Goal: Task Accomplishment & Management: Manage account settings

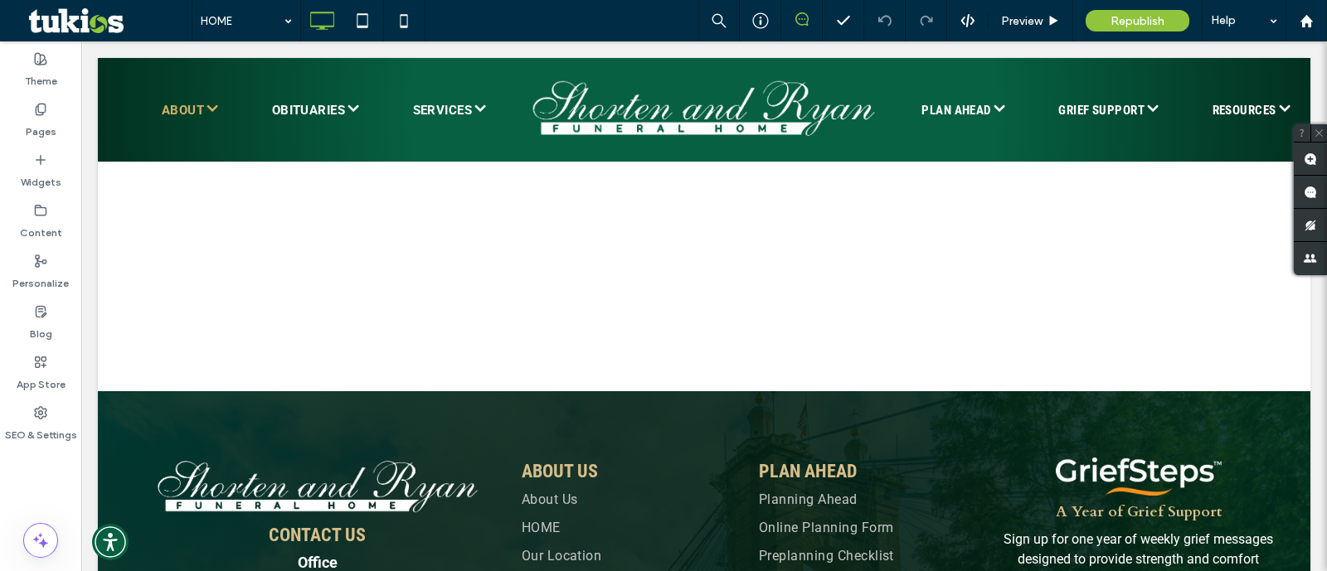
scroll to position [3421, 0]
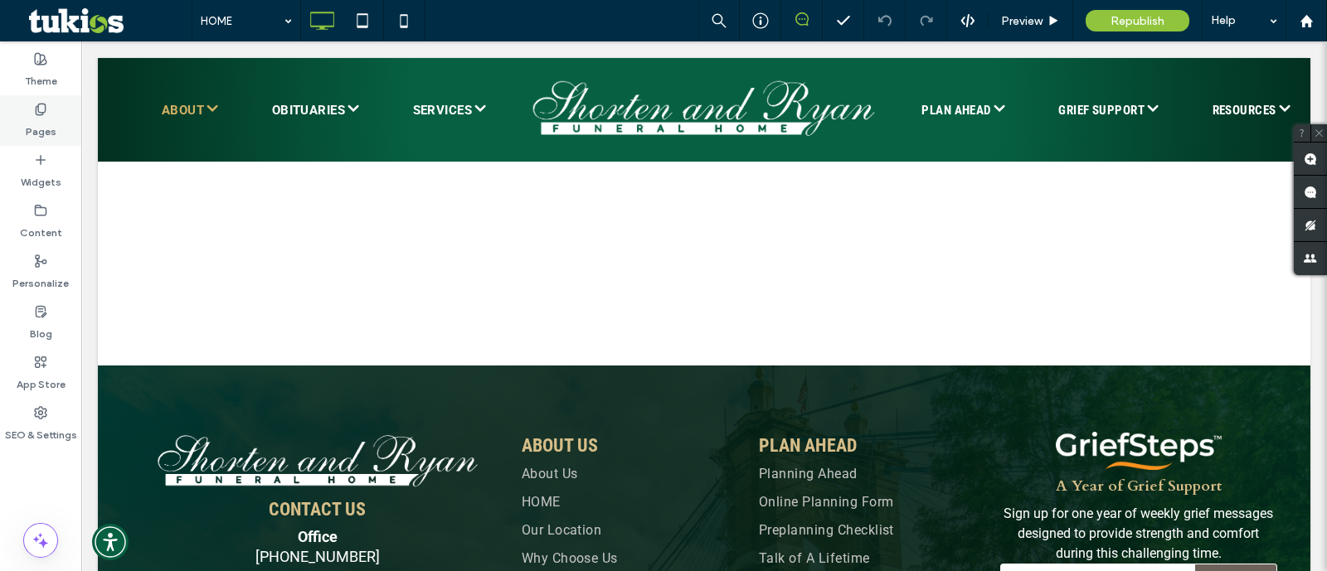
click at [36, 107] on use at bounding box center [40, 109] width 9 height 11
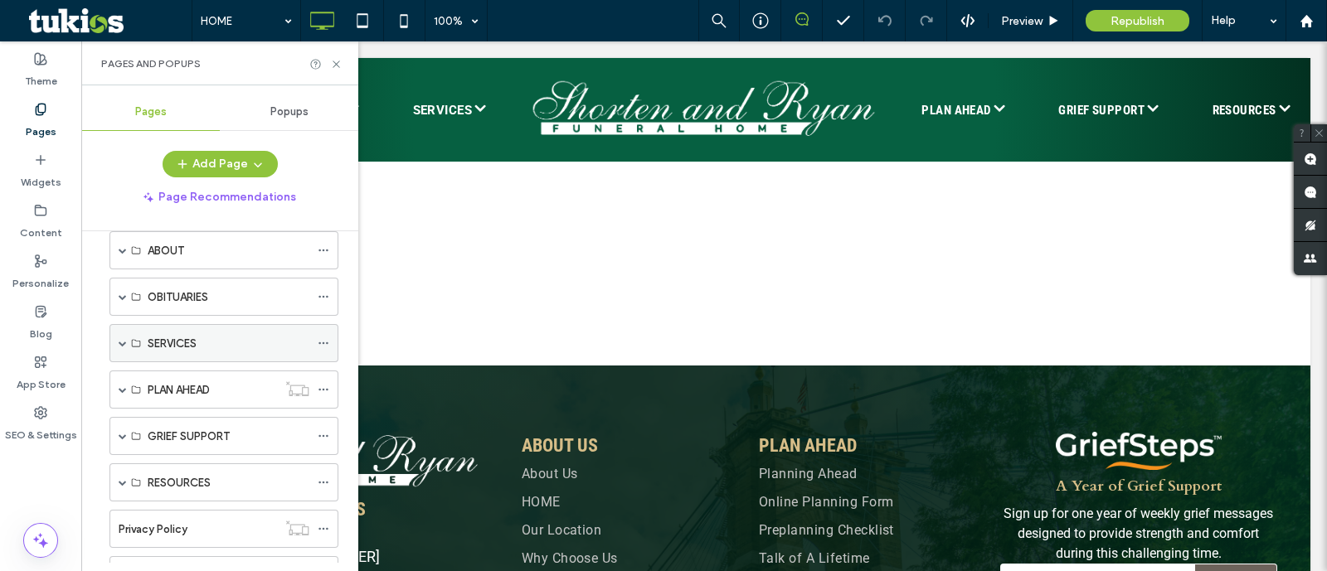
scroll to position [103, 0]
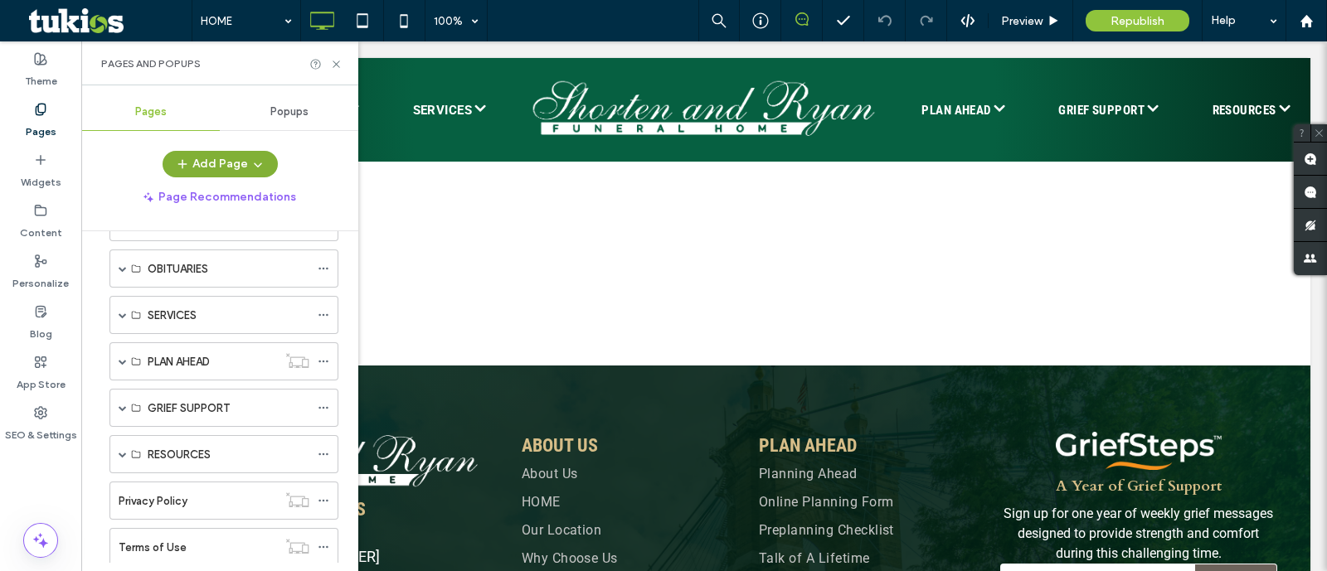
click at [234, 172] on button "Add Page" at bounding box center [220, 164] width 115 height 27
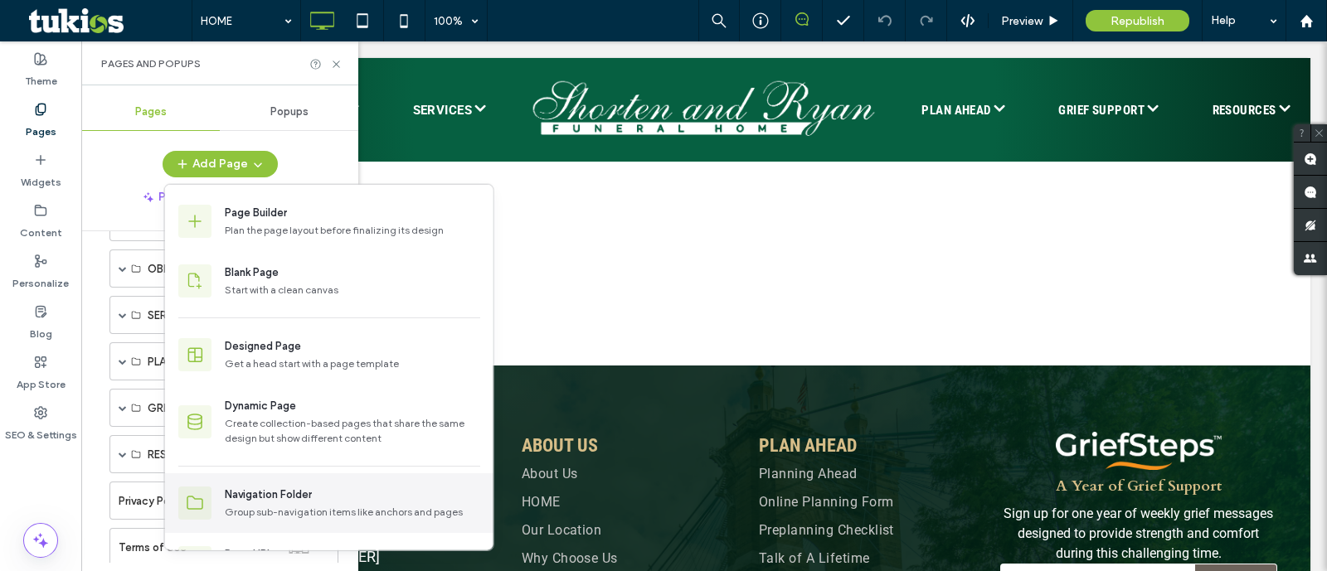
click at [256, 523] on div "Navigation Folder Group sub-navigation items like anchors and pages" at bounding box center [329, 504] width 328 height 60
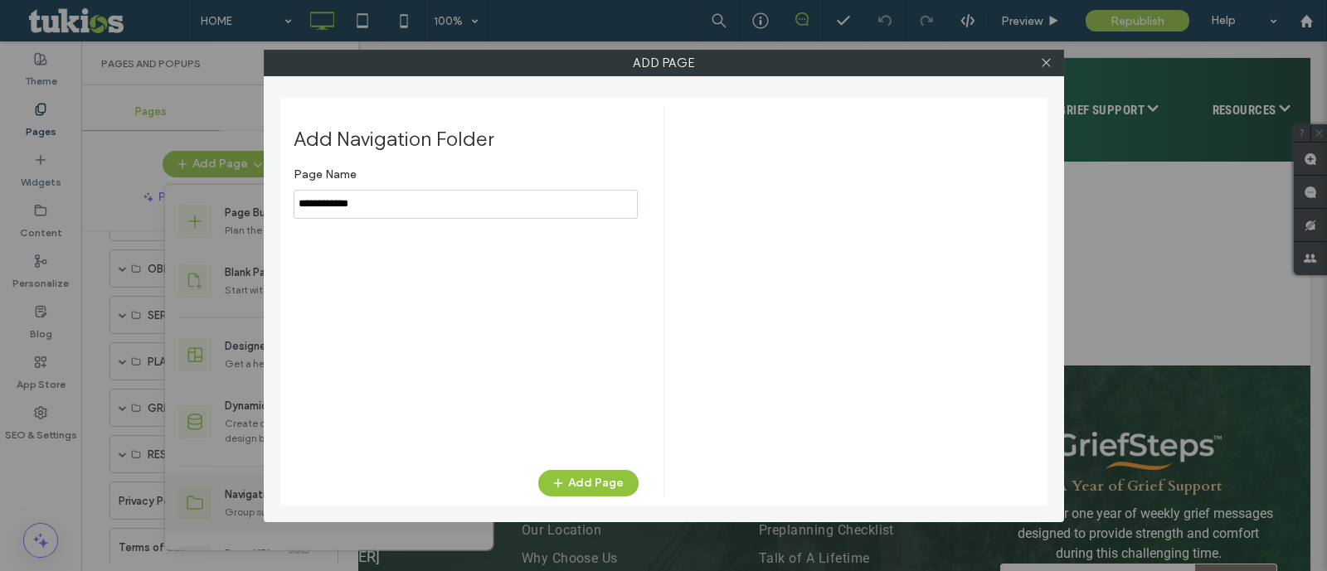
type input "**********"
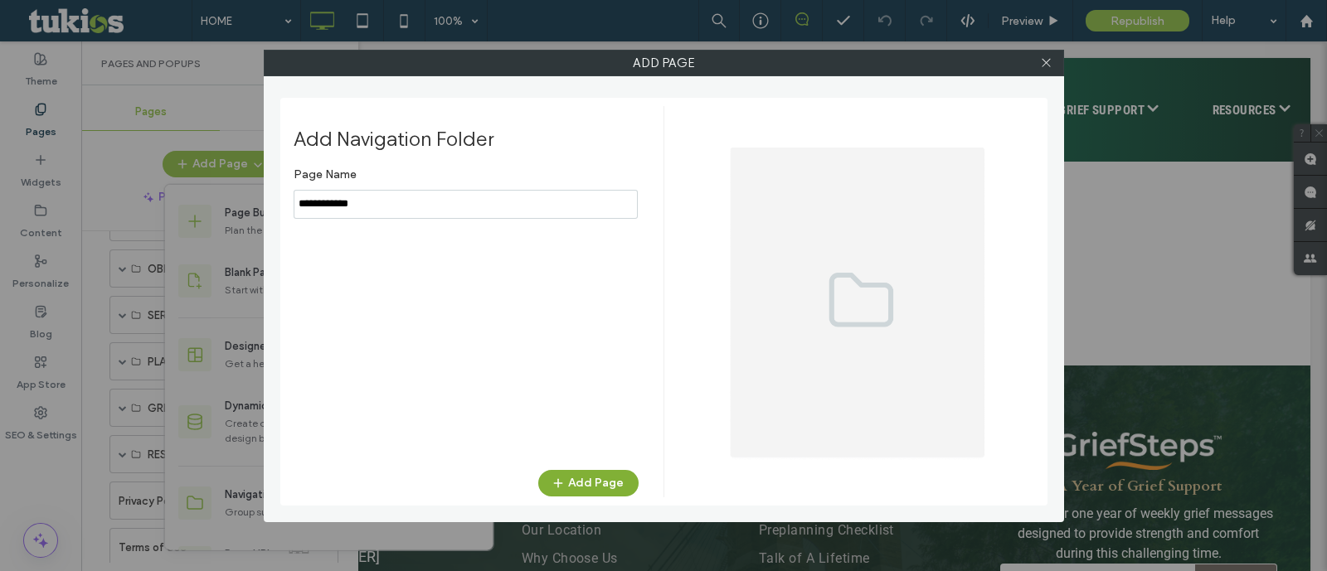
click at [601, 480] on button "Add Page" at bounding box center [588, 483] width 100 height 27
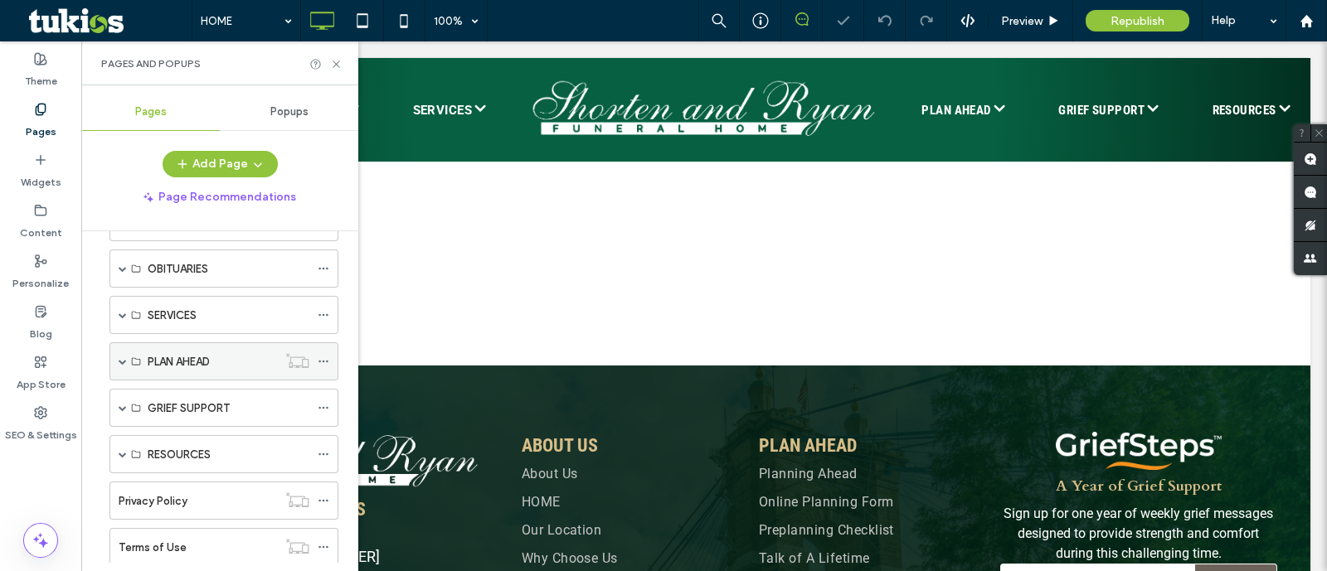
scroll to position [190, 0]
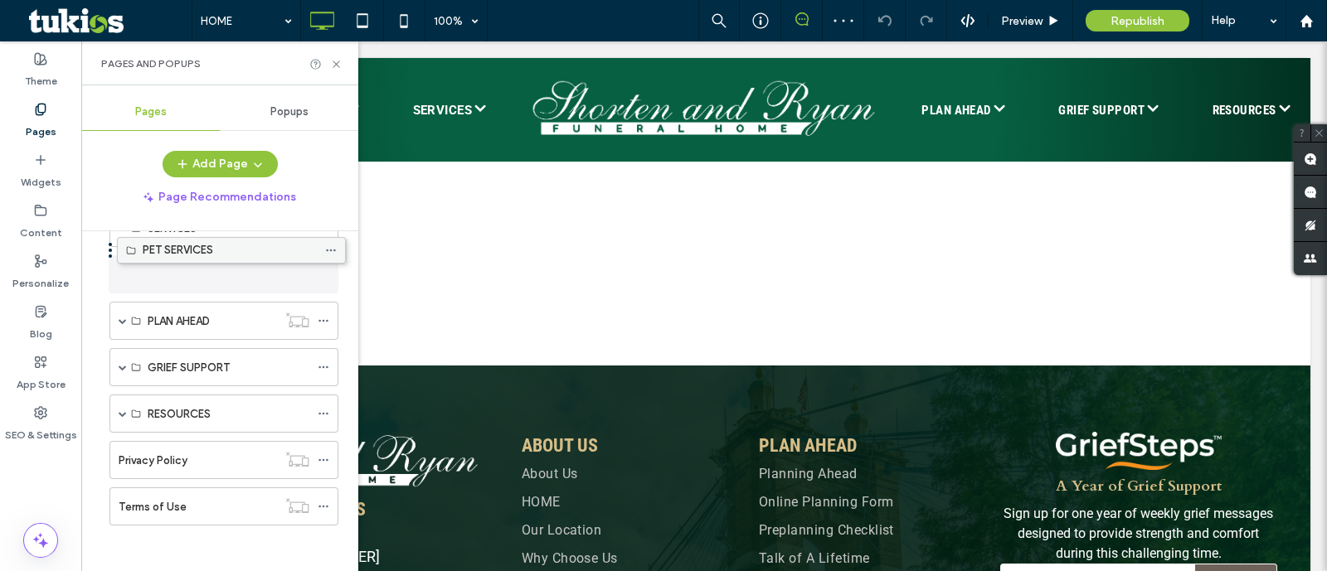
drag, startPoint x: 212, startPoint y: 499, endPoint x: 219, endPoint y: 252, distance: 247.3
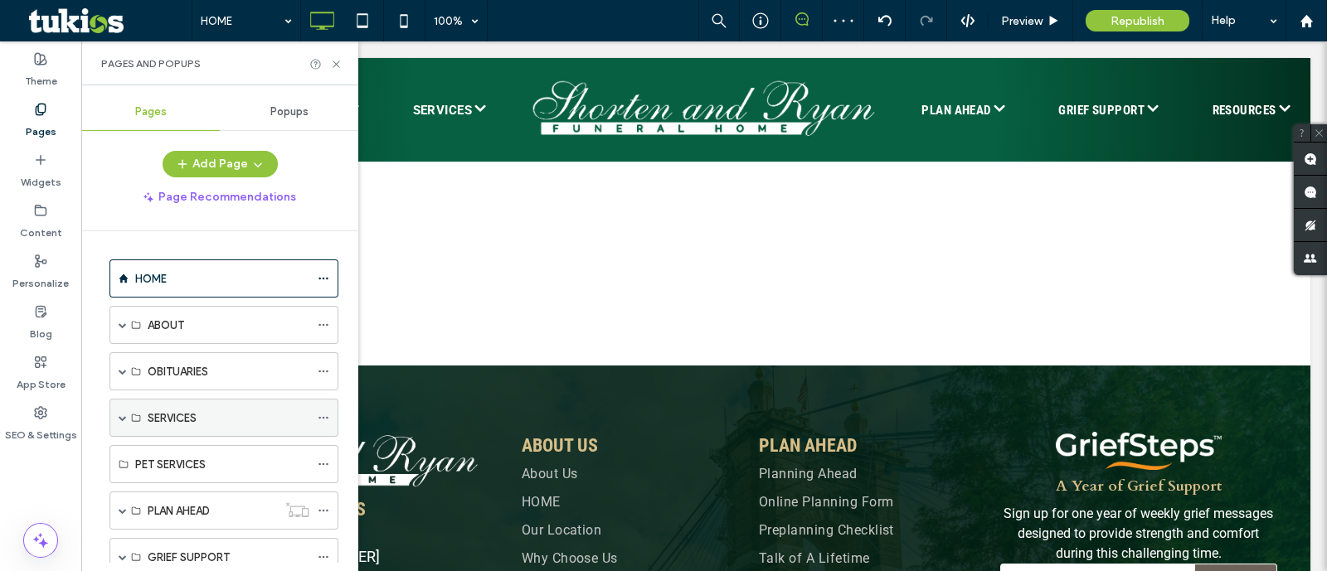
scroll to position [0, 0]
drag, startPoint x: 215, startPoint y: 463, endPoint x: 221, endPoint y: 399, distance: 64.1
click at [117, 462] on div "SERVICES" at bounding box center [223, 464] width 229 height 38
click at [125, 460] on span at bounding box center [123, 464] width 8 height 8
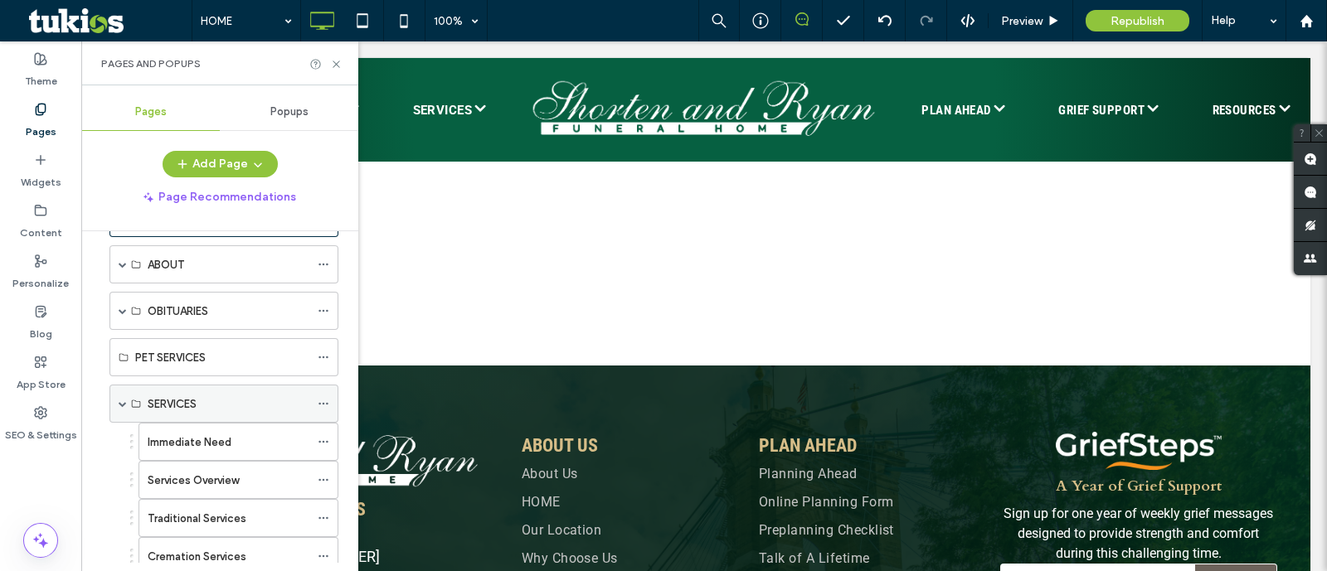
scroll to position [103, 0]
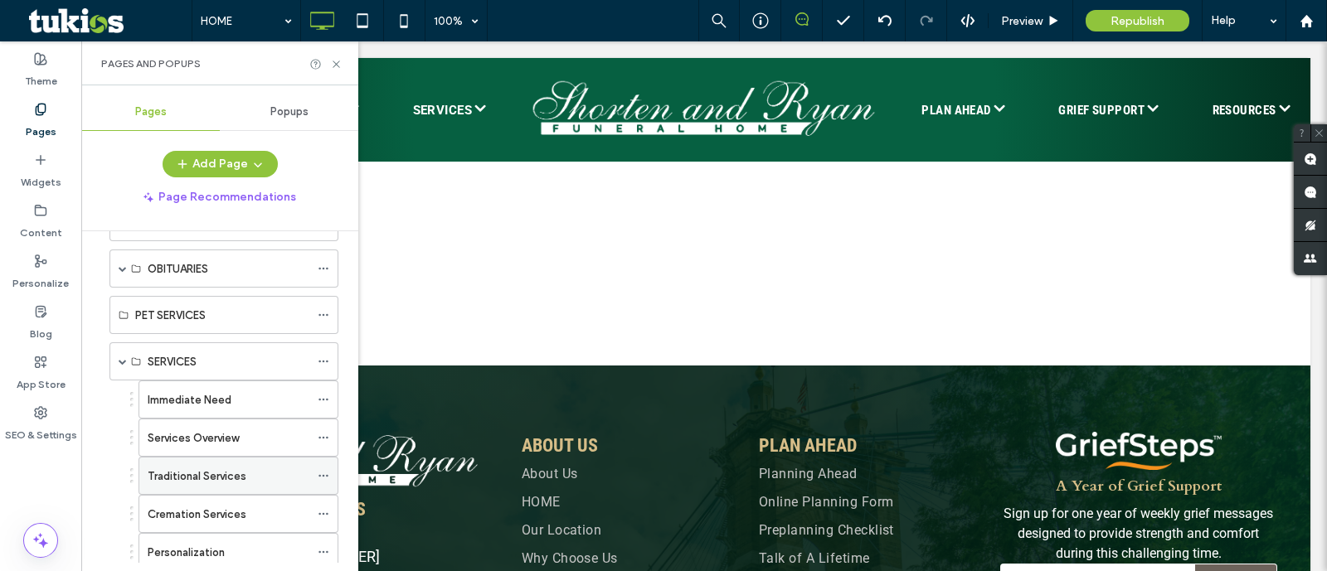
click at [328, 470] on icon at bounding box center [324, 476] width 12 height 12
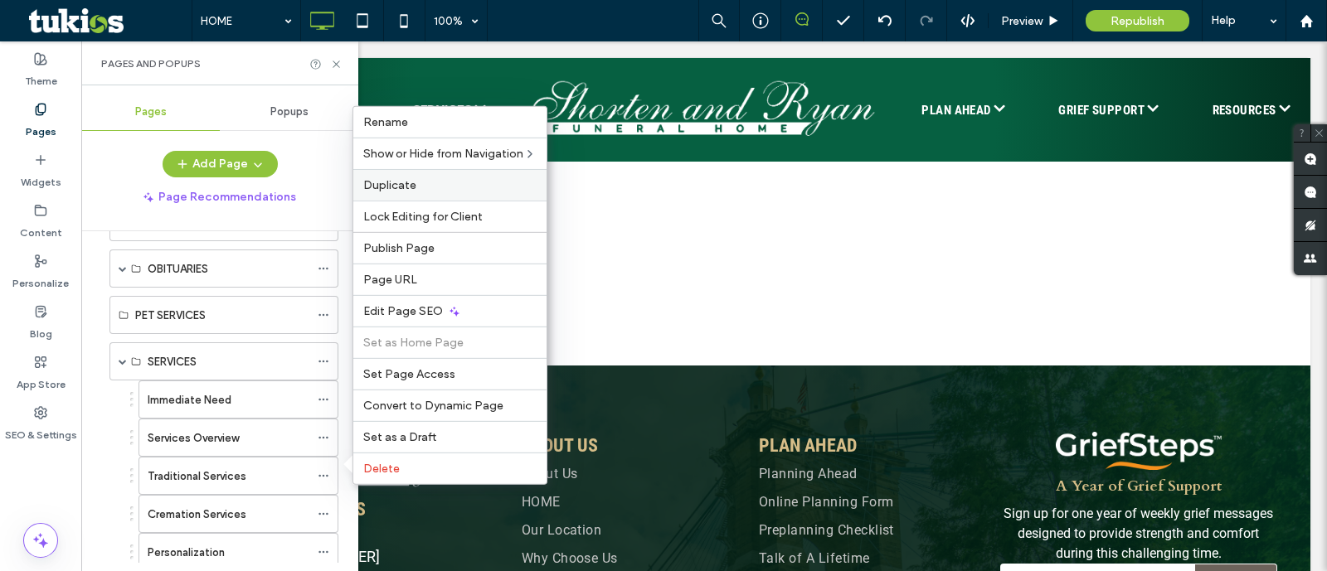
click at [423, 197] on div "Duplicate" at bounding box center [449, 185] width 193 height 32
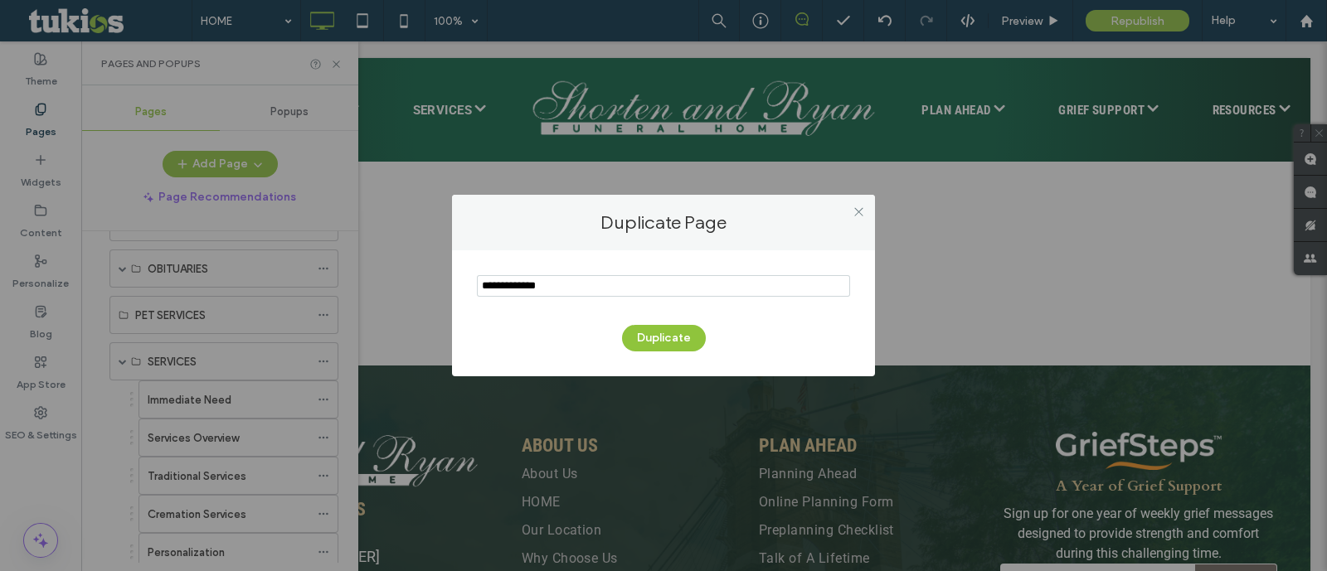
type input "**********"
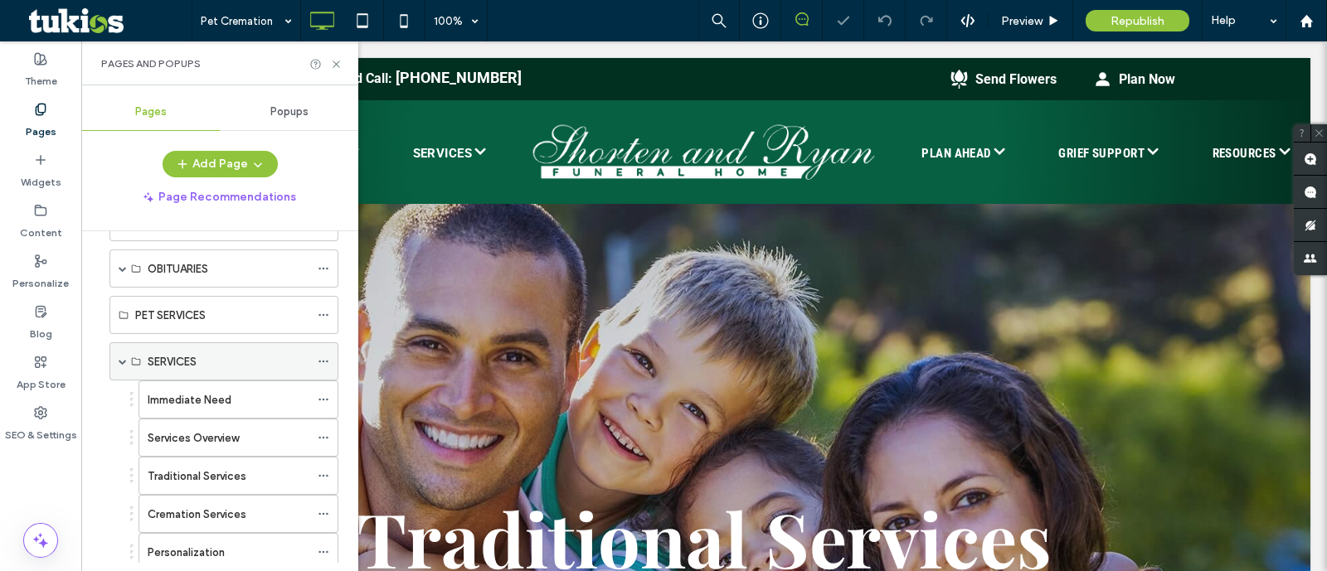
click at [120, 362] on span at bounding box center [123, 361] width 8 height 8
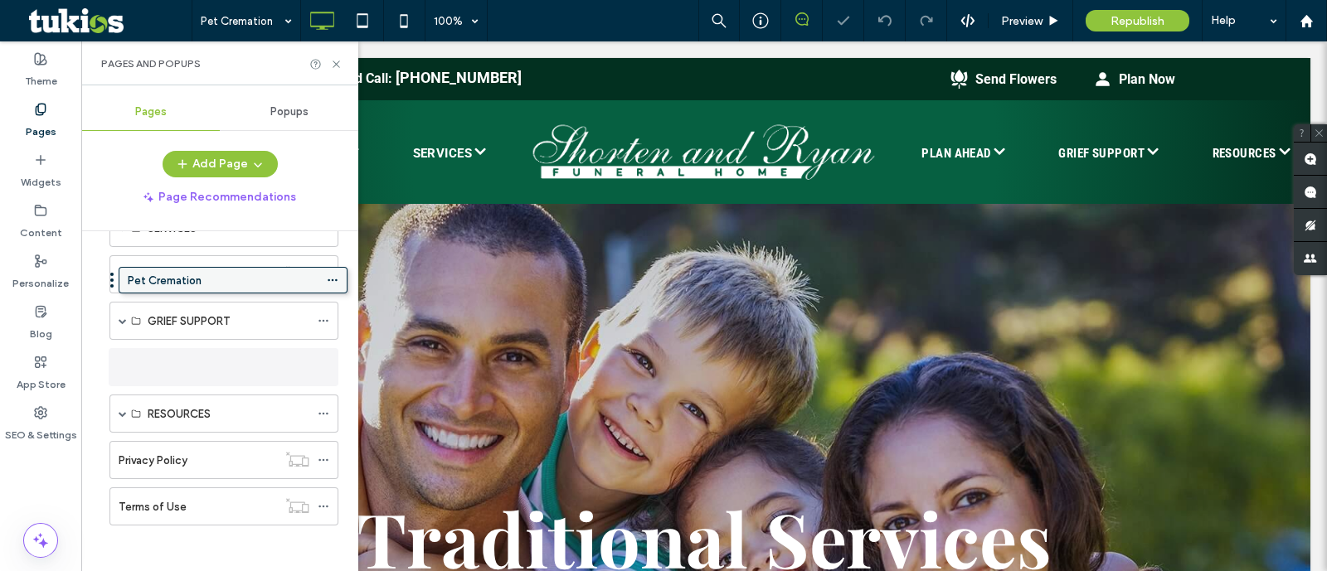
scroll to position [220, 0]
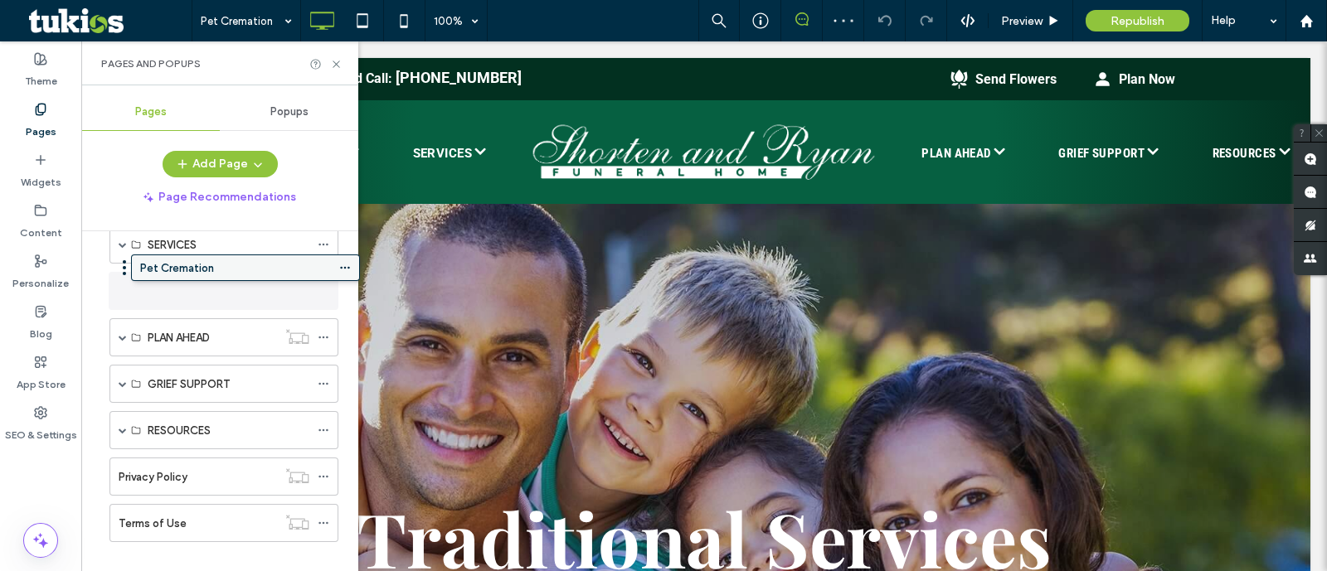
drag, startPoint x: 165, startPoint y: 503, endPoint x: 187, endPoint y: 275, distance: 229.1
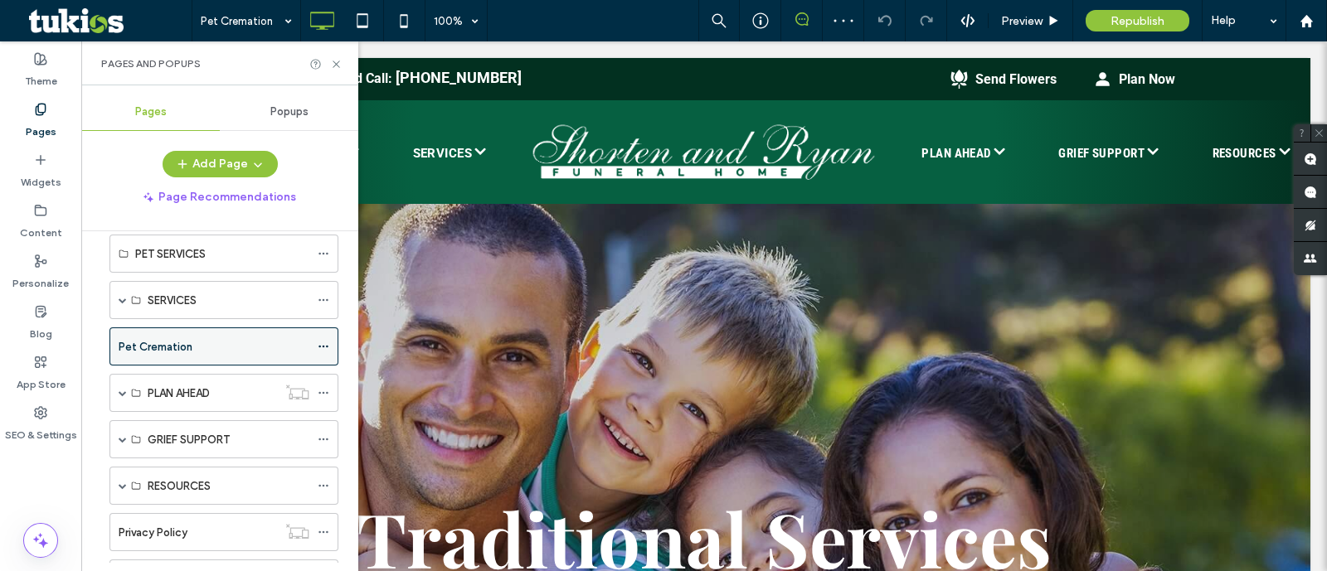
scroll to position [116, 0]
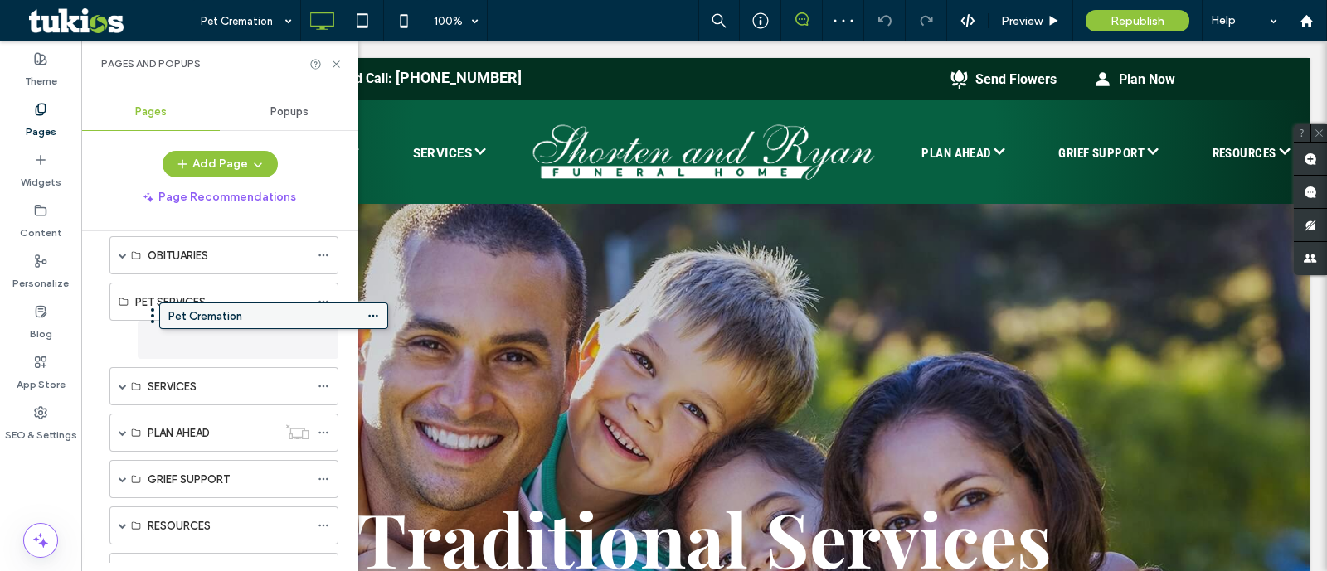
drag, startPoint x: 212, startPoint y: 391, endPoint x: 261, endPoint y: 321, distance: 86.3
click at [326, 297] on icon at bounding box center [324, 302] width 12 height 12
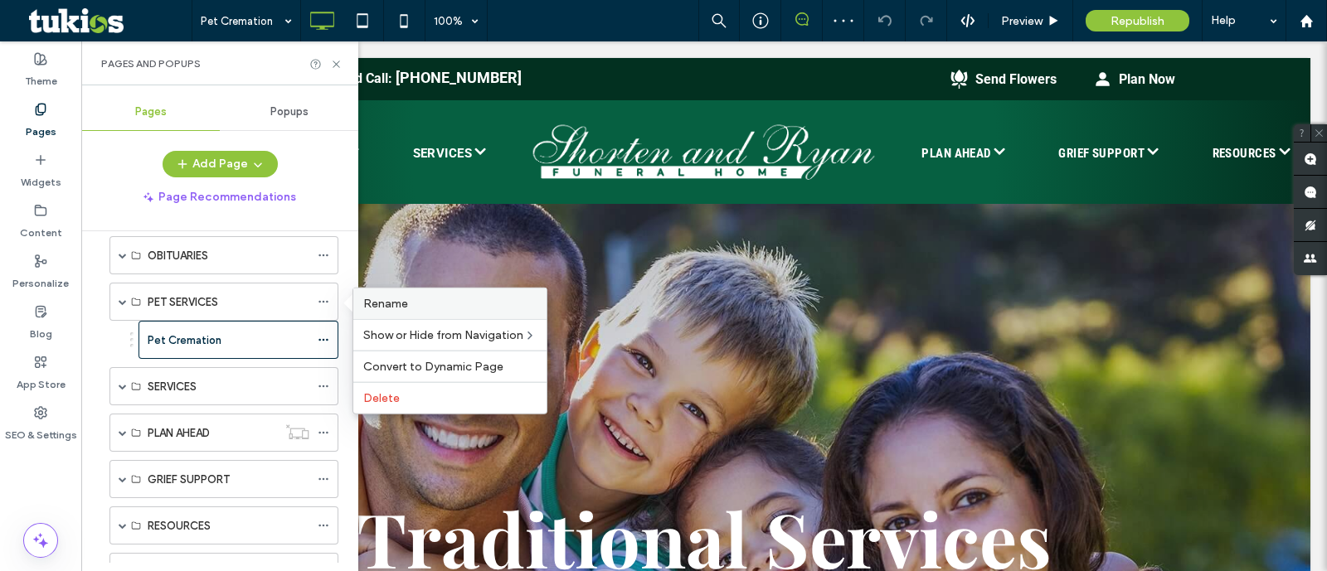
click at [401, 295] on div "Rename" at bounding box center [449, 304] width 193 height 31
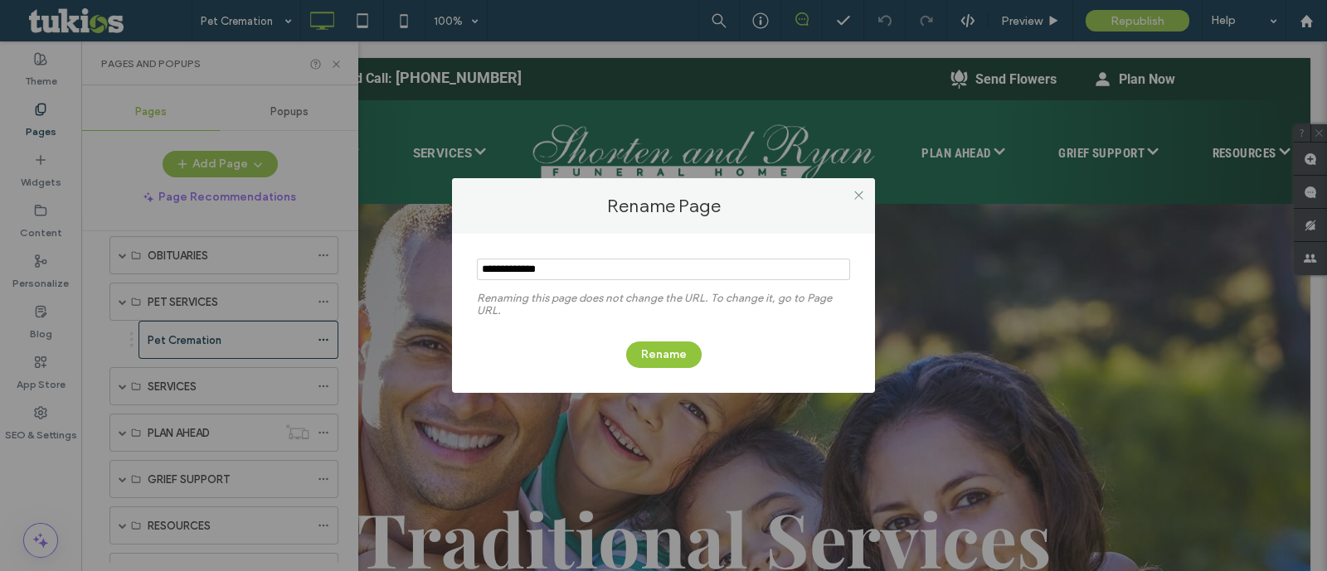
type input "**********"
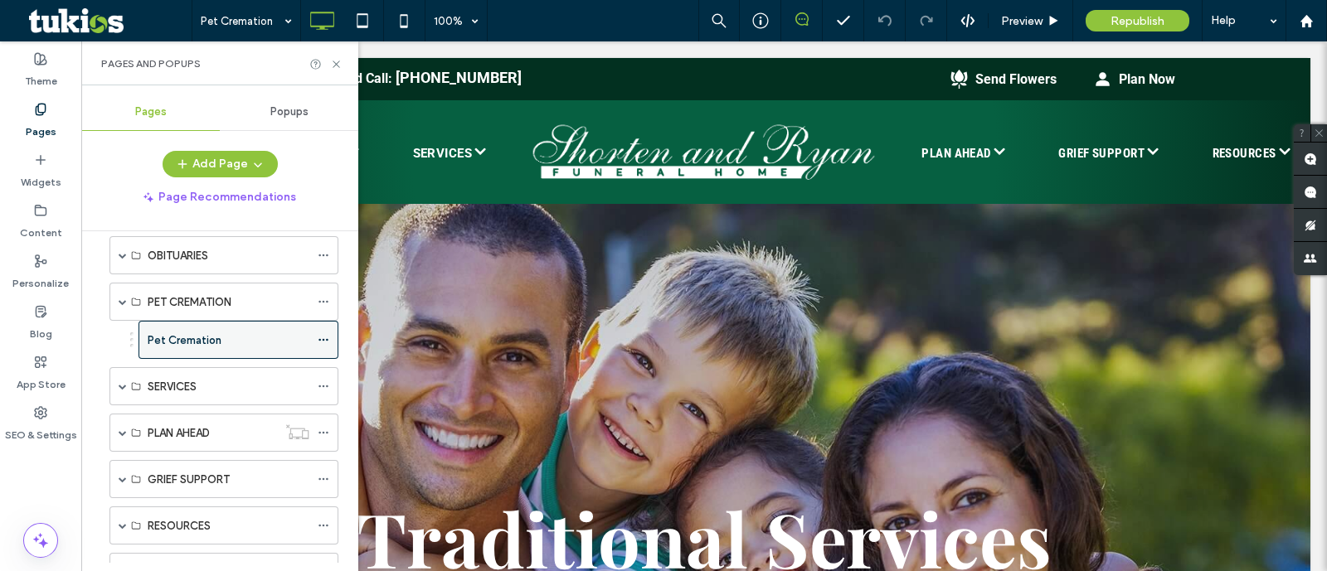
click at [323, 339] on icon at bounding box center [324, 340] width 12 height 12
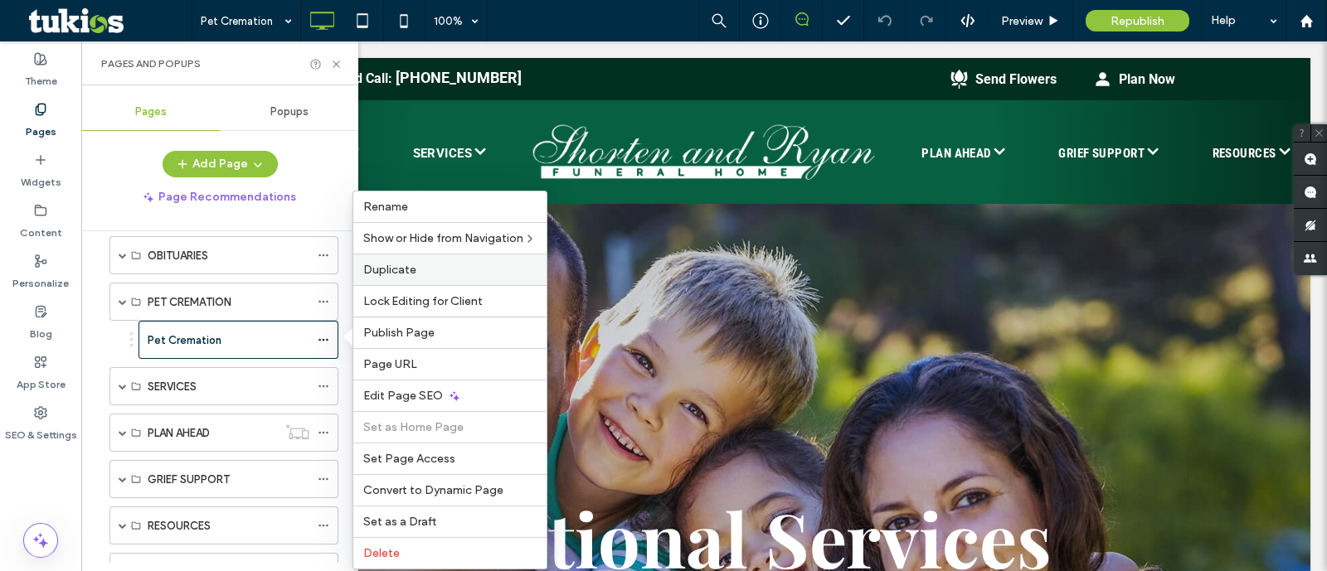
click at [411, 270] on span "Duplicate" at bounding box center [389, 270] width 53 height 14
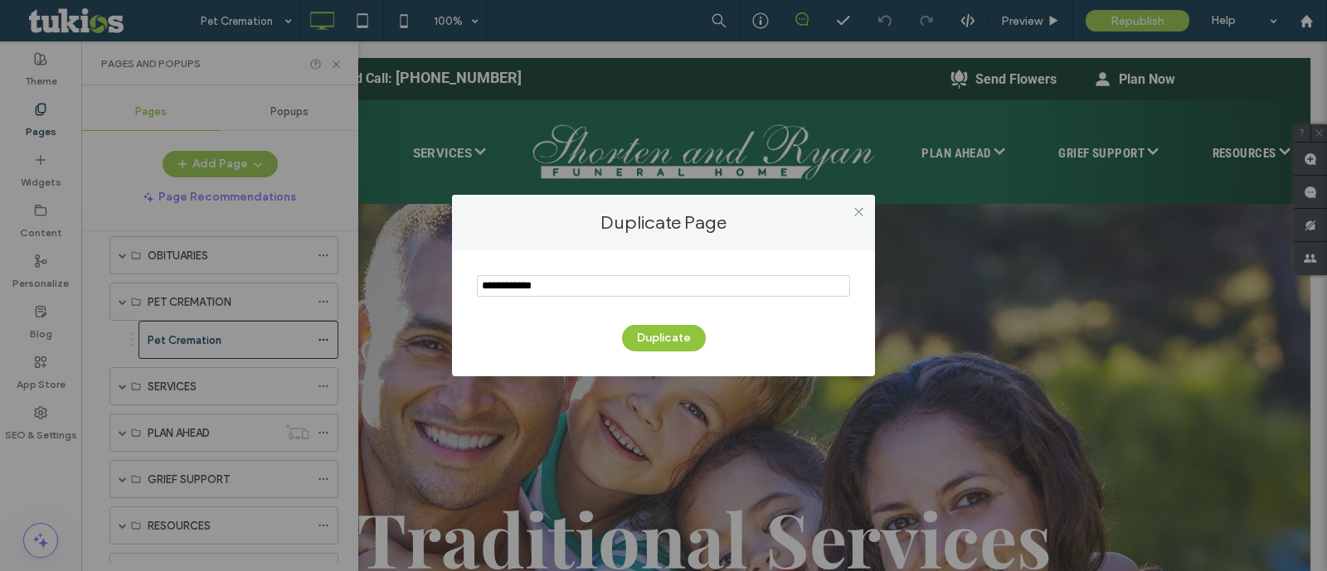
type input "**********"
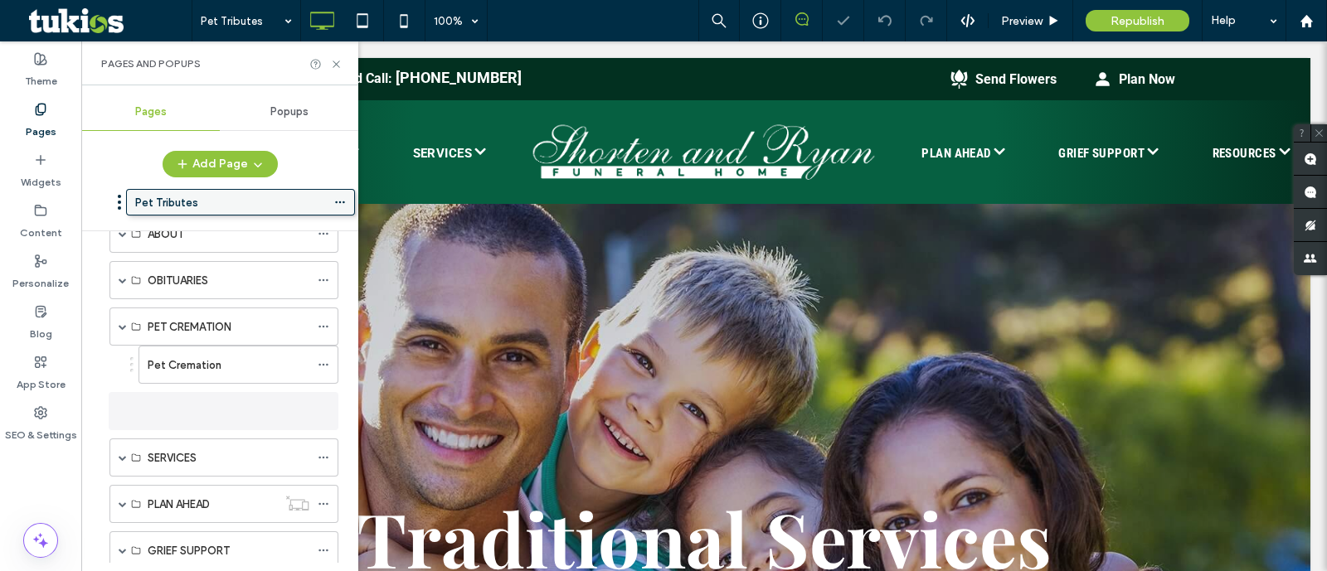
scroll to position [41, 0]
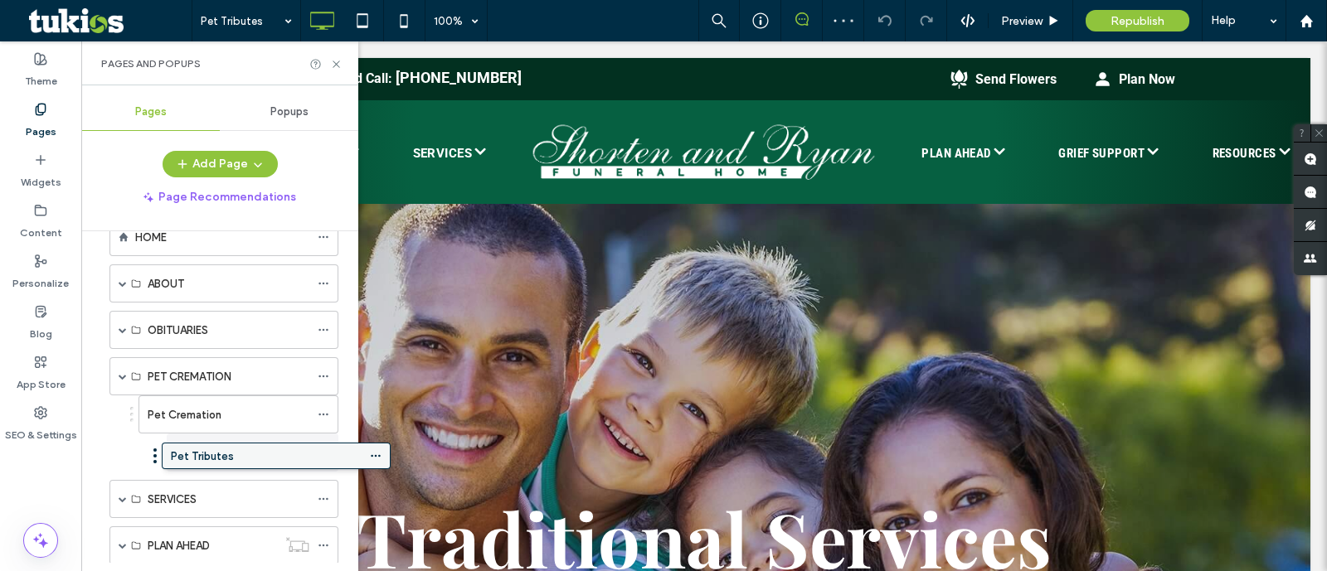
drag, startPoint x: 143, startPoint y: 491, endPoint x: 195, endPoint y: 450, distance: 66.7
drag, startPoint x: 193, startPoint y: 450, endPoint x: 163, endPoint y: 450, distance: 29.9
click at [319, 452] on use at bounding box center [323, 453] width 9 height 2
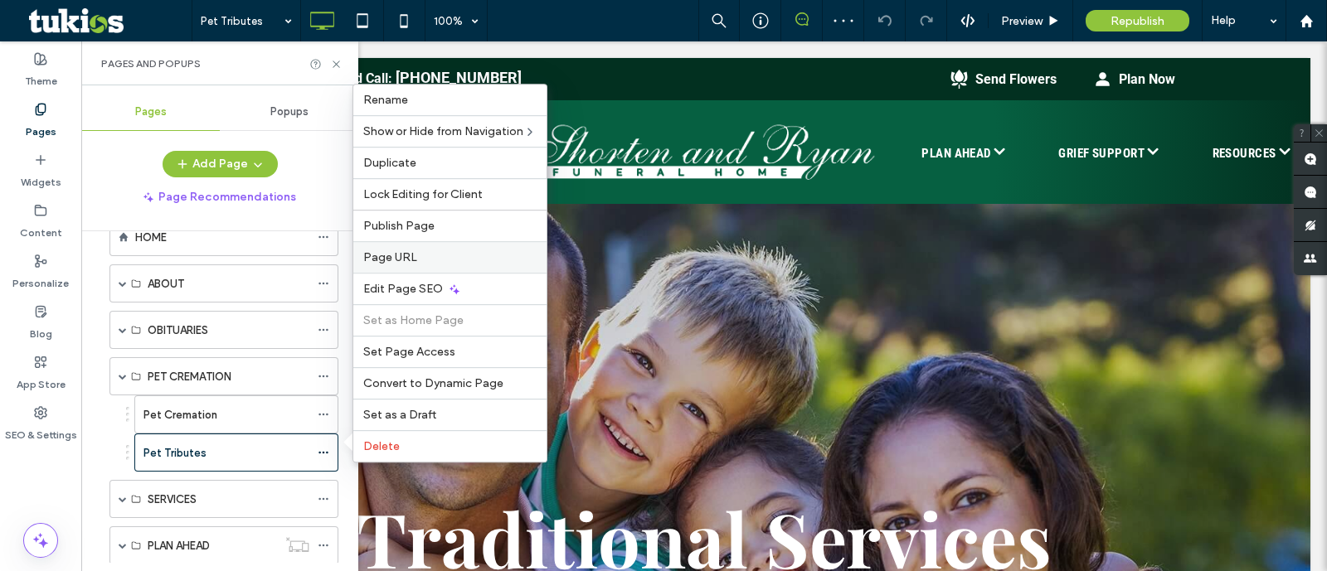
click at [416, 265] on label "Page URL" at bounding box center [449, 257] width 173 height 14
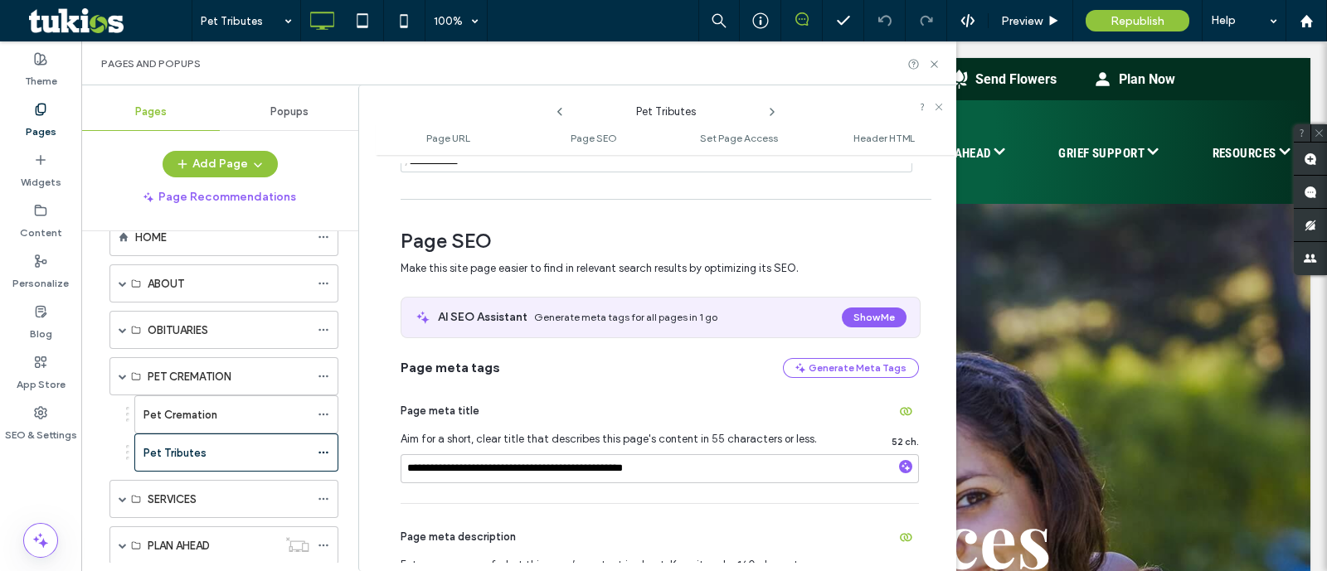
scroll to position [207, 0]
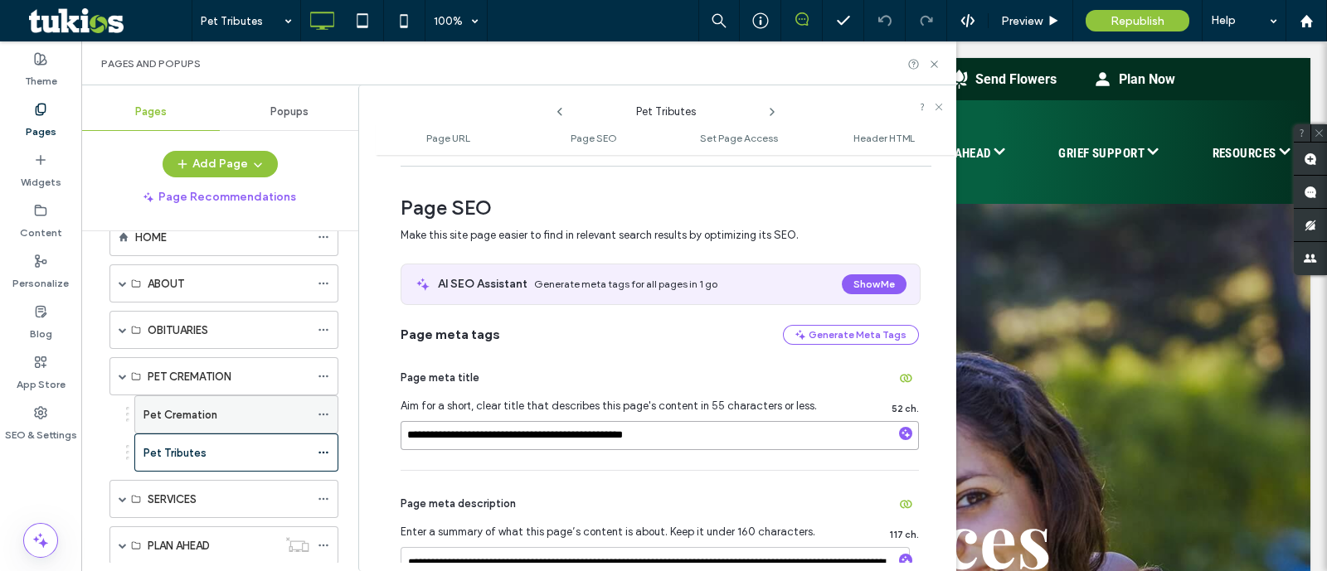
drag, startPoint x: 502, startPoint y: 430, endPoint x: 336, endPoint y: 425, distance: 166.0
click at [336, 425] on div "Pages Popups Add Page Page Recommendations HOME ABOUT About Us Our Location Why…" at bounding box center [518, 328] width 875 height 486
type input "**********"
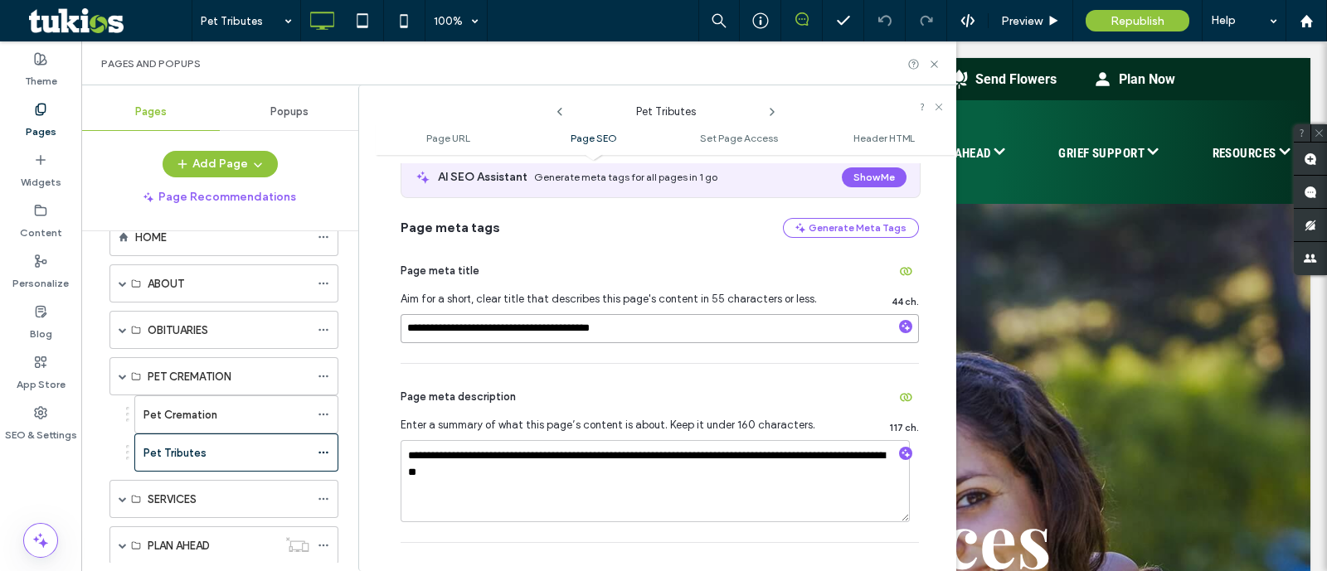
scroll to position [414, 0]
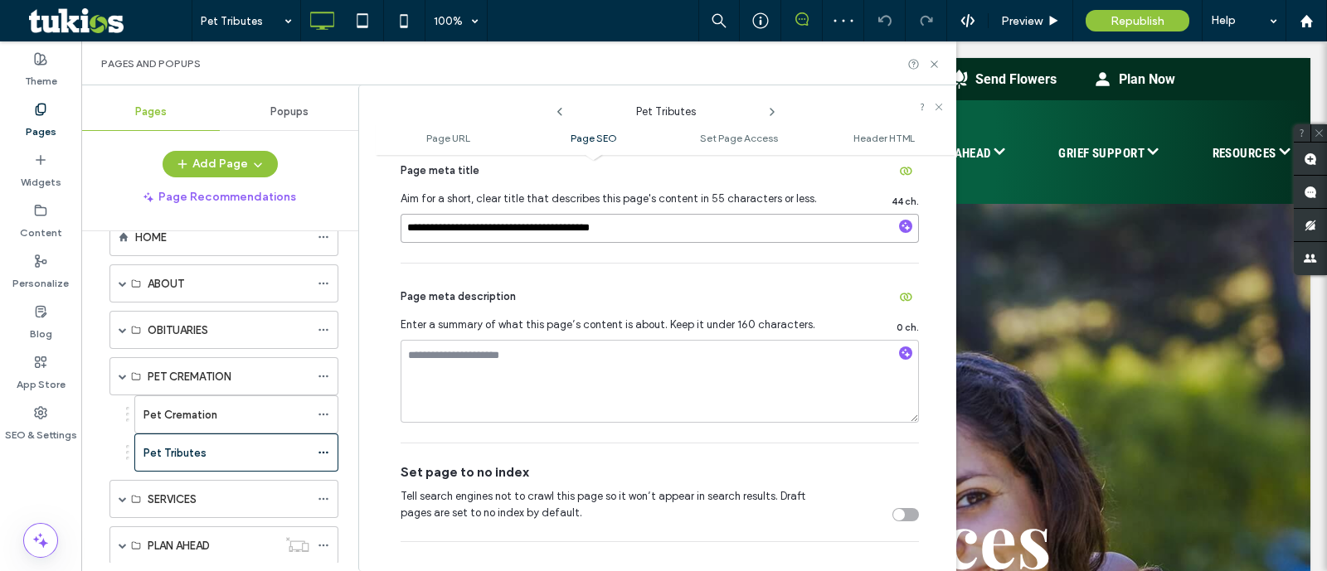
drag, startPoint x: 465, startPoint y: 226, endPoint x: 337, endPoint y: 212, distance: 129.3
click at [337, 212] on div "Pages Popups Add Page Page Recommendations HOME ABOUT About Us Our Location Why…" at bounding box center [518, 328] width 875 height 486
click at [323, 440] on span at bounding box center [324, 452] width 12 height 25
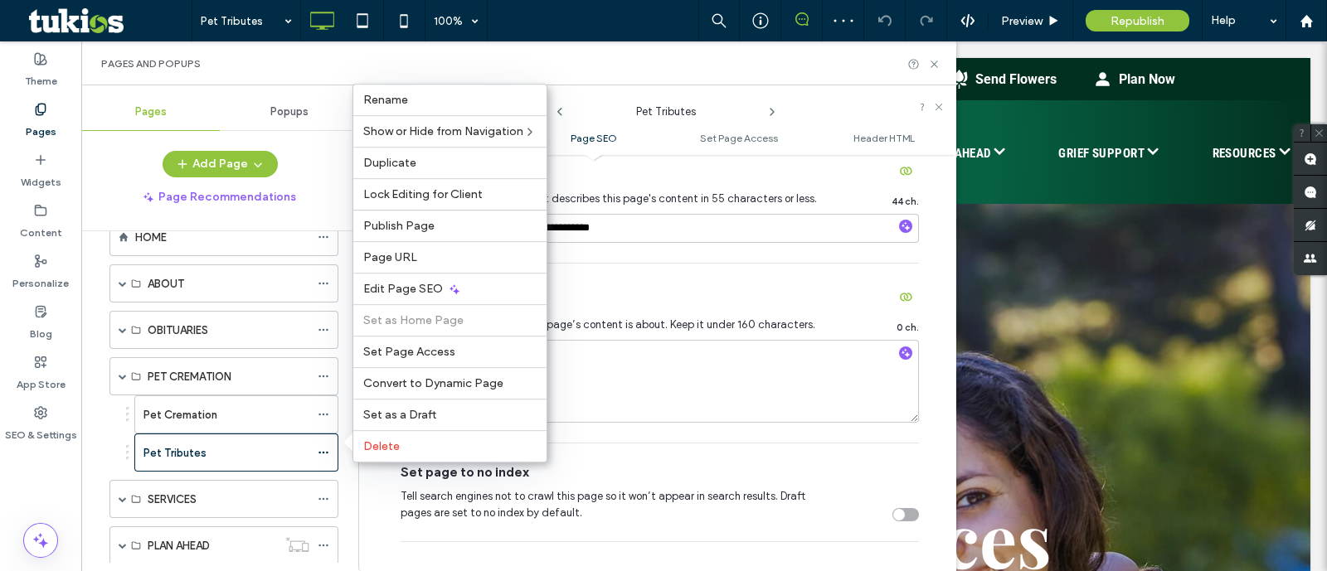
drag, startPoint x: 384, startPoint y: 260, endPoint x: 403, endPoint y: 280, distance: 27.0
click at [385, 256] on span "Page URL" at bounding box center [390, 257] width 54 height 14
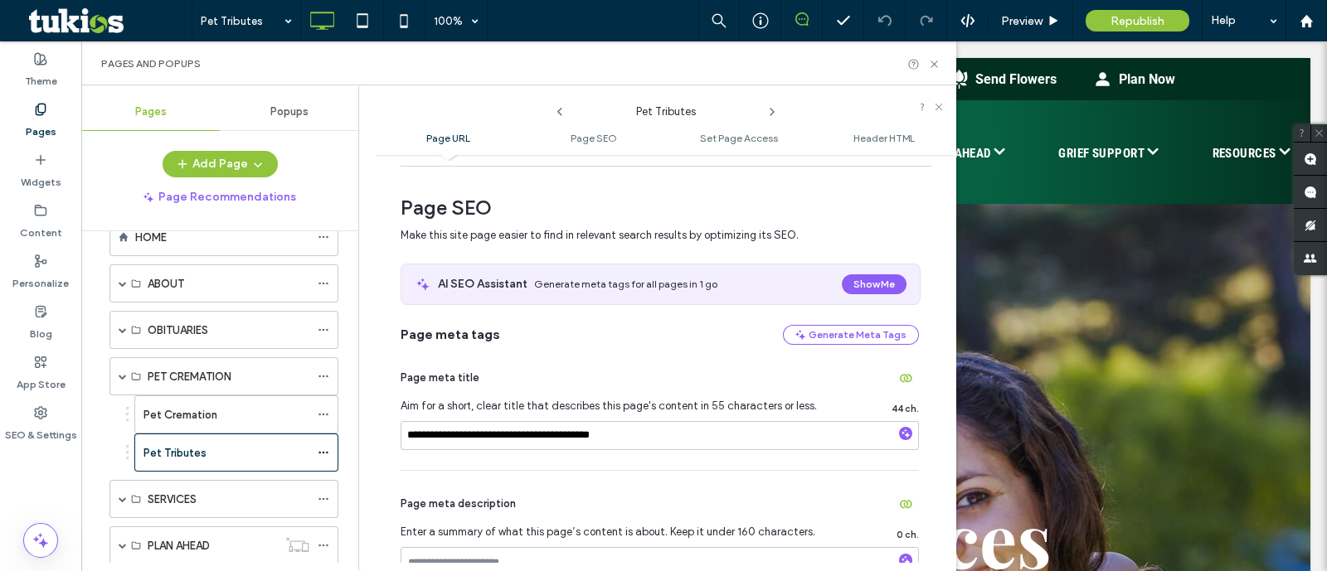
scroll to position [0, 0]
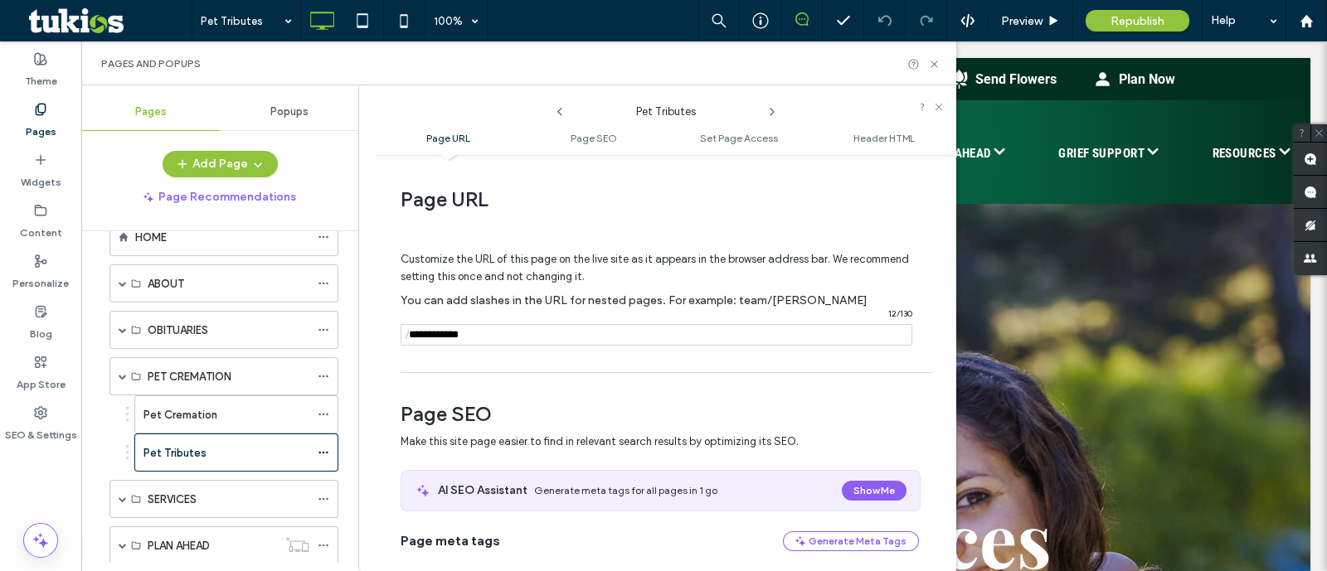
drag, startPoint x: 228, startPoint y: 454, endPoint x: 272, endPoint y: 437, distance: 47.0
click at [228, 454] on div "Pet Tributes" at bounding box center [226, 453] width 166 height 17
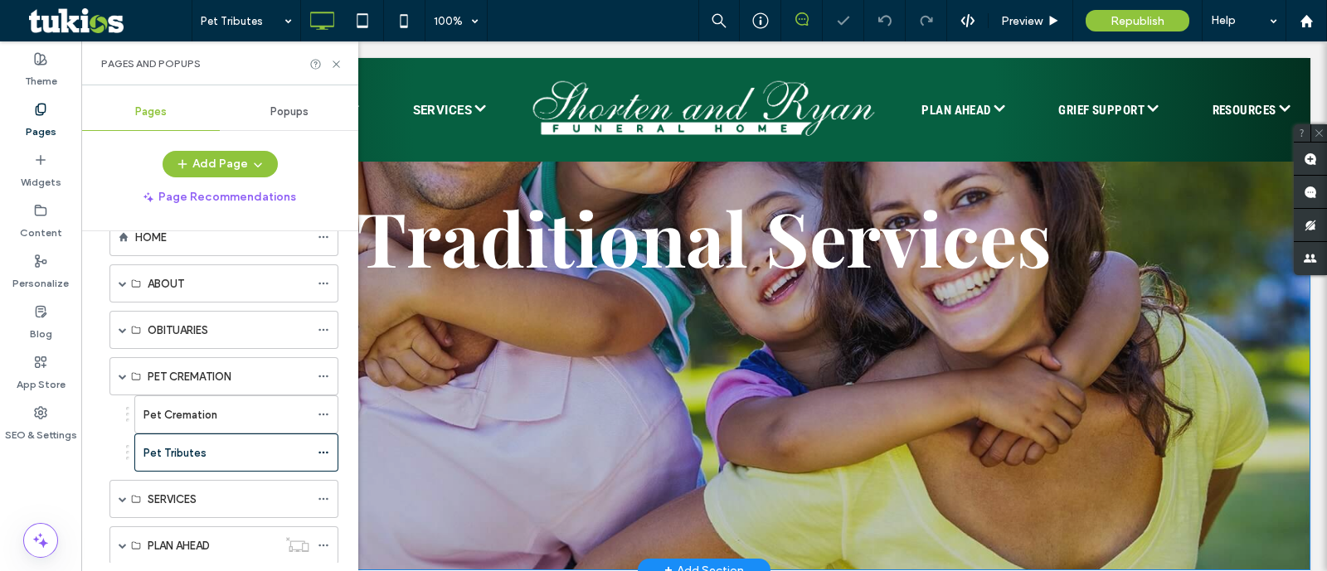
scroll to position [190, 0]
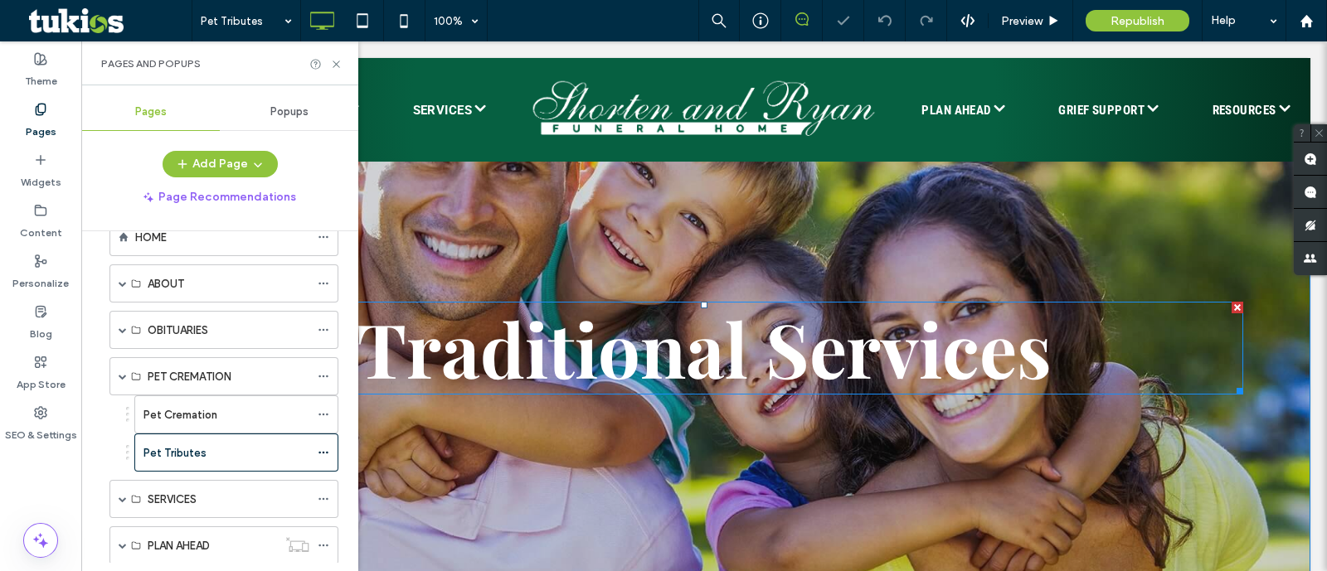
click at [639, 356] on span "Traditional Services" at bounding box center [704, 349] width 695 height 100
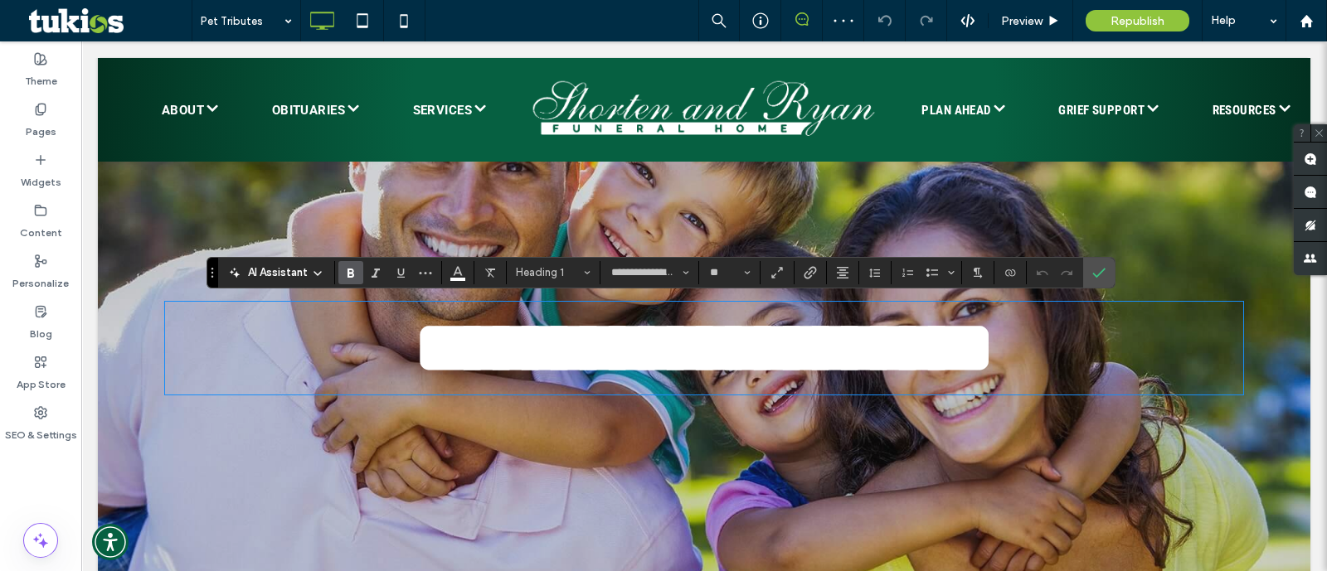
type input "******"
type input "**"
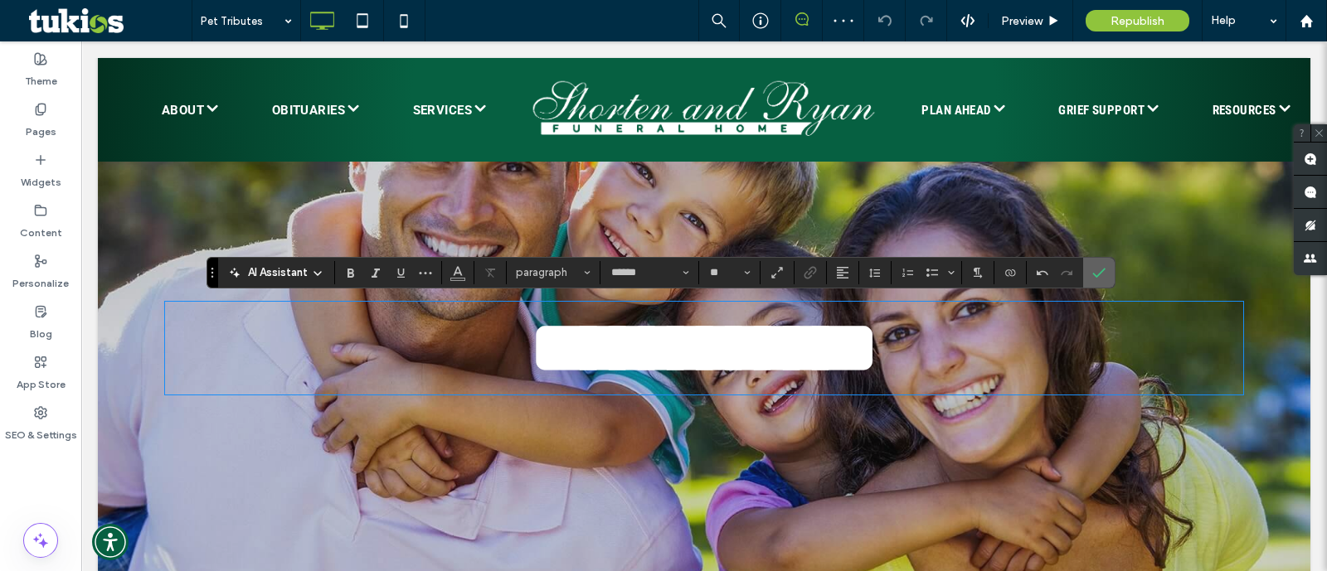
click at [1087, 280] on label "Confirm" at bounding box center [1099, 273] width 25 height 30
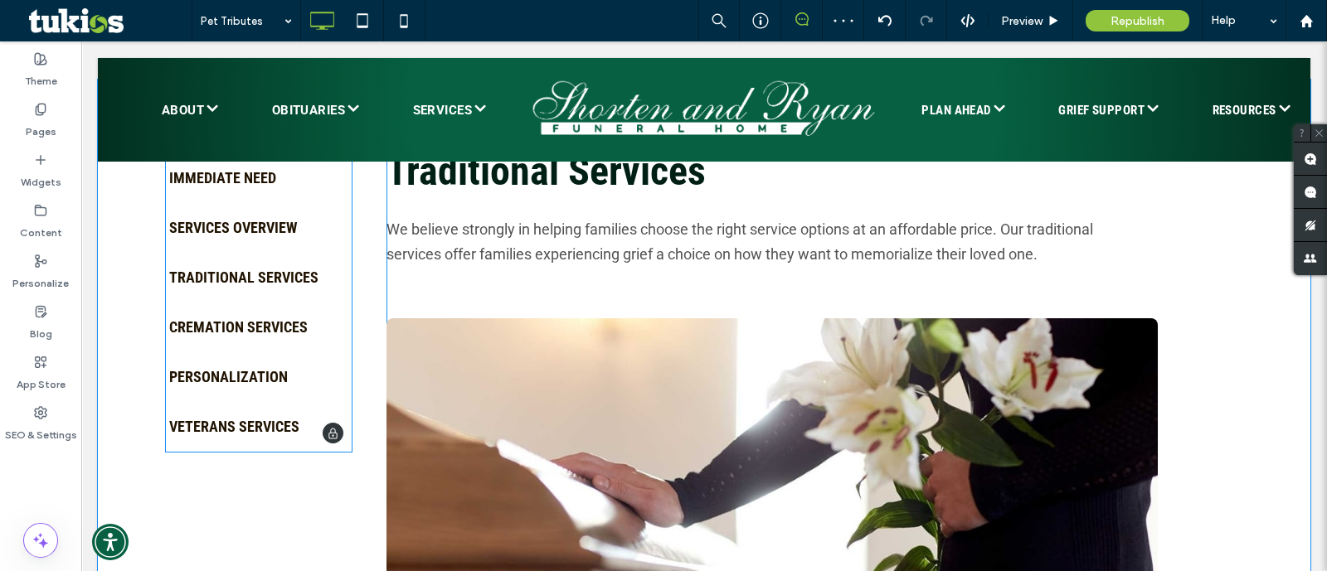
scroll to position [812, 0]
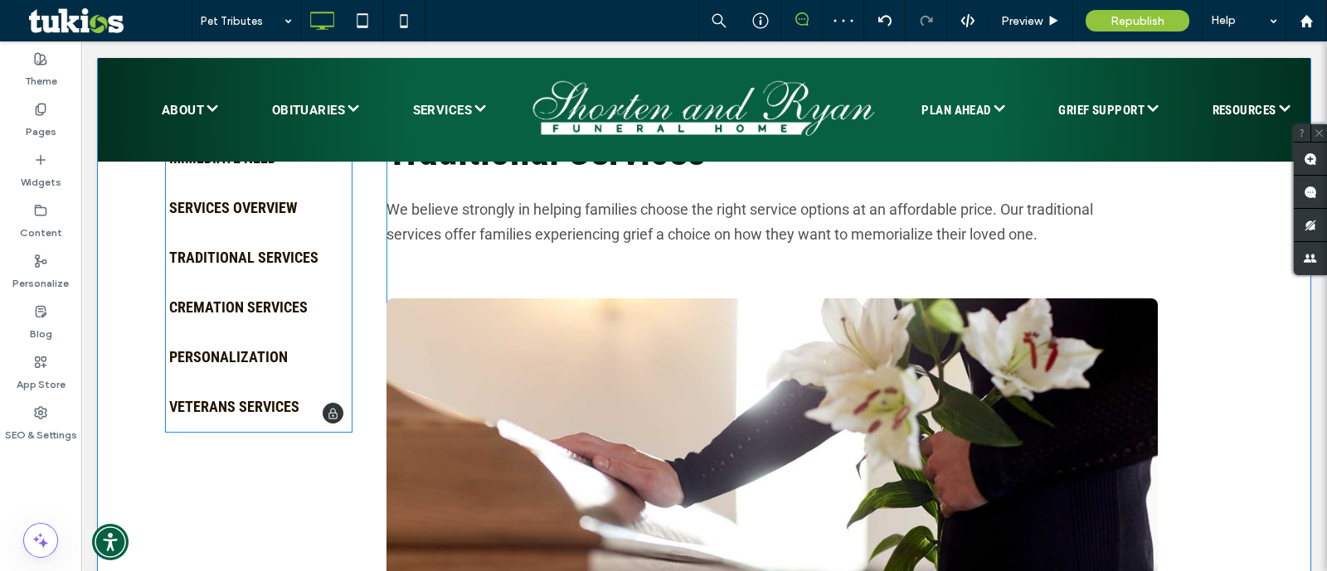
click at [249, 312] on span at bounding box center [258, 283] width 187 height 299
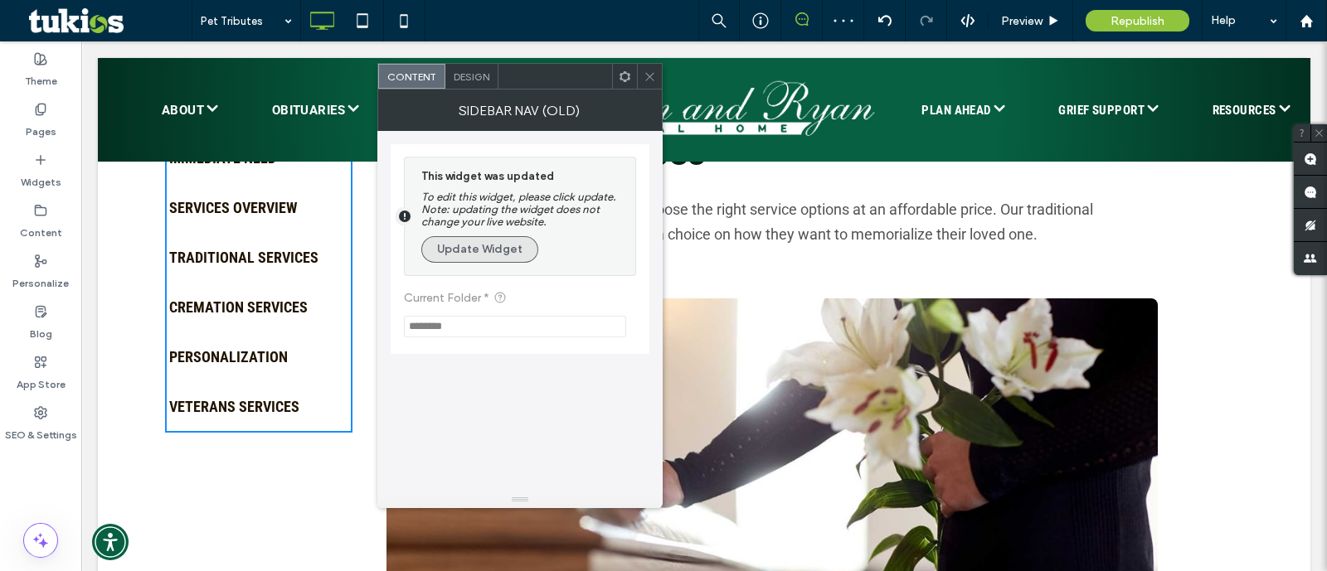
click at [510, 254] on button "Update Widget" at bounding box center [479, 249] width 117 height 27
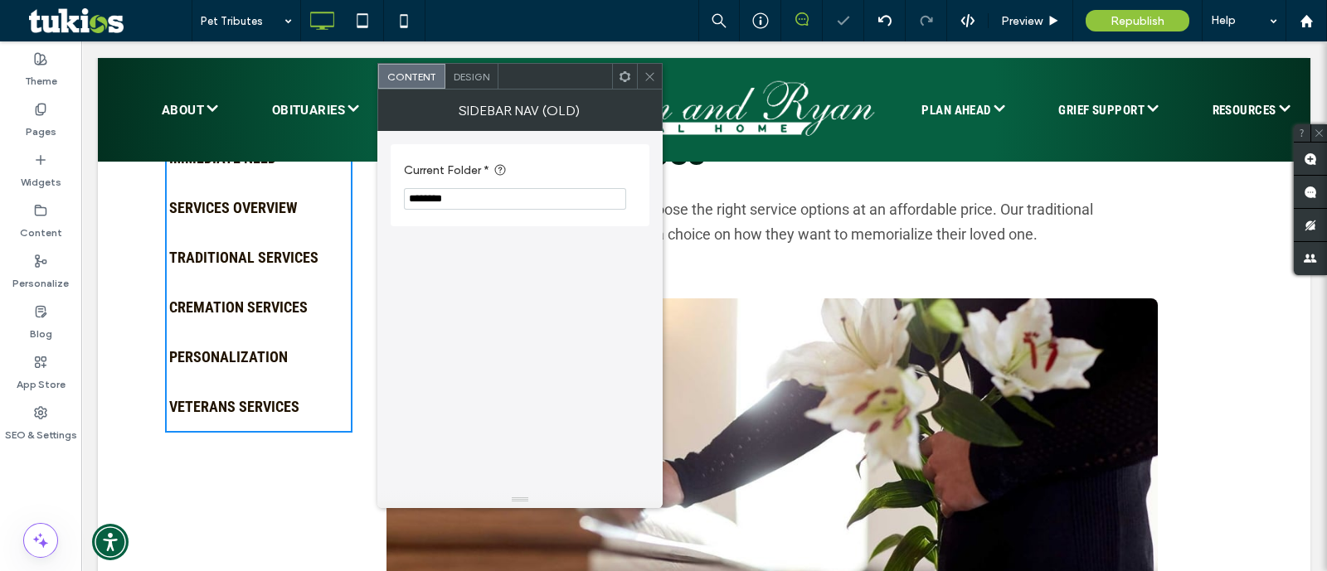
click at [406, 197] on input "********" at bounding box center [515, 199] width 222 height 22
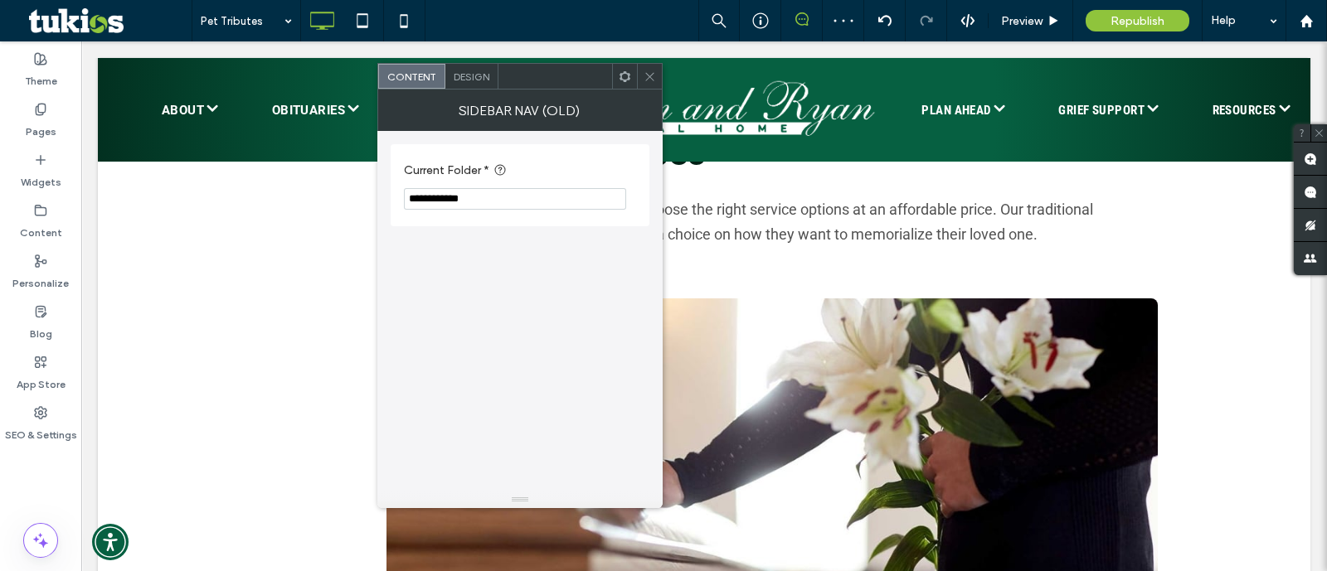
type input "**********"
drag, startPoint x: 649, startPoint y: 74, endPoint x: 654, endPoint y: 83, distance: 10.4
click at [649, 73] on icon at bounding box center [650, 77] width 12 height 12
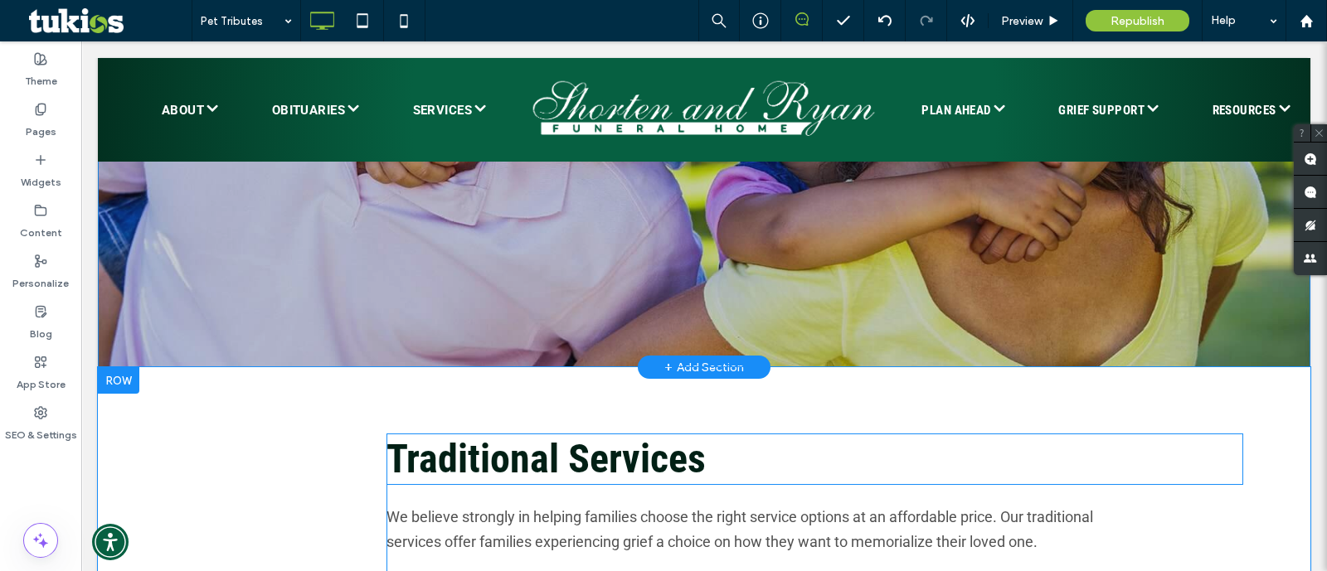
scroll to position [605, 0]
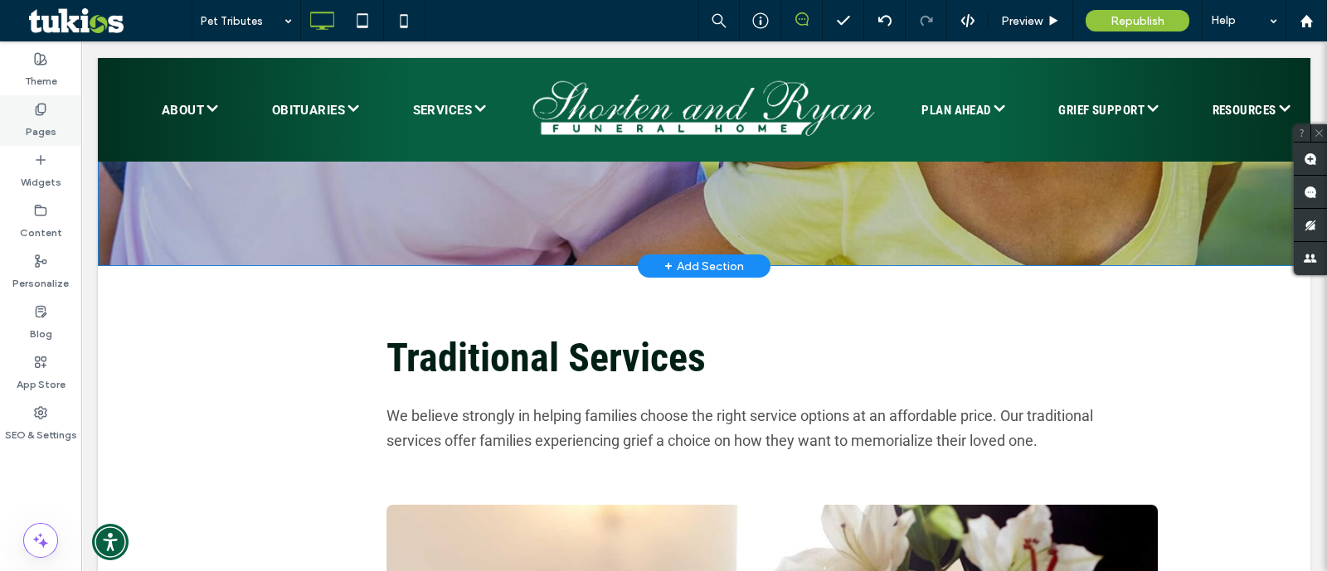
click at [37, 129] on label "Pages" at bounding box center [41, 127] width 31 height 23
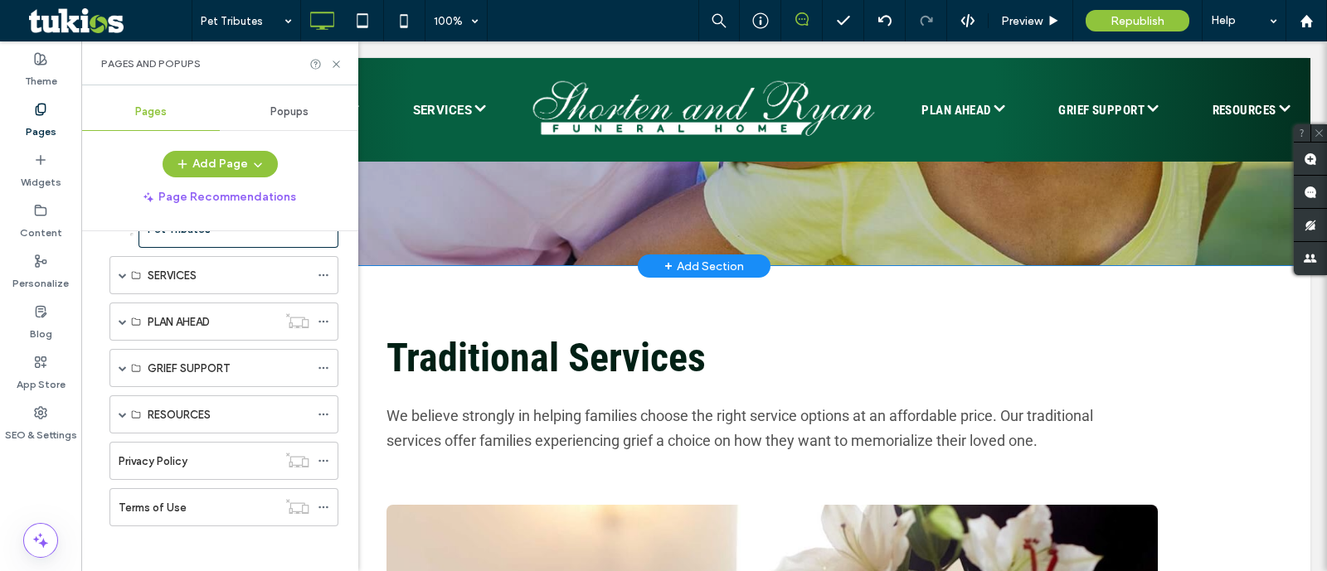
scroll to position [58, 0]
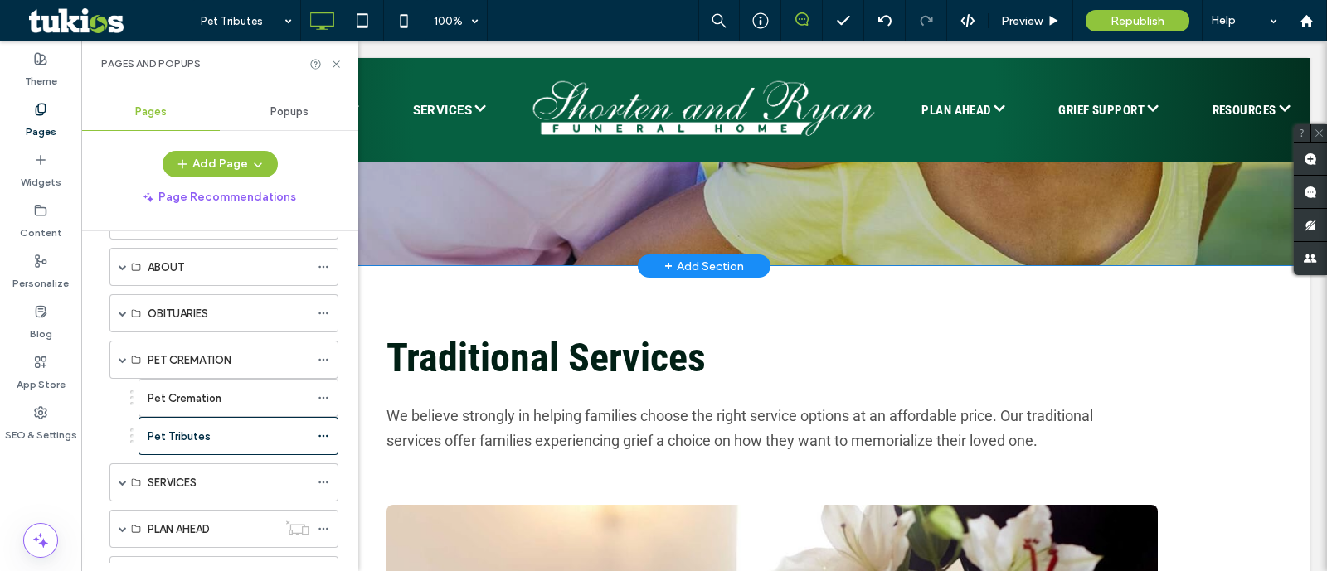
drag, startPoint x: 414, startPoint y: 101, endPoint x: 1157, endPoint y: 57, distance: 744.5
click at [887, 27] on icon at bounding box center [884, 20] width 13 height 13
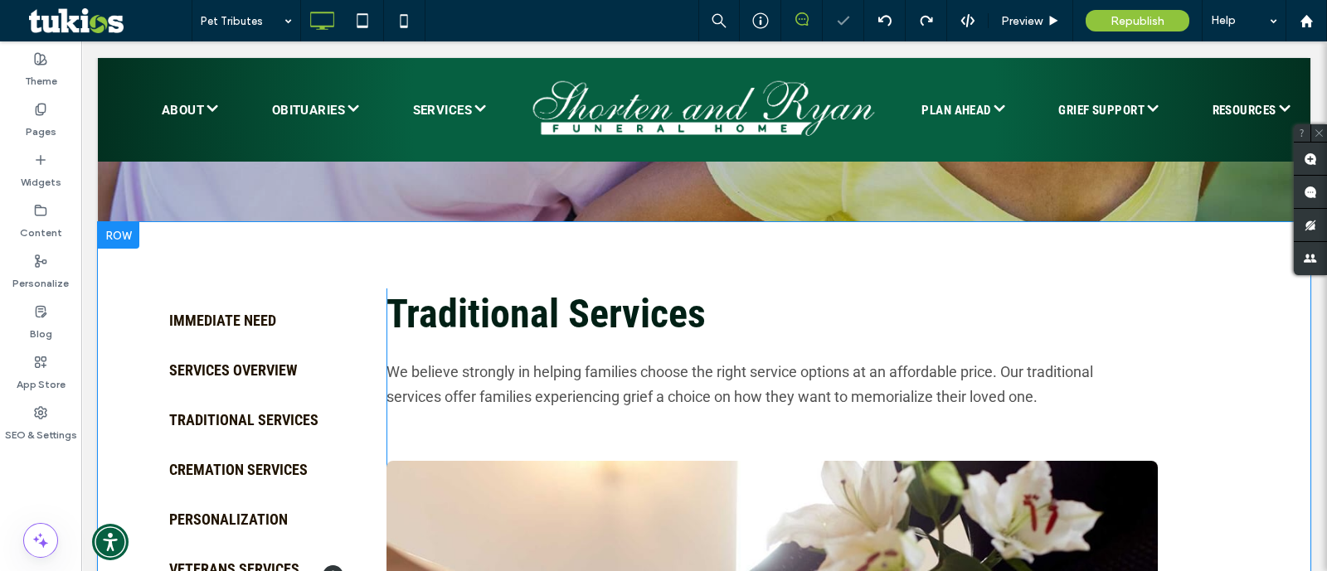
scroll to position [725, 0]
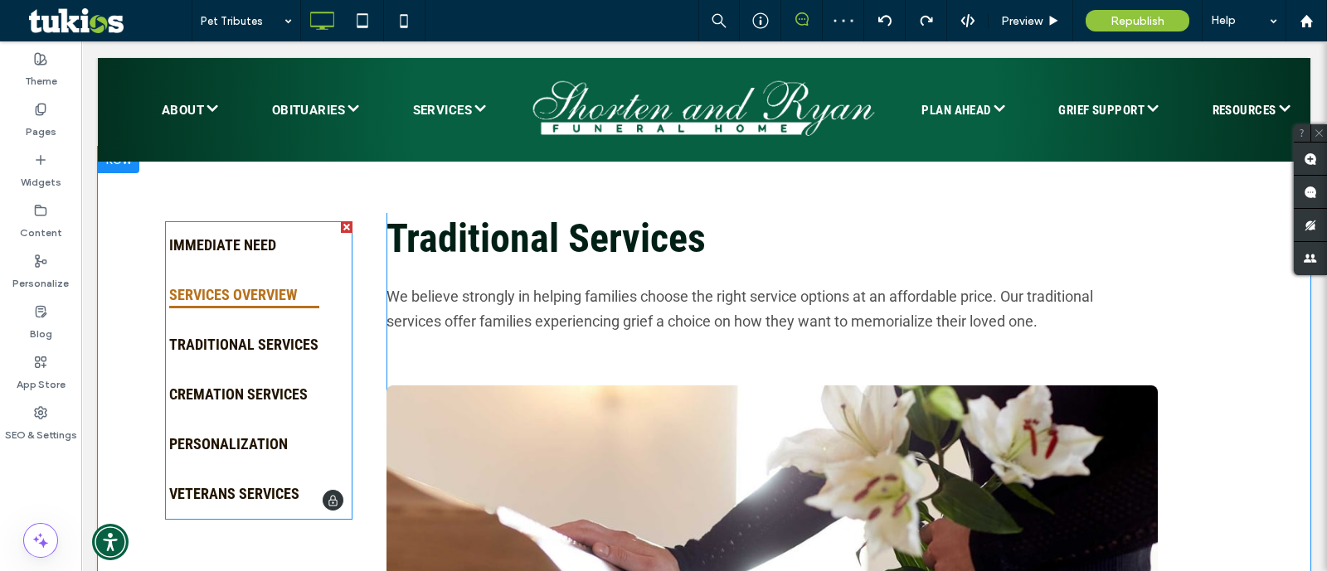
click at [275, 292] on span at bounding box center [258, 370] width 187 height 299
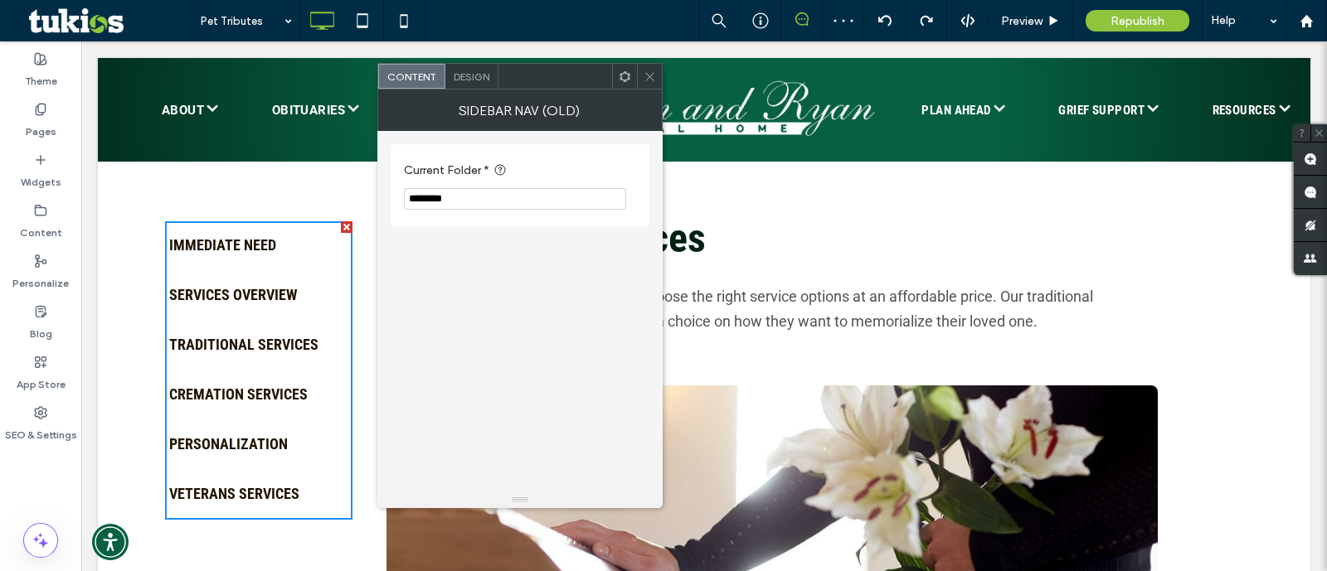
click at [486, 199] on input "********" at bounding box center [515, 199] width 222 height 22
drag, startPoint x: 567, startPoint y: 240, endPoint x: 288, endPoint y: 192, distance: 283.5
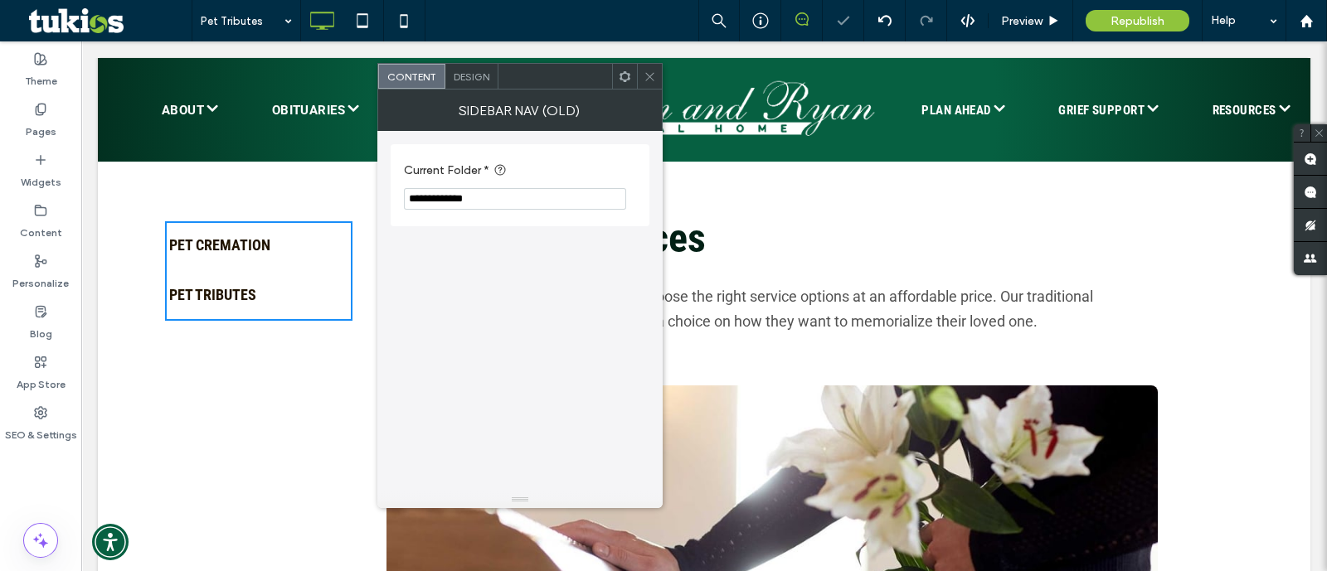
type input "**********"
click at [651, 75] on icon at bounding box center [650, 77] width 12 height 12
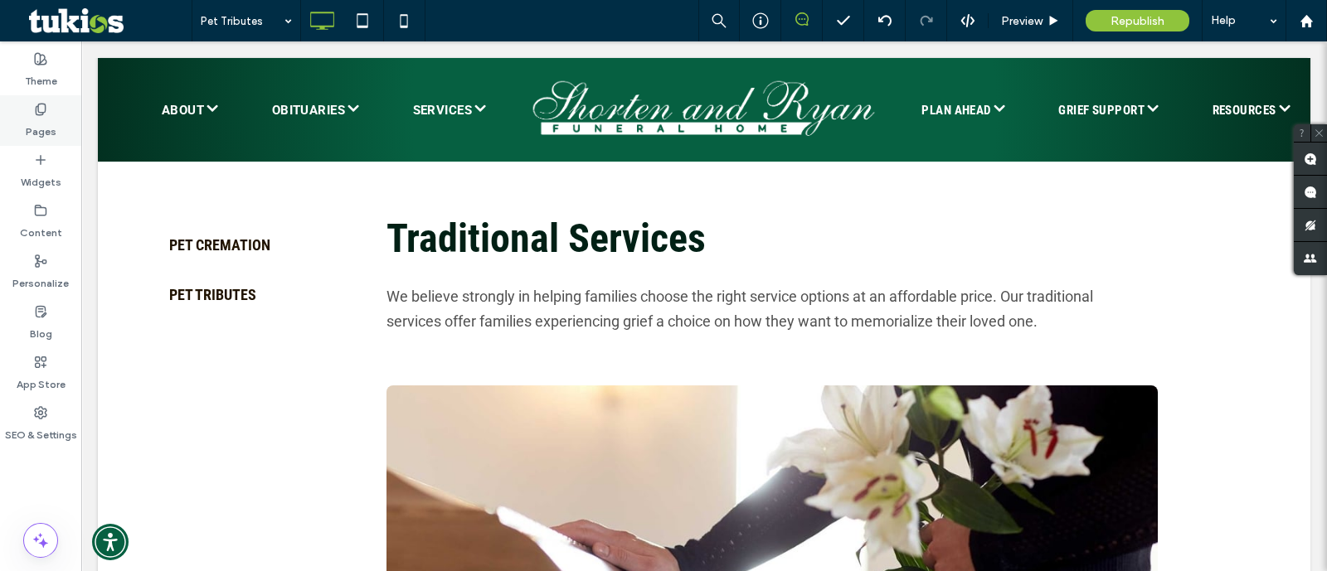
click at [35, 114] on icon at bounding box center [40, 109] width 13 height 13
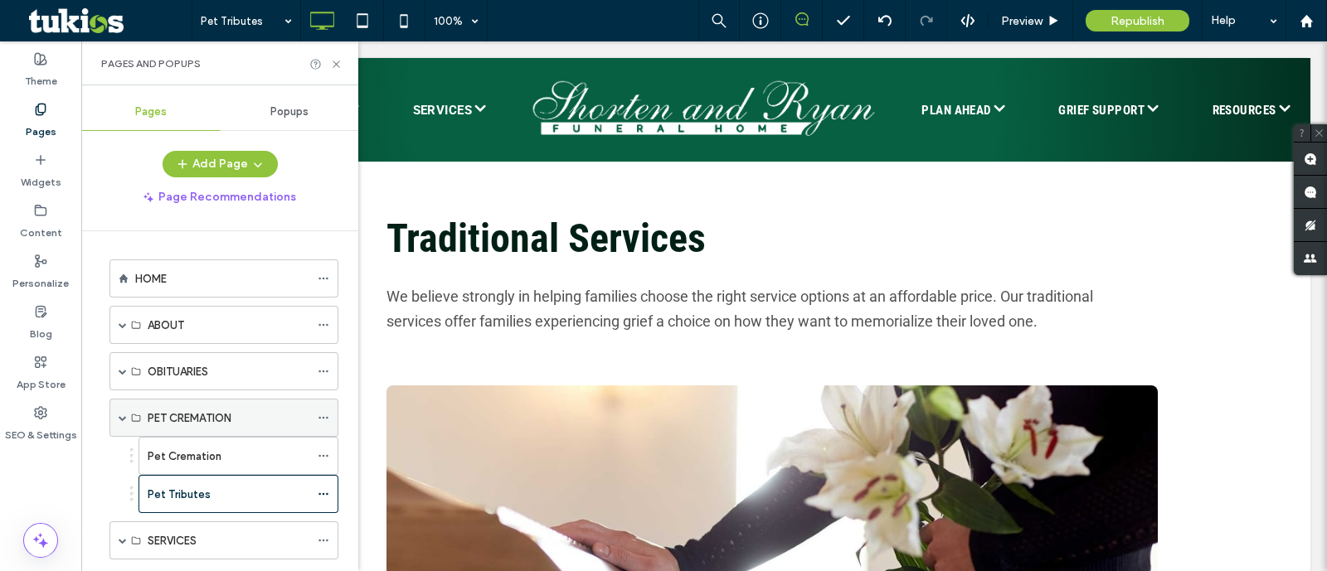
click at [319, 408] on span at bounding box center [324, 418] width 12 height 25
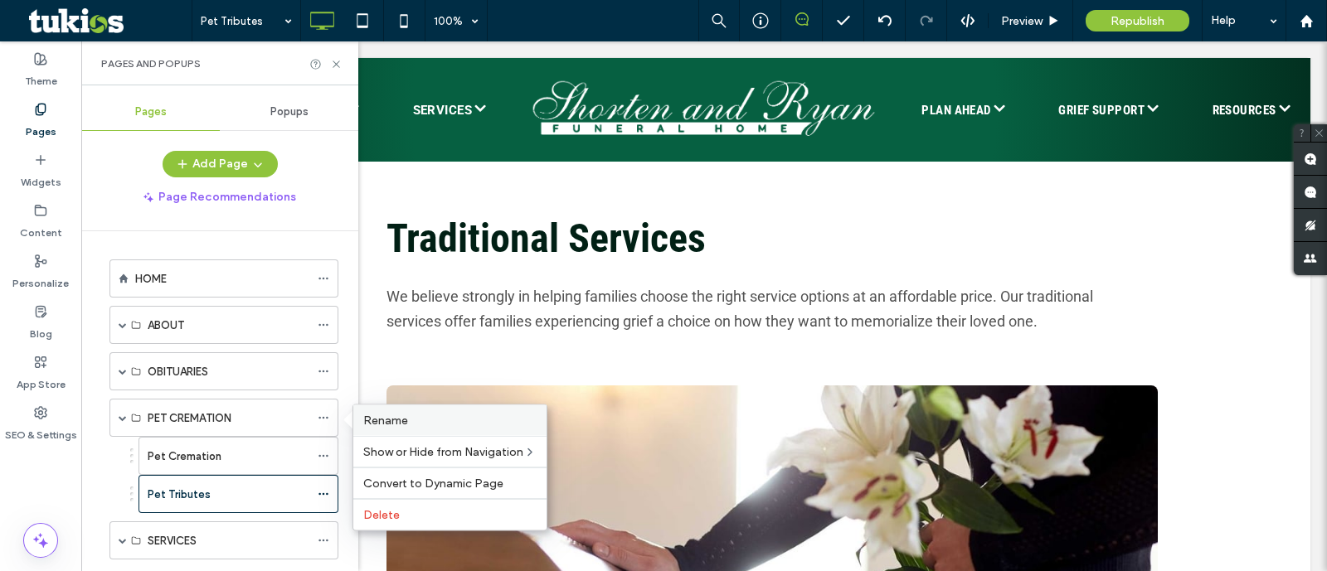
click at [411, 408] on div "Rename" at bounding box center [449, 421] width 193 height 31
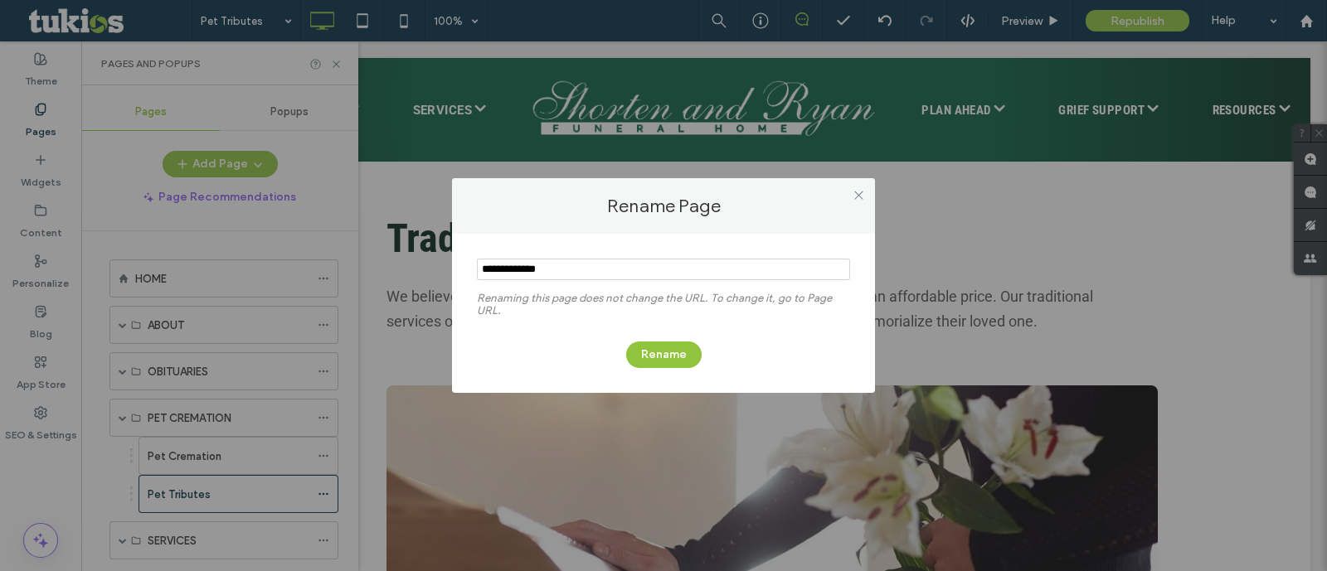
drag, startPoint x: 567, startPoint y: 260, endPoint x: 503, endPoint y: 268, distance: 63.5
click at [503, 268] on input "notEmpty" at bounding box center [663, 270] width 373 height 22
type input "**********"
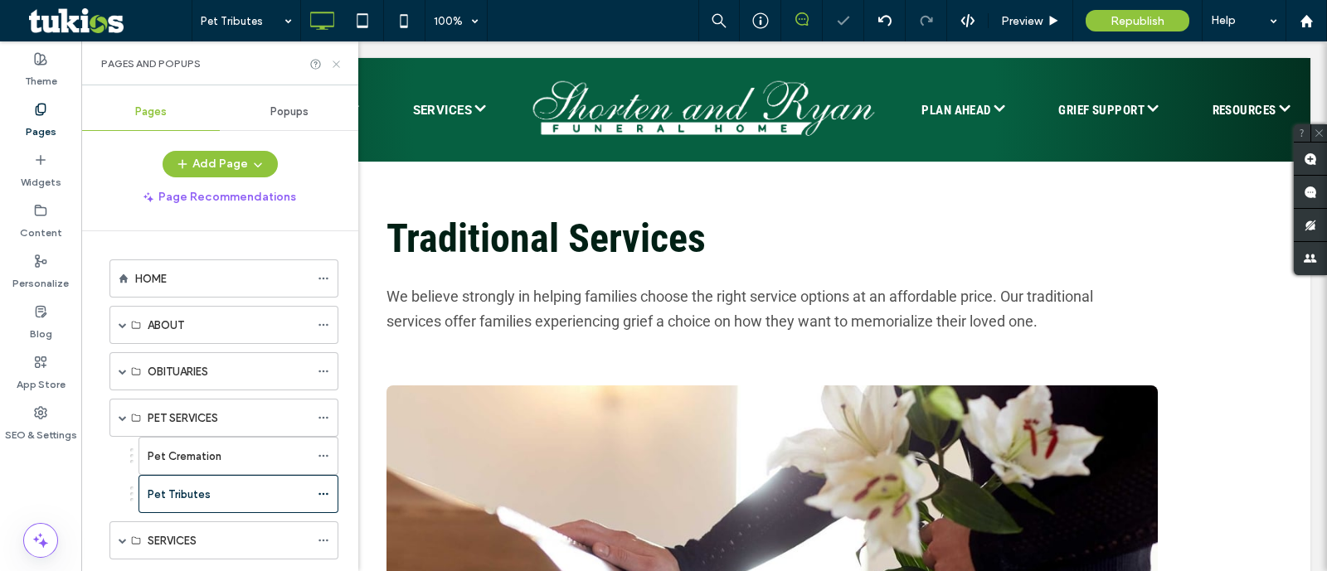
click at [332, 61] on icon at bounding box center [336, 64] width 12 height 12
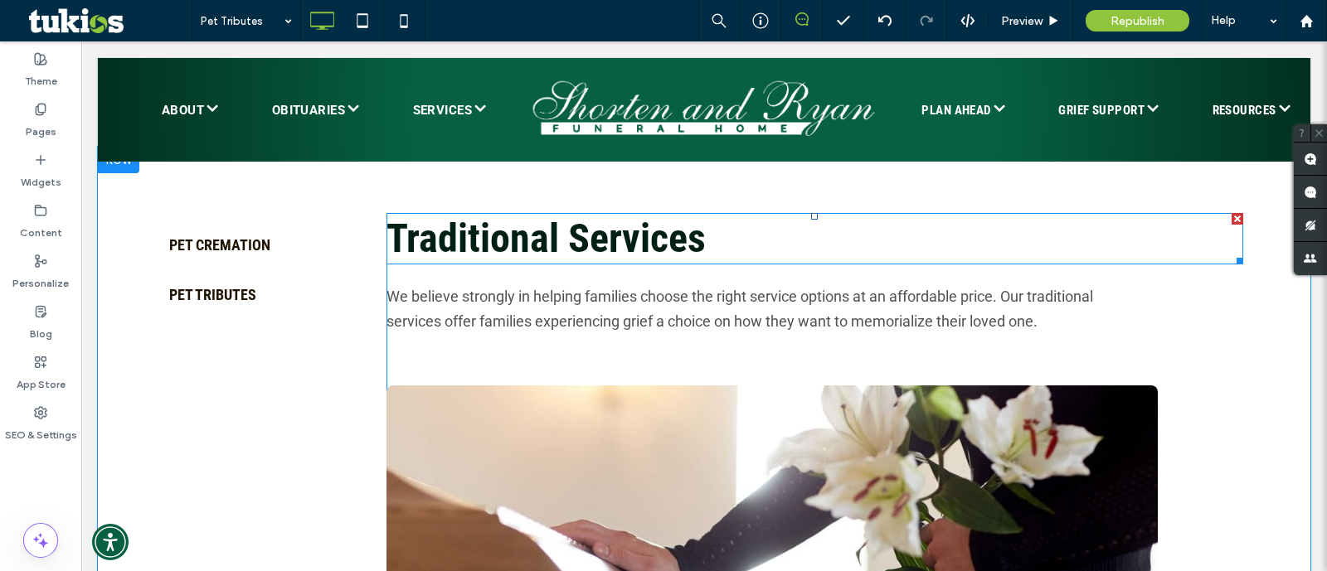
click at [776, 247] on h2 "Traditional Services" at bounding box center [815, 239] width 857 height 48
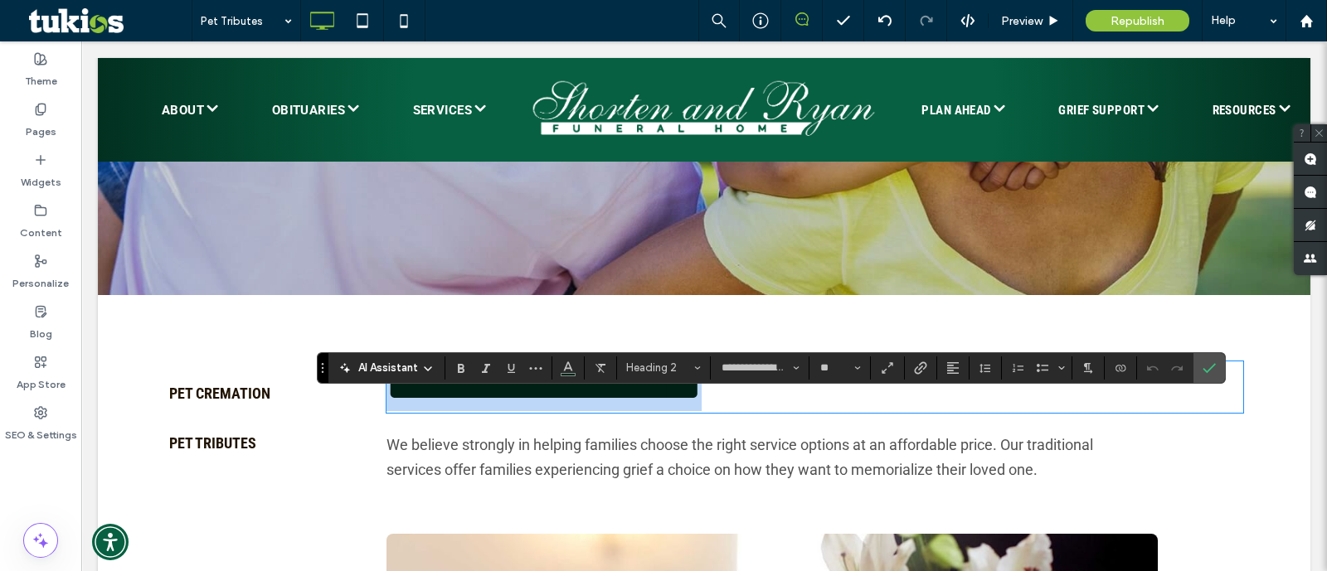
scroll to position [622, 0]
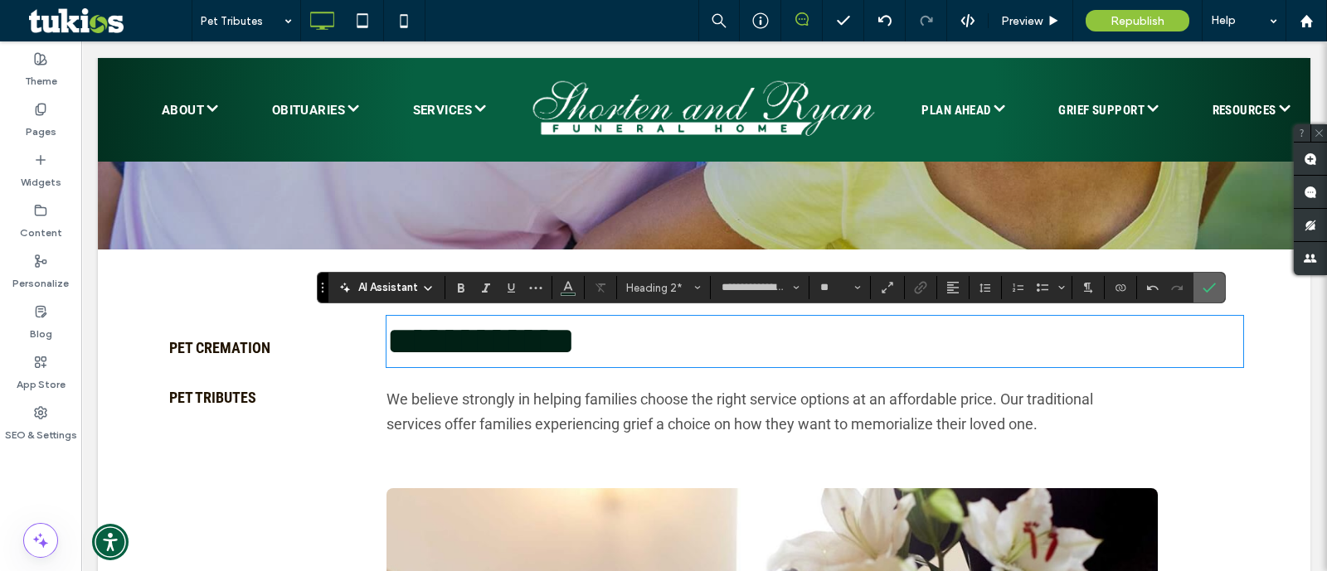
drag, startPoint x: 1203, startPoint y: 289, endPoint x: 1122, endPoint y: 246, distance: 90.9
click at [1204, 289] on use "Confirm" at bounding box center [1210, 288] width 13 height 10
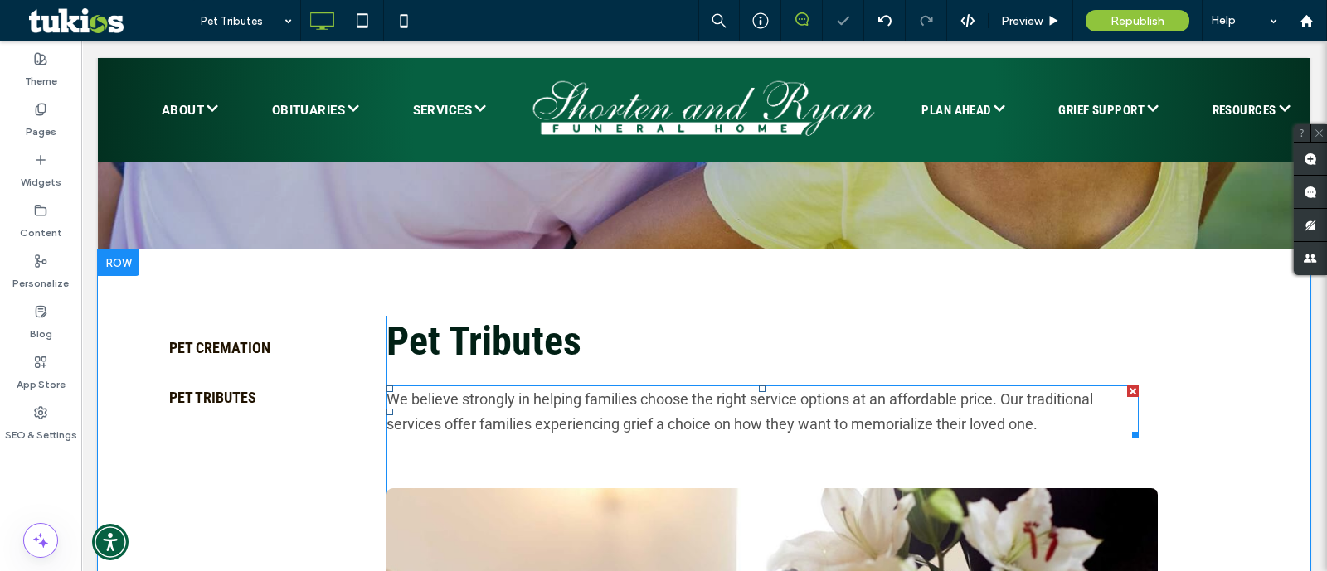
click at [1127, 391] on div at bounding box center [1133, 392] width 12 height 12
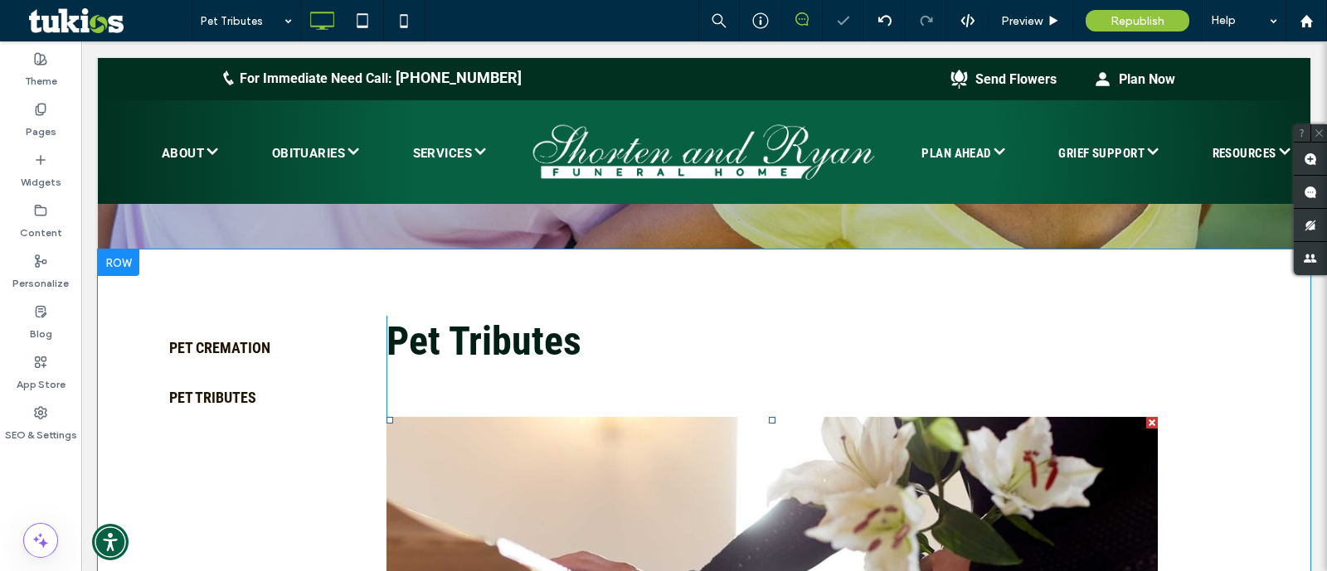
click at [1146, 421] on div at bounding box center [1152, 423] width 12 height 12
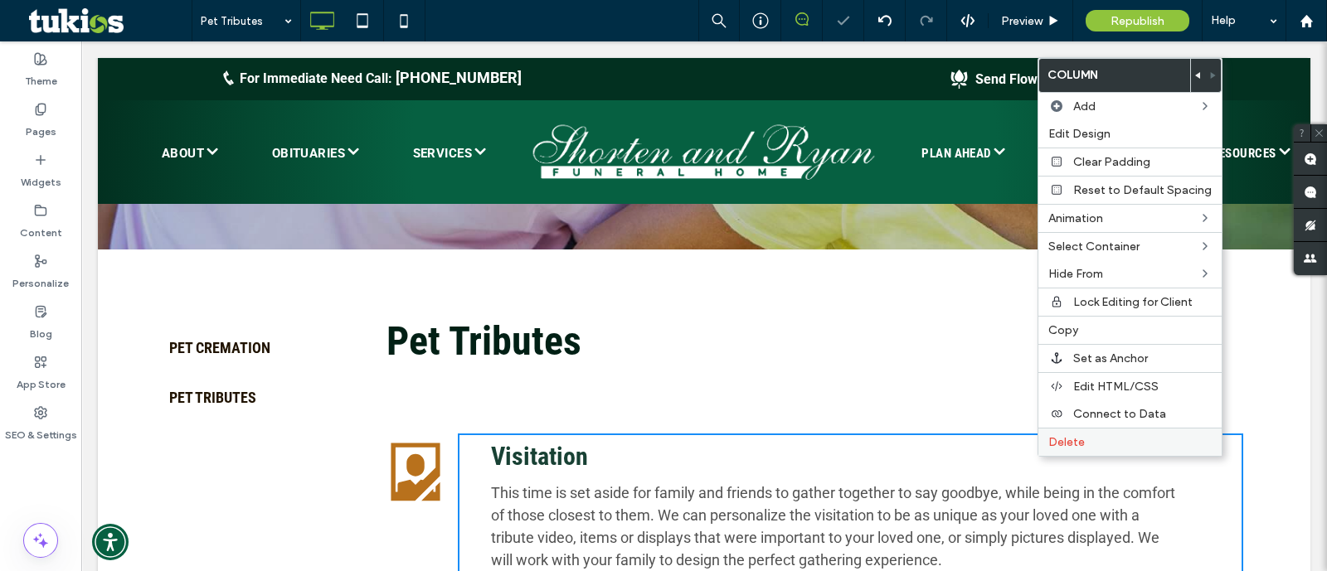
click at [1174, 437] on label "Delete" at bounding box center [1129, 442] width 163 height 14
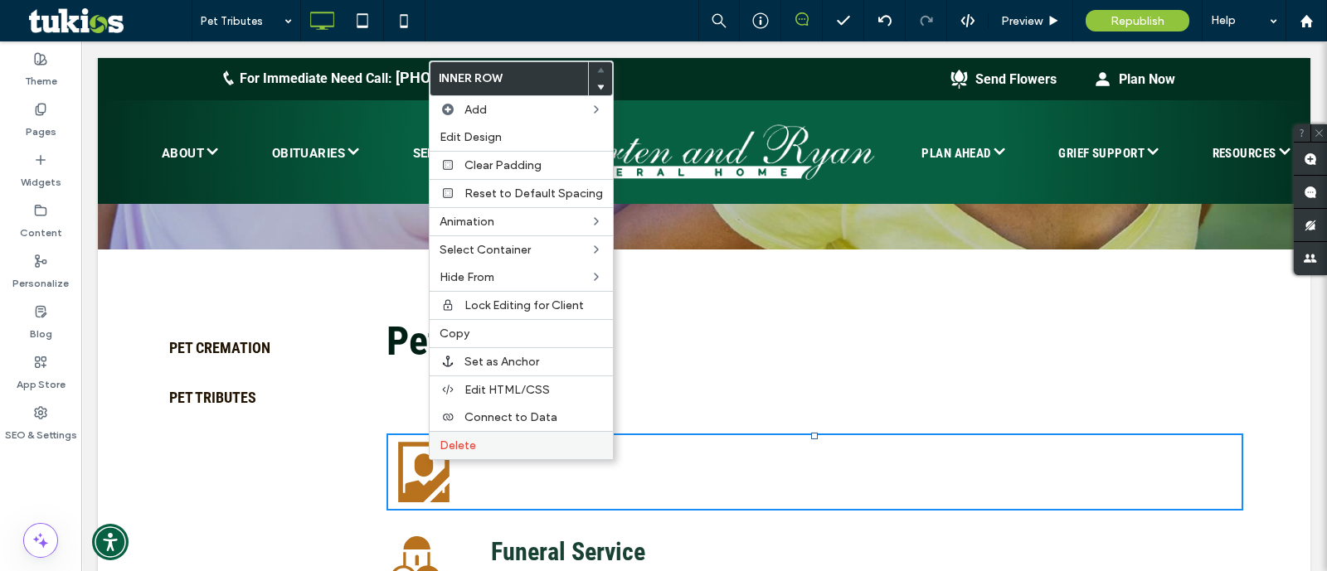
click at [464, 445] on span "Delete" at bounding box center [458, 446] width 36 height 14
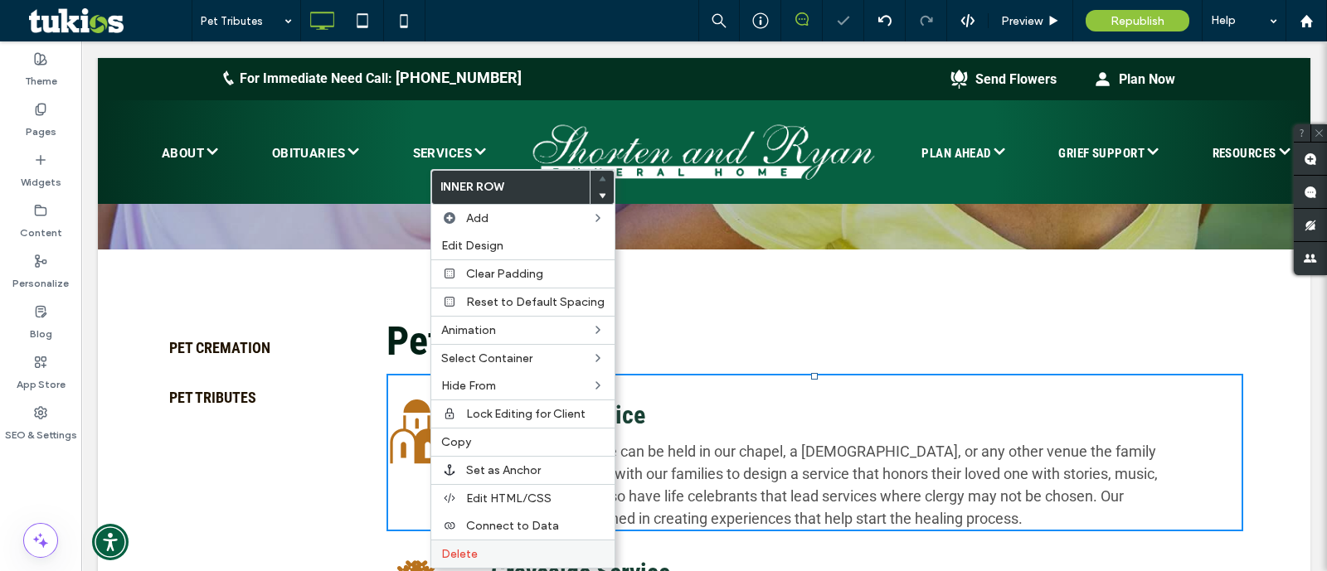
click at [473, 547] on span "Delete" at bounding box center [459, 554] width 36 height 14
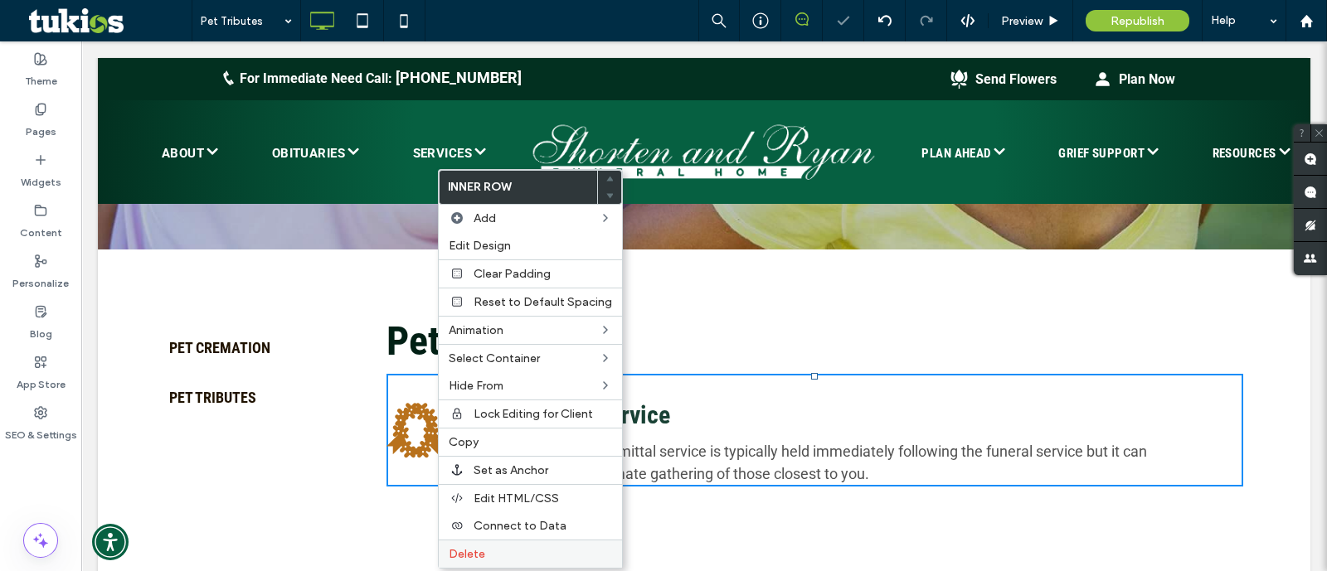
click at [502, 547] on label "Delete" at bounding box center [530, 554] width 163 height 14
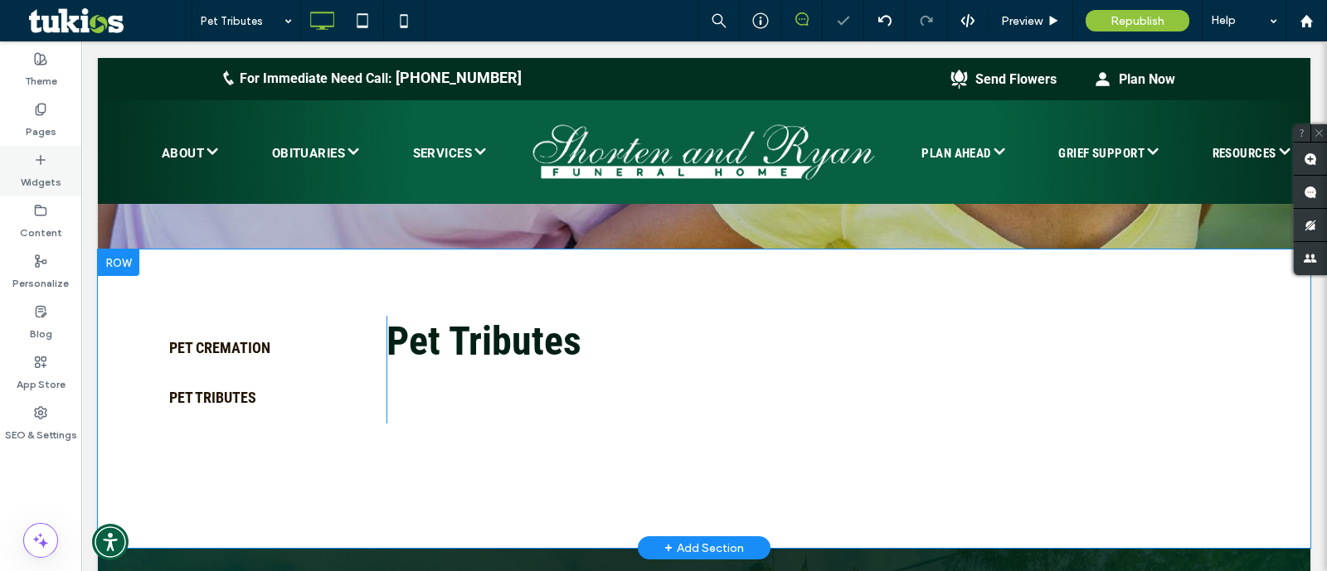
click at [66, 188] on div "Widgets" at bounding box center [40, 171] width 81 height 51
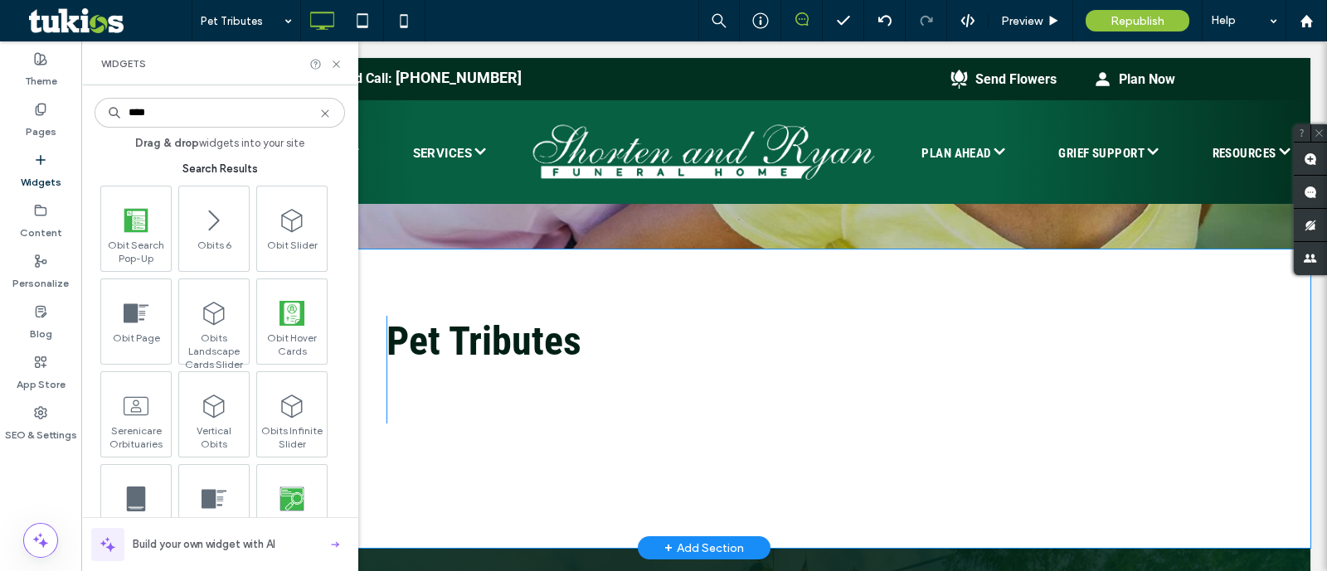
scroll to position [0, 0]
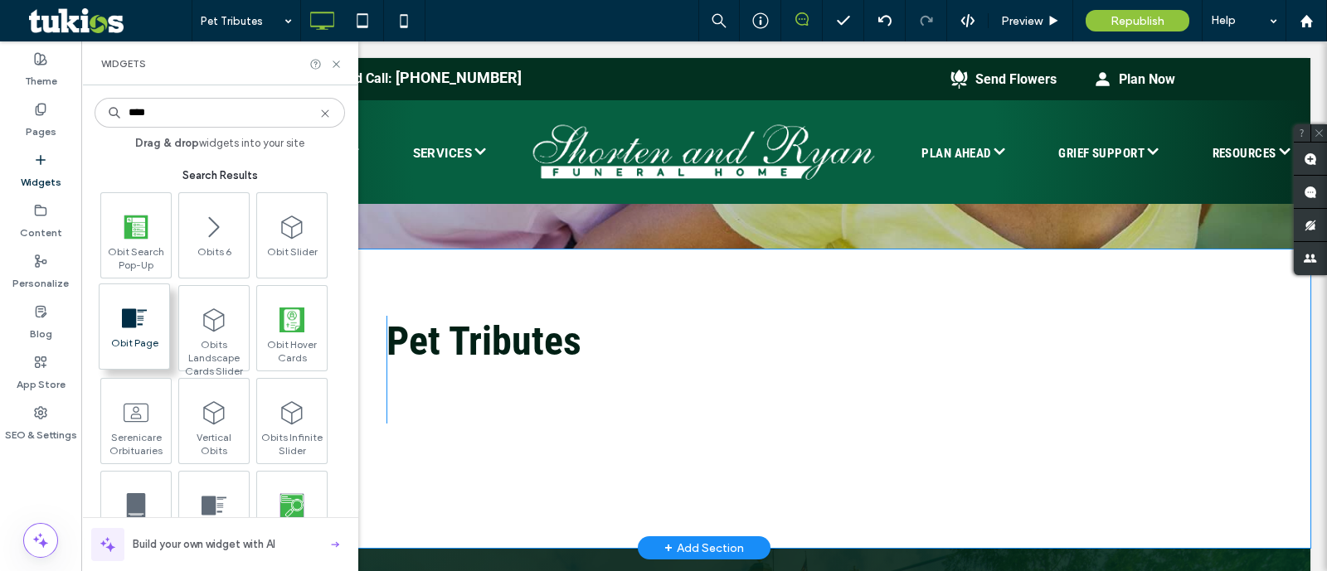
type input "****"
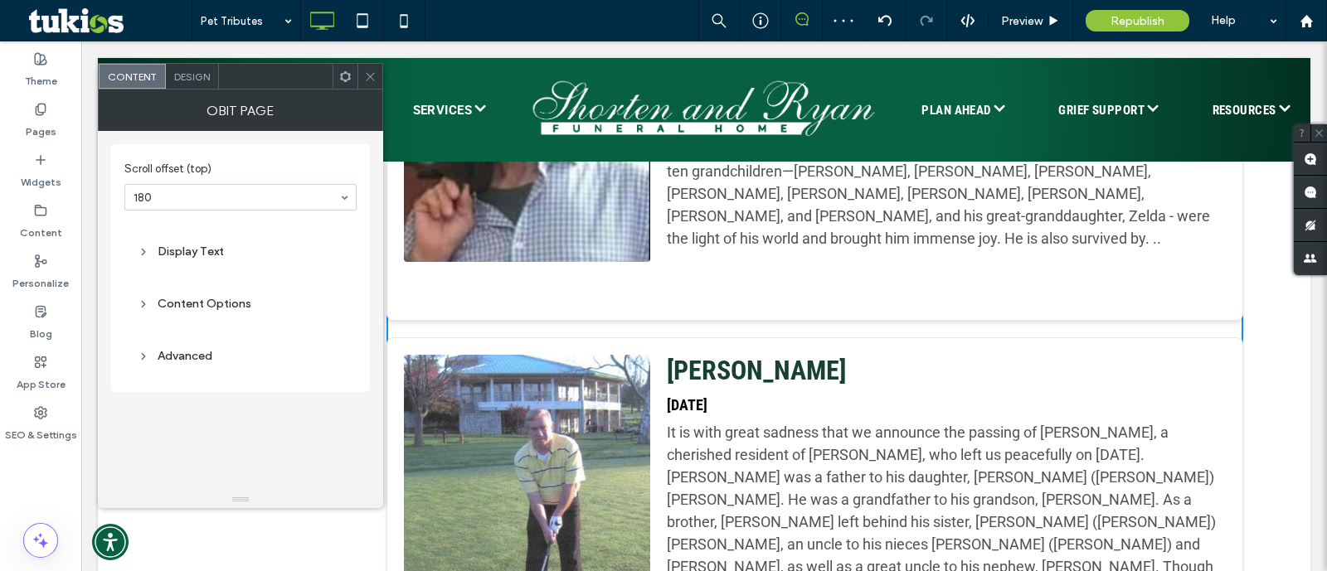
scroll to position [829, 0]
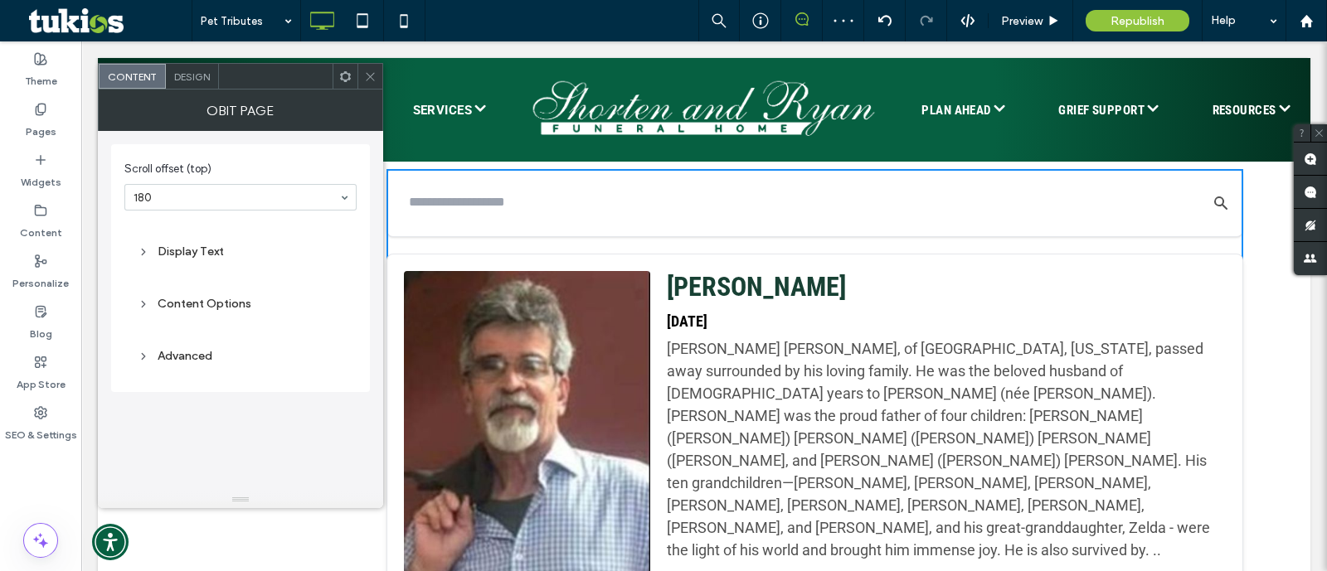
click at [366, 75] on icon at bounding box center [370, 77] width 12 height 12
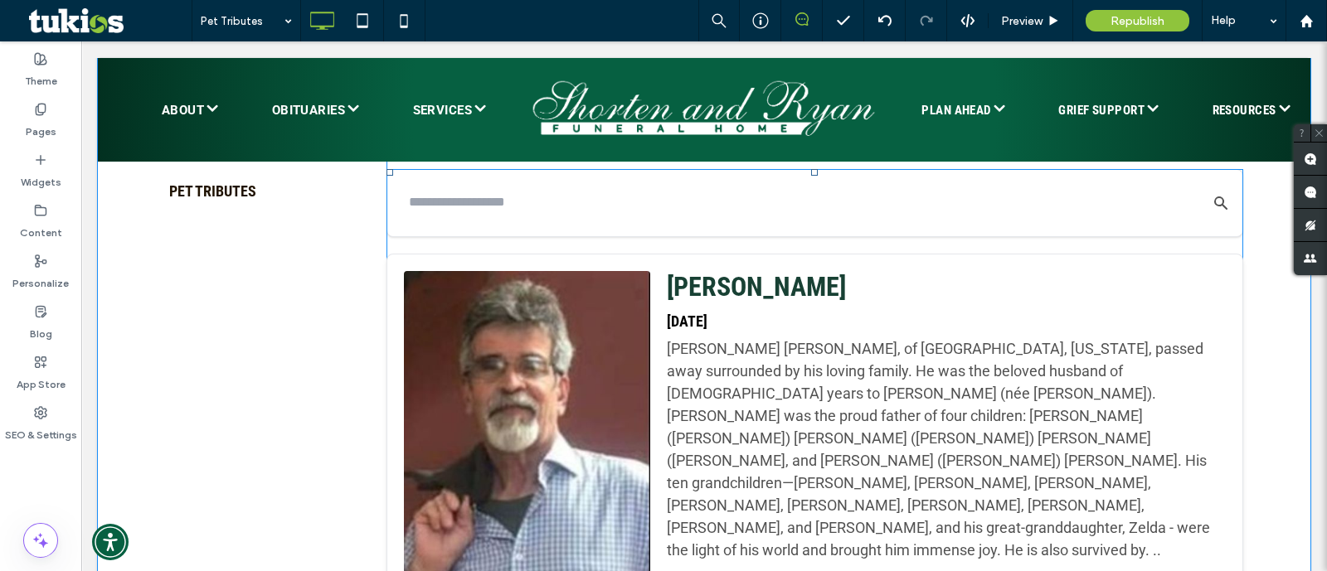
click at [740, 322] on h4 "Sep 11, 2025" at bounding box center [946, 322] width 559 height 18
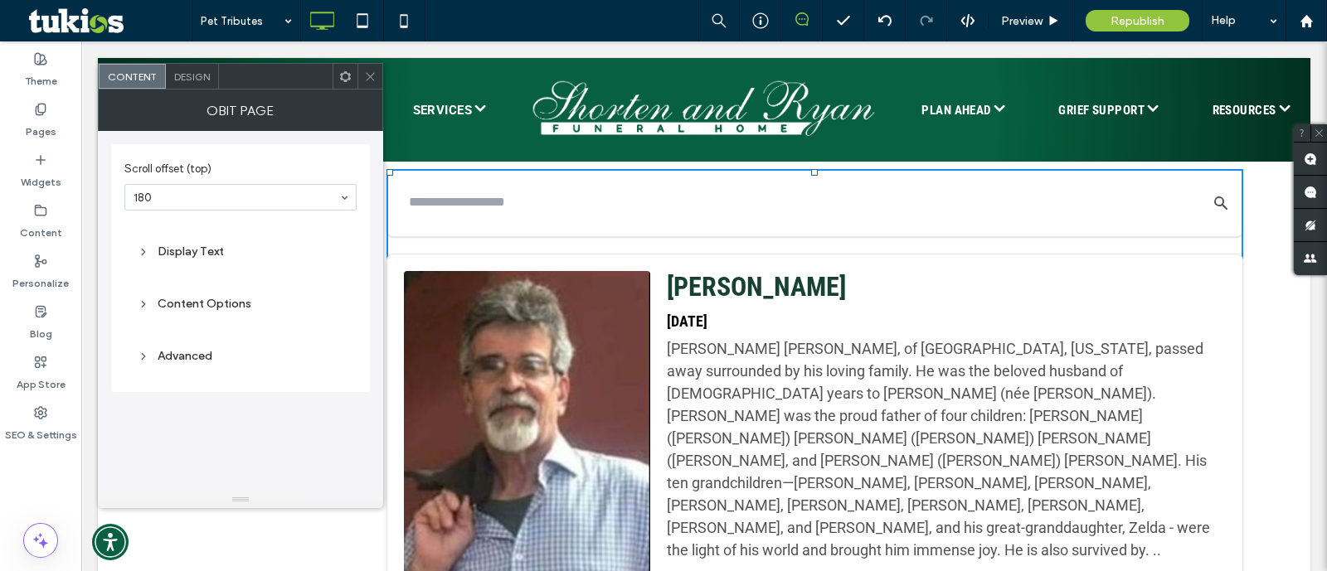
drag, startPoint x: 189, startPoint y: 277, endPoint x: 194, endPoint y: 288, distance: 11.9
click at [187, 280] on div "Scroll offset (top) 180 Display Text Content Options Advanced" at bounding box center [240, 268] width 232 height 231
click at [196, 293] on div "Content Options" at bounding box center [240, 303] width 232 height 39
click at [196, 302] on div "Content Options" at bounding box center [241, 304] width 206 height 14
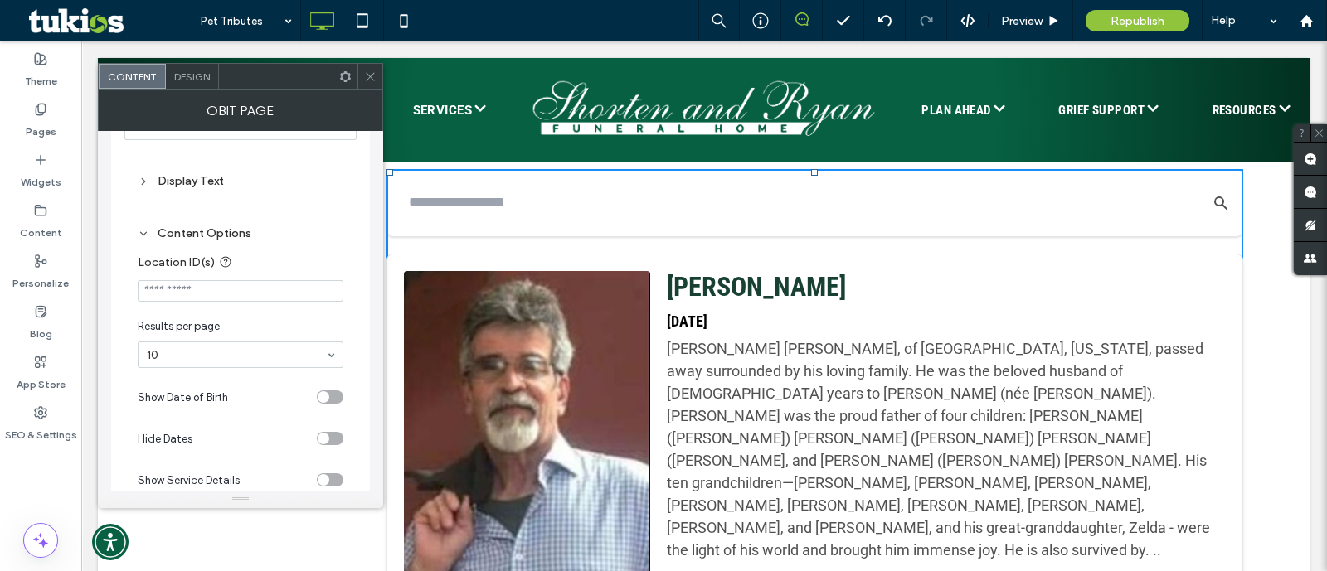
scroll to position [103, 0]
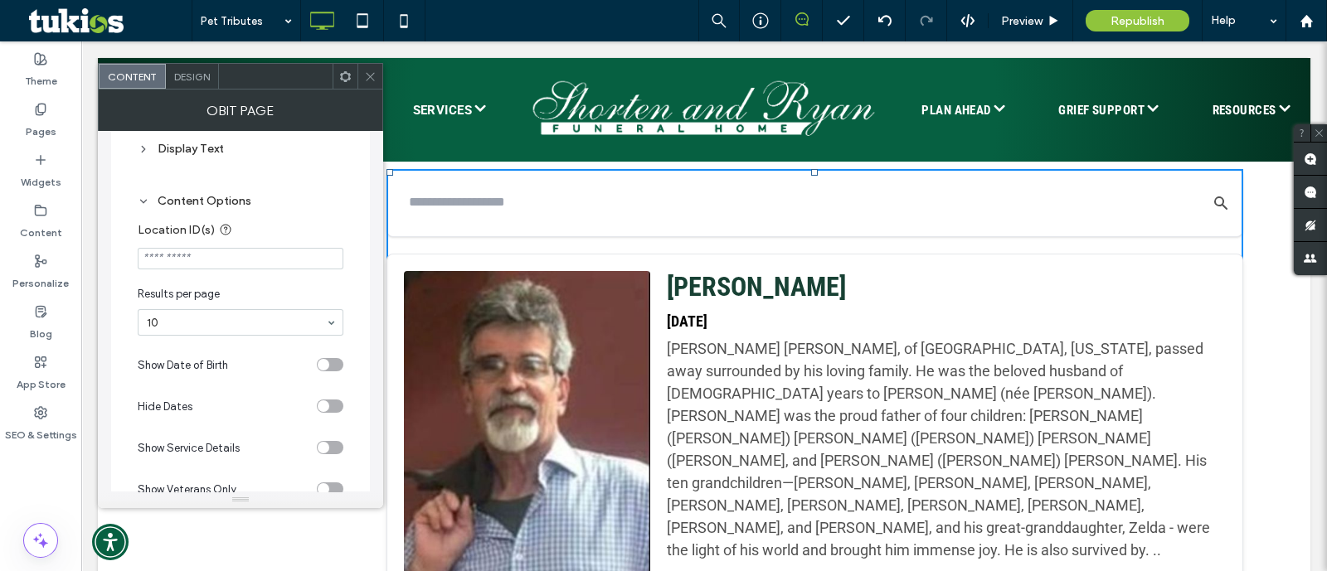
click at [232, 250] on input "Location ID(s)" at bounding box center [241, 259] width 206 height 22
type input "******"
click at [369, 280] on div "Scroll offset (top) 180 Display Text Content Options Location ID(s) ****** Resu…" at bounding box center [240, 441] width 259 height 801
click at [37, 122] on label "Pages" at bounding box center [41, 127] width 31 height 23
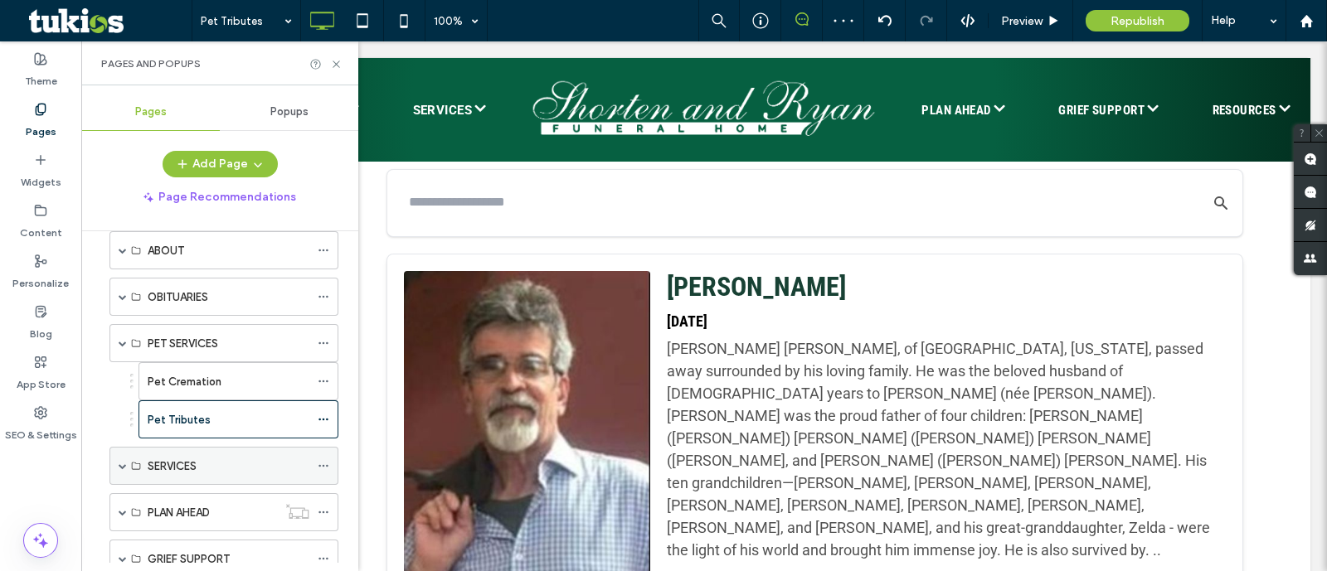
scroll to position [0, 0]
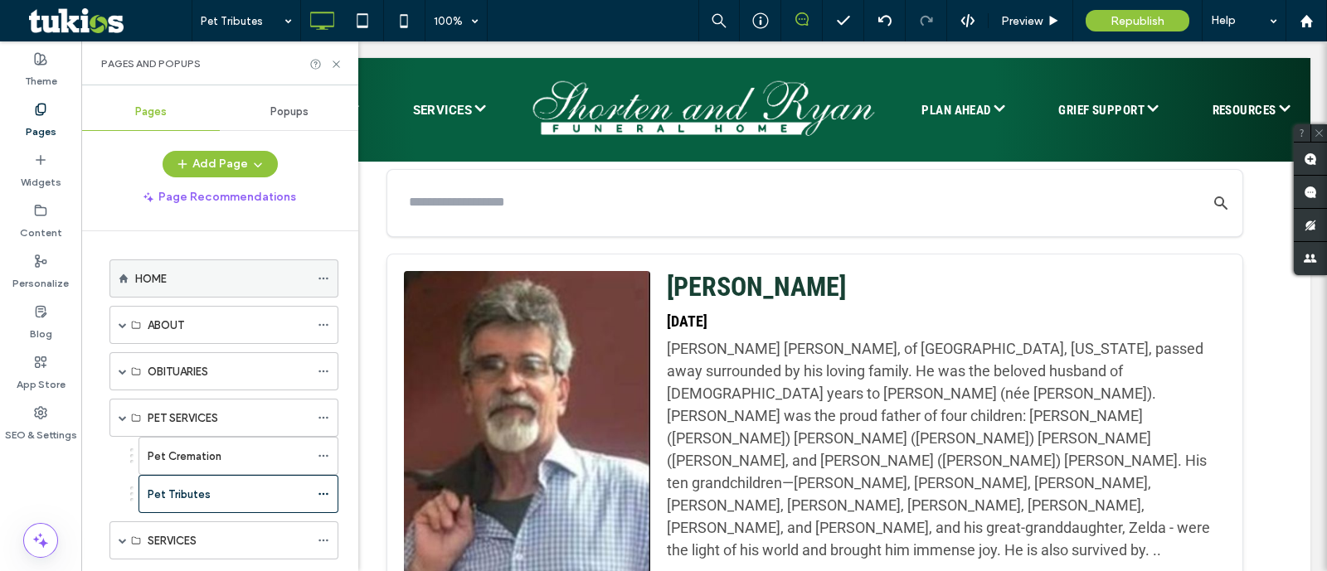
click at [124, 270] on div "HOME" at bounding box center [223, 279] width 229 height 38
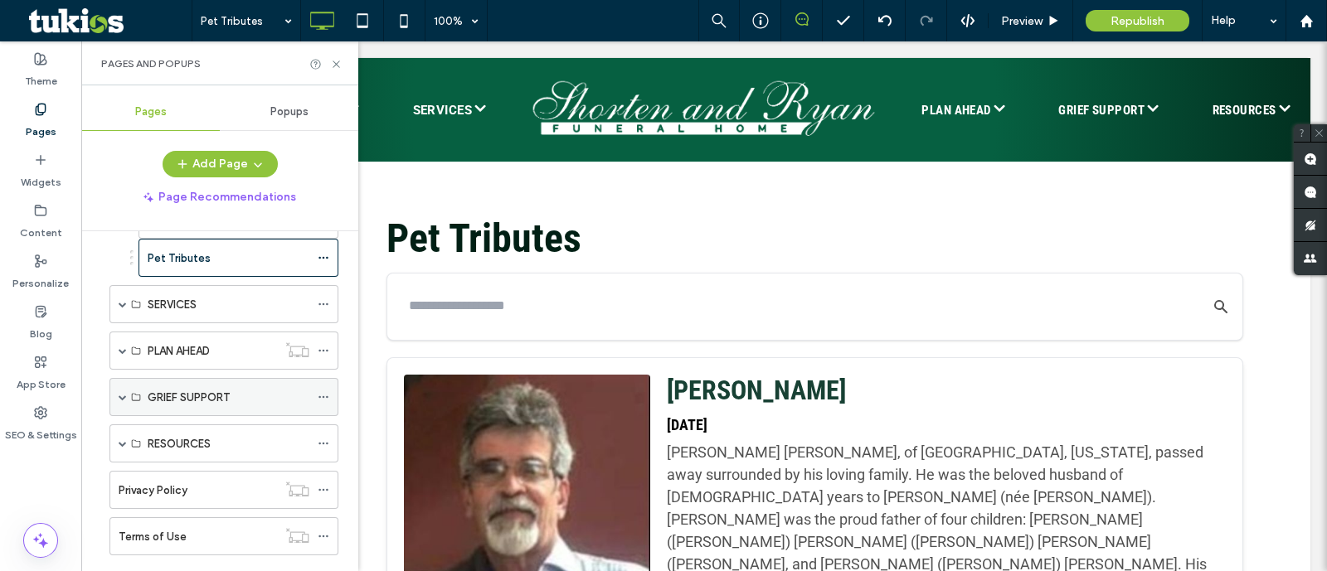
scroll to position [265, 0]
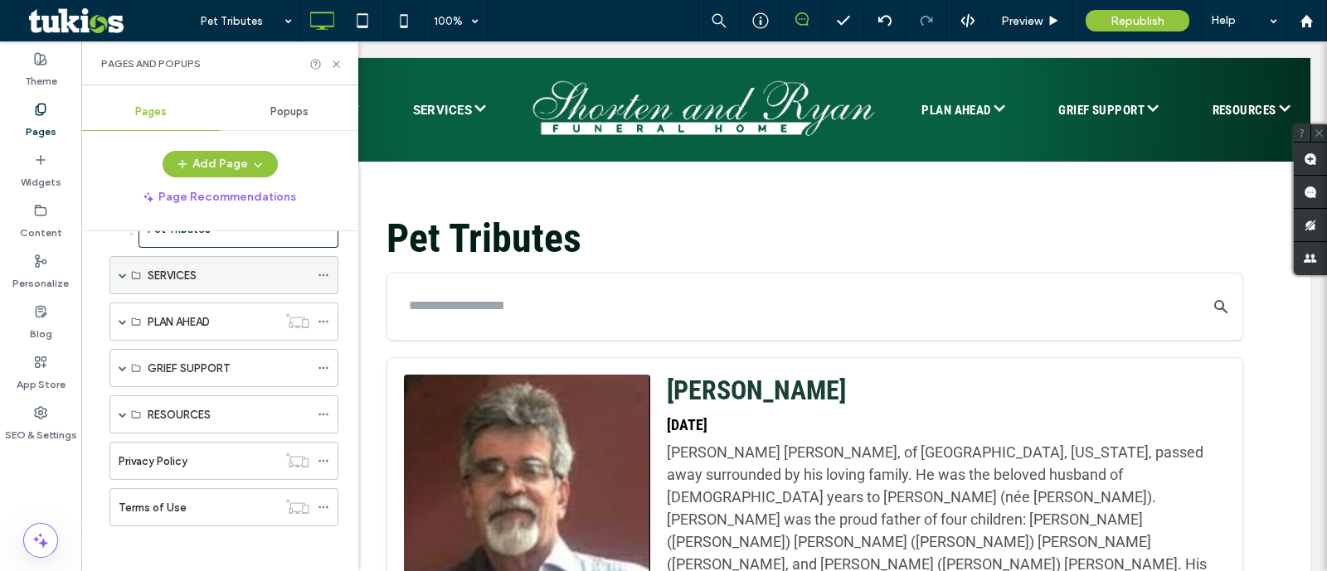
click at [124, 271] on span at bounding box center [123, 275] width 8 height 8
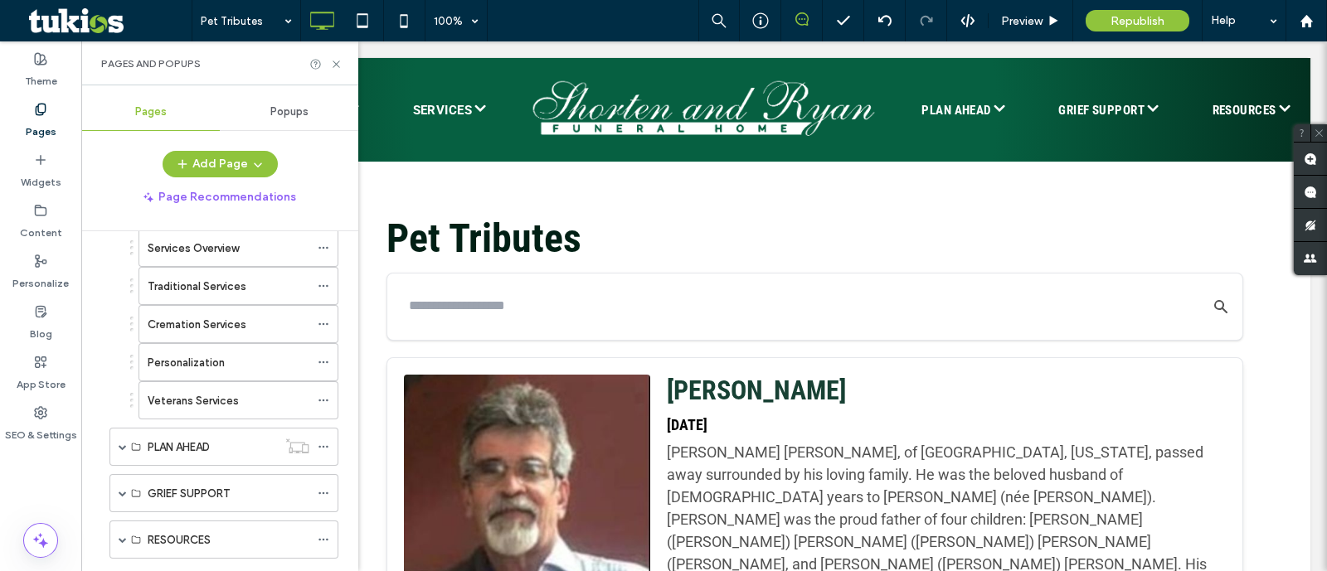
scroll to position [414, 0]
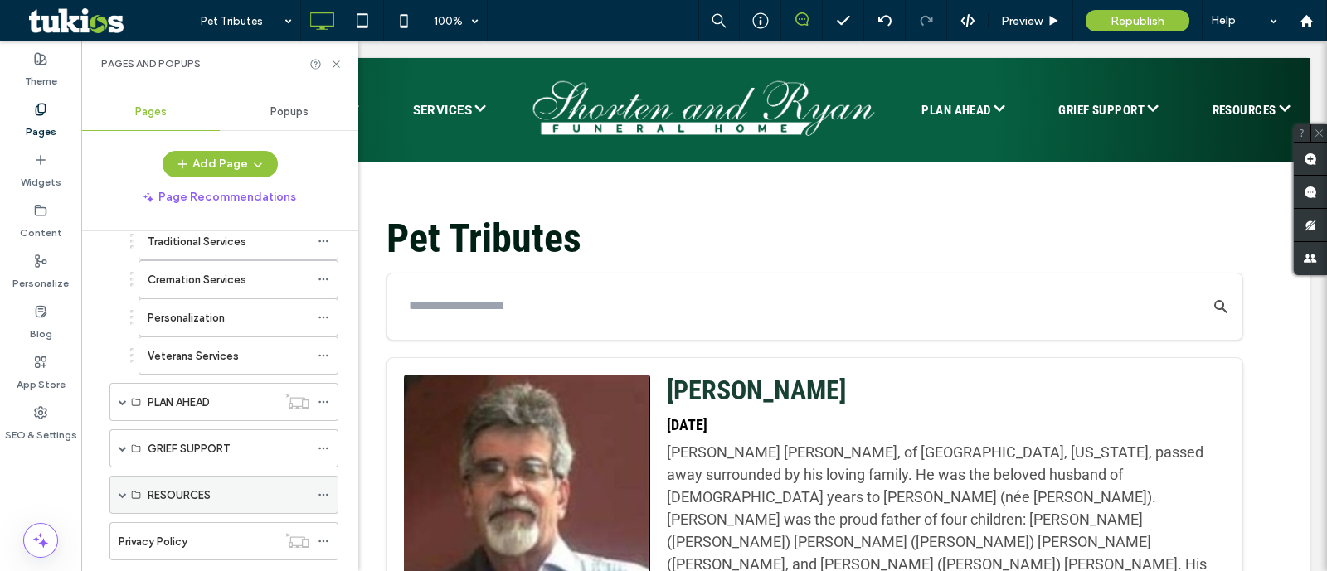
click at [120, 491] on span at bounding box center [123, 495] width 8 height 8
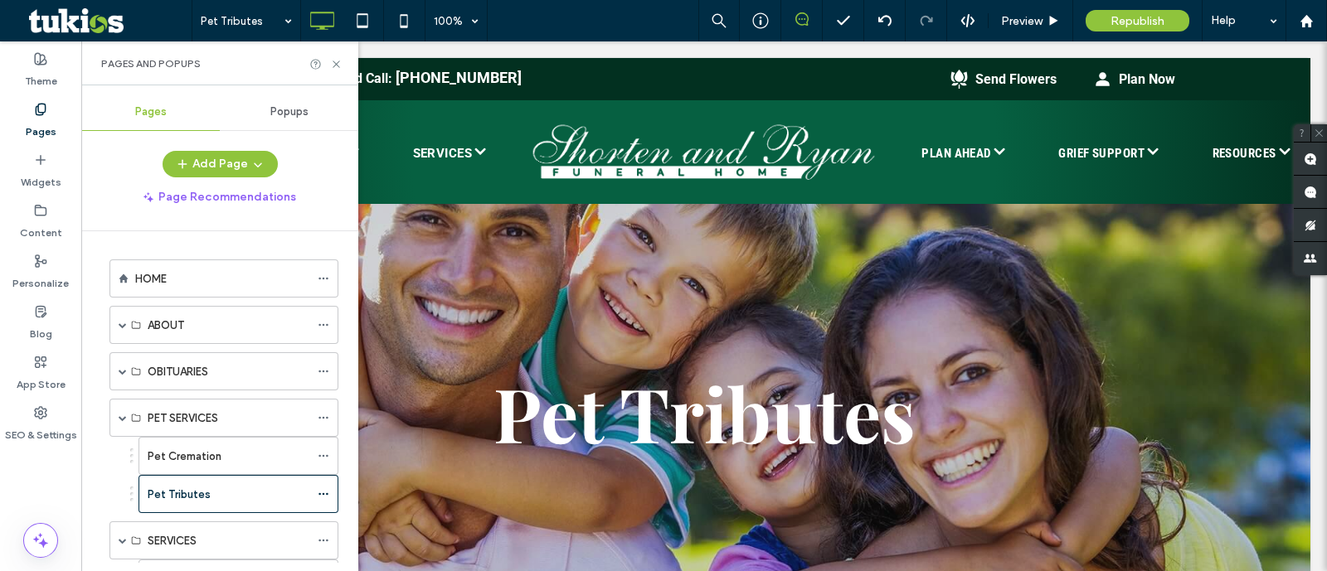
scroll to position [0, 0]
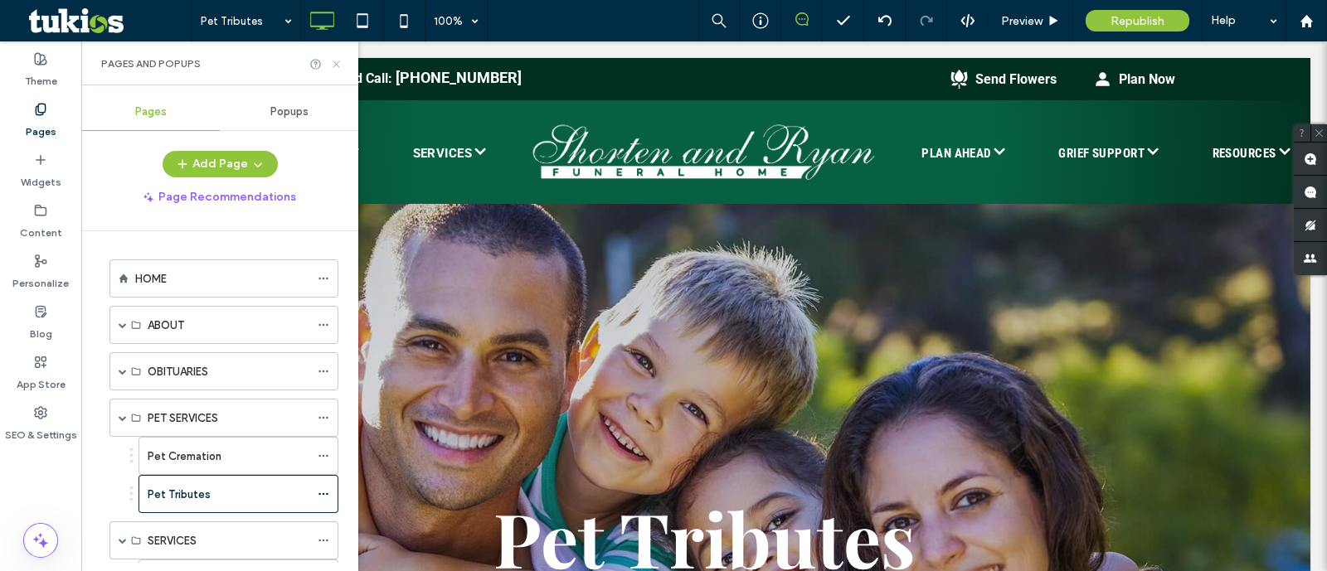
click at [338, 66] on use at bounding box center [336, 64] width 7 height 7
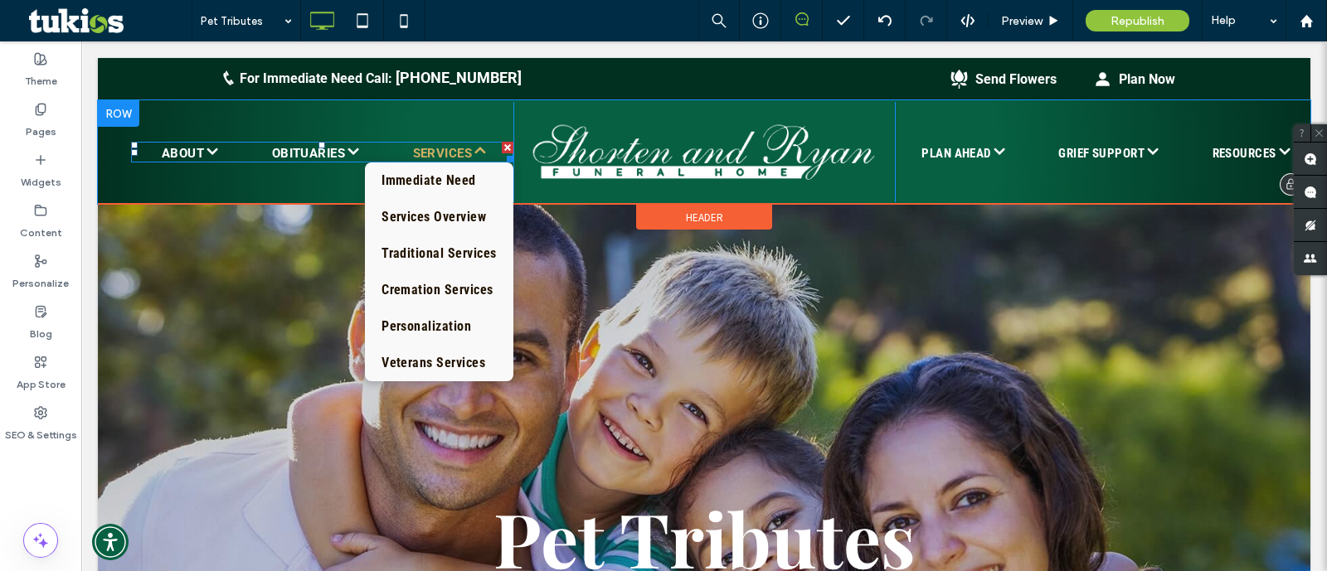
click at [443, 146] on span "SERVICES" at bounding box center [450, 153] width 74 height 22
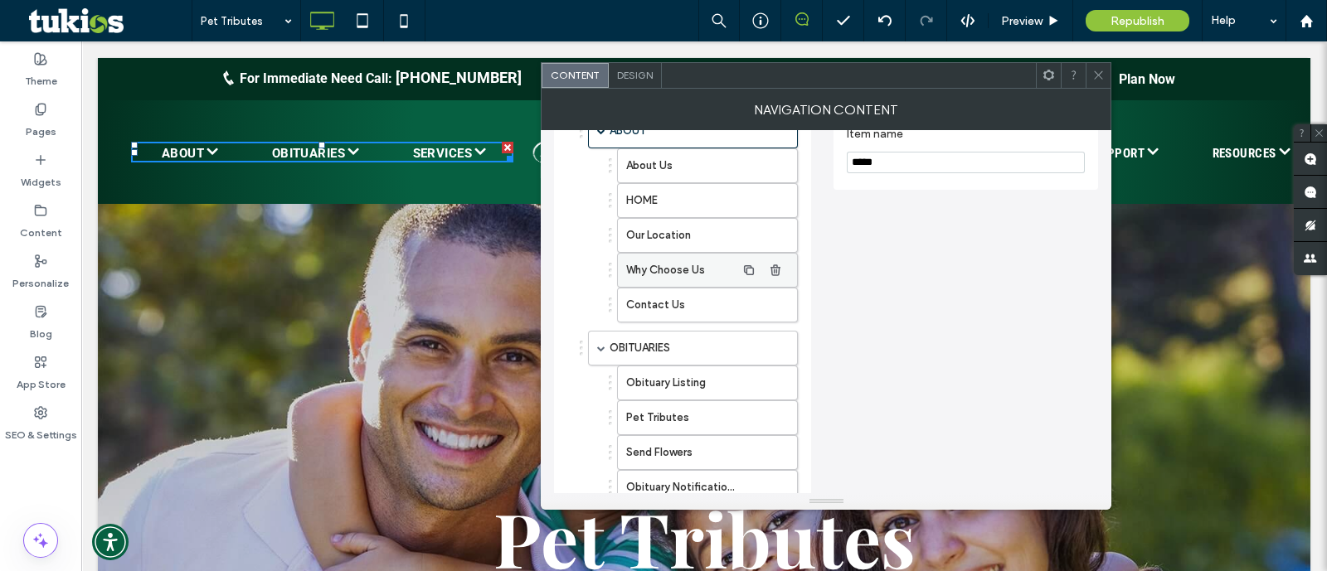
scroll to position [456, 0]
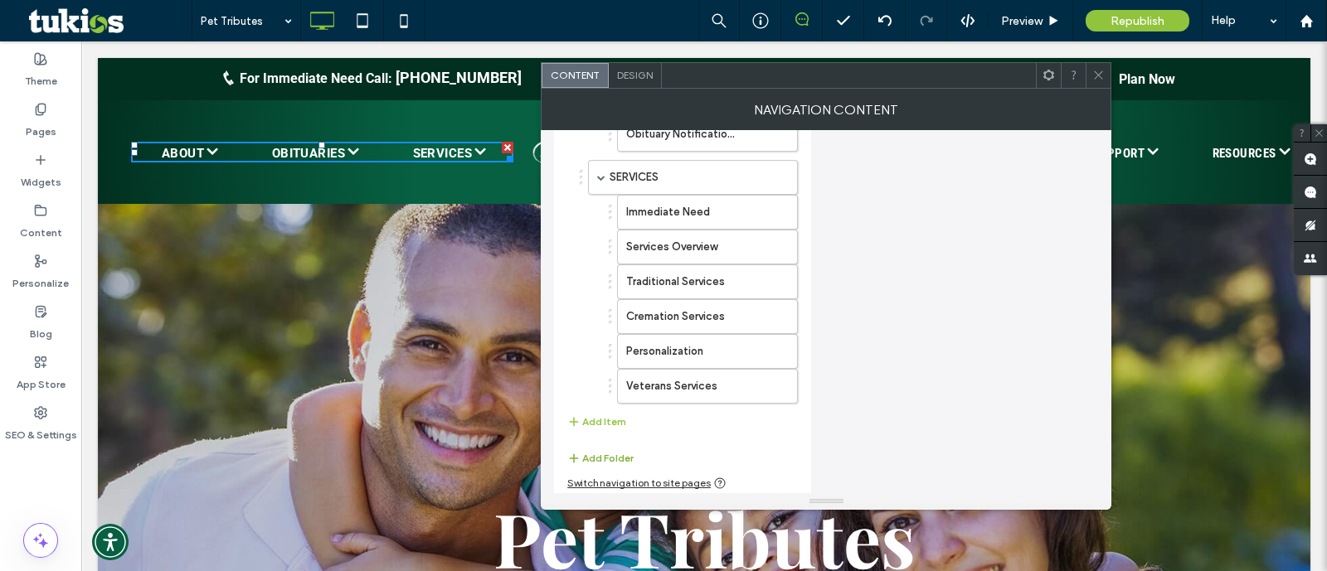
click at [618, 449] on button "Add Folder" at bounding box center [600, 459] width 66 height 20
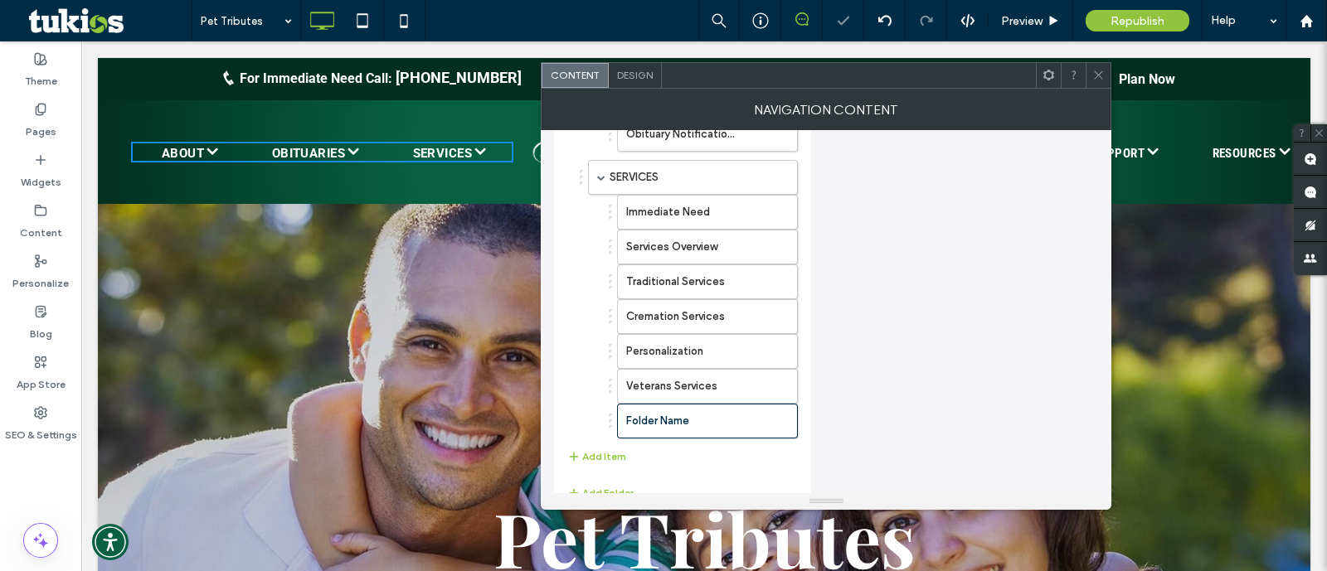
scroll to position [0, 0]
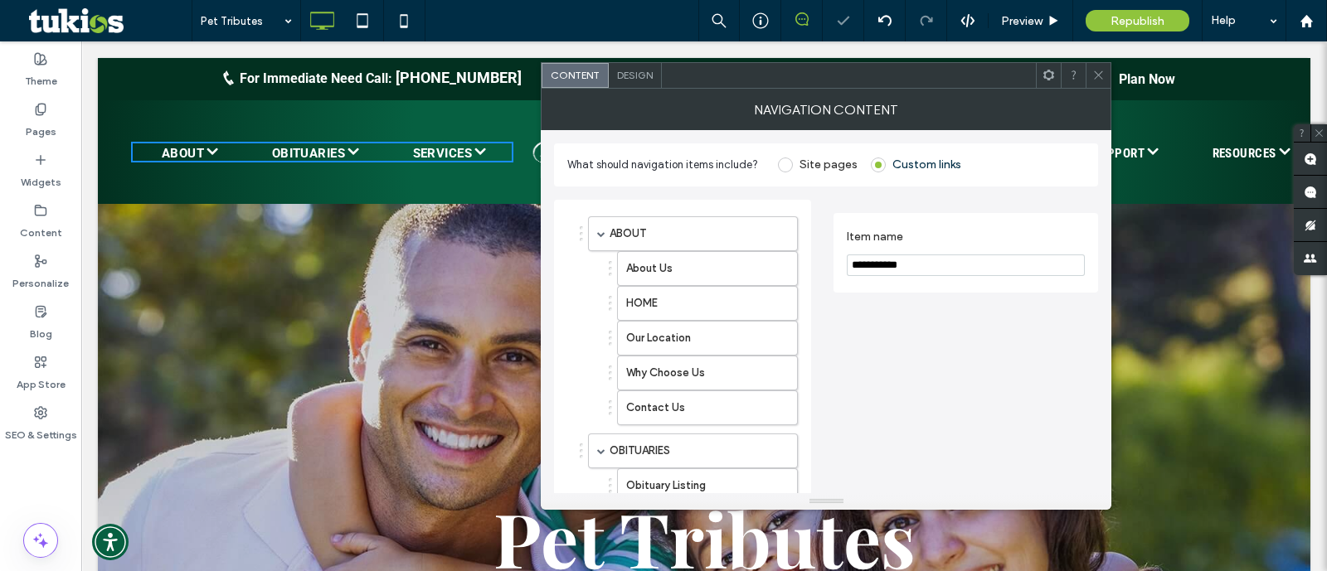
drag, startPoint x: 925, startPoint y: 270, endPoint x: 802, endPoint y: 275, distance: 122.8
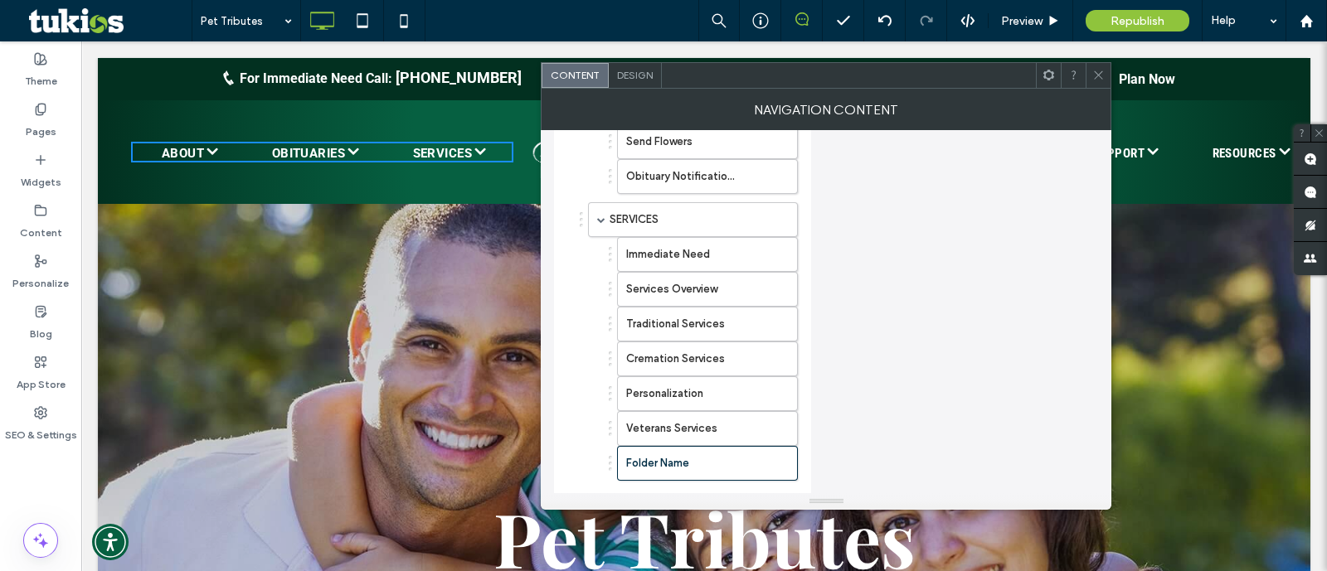
scroll to position [490, 0]
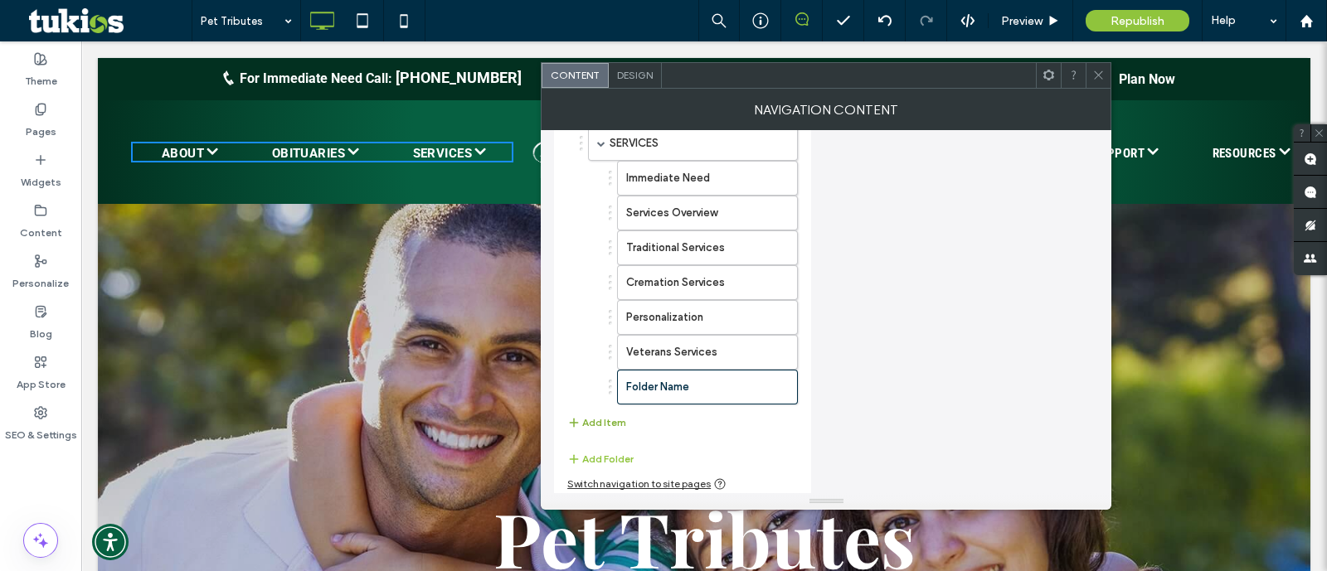
type input "**********"
click at [601, 416] on button "Add Item" at bounding box center [596, 423] width 59 height 20
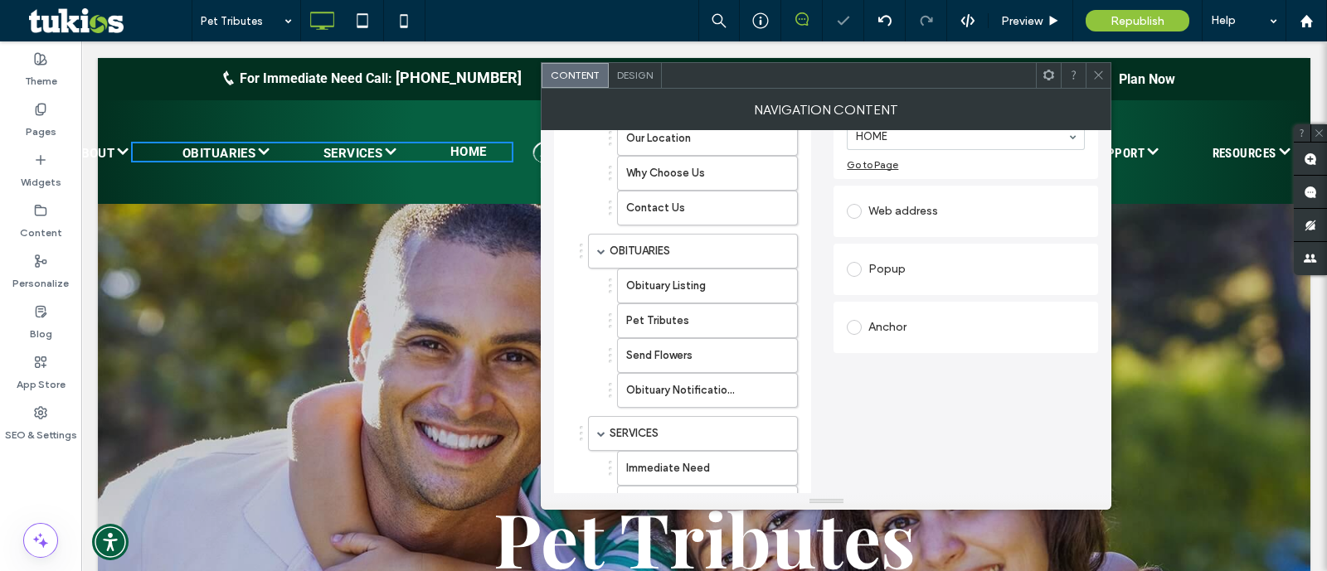
scroll to position [0, 0]
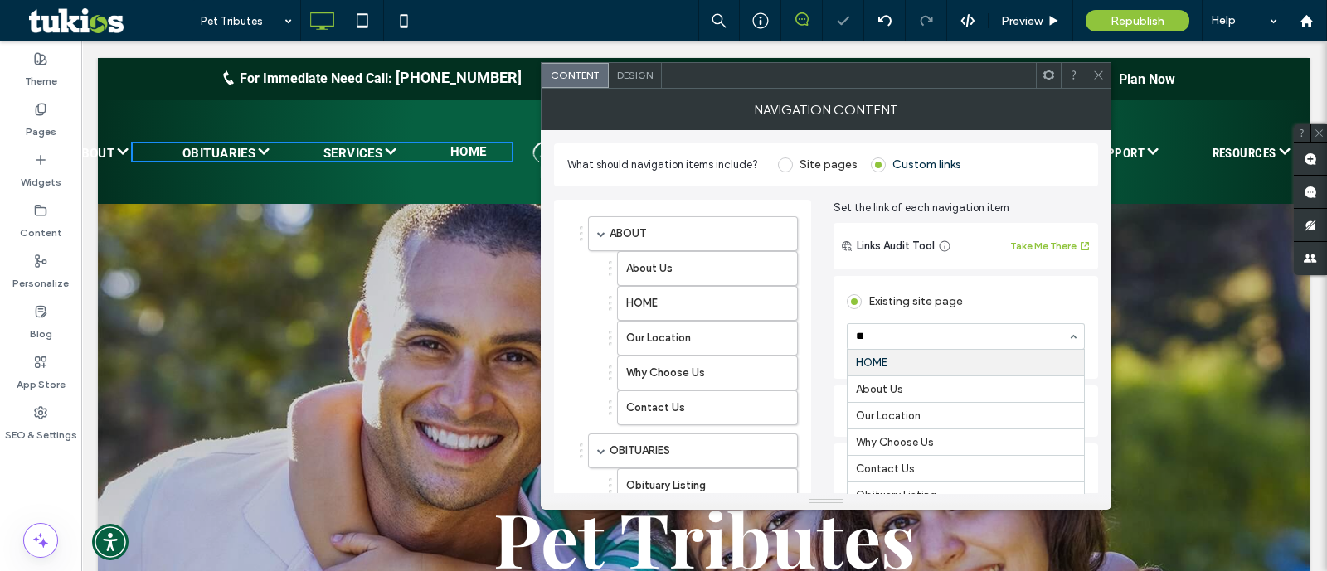
type input "***"
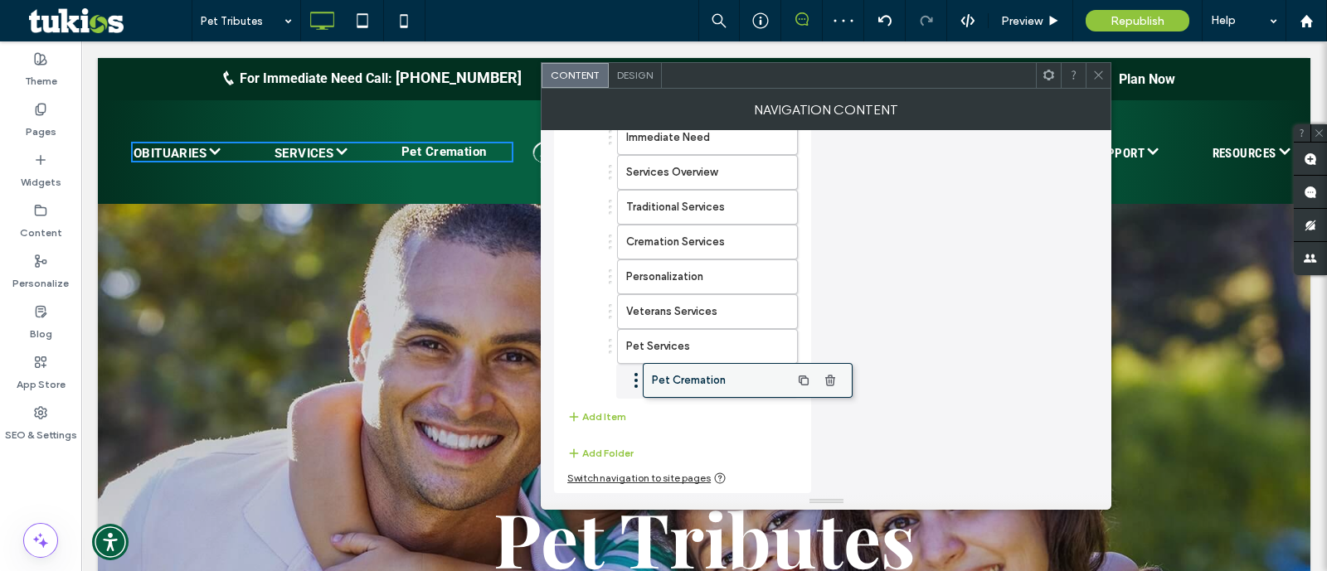
scroll to position [525, 0]
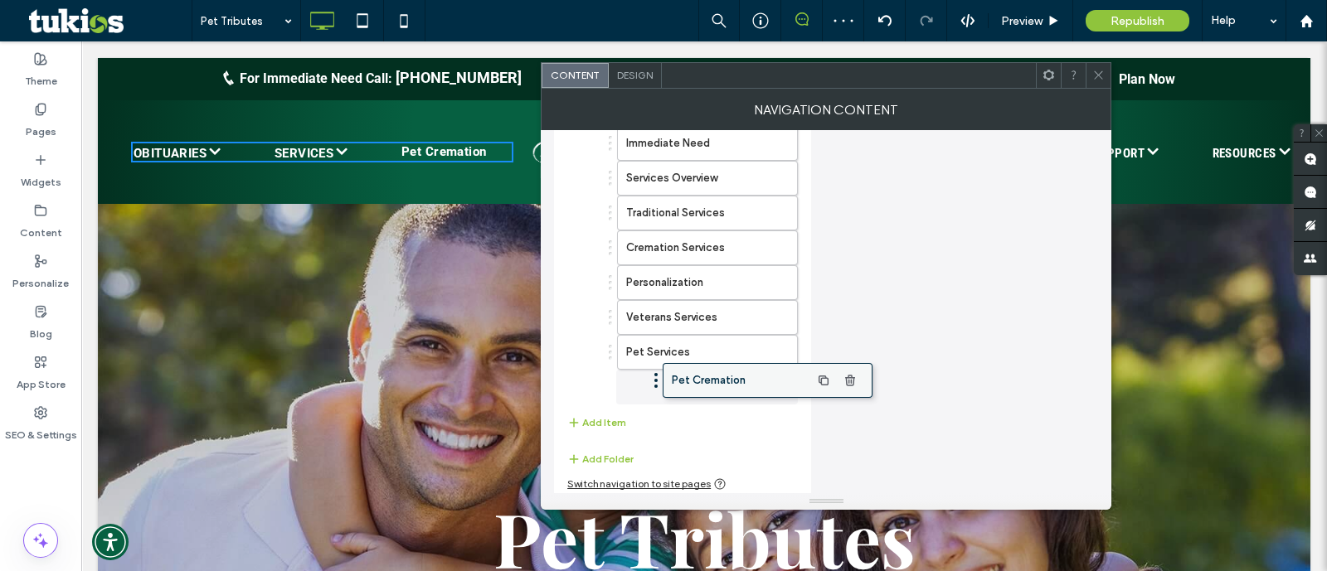
drag, startPoint x: 647, startPoint y: 391, endPoint x: 719, endPoint y: 391, distance: 72.2
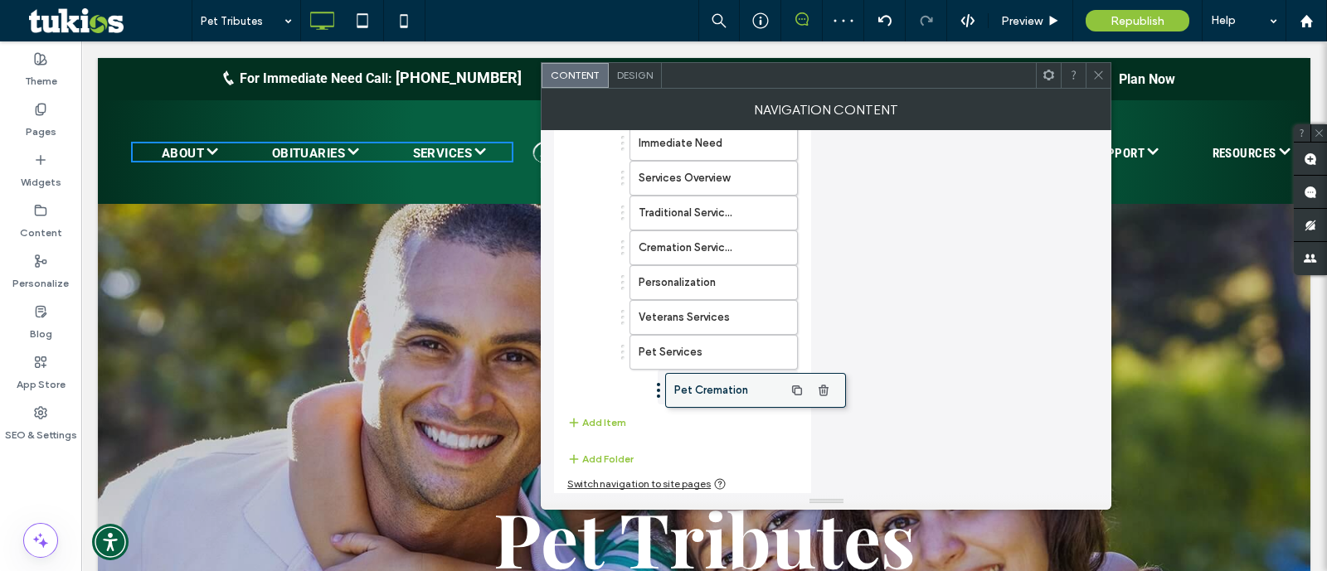
drag, startPoint x: 715, startPoint y: 383, endPoint x: 746, endPoint y: 385, distance: 31.6
click at [614, 421] on button "Add Item" at bounding box center [596, 423] width 59 height 20
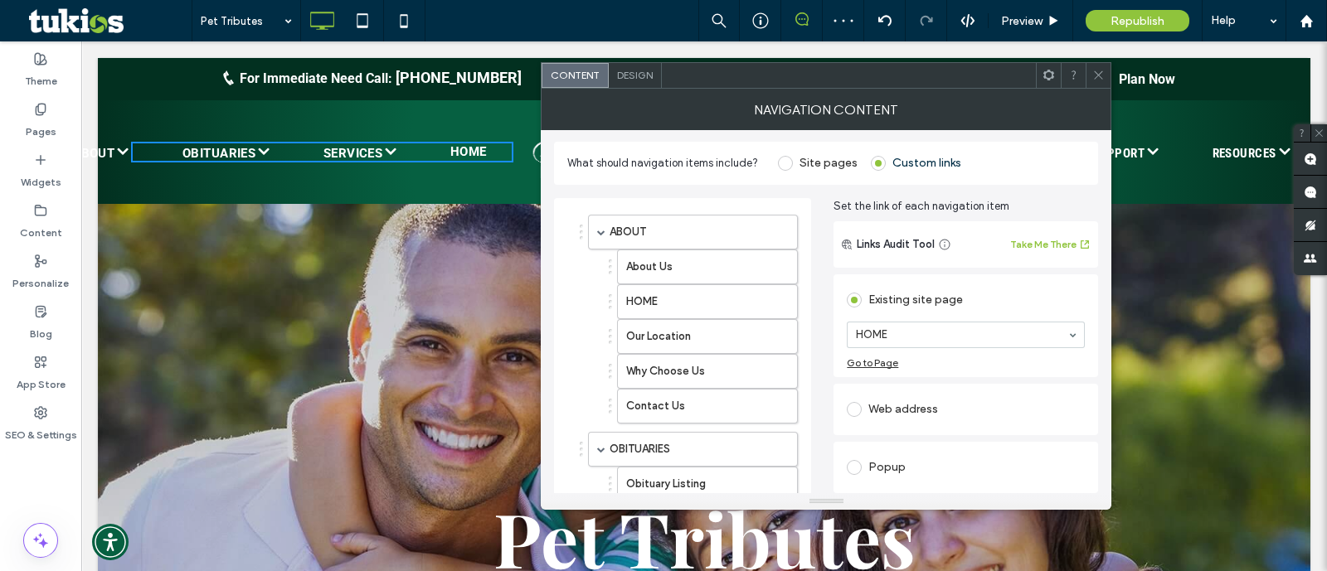
scroll to position [0, 0]
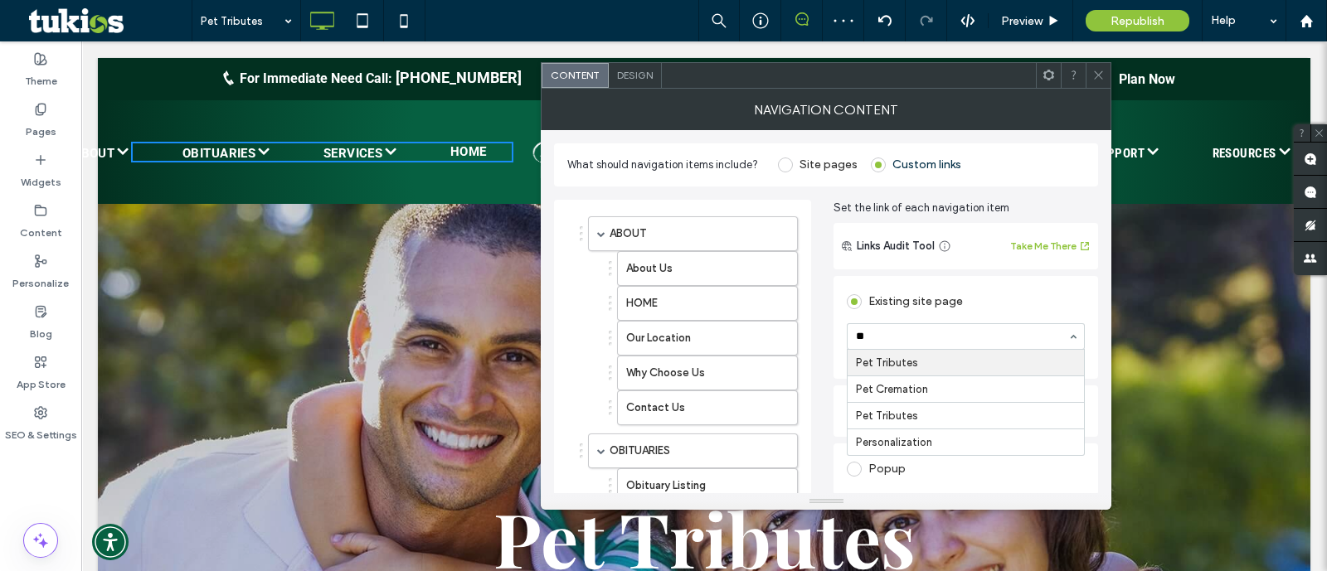
type input "***"
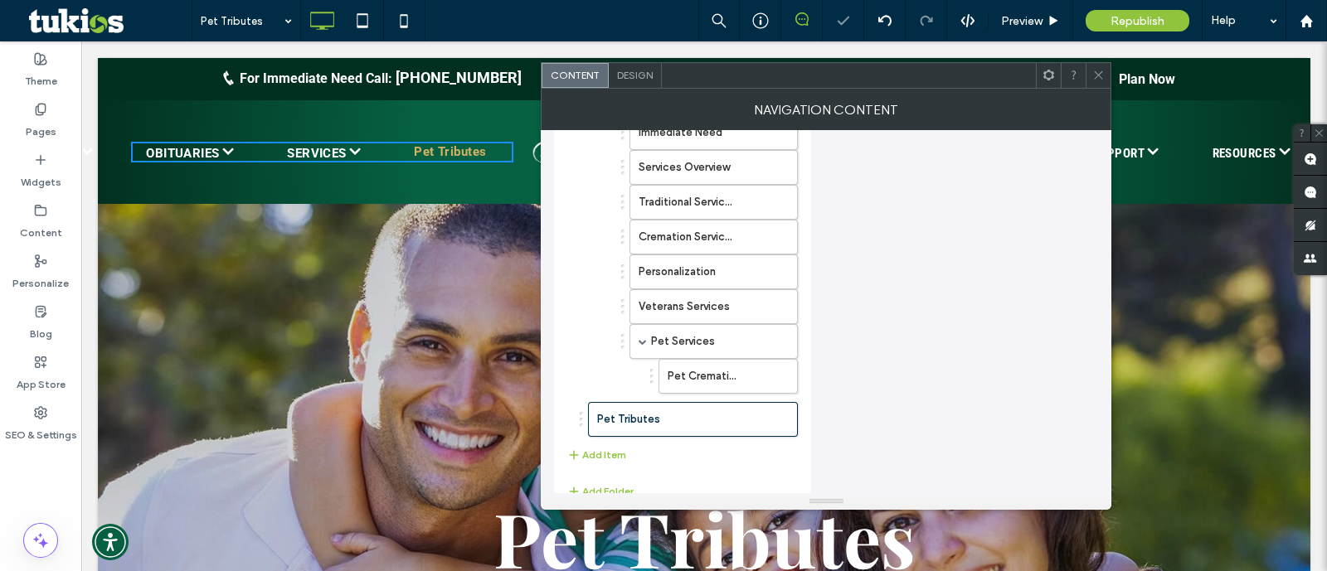
scroll to position [568, 0]
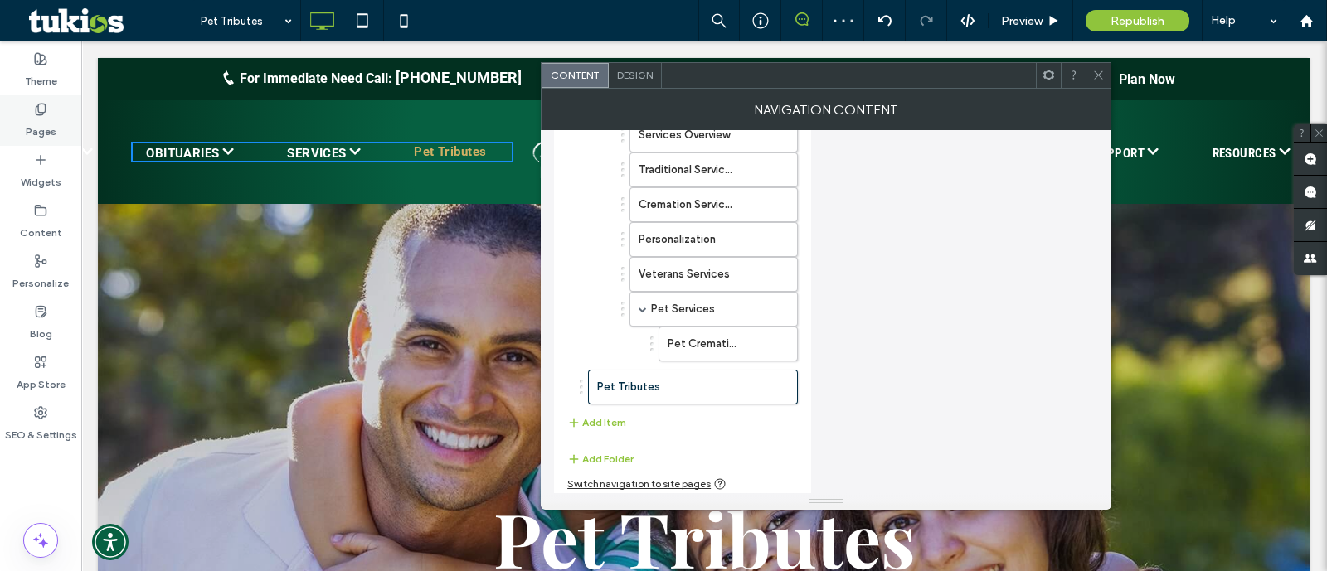
click at [44, 117] on label "Pages" at bounding box center [41, 127] width 31 height 23
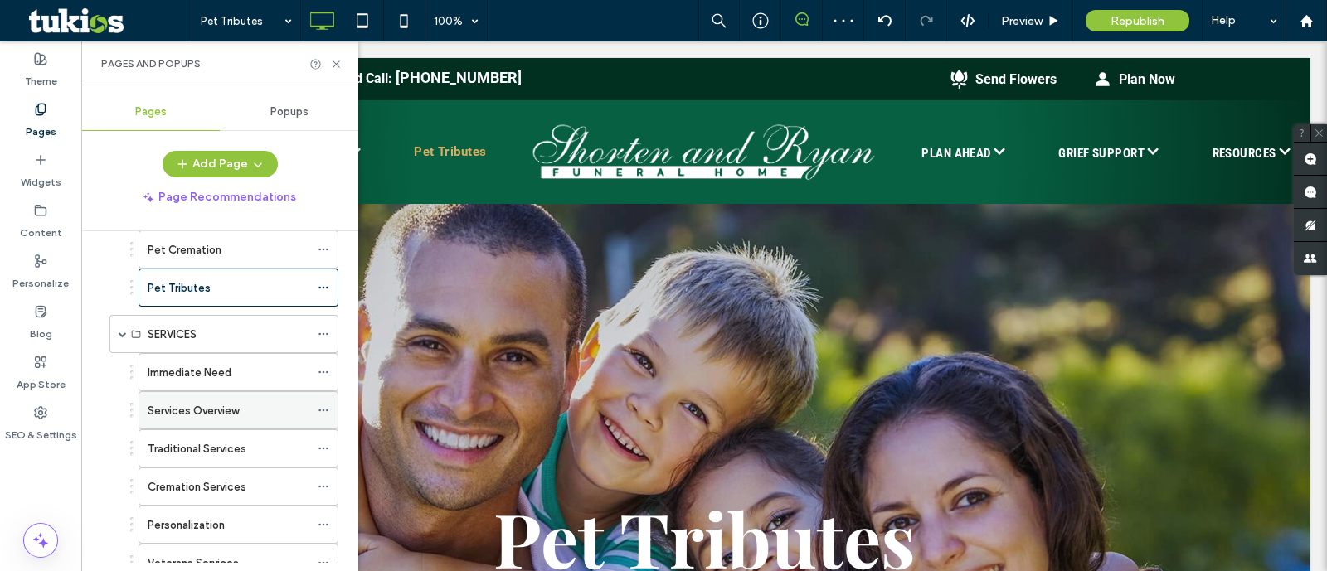
scroll to position [0, 0]
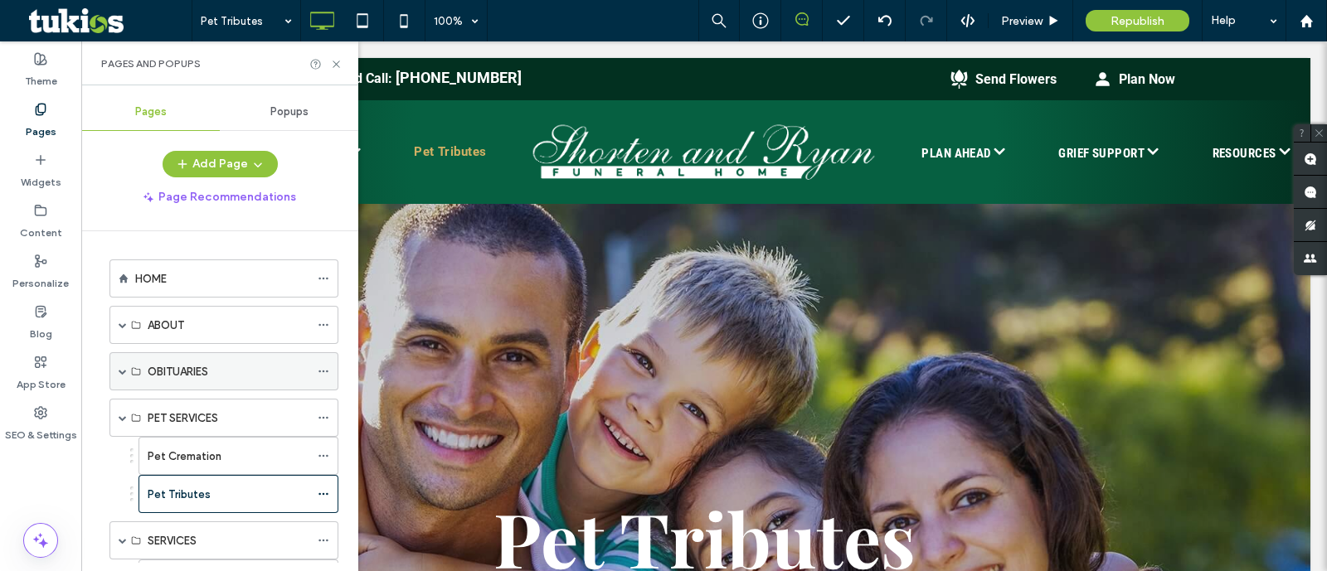
click at [122, 367] on span at bounding box center [123, 371] width 8 height 8
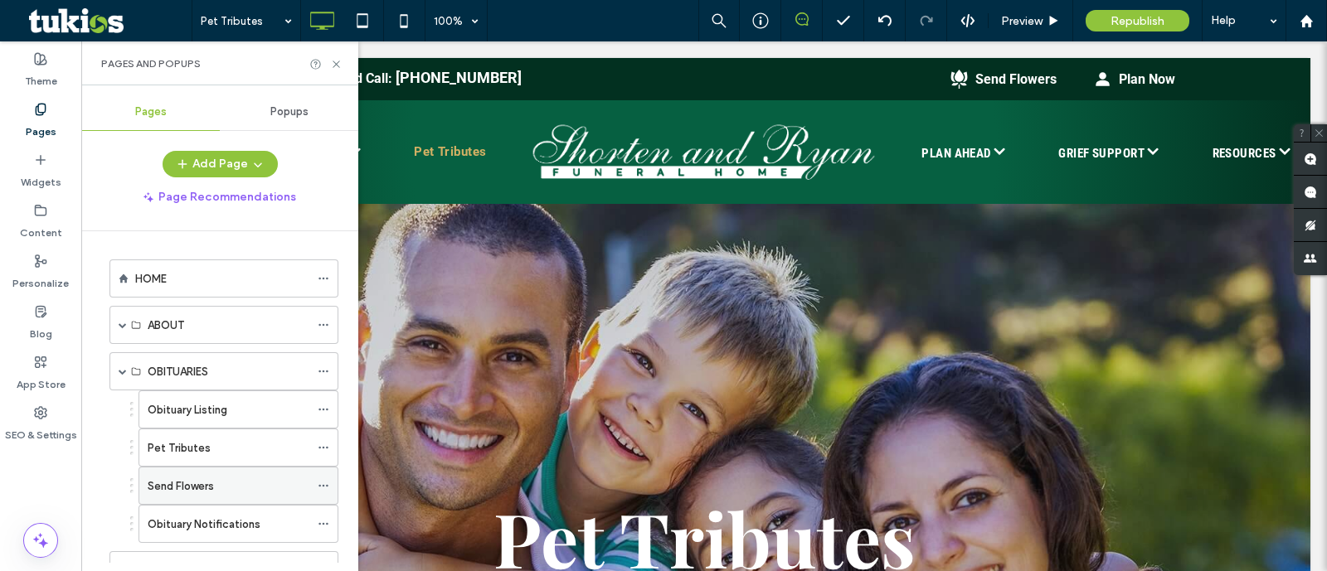
scroll to position [103, 0]
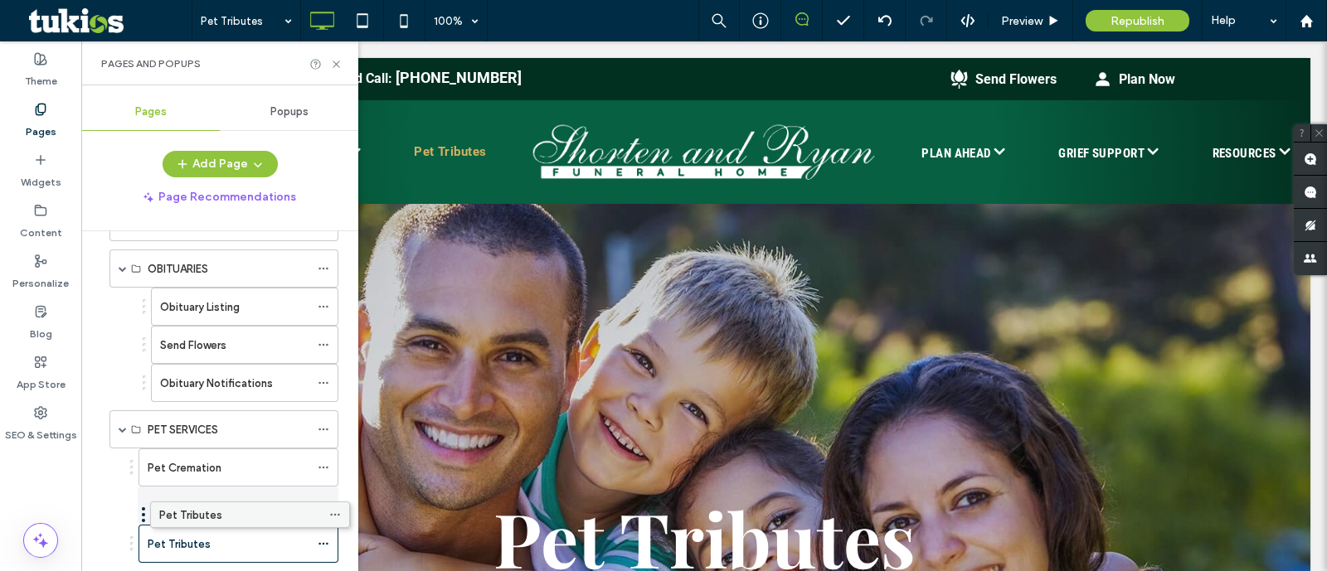
drag, startPoint x: 231, startPoint y: 333, endPoint x: 243, endPoint y: 503, distance: 170.4
click at [320, 538] on icon at bounding box center [324, 544] width 12 height 12
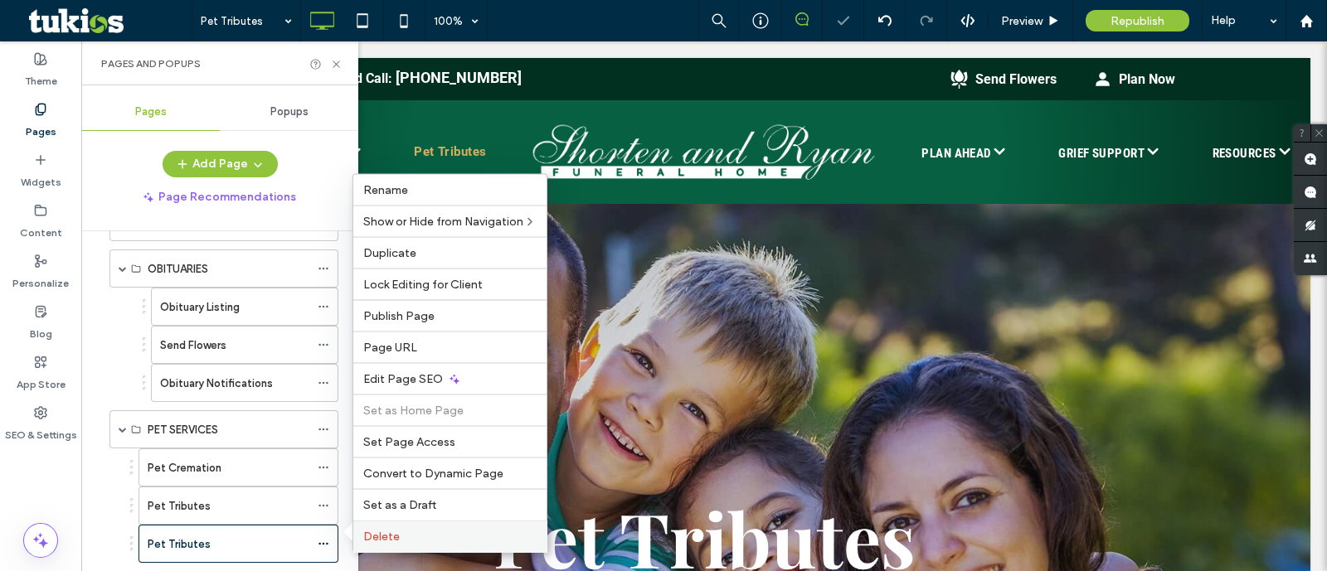
click at [378, 530] on span "Delete" at bounding box center [381, 537] width 36 height 14
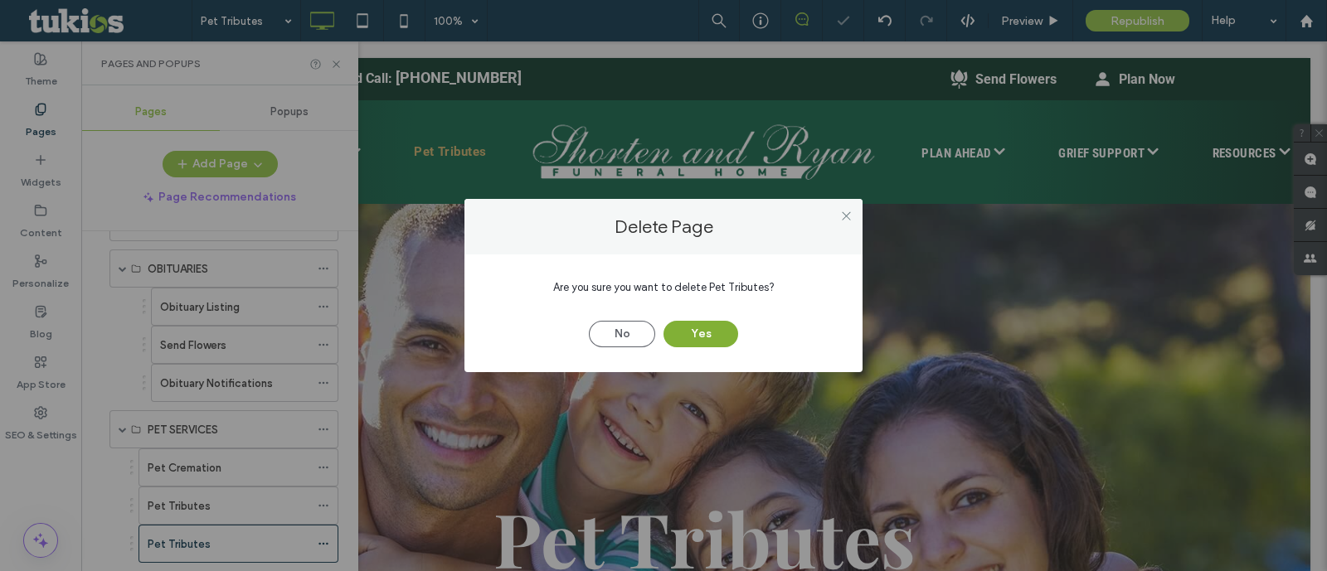
click at [675, 329] on button "Yes" at bounding box center [701, 334] width 75 height 27
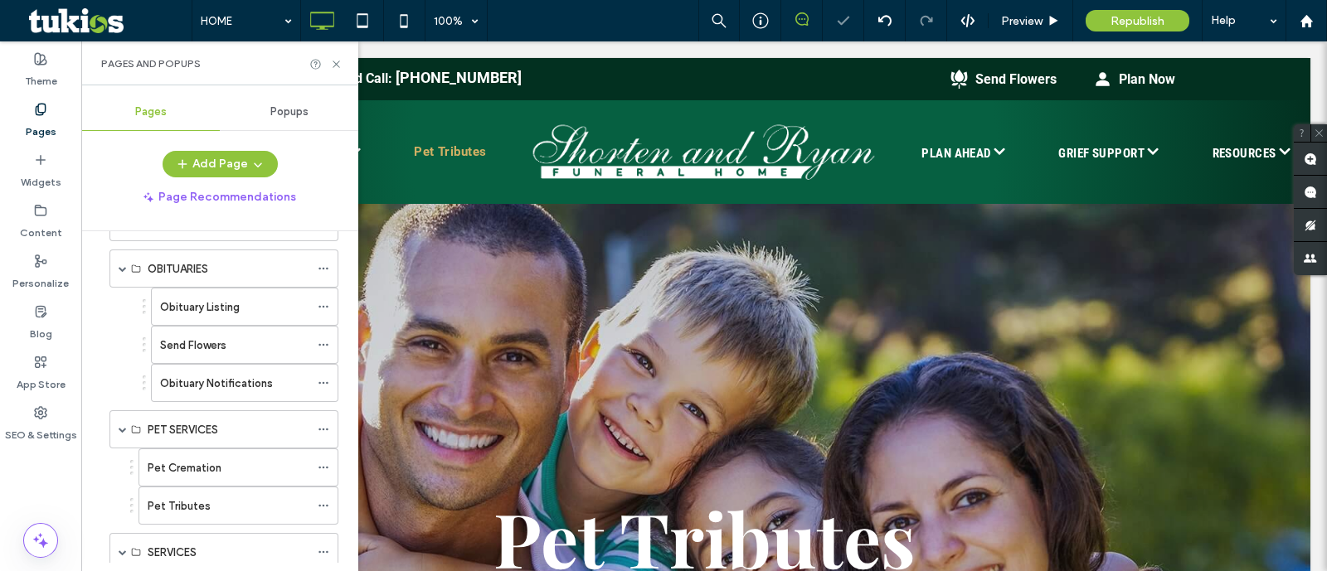
click at [249, 507] on div at bounding box center [663, 285] width 1327 height 571
click at [199, 510] on div at bounding box center [663, 285] width 1327 height 571
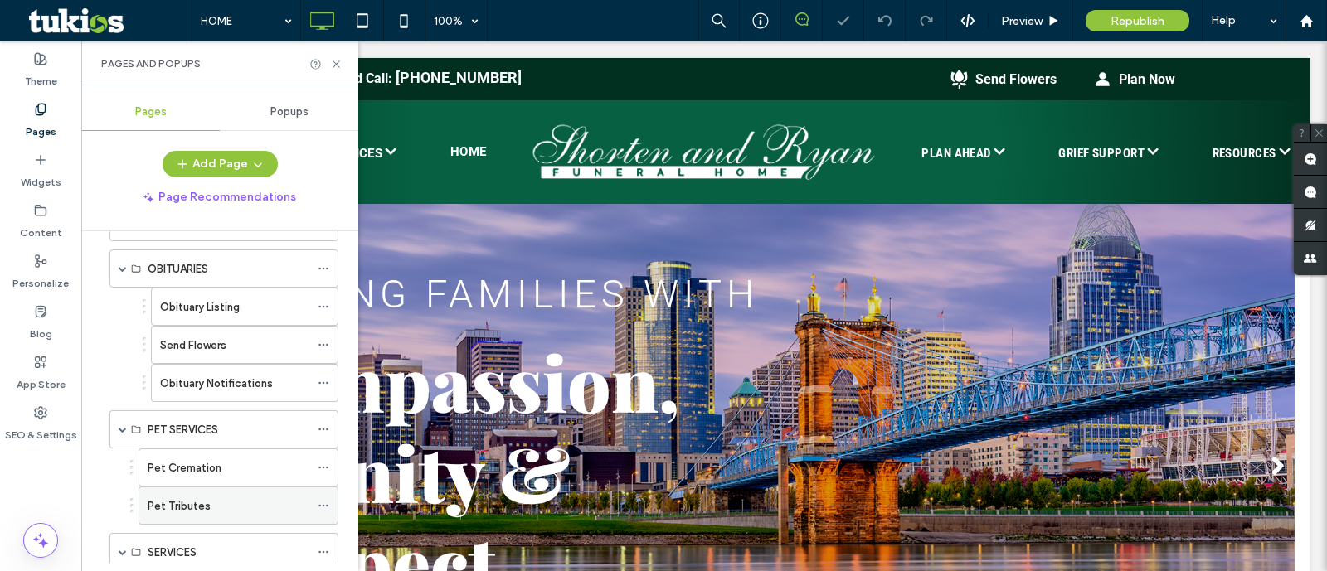
click at [186, 512] on div "Pet Tributes" at bounding box center [229, 506] width 162 height 36
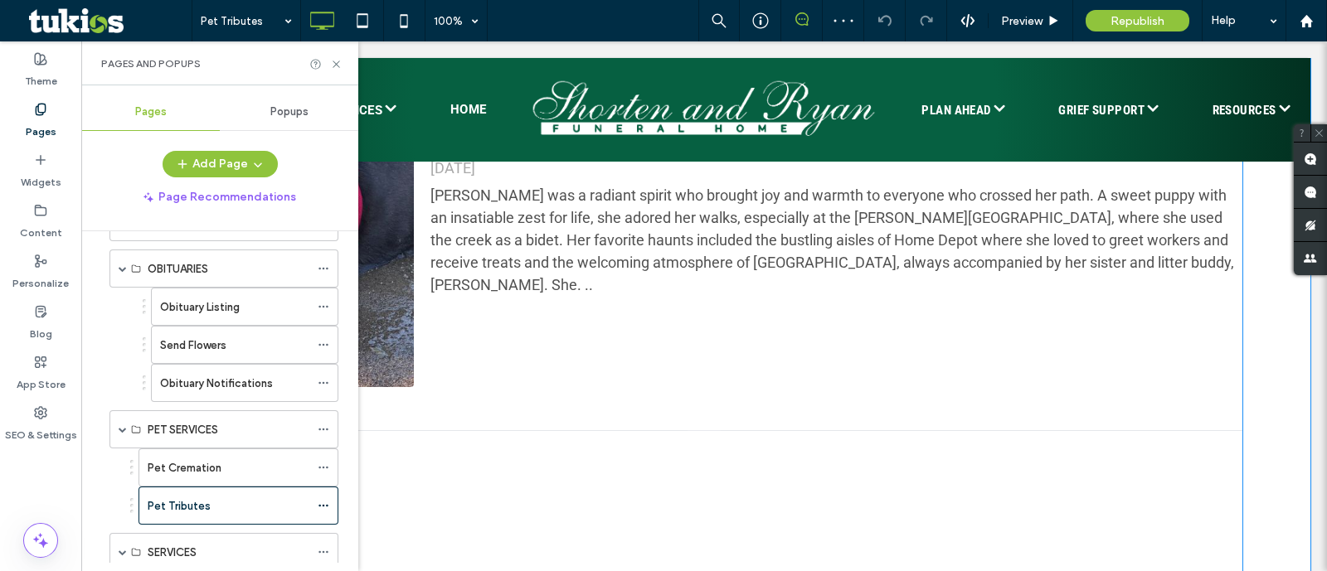
scroll to position [622, 0]
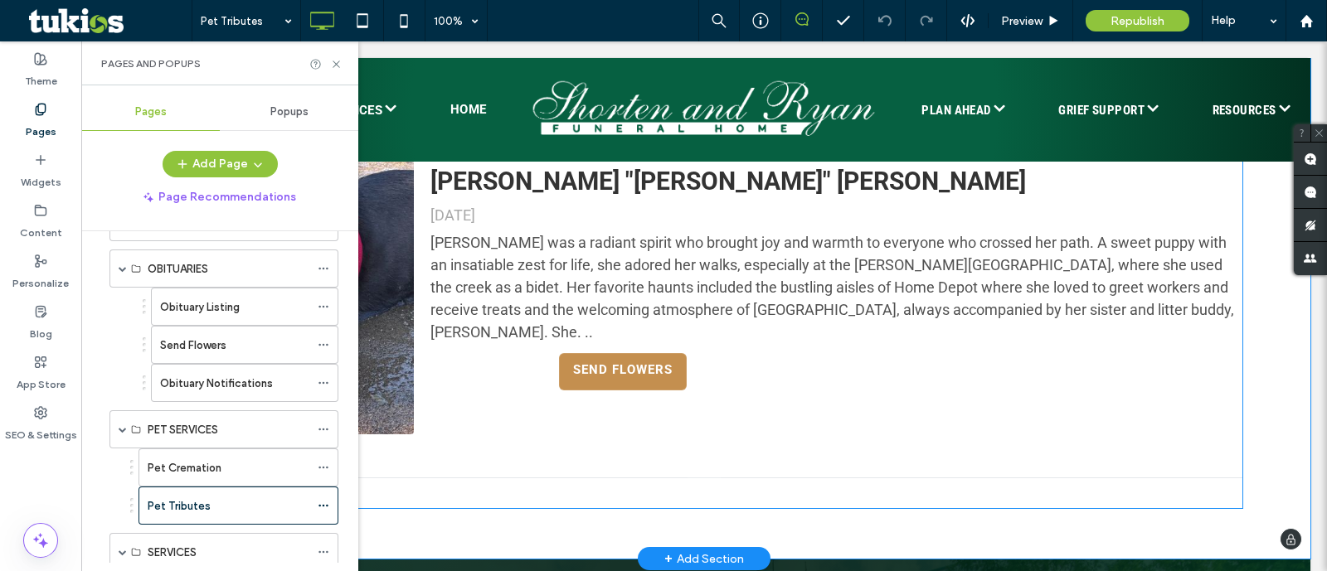
click at [667, 355] on link "Send Flowers" at bounding box center [623, 371] width 128 height 37
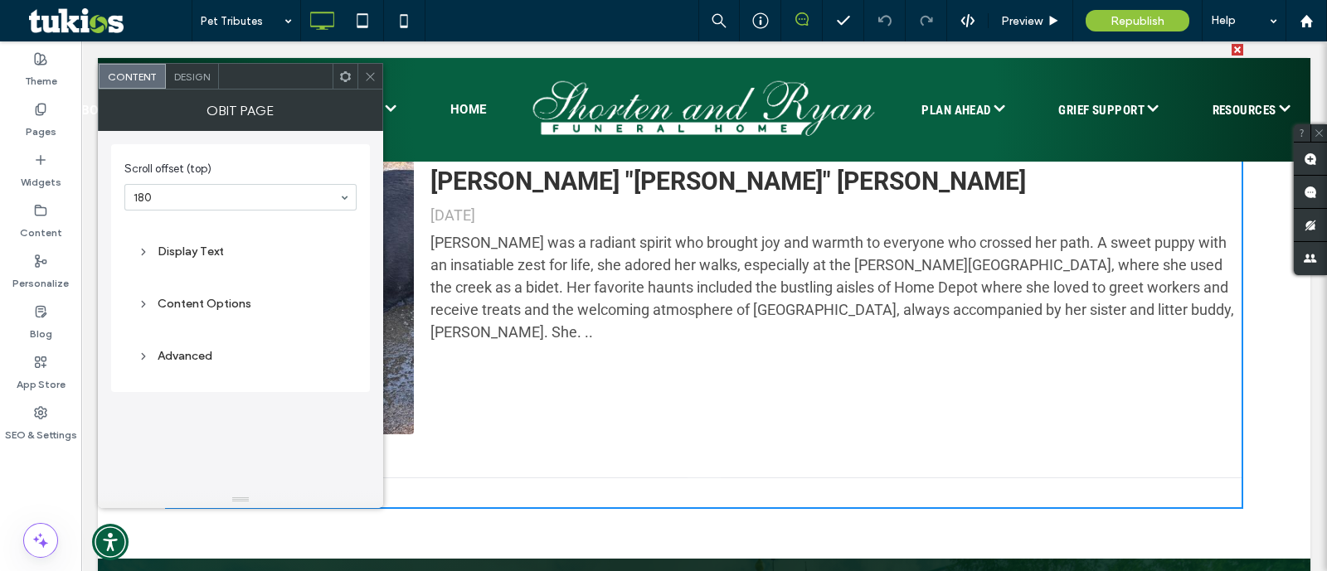
click at [195, 76] on span "Design" at bounding box center [192, 77] width 36 height 12
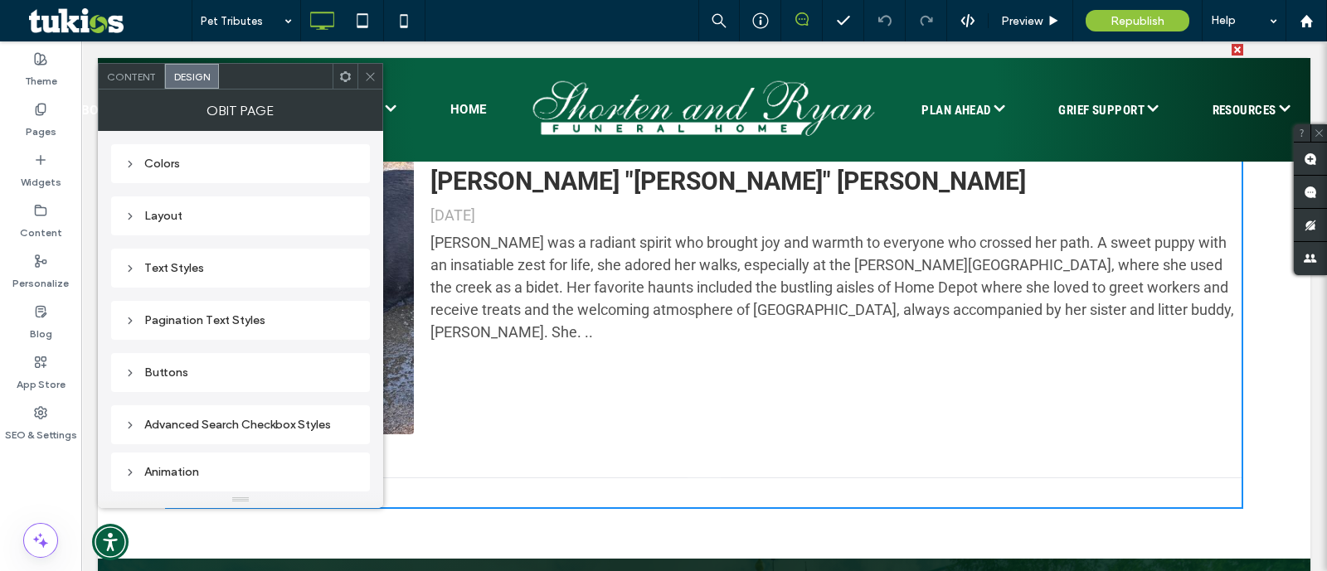
click at [135, 395] on div "Colors Layout Text Styles Pagination Text Styles Buttons Advanced Search Checkb…" at bounding box center [240, 292] width 259 height 322
click at [140, 387] on div "Buttons" at bounding box center [240, 372] width 259 height 39
click at [141, 382] on div "Buttons" at bounding box center [240, 372] width 259 height 39
click at [151, 371] on div "Buttons" at bounding box center [240, 373] width 232 height 14
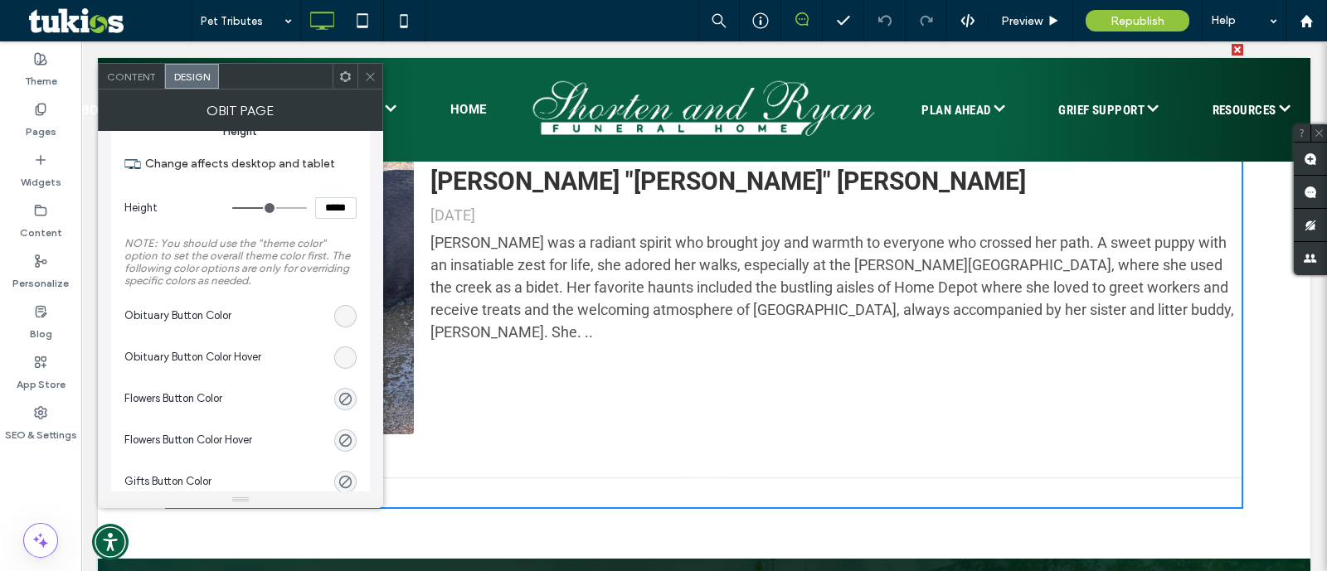
scroll to position [464, 0]
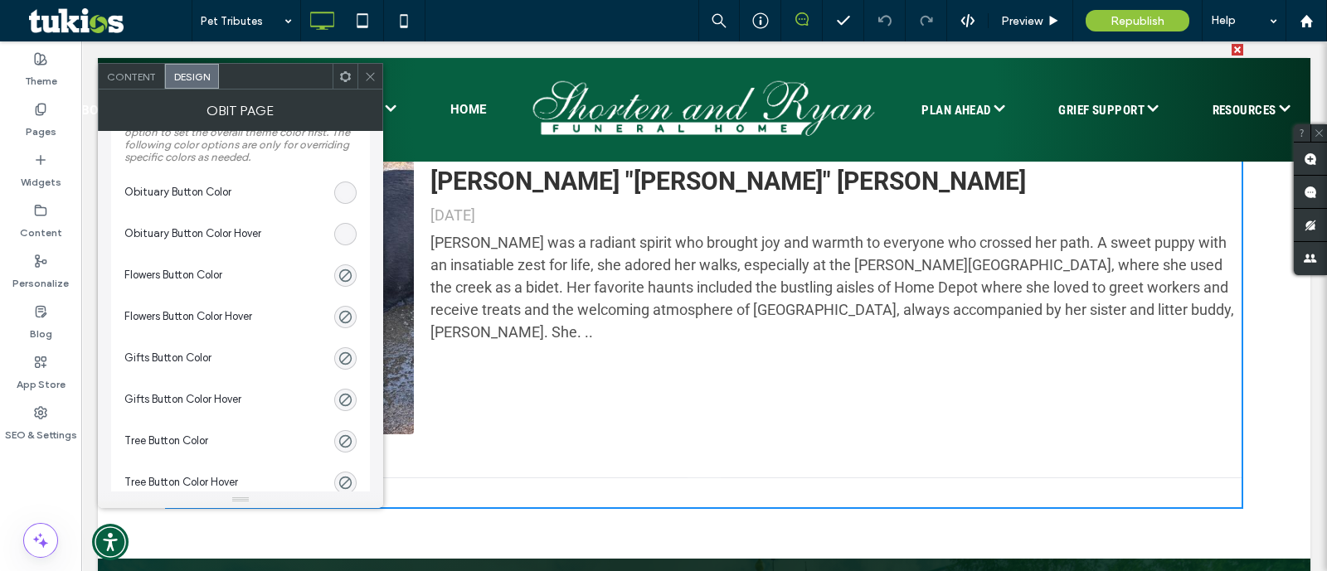
click at [337, 187] on div "rgba(255, 255, 255, 0.13)" at bounding box center [345, 193] width 22 height 22
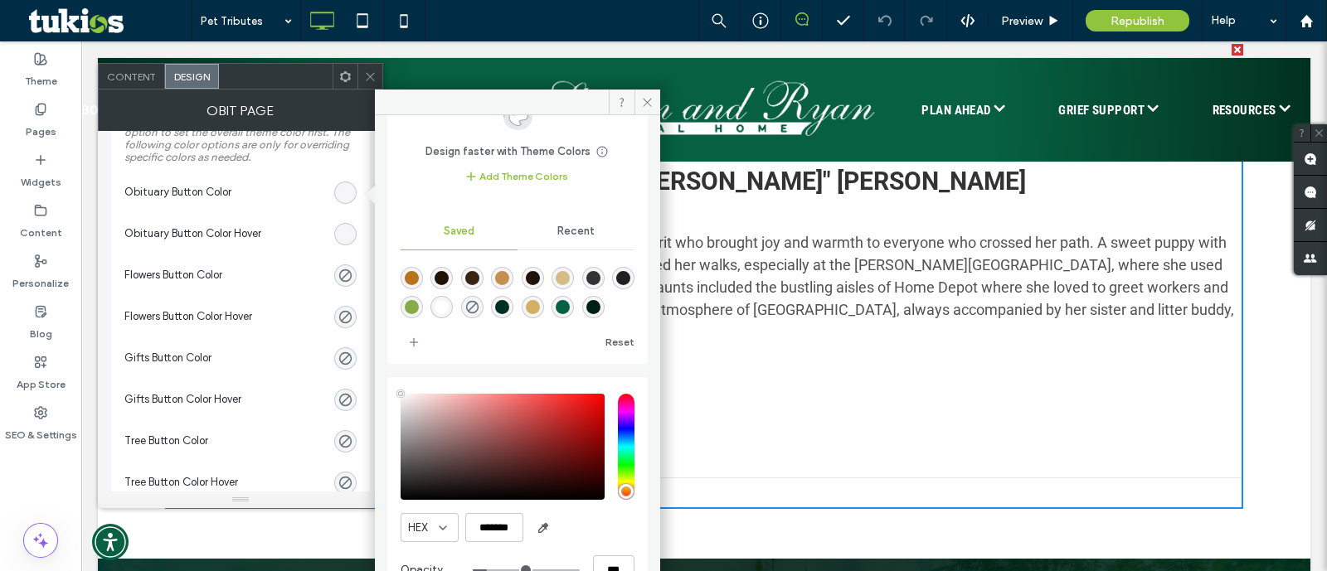
scroll to position [90, 0]
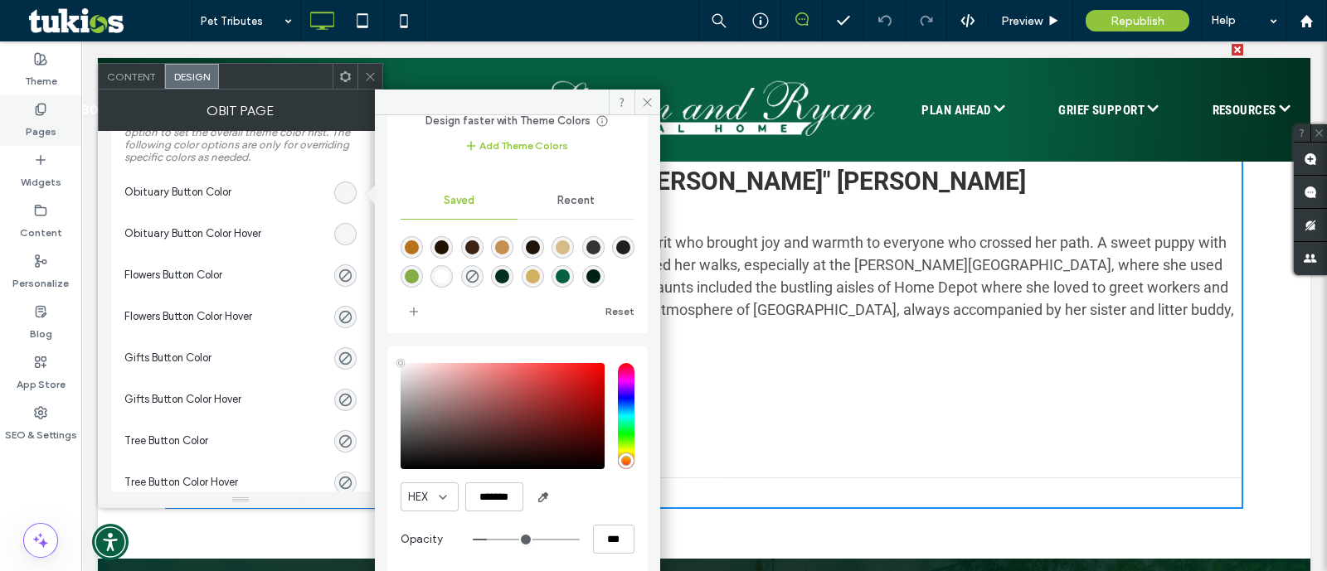
click at [44, 99] on div "Pages" at bounding box center [40, 120] width 81 height 51
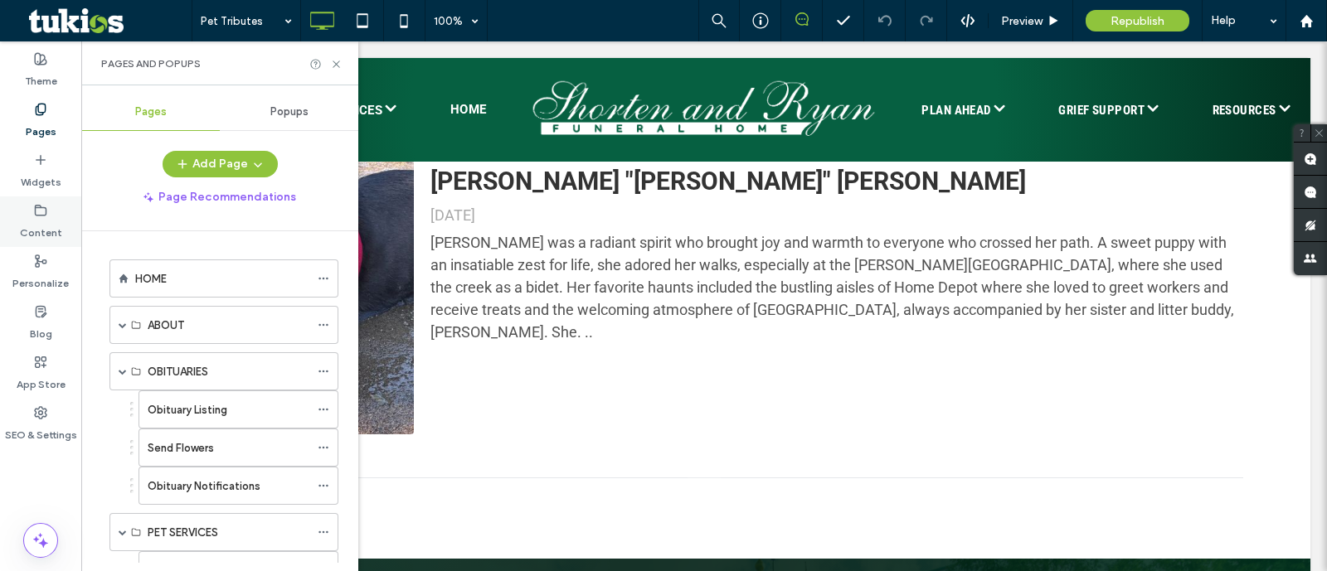
click at [61, 221] on div "Content" at bounding box center [40, 222] width 81 height 51
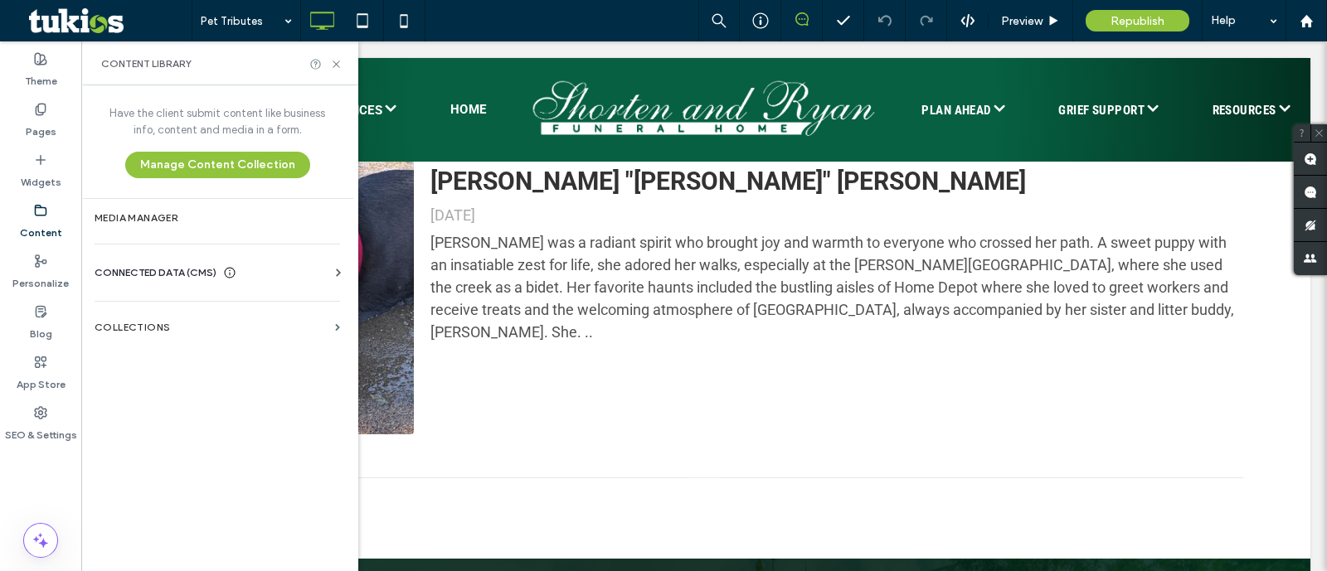
click at [141, 289] on div "Business Info Business Text Business Images Find and Replace" at bounding box center [221, 287] width 252 height 13
click at [52, 133] on label "Pages" at bounding box center [41, 127] width 31 height 23
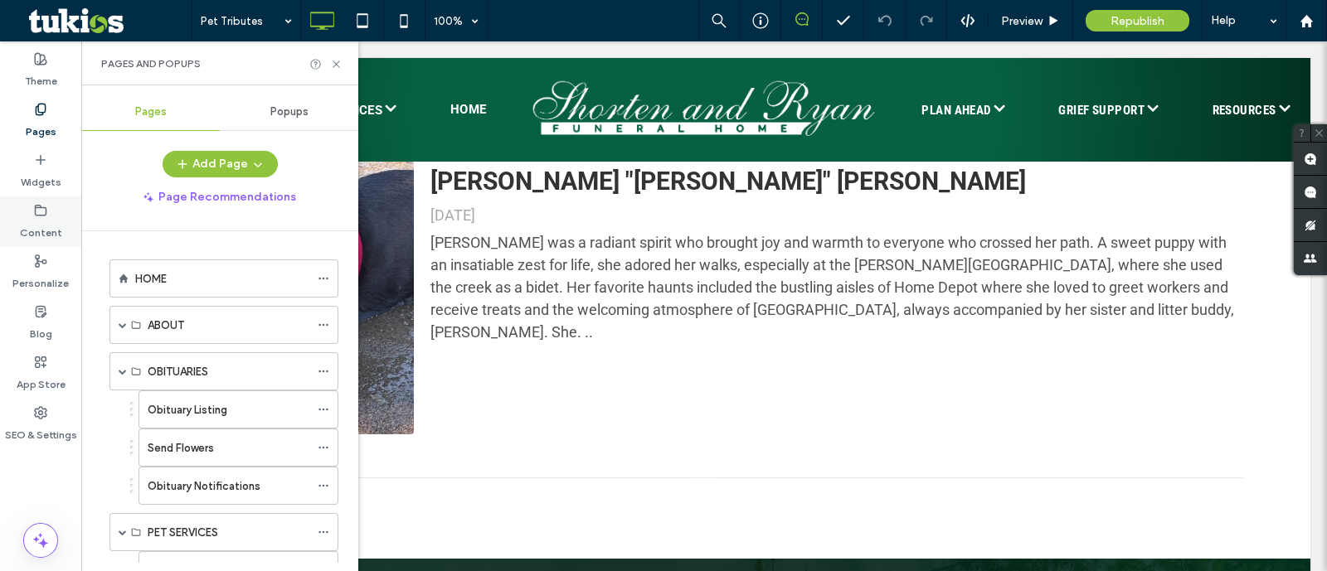
click at [41, 219] on label "Content" at bounding box center [41, 228] width 42 height 23
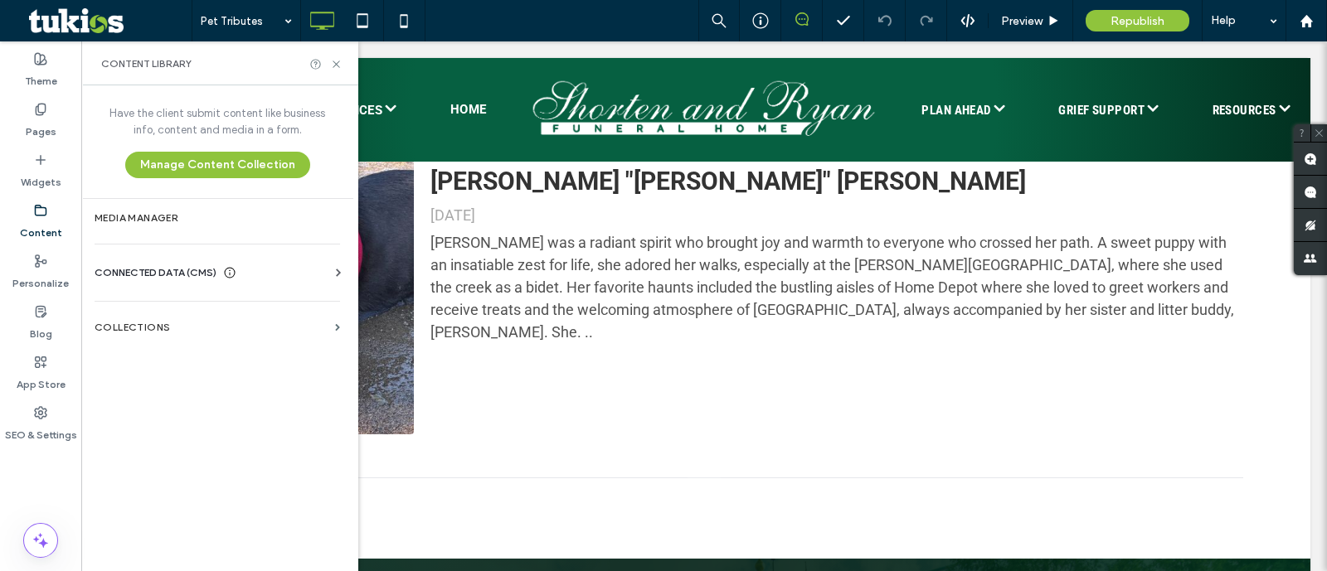
click at [171, 260] on div "CONNECTED DATA (CMS) Business Info Business Text Business Images Find and Repla…" at bounding box center [217, 272] width 272 height 43
click at [32, 289] on label "Personalize" at bounding box center [40, 279] width 56 height 23
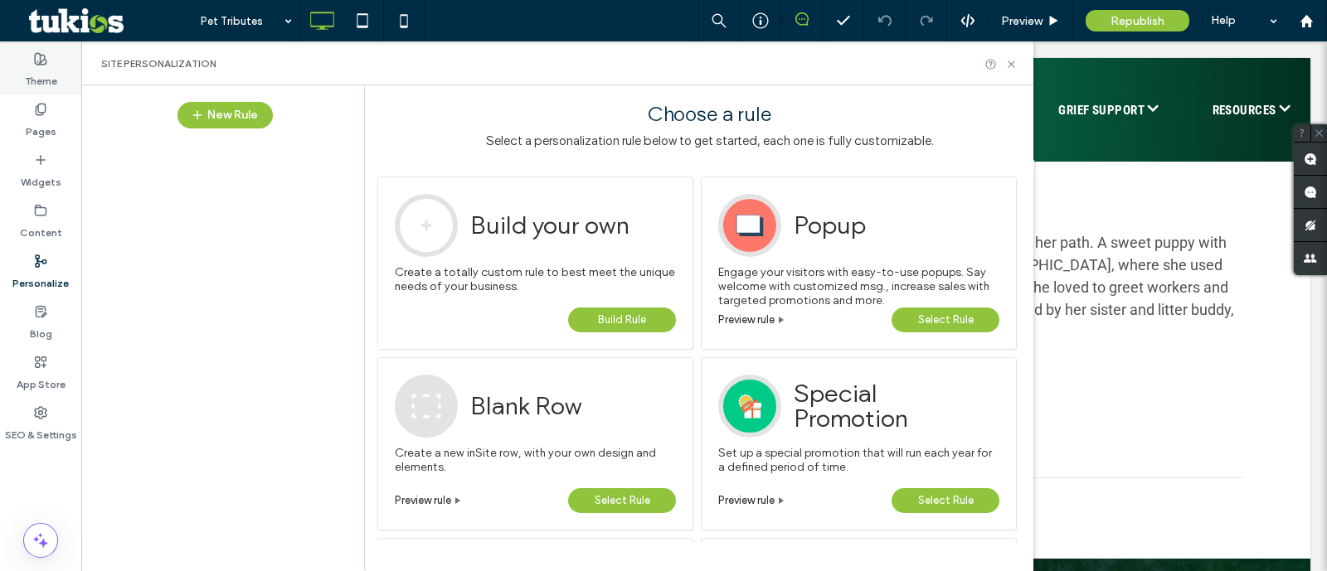
click at [52, 80] on label "Theme" at bounding box center [41, 77] width 32 height 23
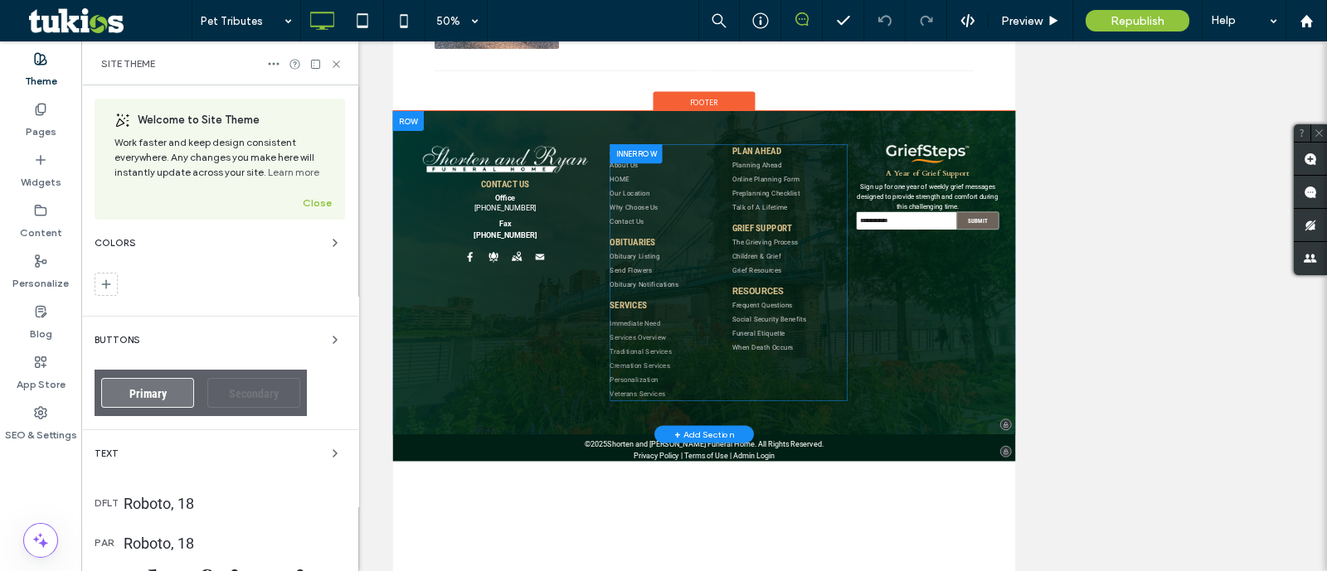
scroll to position [207, 0]
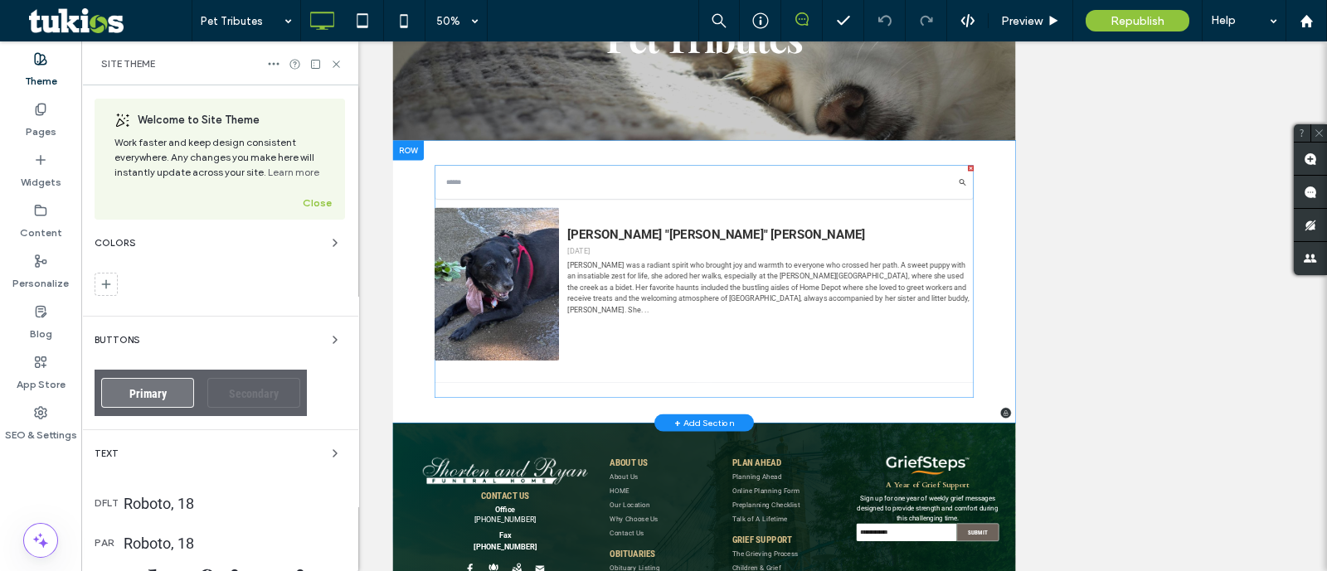
drag, startPoint x: 919, startPoint y: 1222, endPoint x: 919, endPoint y: 673, distance: 549.1
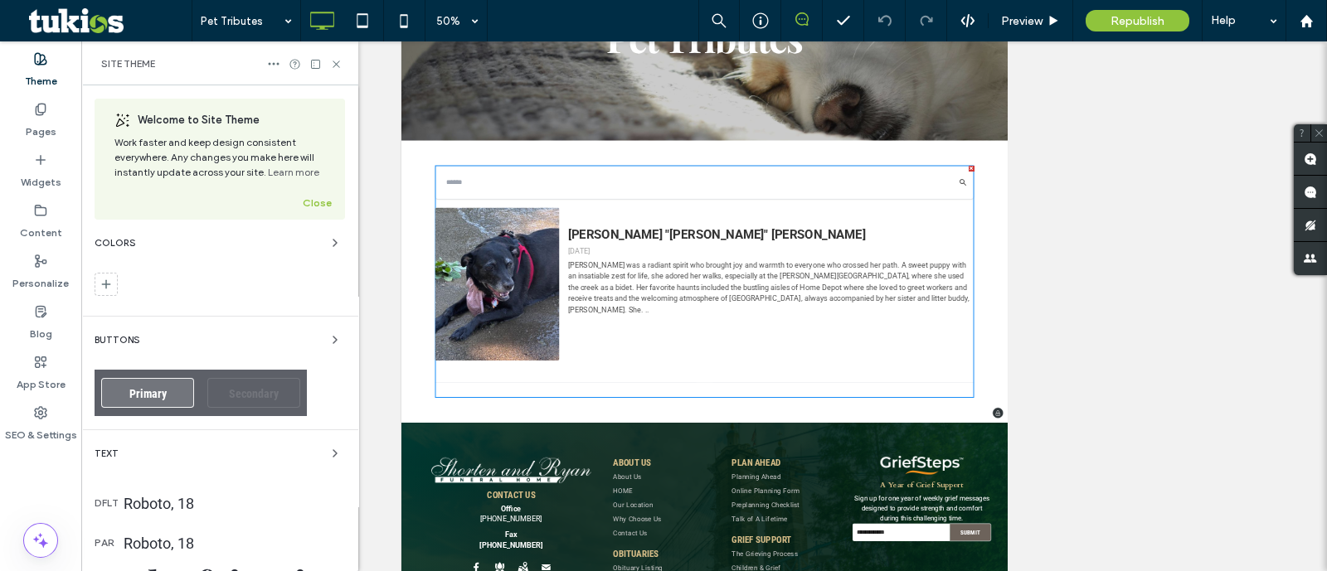
scroll to position [0, 0]
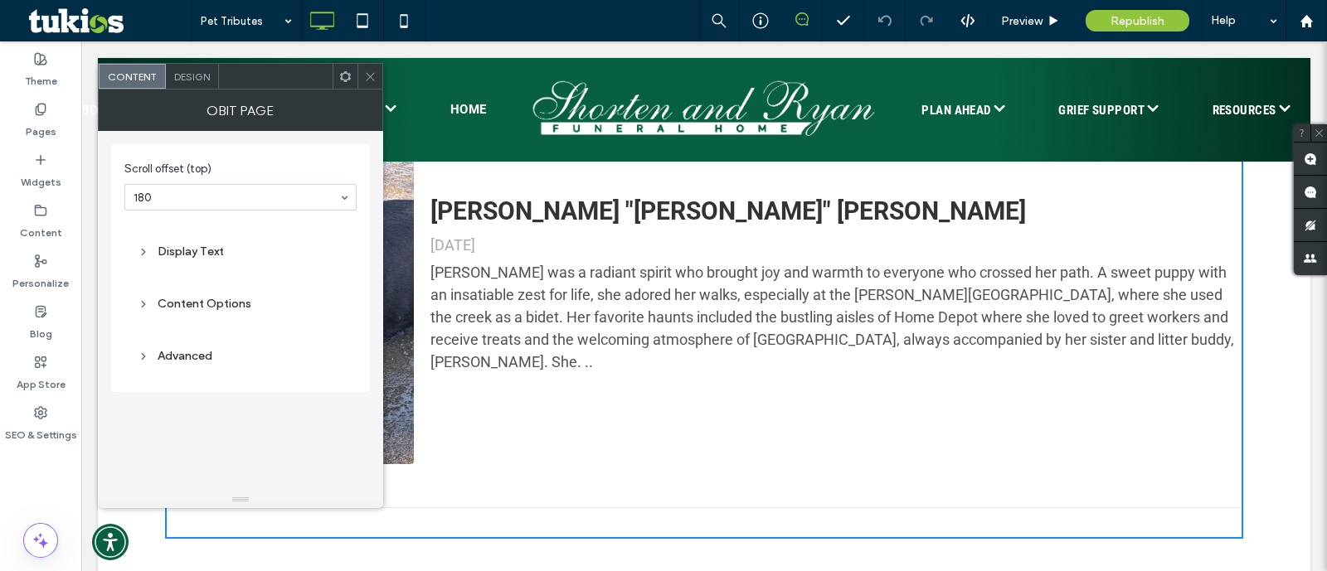
click at [187, 83] on div "Design" at bounding box center [192, 76] width 53 height 25
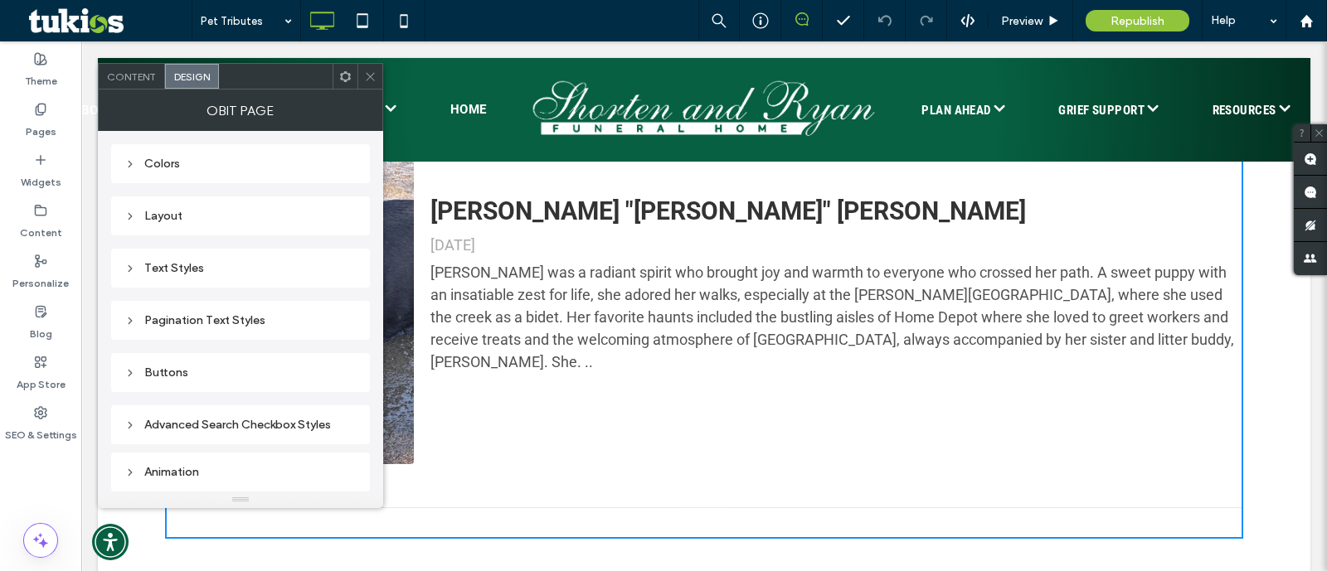
click at [225, 362] on div "Buttons" at bounding box center [240, 373] width 232 height 22
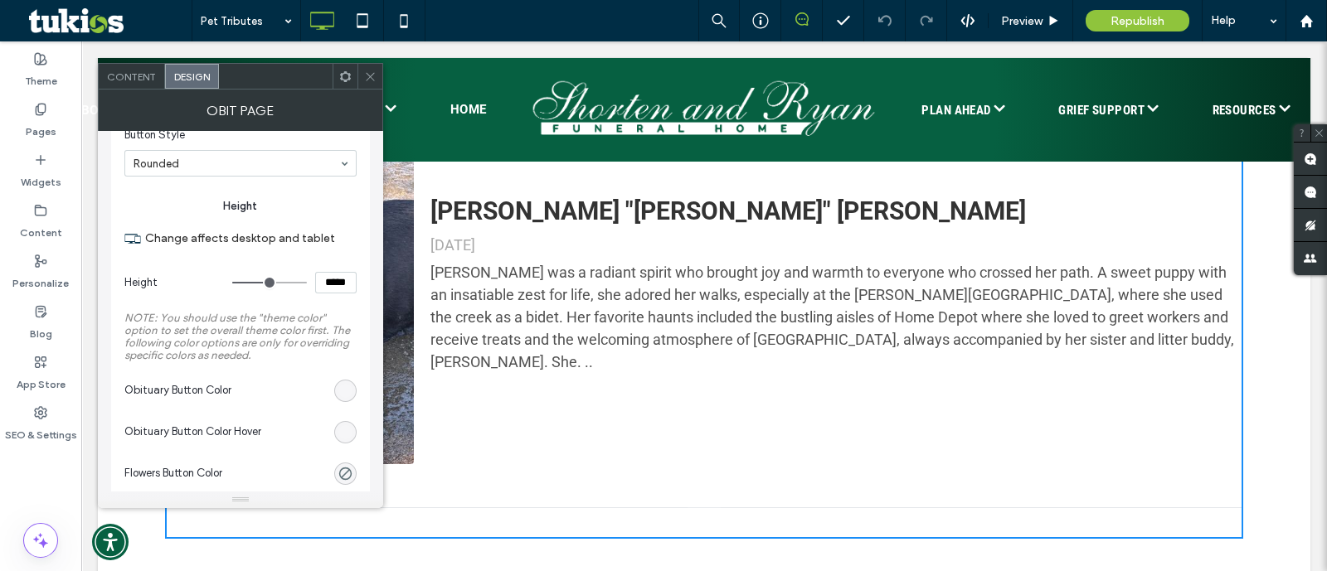
scroll to position [311, 0]
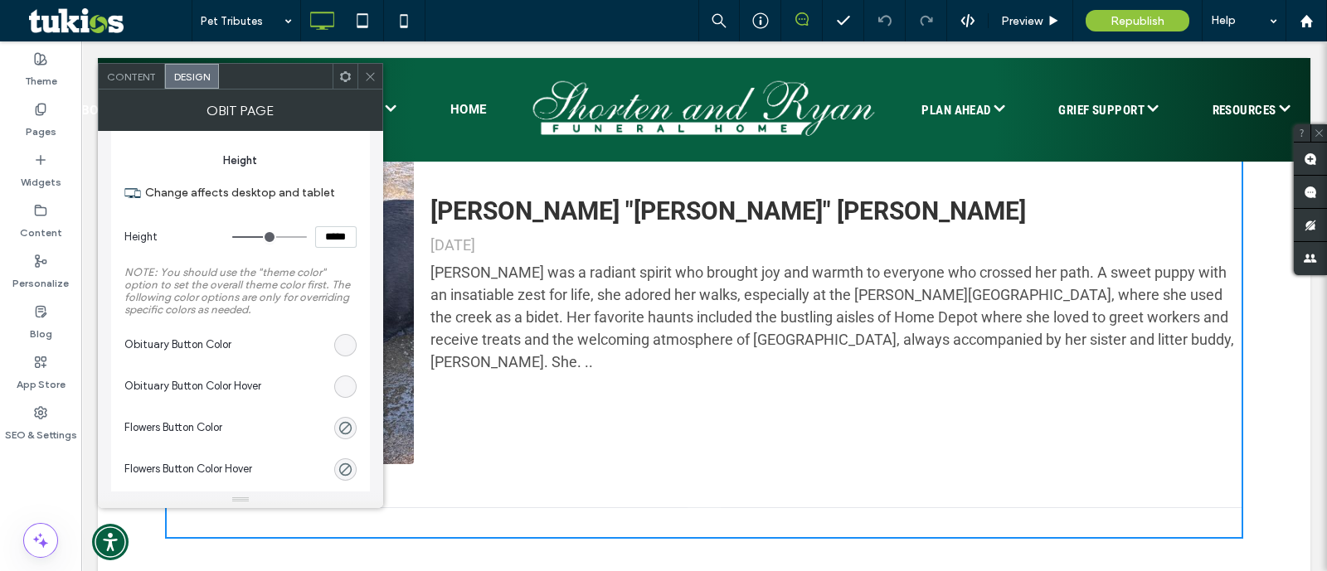
click at [346, 353] on div "rgba(255, 255, 255, 0.13)" at bounding box center [345, 345] width 22 height 22
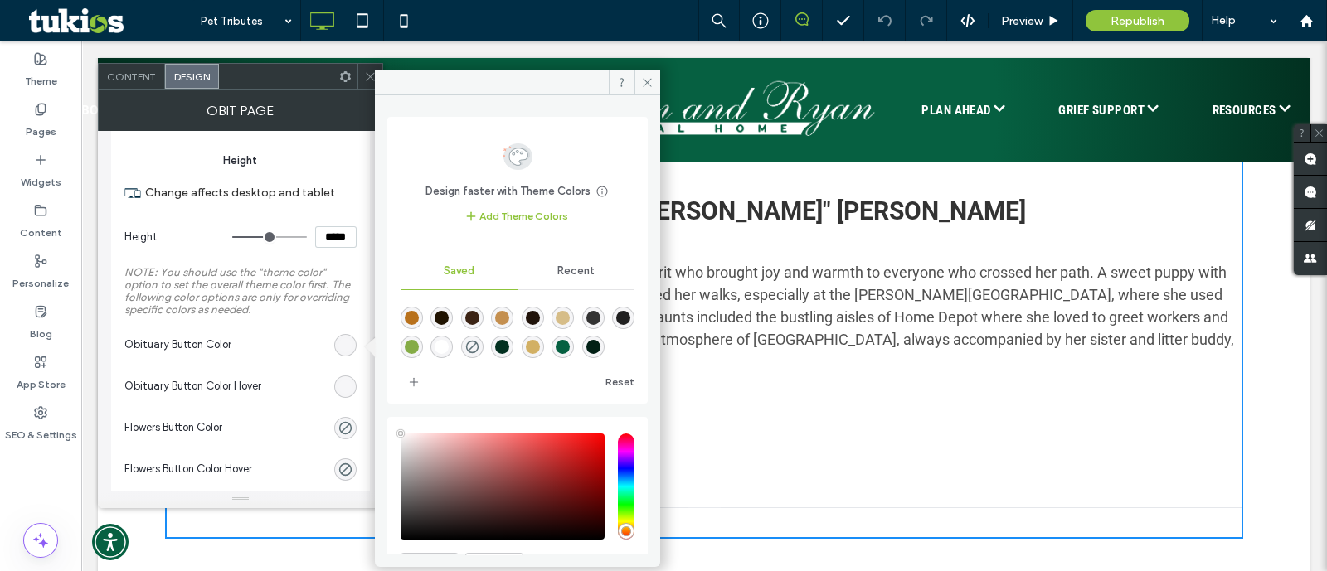
click at [406, 322] on div "rgba(184,113,28,1)" at bounding box center [412, 318] width 14 height 14
type input "*******"
type input "***"
type input "****"
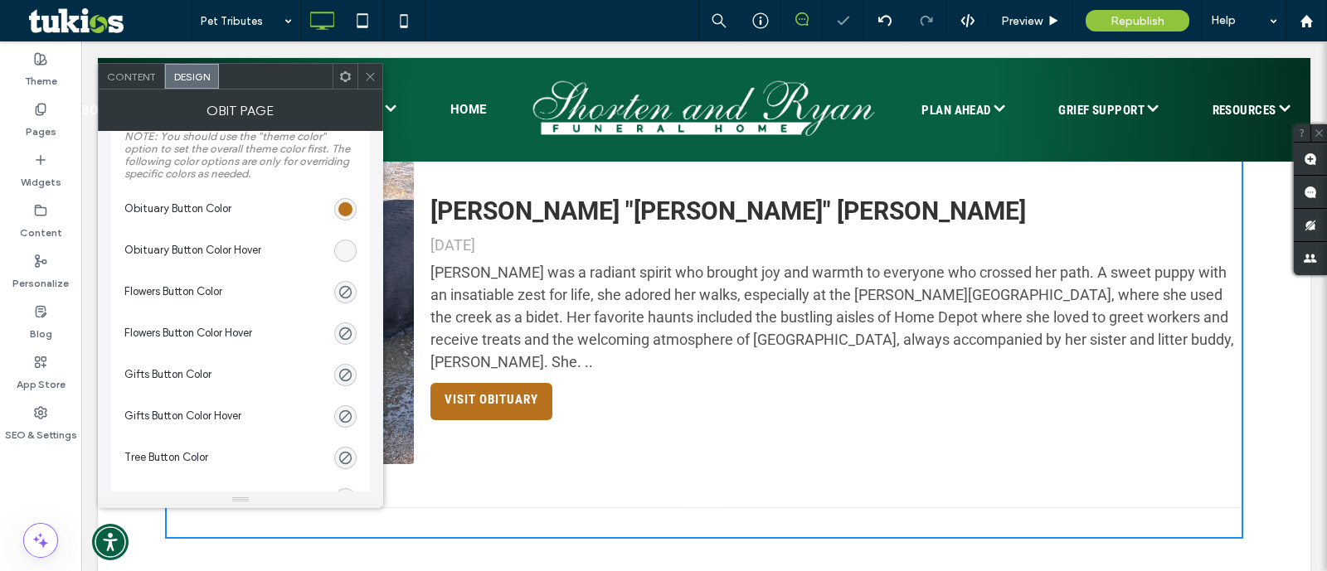
scroll to position [414, 0]
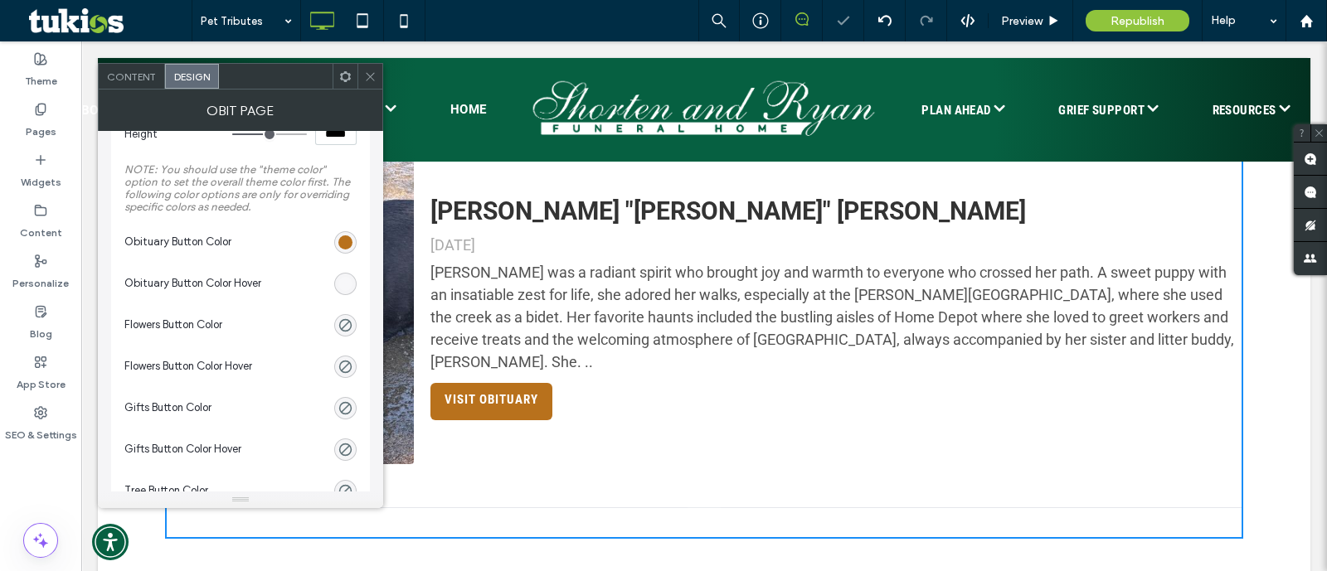
click at [344, 281] on div "rgba(255, 255, 255, 0.13)" at bounding box center [345, 284] width 14 height 14
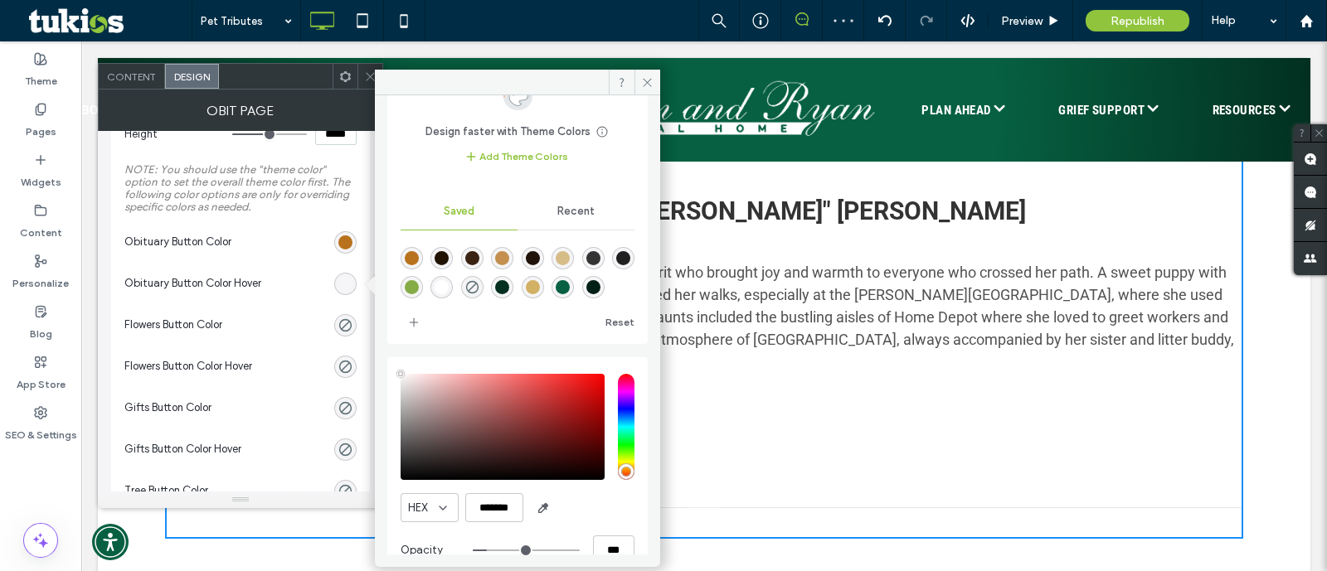
scroll to position [90, 0]
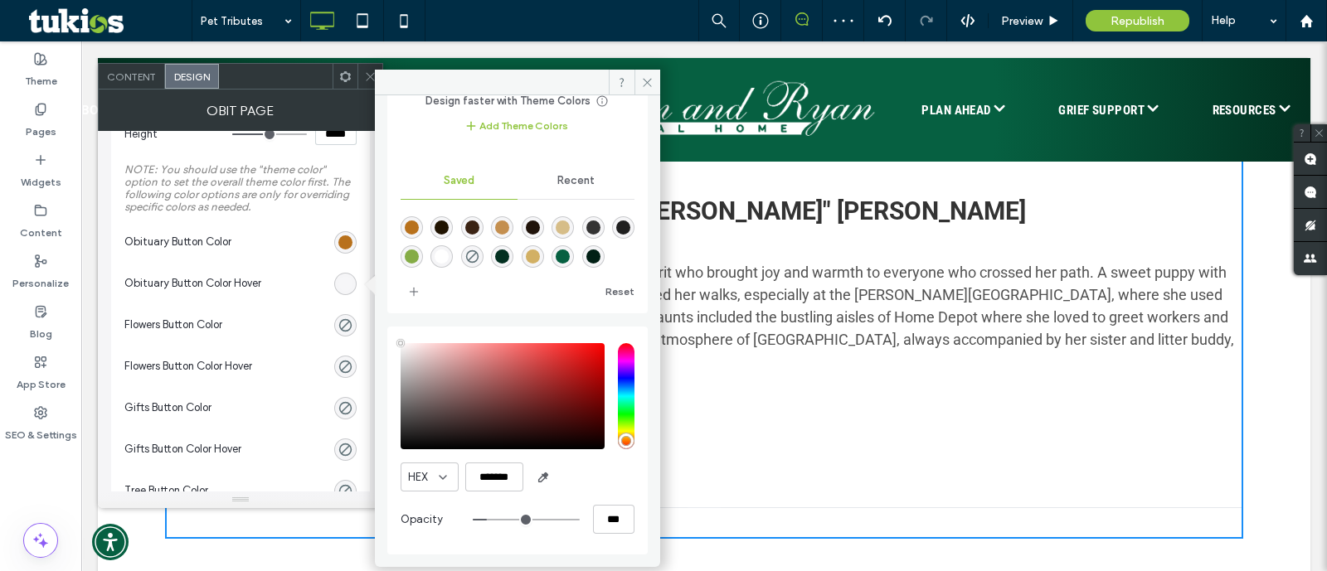
click at [570, 257] on div "rgba(6,96,65,1)" at bounding box center [563, 257] width 14 height 14
type input "*******"
type input "***"
type input "****"
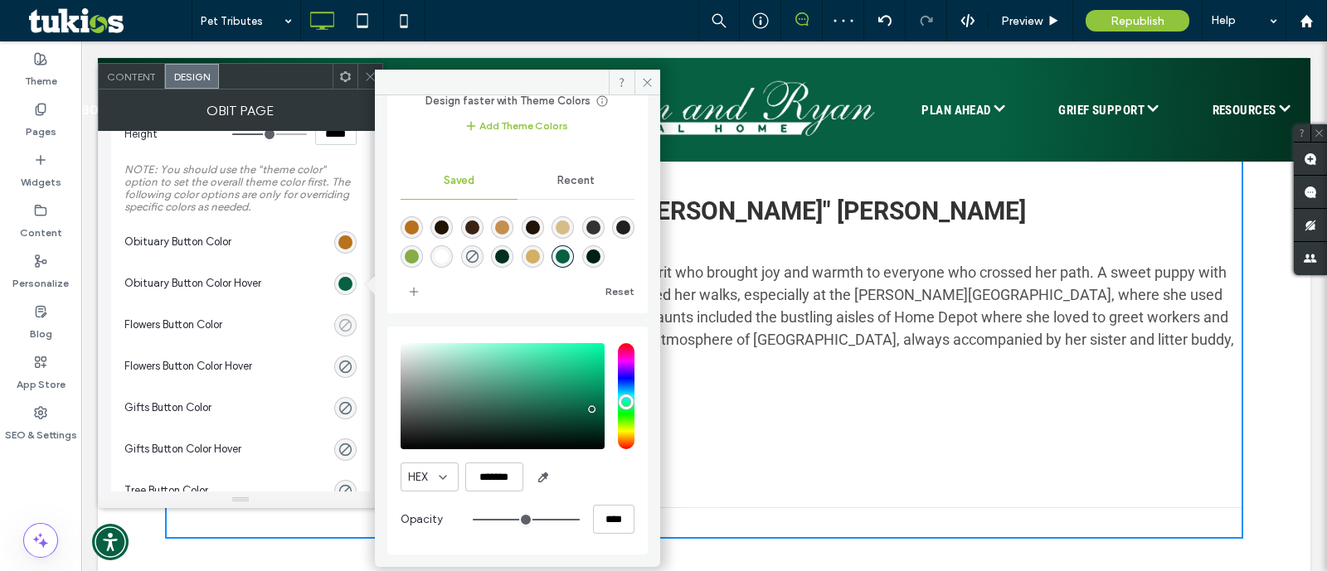
click at [348, 326] on div "rgba(0, 0, 0, 0)" at bounding box center [345, 326] width 14 height 14
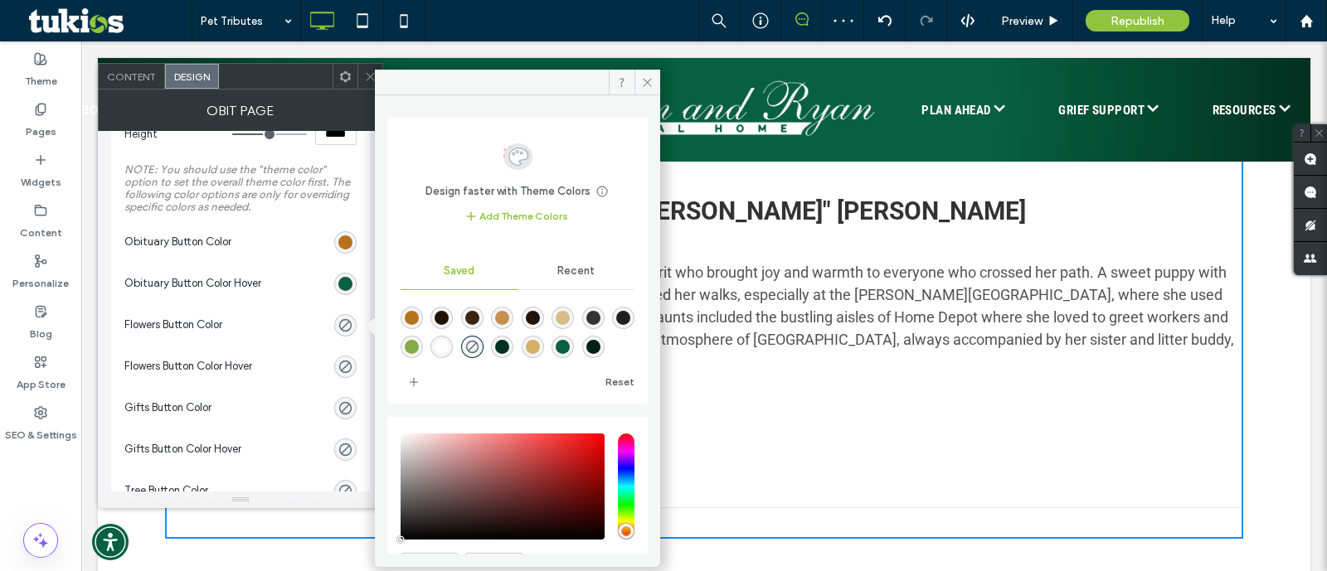
drag, startPoint x: 417, startPoint y: 318, endPoint x: 548, endPoint y: 344, distance: 133.7
click at [419, 318] on div "rgba(184,113,28,1)" at bounding box center [412, 318] width 22 height 22
type input "*******"
type input "***"
type input "****"
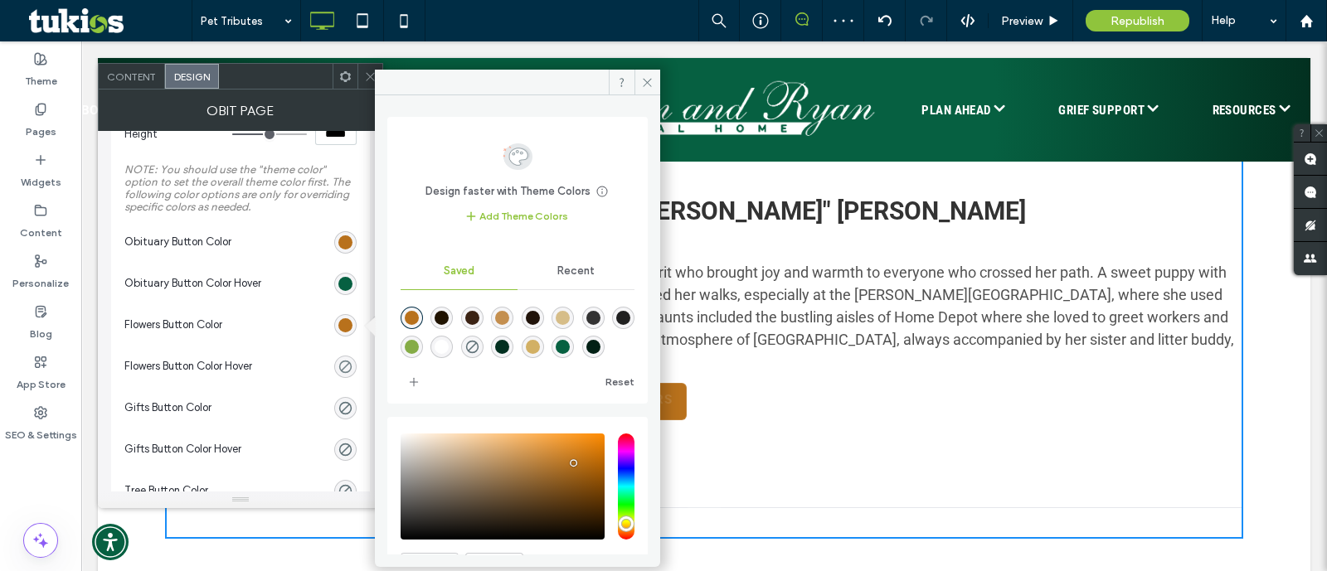
click at [343, 365] on div "rgba(0, 0, 0, 0)" at bounding box center [345, 367] width 14 height 14
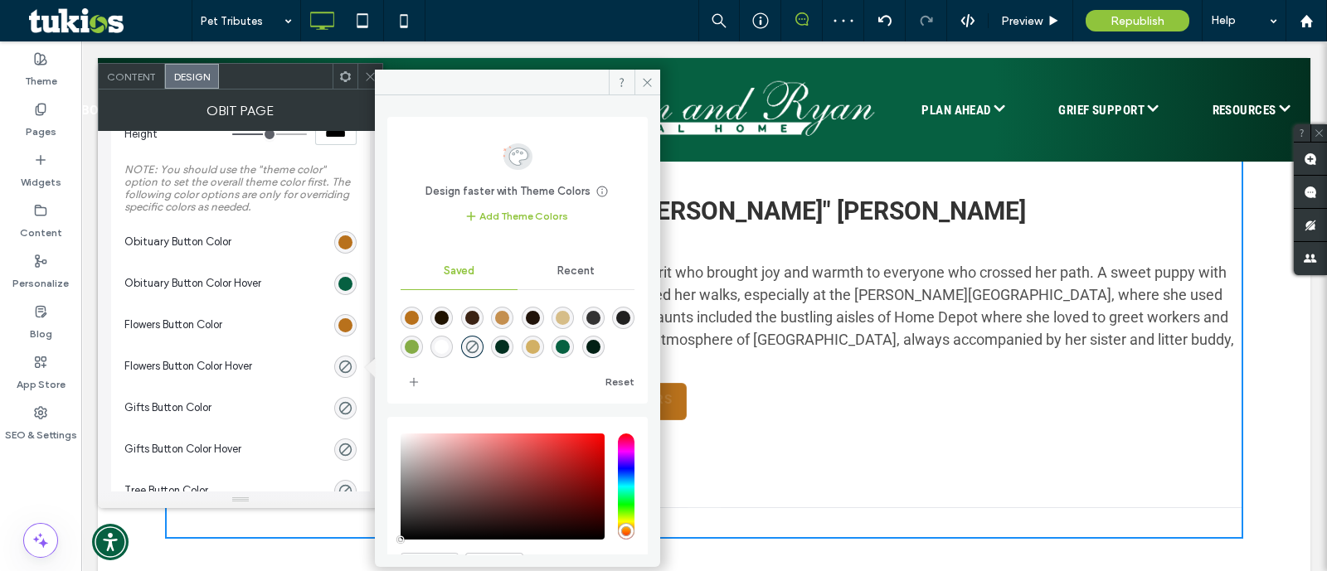
click at [570, 350] on div "rgba(6,96,65,1)" at bounding box center [563, 347] width 14 height 14
type input "*******"
type input "***"
type input "****"
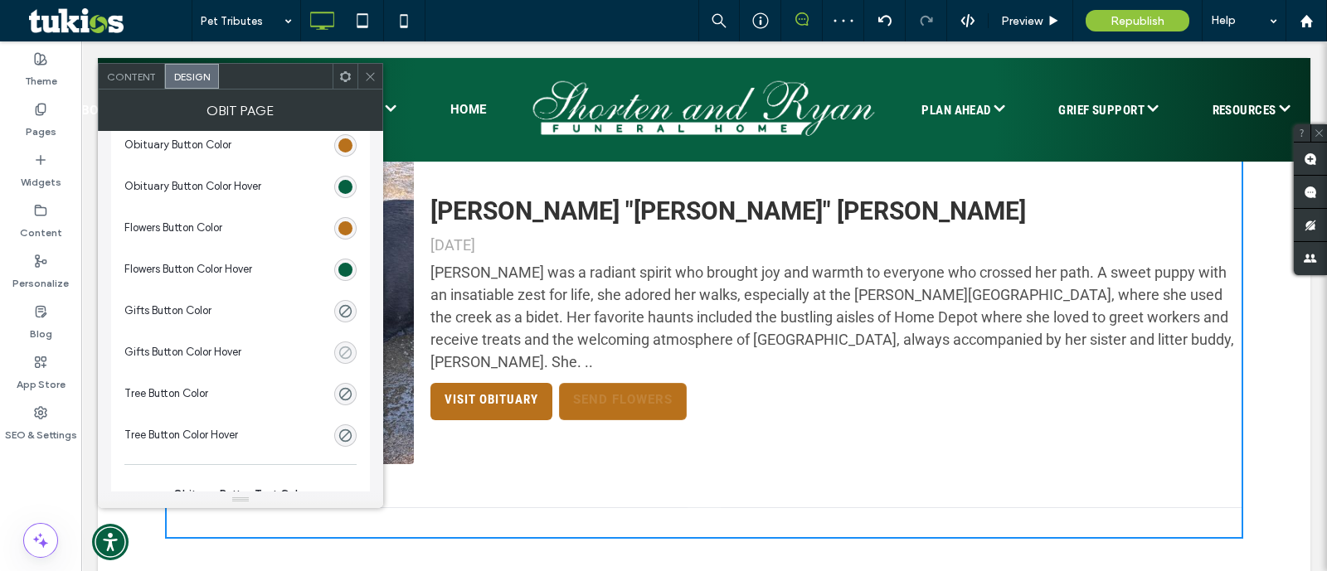
scroll to position [518, 0]
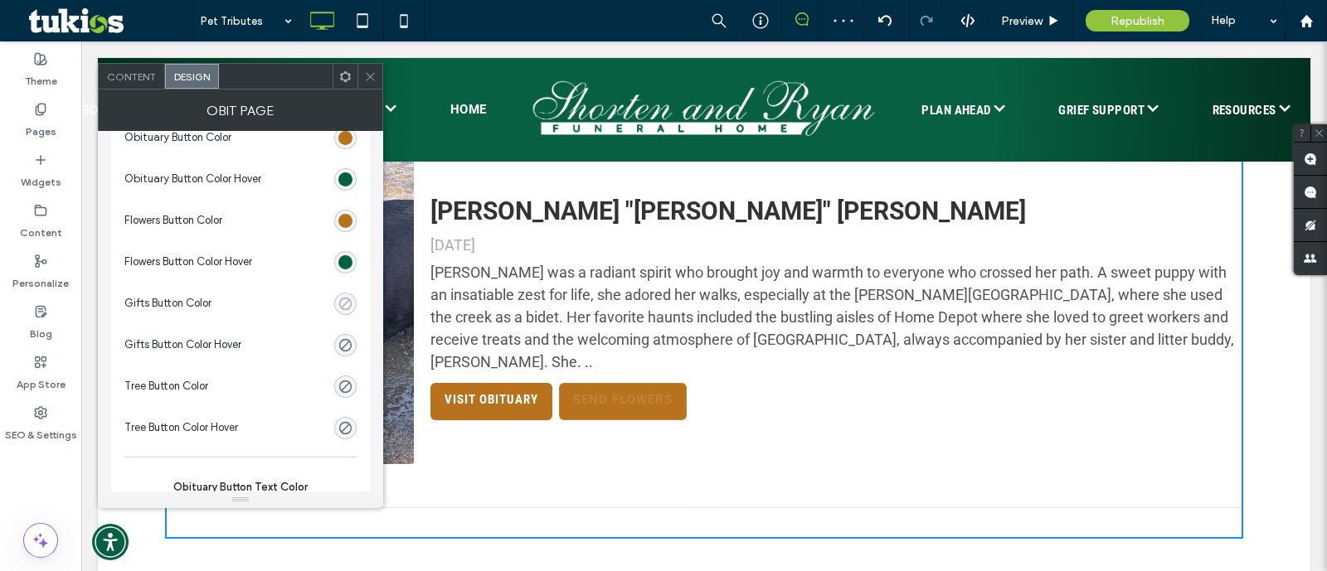
click at [339, 304] on div "rgba(0, 0, 0, 0)" at bounding box center [345, 304] width 14 height 14
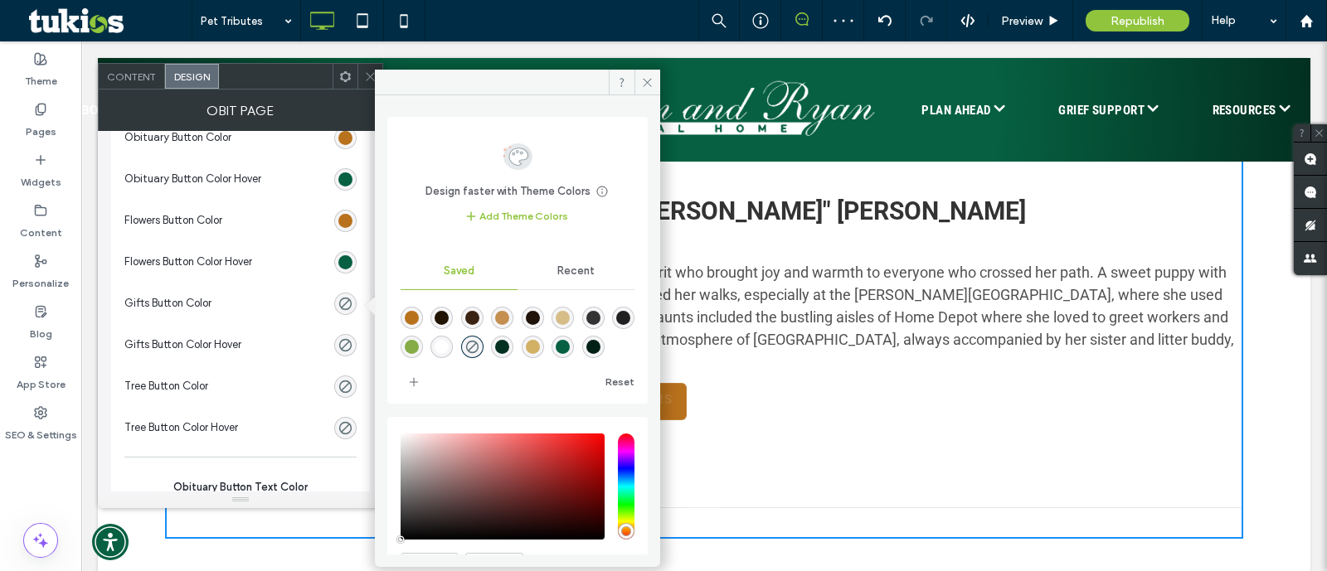
click at [402, 321] on div "rgba(184,113,28,1)" at bounding box center [412, 318] width 22 height 22
type input "*******"
type input "***"
type input "****"
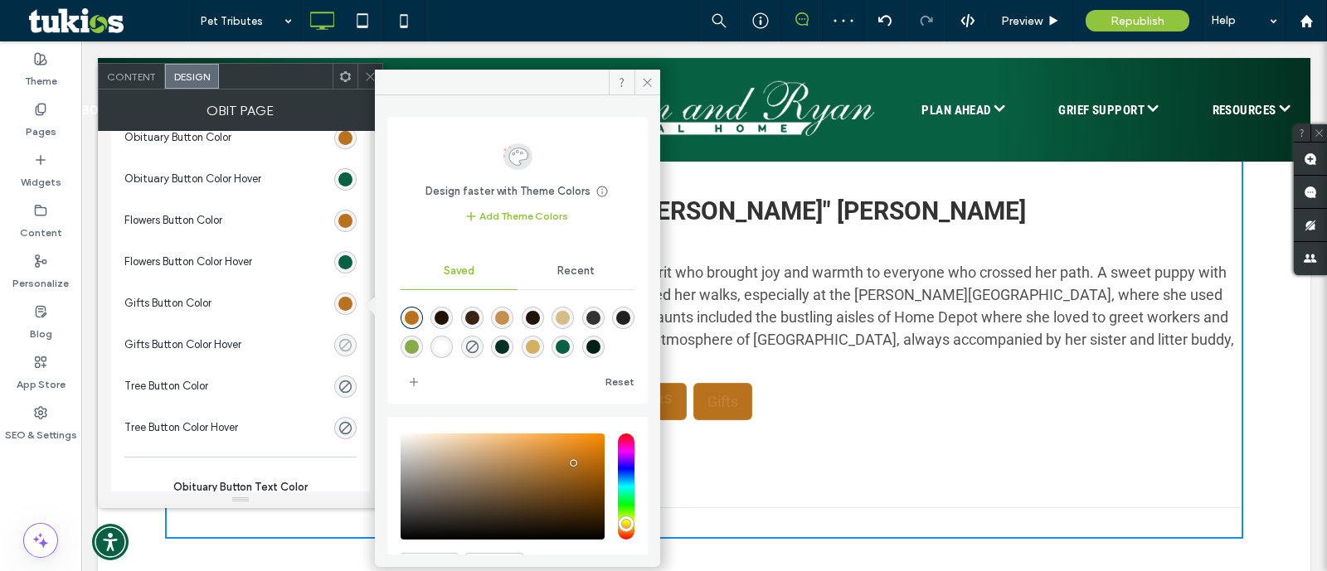
click at [344, 344] on div "rgba(0, 0, 0, 0)" at bounding box center [345, 345] width 14 height 14
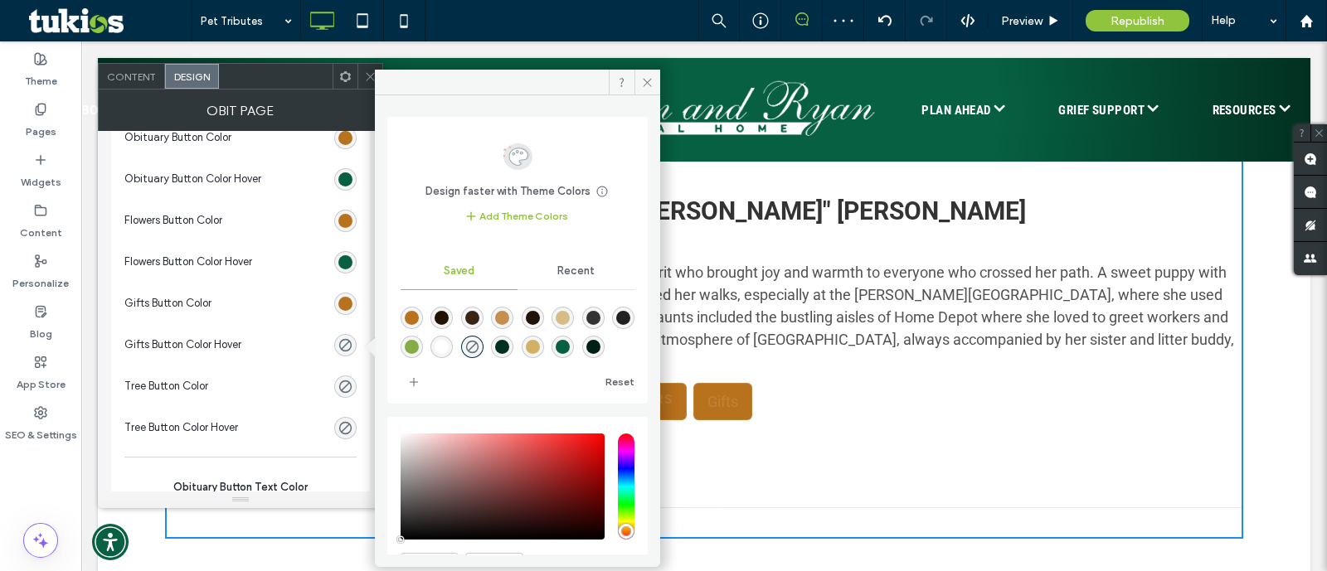
click at [570, 343] on div "rgba(6,96,65,1)" at bounding box center [563, 347] width 14 height 14
type input "*******"
type input "***"
type input "****"
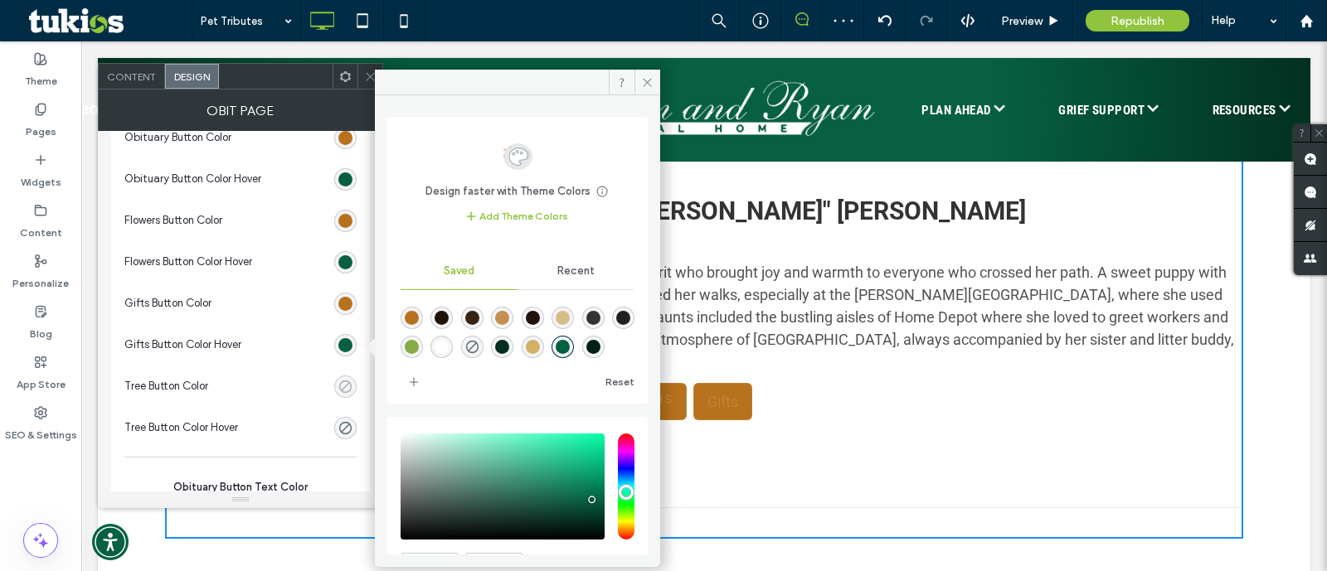
click at [345, 391] on icon "rgba(0, 0, 0, 0)" at bounding box center [345, 387] width 14 height 14
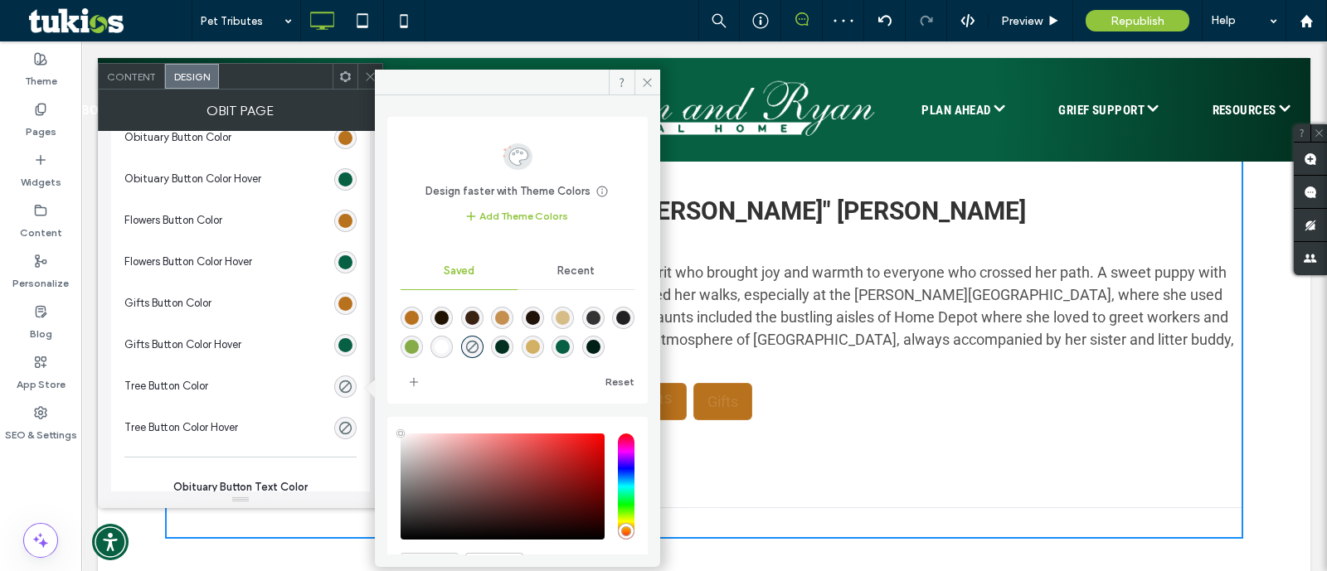
type input "**"
drag, startPoint x: 409, startPoint y: 325, endPoint x: 435, endPoint y: 323, distance: 26.6
click at [411, 323] on div "rgba(184,113,28,1)" at bounding box center [412, 318] width 14 height 14
type input "*******"
type input "***"
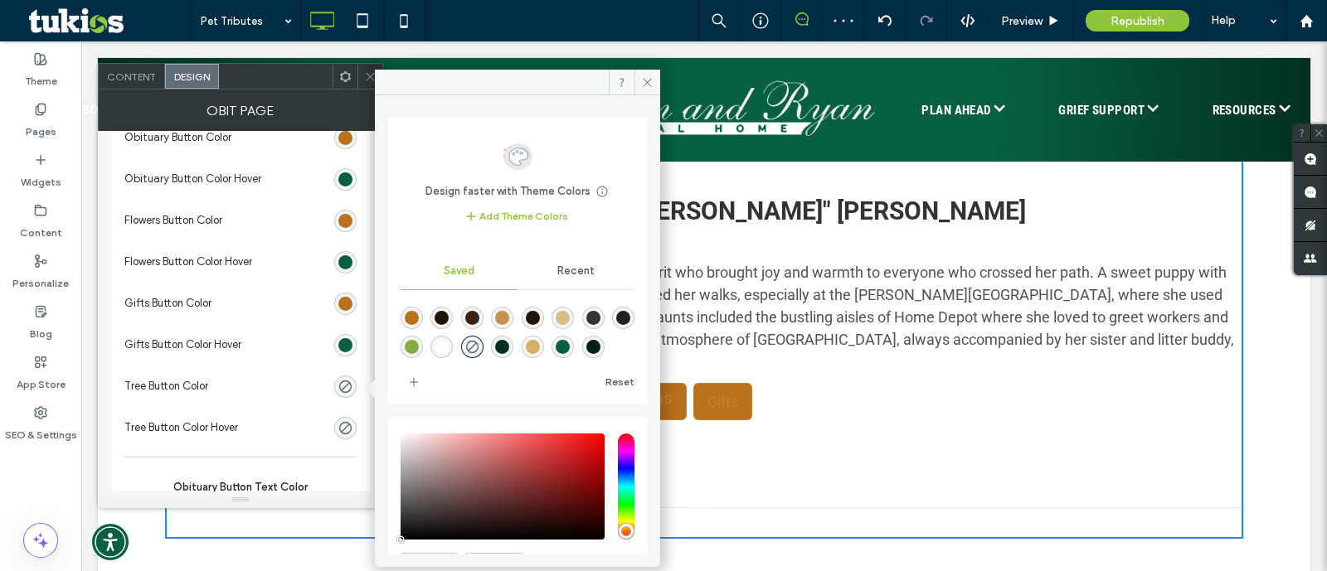
type input "****"
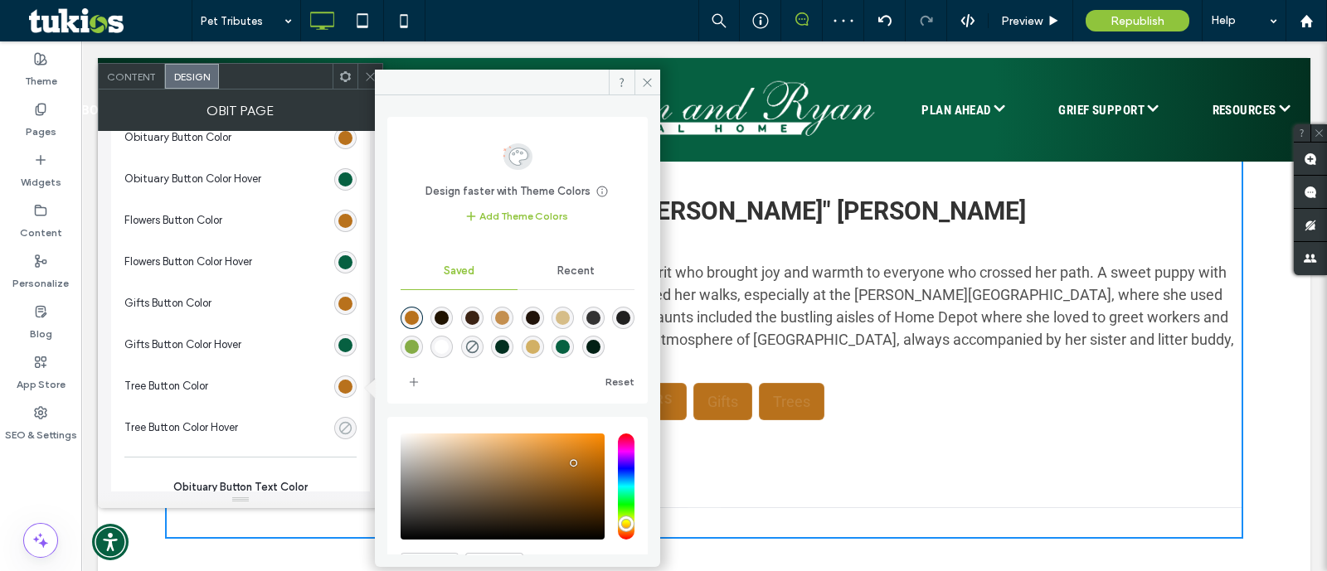
click at [344, 425] on div "rgba(0, 0, 0, 0)" at bounding box center [345, 428] width 14 height 14
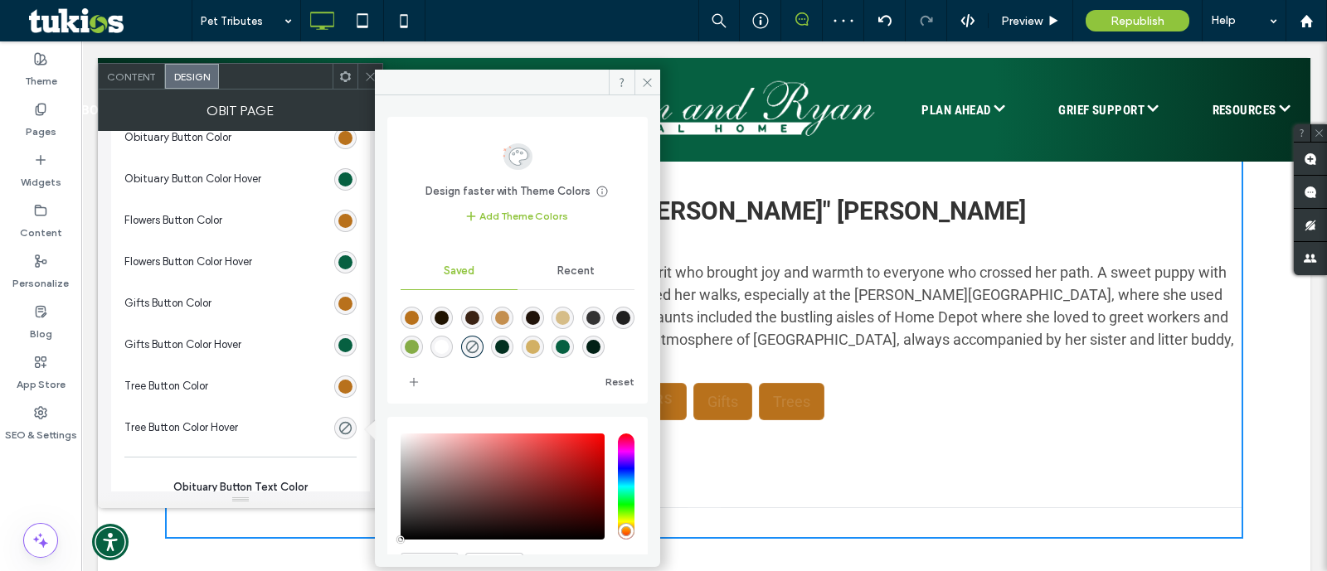
click at [570, 345] on div "rgba(6,96,65,1)" at bounding box center [563, 347] width 14 height 14
type input "*******"
type input "***"
type input "****"
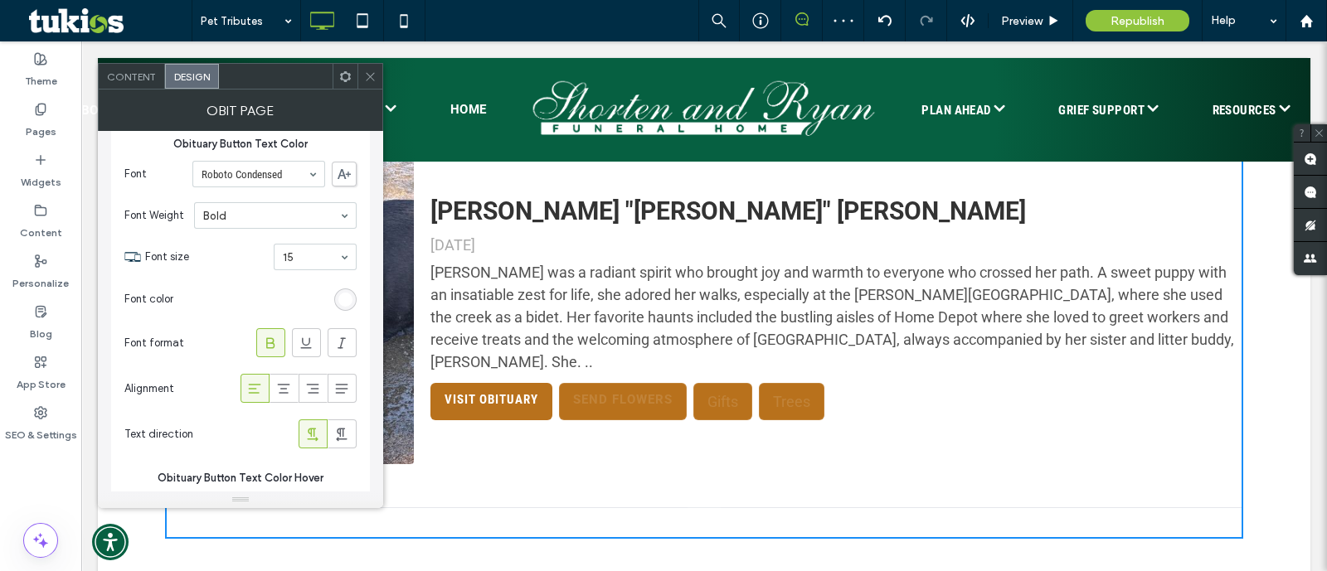
scroll to position [829, 0]
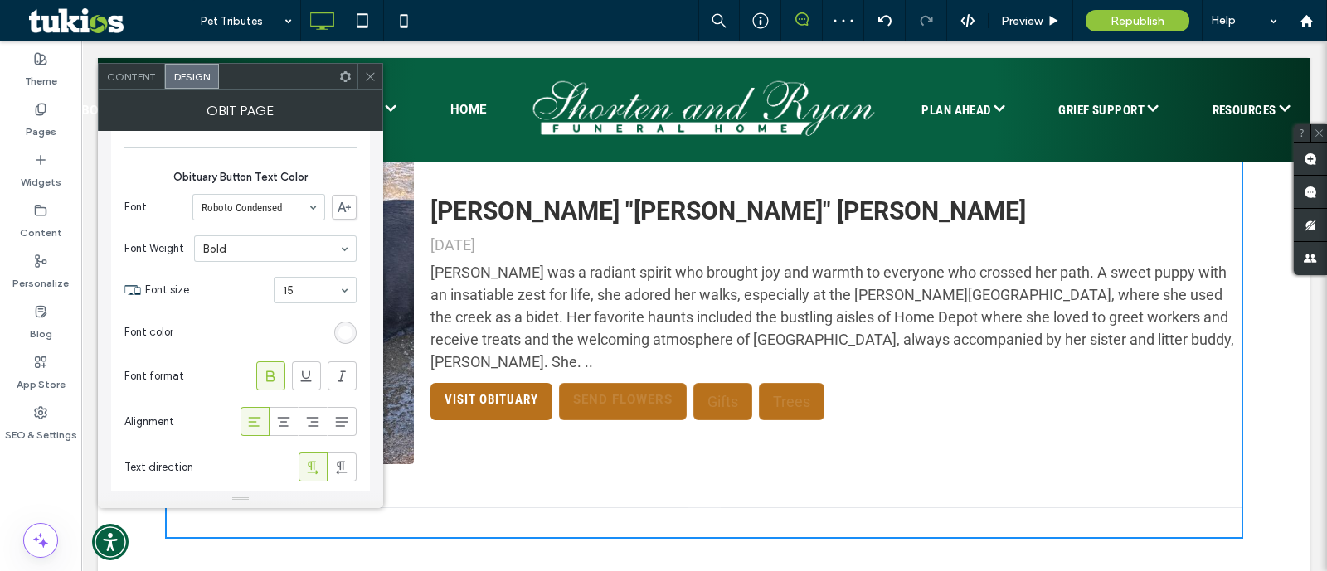
click at [348, 326] on div "rgb(255, 255, 255)" at bounding box center [345, 333] width 14 height 14
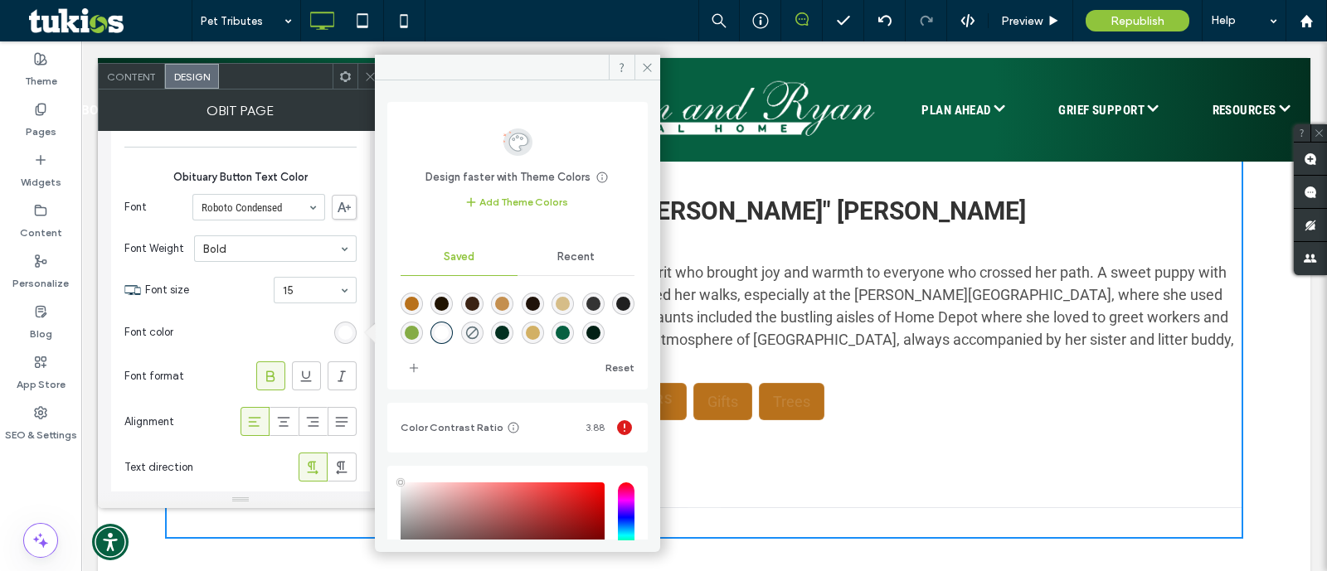
drag, startPoint x: 463, startPoint y: 333, endPoint x: 477, endPoint y: 333, distance: 14.1
click at [453, 333] on div "rgba(255,255,255,1)" at bounding box center [441, 333] width 22 height 22
type input "*"
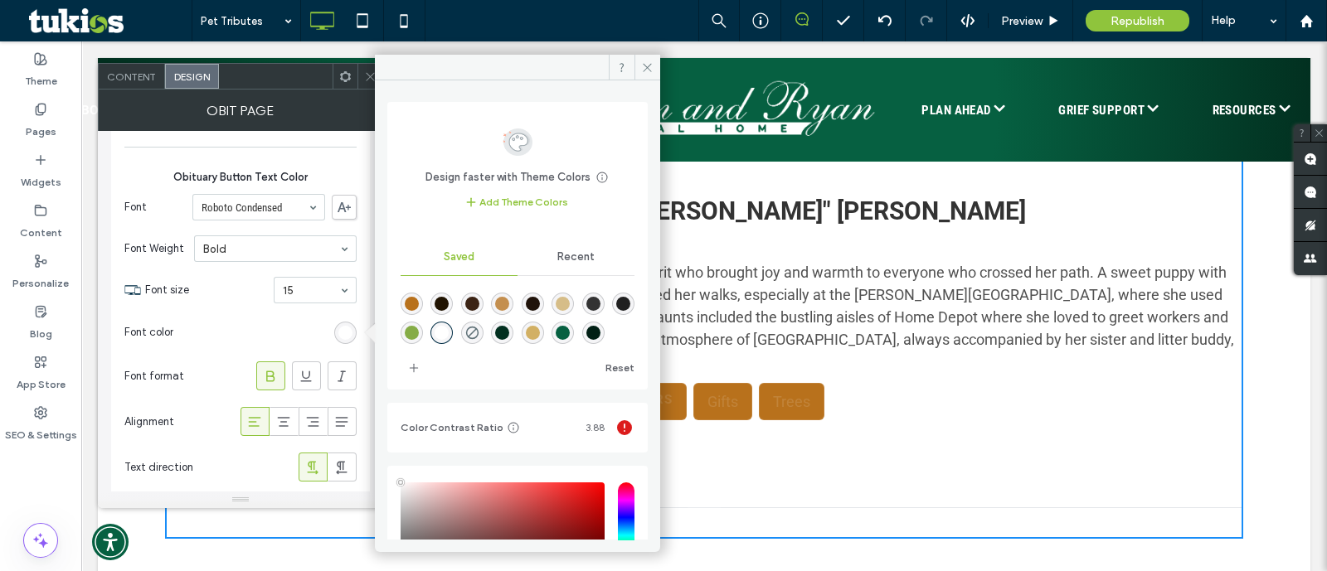
type input "*"
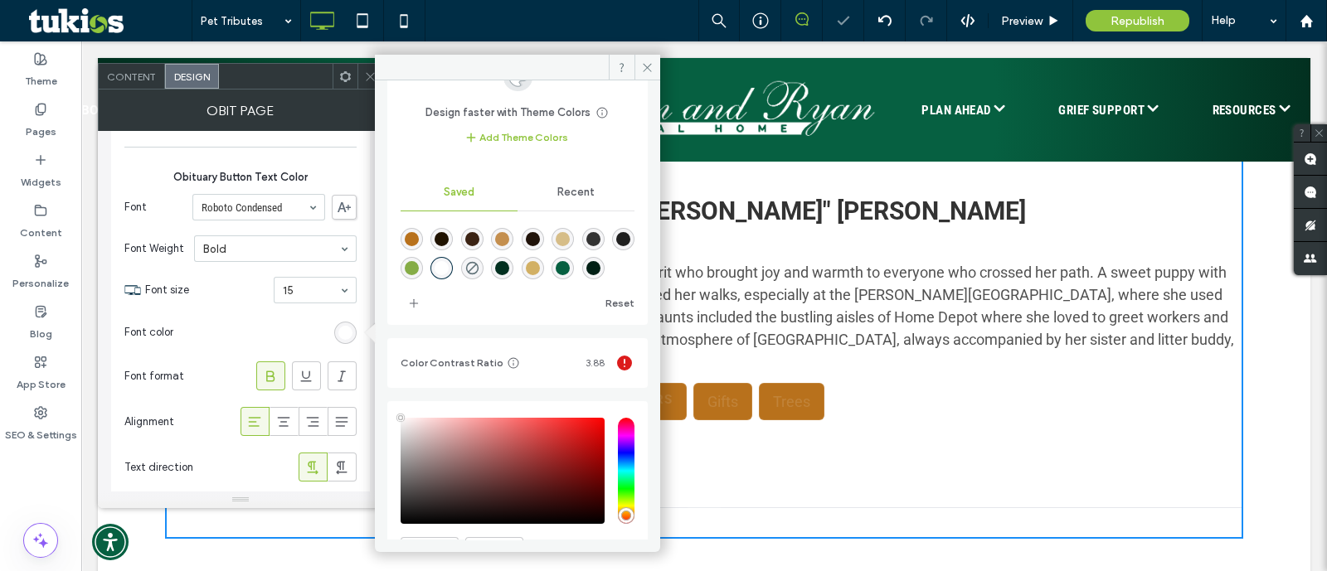
scroll to position [153, 0]
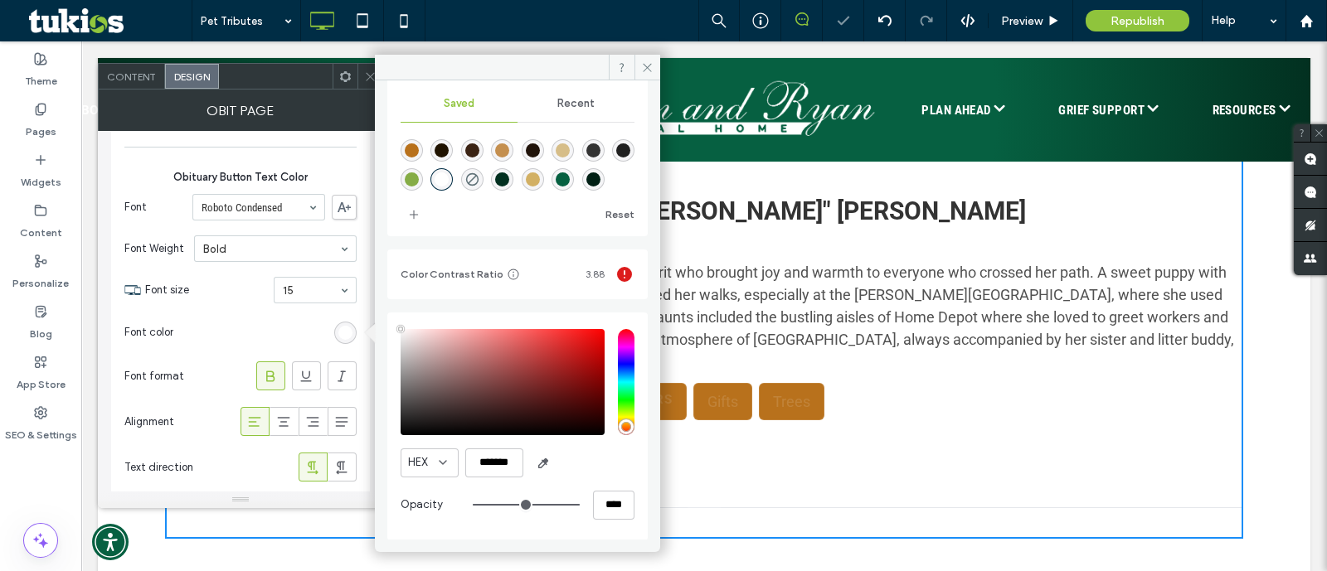
type input "*"
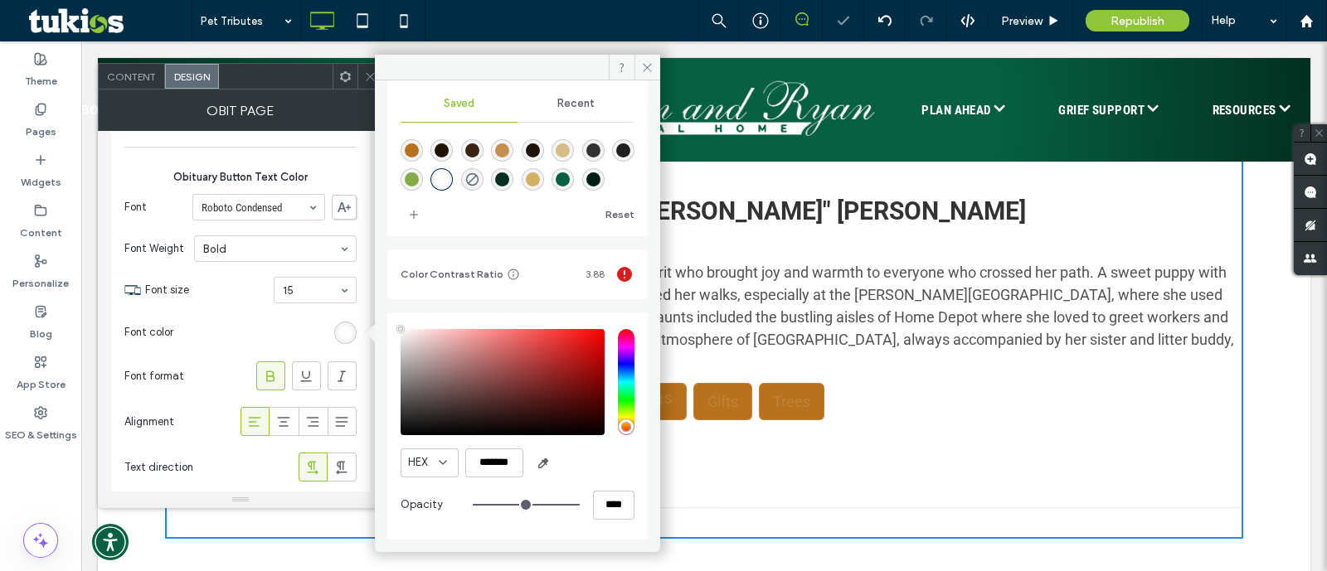
type input "*"
type input "*******"
type input "*"
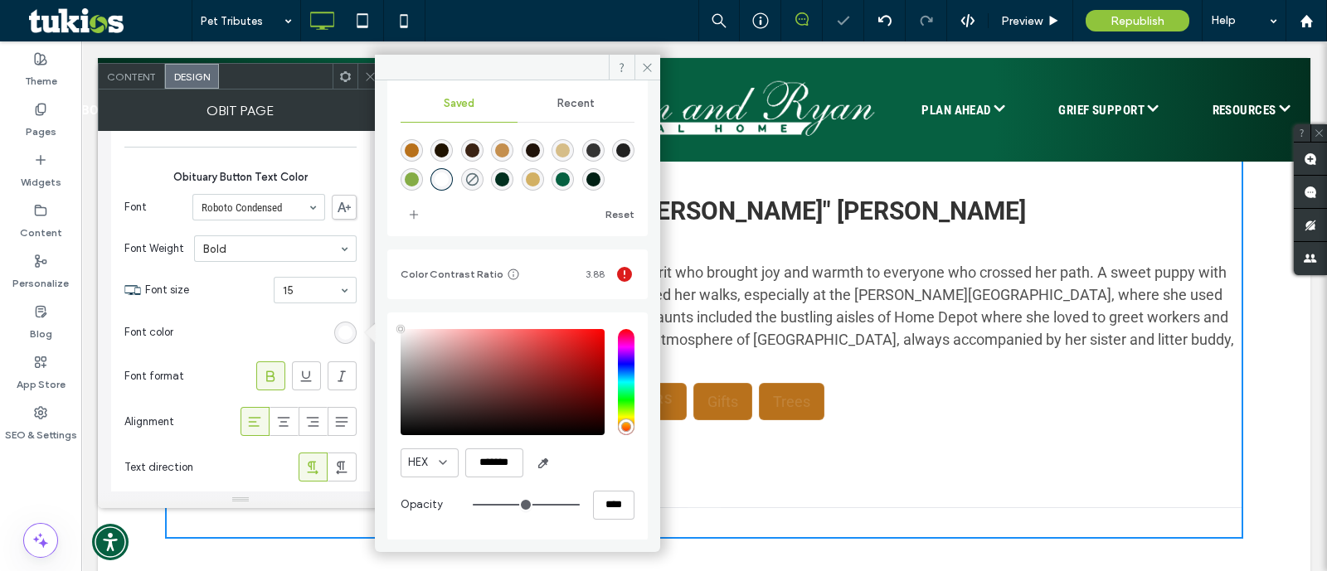
type input "*"
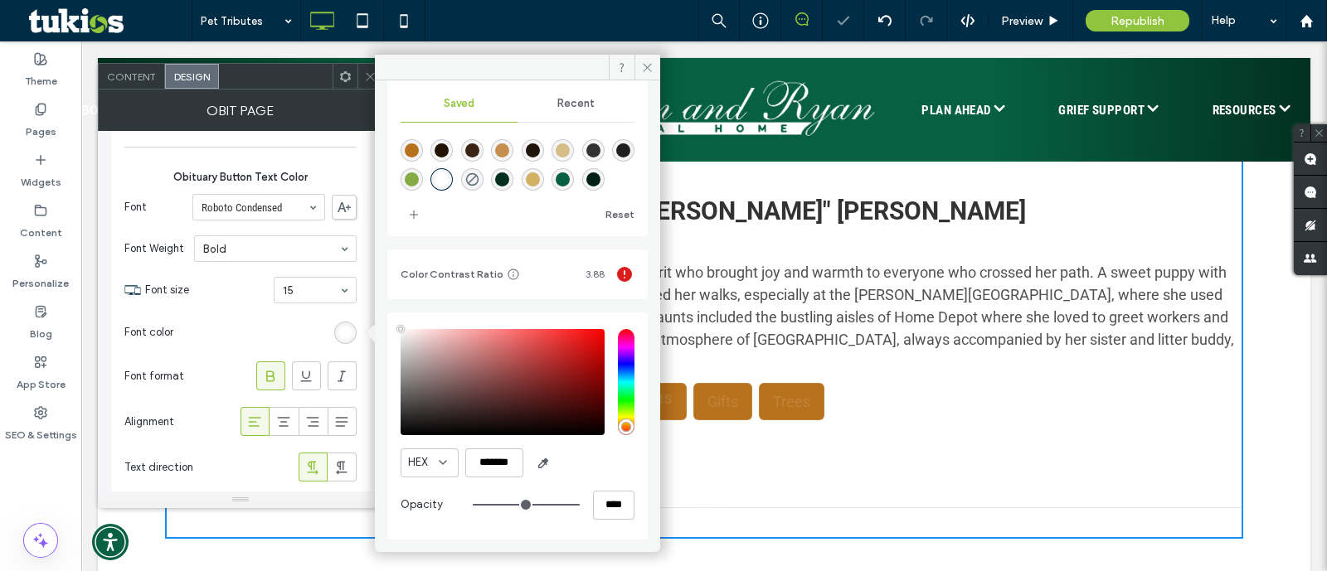
type input "*"
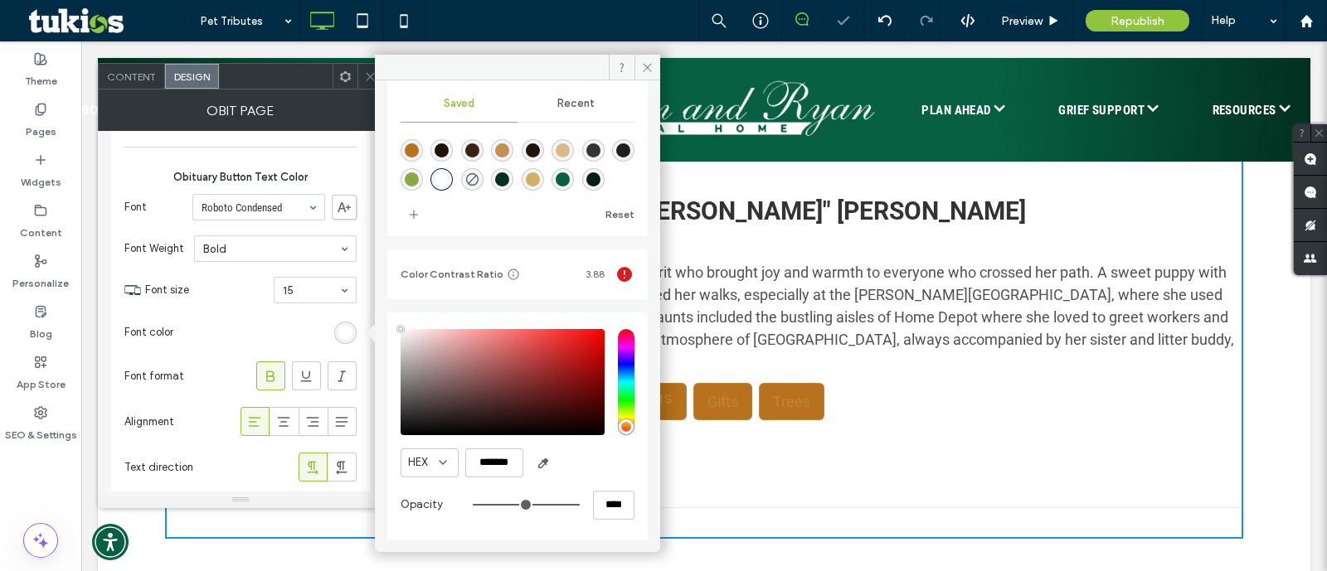
type input "*"
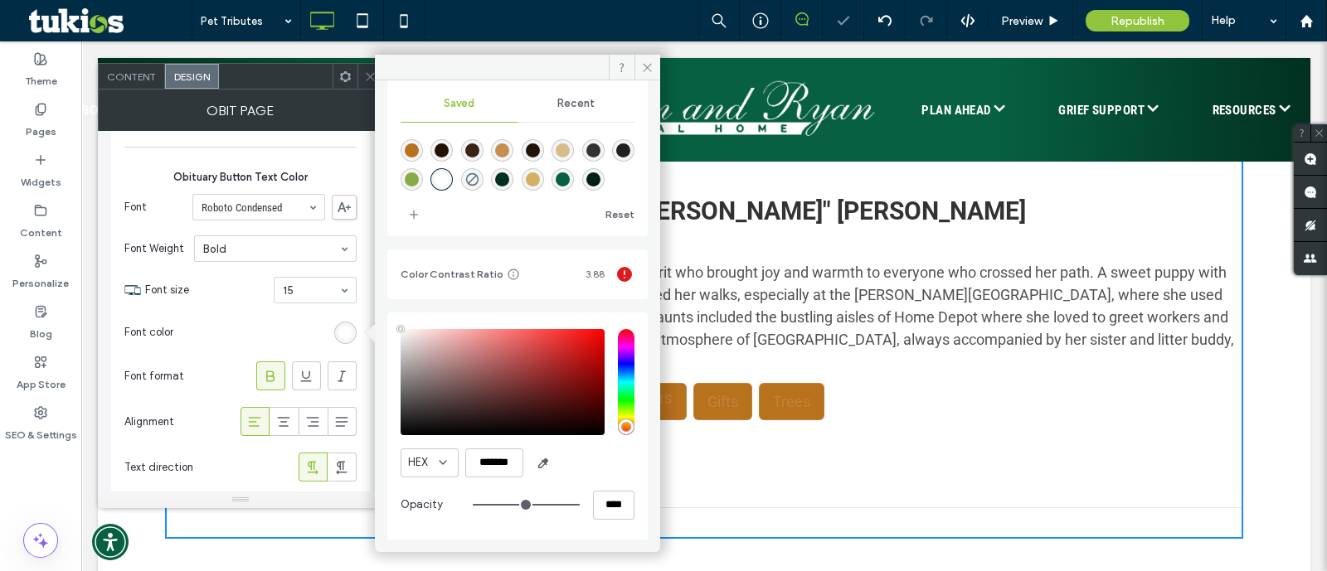
type input "*******"
type input "*"
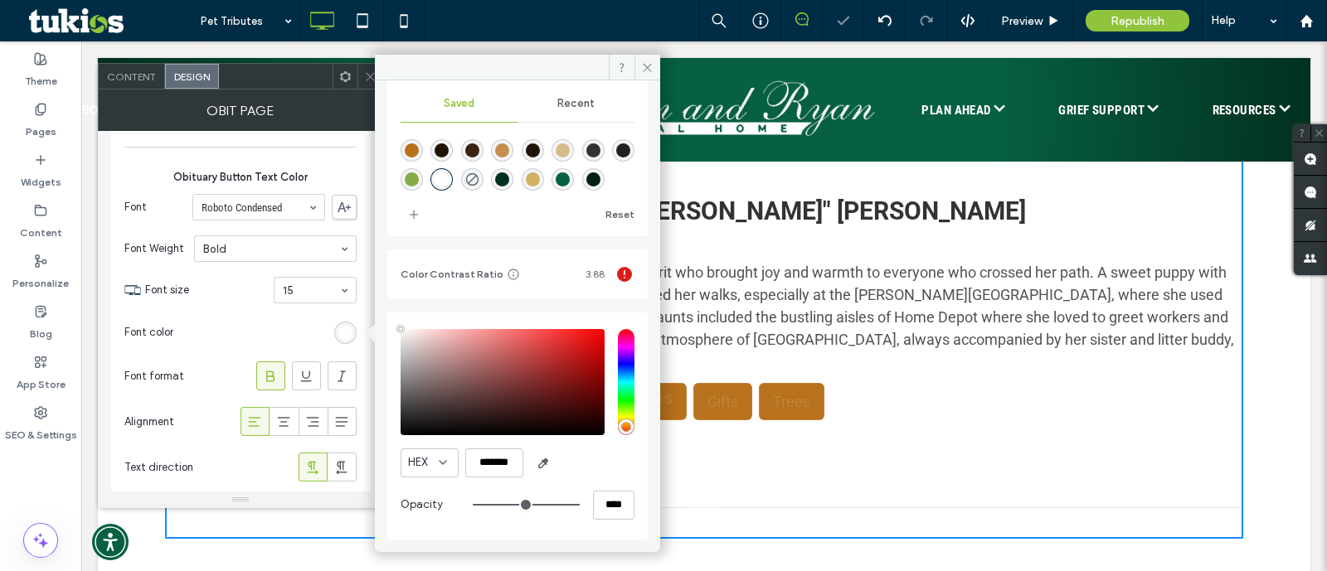
type input "*"
type input "*******"
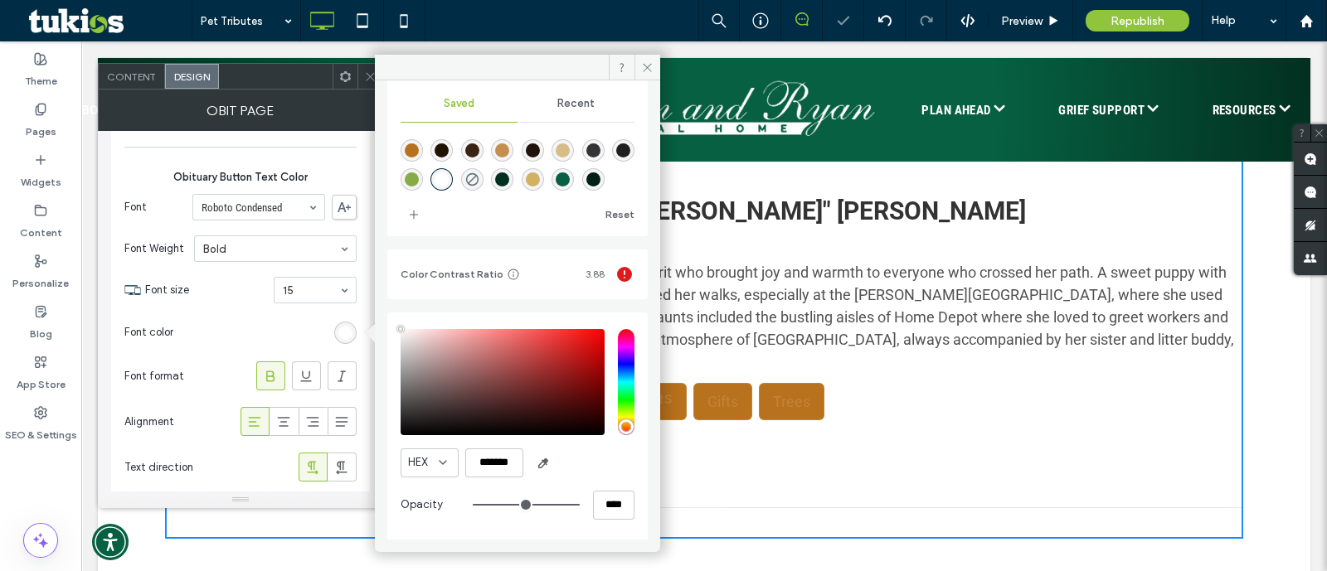
type input "*"
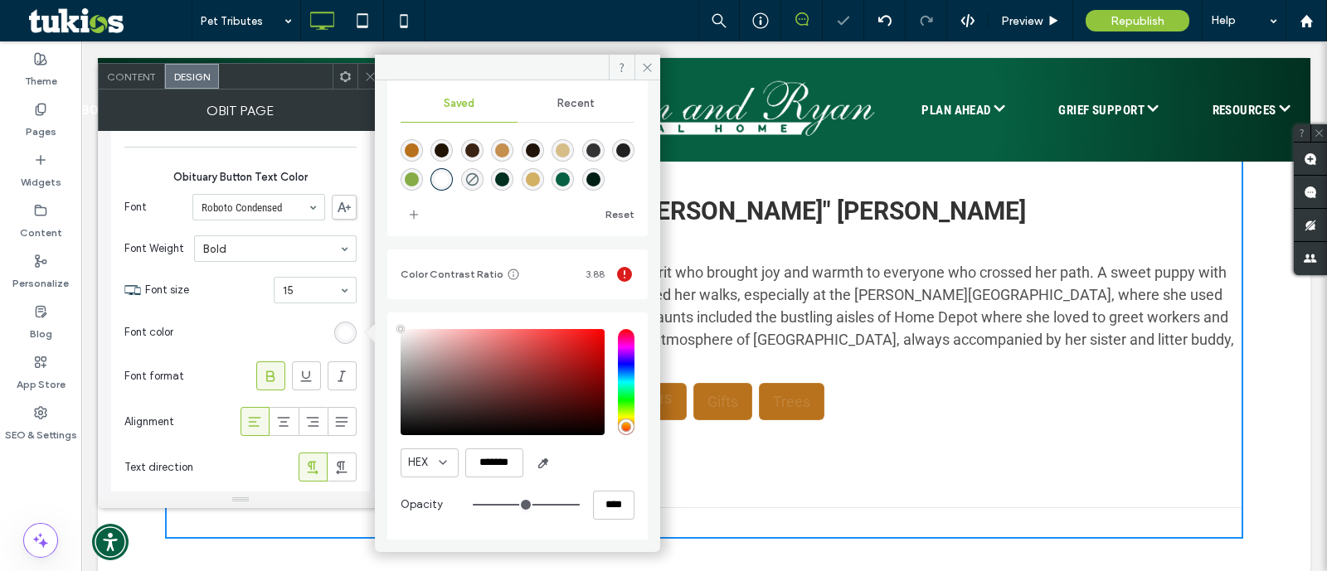
type input "*"
type input "*******"
type input "*"
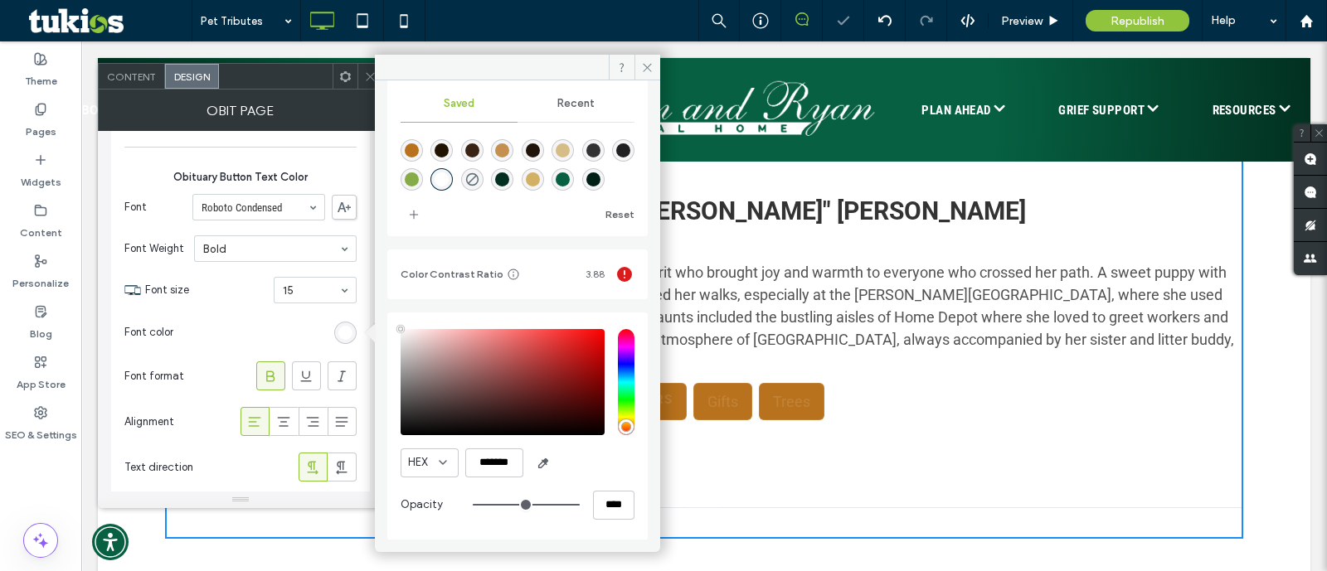
type input "*"
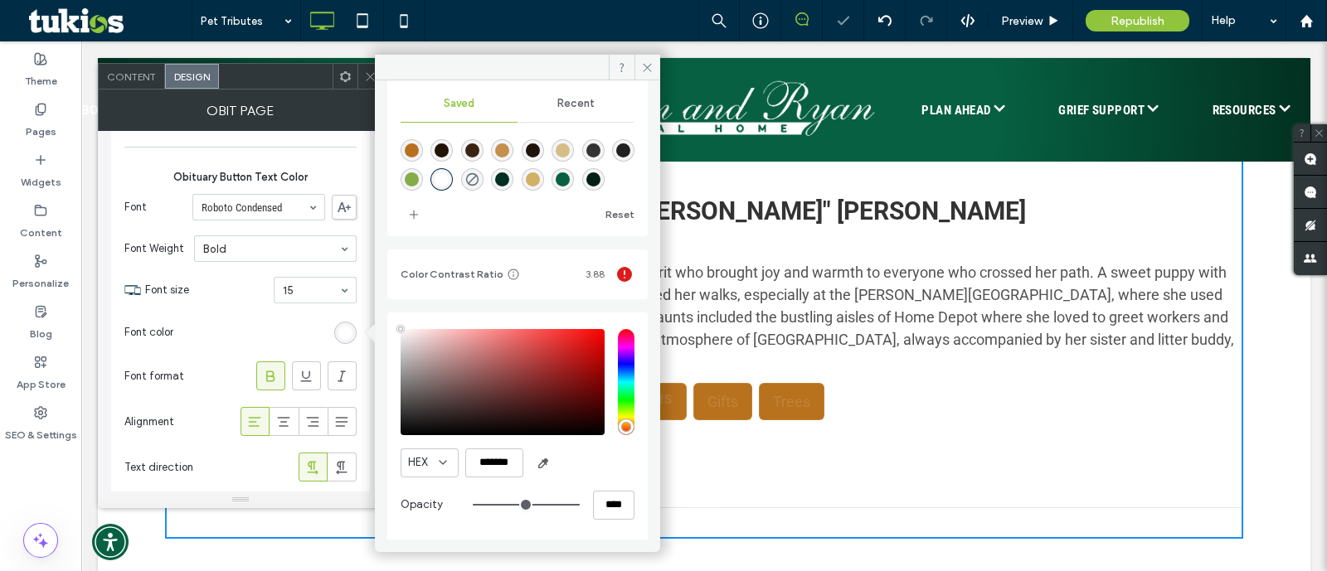
type input "*"
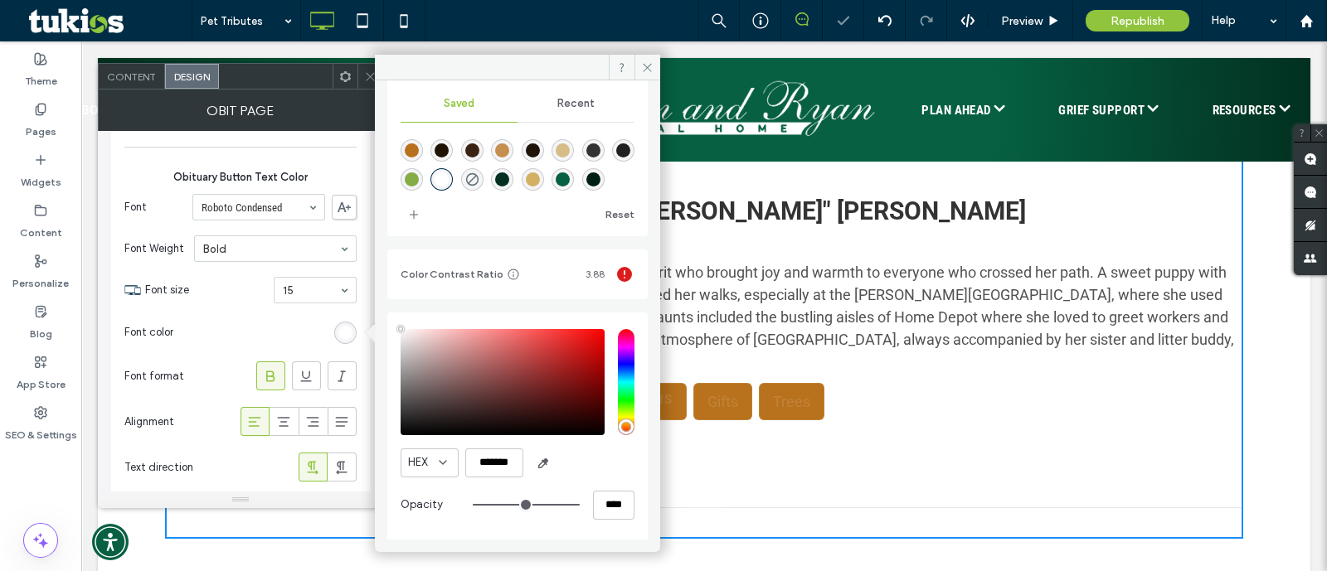
type input "*"
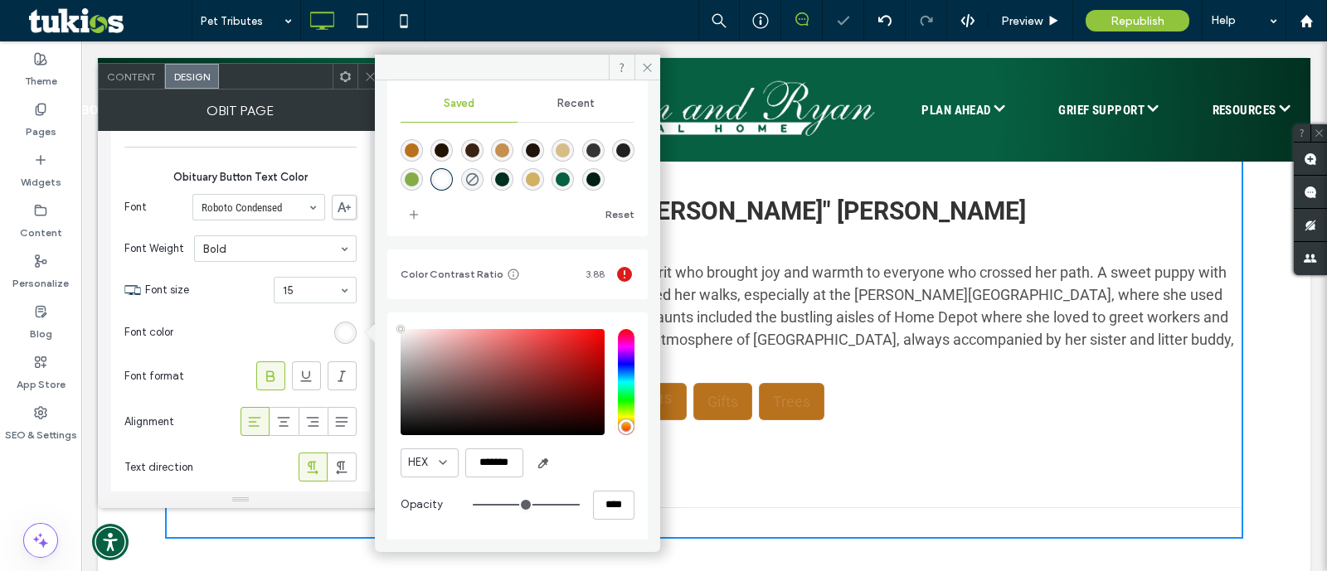
type input "*"
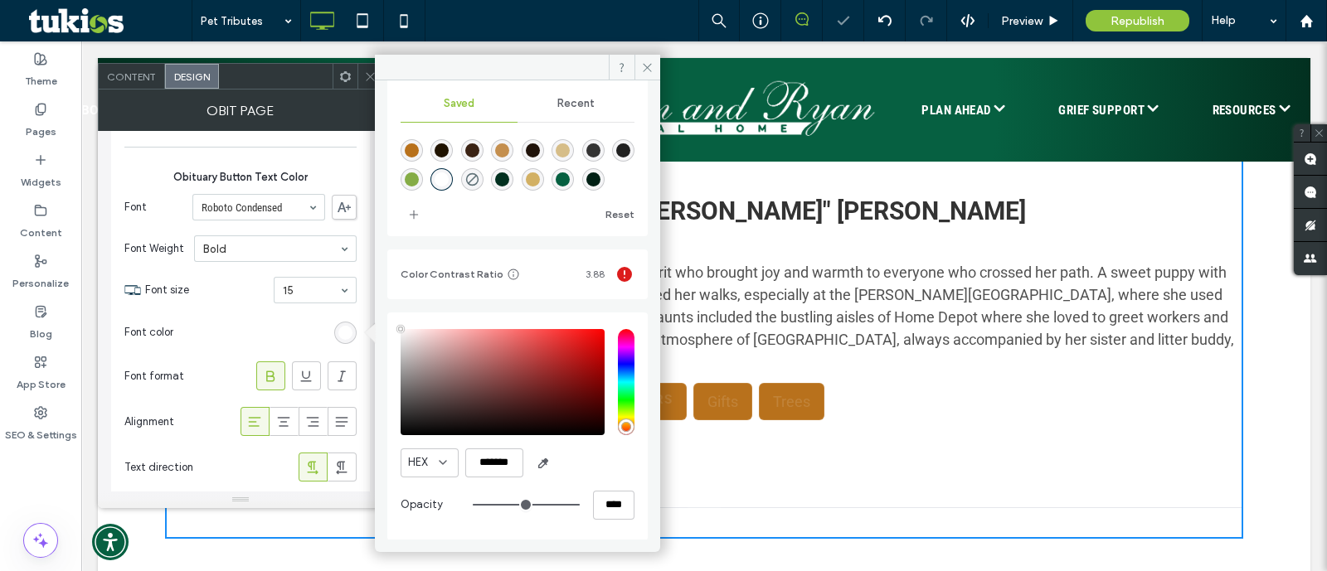
type input "*"
drag, startPoint x: 430, startPoint y: 338, endPoint x: 362, endPoint y: 300, distance: 77.3
click at [362, 300] on div "Design faster with Theme Colors Save time with Theme Colors Create a color pale…" at bounding box center [240, 299] width 285 height 419
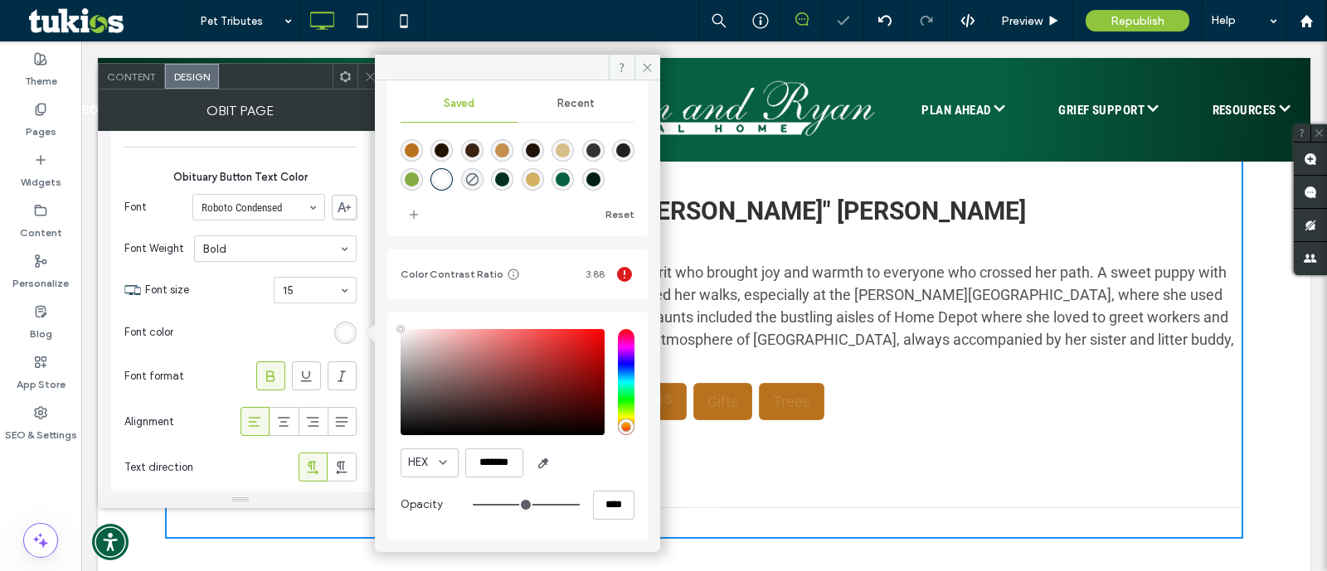
type input "*"
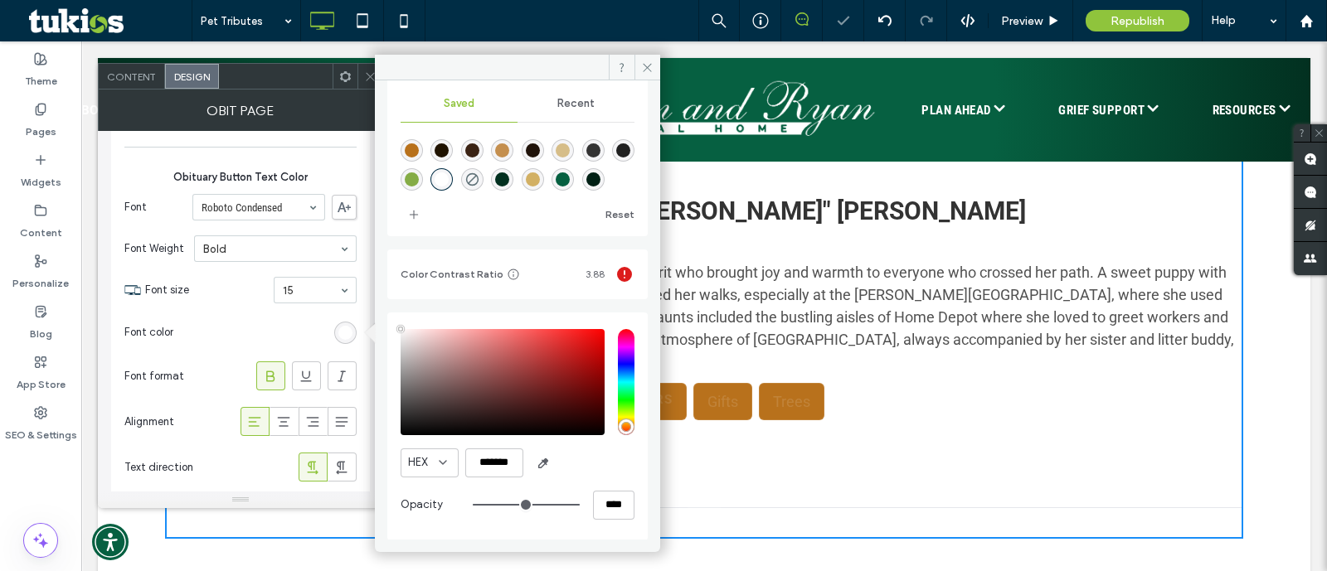
type input "*"
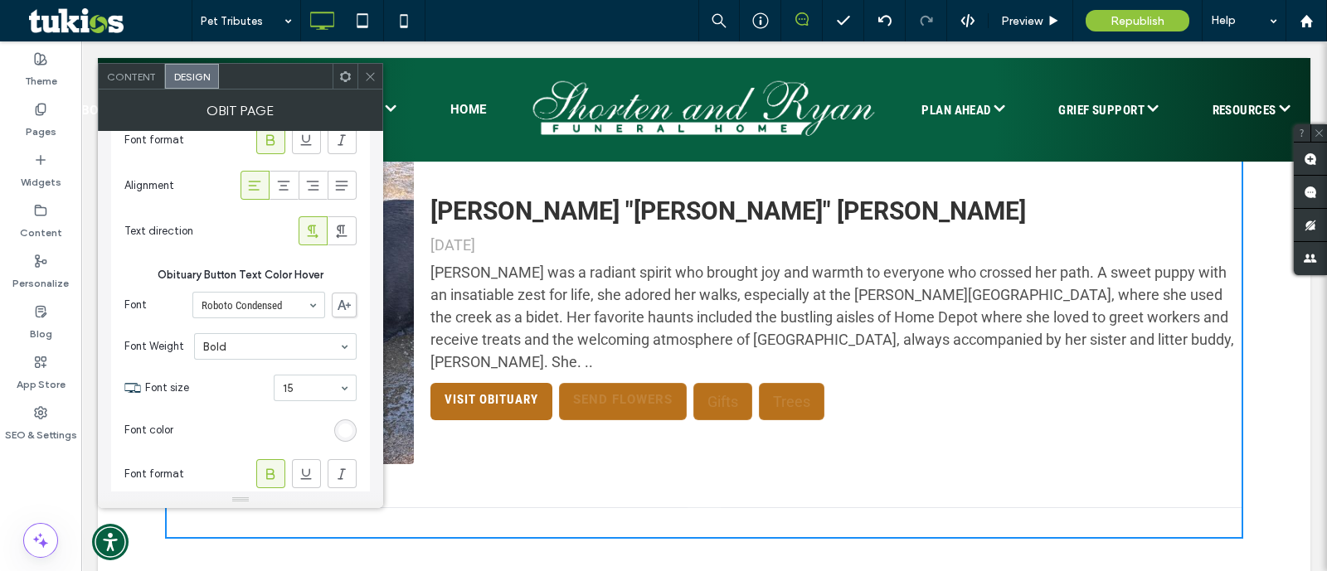
scroll to position [1140, 0]
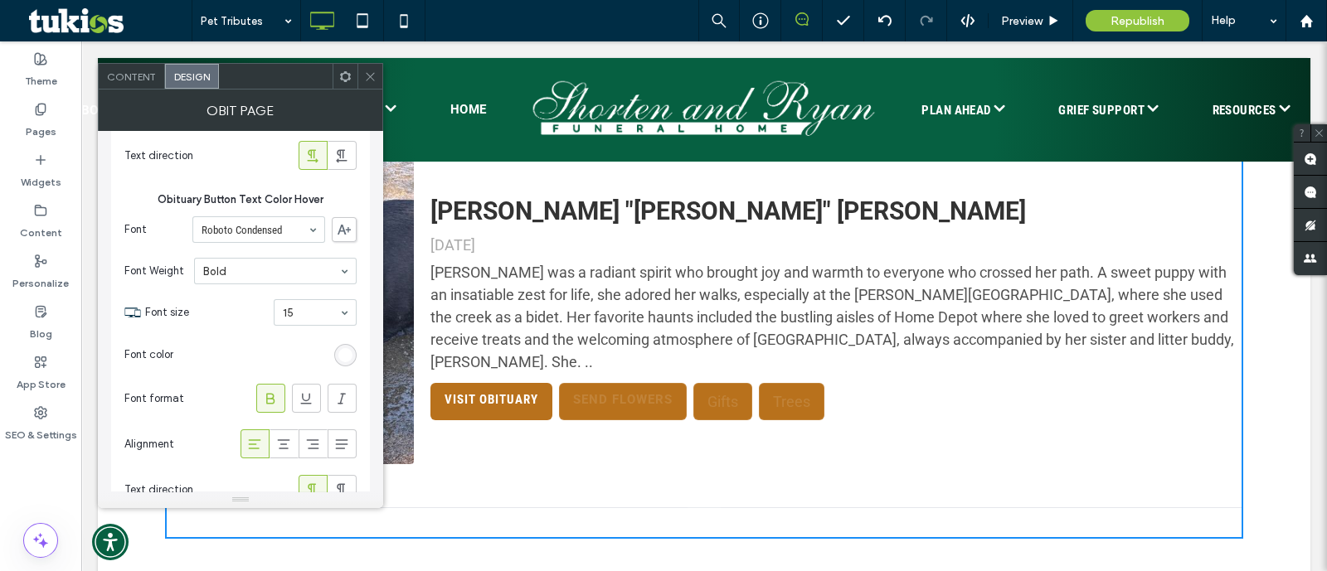
click at [340, 348] on div "rgb(255, 255, 255)" at bounding box center [345, 355] width 14 height 14
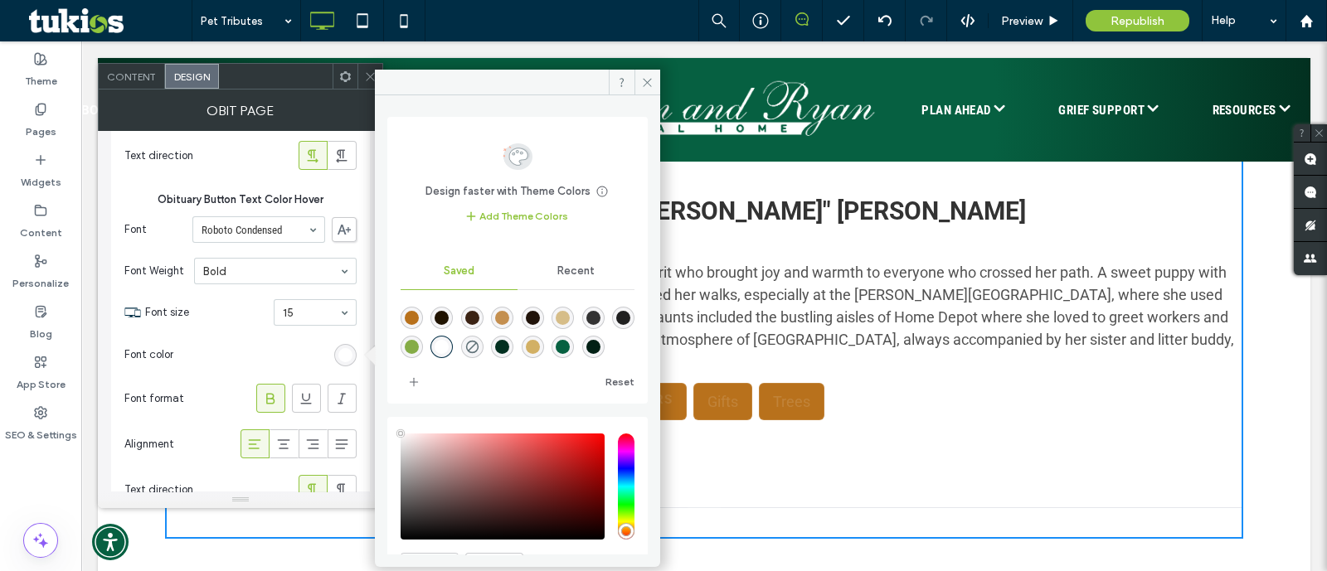
click at [457, 337] on div at bounding box center [518, 330] width 234 height 62
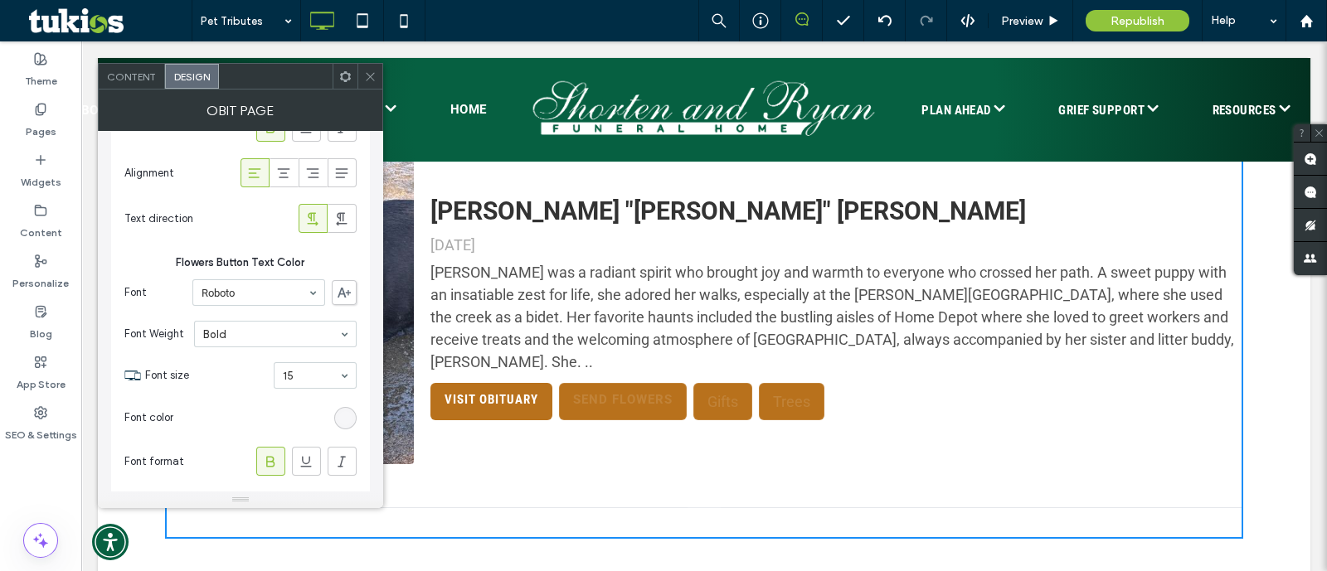
scroll to position [1451, 0]
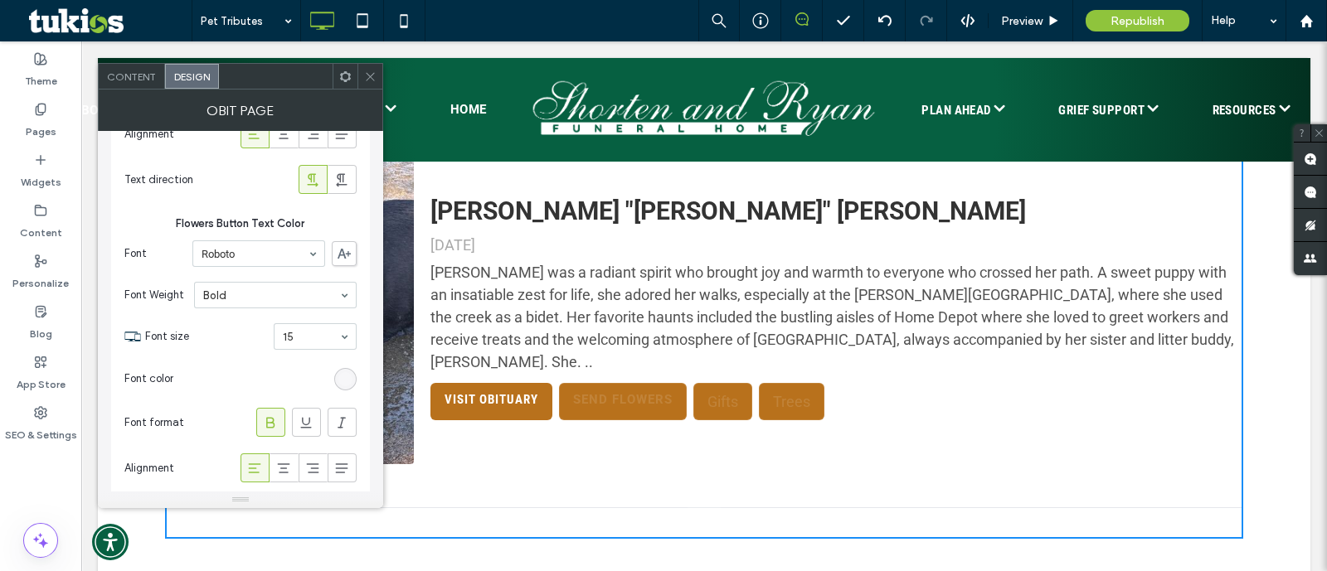
click at [347, 373] on div "rgba(255, 255, 255, 0.13)" at bounding box center [345, 379] width 14 height 14
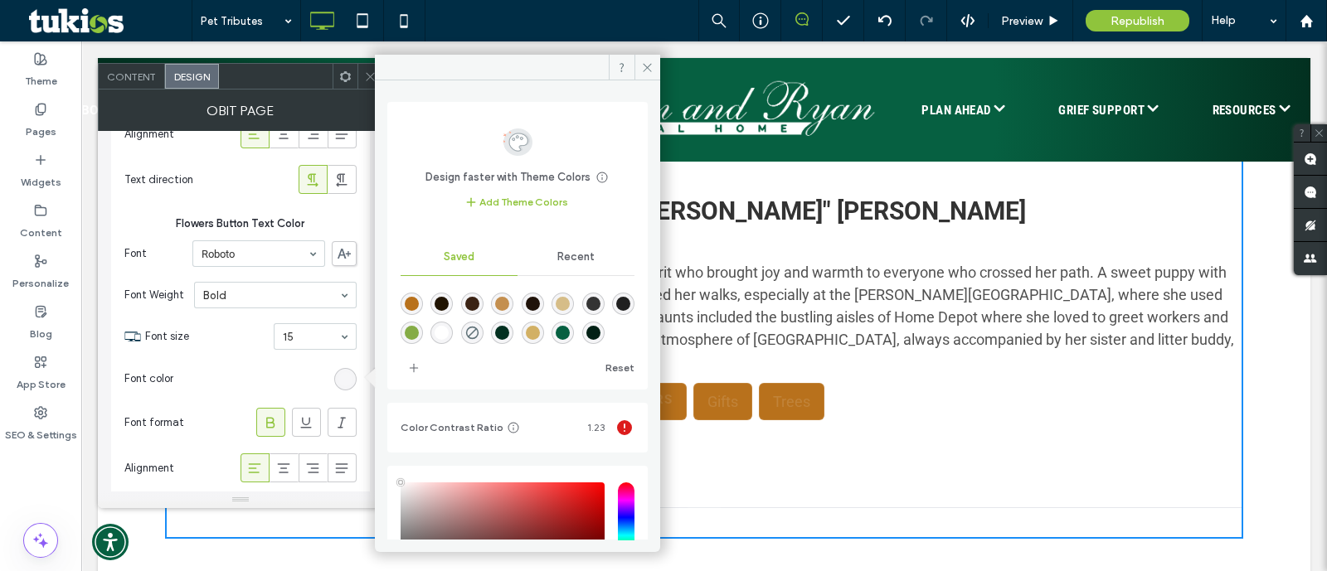
drag, startPoint x: 469, startPoint y: 332, endPoint x: 412, endPoint y: 344, distance: 57.8
click at [449, 331] on div "rgba(255,255,255,1)" at bounding box center [442, 333] width 14 height 14
type input "*"
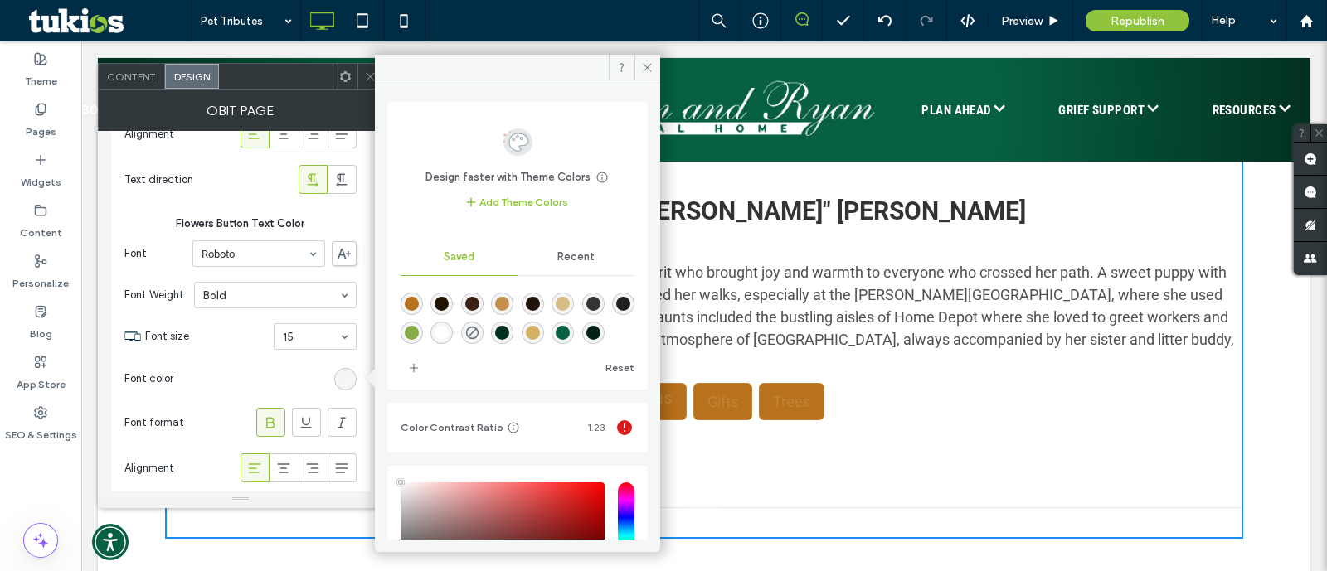
type input "*"
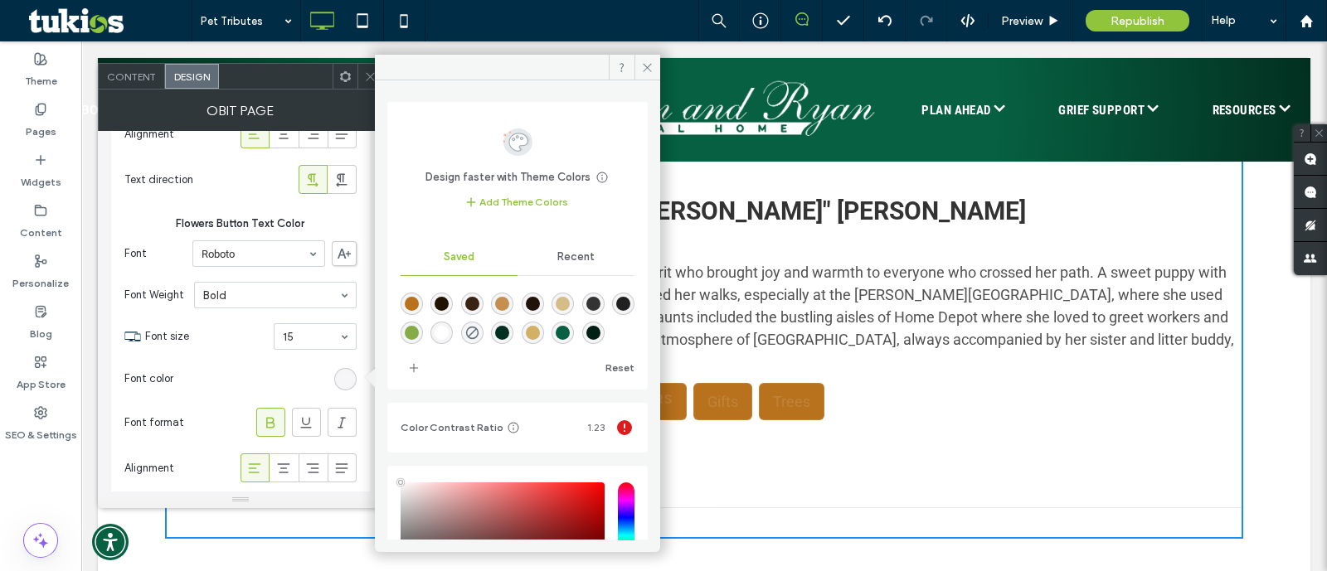
type input "***"
type input "****"
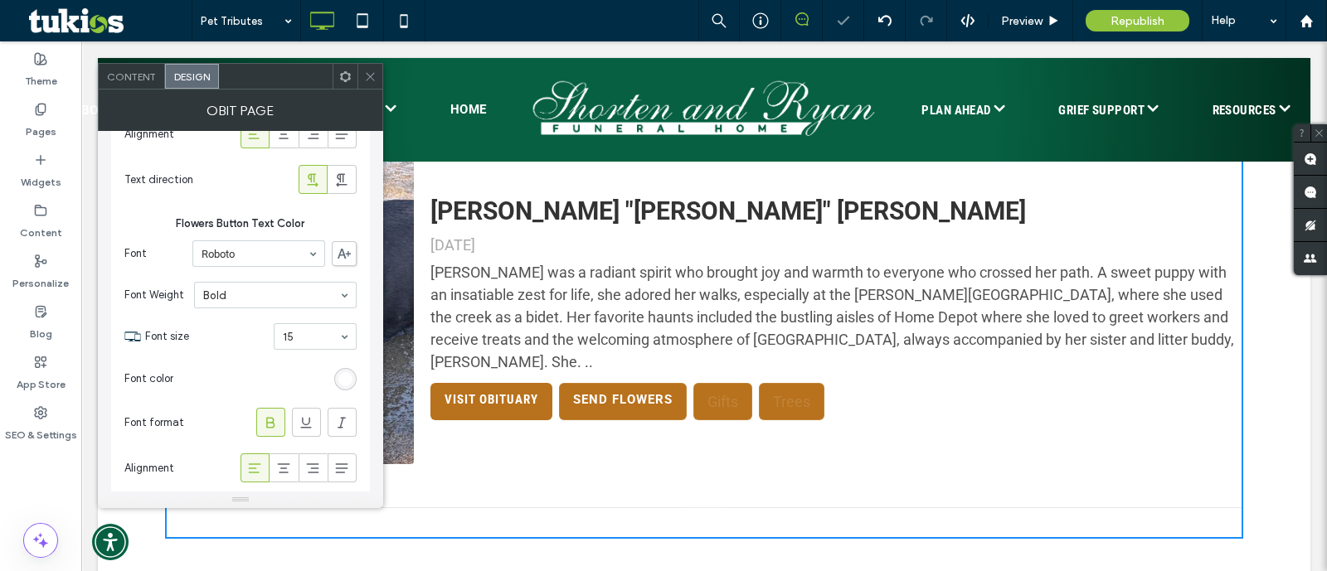
scroll to position [1763, 0]
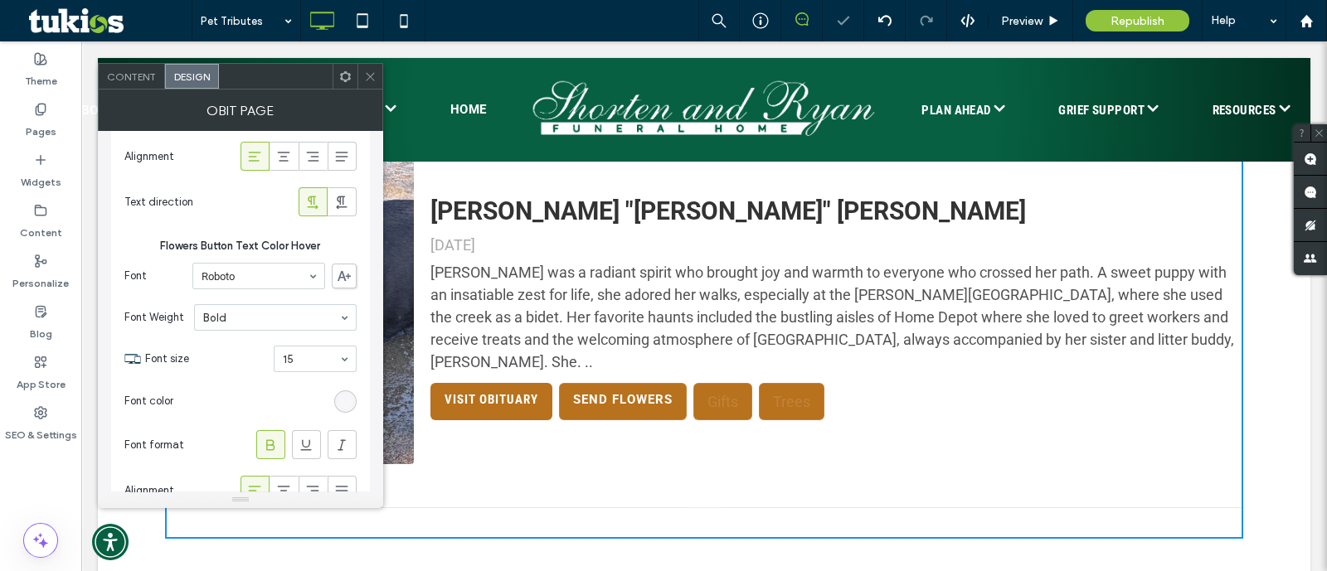
click at [338, 398] on div "rgba(255, 255, 255, 0.13)" at bounding box center [345, 402] width 14 height 14
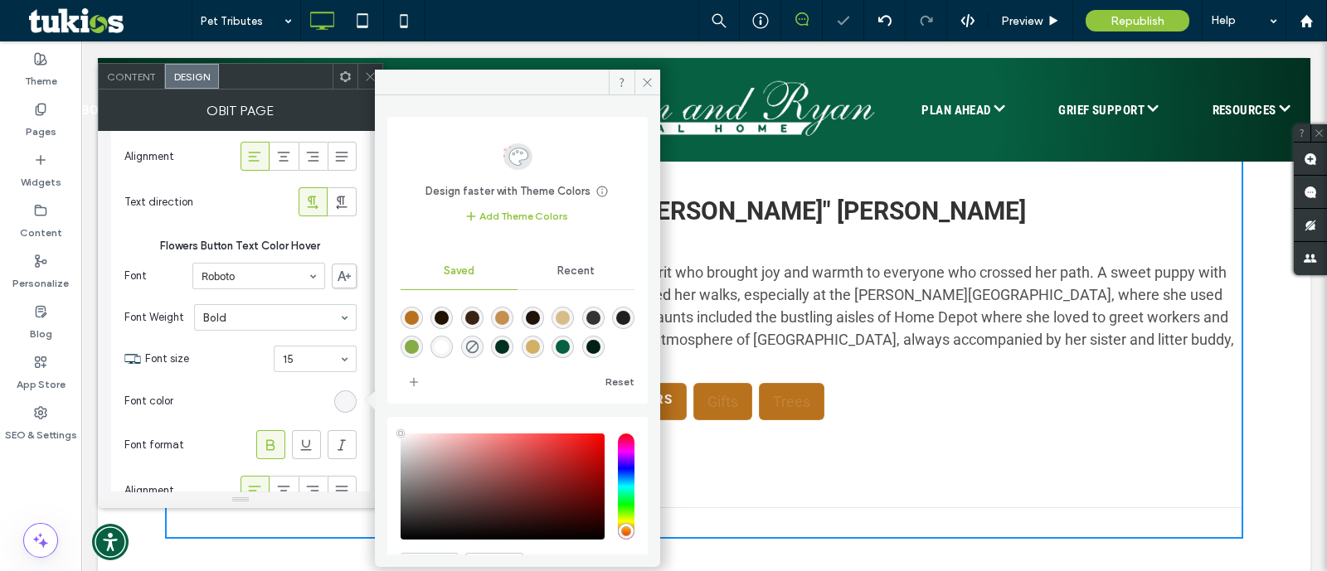
click at [449, 350] on div "rgba(255,255,255,1)" at bounding box center [442, 347] width 14 height 14
type input "*"
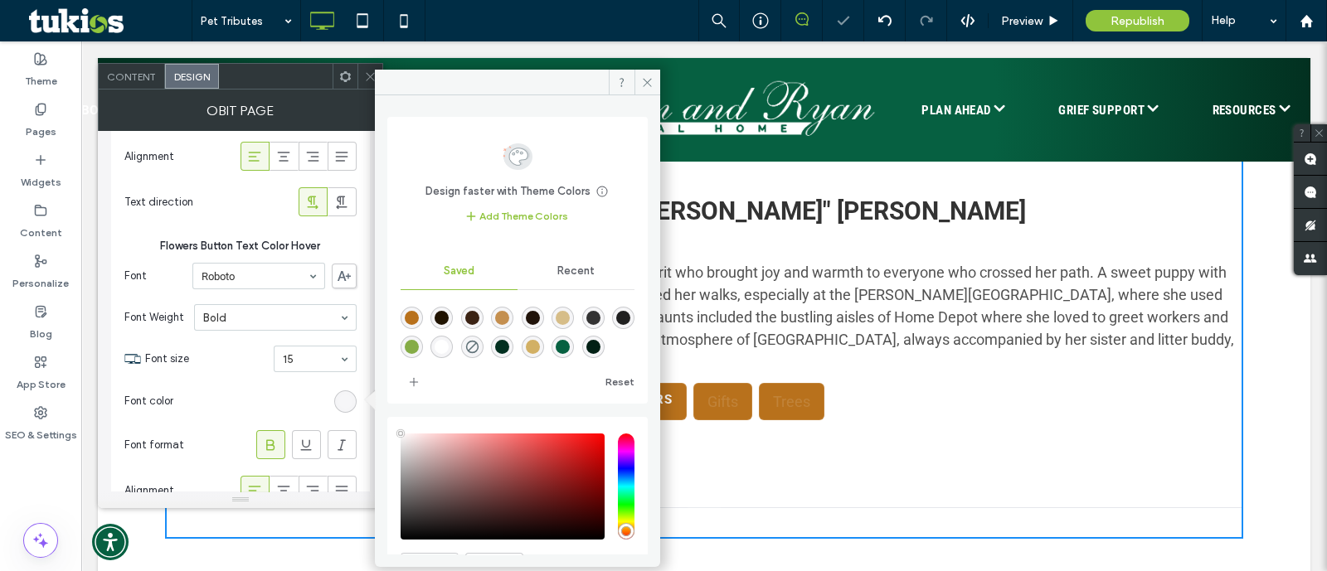
type input "*"
type input "***"
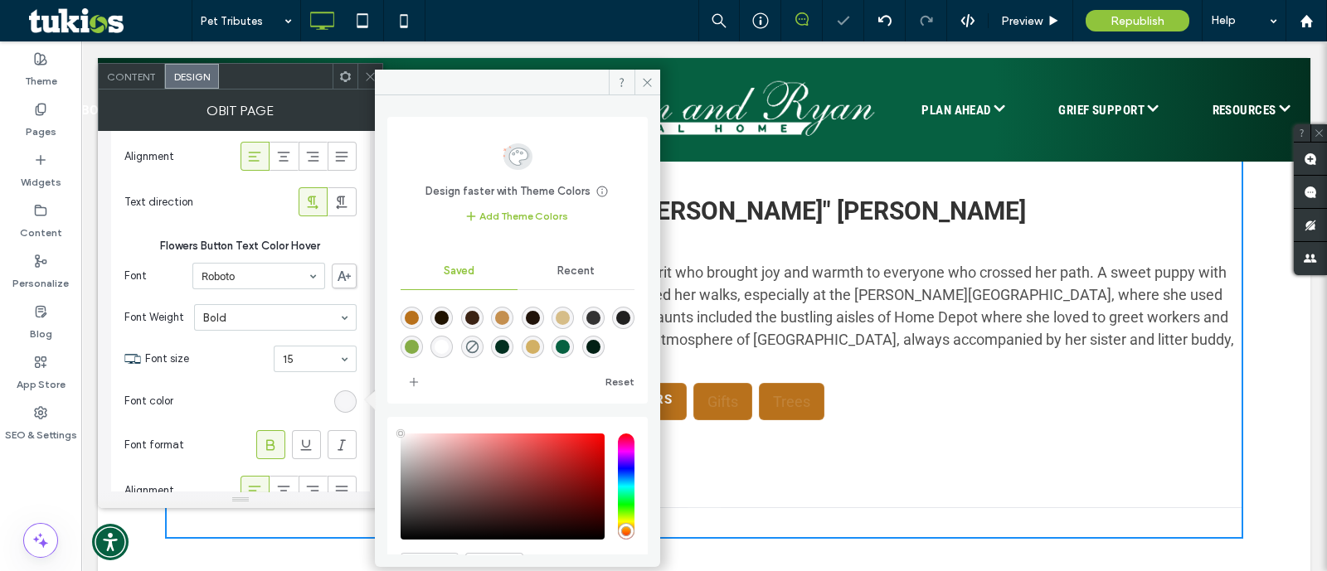
type input "****"
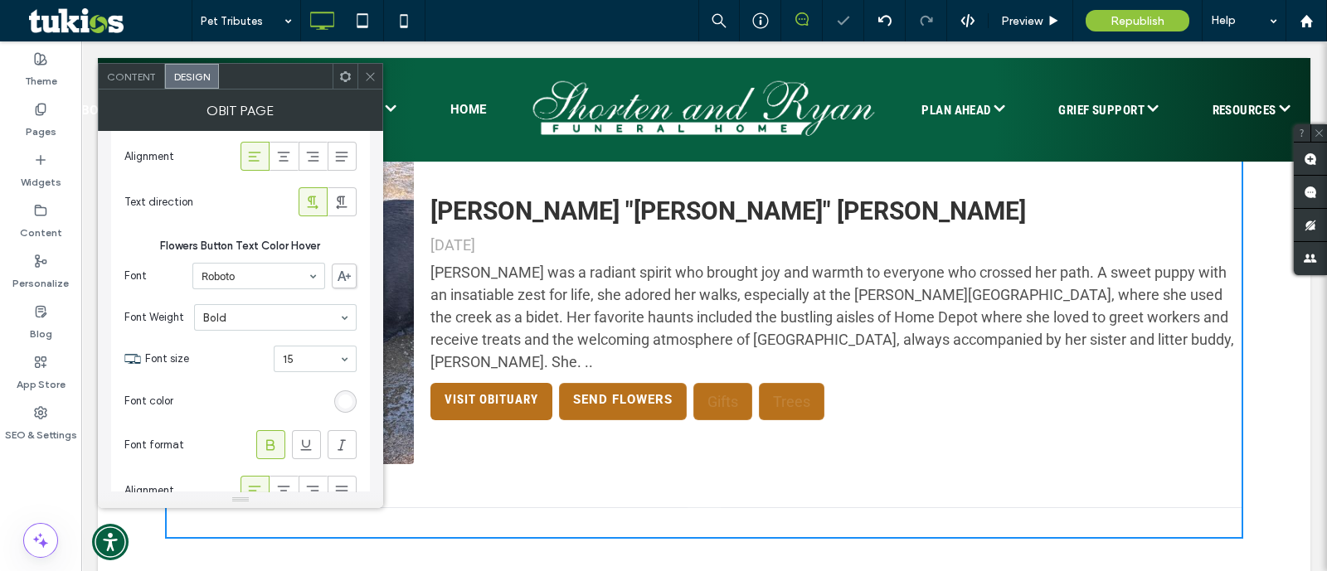
scroll to position [2074, 0]
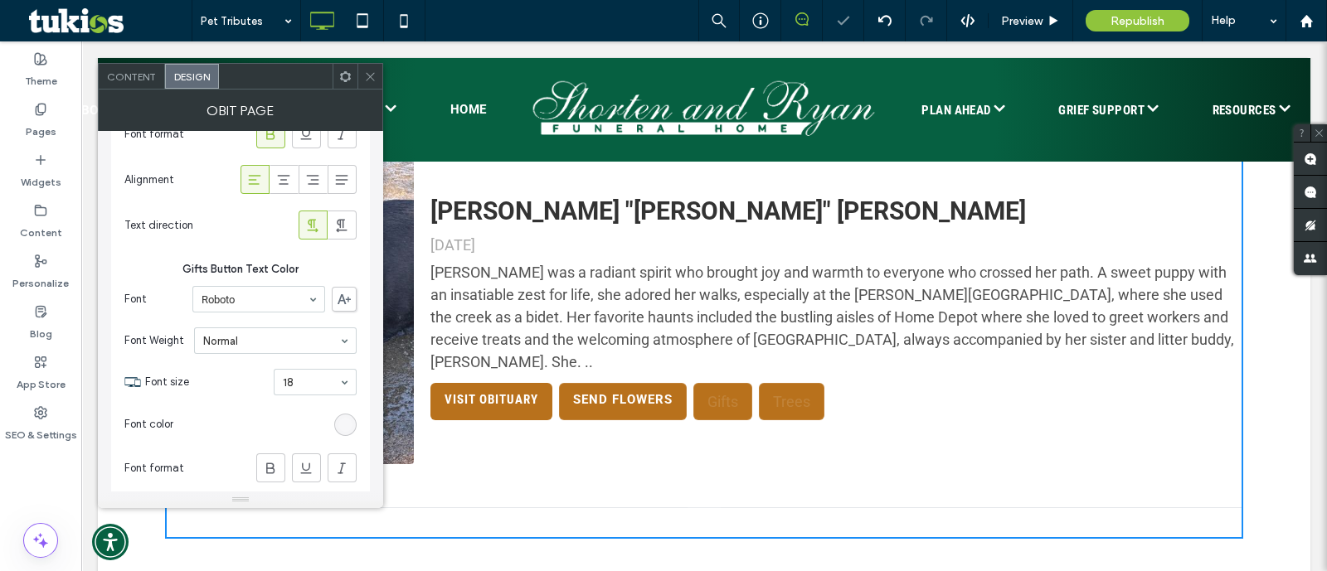
click at [348, 421] on div "rgba(255, 255, 255, 0.13)" at bounding box center [345, 425] width 14 height 14
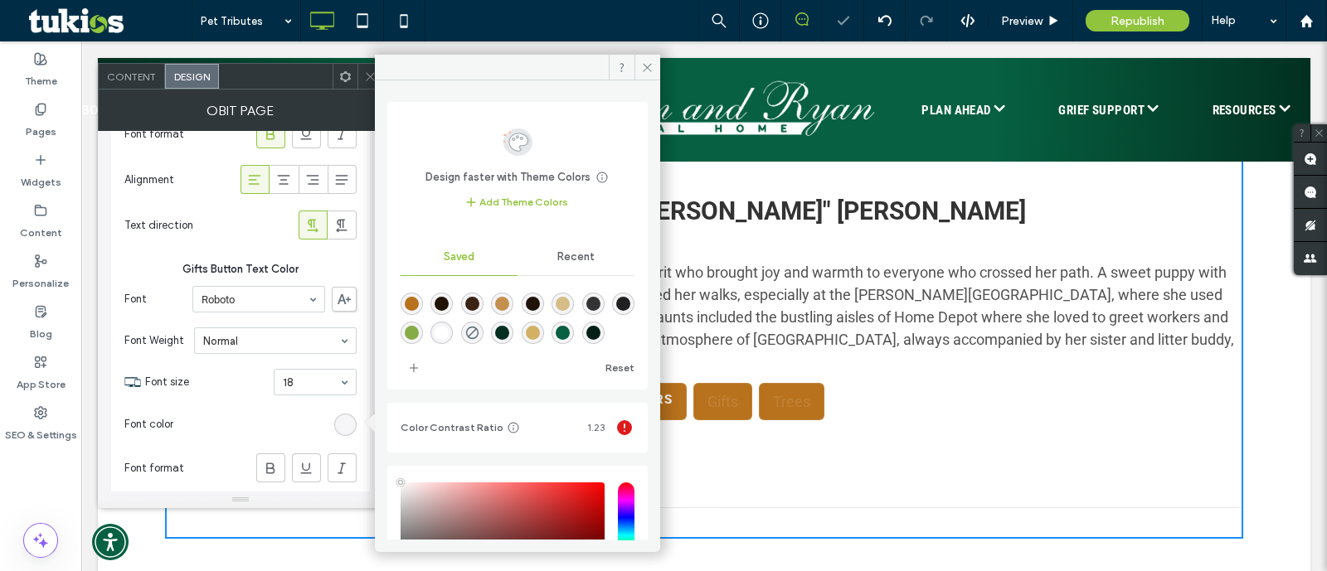
click at [453, 328] on div "rgba(255,255,255,1)" at bounding box center [441, 333] width 22 height 22
type input "*"
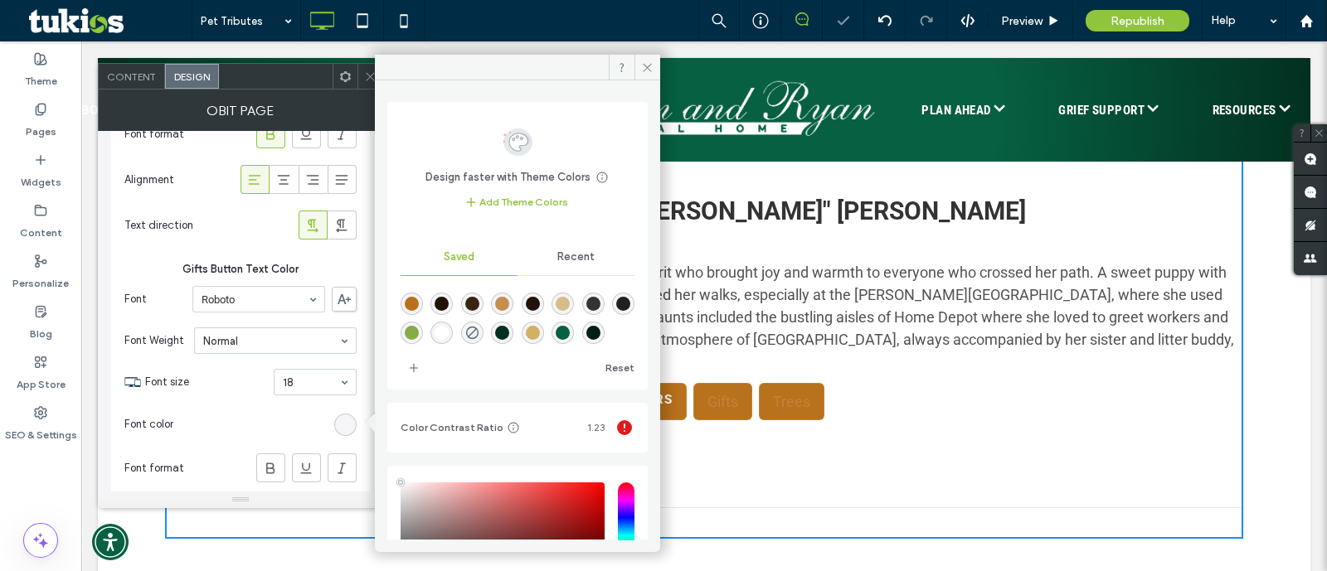
type input "*"
type input "***"
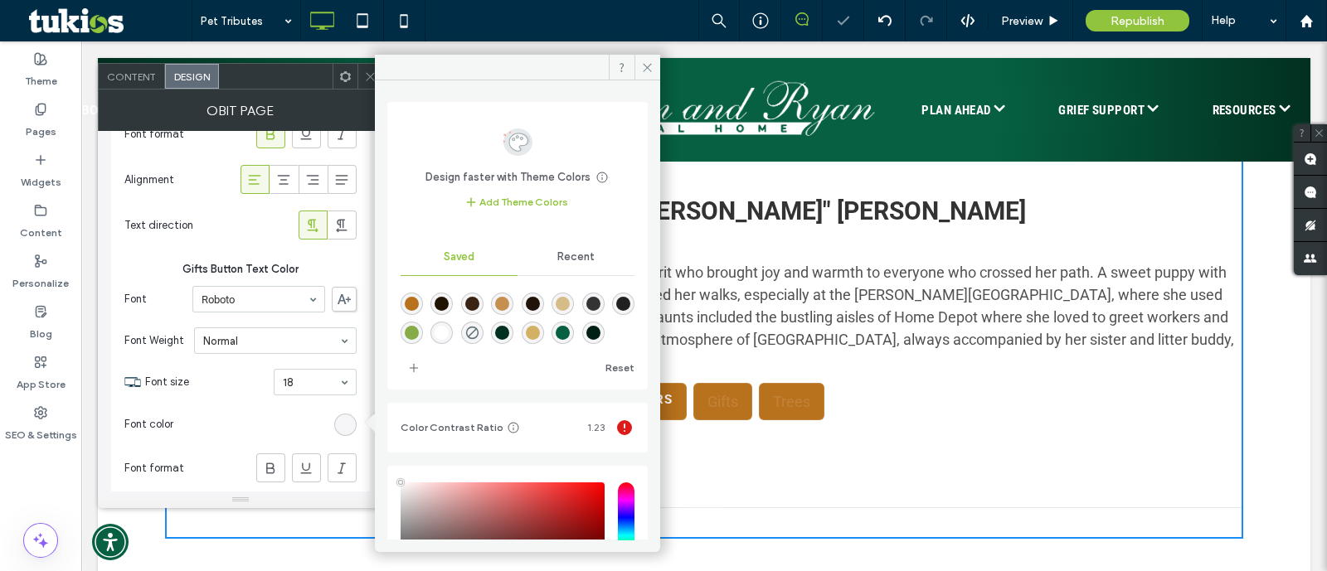
type input "****"
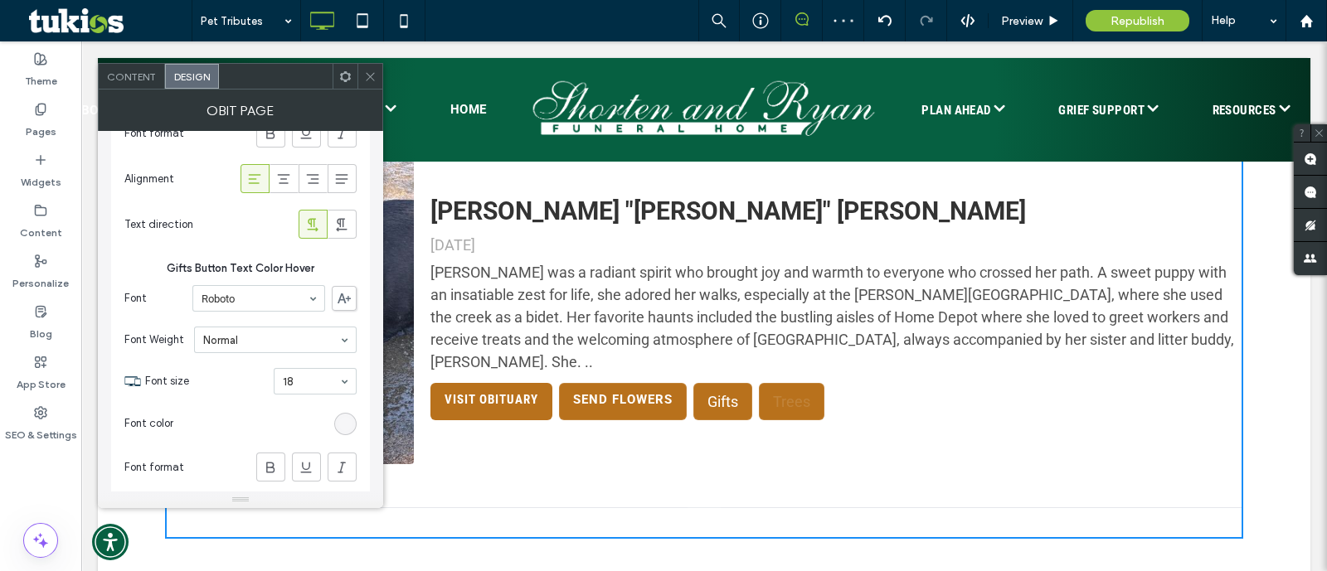
scroll to position [2281, 0]
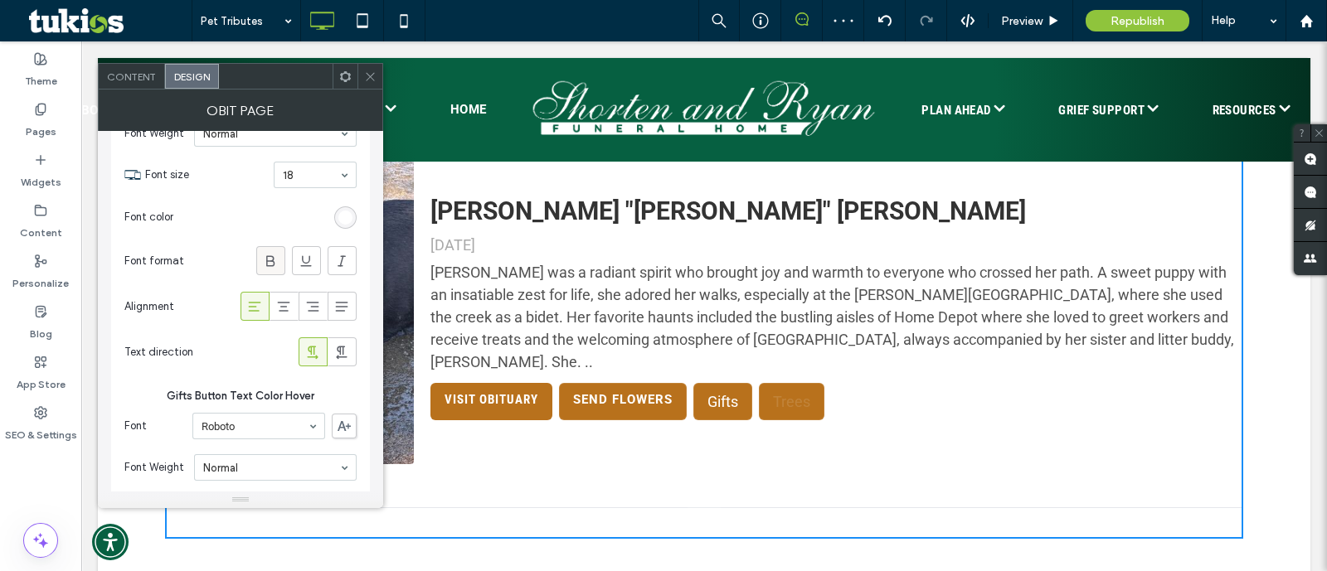
click at [272, 270] on span at bounding box center [270, 260] width 17 height 27
type input "*"
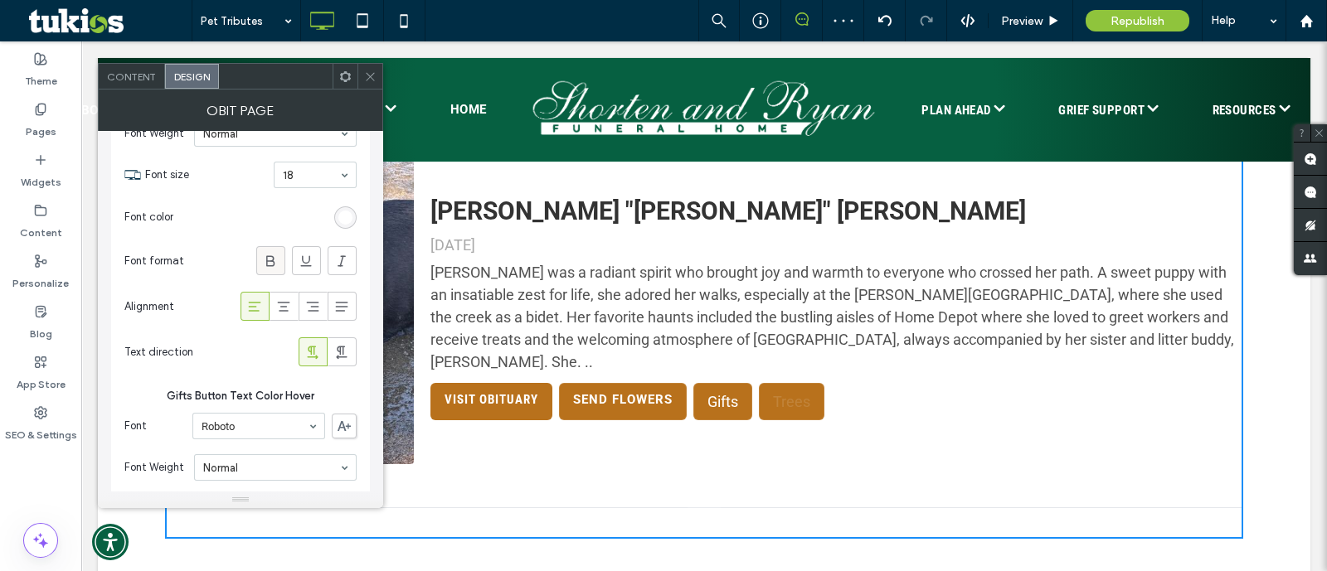
type input "*"
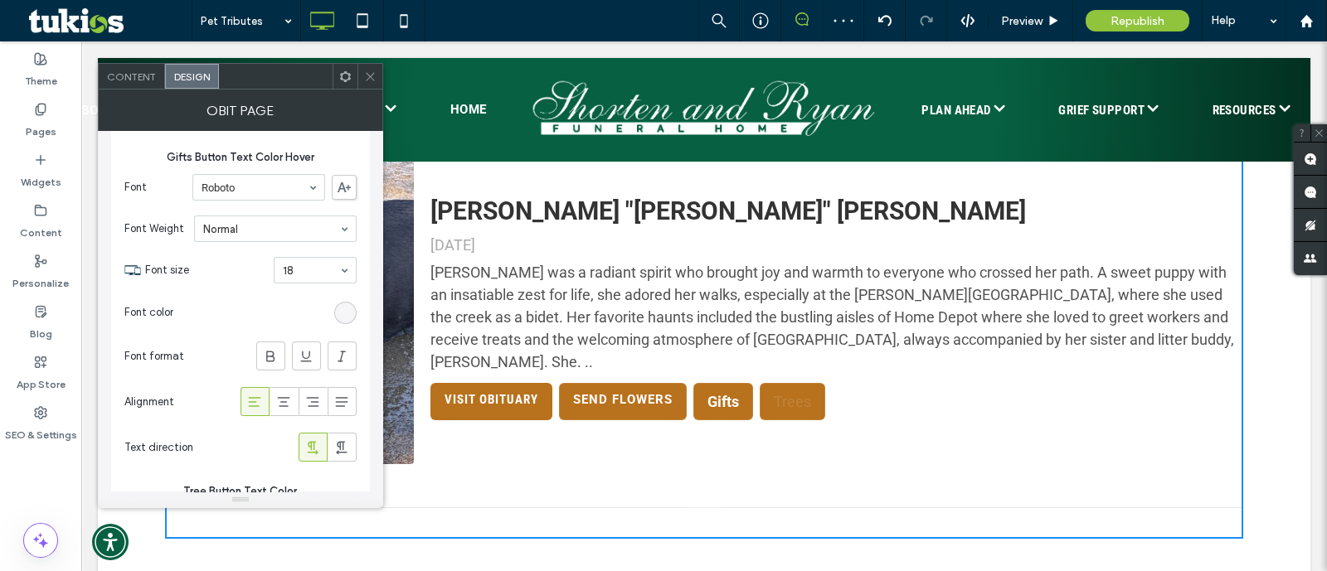
scroll to position [2591, 0]
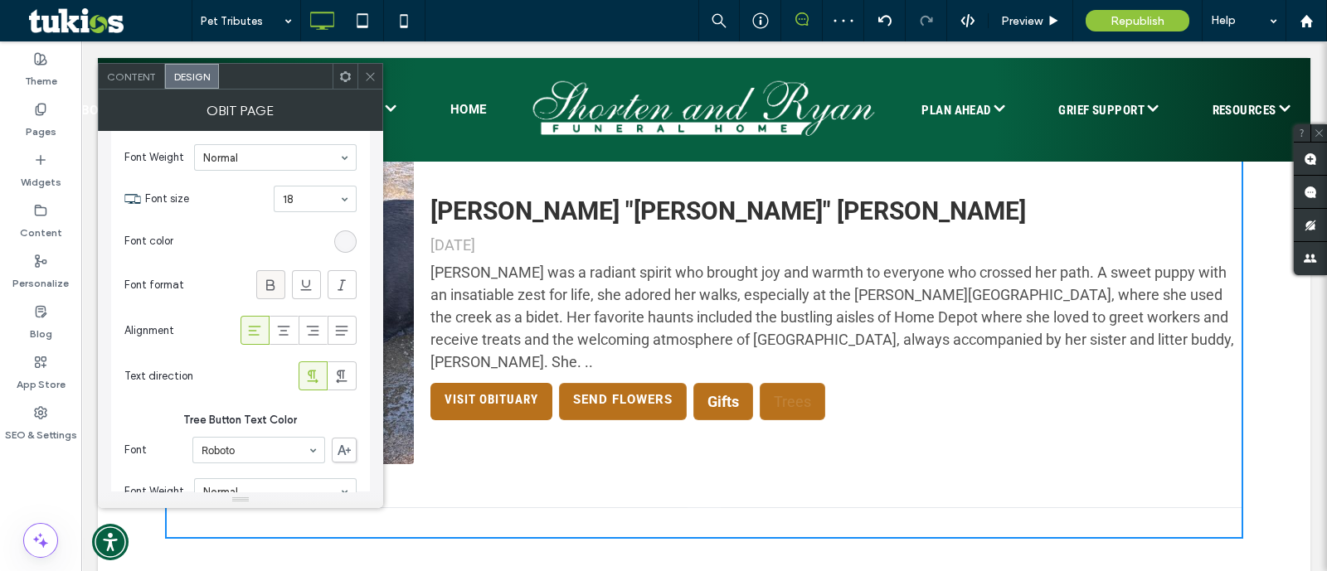
click at [262, 280] on icon at bounding box center [270, 285] width 17 height 17
type input "*"
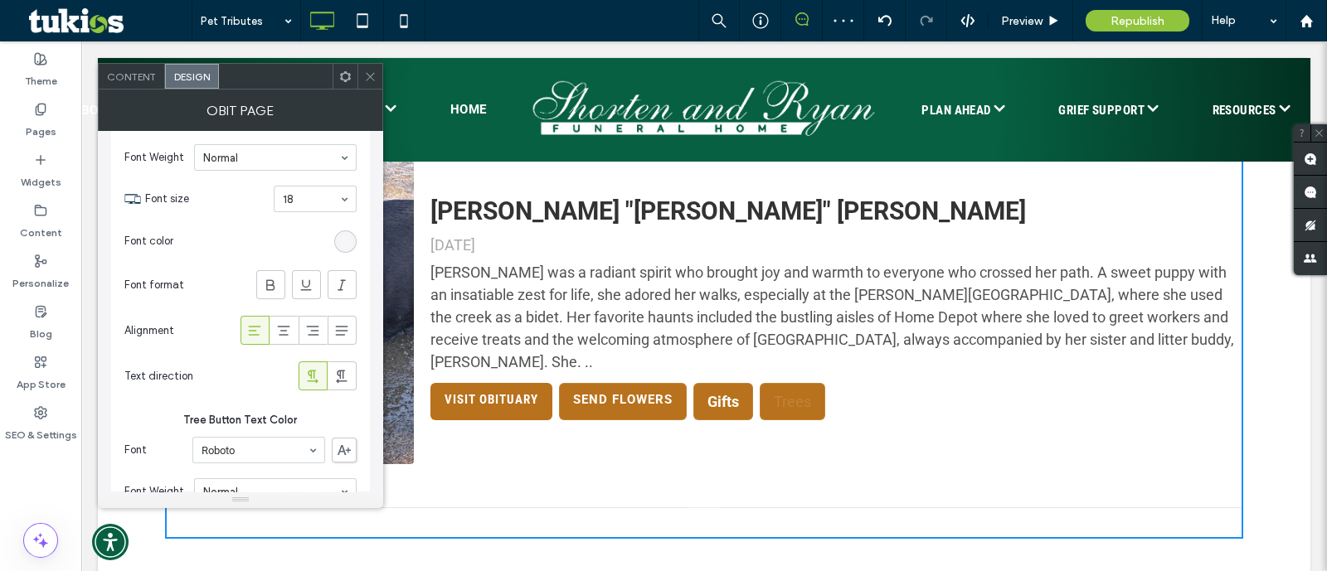
type input "*"
click at [341, 238] on div "rgba(255, 255, 255, 0.13)" at bounding box center [345, 242] width 14 height 14
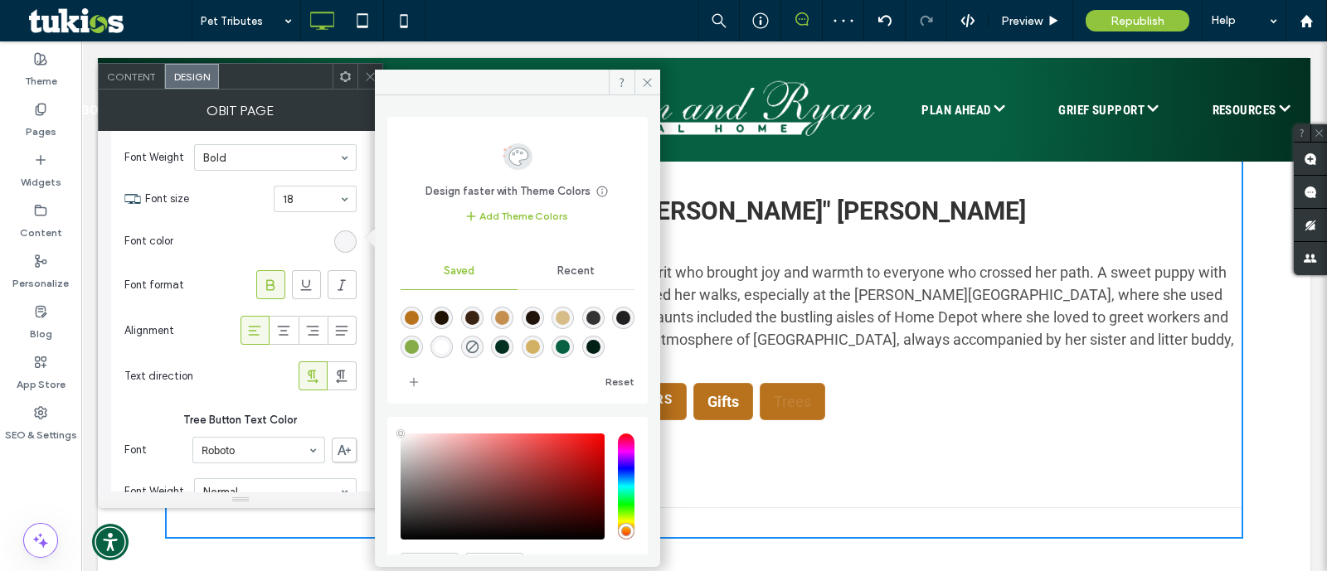
click at [449, 342] on div "rgba(255,255,255,1)" at bounding box center [442, 347] width 14 height 14
type input "*"
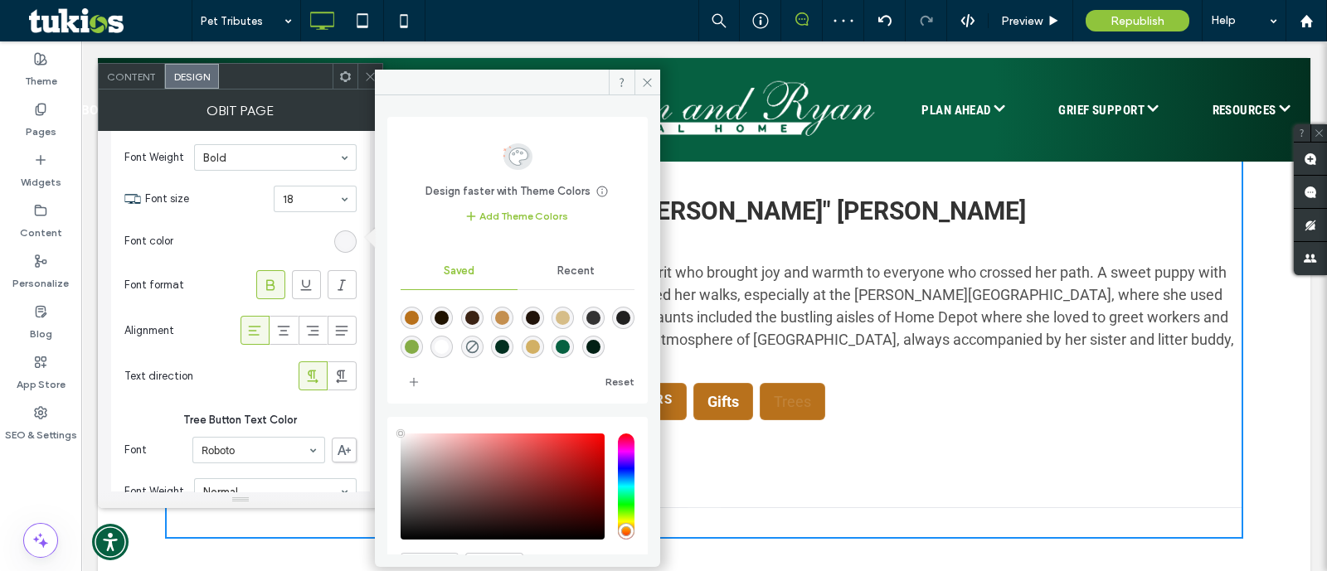
type input "*"
type input "***"
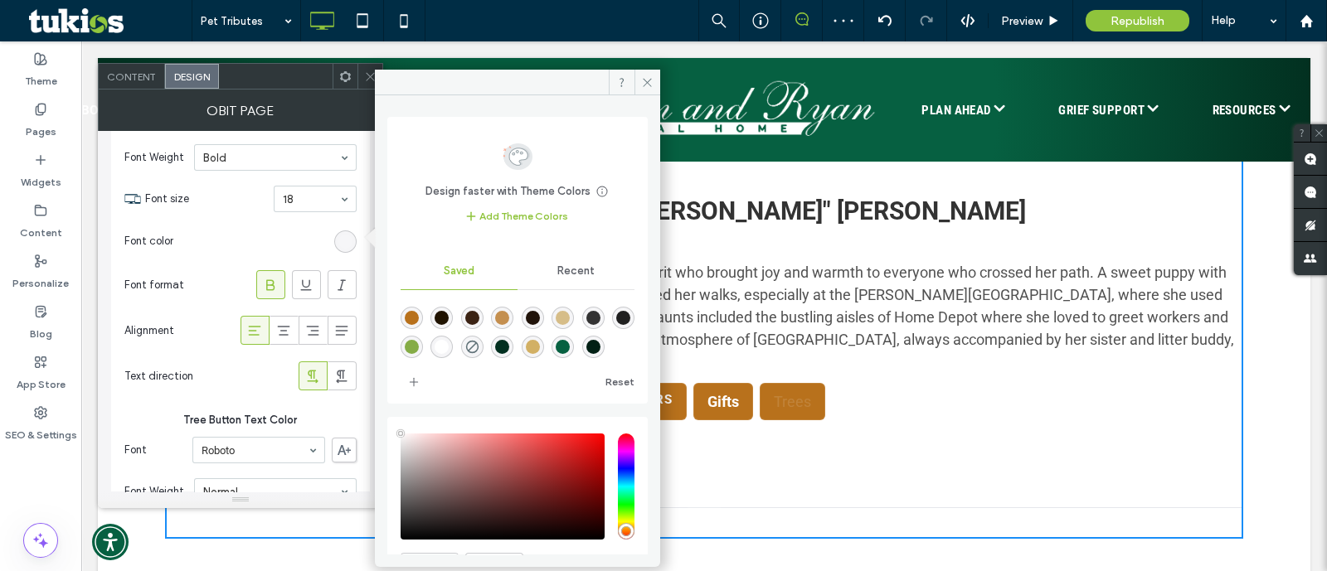
type input "****"
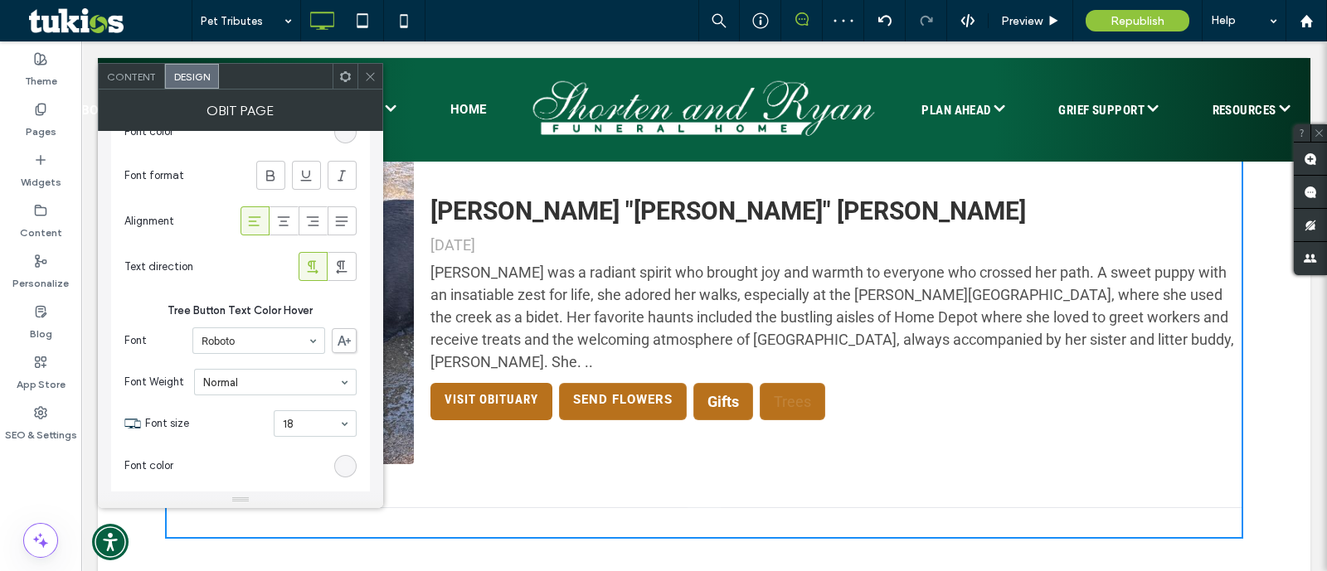
scroll to position [2902, 0]
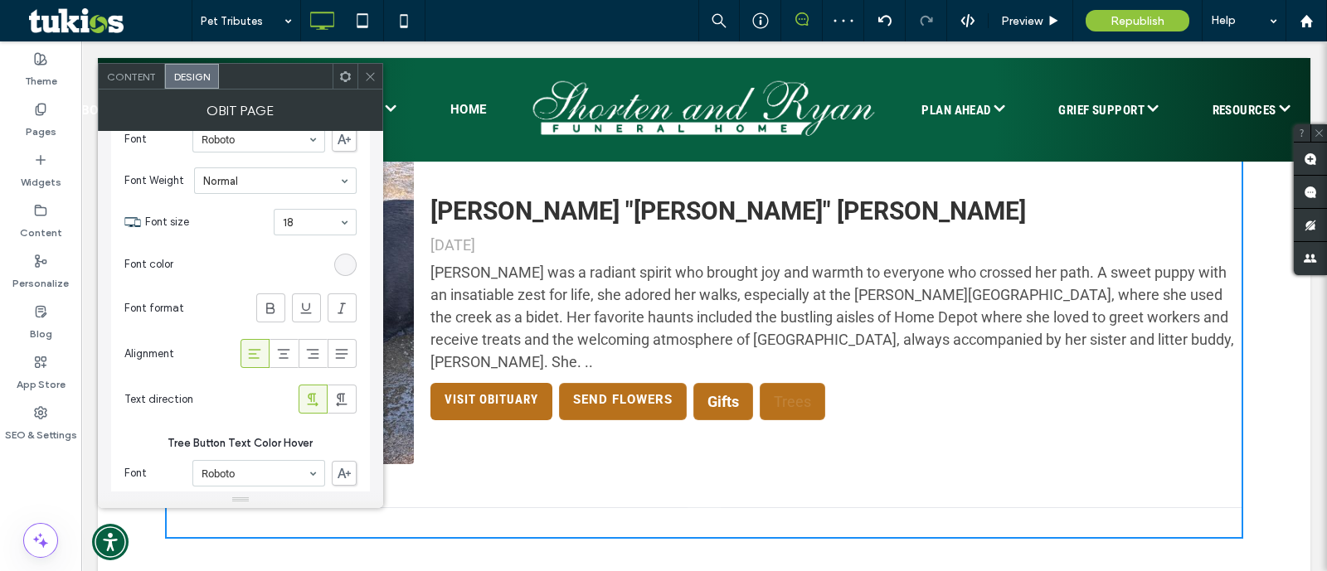
click at [270, 308] on icon at bounding box center [270, 308] width 17 height 17
type input "*"
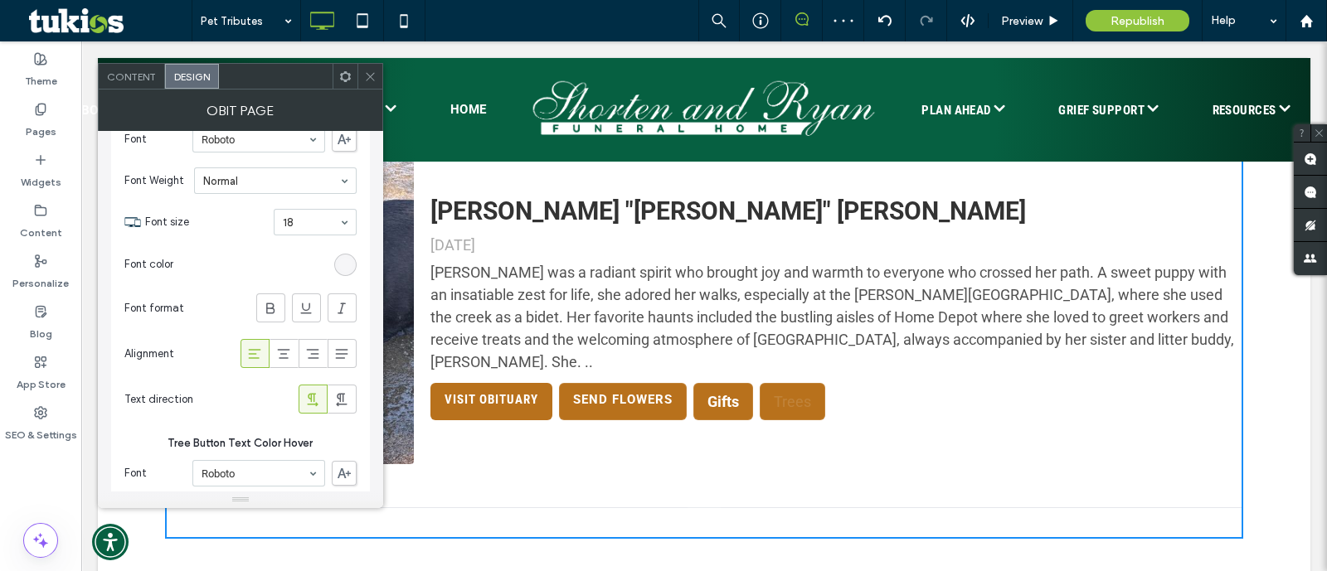
type input "*"
click at [356, 252] on section "Font color" at bounding box center [240, 264] width 232 height 41
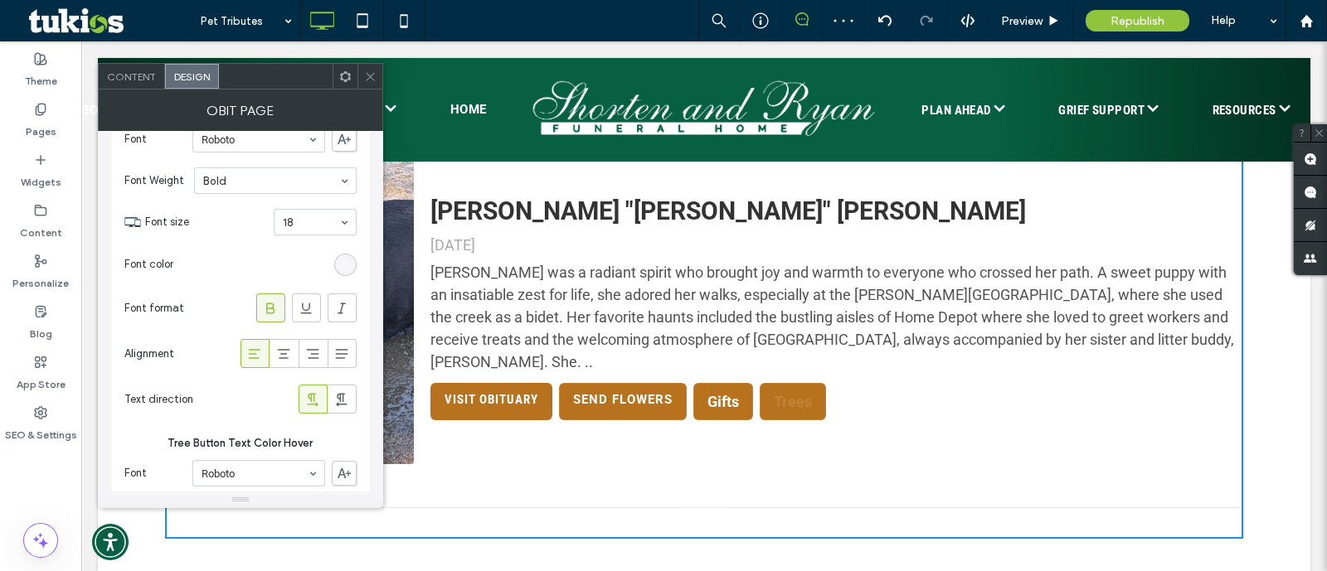
click at [345, 258] on div "rgba(255, 255, 255, 0.13)" at bounding box center [345, 265] width 14 height 14
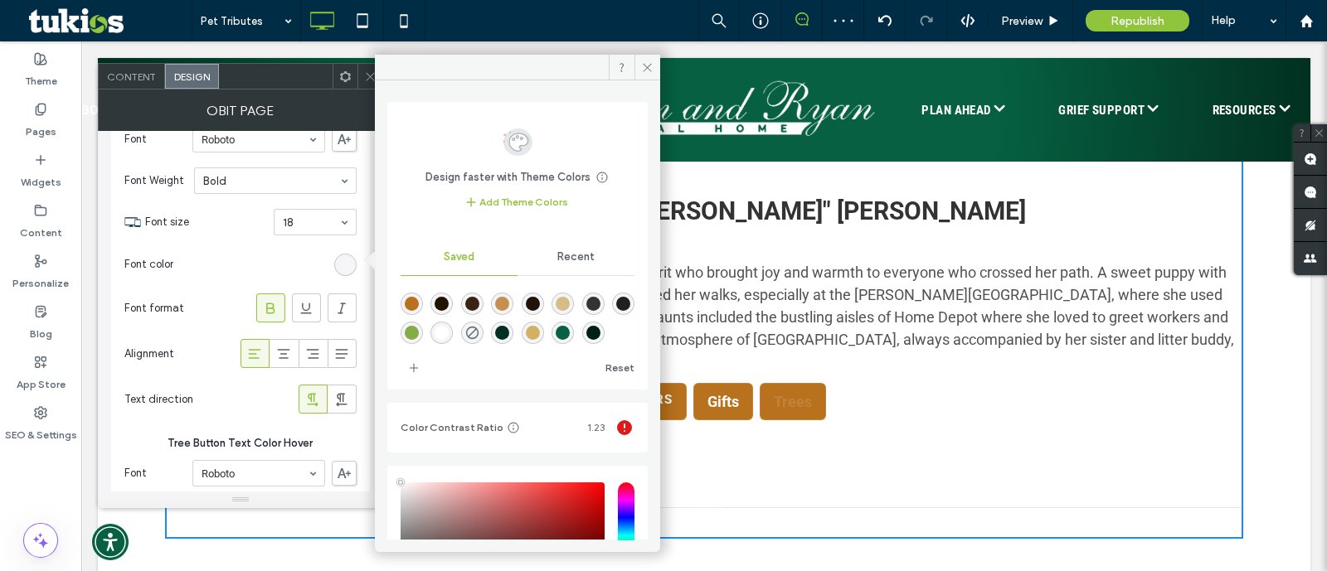
click at [449, 329] on div "rgba(255,255,255,1)" at bounding box center [442, 333] width 14 height 14
type input "*"
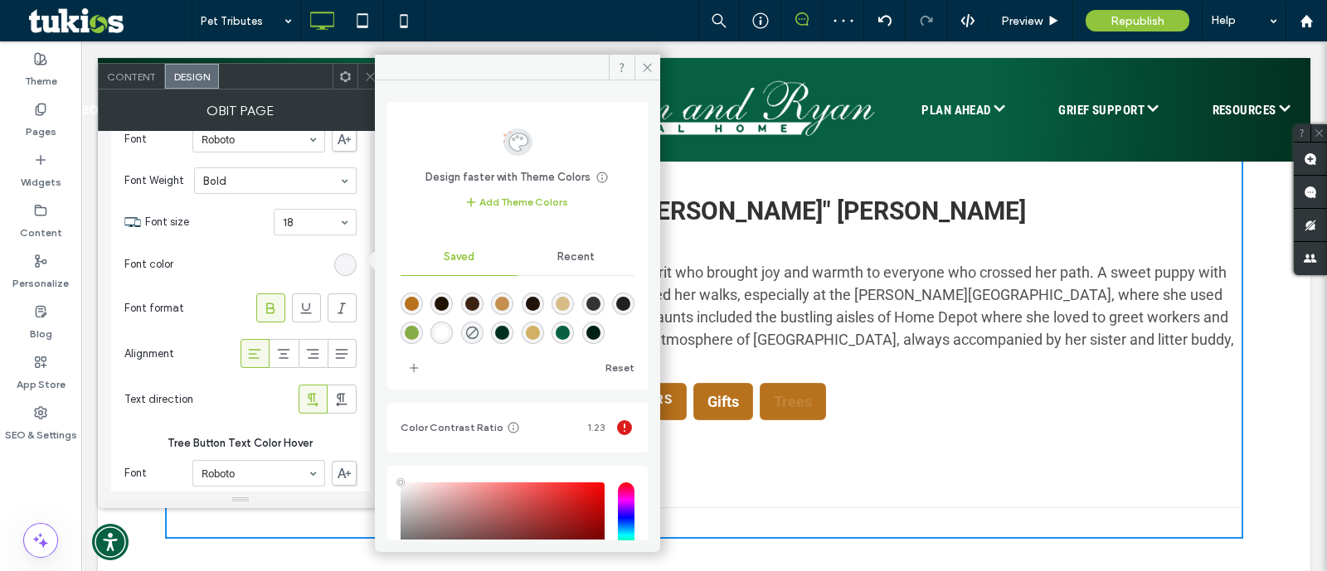
type input "*"
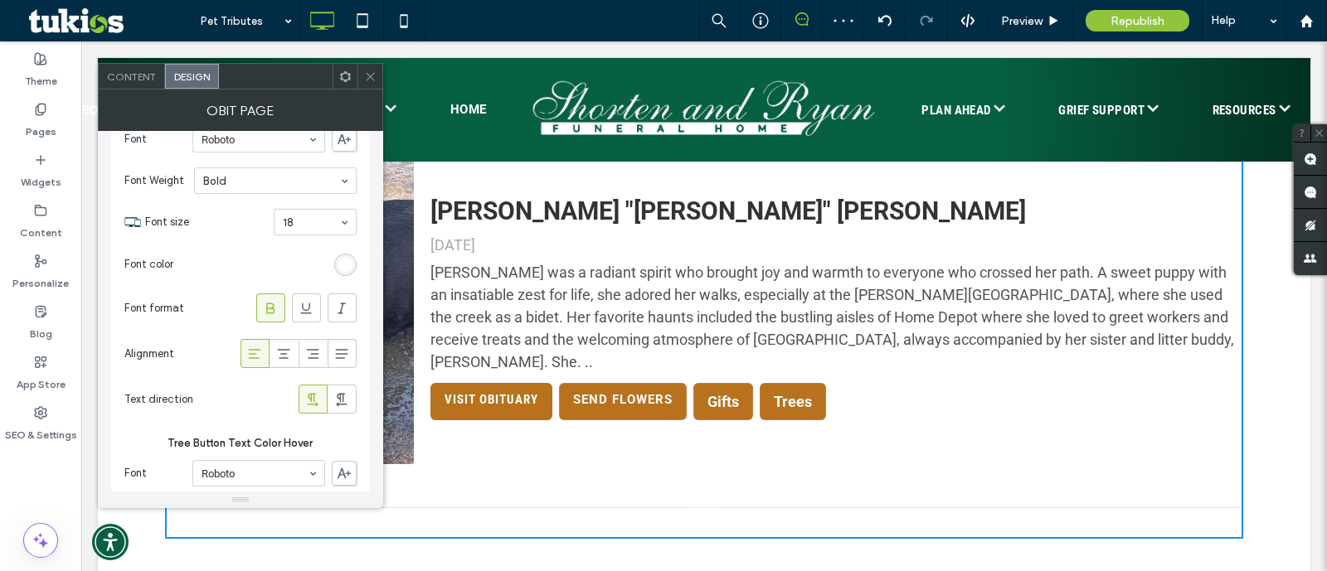
scroll to position [3213, 0]
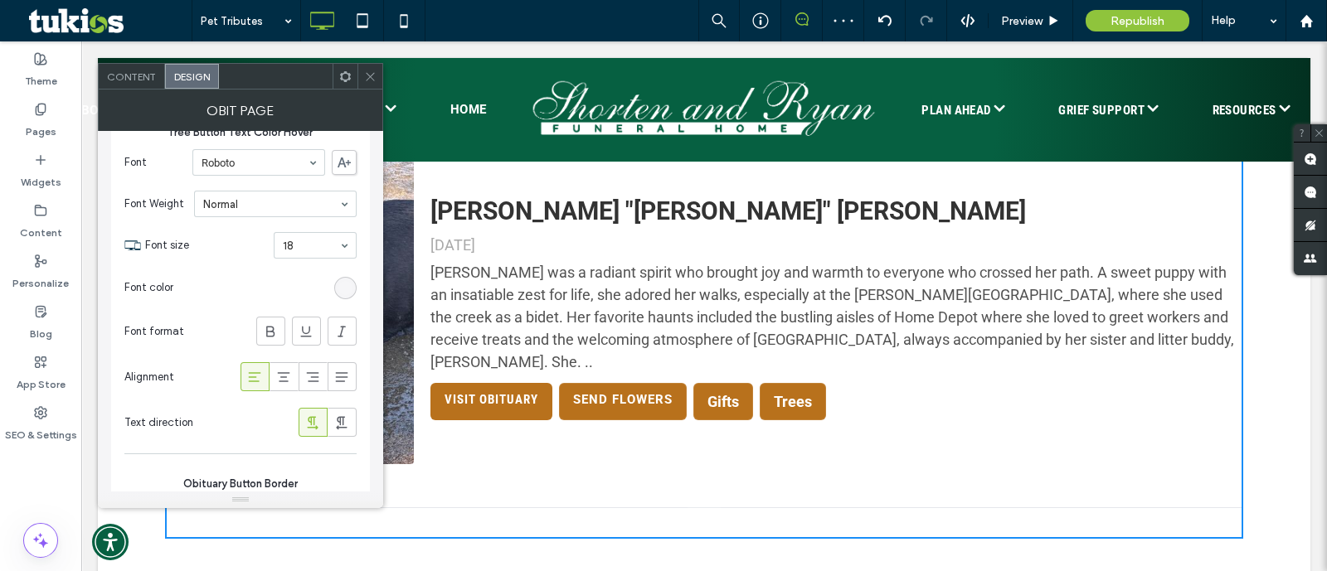
drag, startPoint x: 269, startPoint y: 319, endPoint x: 338, endPoint y: 297, distance: 73.2
click at [277, 323] on icon at bounding box center [270, 331] width 17 height 17
click at [340, 288] on div "rgba(255, 255, 255, 0.13)" at bounding box center [345, 288] width 22 height 22
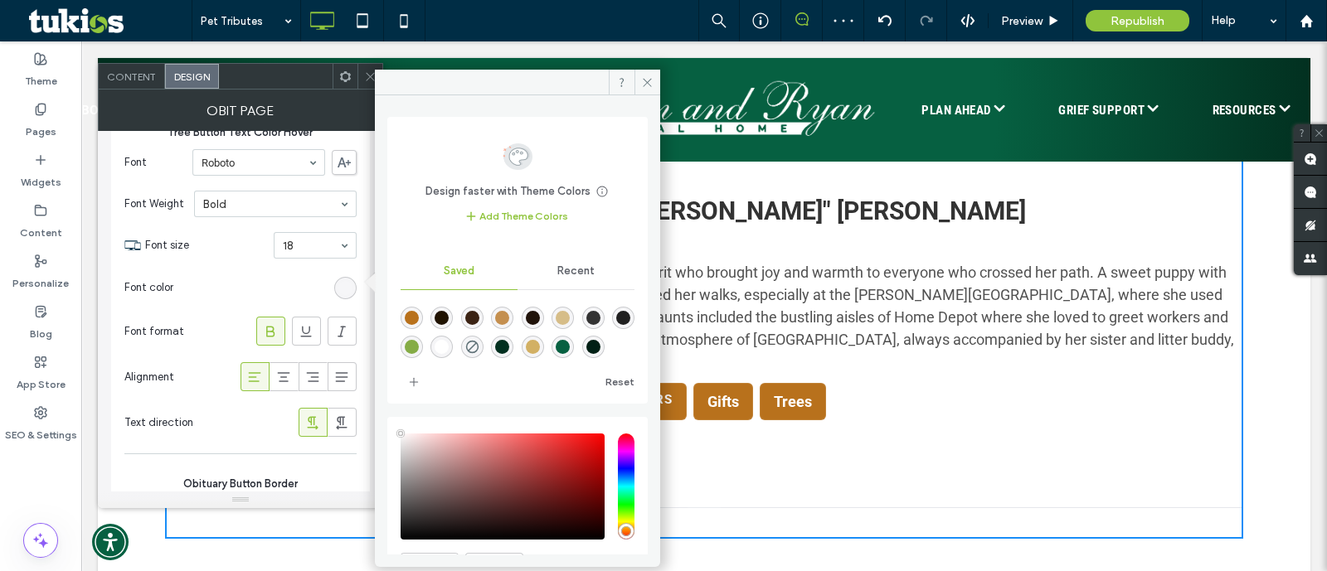
click at [449, 344] on div "rgba(255,255,255,1)" at bounding box center [442, 347] width 14 height 14
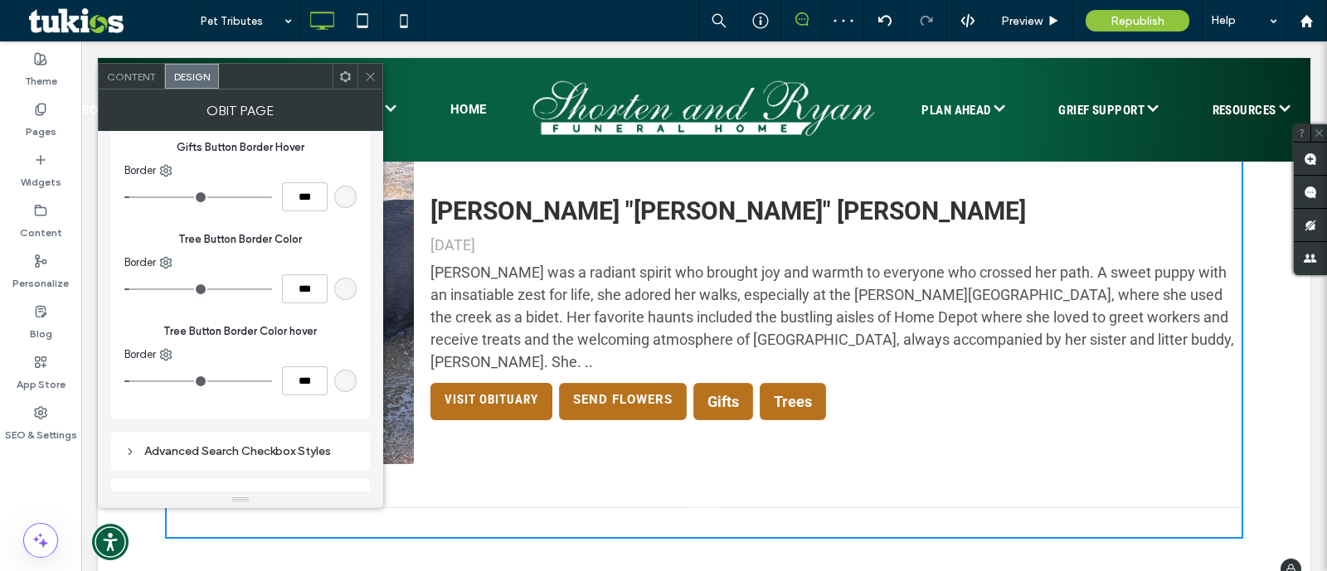
scroll to position [4044, 0]
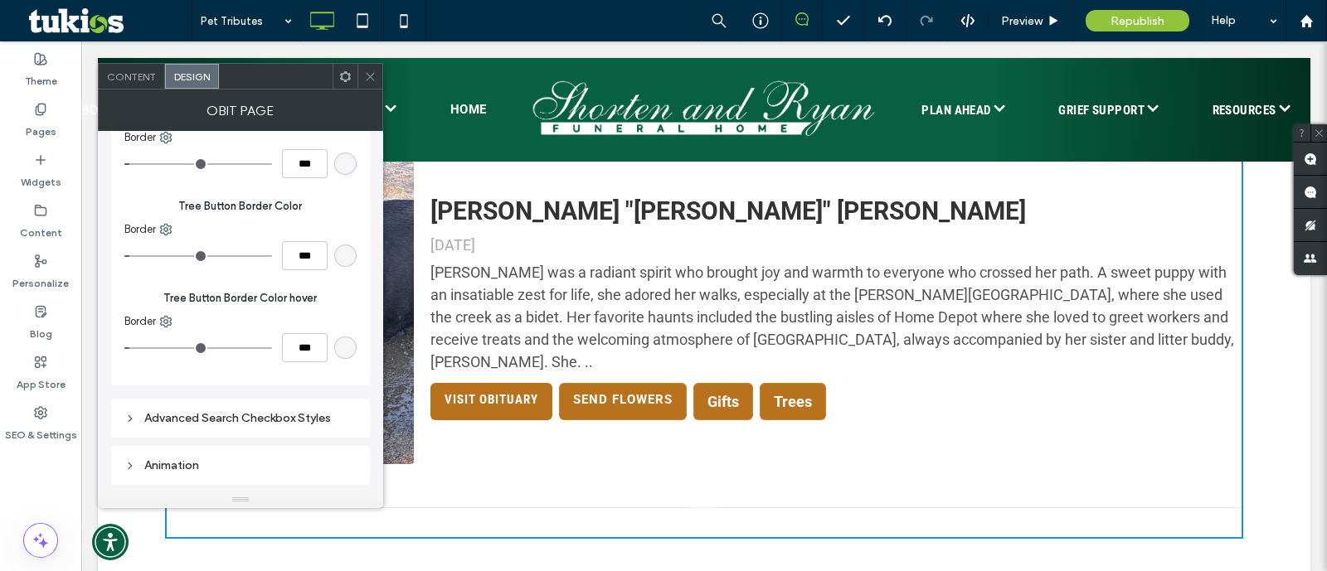
click at [364, 64] on span at bounding box center [370, 76] width 12 height 25
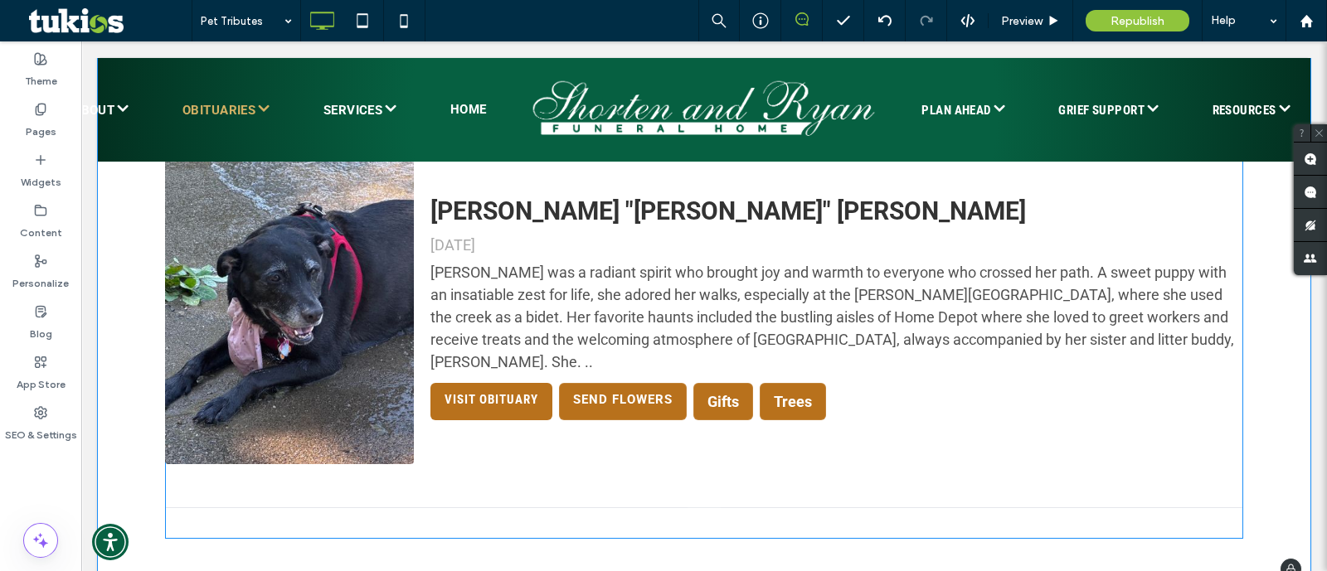
click at [625, 281] on div "Rosie was a radiant spirit who brought joy and warmth to everyone who crossed h…" at bounding box center [834, 317] width 809 height 112
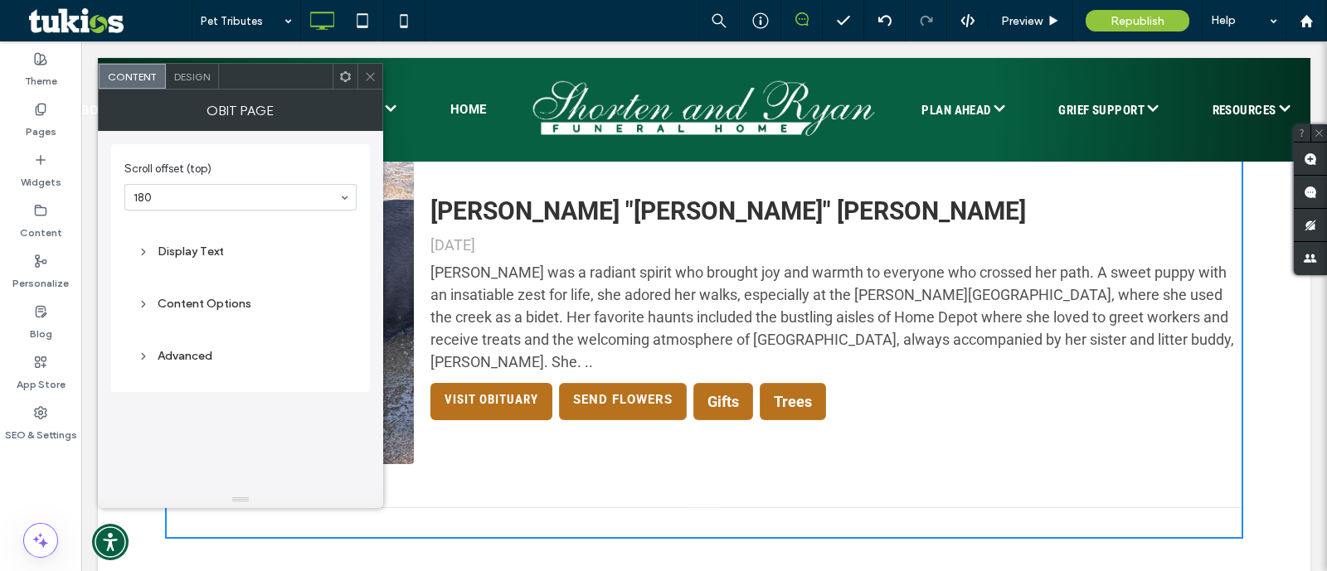
click at [178, 247] on div "Display Text" at bounding box center [241, 252] width 206 height 14
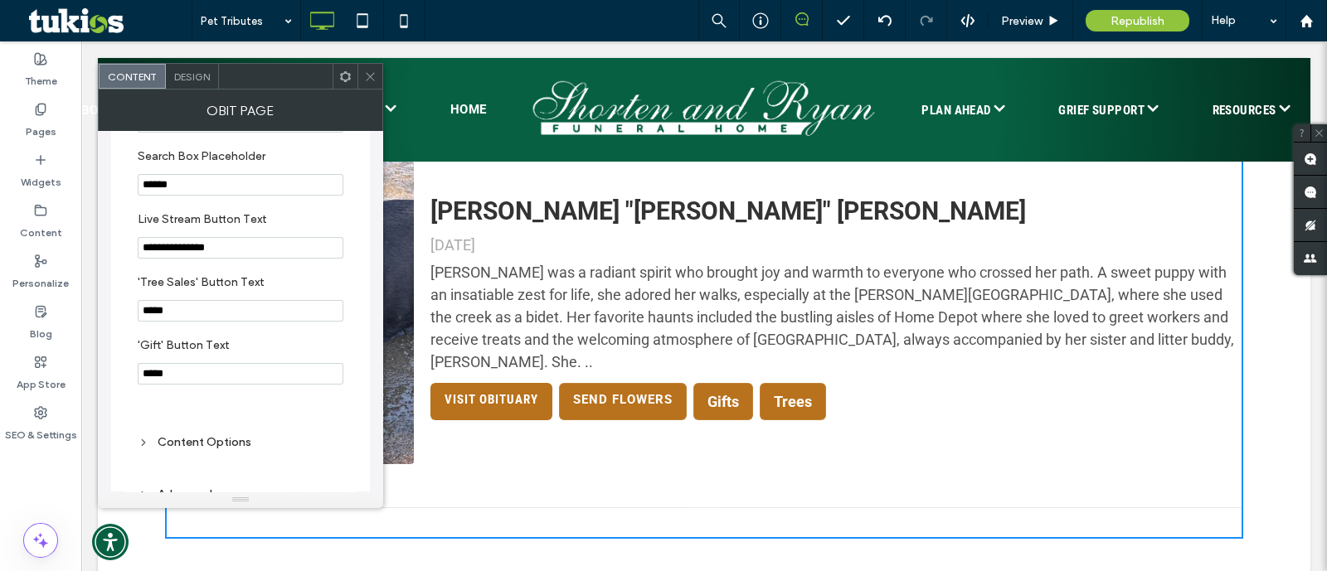
scroll to position [103, 0]
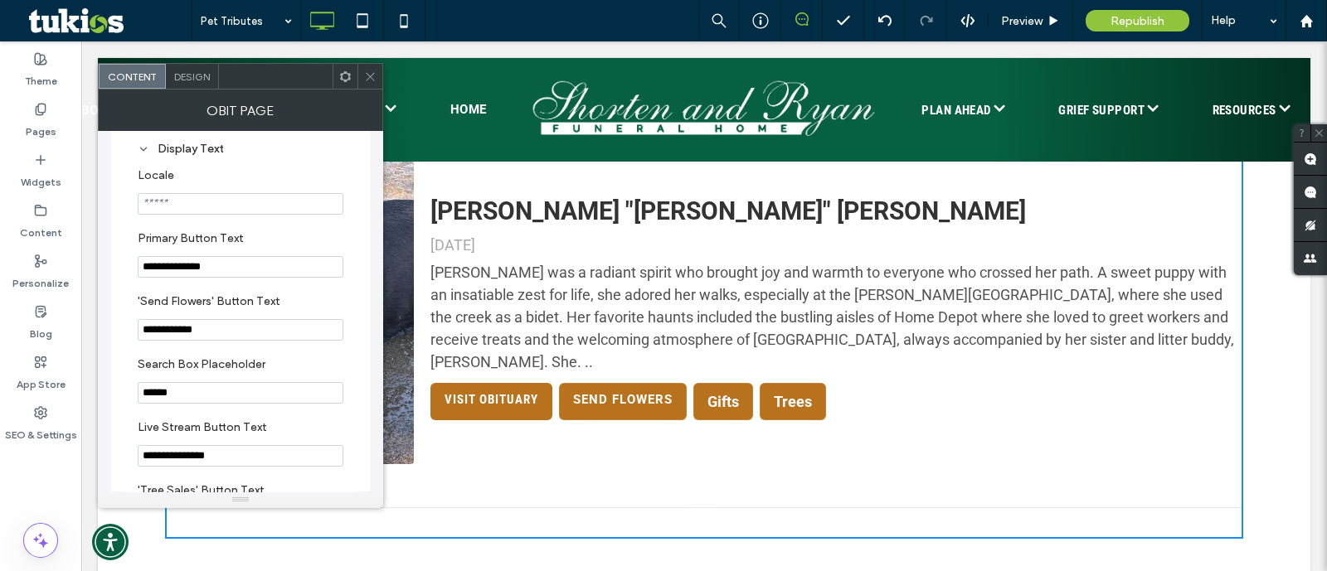
drag, startPoint x: 314, startPoint y: 371, endPoint x: 90, endPoint y: 315, distance: 230.7
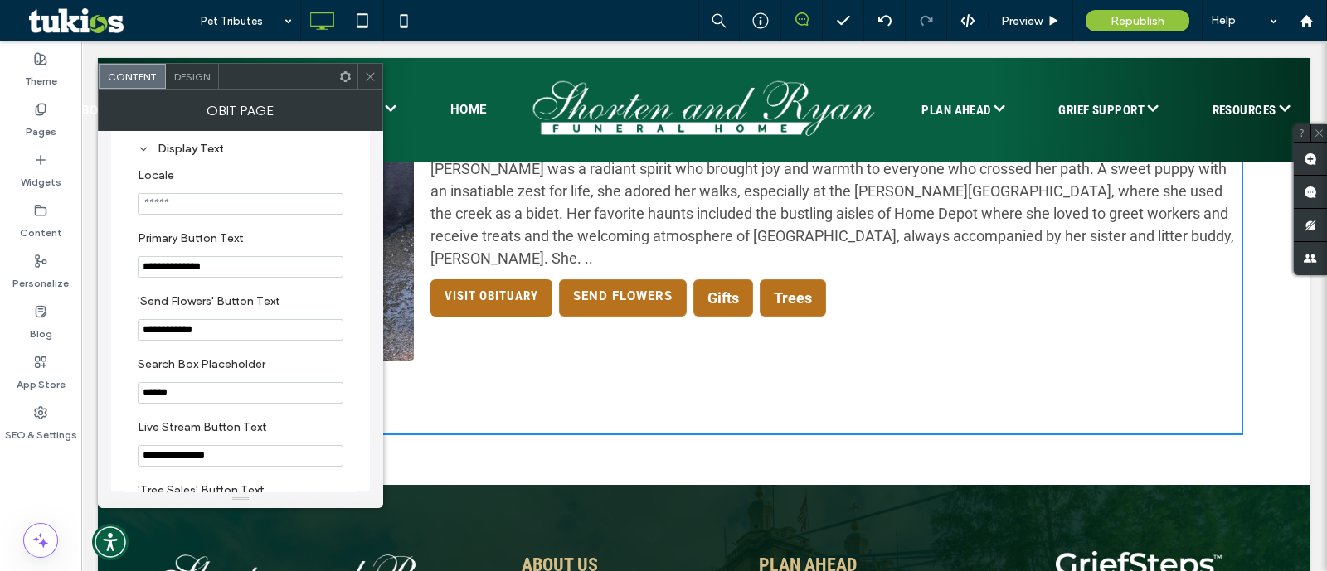
scroll to position [311, 0]
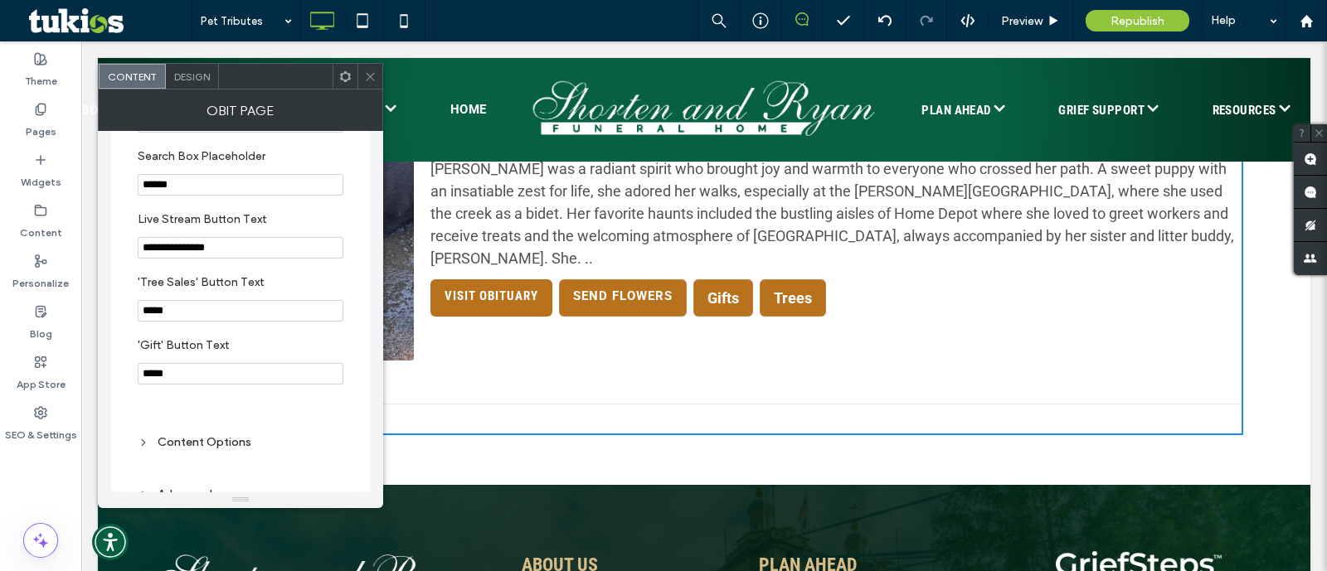
drag, startPoint x: 251, startPoint y: 259, endPoint x: 9, endPoint y: 214, distance: 246.3
click at [57, 240] on body ".wqwq-1{fill:#231f20;} .cls-1q, .cls-2q { fill-rule: evenodd; } .cls-2q { fill:…" at bounding box center [663, 285] width 1327 height 571
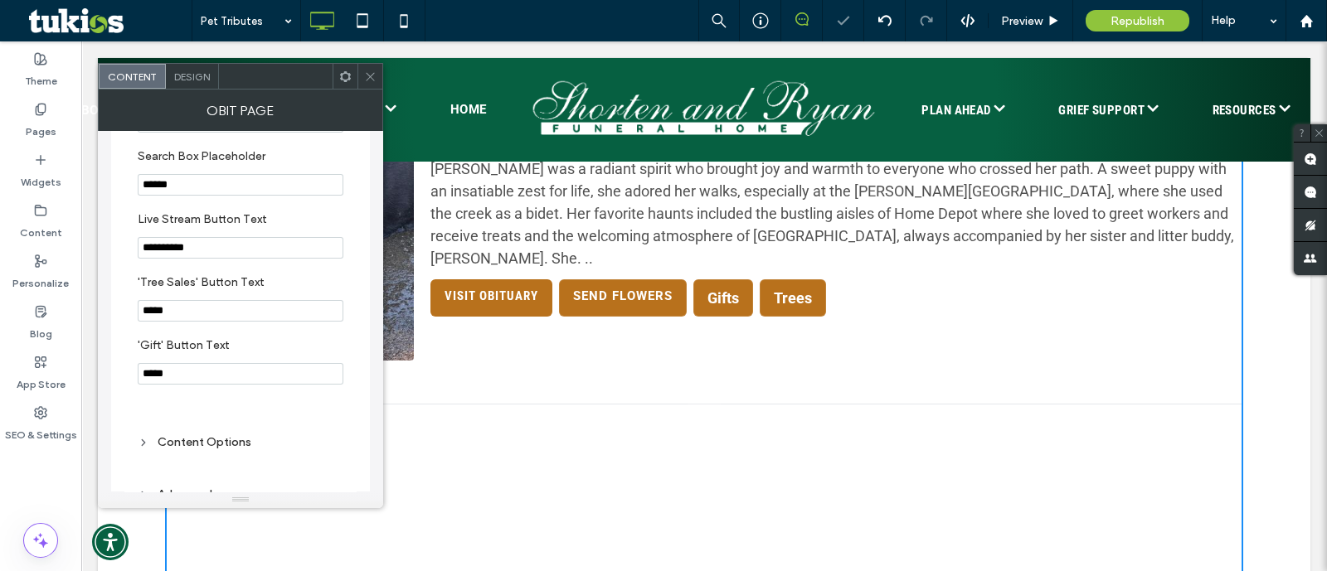
click at [213, 308] on input "*****" at bounding box center [241, 311] width 206 height 22
click at [235, 383] on input "*****" at bounding box center [241, 374] width 206 height 22
click at [369, 76] on use at bounding box center [370, 76] width 8 height 8
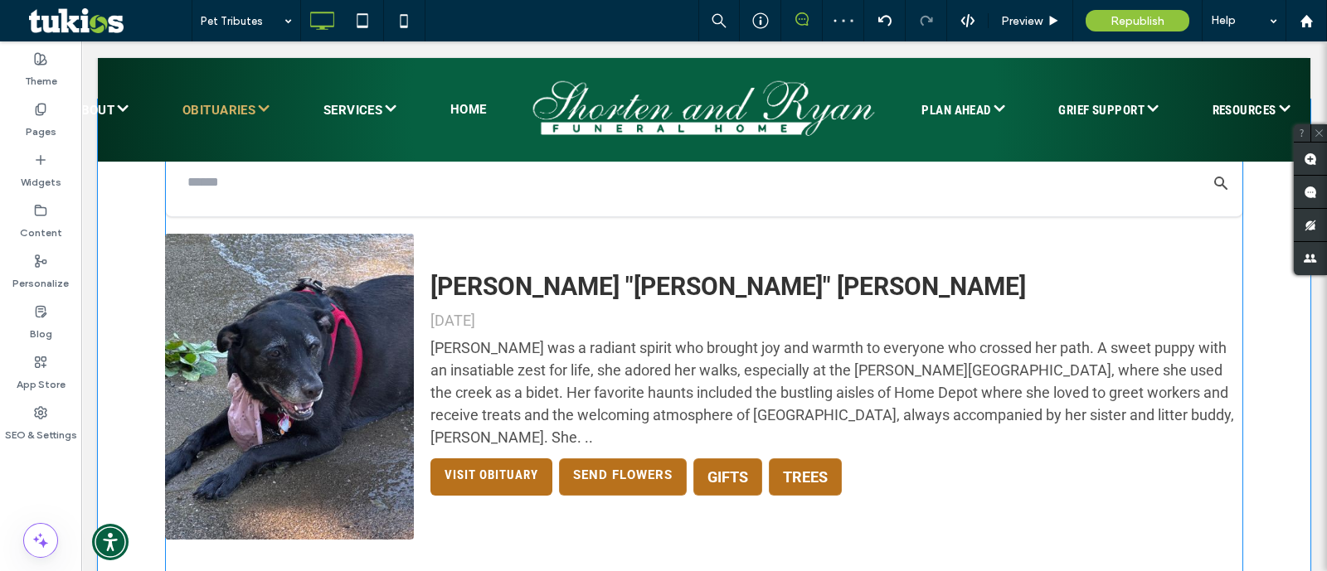
scroll to position [592, 0]
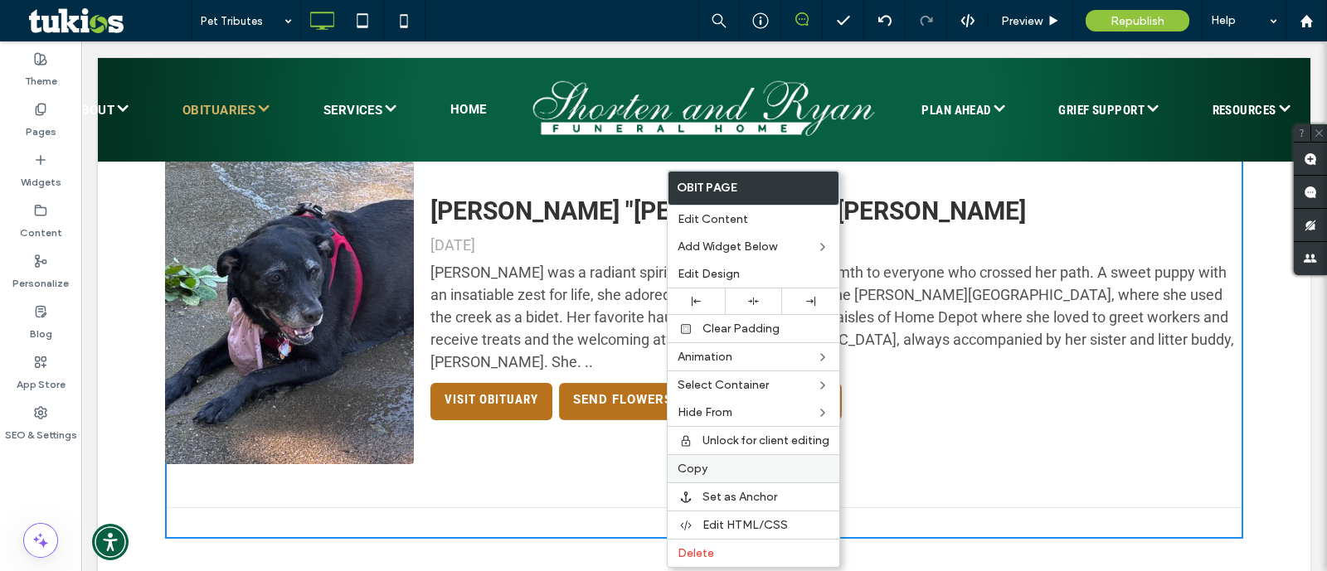
click at [717, 458] on div "Copy" at bounding box center [754, 469] width 172 height 28
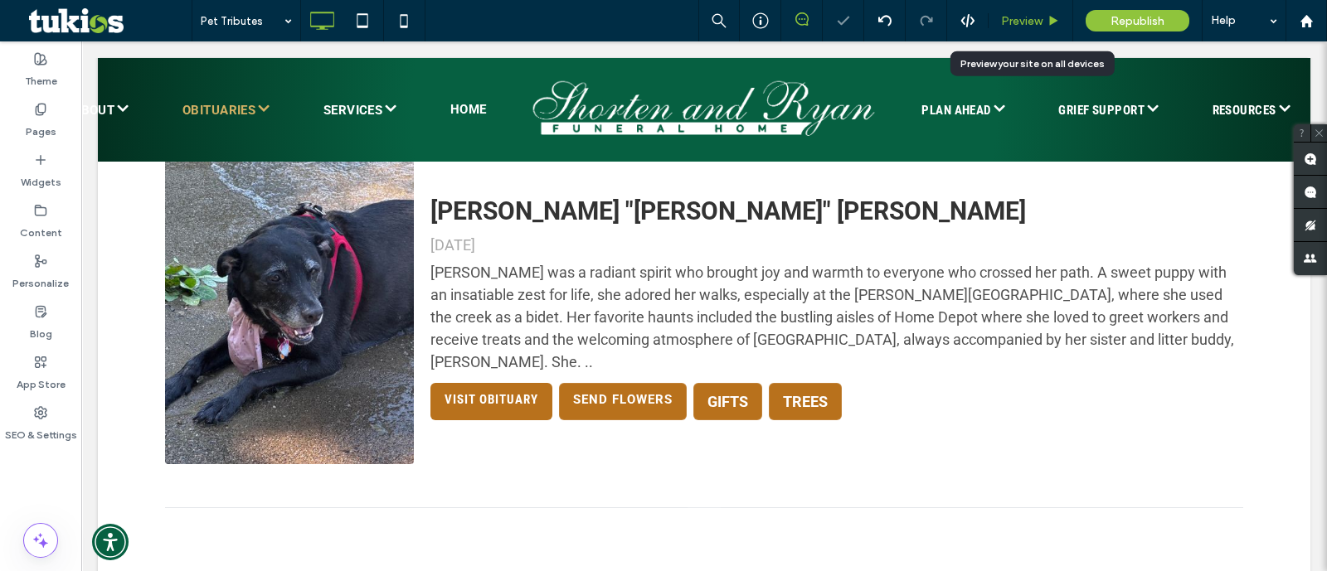
click at [1038, 22] on span "Preview" at bounding box center [1021, 21] width 41 height 14
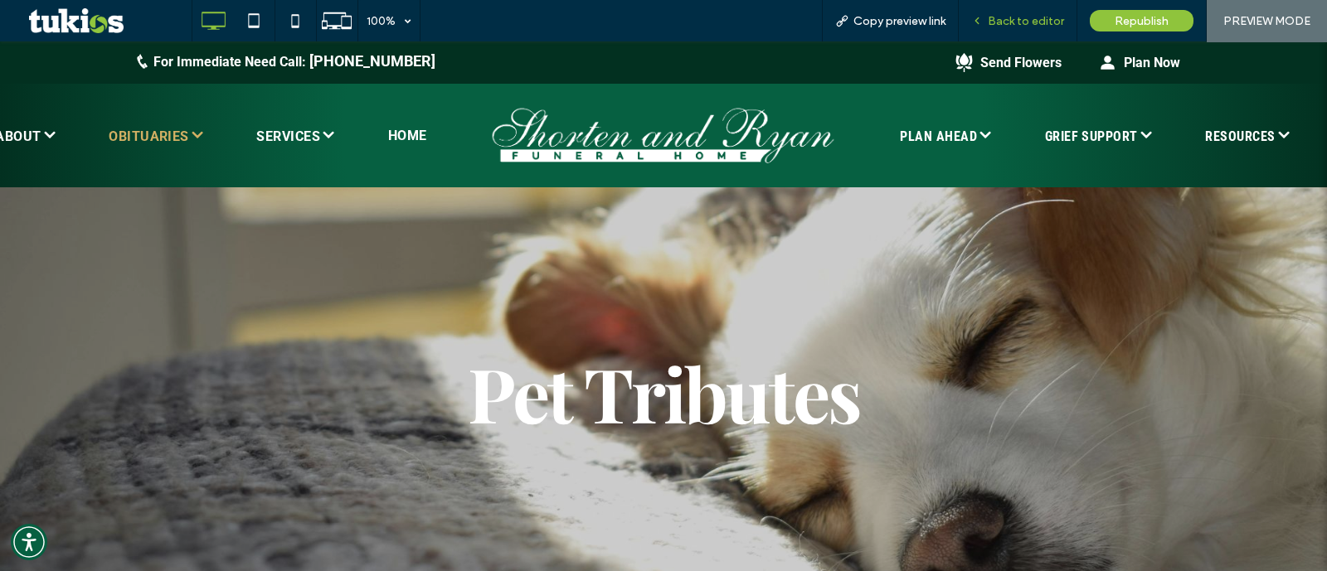
click at [1024, 27] on span "Back to editor" at bounding box center [1026, 21] width 76 height 14
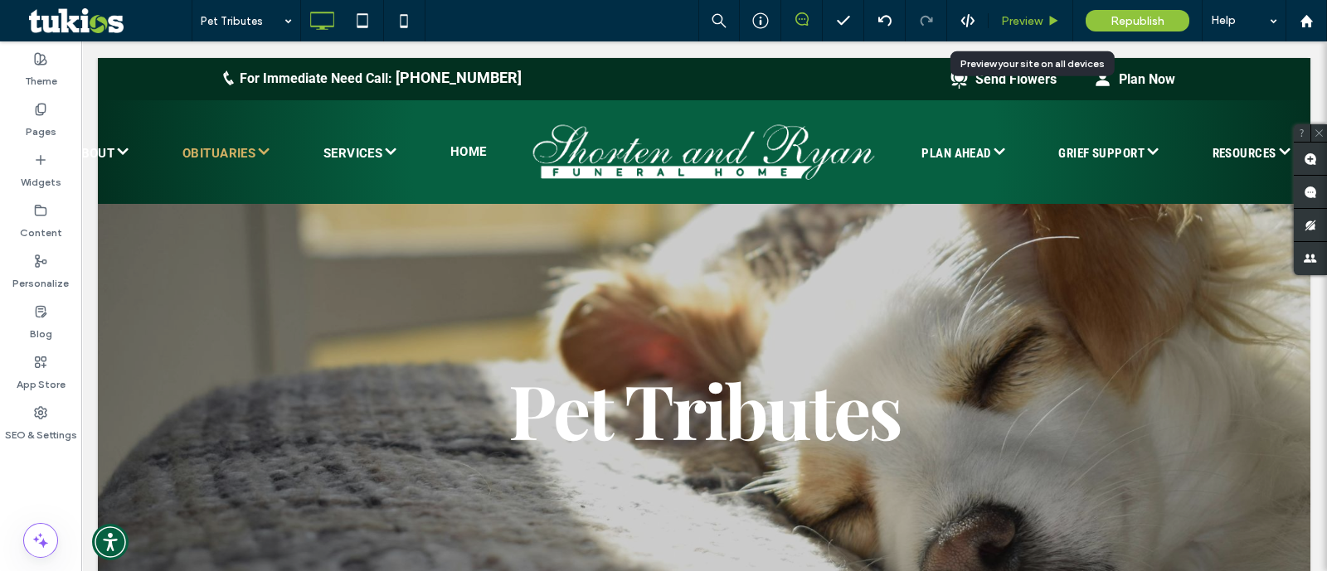
click at [1025, 20] on span "Preview" at bounding box center [1021, 21] width 41 height 14
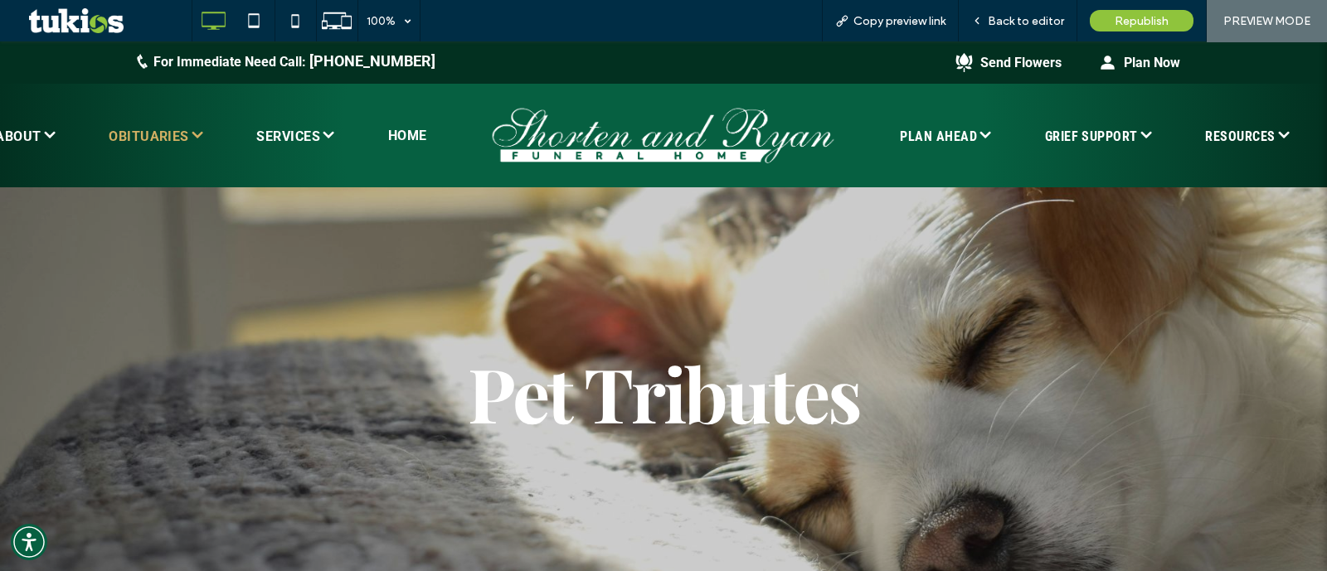
click at [1025, 20] on span "Back to editor" at bounding box center [1026, 21] width 76 height 14
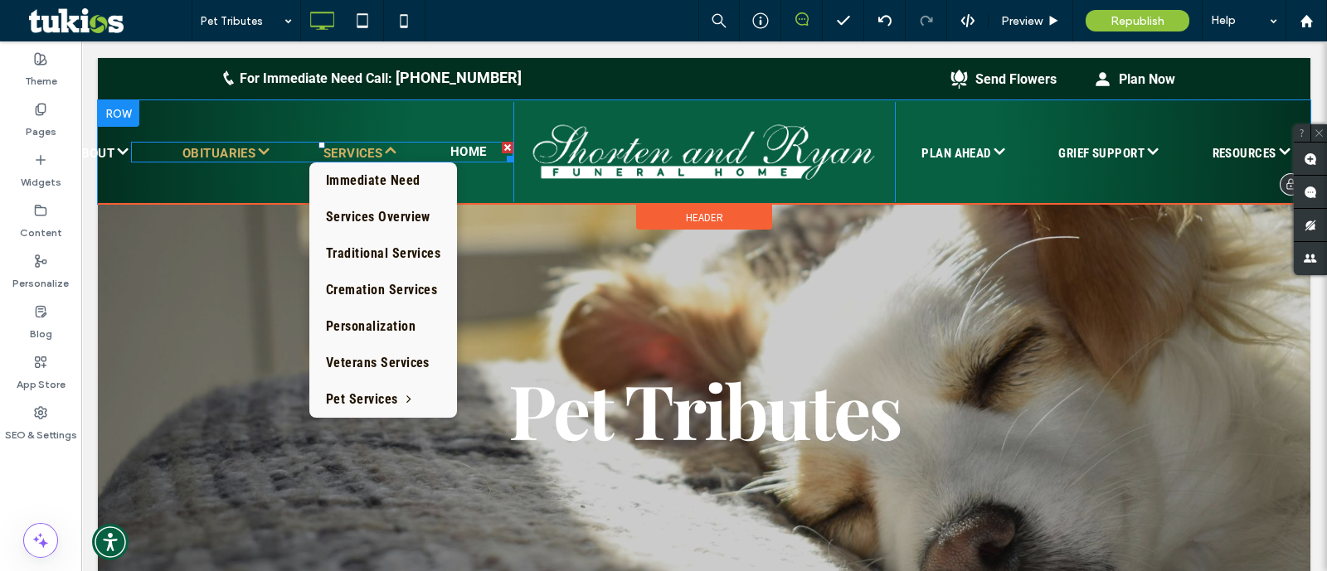
click at [346, 142] on span "SERVICES" at bounding box center [360, 153] width 74 height 22
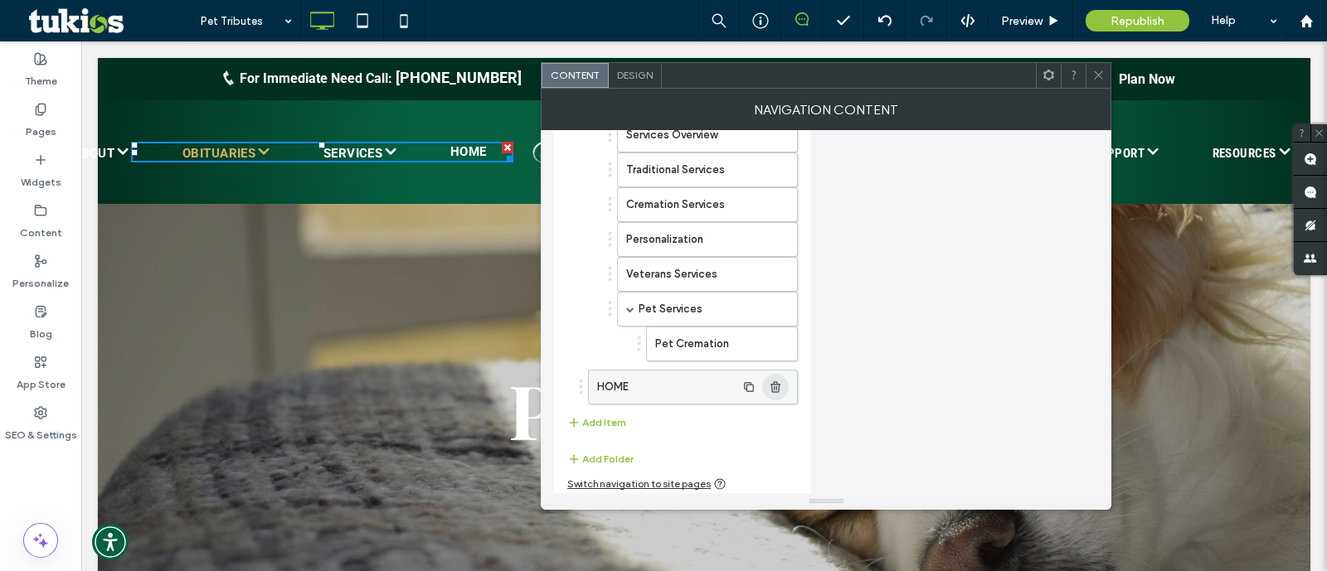
click at [777, 382] on use "button" at bounding box center [776, 387] width 10 height 11
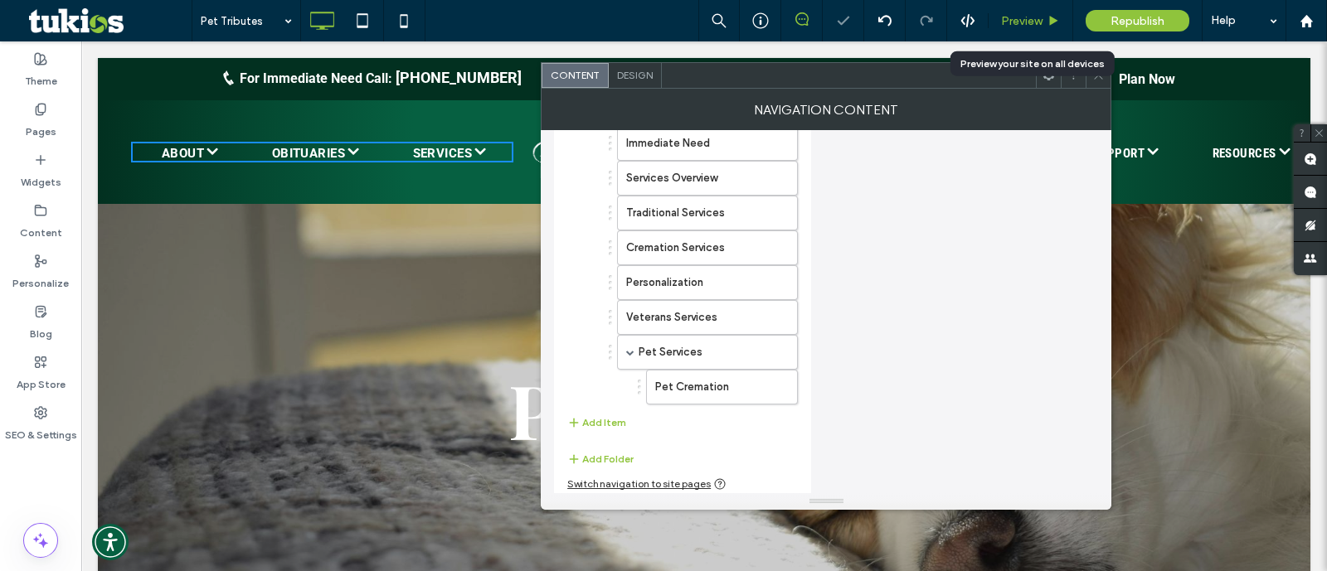
click at [1041, 17] on span "Preview" at bounding box center [1021, 21] width 41 height 14
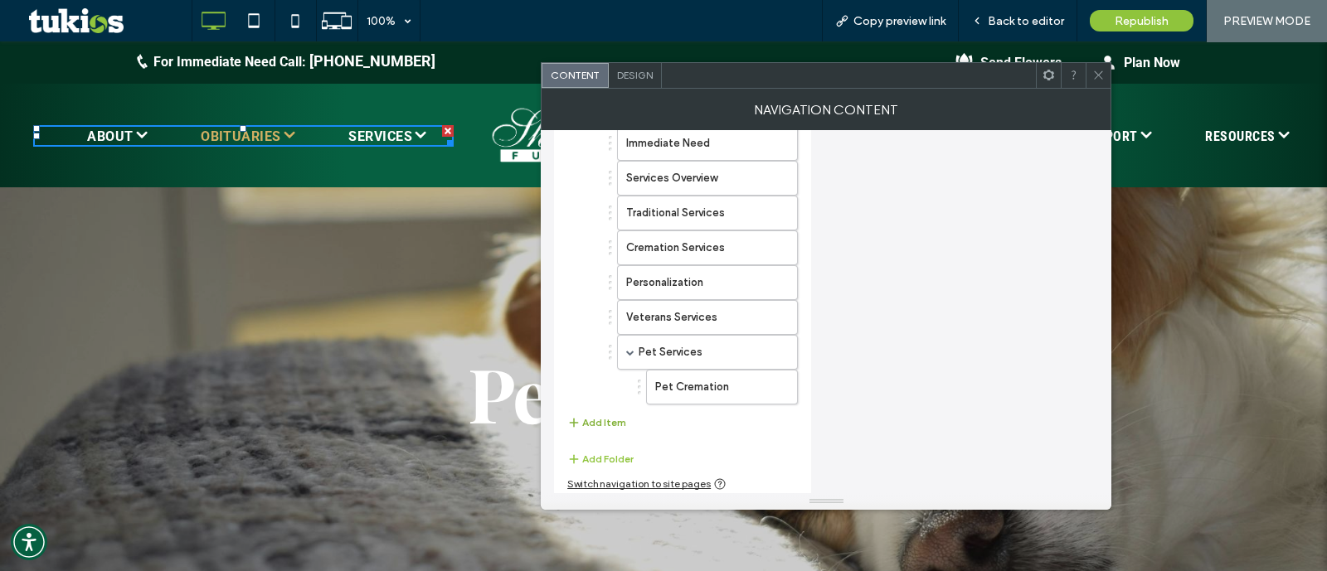
click at [606, 416] on button "Add Item" at bounding box center [596, 423] width 59 height 20
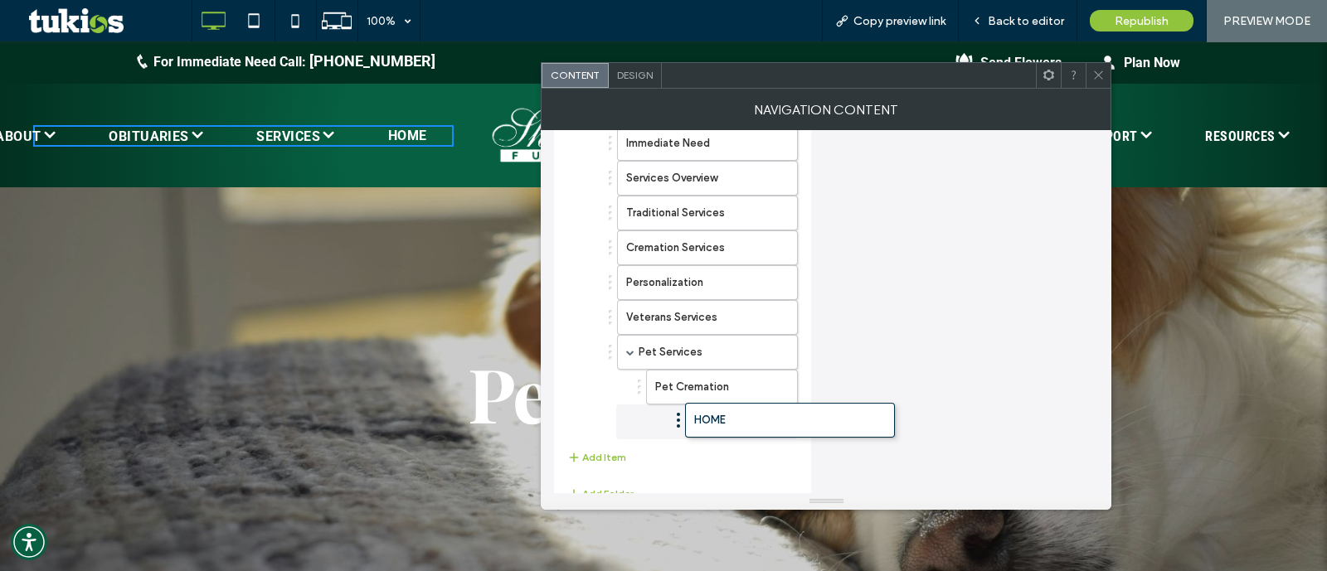
drag, startPoint x: 624, startPoint y: 428, endPoint x: 642, endPoint y: 431, distance: 18.5
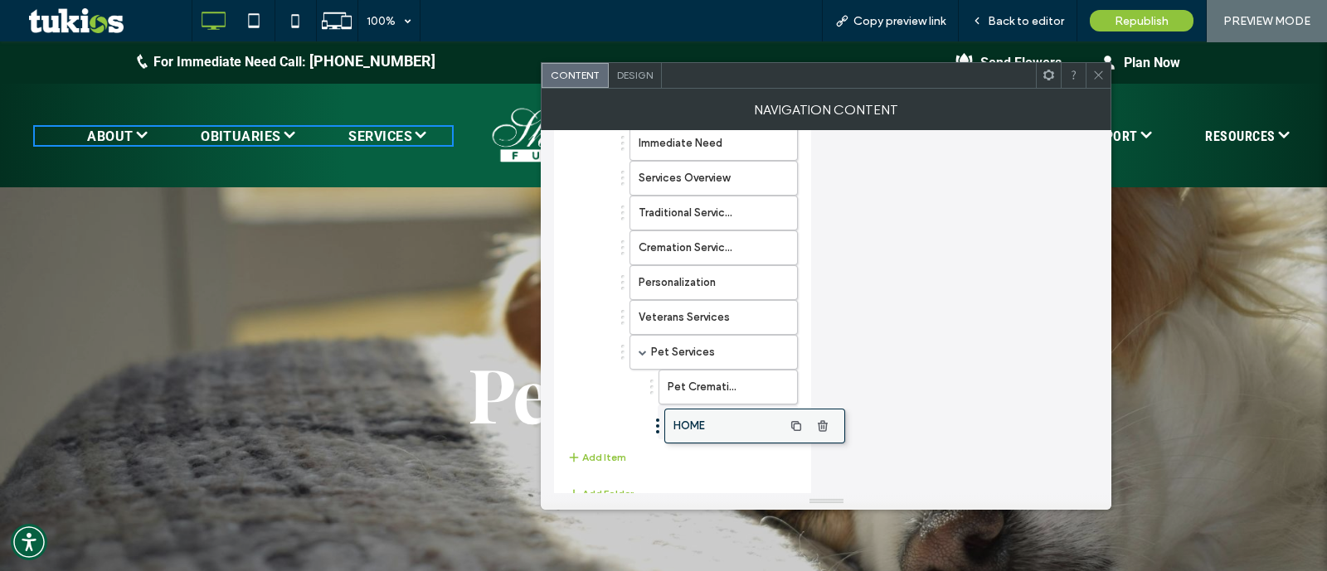
drag, startPoint x: 683, startPoint y: 422, endPoint x: 721, endPoint y: 425, distance: 37.4
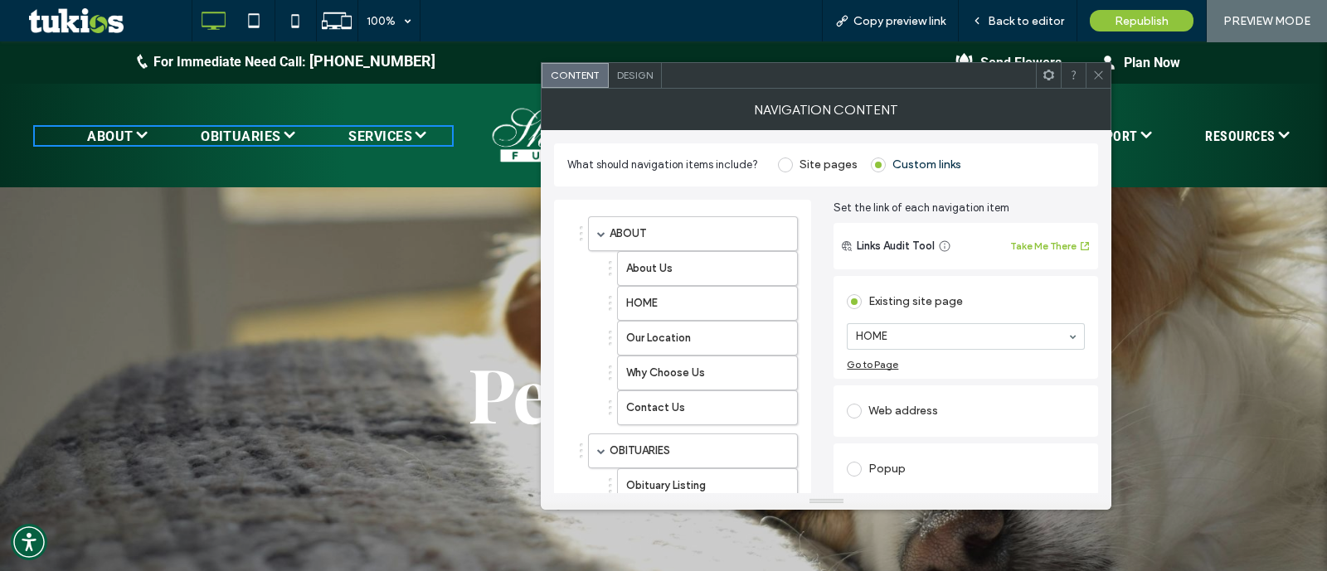
click at [919, 317] on section "HOME" at bounding box center [966, 336] width 238 height 43
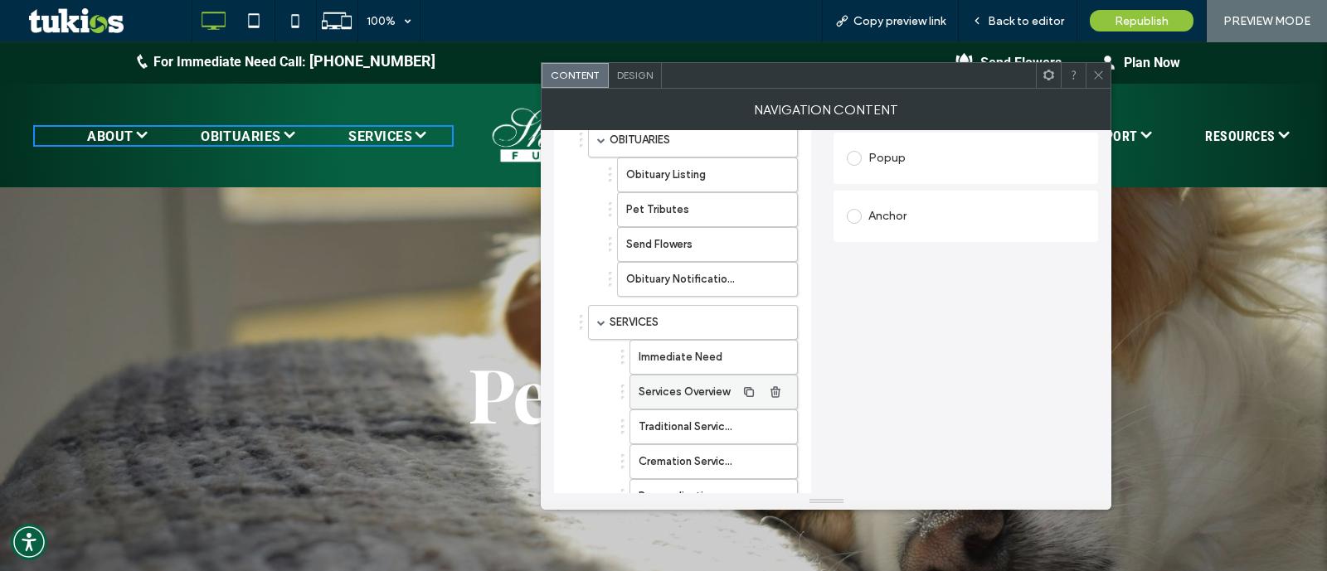
scroll to position [103, 0]
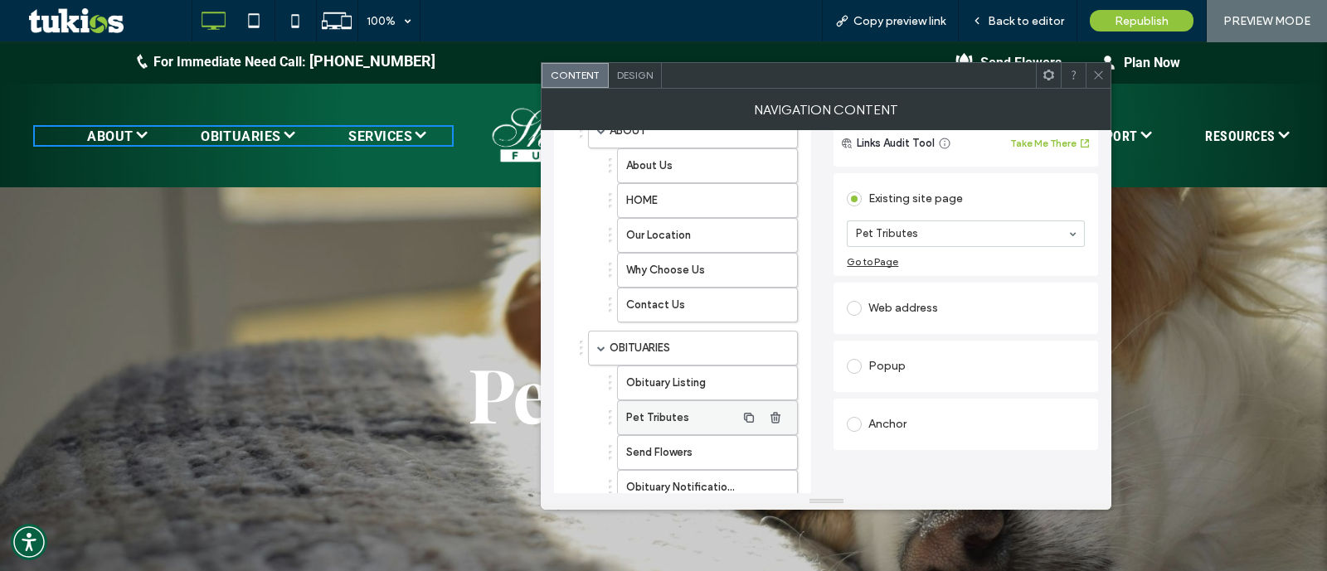
click at [681, 401] on label "Pet Tributes" at bounding box center [680, 417] width 109 height 33
click at [768, 415] on span "button" at bounding box center [775, 418] width 27 height 27
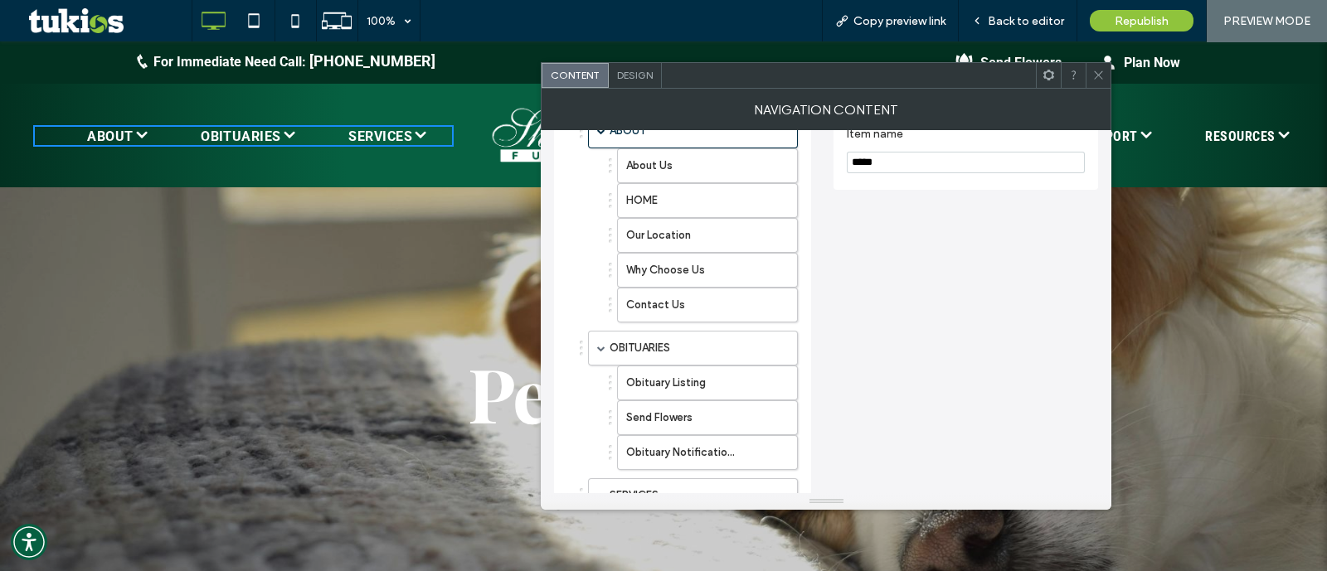
scroll to position [518, 0]
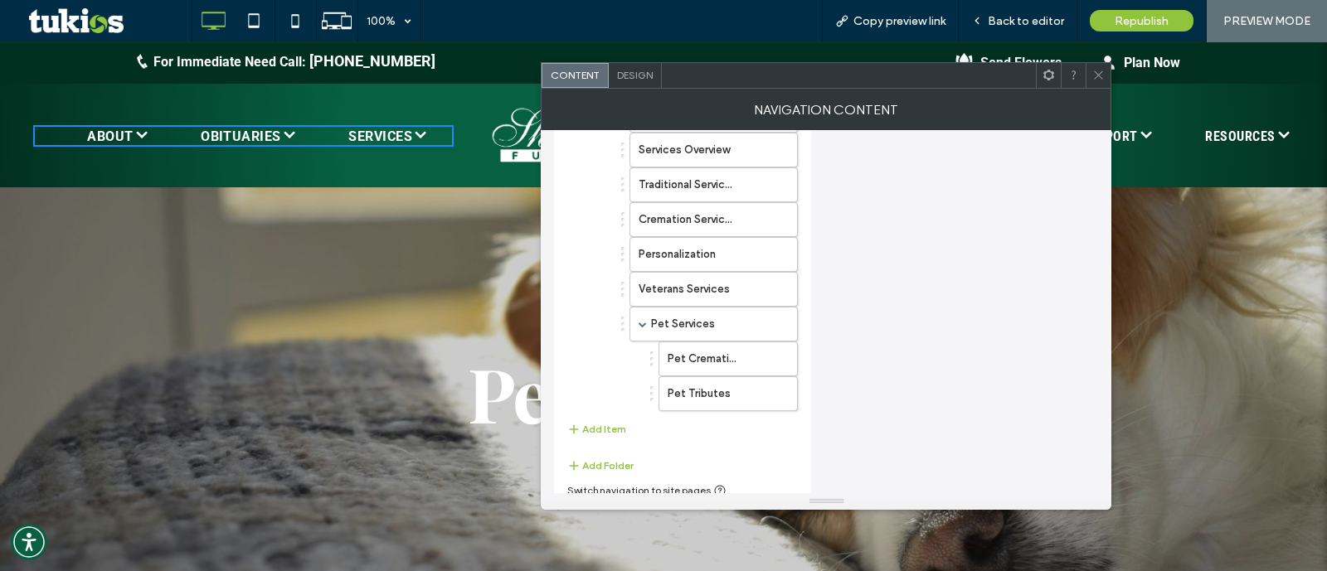
click at [1103, 75] on icon at bounding box center [1098, 75] width 12 height 12
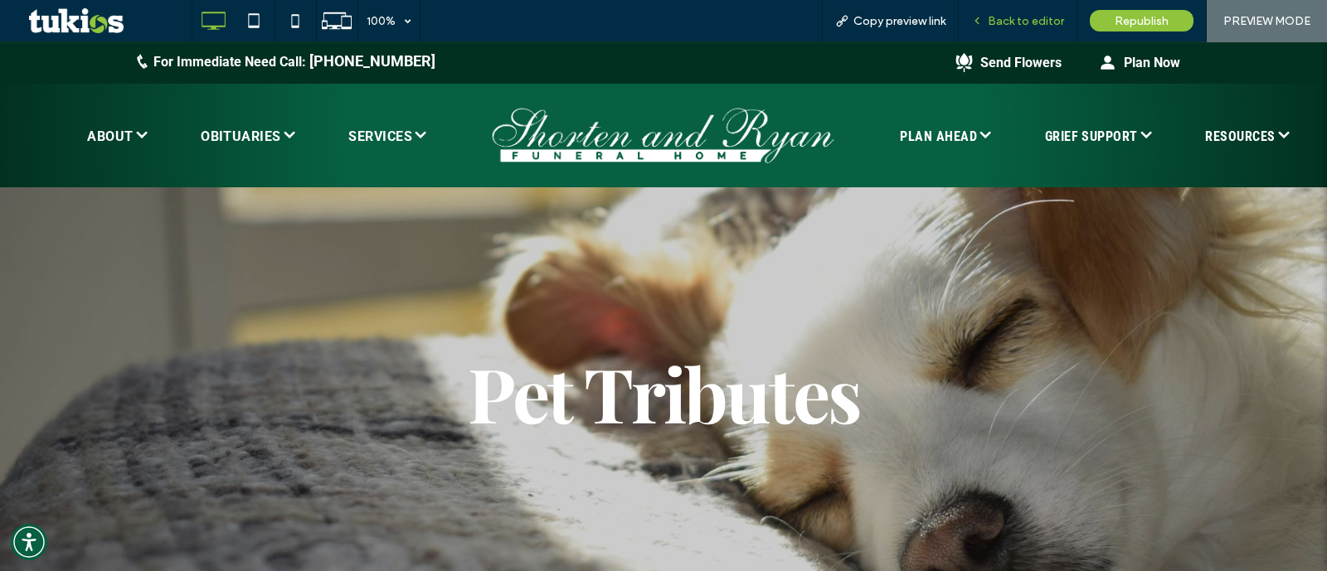
click at [1062, 27] on span "Back to editor" at bounding box center [1026, 21] width 76 height 14
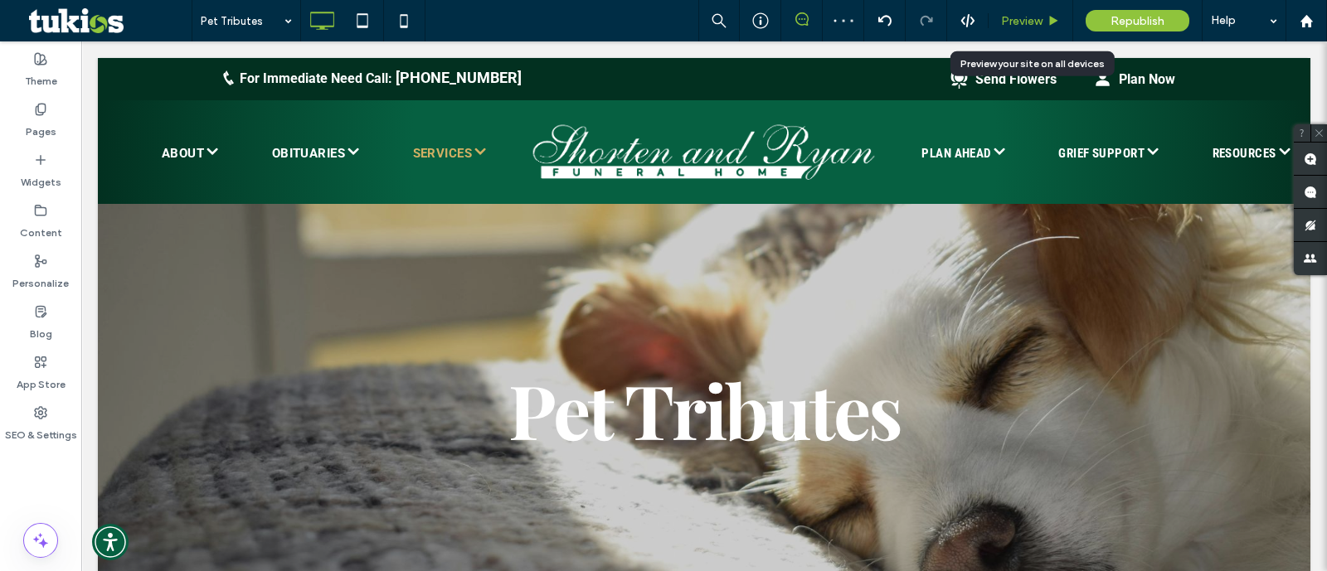
click at [1053, 25] on icon at bounding box center [1054, 21] width 12 height 12
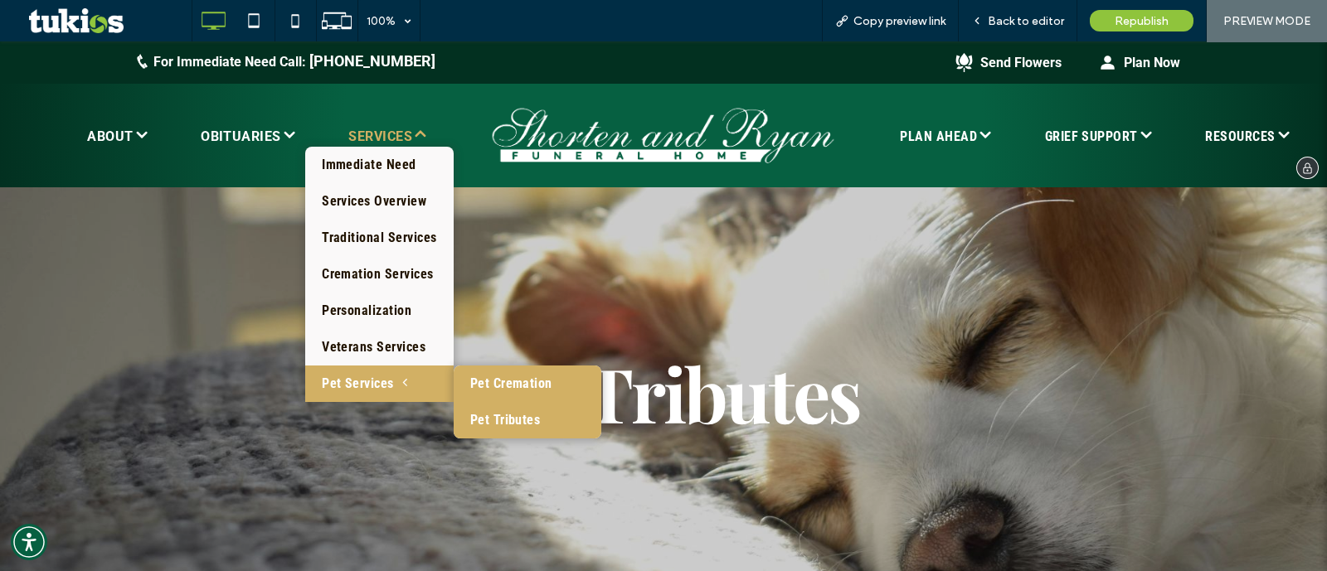
click at [469, 380] on link "Pet Cremation" at bounding box center [528, 384] width 148 height 36
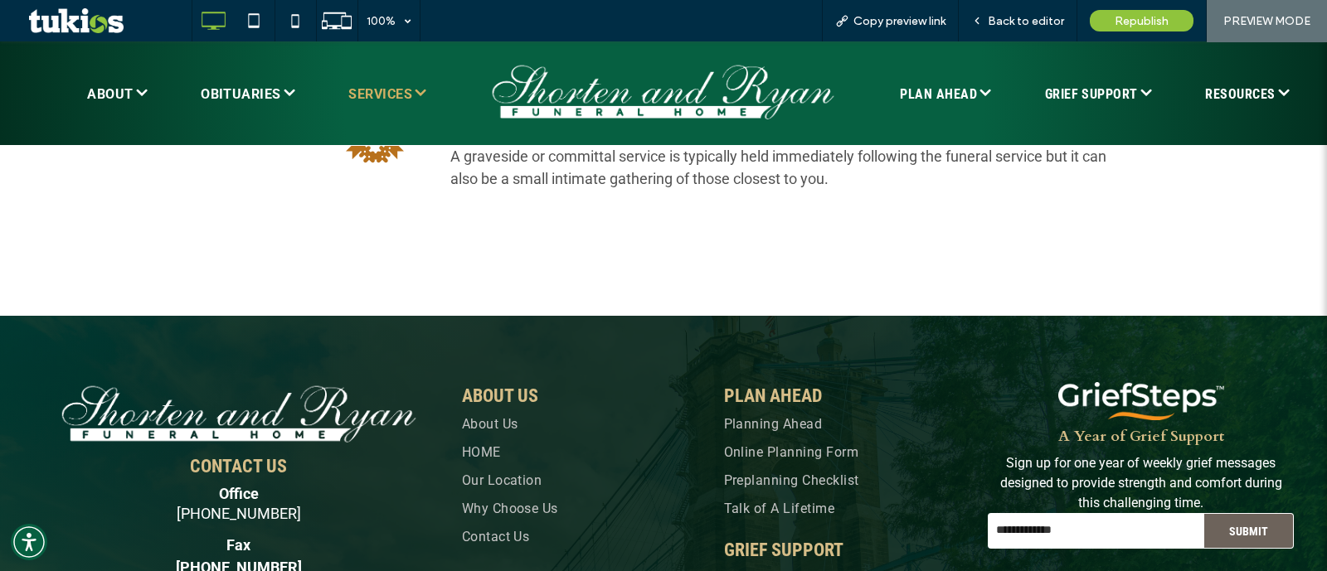
scroll to position [1866, 0]
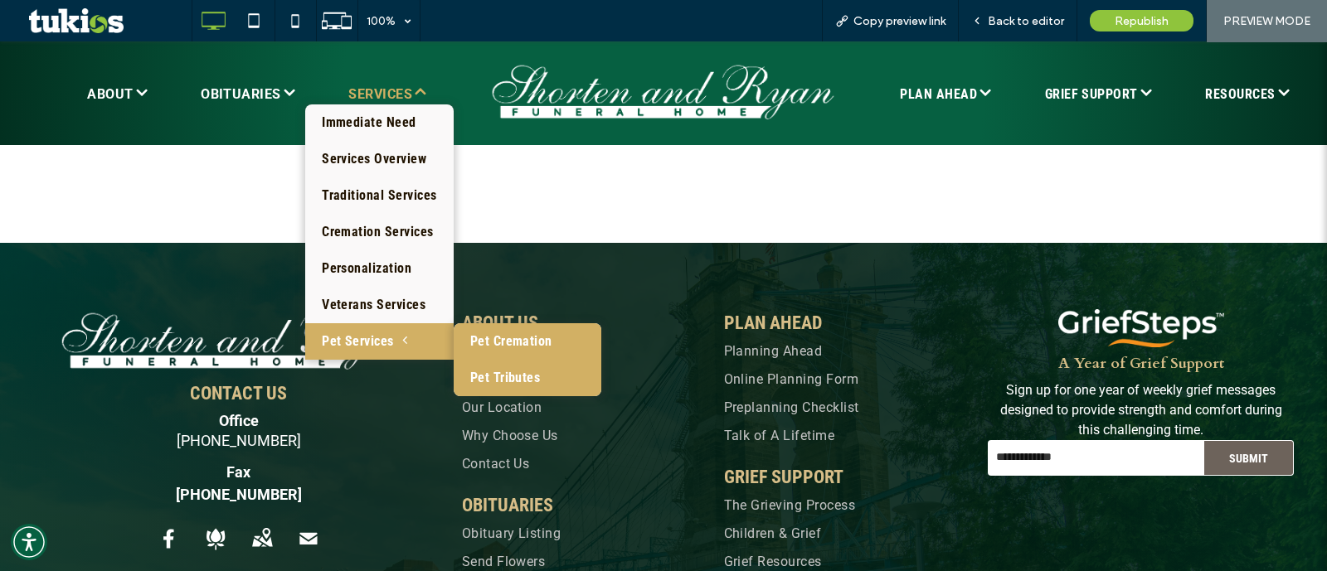
click at [506, 367] on link "Pet Tributes" at bounding box center [528, 378] width 148 height 36
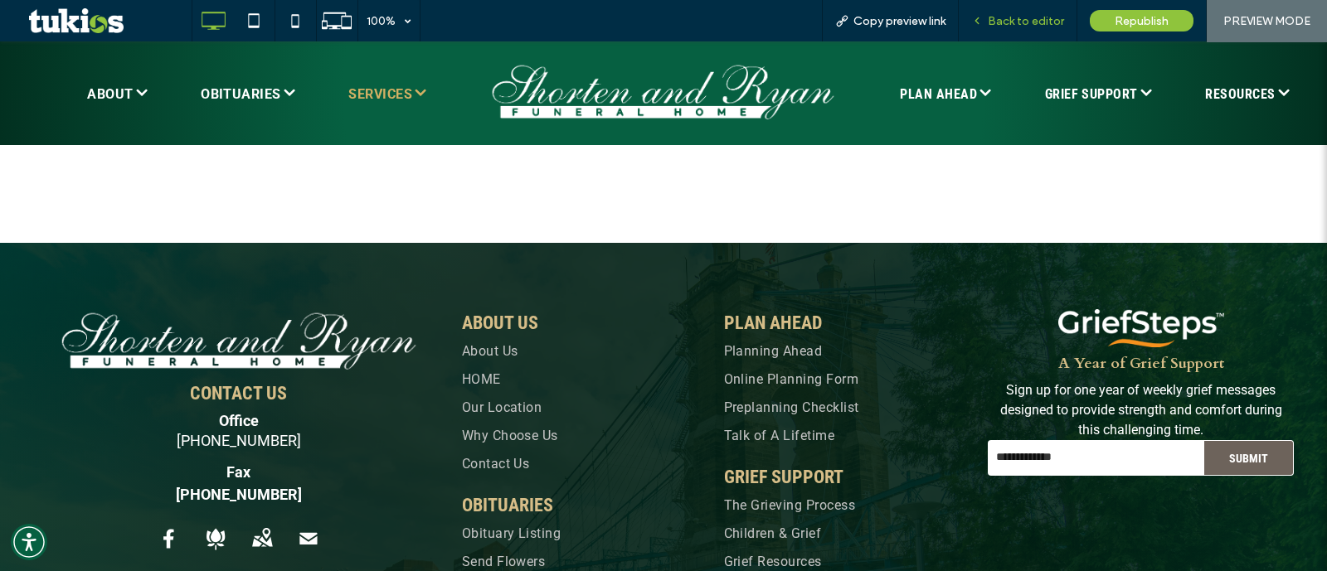
click at [1024, 19] on span "Back to editor" at bounding box center [1026, 21] width 76 height 14
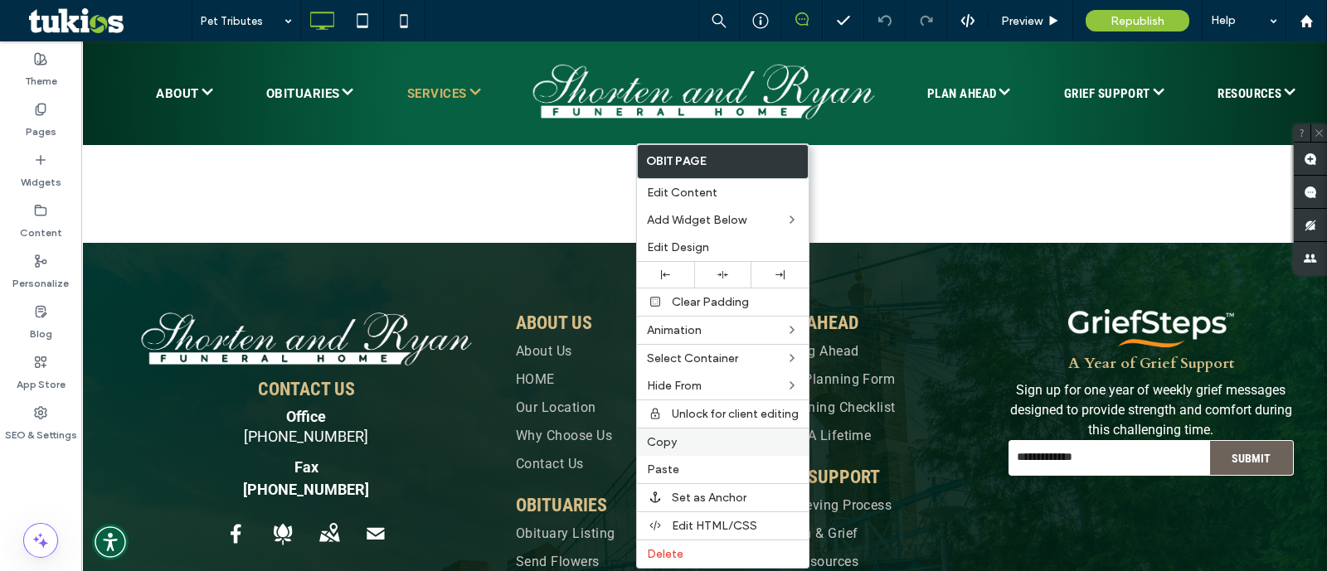
click at [773, 442] on label "Copy" at bounding box center [723, 442] width 152 height 14
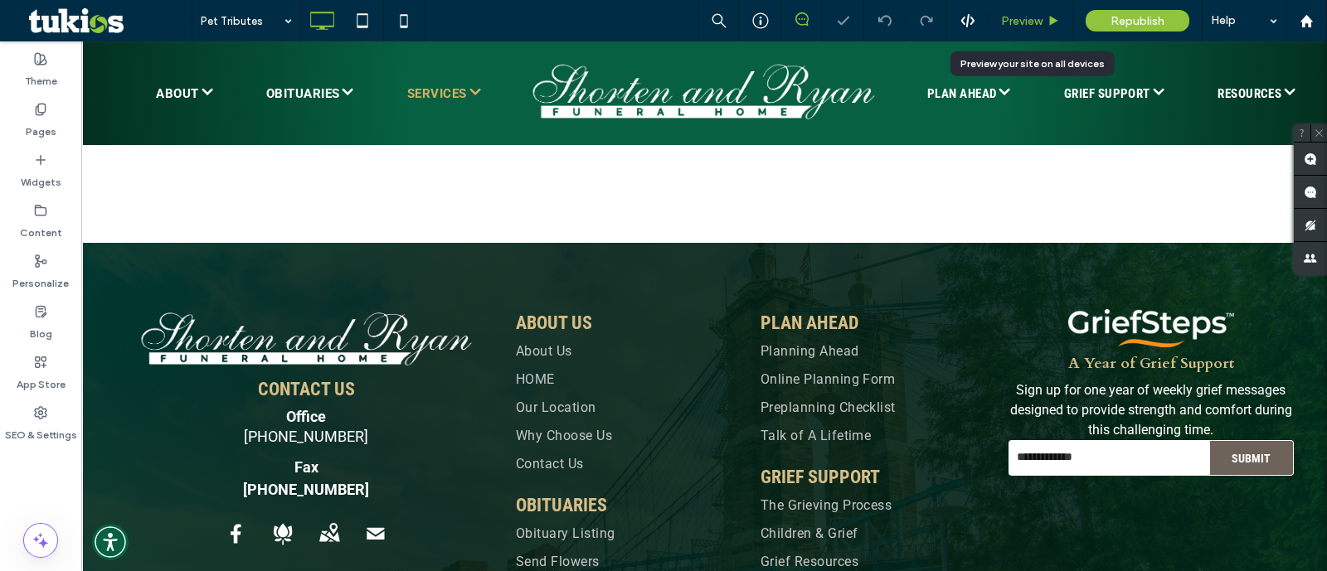
click at [1015, 18] on span "Preview" at bounding box center [1021, 21] width 41 height 14
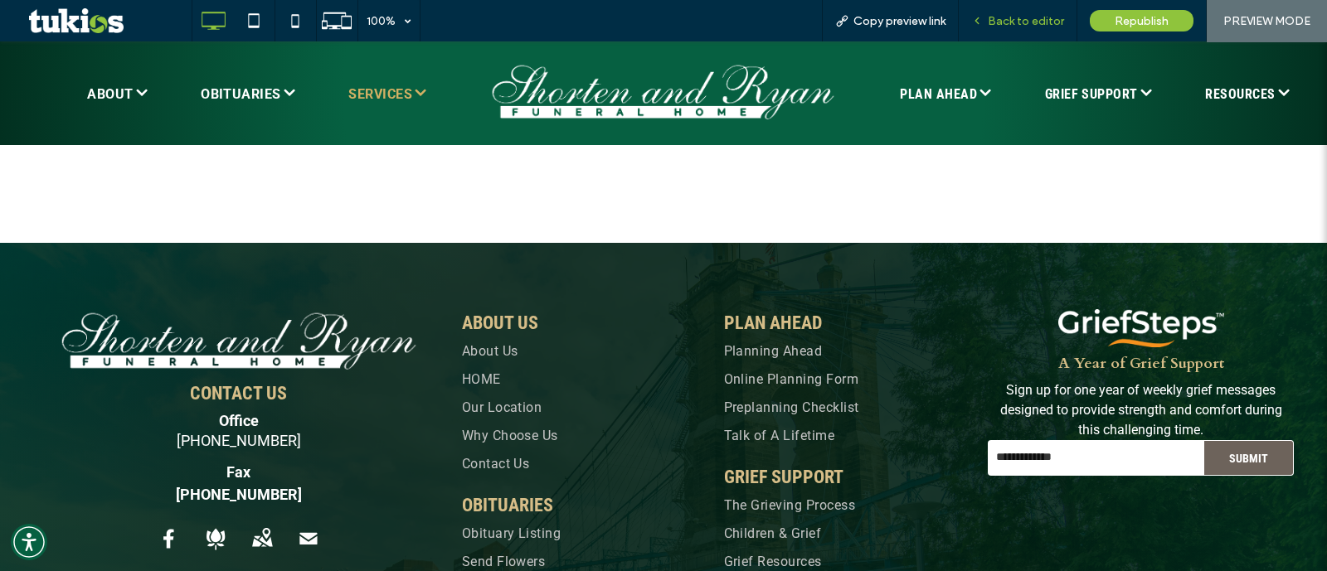
click at [1014, 20] on span "Back to editor" at bounding box center [1026, 21] width 76 height 14
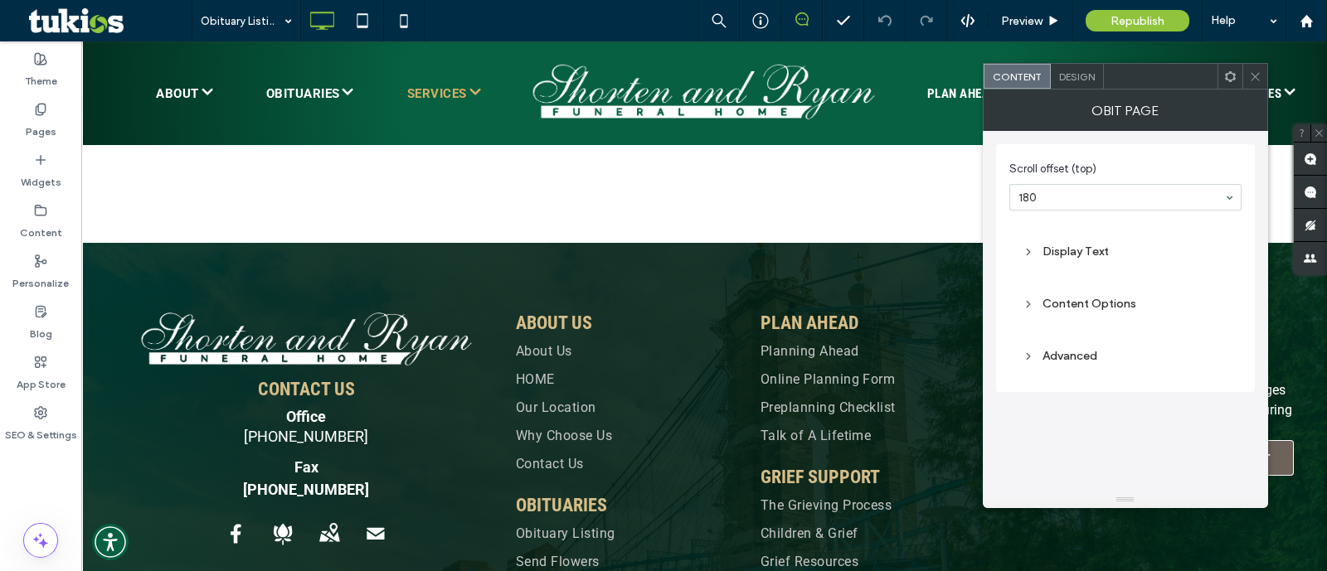
click at [1063, 81] on span "Design" at bounding box center [1077, 77] width 36 height 12
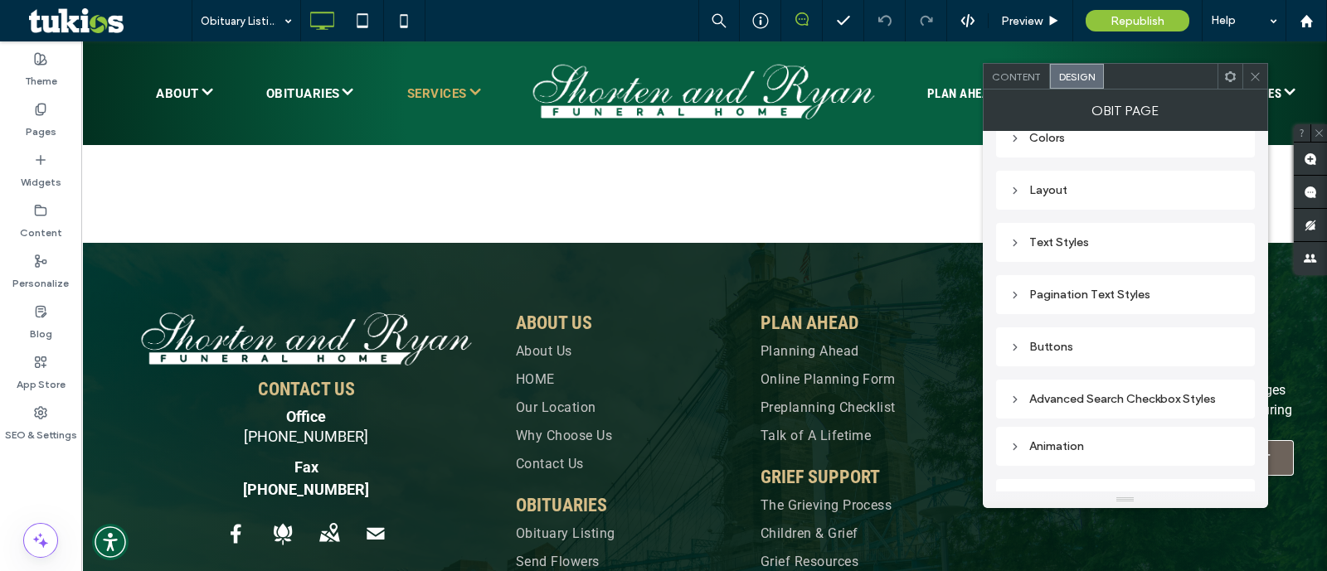
scroll to position [49, 0]
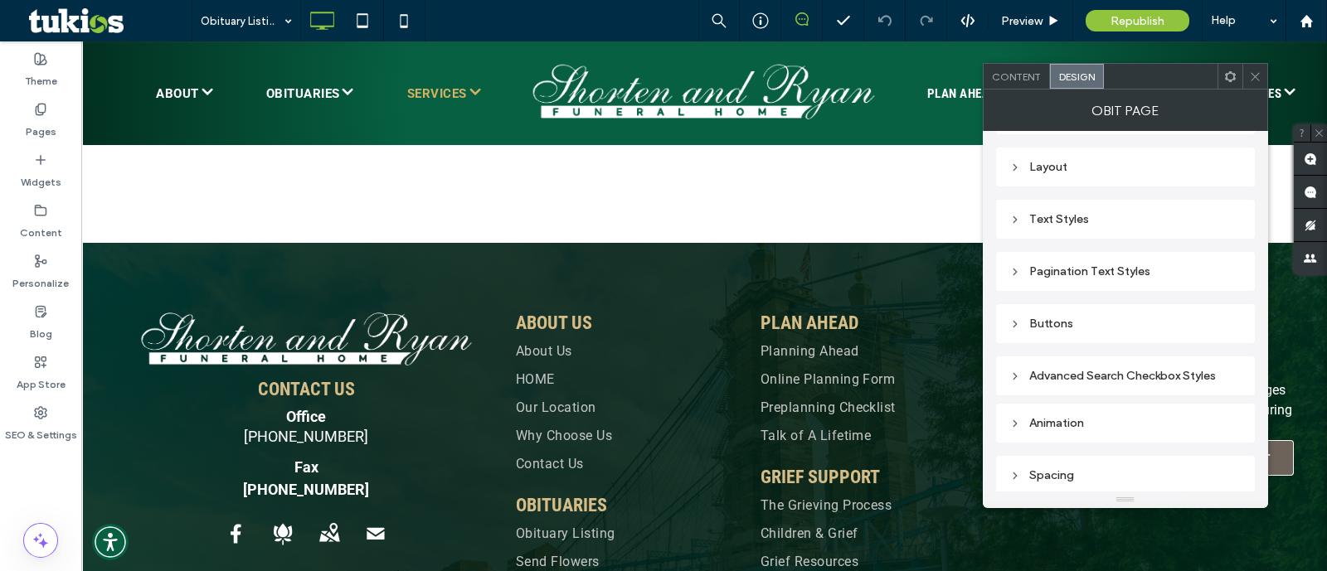
drag, startPoint x: 1060, startPoint y: 321, endPoint x: 1202, endPoint y: 384, distance: 155.2
click at [1060, 321] on div "Buttons" at bounding box center [1125, 324] width 232 height 14
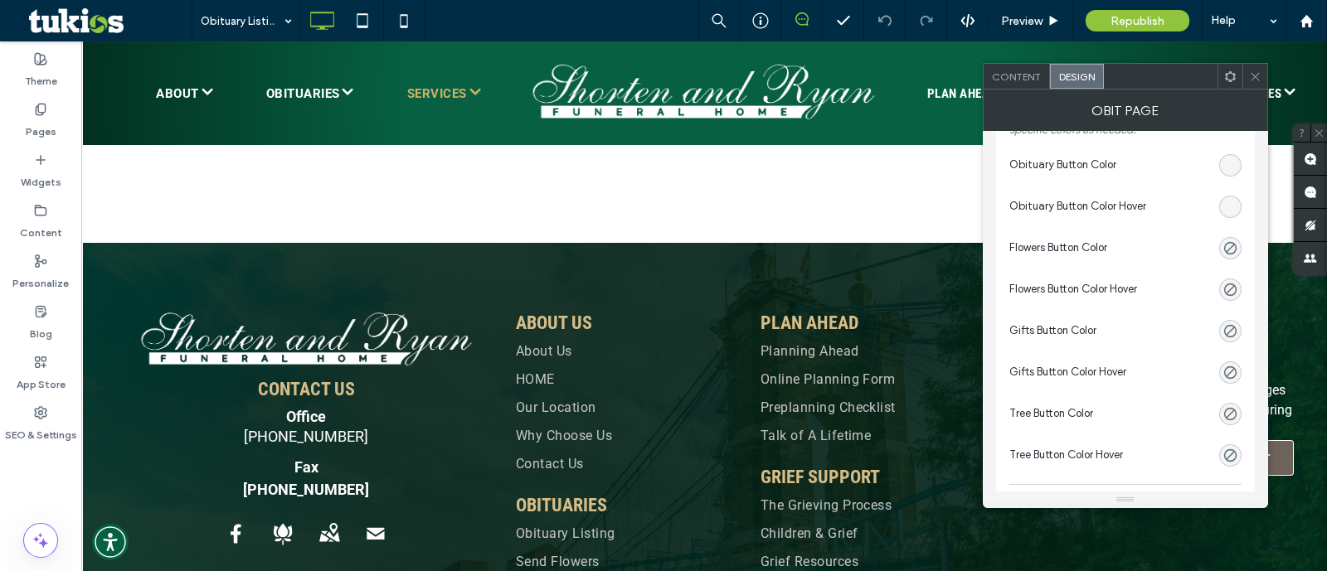
scroll to position [464, 0]
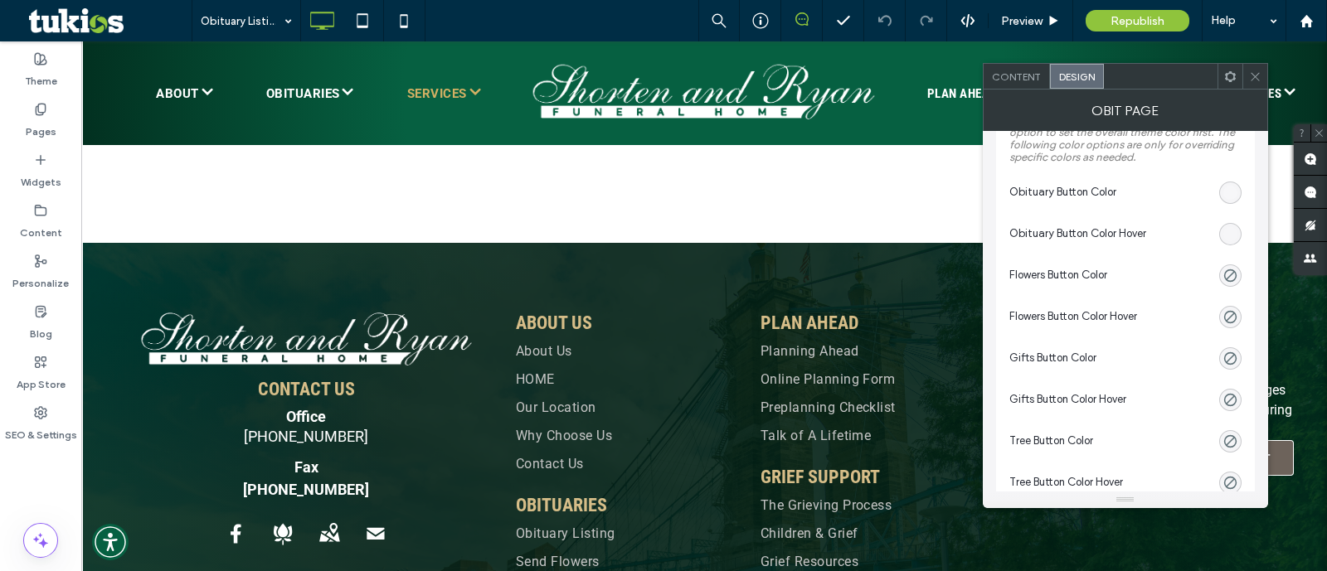
click at [1228, 192] on div "rgba(255, 255, 255, 0.13)" at bounding box center [1230, 193] width 14 height 14
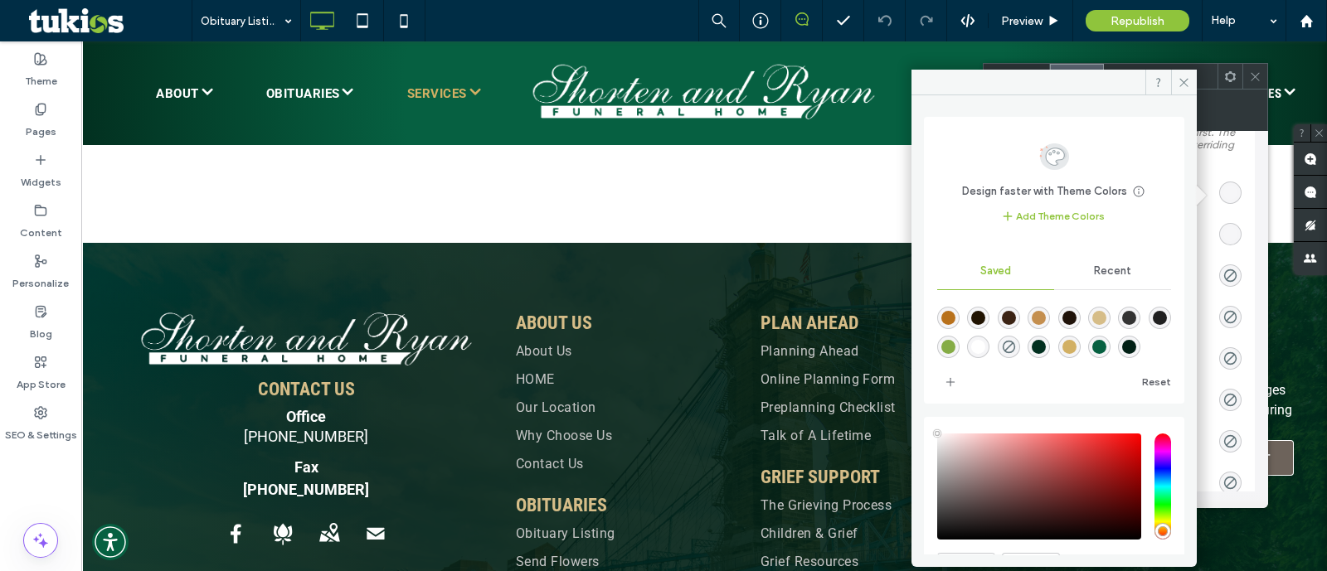
click at [951, 315] on div "rgba(184,113,28,1)" at bounding box center [948, 318] width 14 height 14
type input "*******"
type input "***"
type input "****"
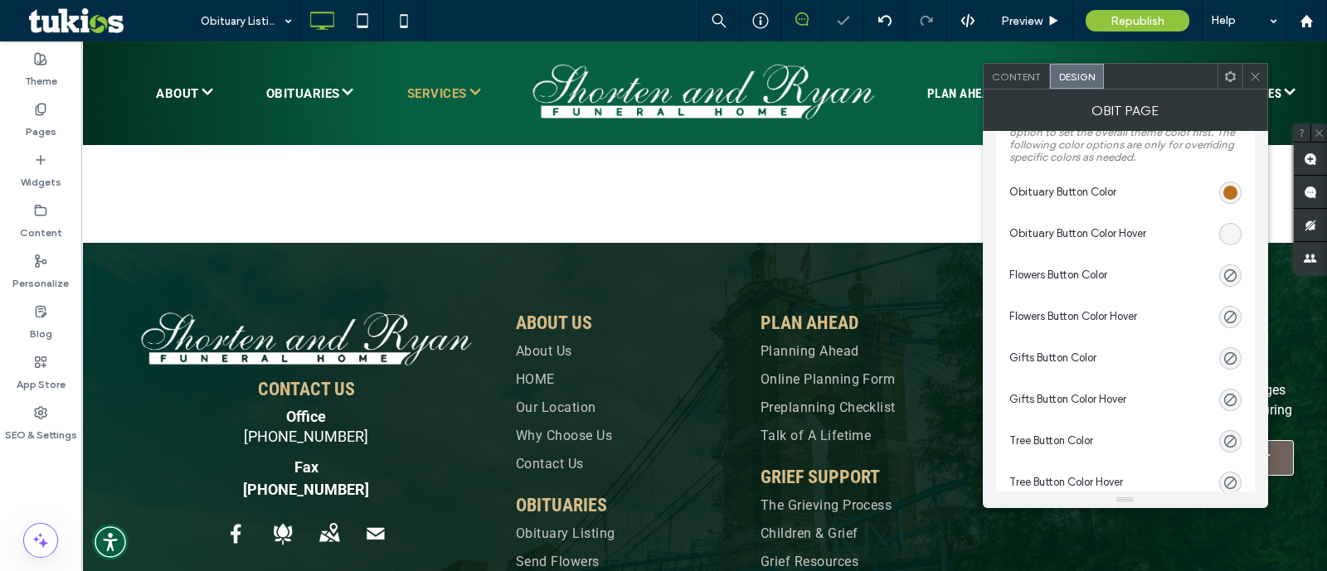
click at [1237, 234] on div "rgba(255, 255, 255, 0.13)" at bounding box center [1230, 234] width 14 height 14
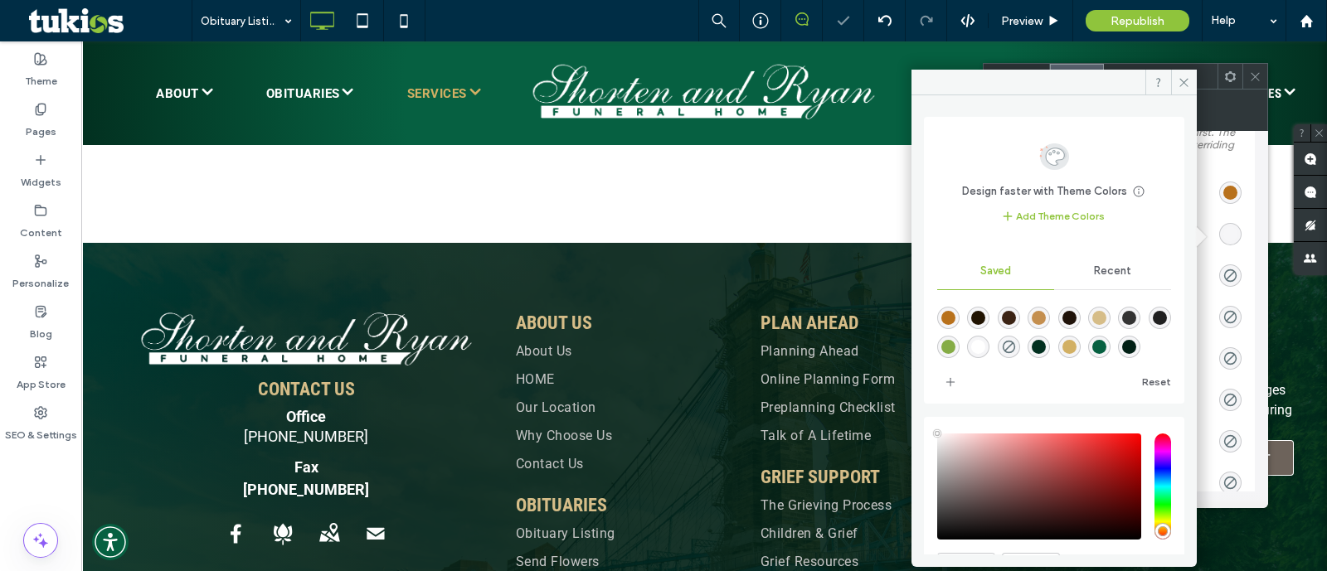
drag, startPoint x: 1152, startPoint y: 339, endPoint x: 1166, endPoint y: 333, distance: 15.2
click at [1106, 340] on div "rgba(6,96,65,1)" at bounding box center [1099, 347] width 14 height 14
type input "*******"
type input "***"
type input "****"
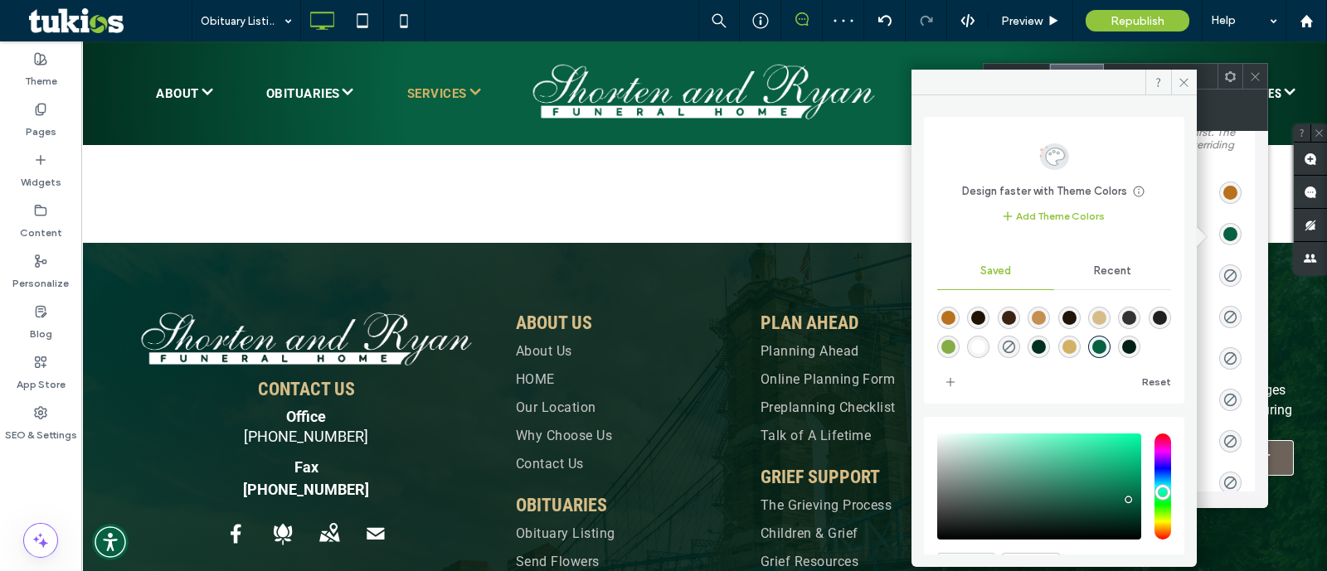
click at [1225, 267] on div "rgba(0, 0, 0, 0)" at bounding box center [1230, 276] width 22 height 22
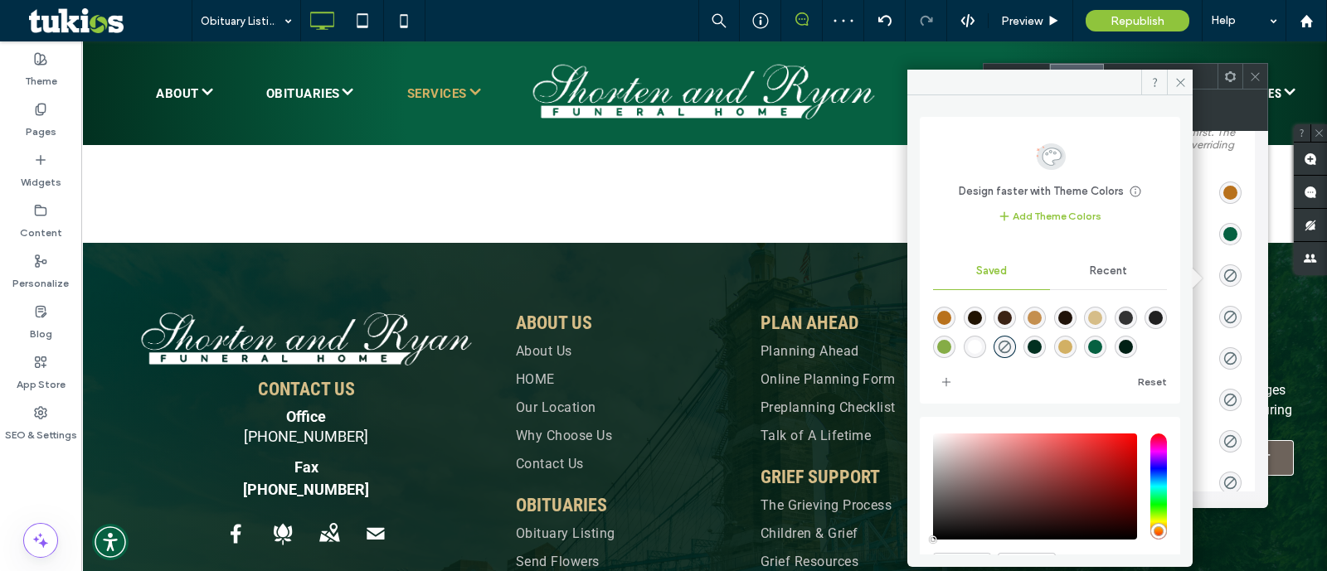
click at [949, 316] on div "rgba(184,113,28,1)" at bounding box center [944, 318] width 14 height 14
type input "*******"
type input "***"
type input "****"
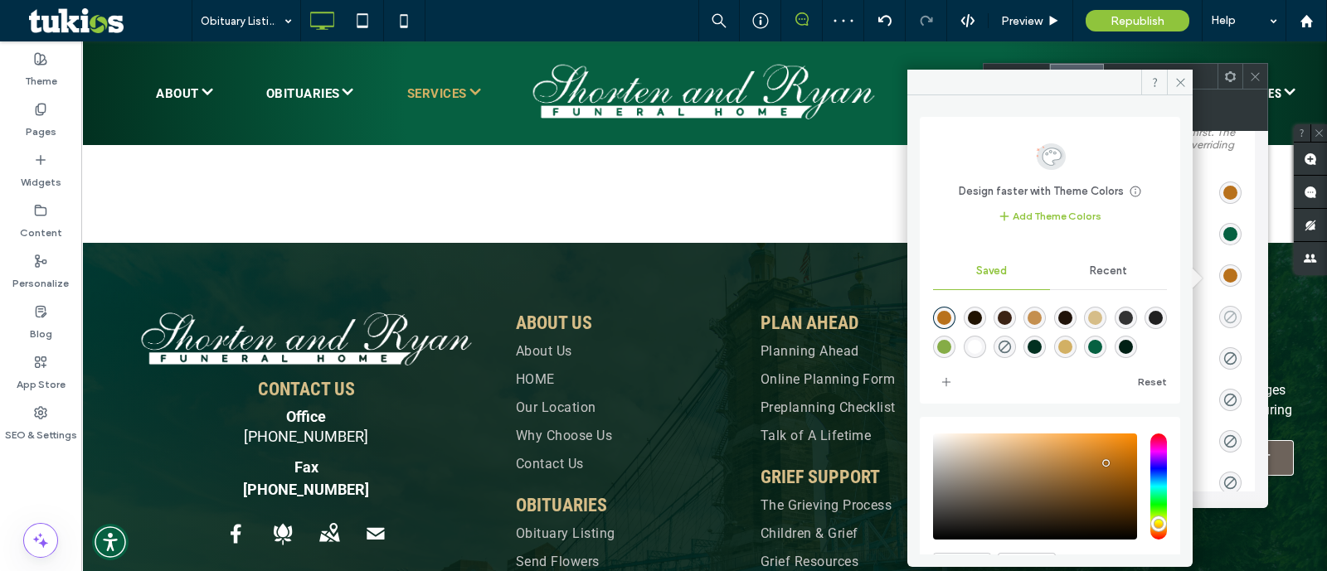
click at [1229, 317] on div "rgba(0, 0, 0, 0)" at bounding box center [1230, 317] width 14 height 14
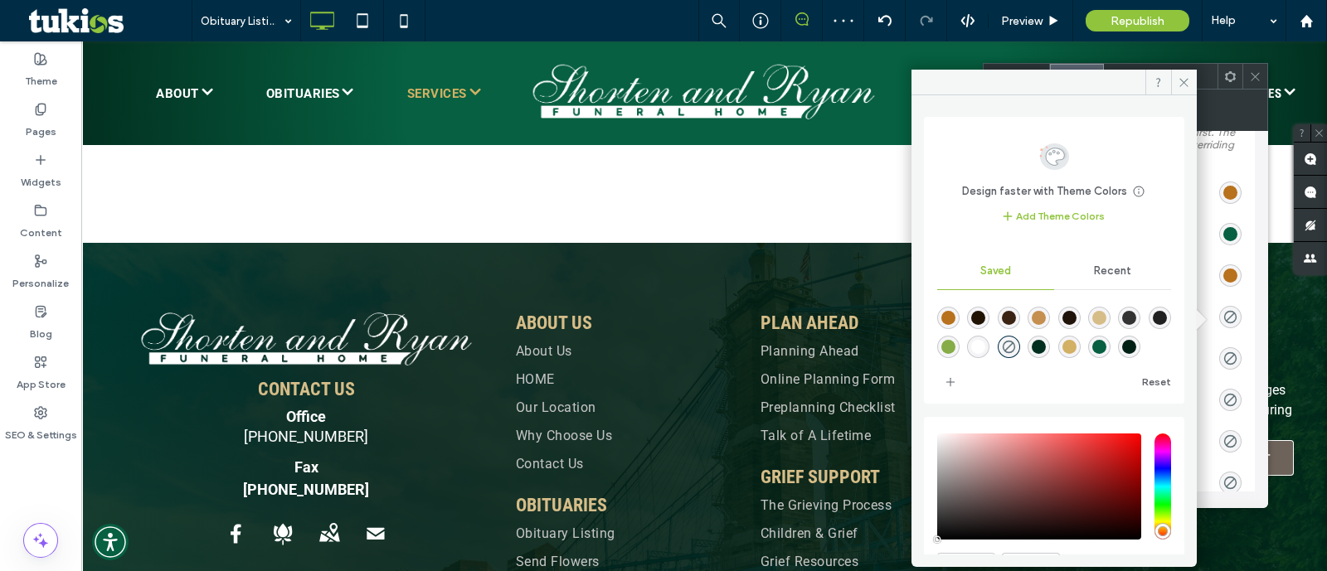
click at [1111, 355] on div "rgba(6,96,65,1)" at bounding box center [1099, 347] width 22 height 22
type input "*******"
type input "***"
type input "****"
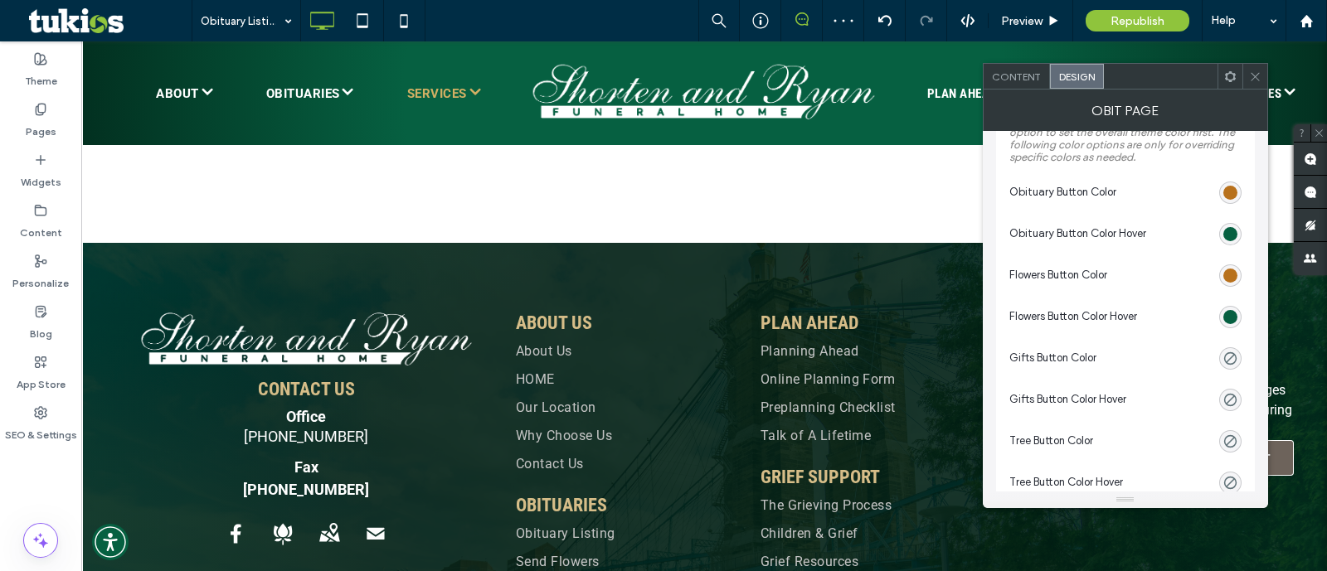
scroll to position [567, 0]
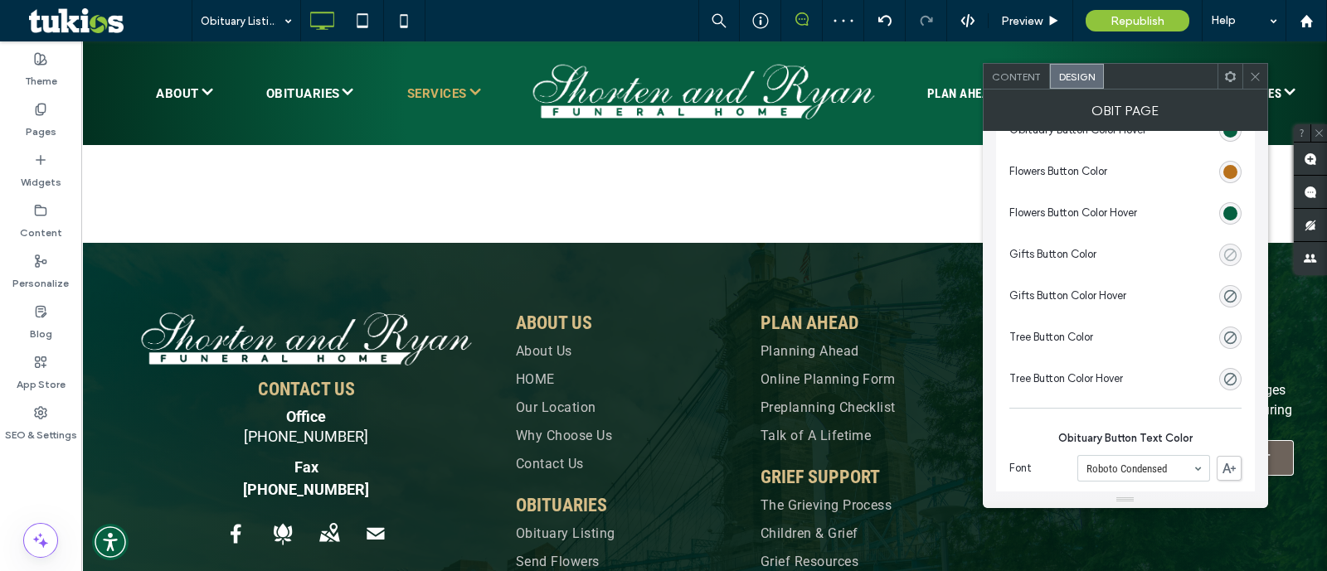
click at [1224, 256] on div "rgba(0, 0, 0, 0)" at bounding box center [1230, 255] width 14 height 14
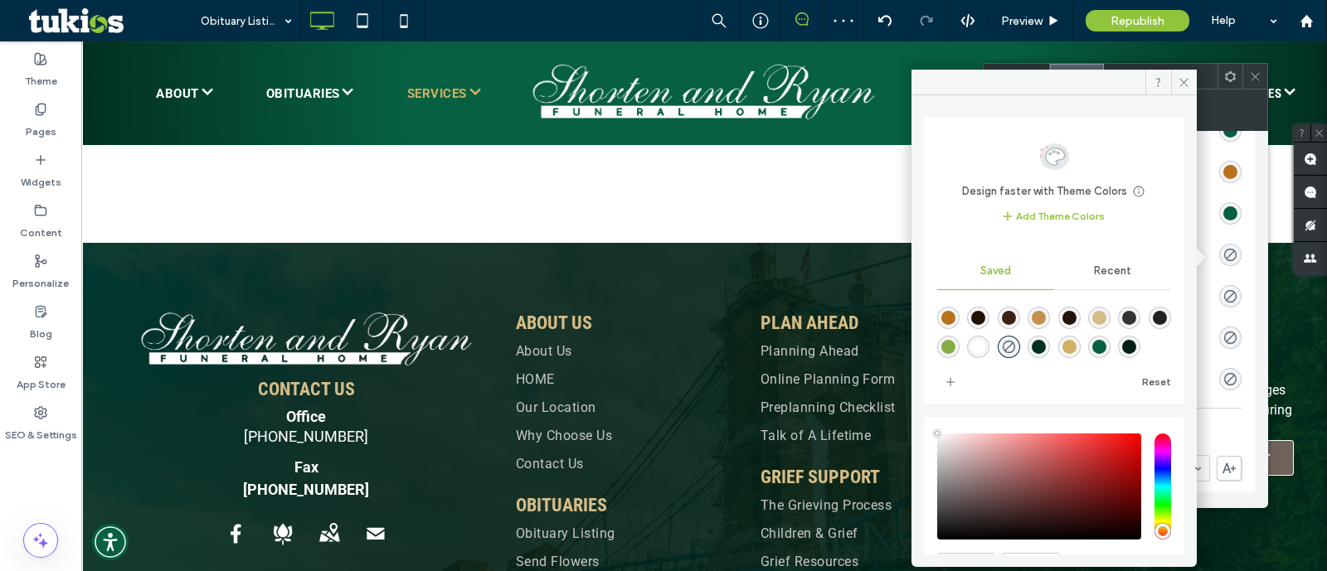
type input "**"
click at [947, 317] on div "rgba(184,113,28,1)" at bounding box center [948, 318] width 14 height 14
type input "*******"
type input "***"
type input "****"
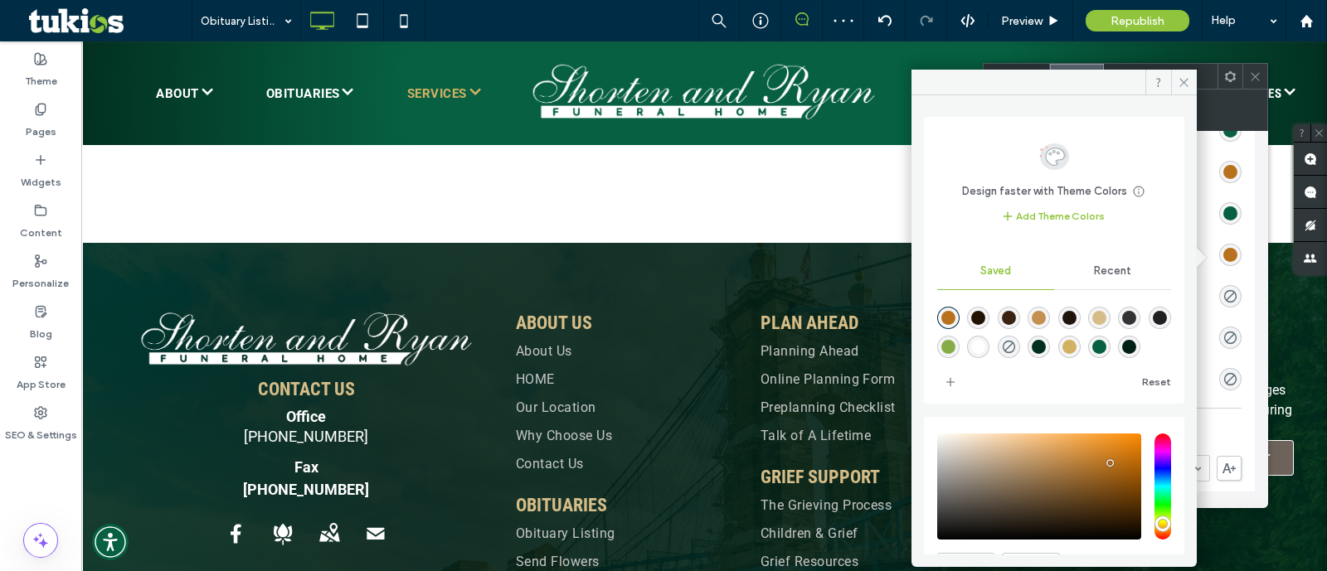
click at [1240, 296] on div "rgba(0, 0, 0, 0)" at bounding box center [1230, 296] width 22 height 22
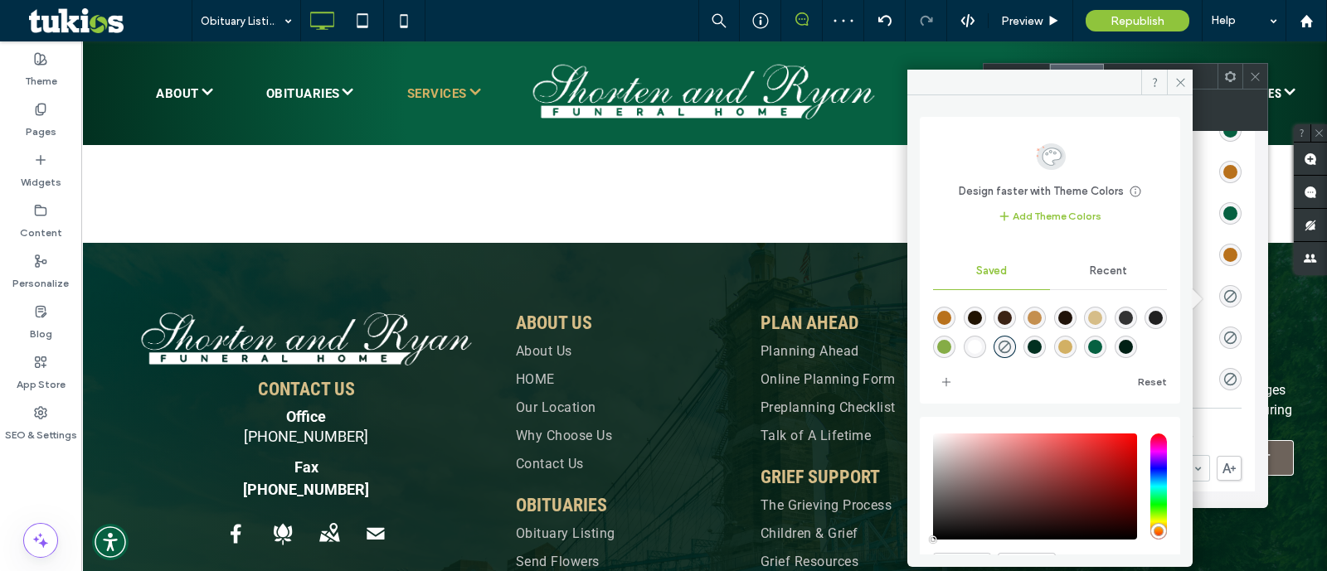
click at [1106, 344] on div "rgba(6,96,65,1)" at bounding box center [1095, 347] width 22 height 22
type input "*******"
type input "***"
type input "****"
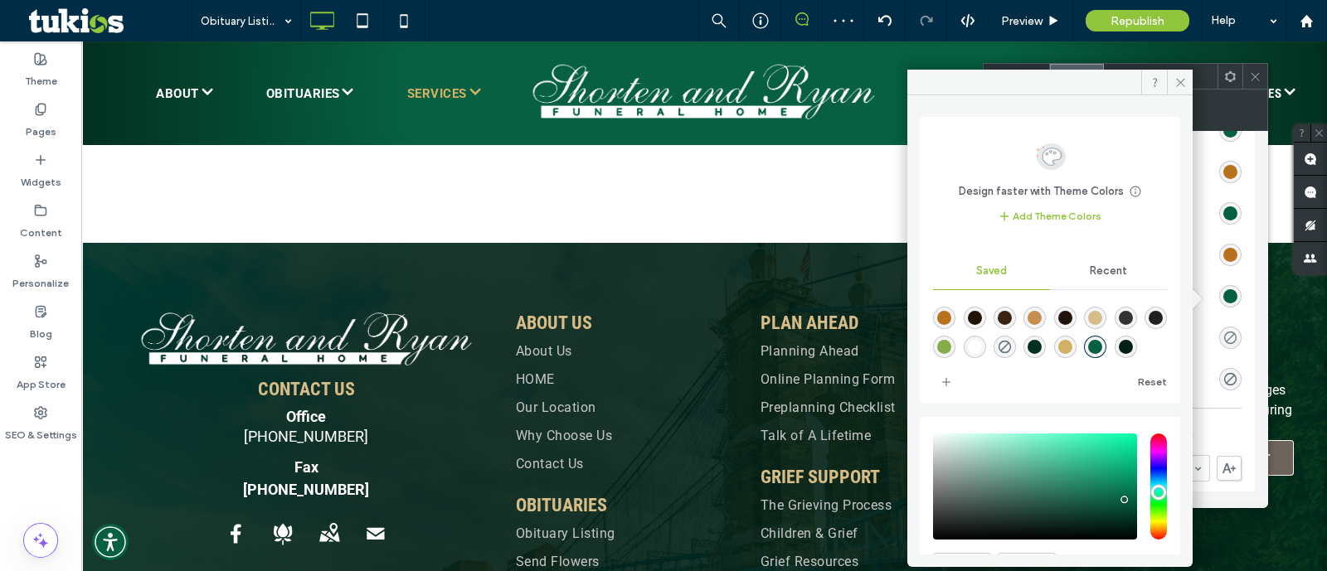
click at [1228, 331] on div "rgba(0, 0, 0, 0)" at bounding box center [1230, 338] width 14 height 14
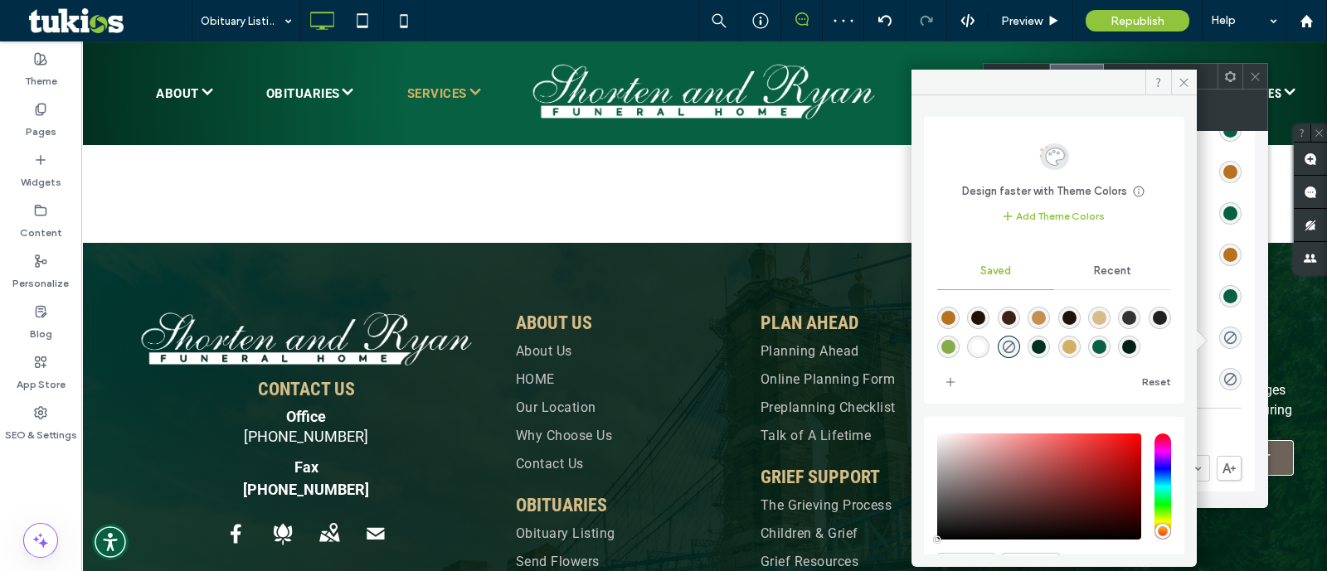
click at [951, 319] on div "rgba(184,113,28,1)" at bounding box center [948, 318] width 14 height 14
type input "*******"
type input "***"
type input "****"
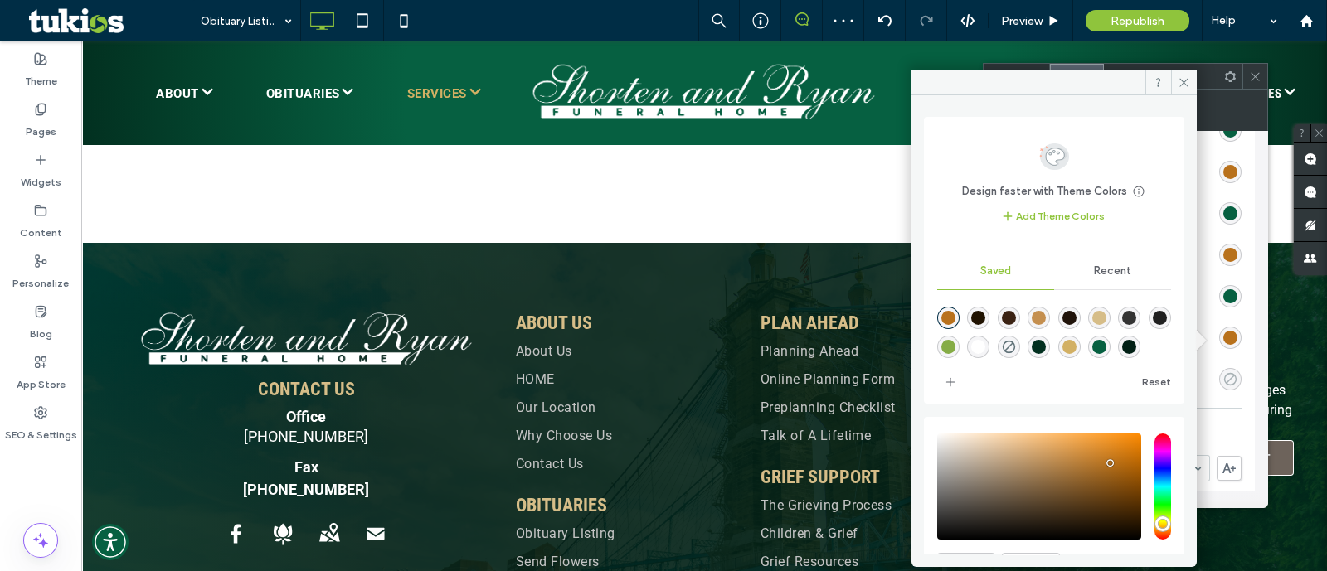
click at [1223, 381] on div "rgba(0, 0, 0, 0)" at bounding box center [1230, 379] width 22 height 22
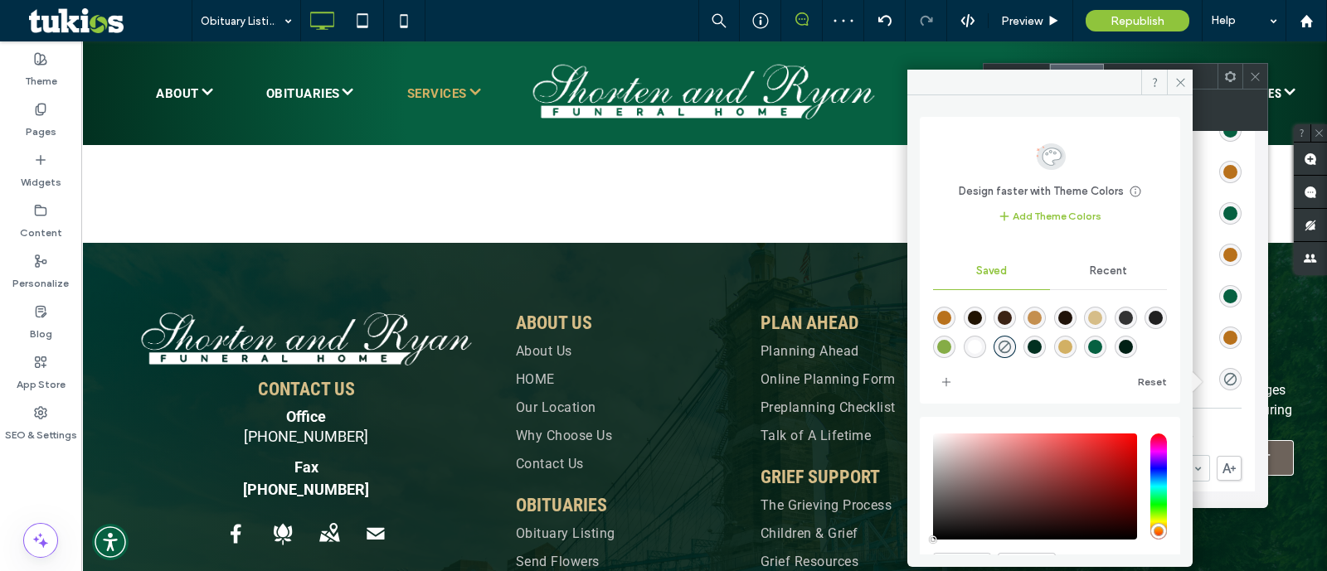
drag, startPoint x: 1149, startPoint y: 350, endPoint x: 1184, endPoint y: 363, distance: 37.3
click at [1102, 349] on div "rgba(6,96,65,1)" at bounding box center [1095, 347] width 14 height 14
type input "*******"
type input "***"
type input "****"
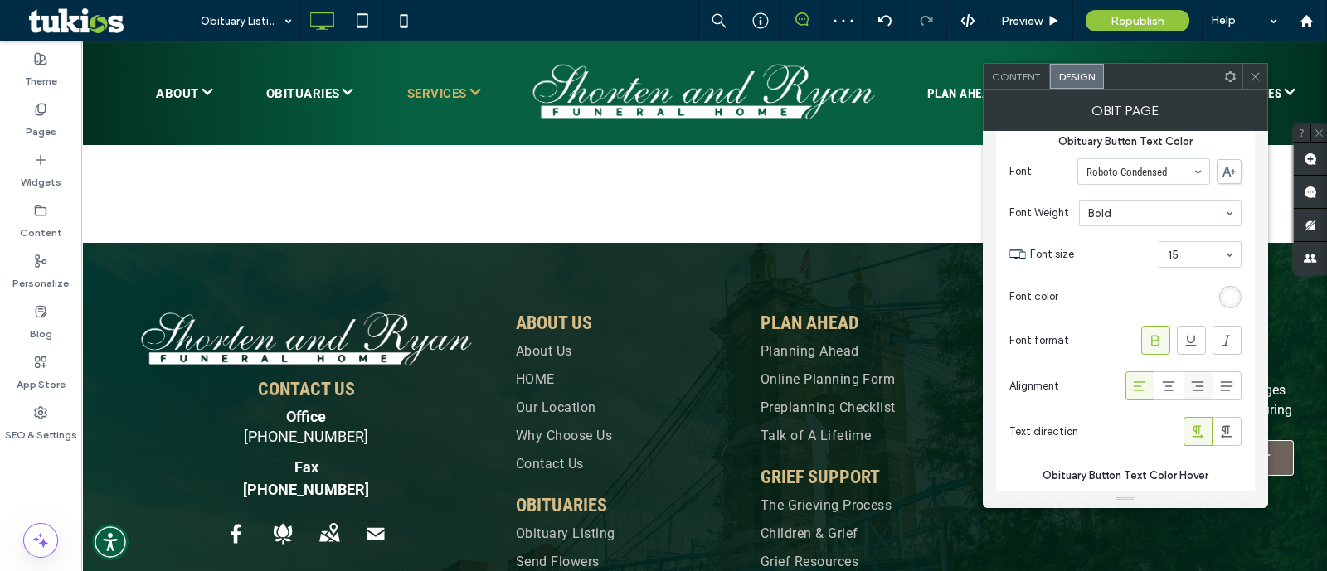
scroll to position [878, 0]
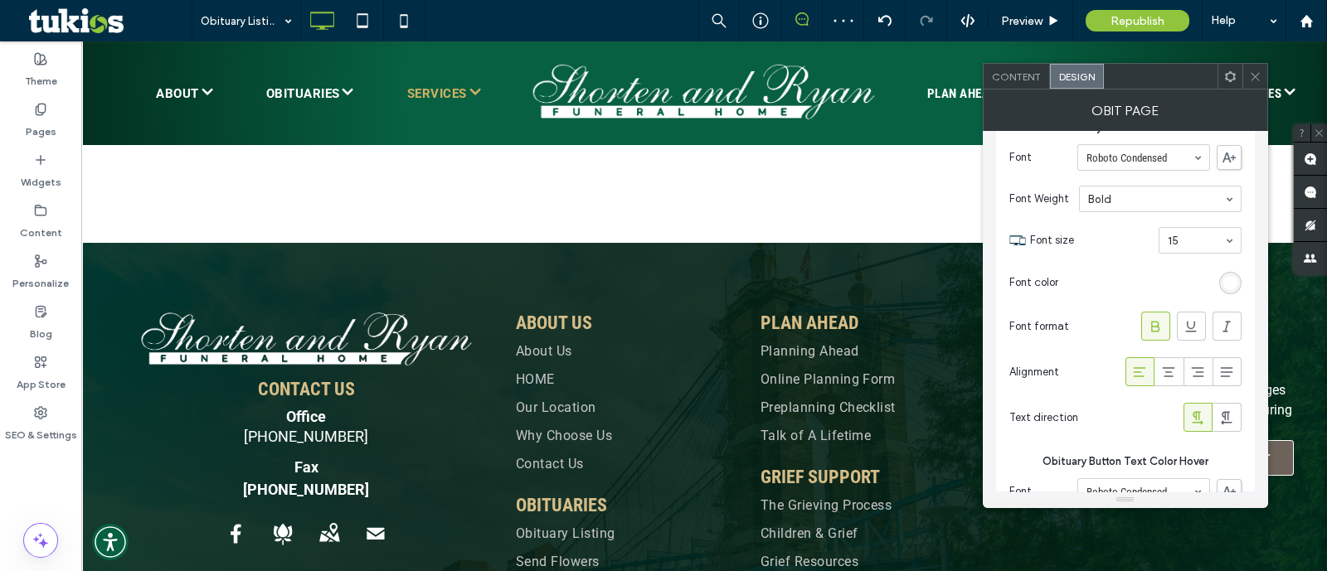
click at [1232, 284] on div "rgb(255, 255, 255)" at bounding box center [1230, 283] width 14 height 14
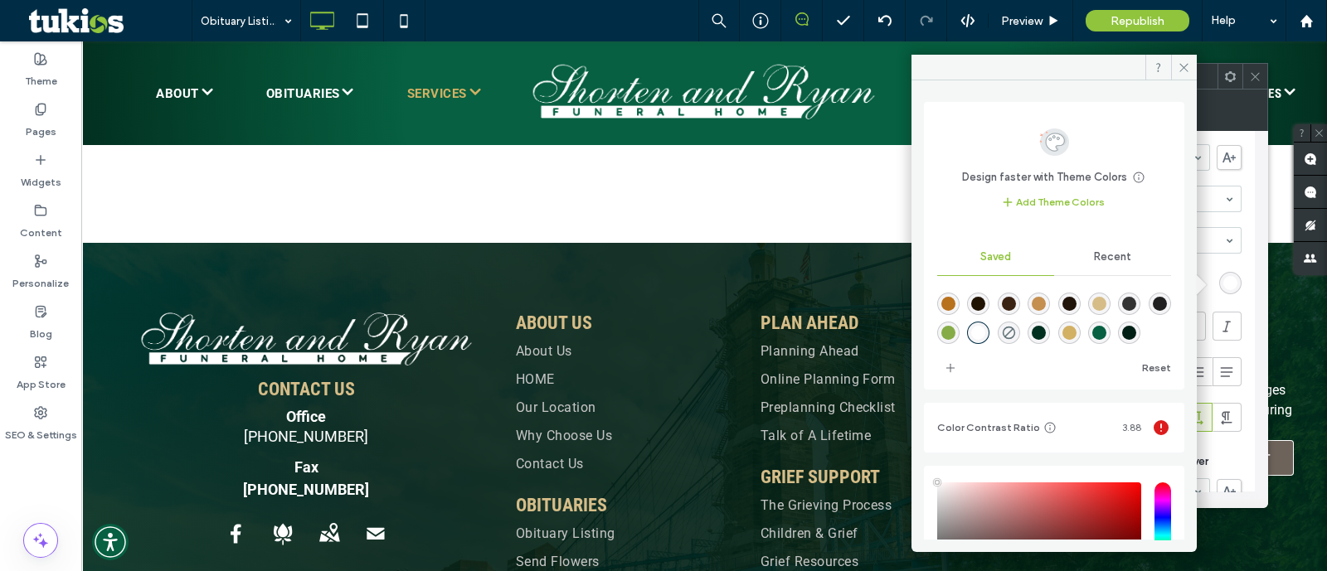
click at [985, 326] on div "rgba(255,255,255,1)" at bounding box center [978, 333] width 14 height 14
type input "*"
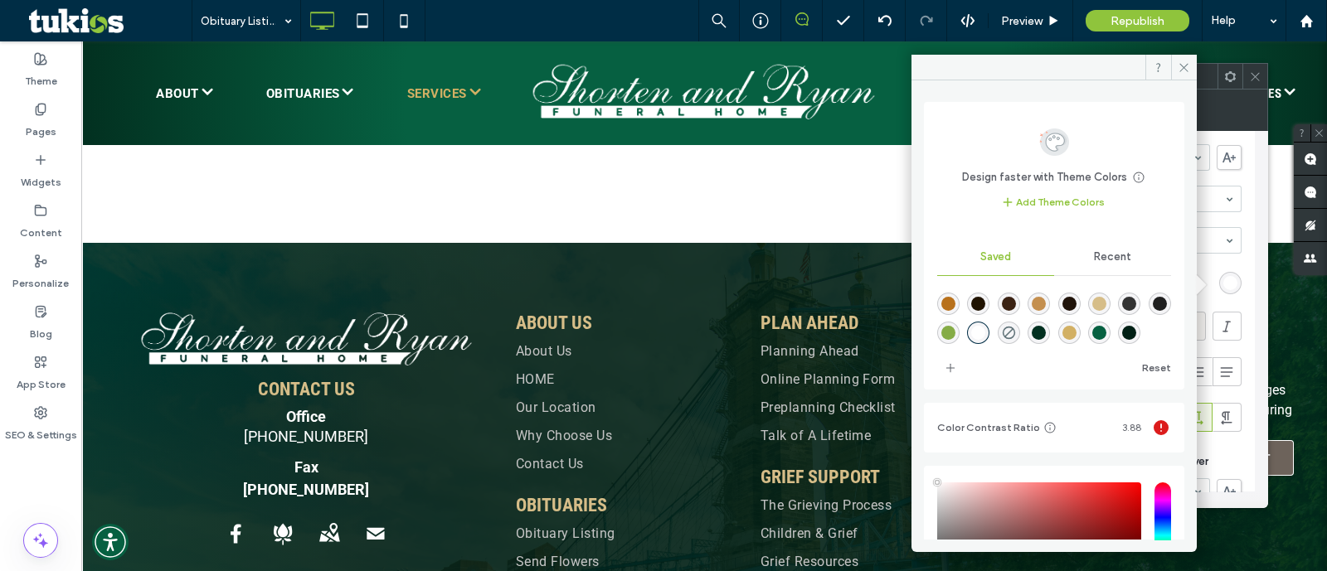
type input "*"
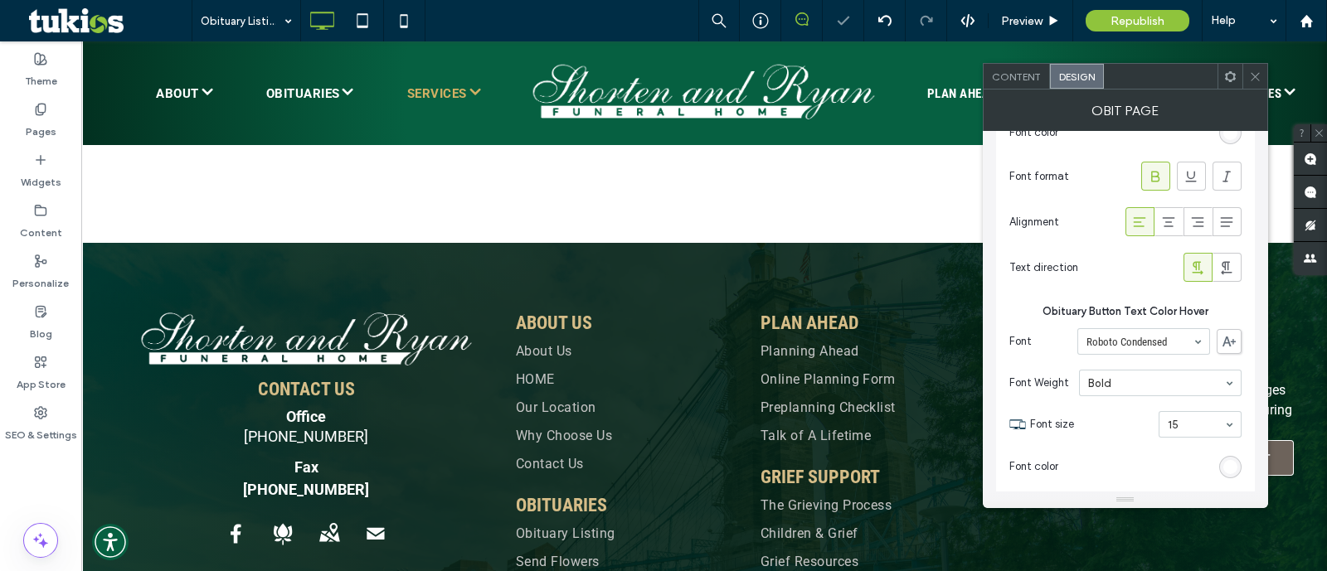
scroll to position [1086, 0]
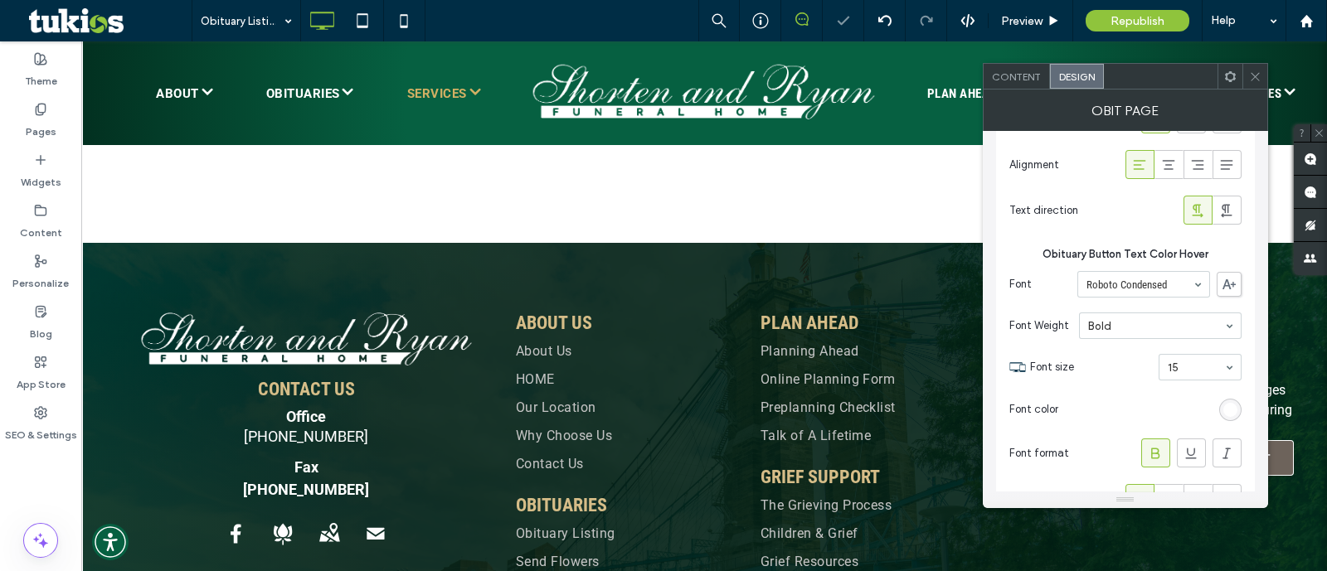
click at [1225, 400] on div "rgb(255, 255, 255)" at bounding box center [1230, 410] width 22 height 22
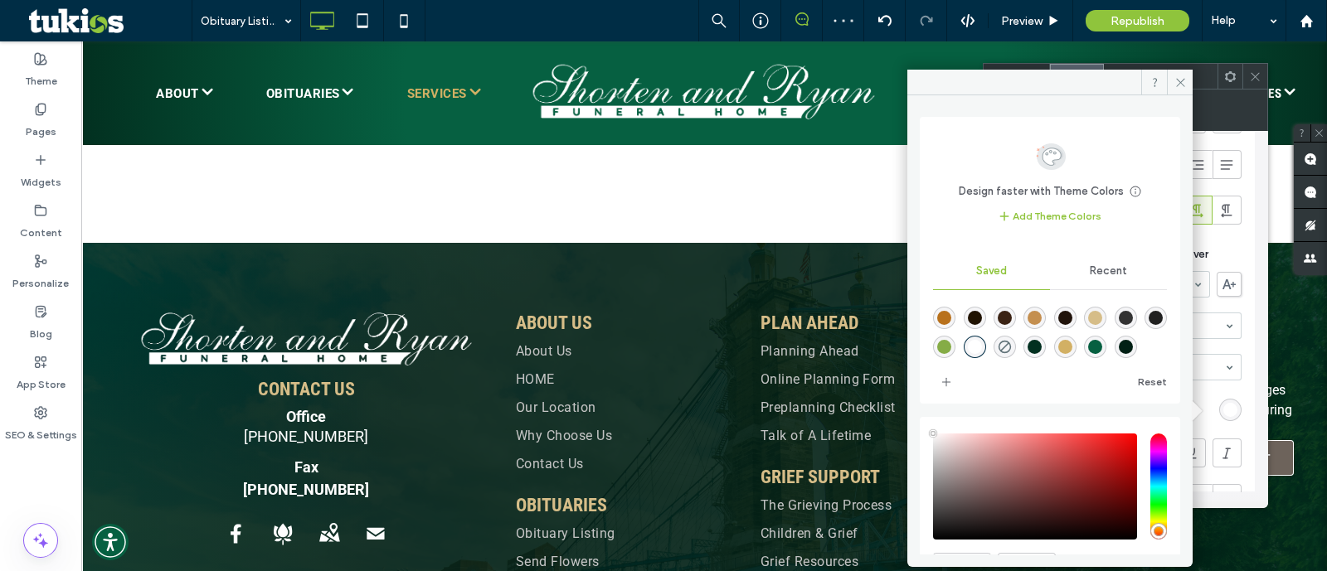
click at [982, 343] on div "rgba(255,255,255,1)" at bounding box center [975, 347] width 14 height 14
type input "*"
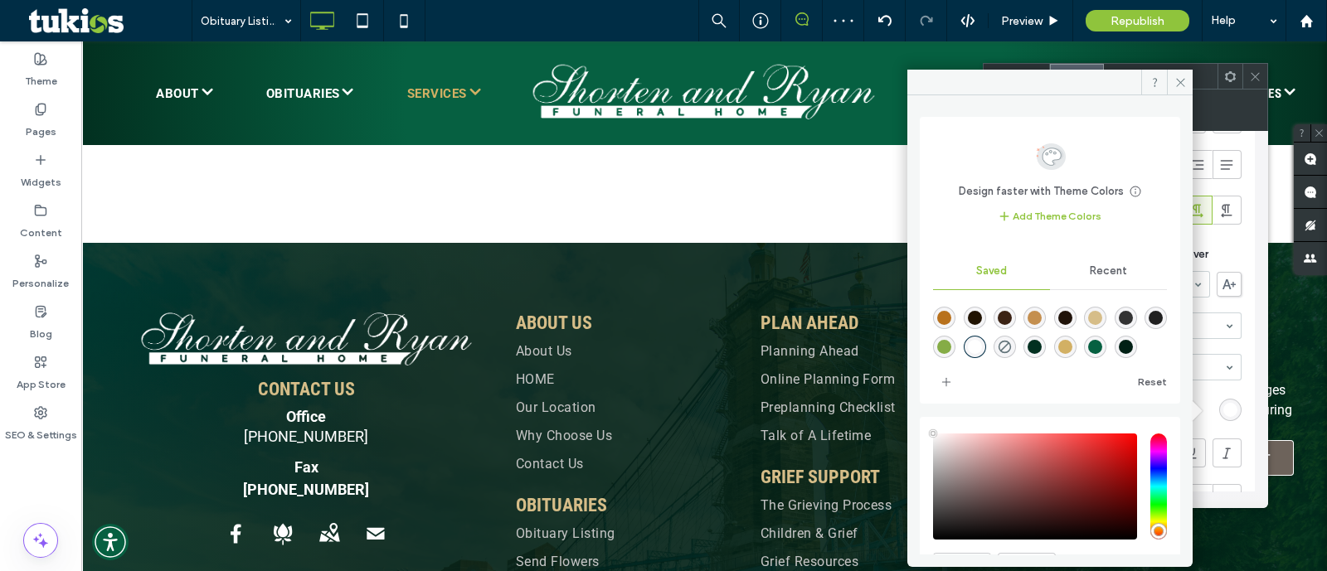
type input "*"
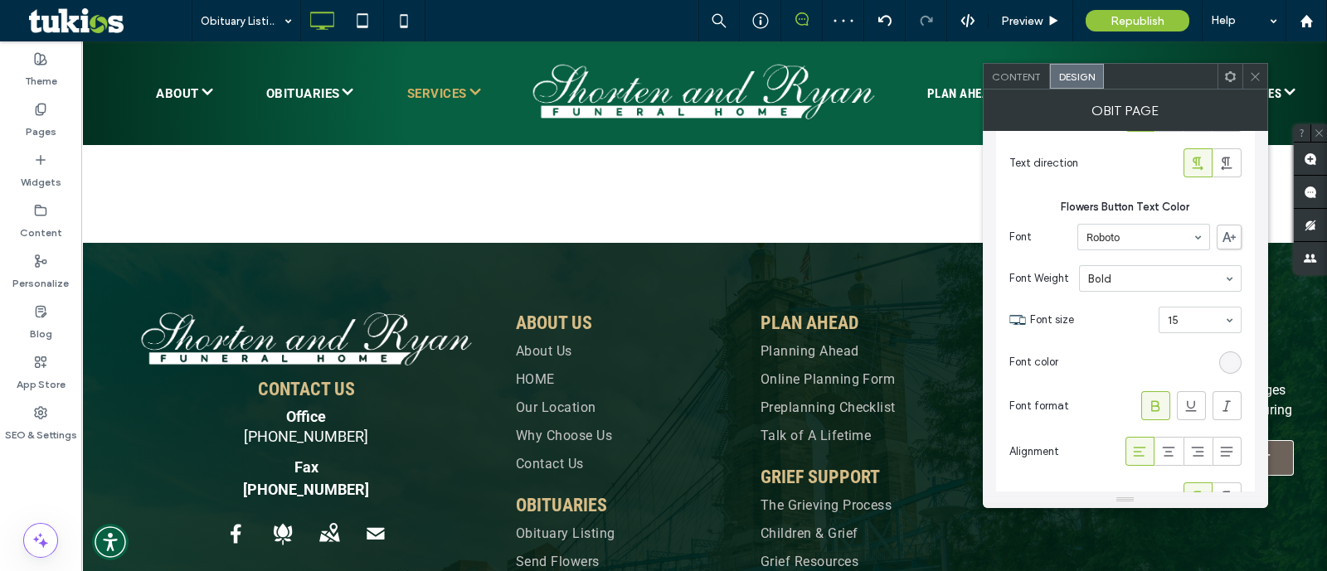
scroll to position [1500, 0]
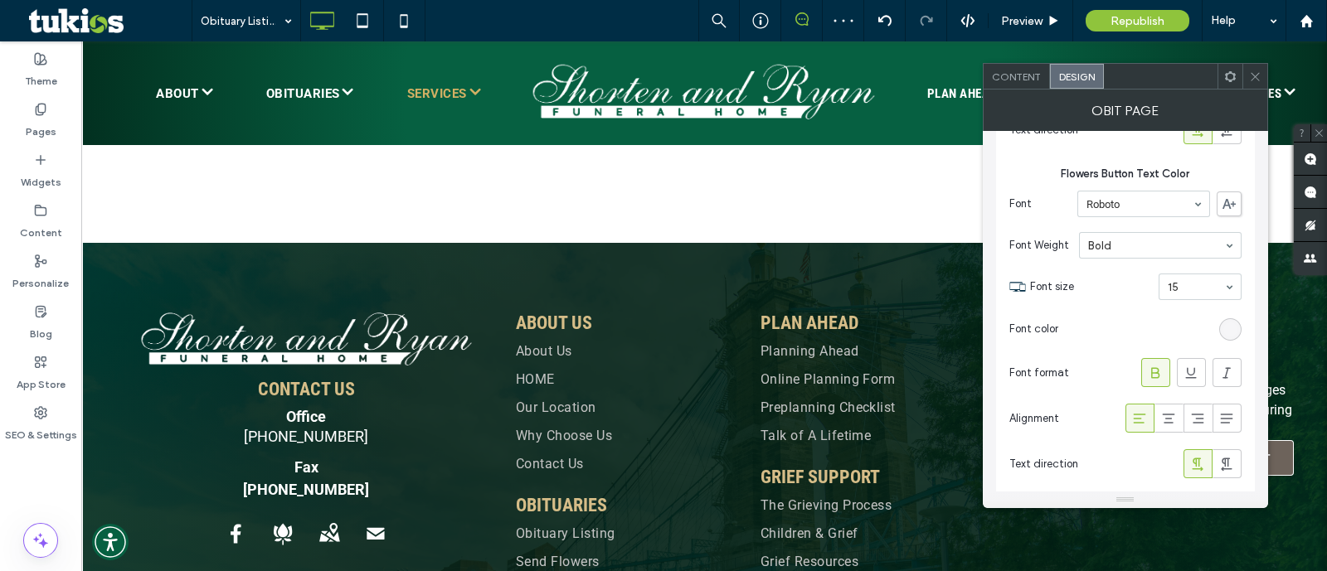
click at [1228, 327] on div "rgba(255, 255, 255, 0.13)" at bounding box center [1230, 330] width 14 height 14
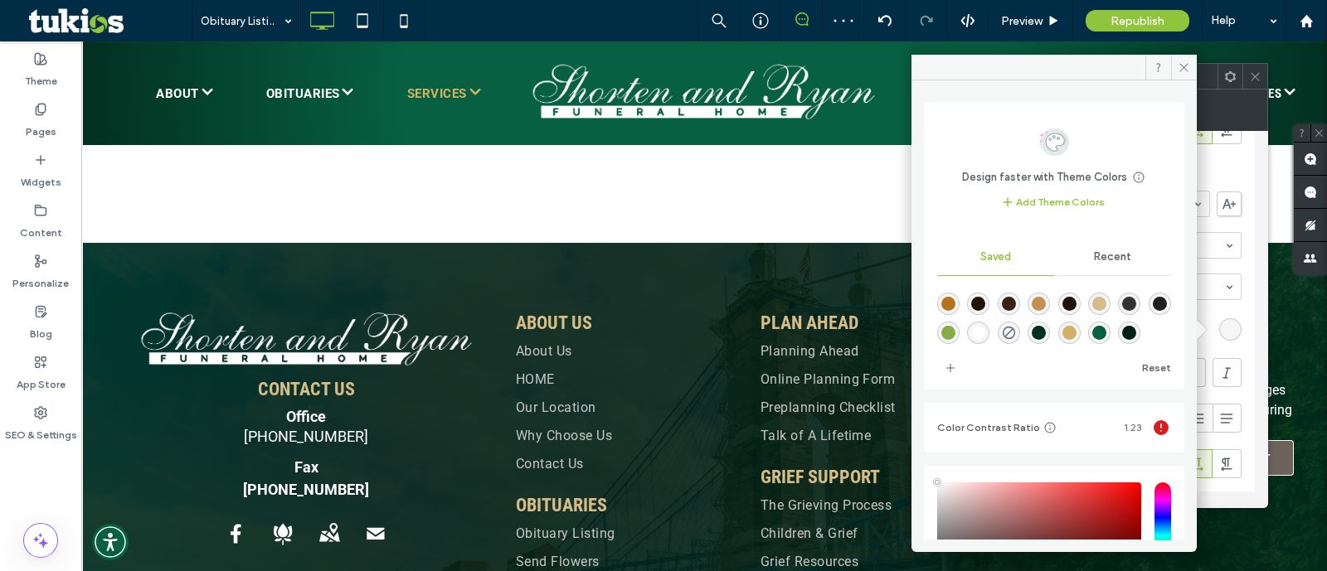
click at [985, 328] on div "rgba(255,255,255,1)" at bounding box center [978, 333] width 14 height 14
type input "*"
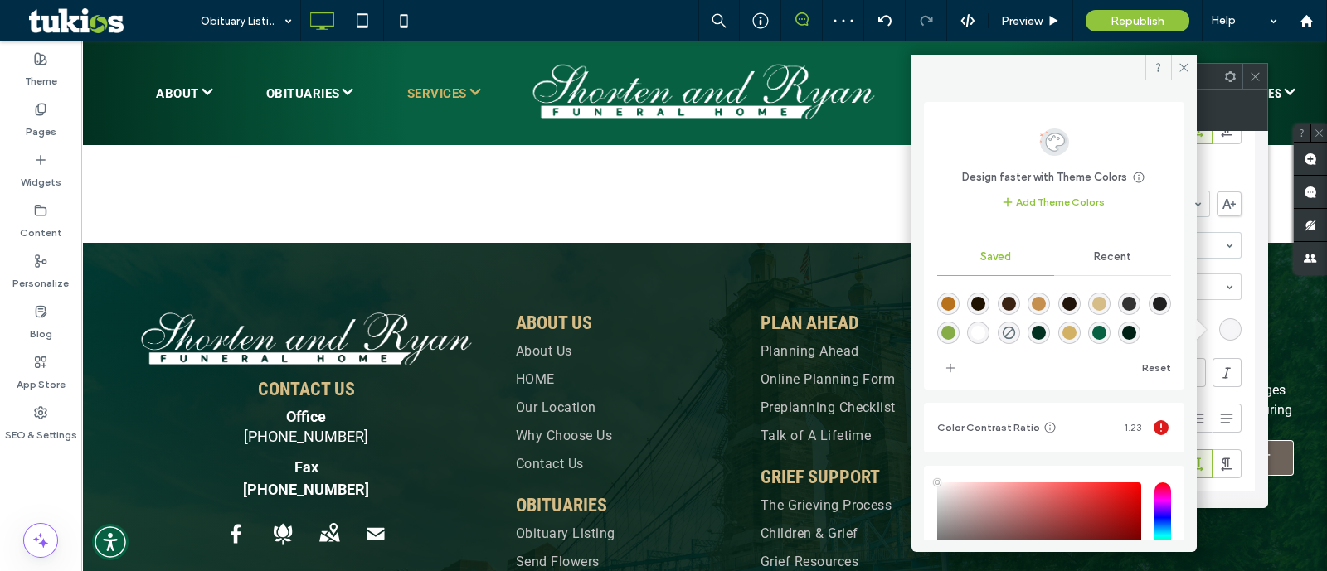
type input "*"
type input "***"
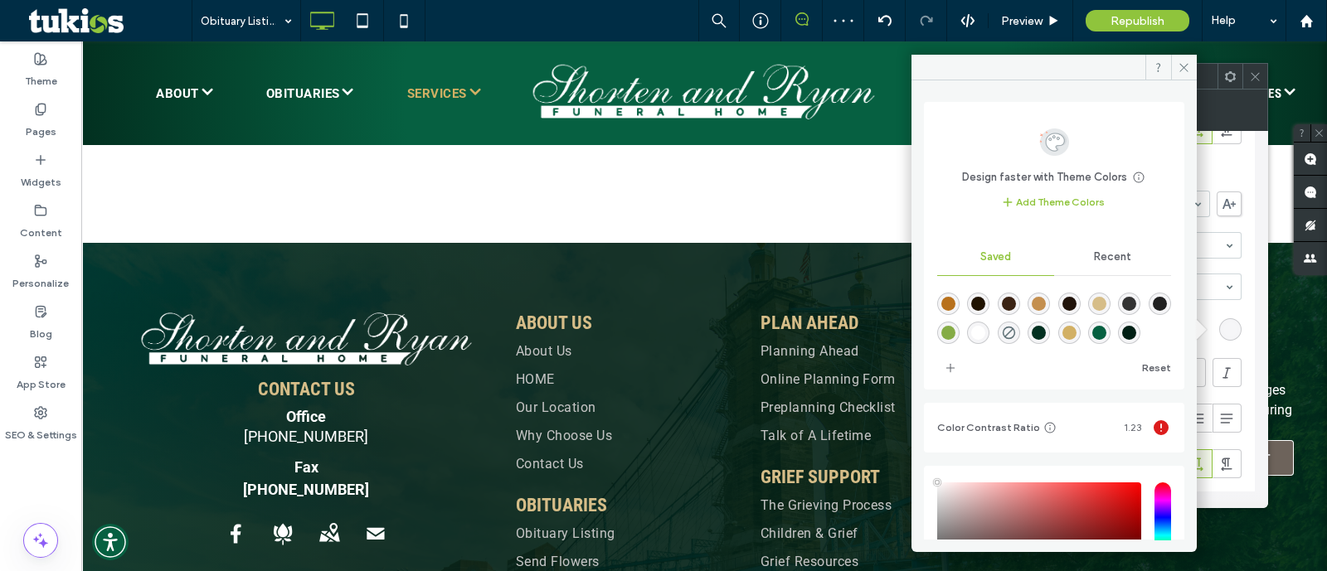
type input "****"
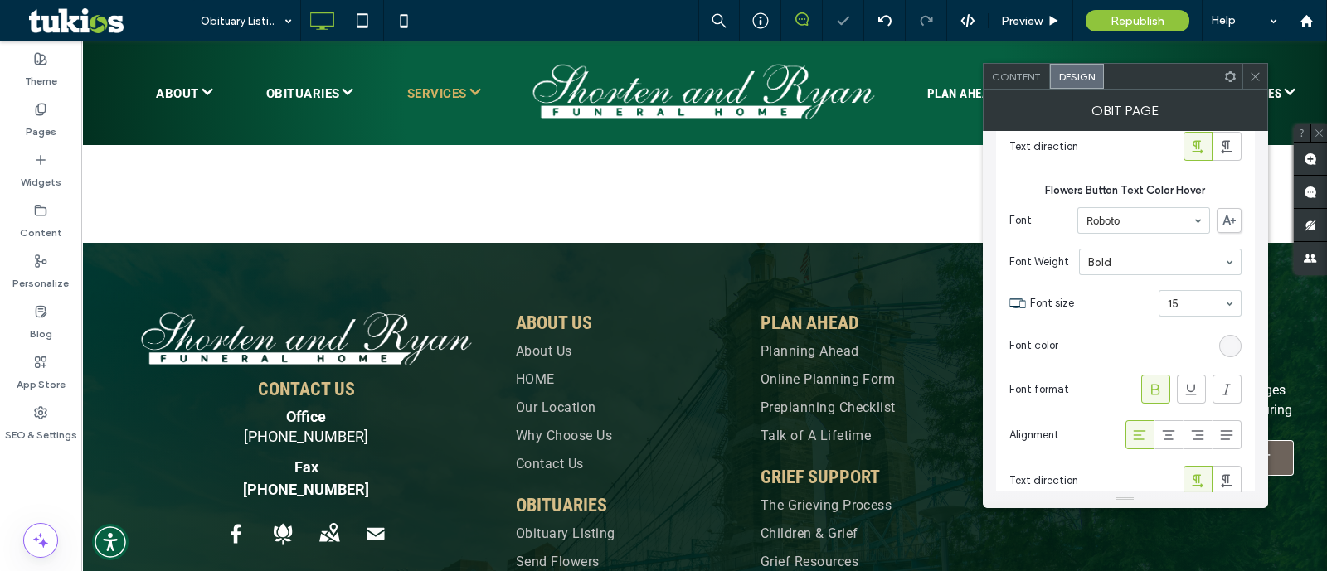
scroll to position [1915, 0]
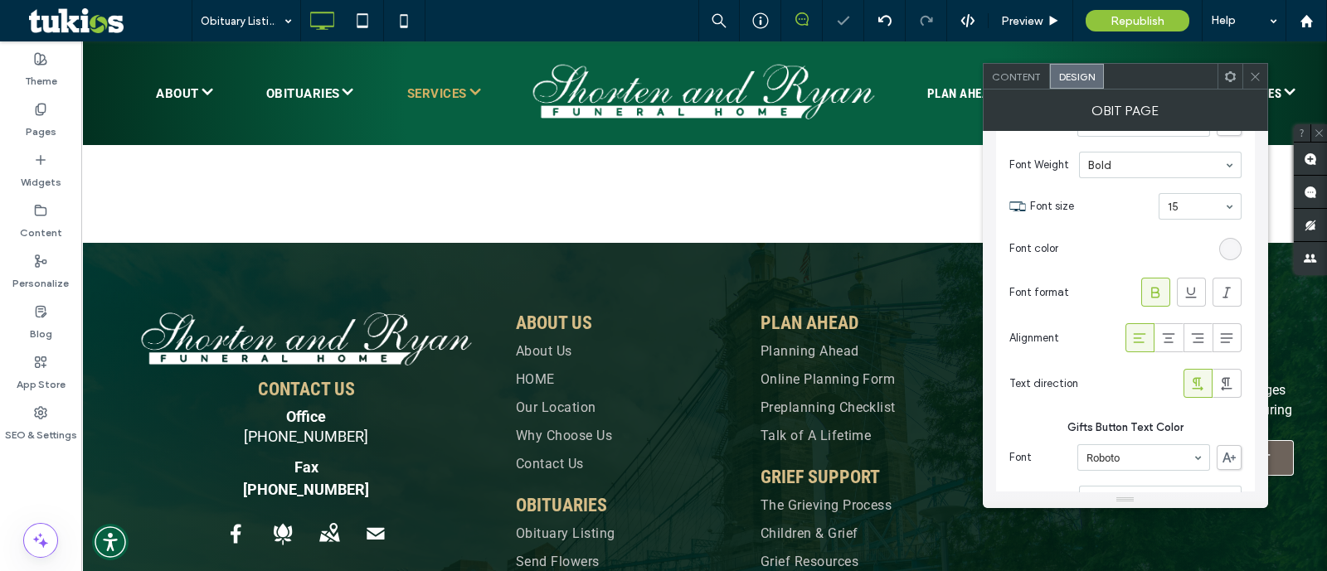
click at [1227, 231] on section "Font color" at bounding box center [1125, 248] width 232 height 41
click at [1238, 241] on div "rgba(255, 255, 255, 0.13)" at bounding box center [1230, 249] width 22 height 22
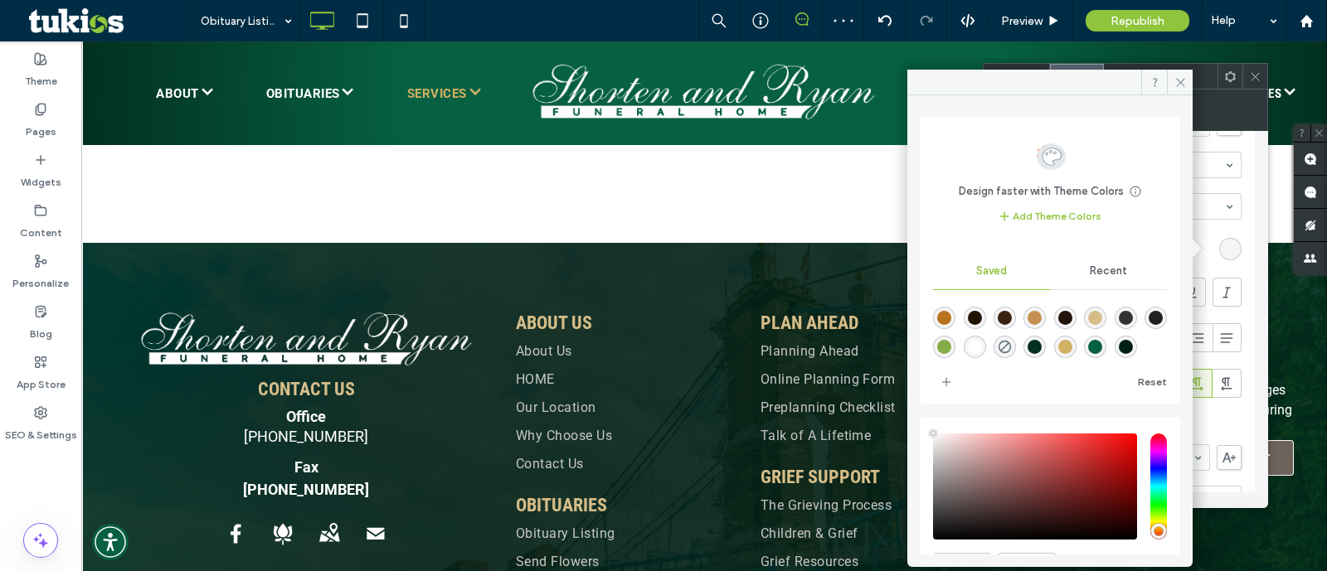
drag, startPoint x: 1029, startPoint y: 354, endPoint x: 1019, endPoint y: 348, distance: 11.3
click at [1024, 352] on div at bounding box center [1050, 330] width 234 height 62
click at [982, 345] on div "rgba(255,255,255,1)" at bounding box center [975, 347] width 14 height 14
type input "*"
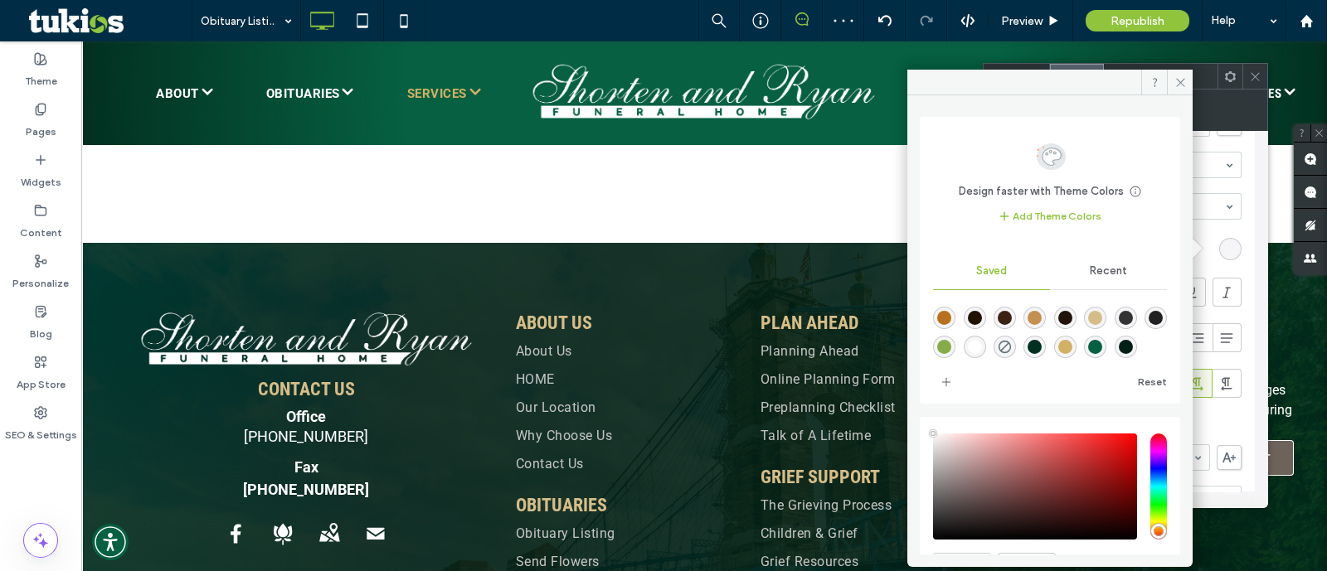
type input "*"
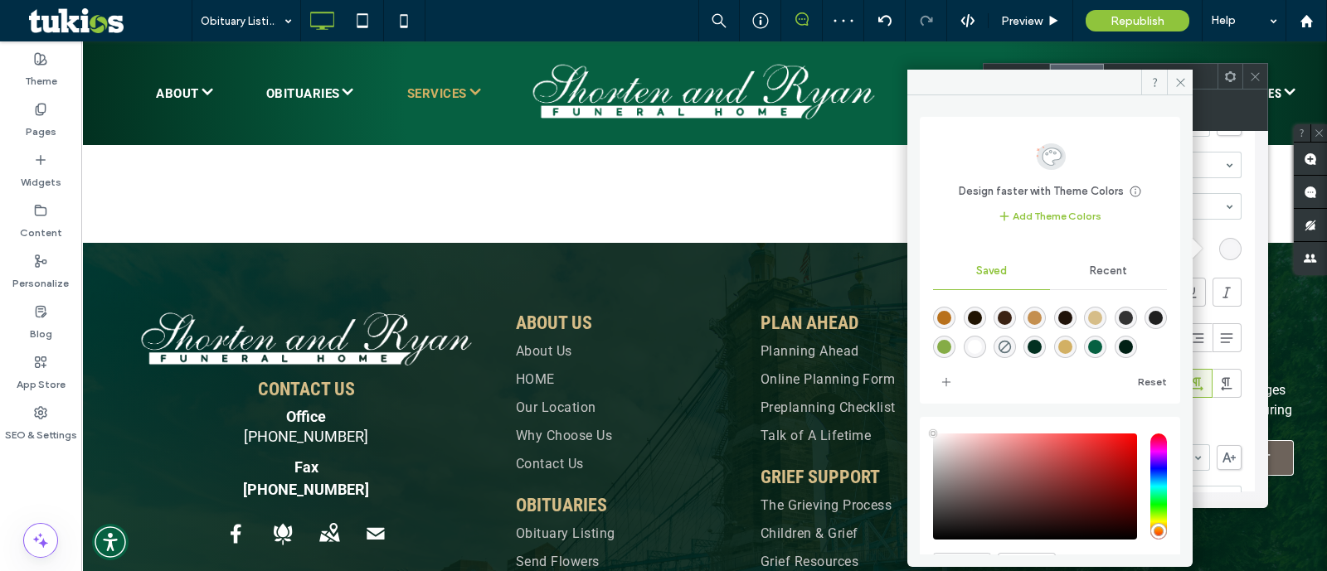
type input "*"
type input "***"
type input "****"
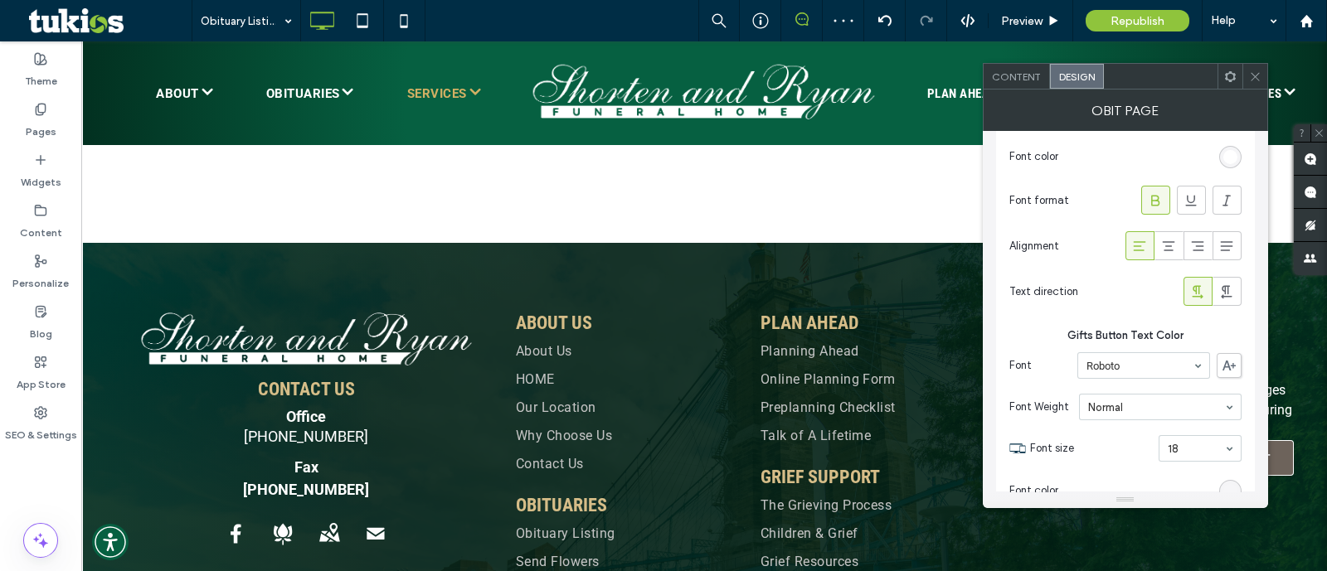
scroll to position [2226, 0]
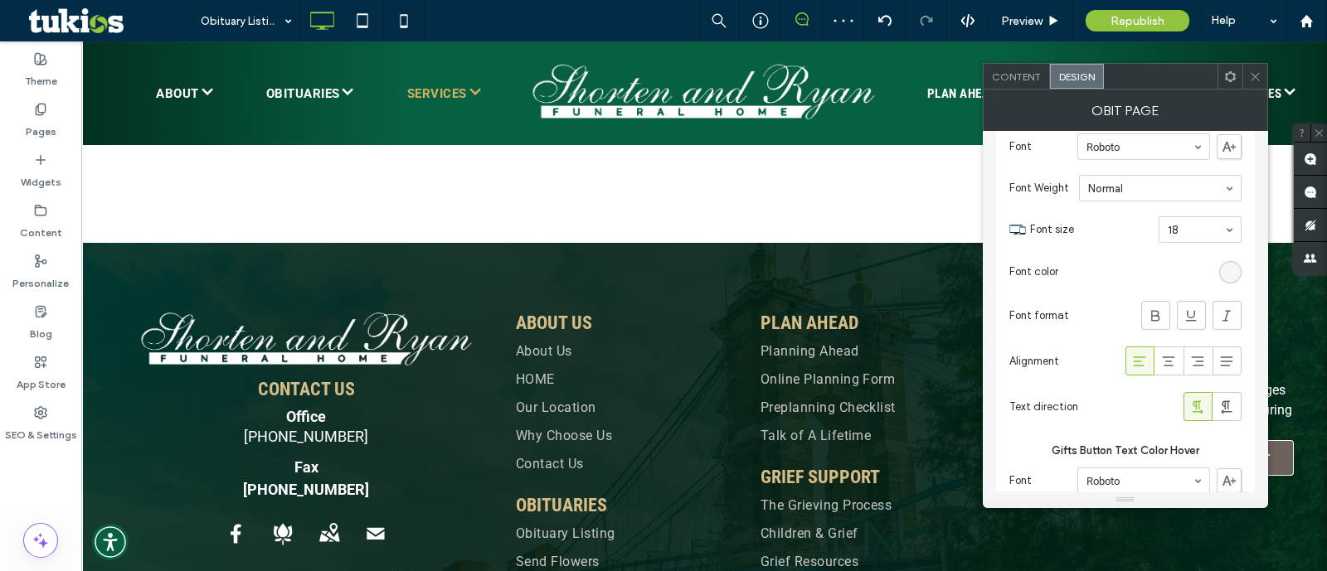
click at [1233, 276] on div "rgba(255, 255, 255, 0.13)" at bounding box center [1230, 272] width 22 height 22
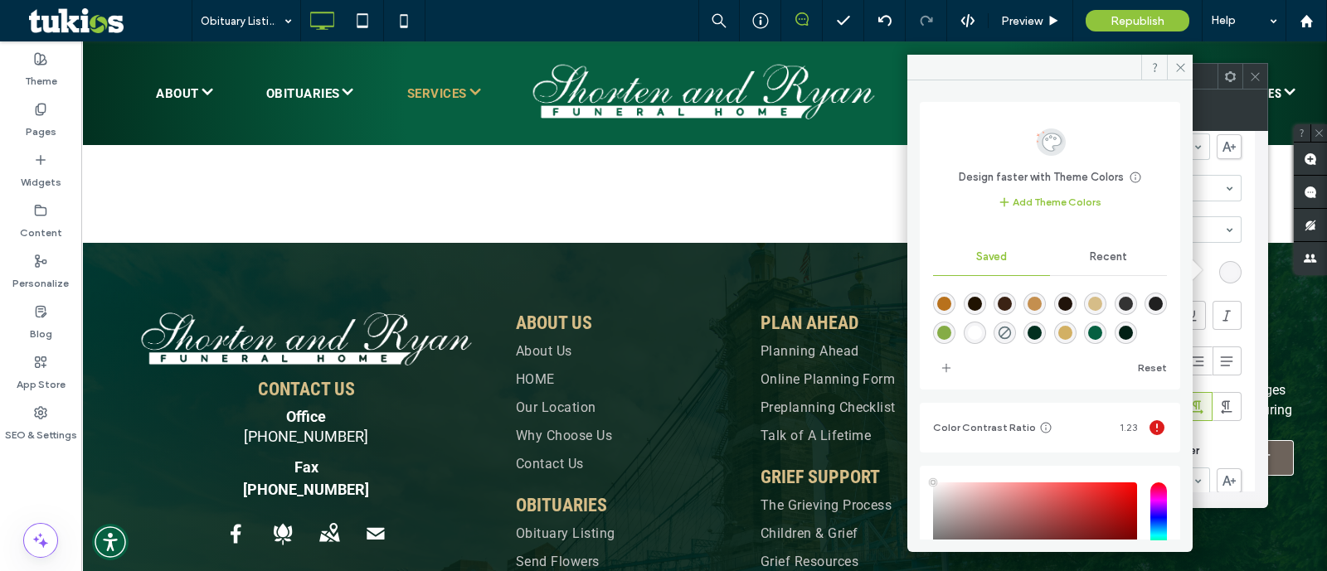
click at [982, 331] on div "rgba(255,255,255,1)" at bounding box center [975, 333] width 14 height 14
type input "*"
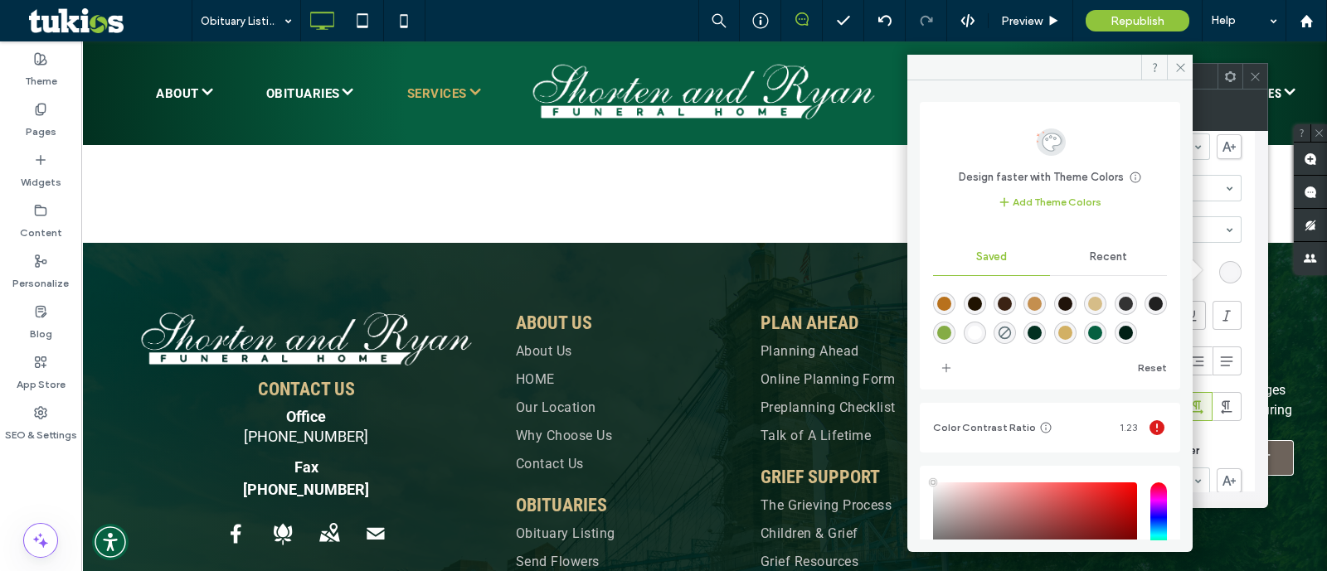
type input "*"
type input "***"
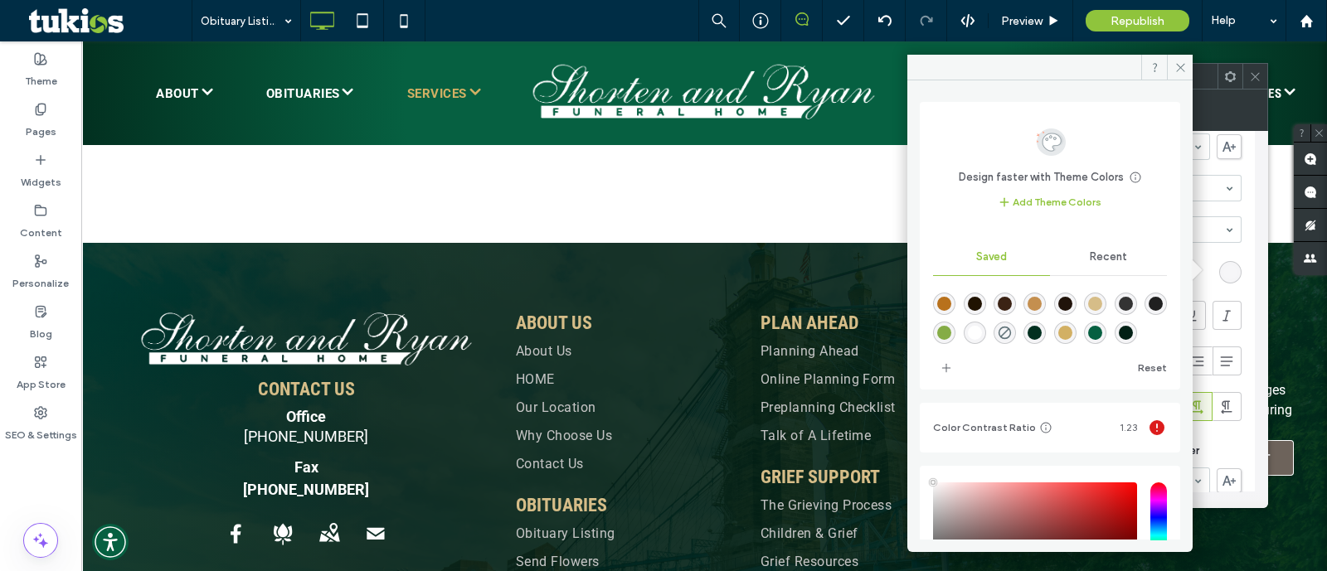
type input "****"
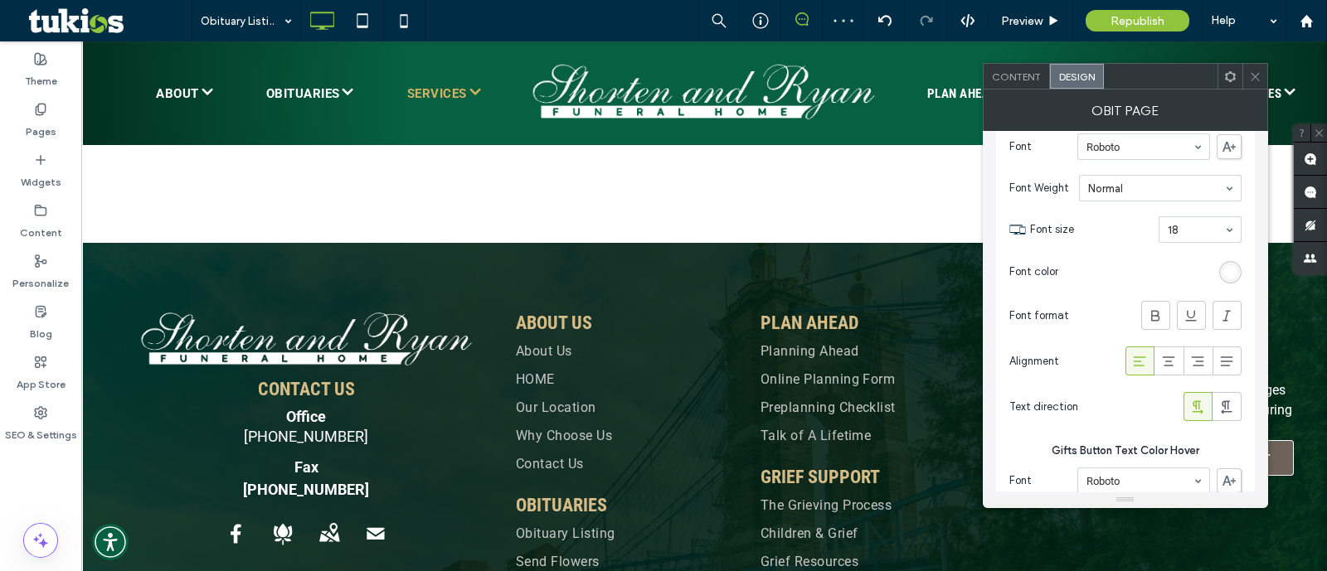
scroll to position [2434, 0]
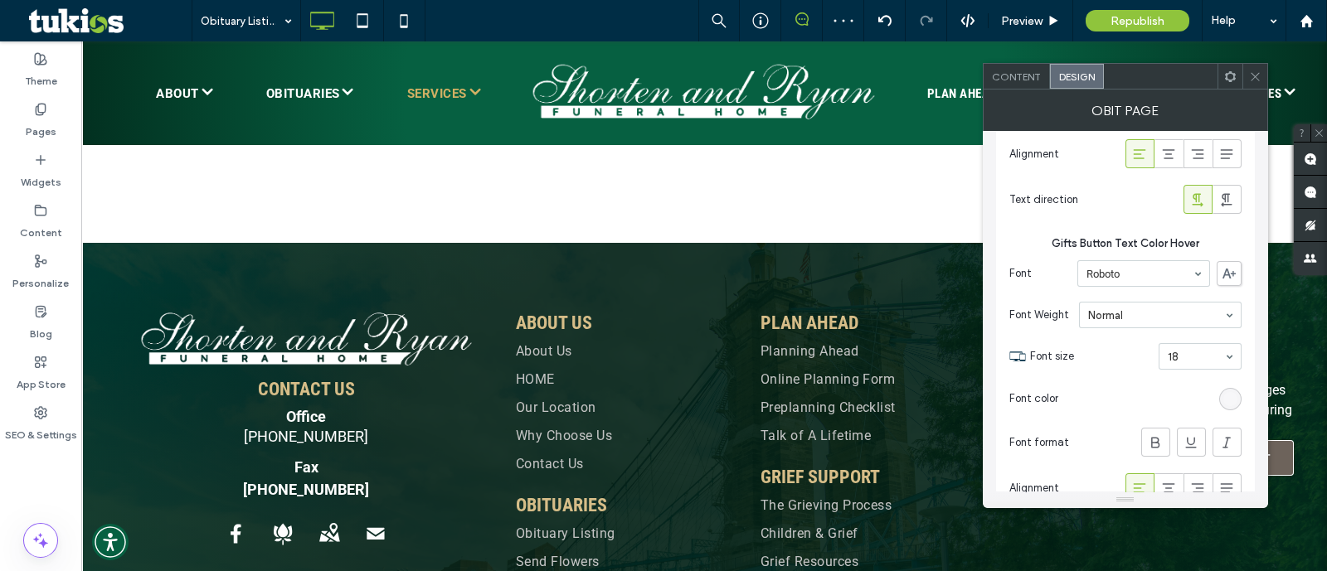
click at [1224, 392] on div "rgba(255, 255, 255, 0.13)" at bounding box center [1230, 399] width 14 height 14
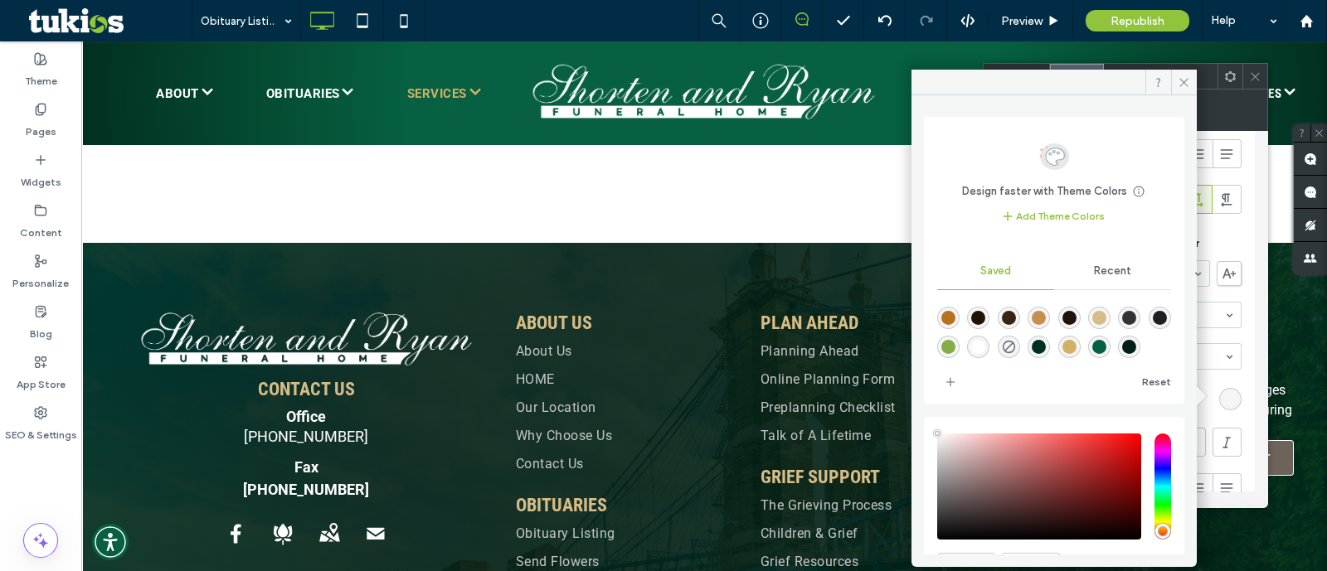
click at [985, 348] on div "rgba(255,255,255,1)" at bounding box center [978, 347] width 14 height 14
type input "*"
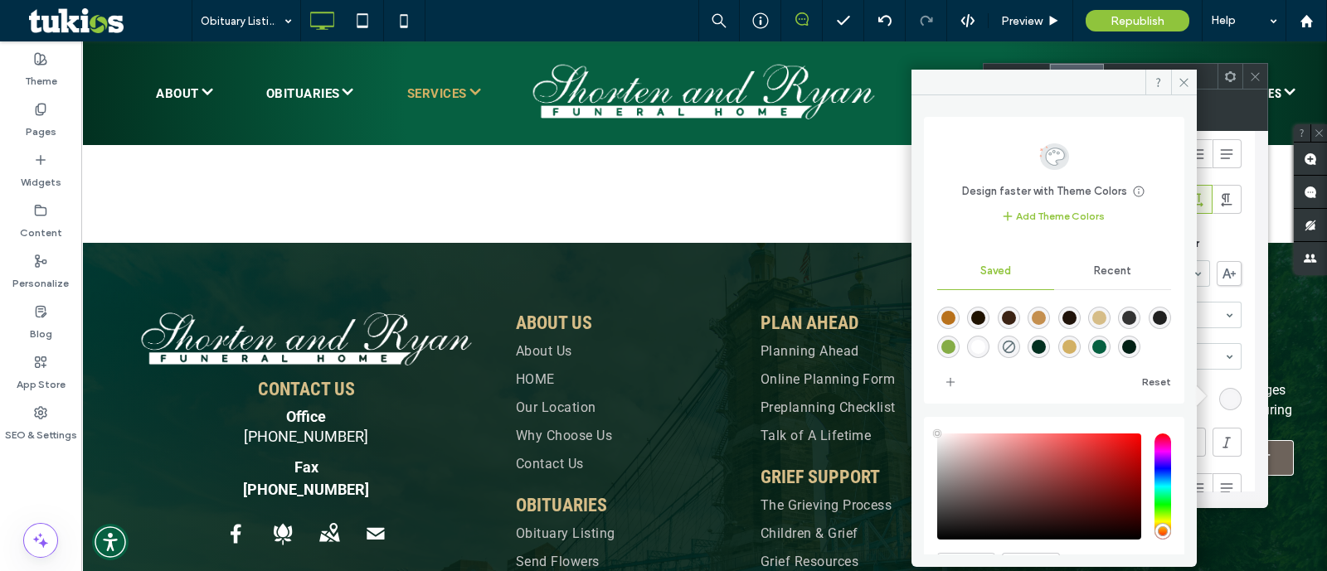
type input "*"
type input "***"
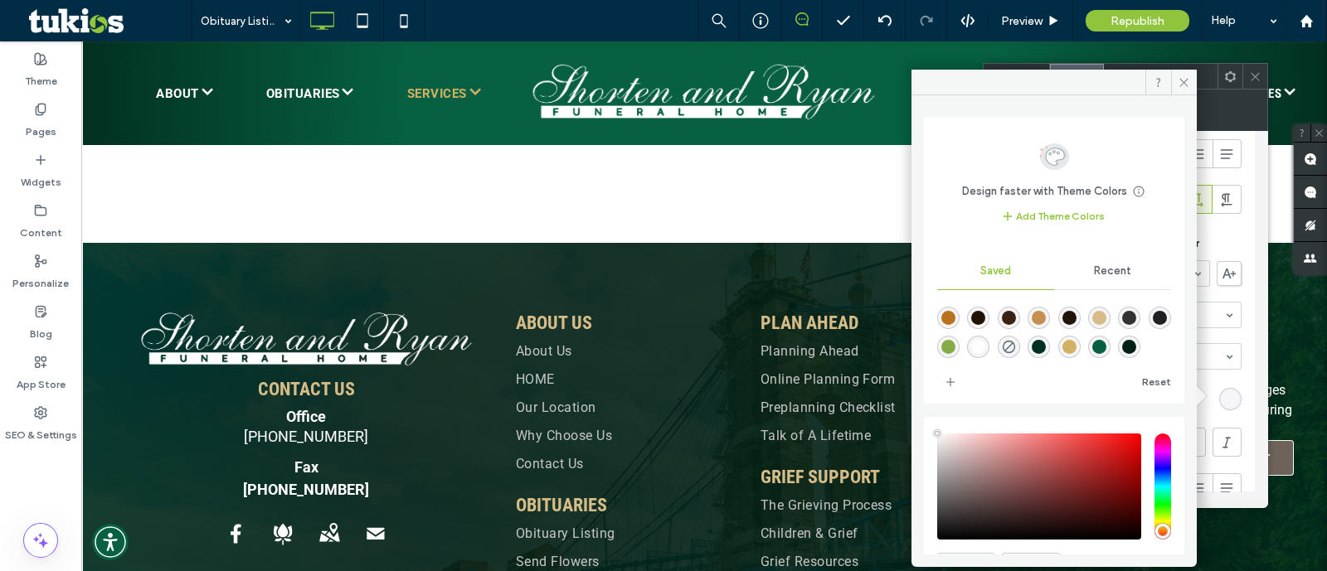
type input "****"
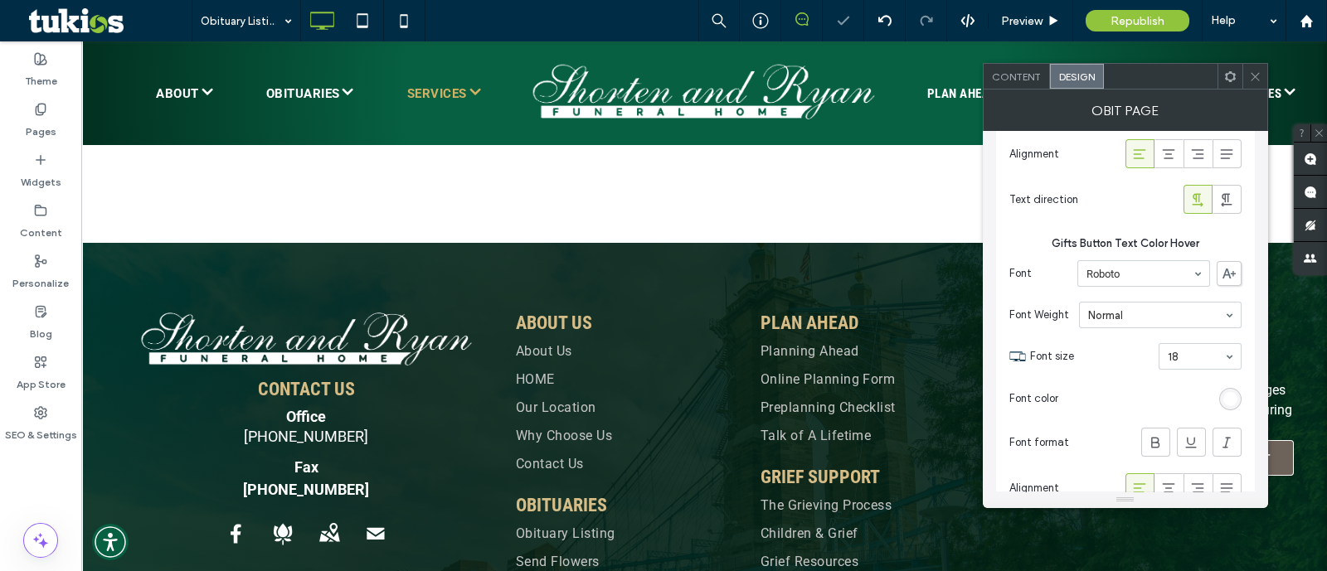
scroll to position [2745, 0]
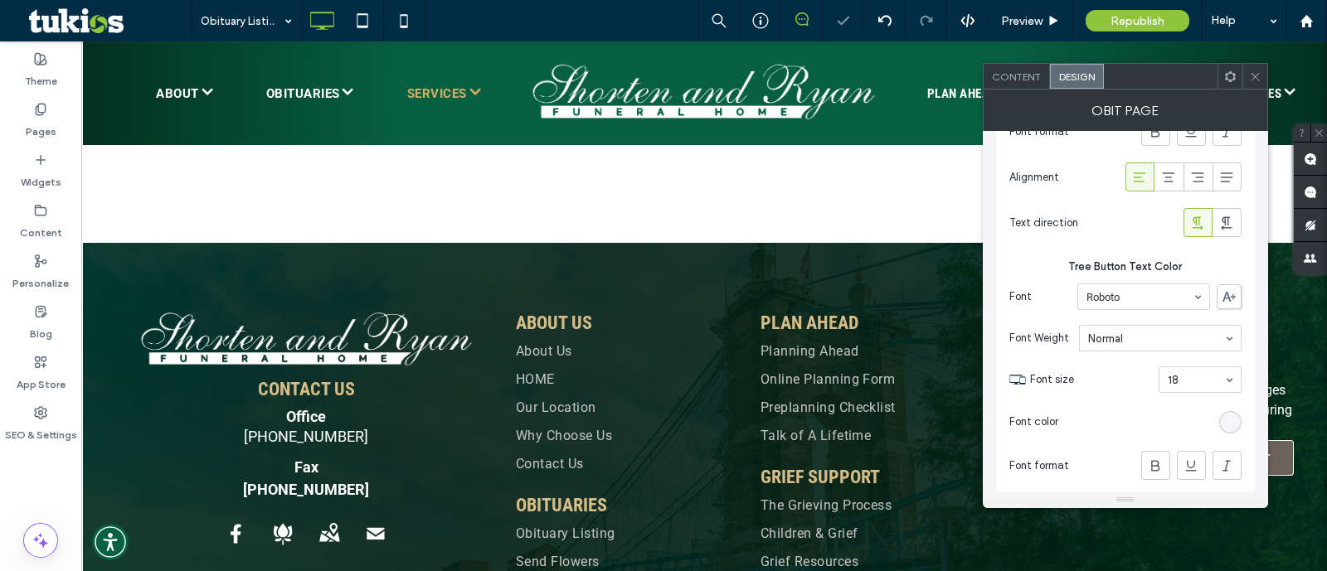
click at [1238, 420] on div "rgba(255, 255, 255, 0.13)" at bounding box center [1230, 422] width 22 height 22
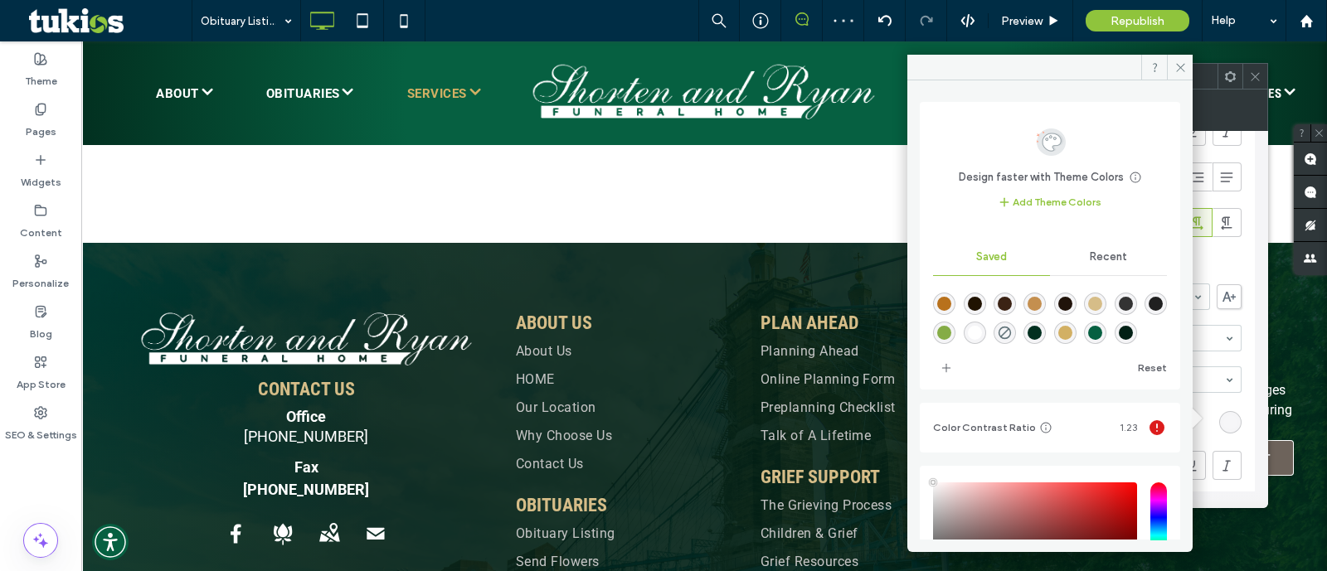
click at [982, 333] on div "rgba(255,255,255,1)" at bounding box center [975, 333] width 14 height 14
type input "*"
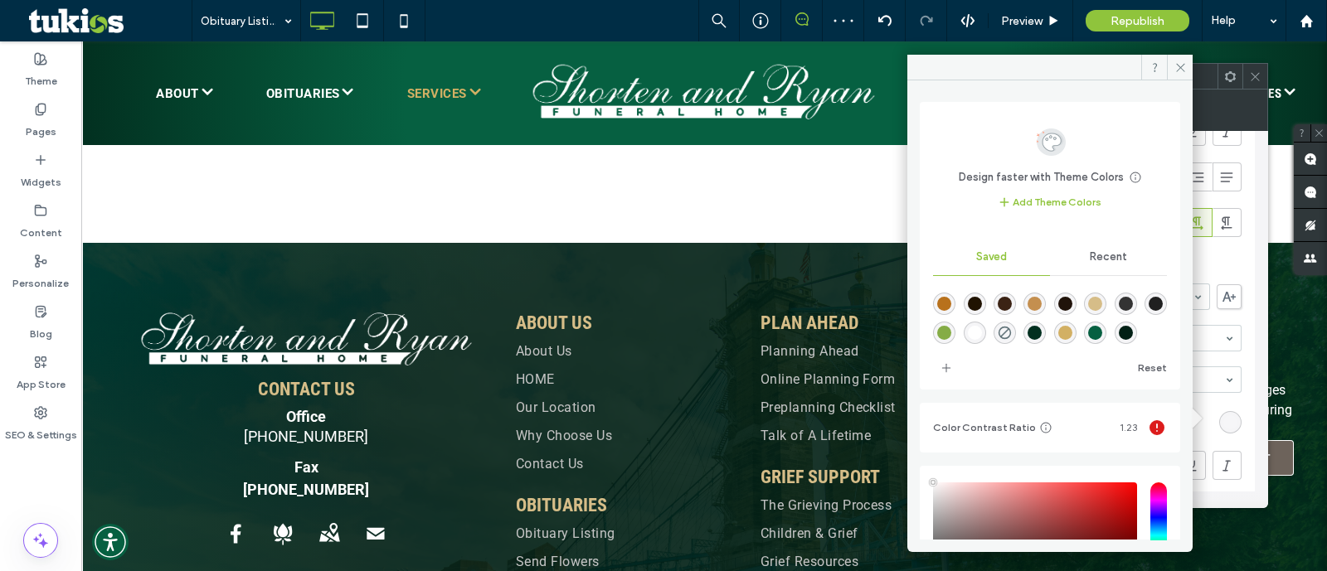
type input "*"
type input "***"
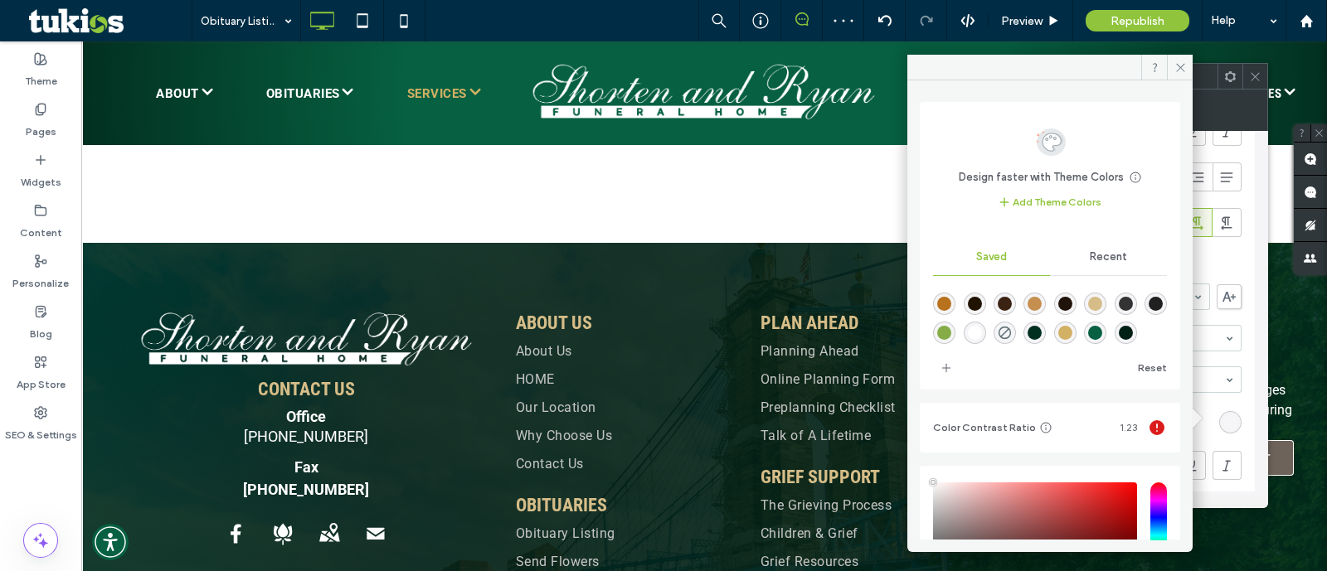
type input "****"
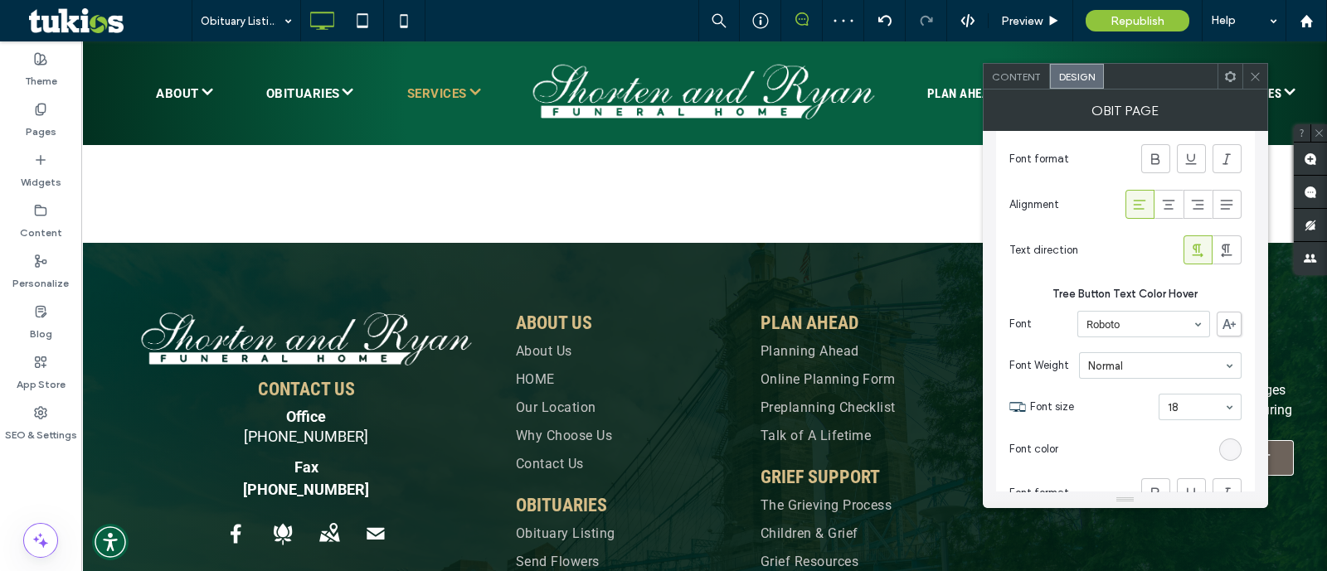
scroll to position [3056, 0]
click at [1233, 435] on div "rgba(255, 255, 255, 0.13)" at bounding box center [1230, 446] width 22 height 22
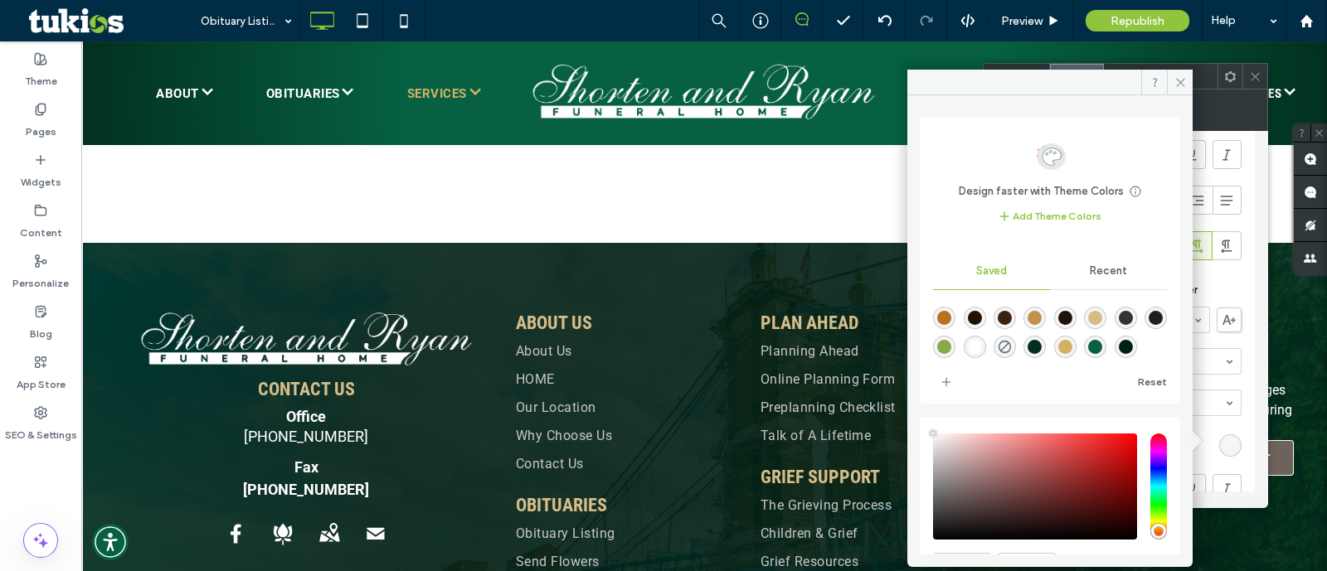
click at [982, 341] on div "rgba(255,255,255,1)" at bounding box center [975, 347] width 14 height 14
type input "*"
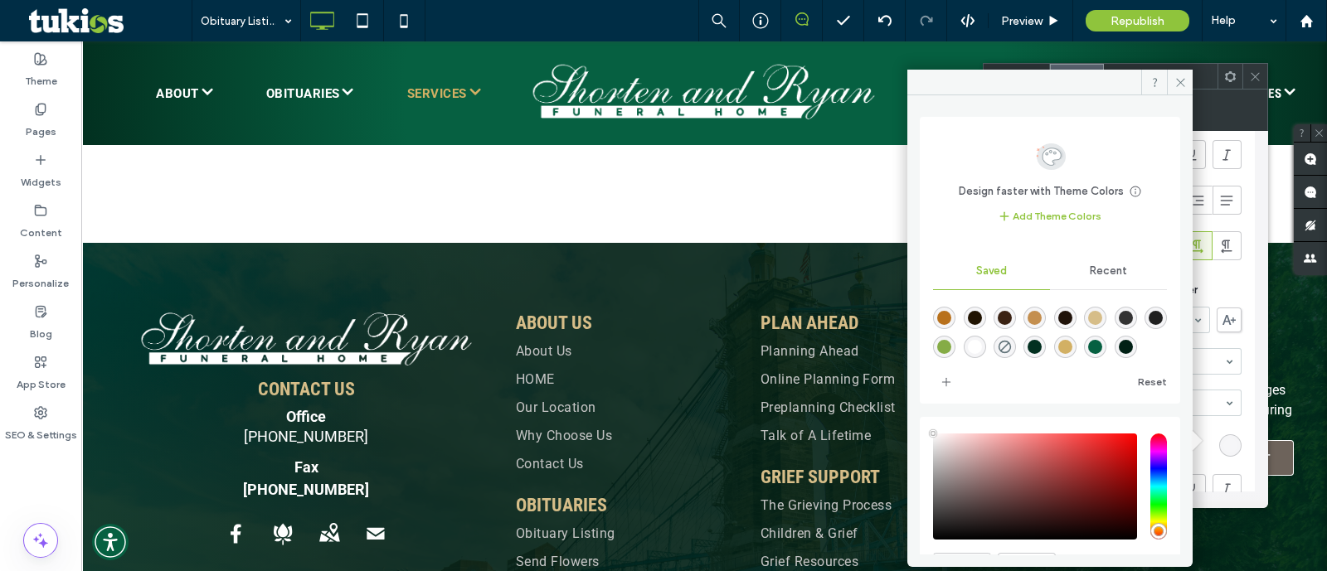
type input "*"
type input "***"
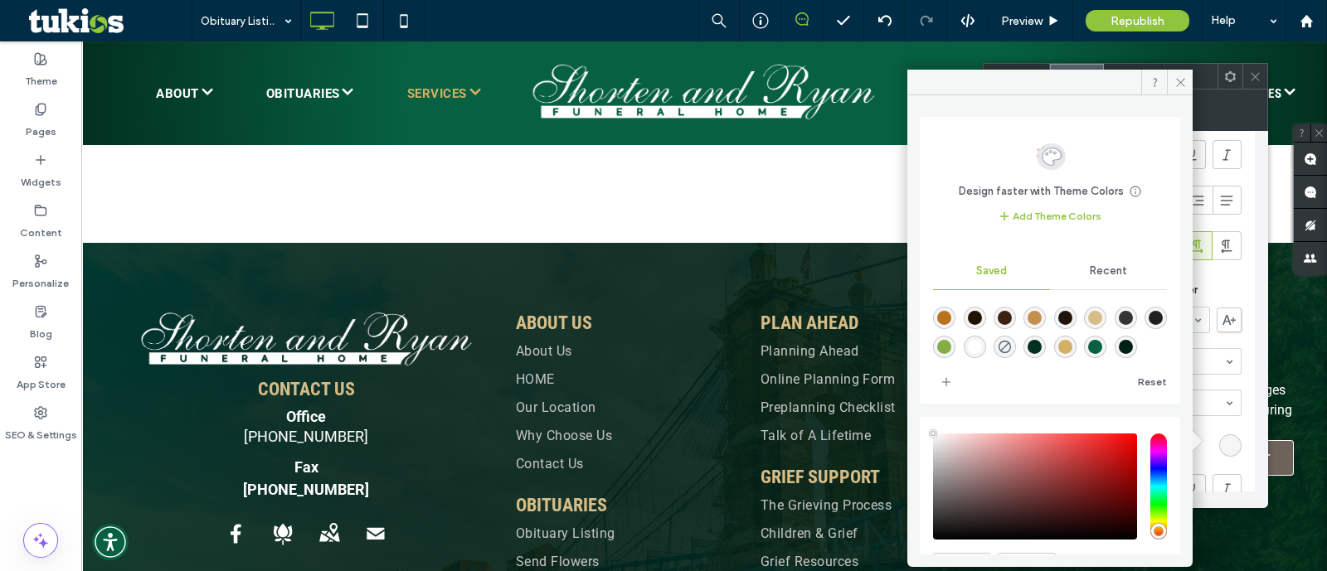
type input "****"
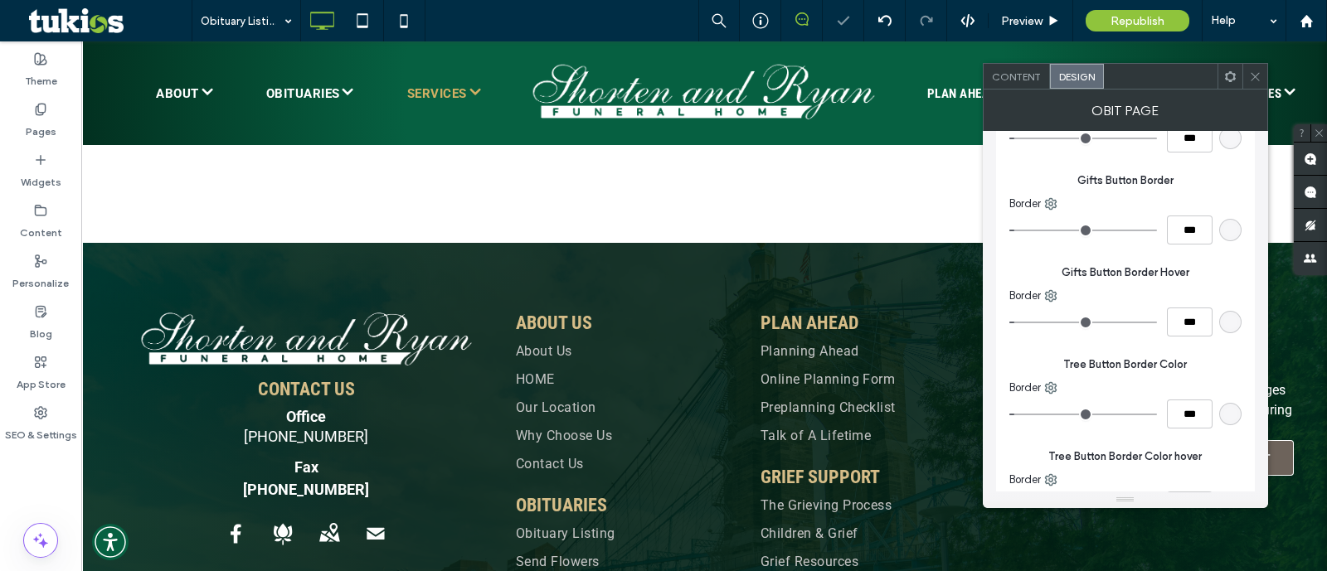
scroll to position [4081, 0]
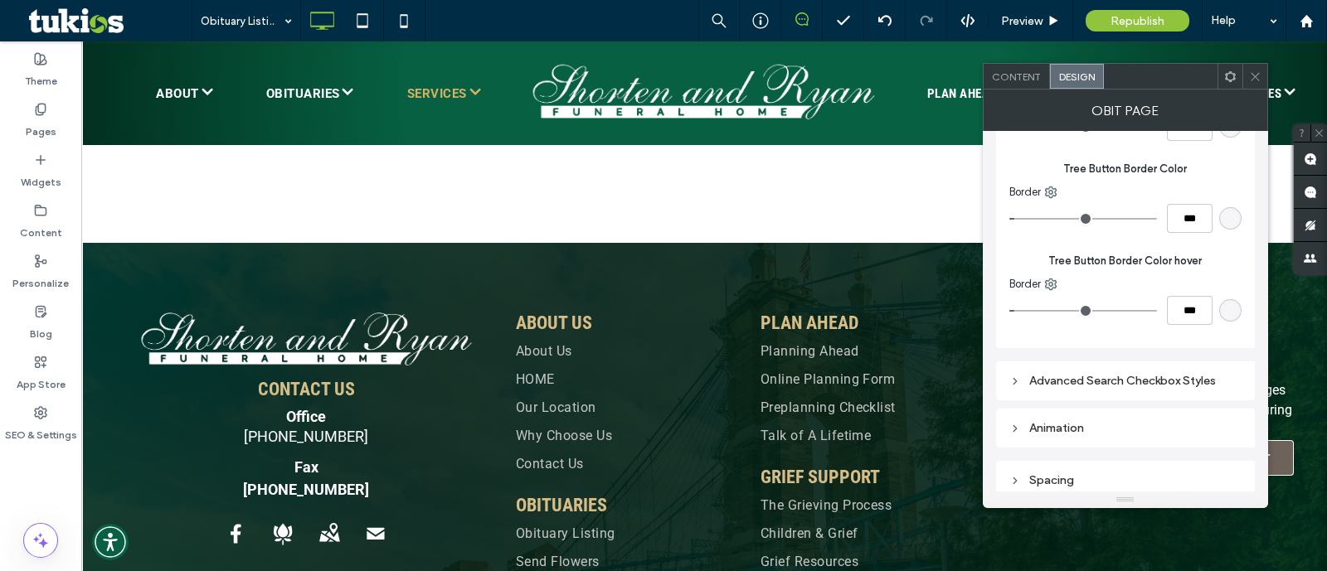
click at [1027, 90] on div "Obit Page" at bounding box center [1125, 110] width 285 height 41
click at [1017, 71] on span "Content" at bounding box center [1016, 77] width 49 height 12
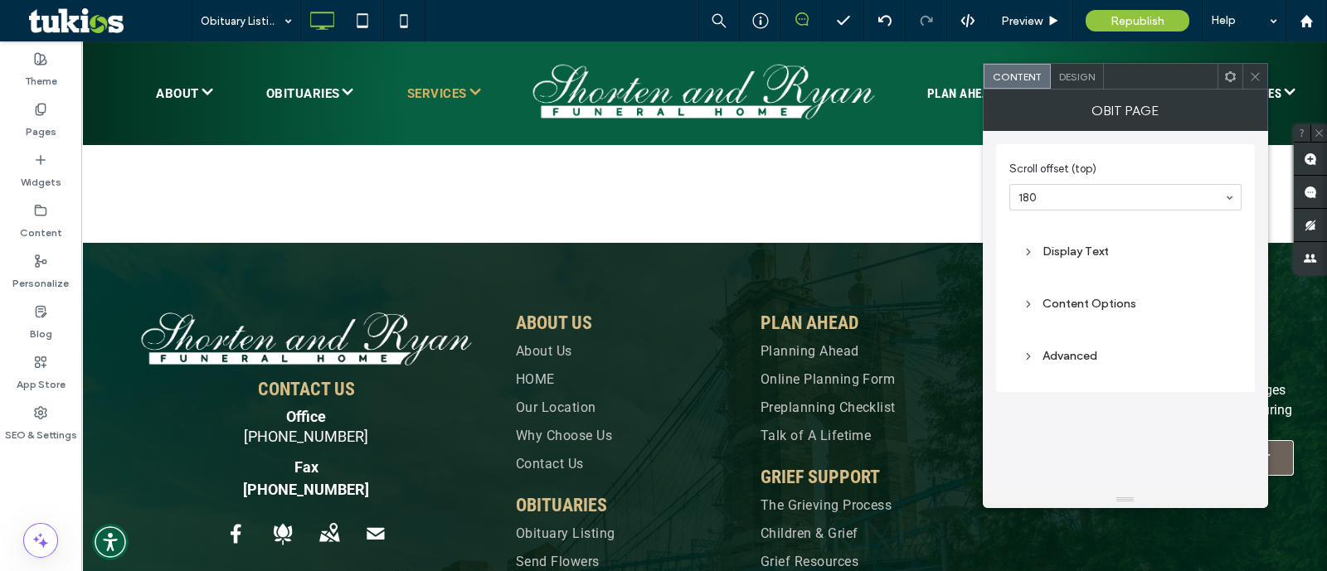
click at [1045, 307] on div "Content Options" at bounding box center [1126, 304] width 206 height 14
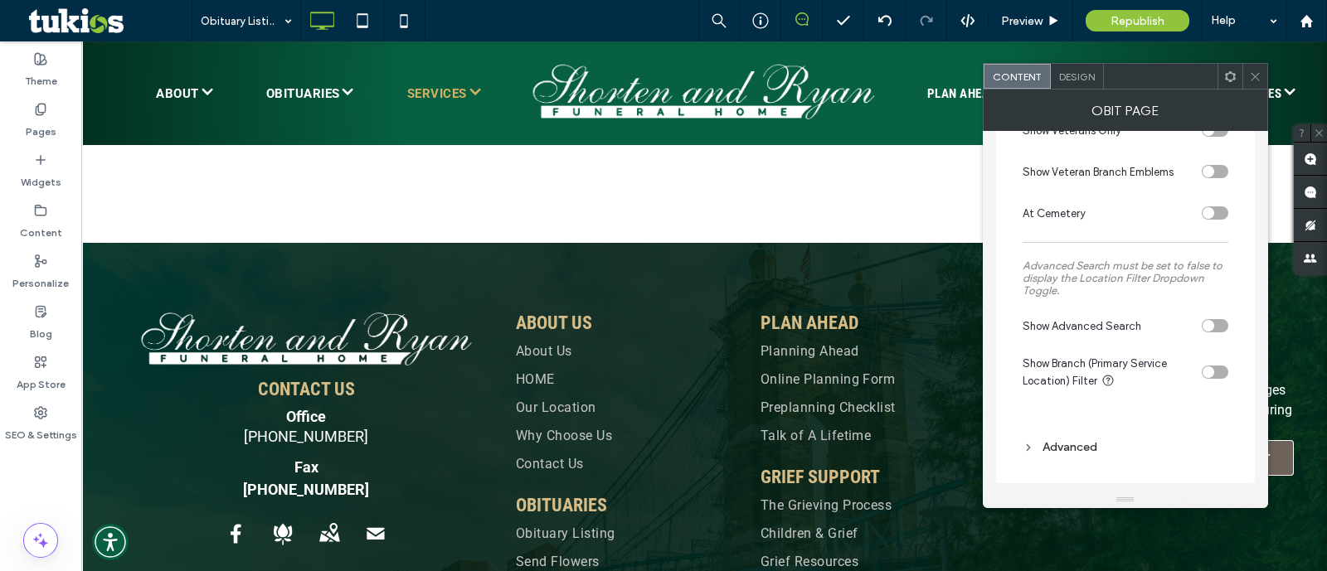
scroll to position [0, 0]
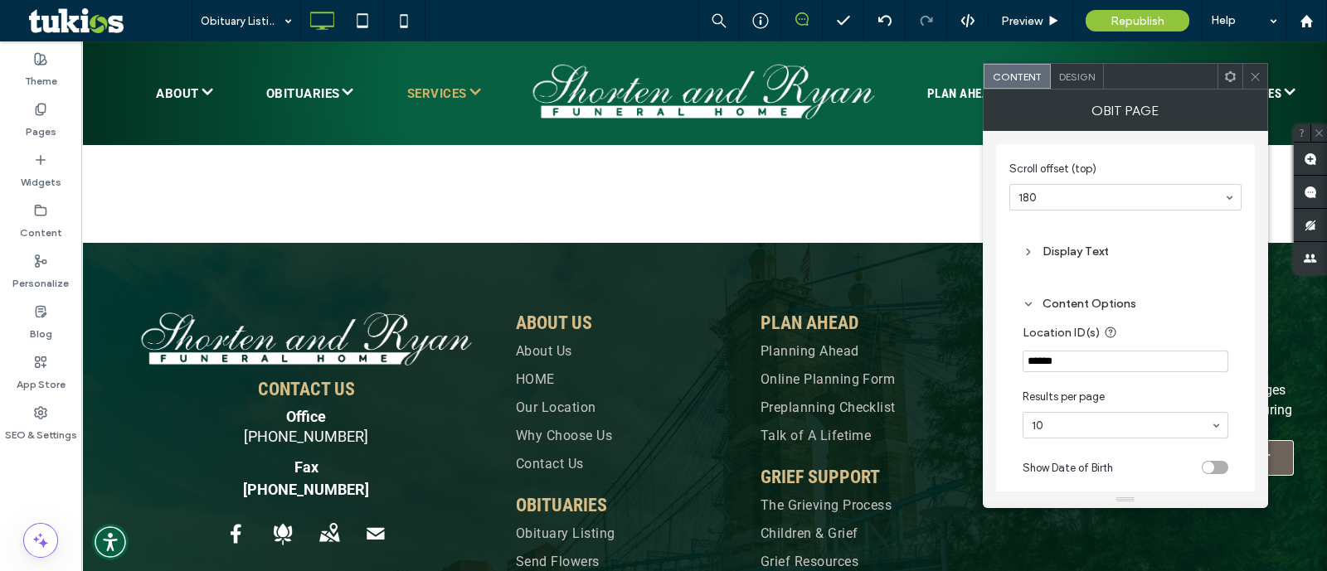
click at [1089, 259] on div "Display Text" at bounding box center [1126, 252] width 206 height 22
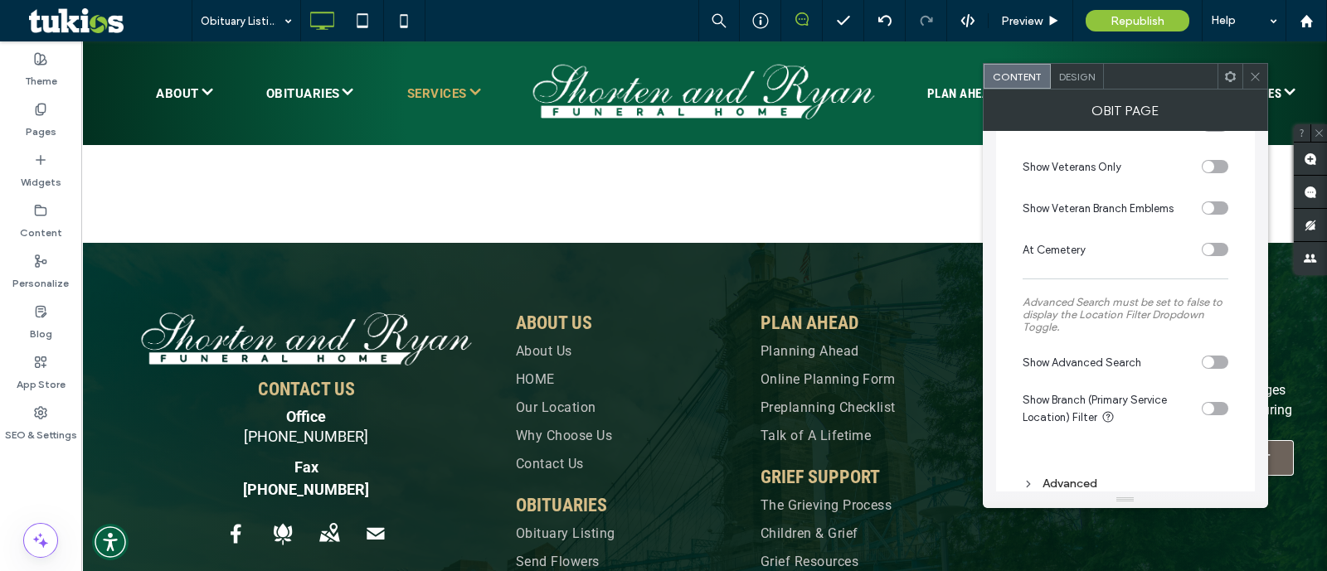
scroll to position [918, 0]
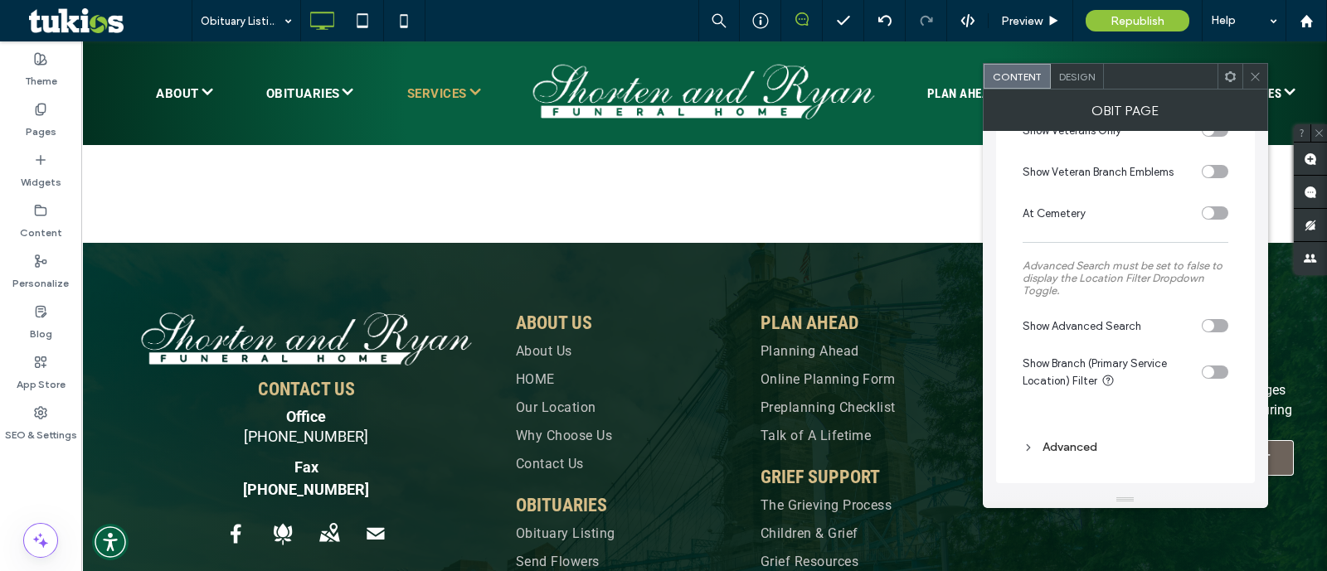
click at [1094, 437] on div "Advanced" at bounding box center [1126, 447] width 206 height 22
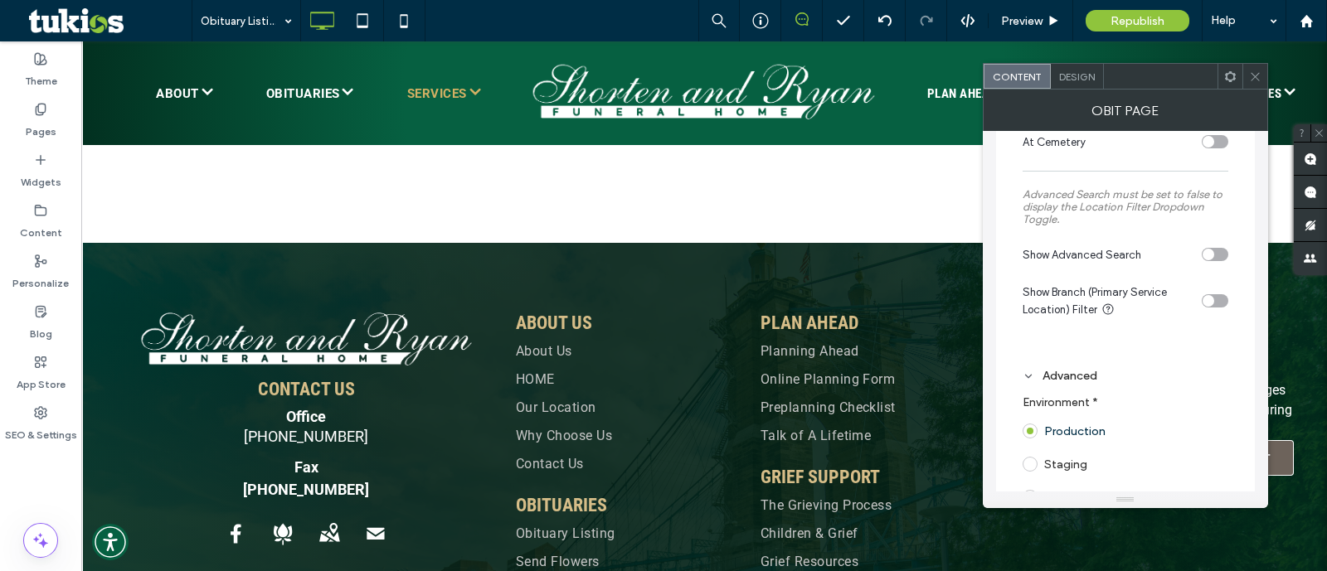
scroll to position [1074, 0]
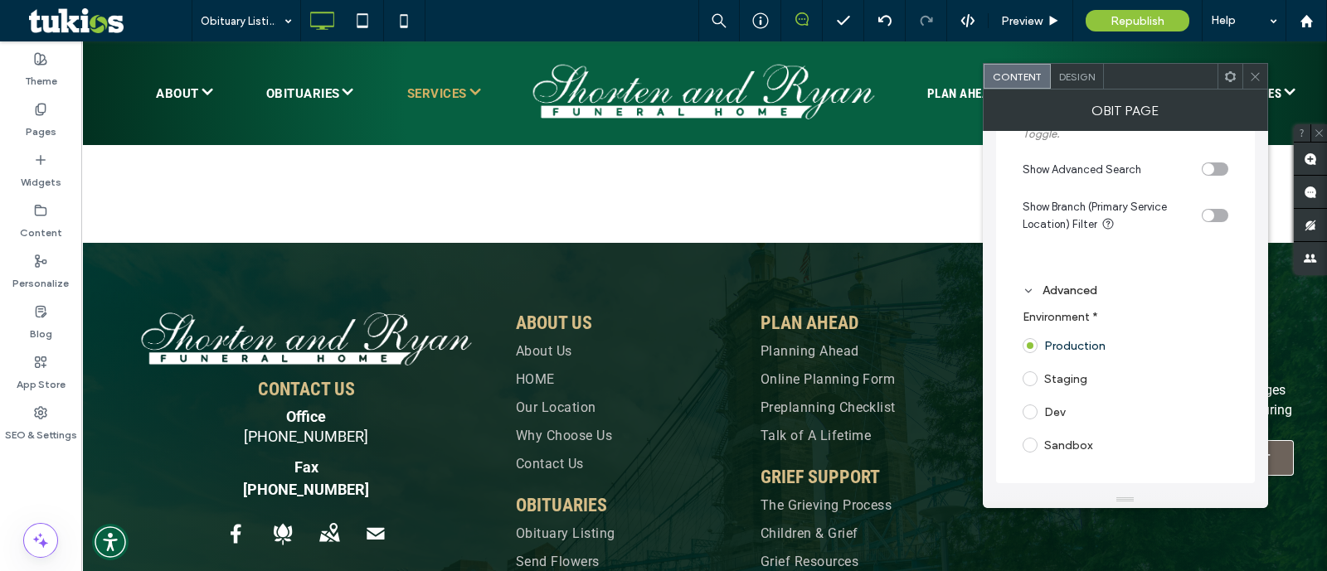
click at [1074, 81] on span "Design" at bounding box center [1077, 77] width 36 height 12
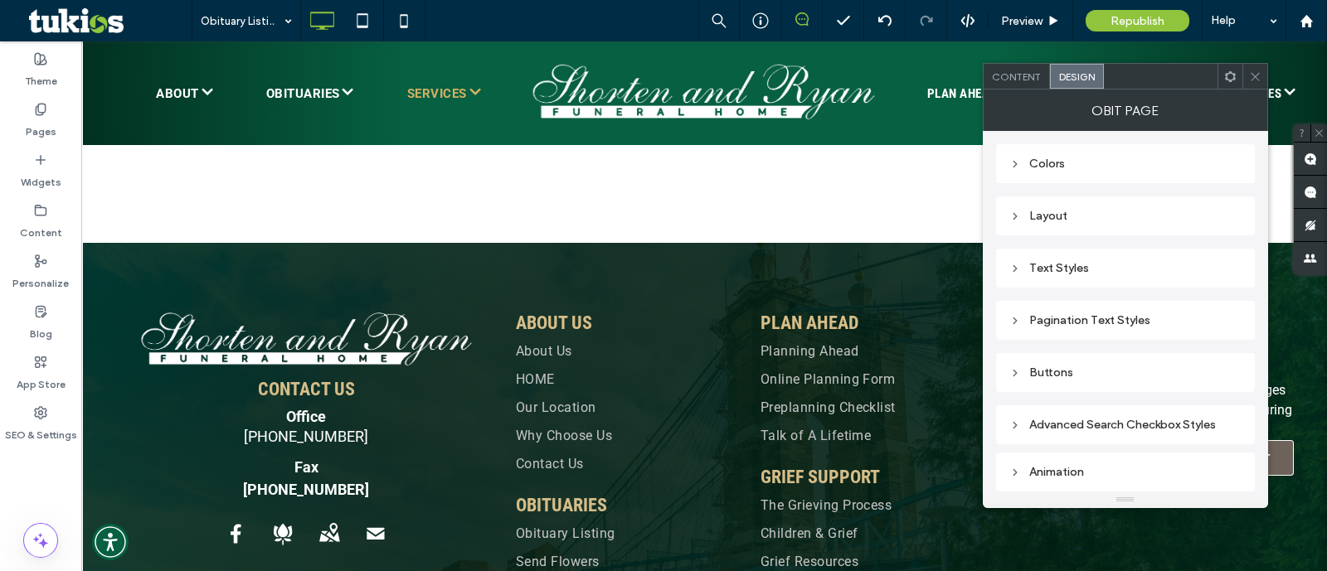
click at [1016, 82] on div "Content" at bounding box center [1017, 76] width 66 height 25
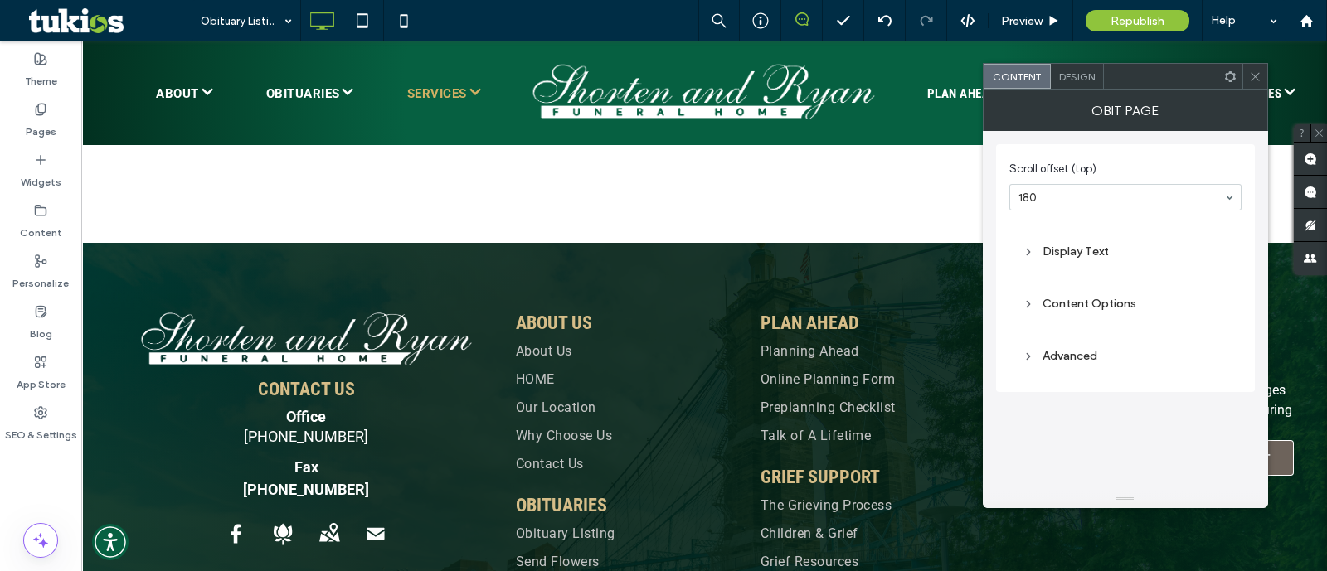
click at [1058, 265] on div "Display Text" at bounding box center [1125, 251] width 232 height 39
click at [1063, 254] on div "Display Text" at bounding box center [1126, 252] width 206 height 14
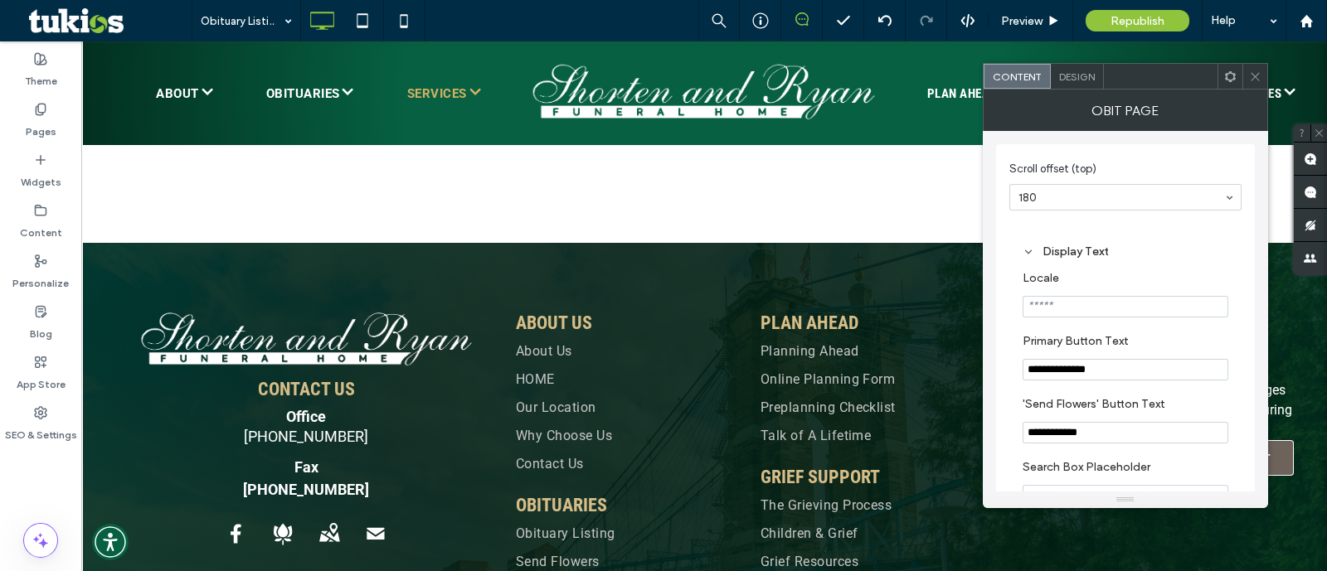
scroll to position [207, 0]
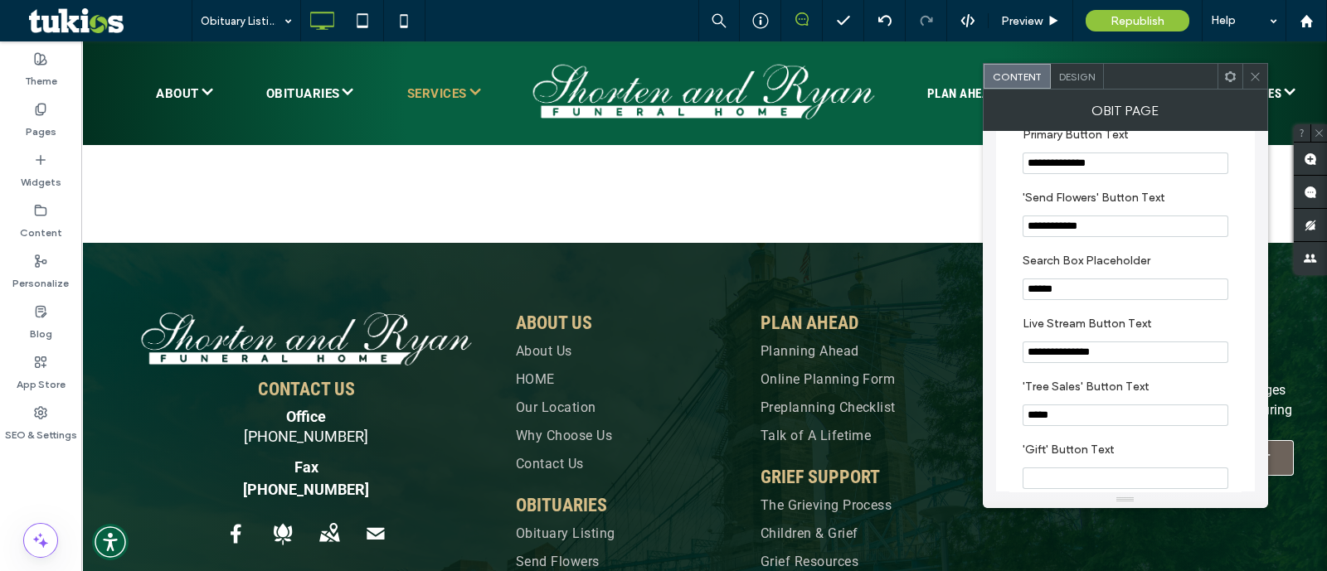
drag, startPoint x: 1080, startPoint y: 417, endPoint x: 1004, endPoint y: 425, distance: 76.7
click at [1004, 425] on div "**********" at bounding box center [1125, 287] width 259 height 698
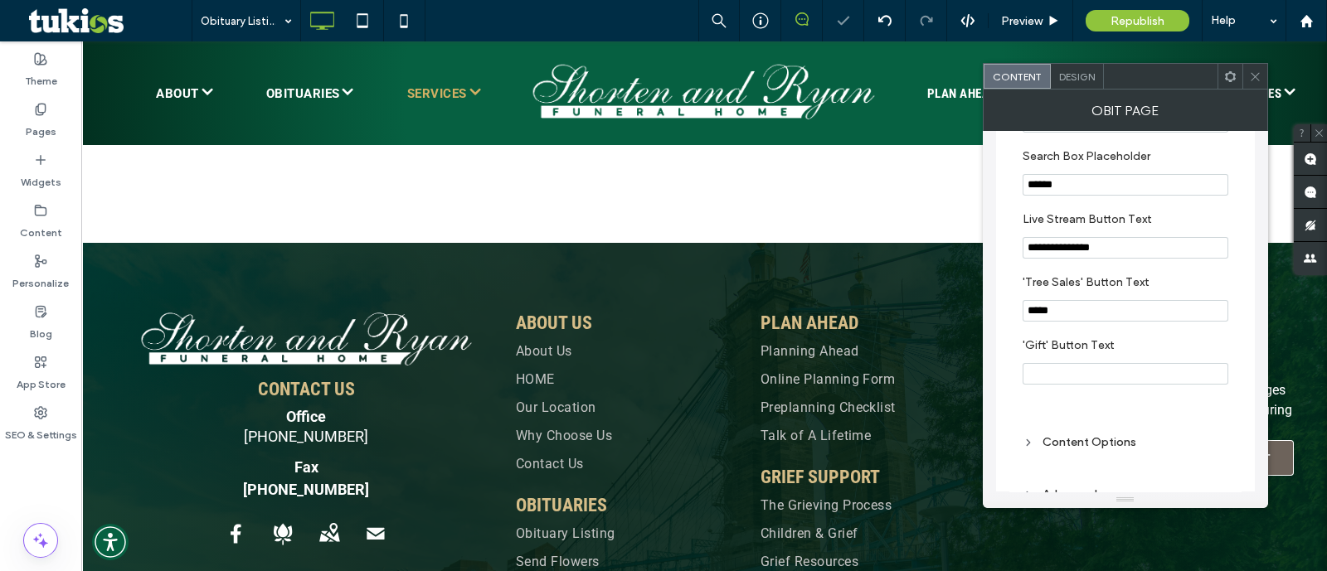
type input "*****"
click at [1096, 369] on input "'Gift' Button Text" at bounding box center [1126, 374] width 206 height 22
type input "*****"
click at [1161, 246] on input "**********" at bounding box center [1126, 248] width 206 height 22
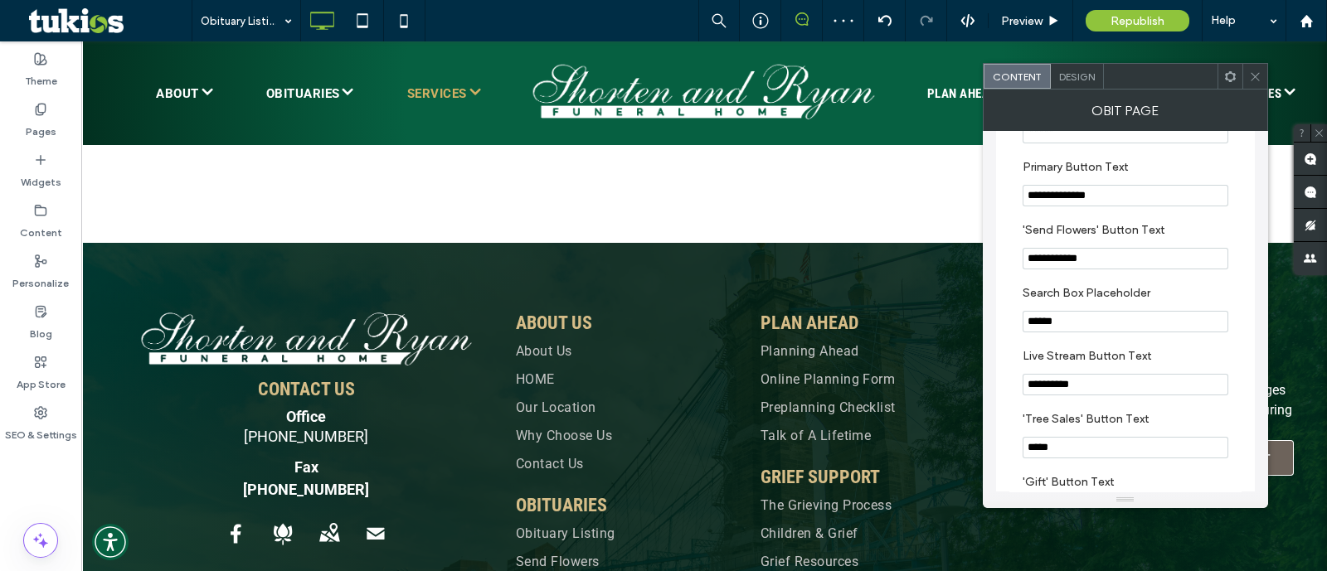
scroll to position [207, 0]
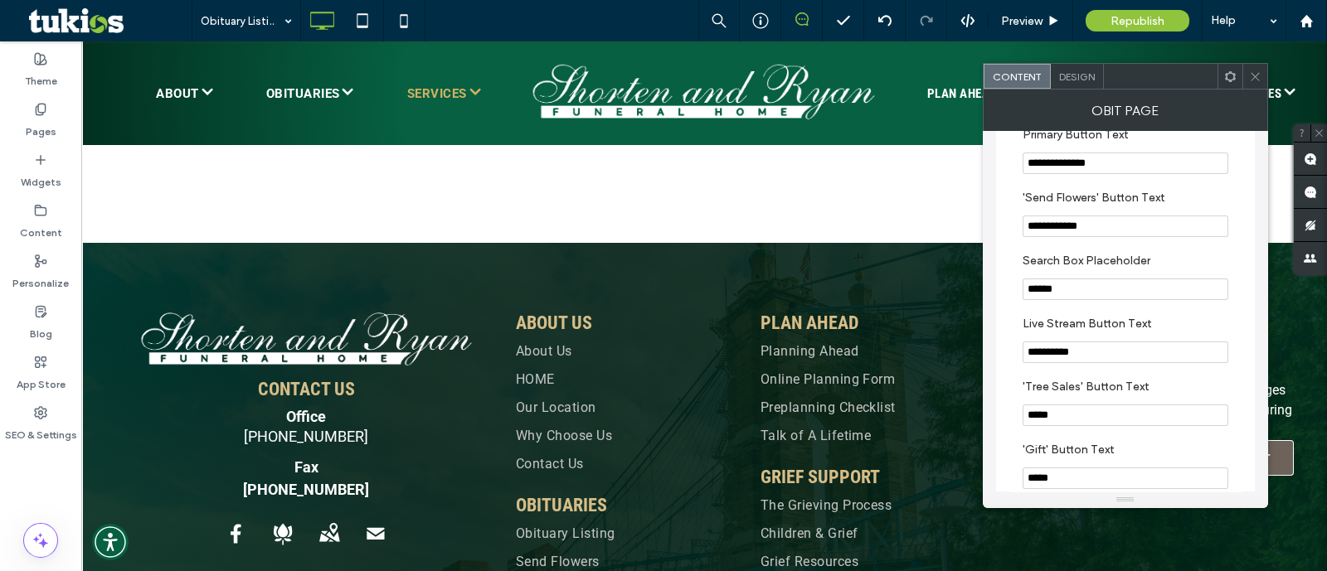
type input "**********"
click at [1136, 230] on input "**********" at bounding box center [1126, 227] width 206 height 22
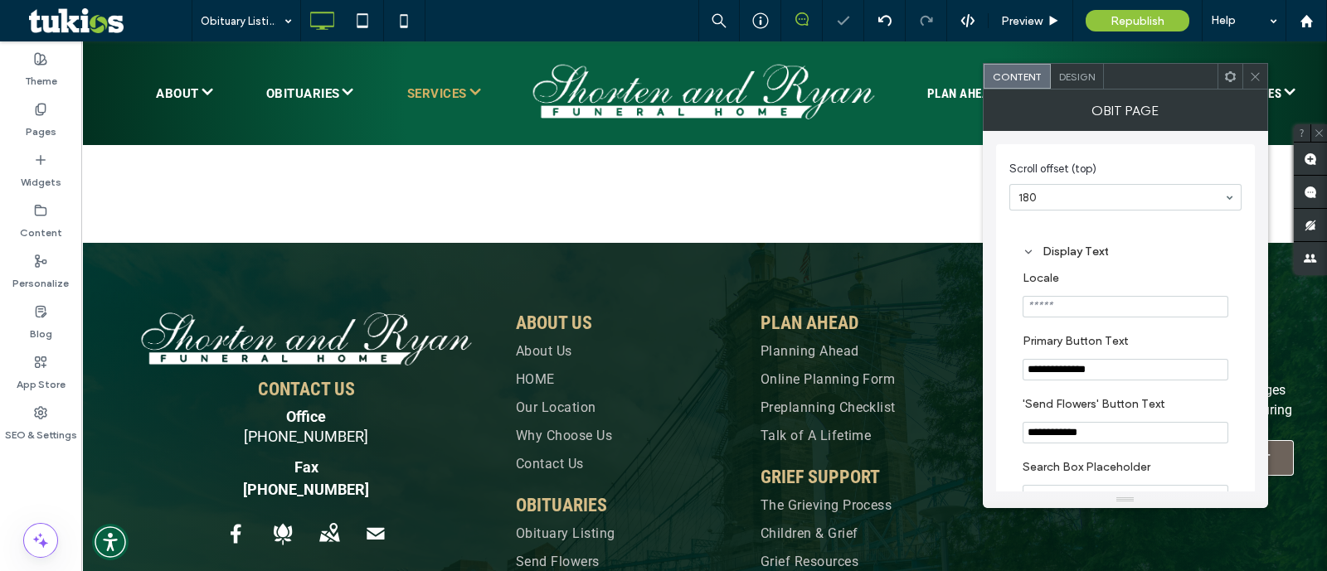
type input "**********"
click at [1161, 225] on div "**********" at bounding box center [1125, 493] width 232 height 681
click at [1247, 76] on div at bounding box center [1254, 76] width 25 height 25
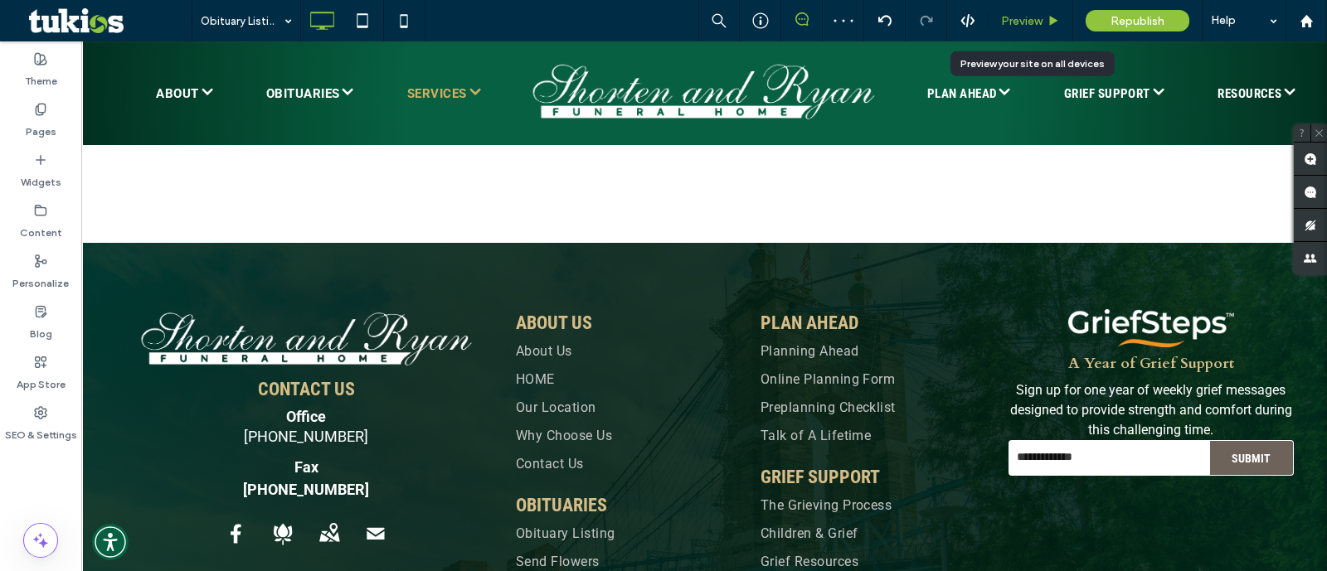
click at [1011, 28] on div "Preview" at bounding box center [1031, 20] width 85 height 41
click at [1029, 18] on span "Preview" at bounding box center [1021, 21] width 41 height 14
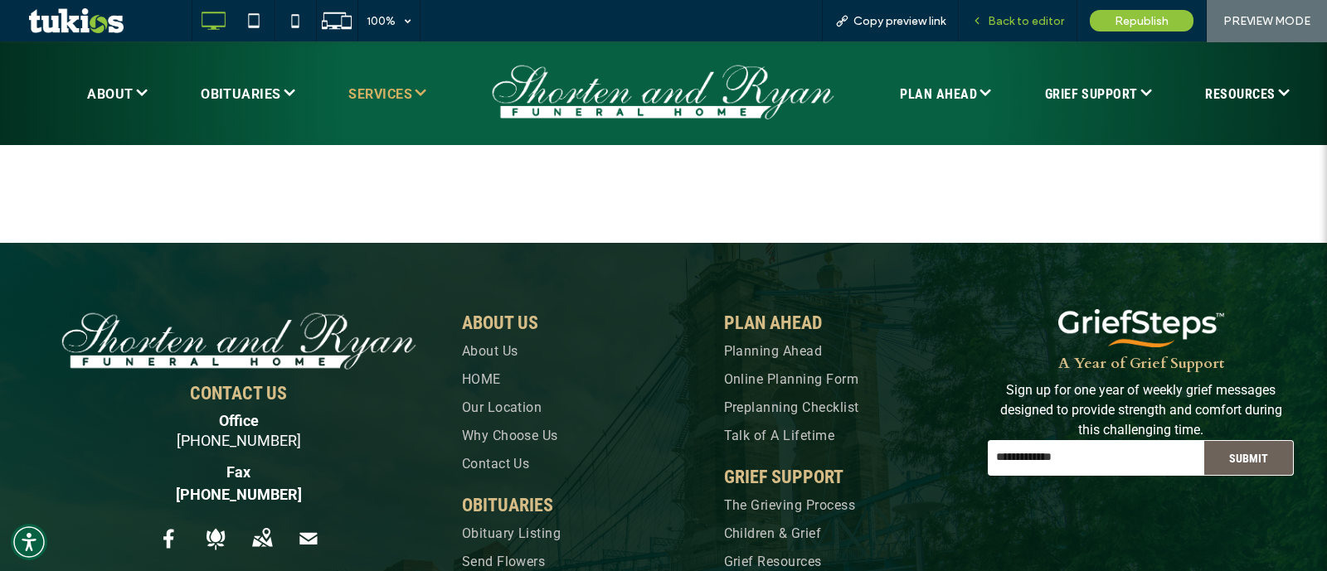
click at [1048, 17] on span "Back to editor" at bounding box center [1026, 21] width 76 height 14
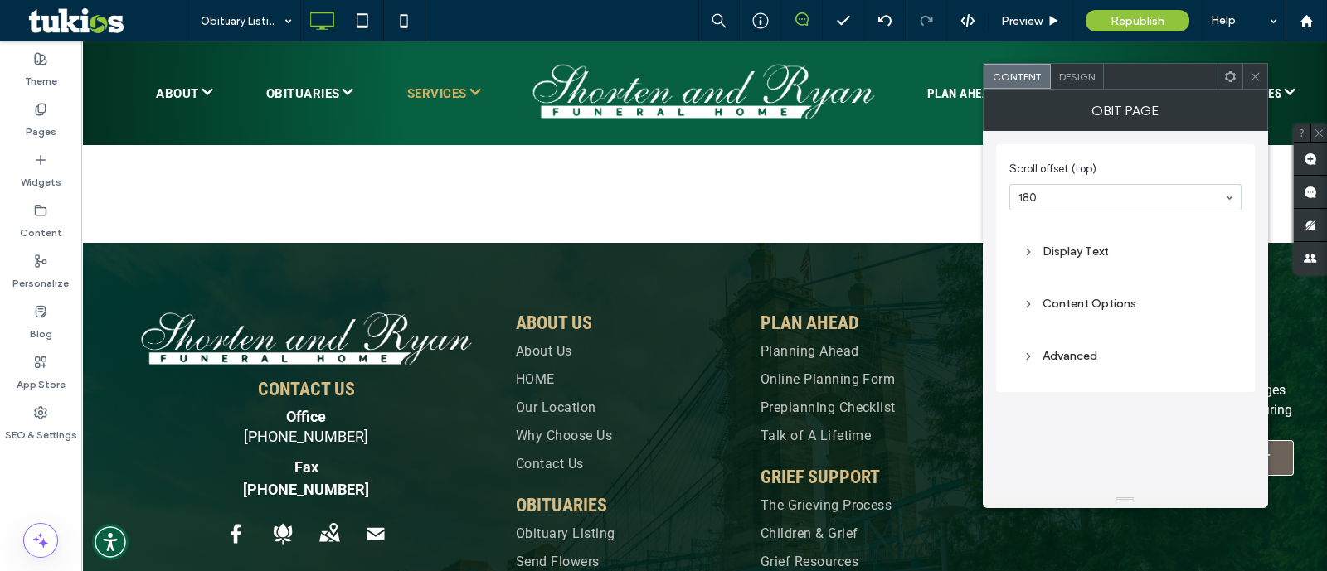
click at [1117, 251] on div "Display Text" at bounding box center [1126, 252] width 206 height 14
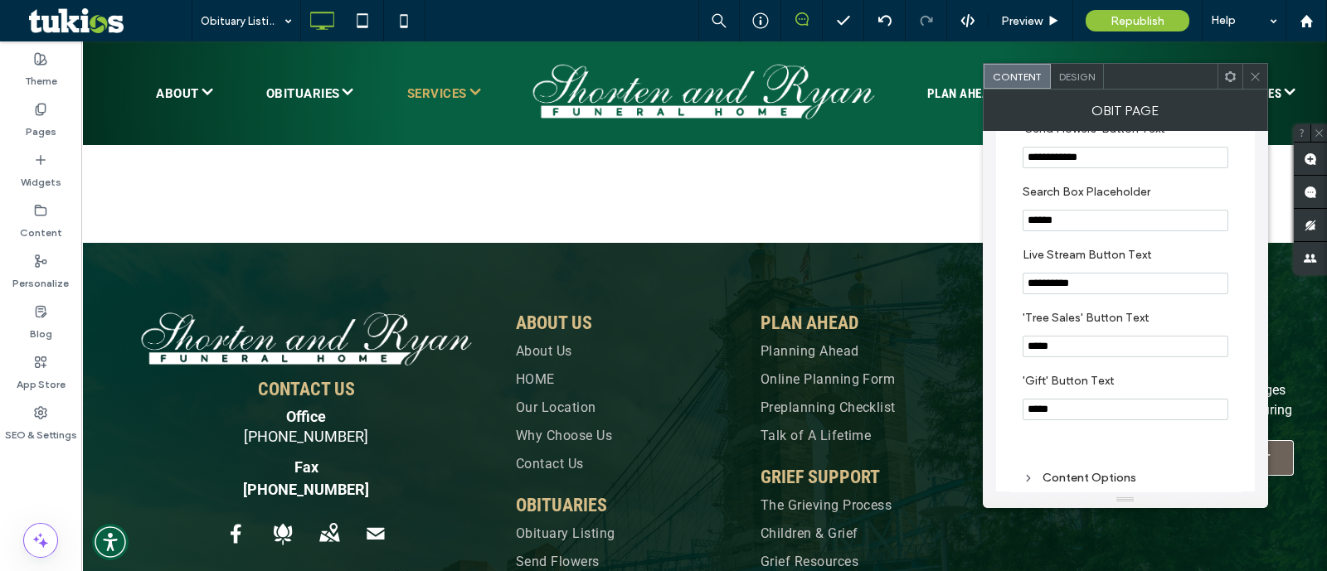
scroll to position [363, 0]
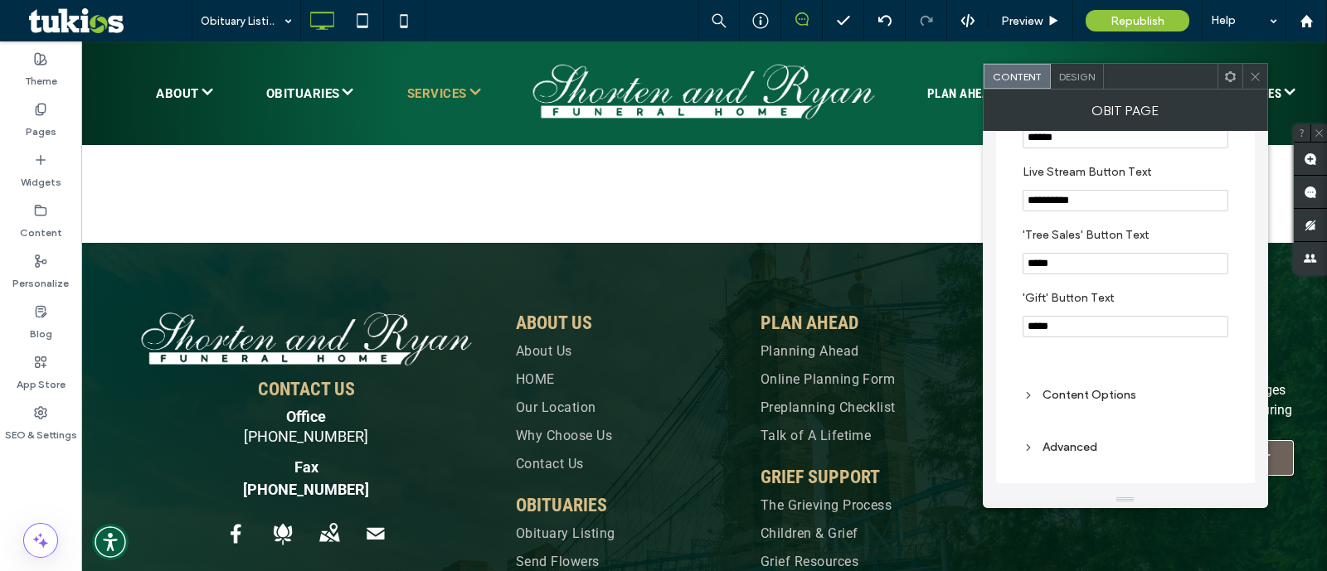
click at [1085, 90] on div "Obit Page" at bounding box center [1125, 110] width 285 height 41
click at [1085, 84] on div "Design" at bounding box center [1077, 76] width 53 height 25
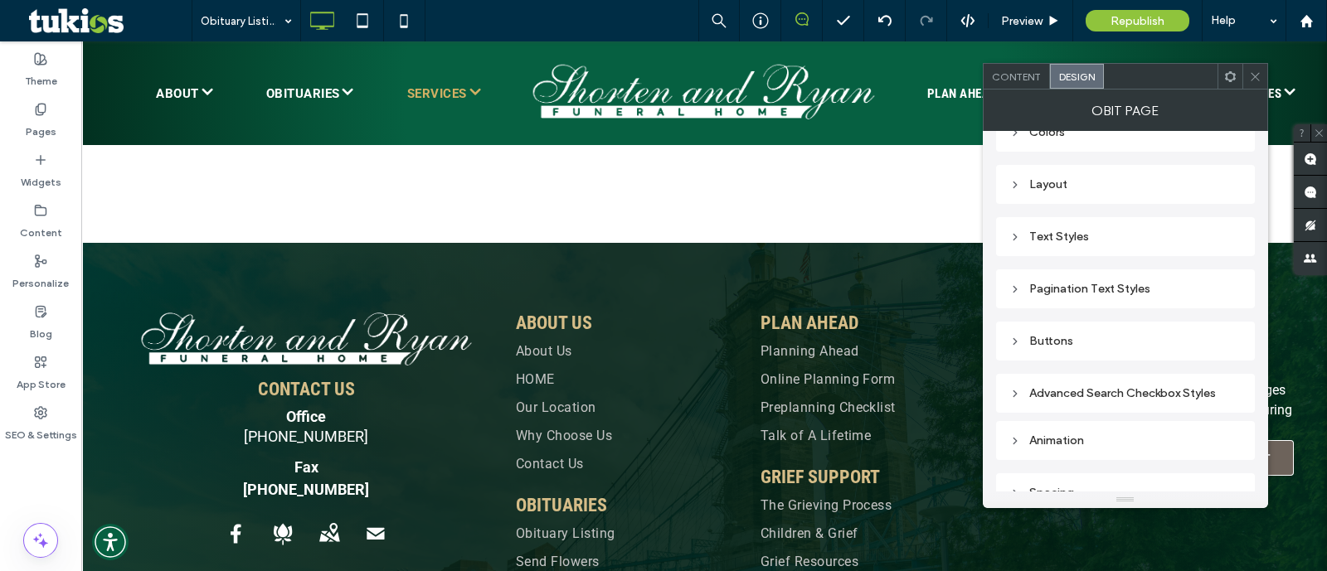
scroll to position [49, 0]
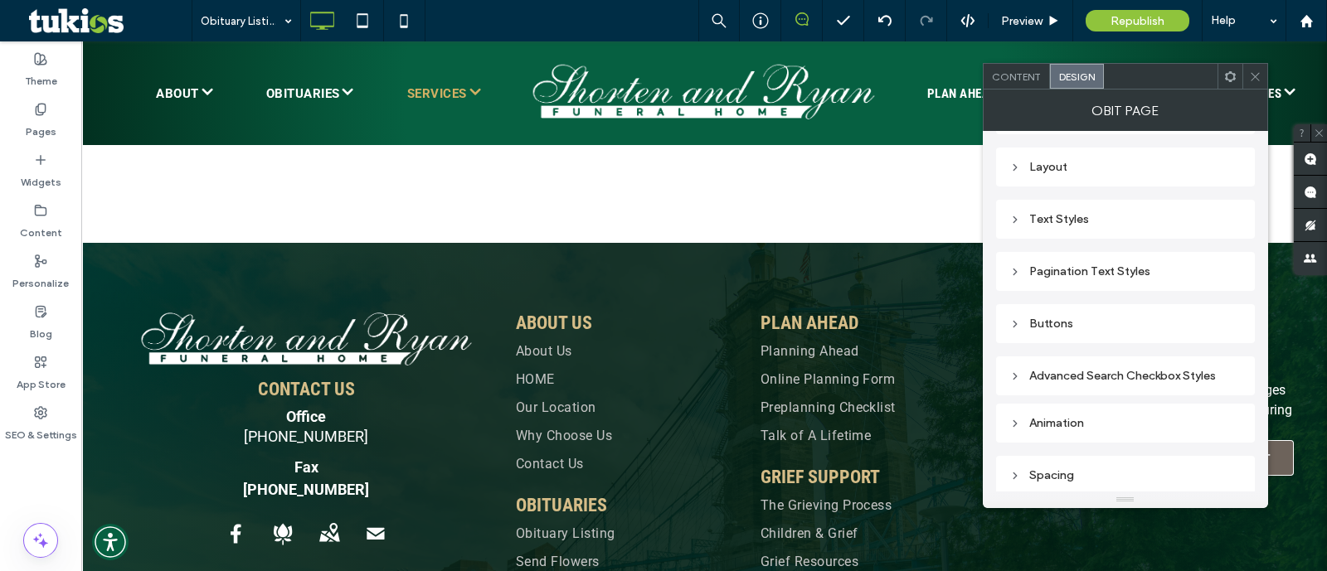
click at [1082, 222] on div "Text Styles" at bounding box center [1125, 219] width 232 height 14
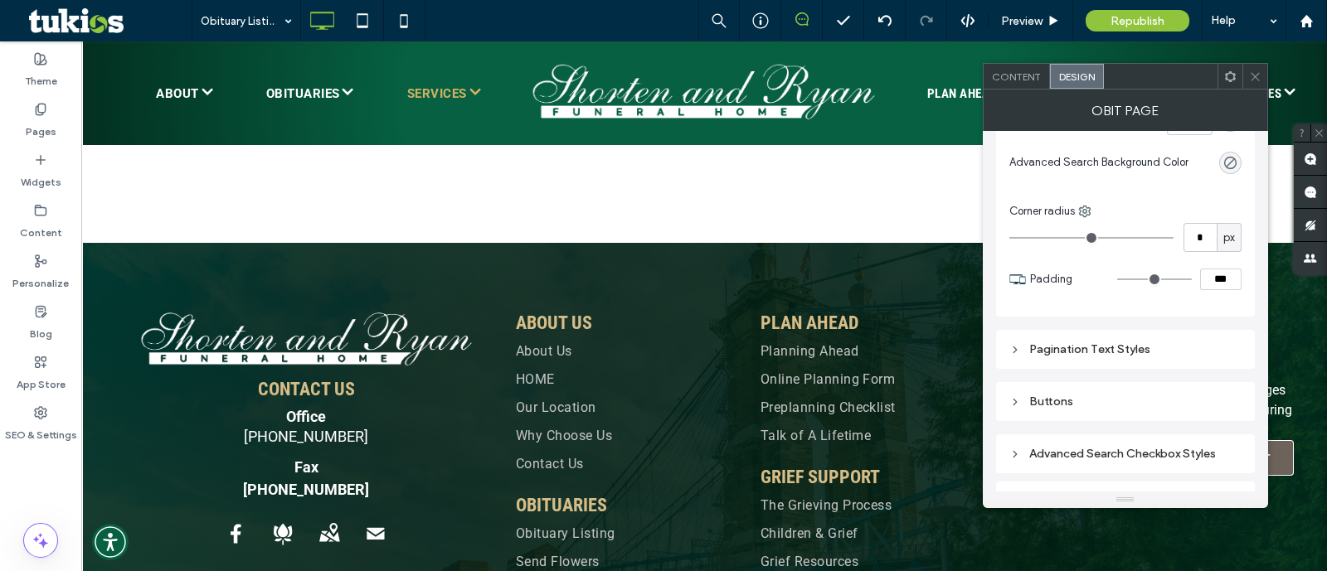
scroll to position [2069, 0]
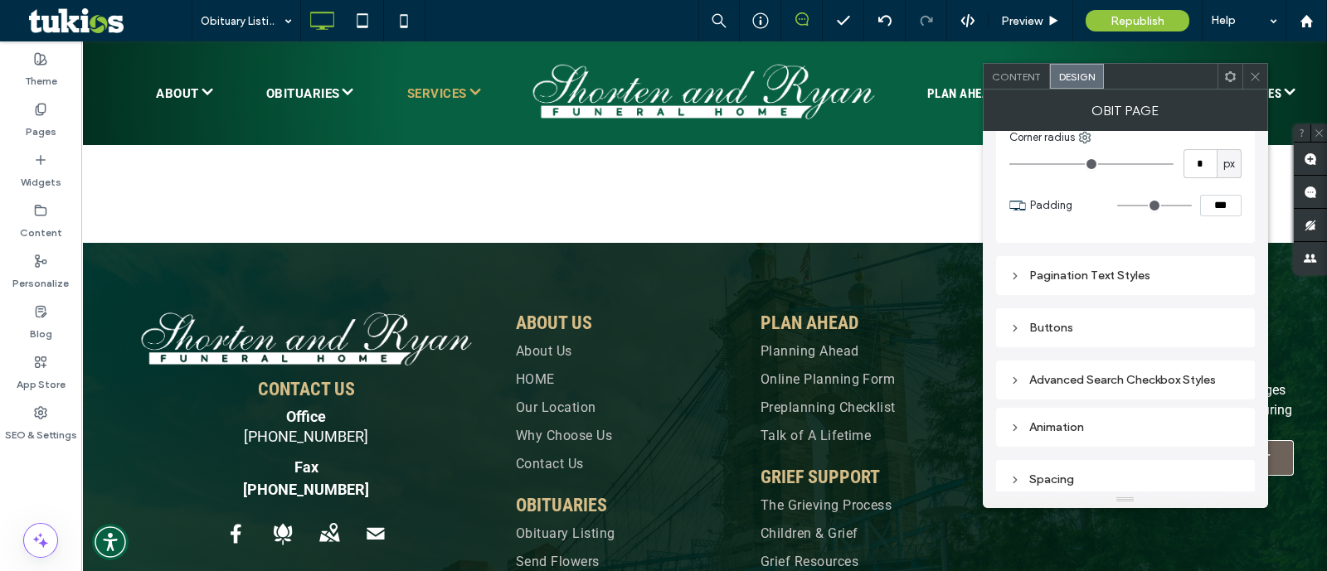
click at [1141, 269] on div "Pagination Text Styles" at bounding box center [1125, 276] width 232 height 14
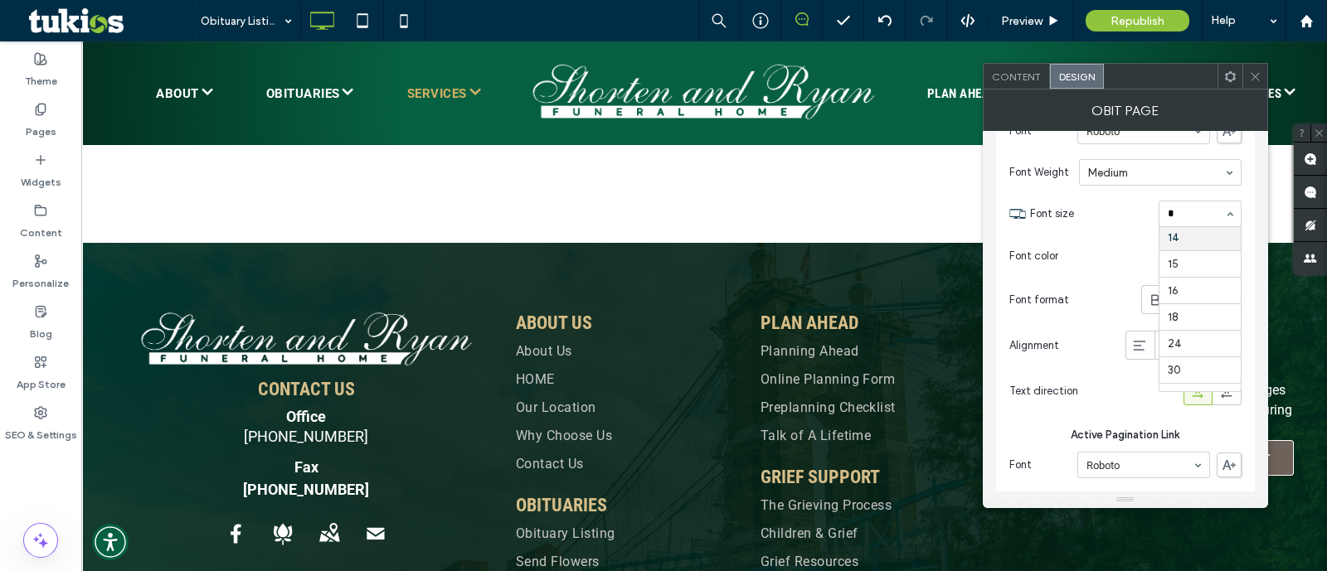
scroll to position [24, 0]
type input "**"
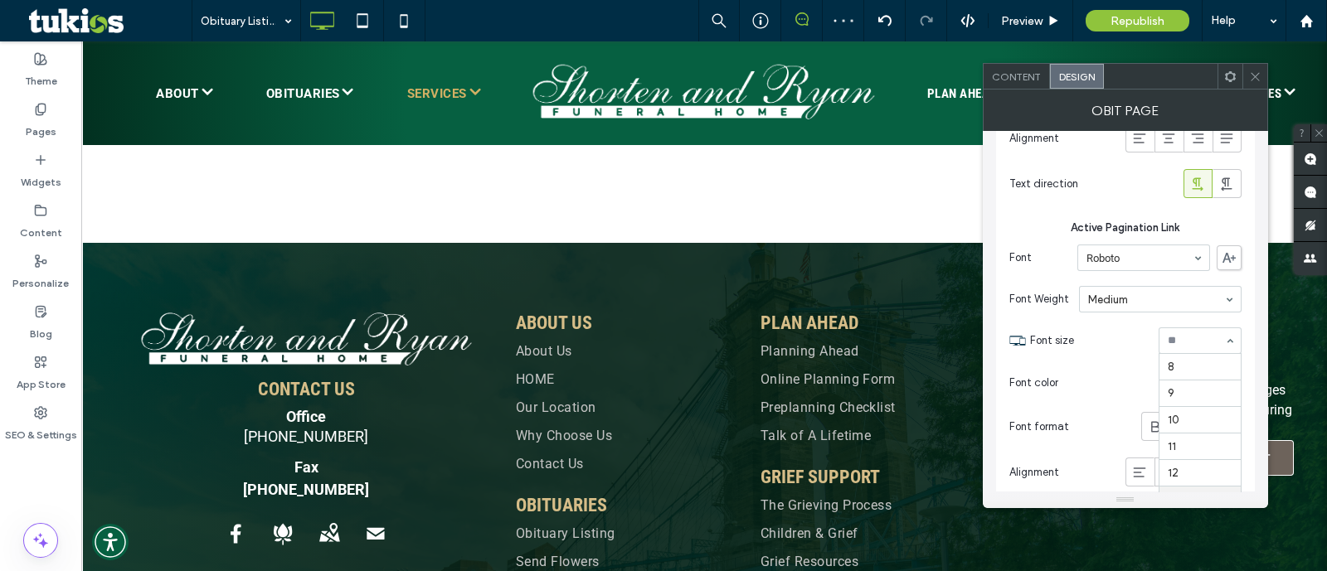
scroll to position [135, 0]
click at [1077, 371] on section "Font color" at bounding box center [1125, 382] width 232 height 41
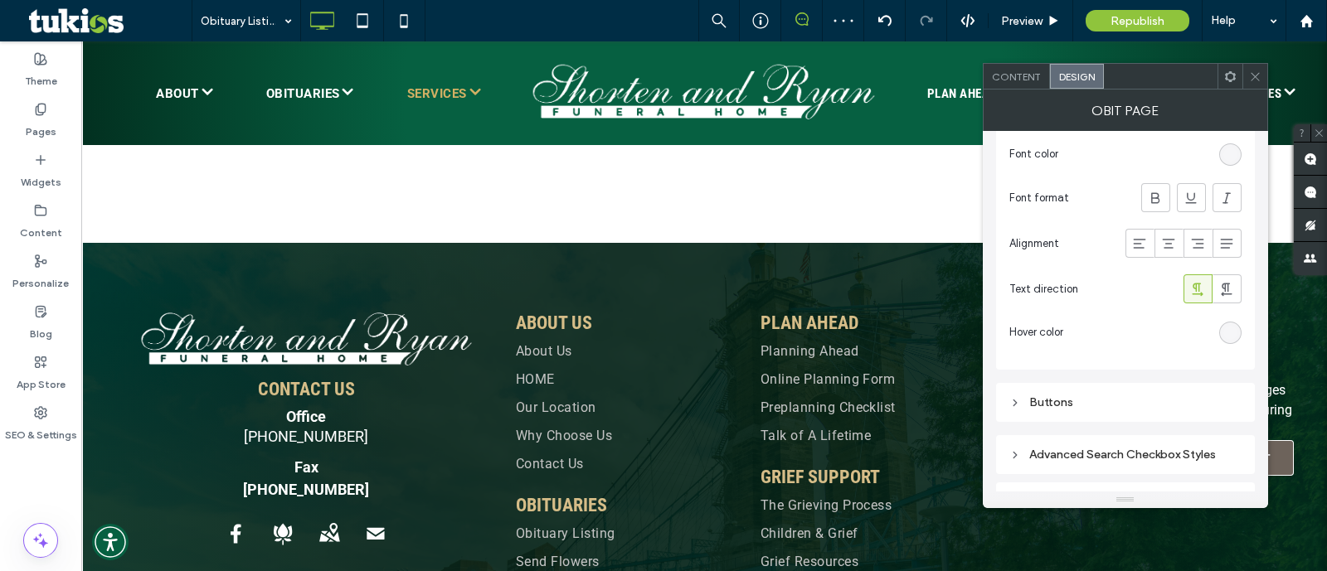
scroll to position [2784, 0]
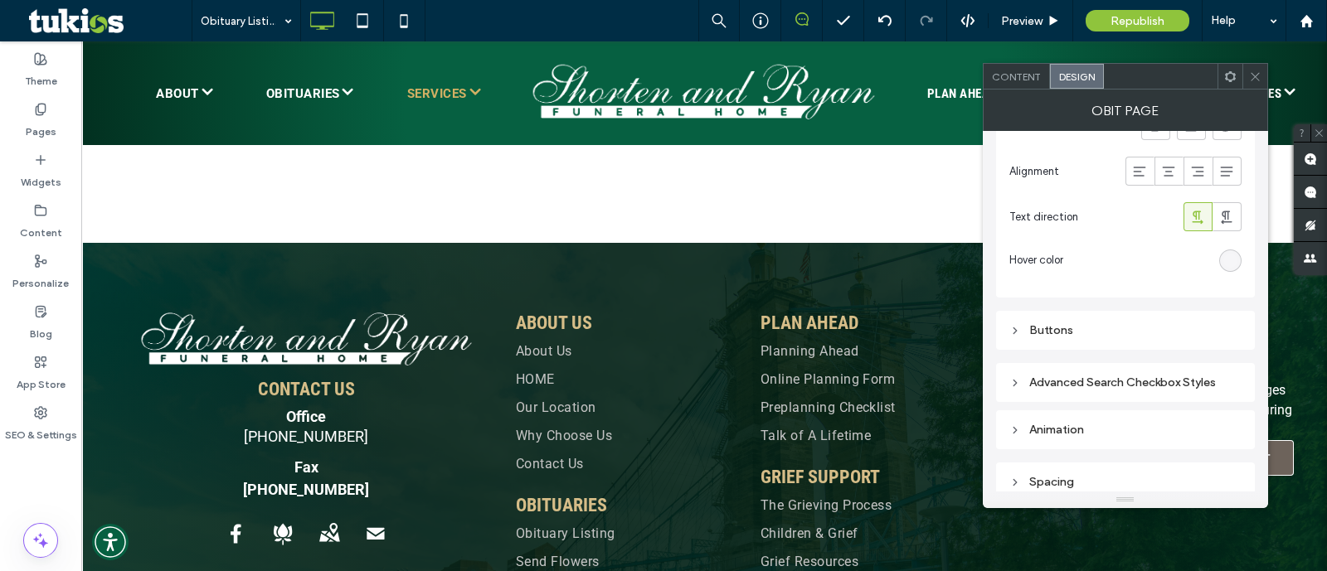
click at [1087, 323] on div "Buttons" at bounding box center [1125, 330] width 232 height 14
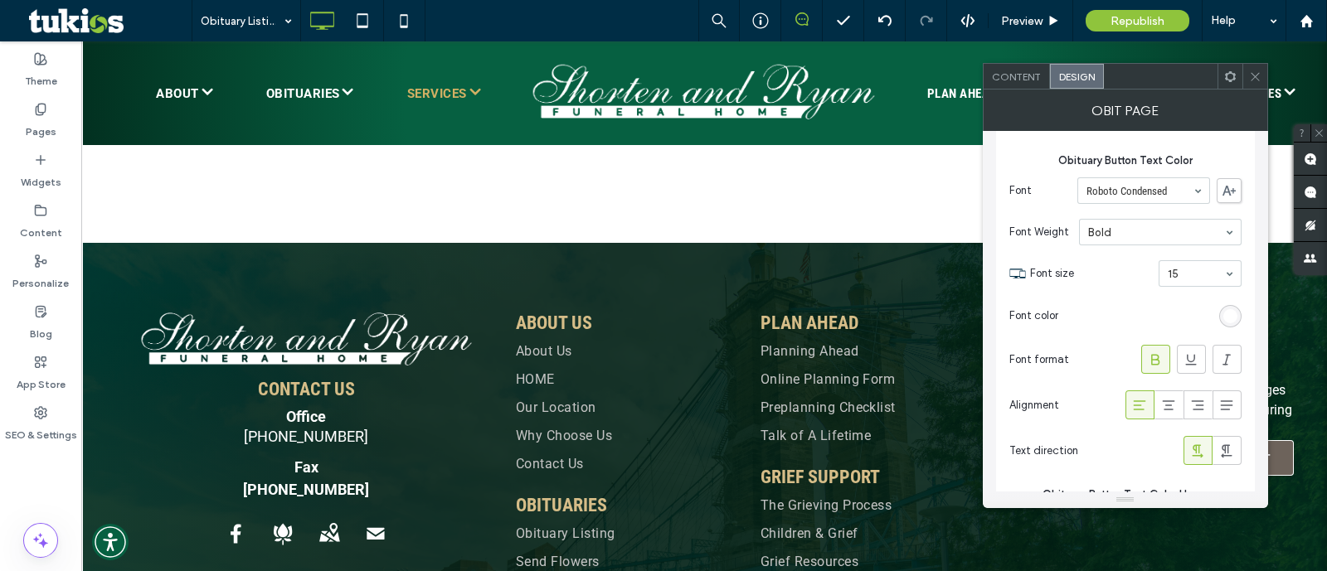
scroll to position [3614, 0]
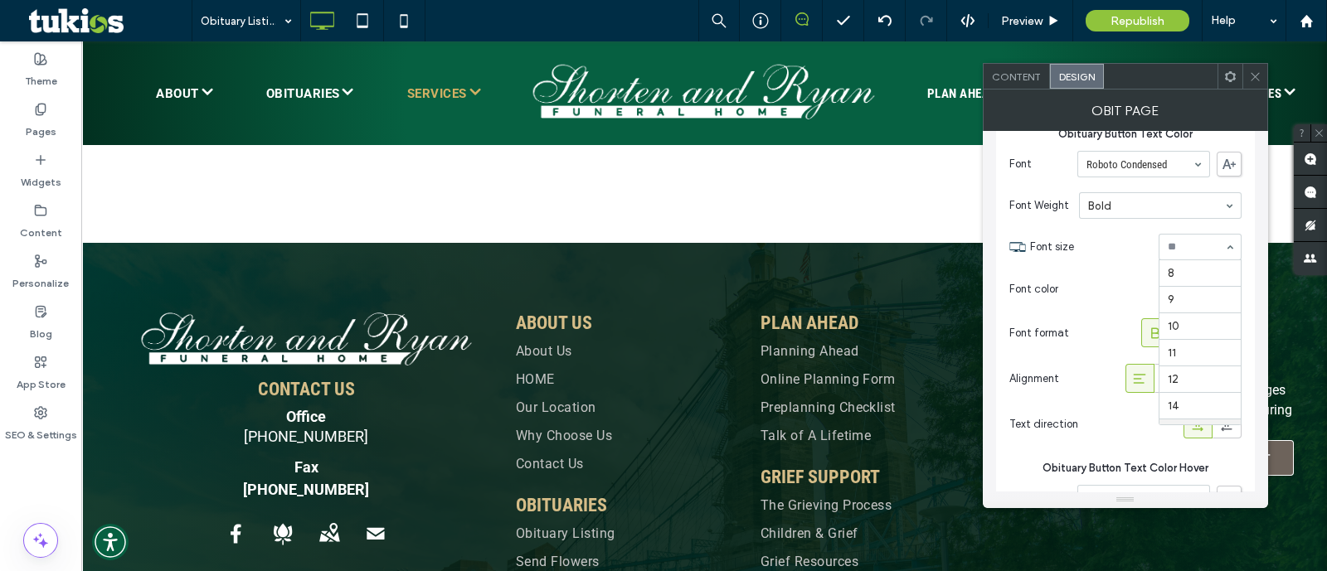
click at [1183, 252] on div "8 9 10 11 12 14 15 16 18 24 30 32 36 48 60 72 96" at bounding box center [1200, 247] width 83 height 27
type input "**"
type input "*"
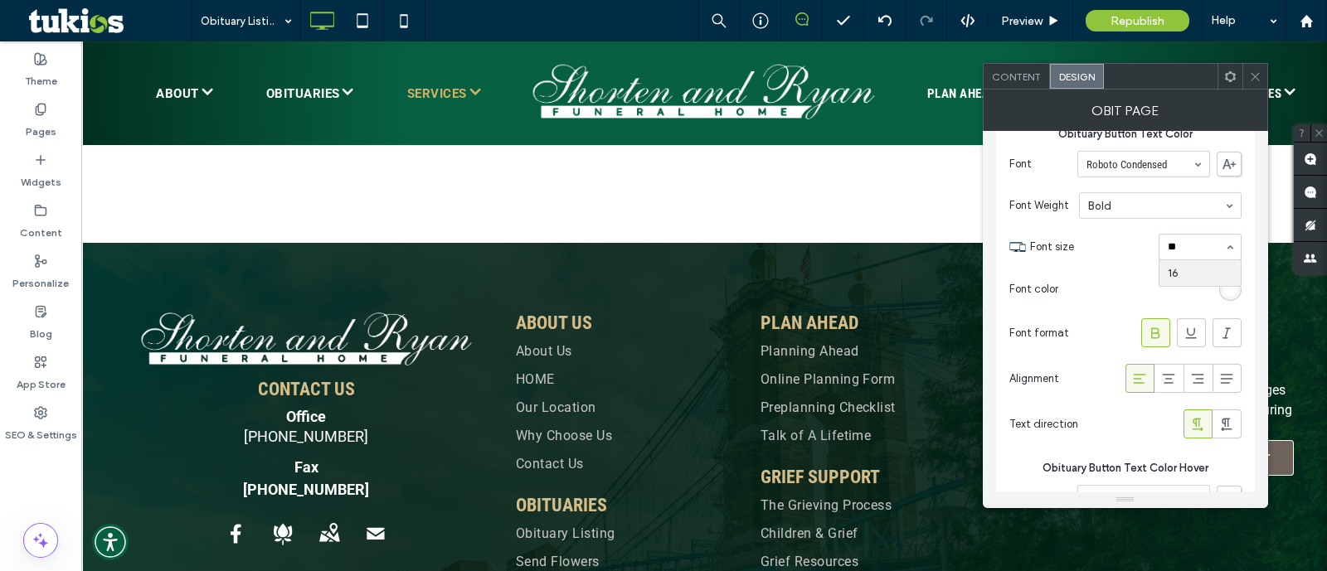
type input "*"
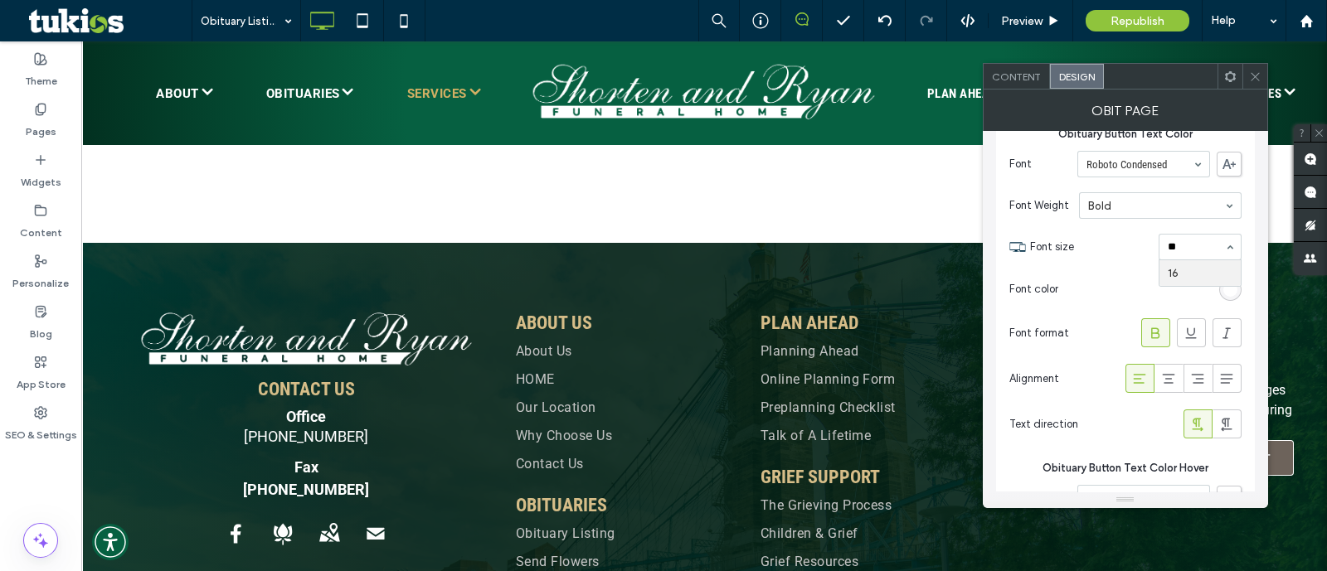
type input "*"
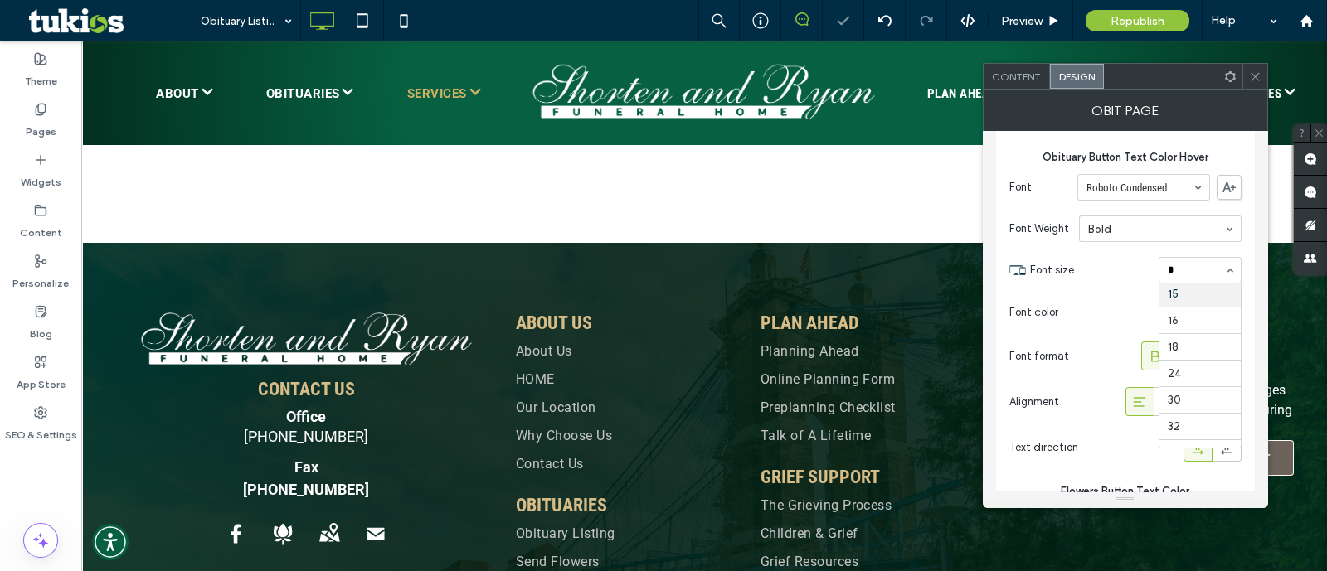
scroll to position [24, 0]
type input "**"
type input "*"
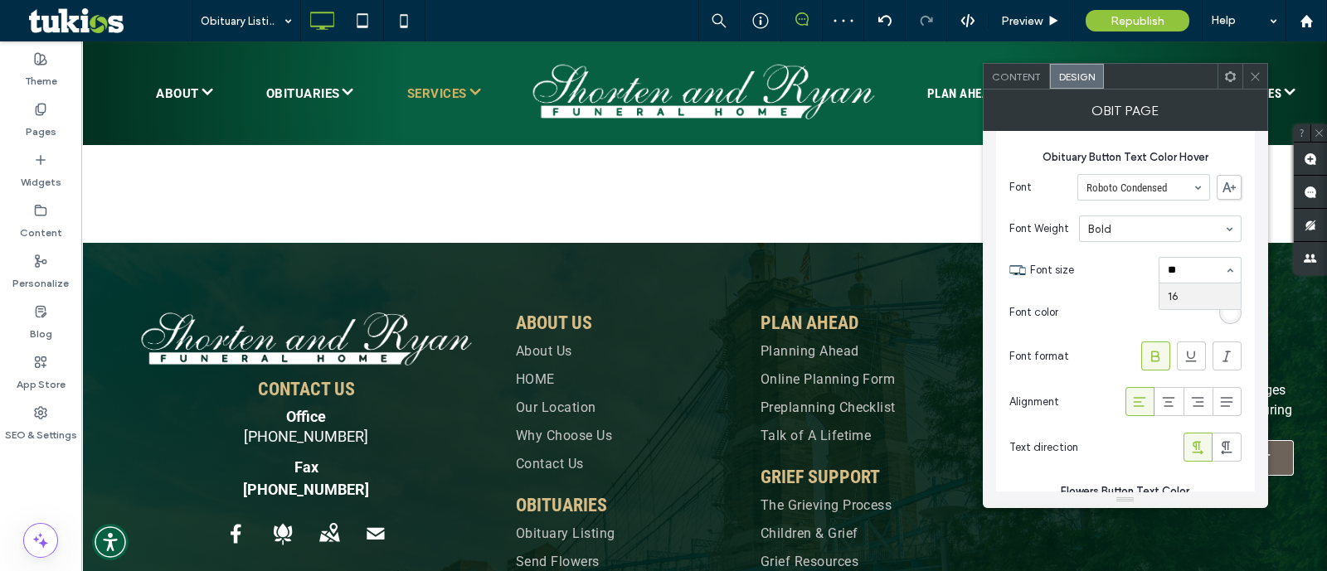
type input "*"
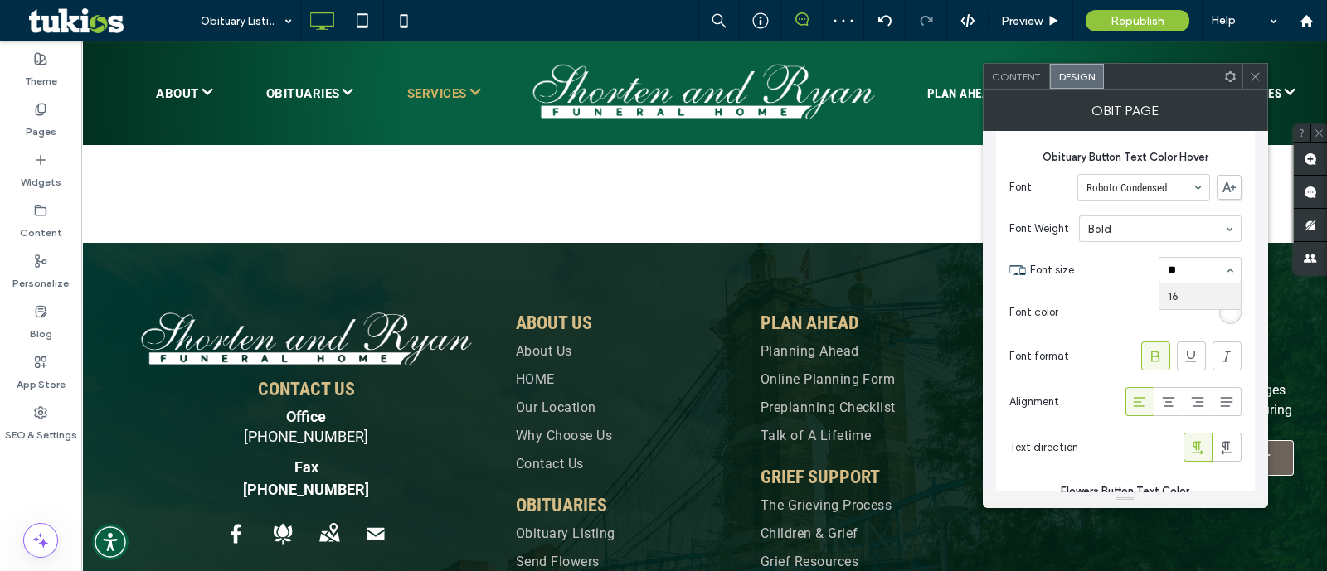
type input "*"
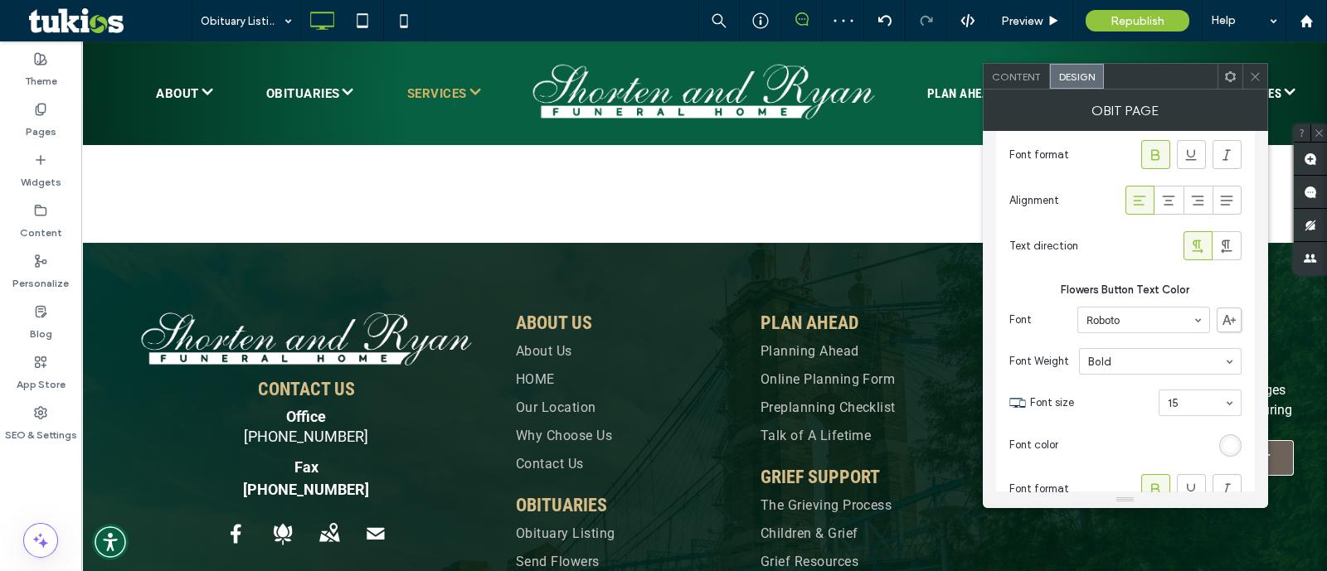
scroll to position [4236, 0]
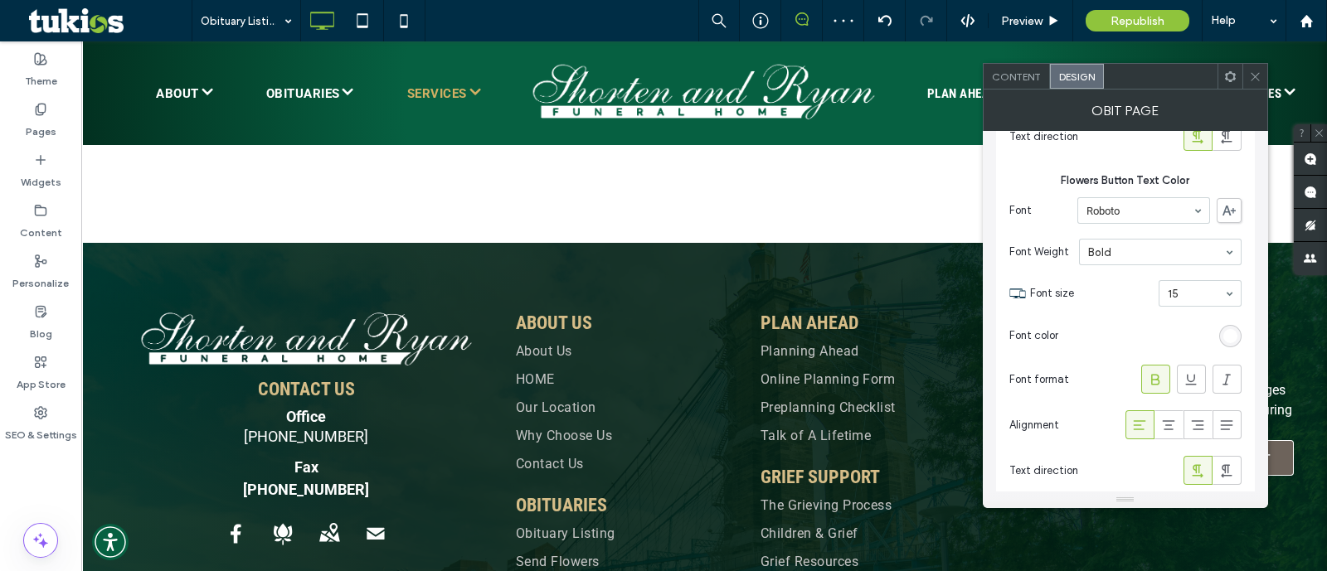
click at [1215, 272] on section "Font size 15" at bounding box center [1136, 293] width 212 height 43
type input "**"
type input "*"
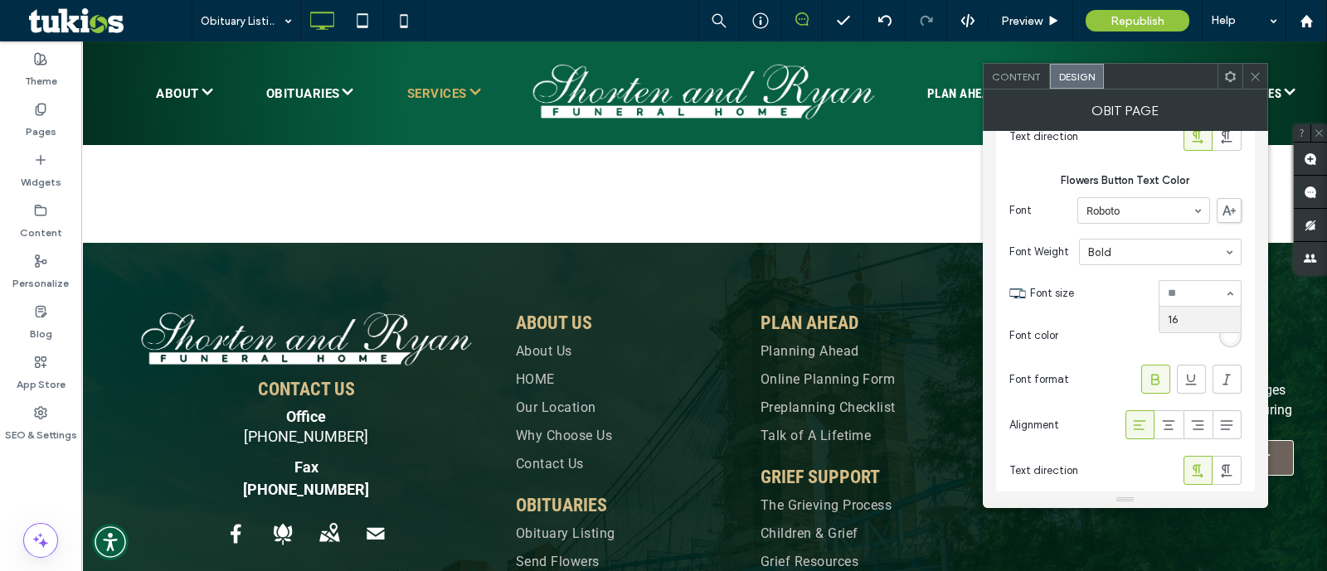
type input "*"
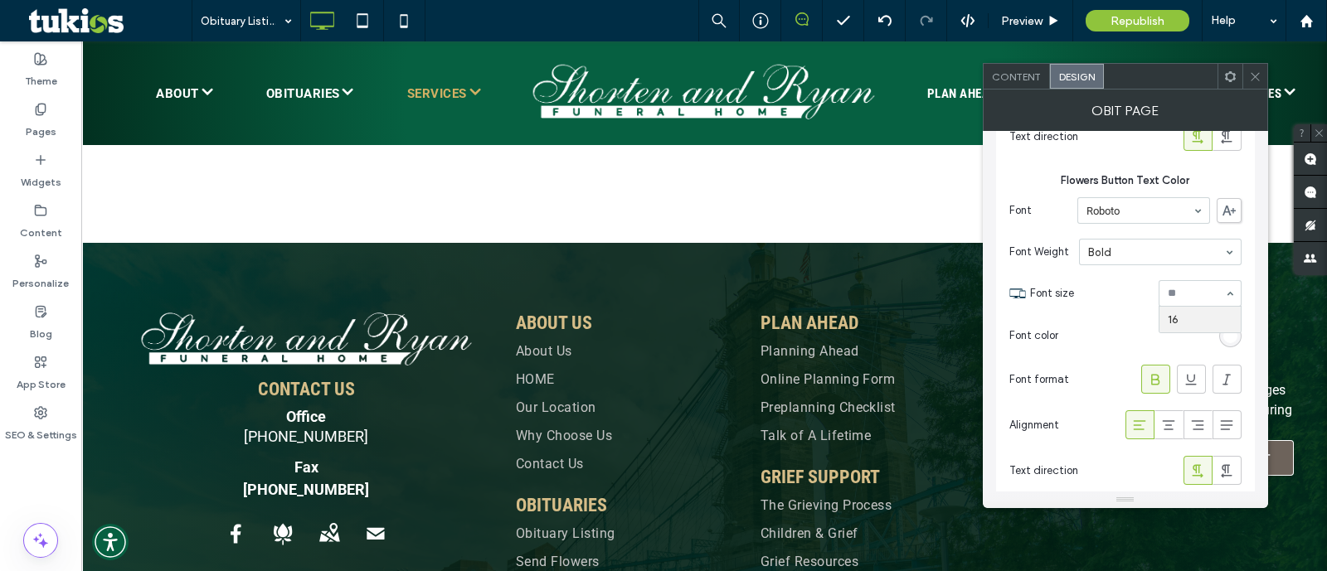
type input "*"
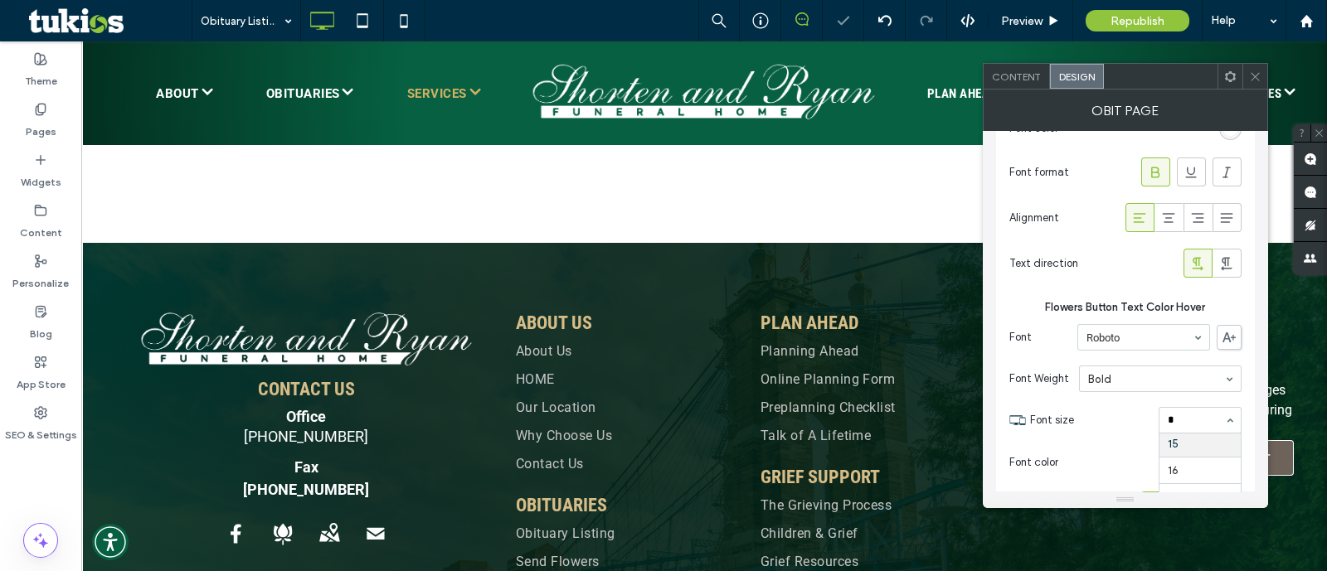
scroll to position [24, 0]
type input "**"
type input "*"
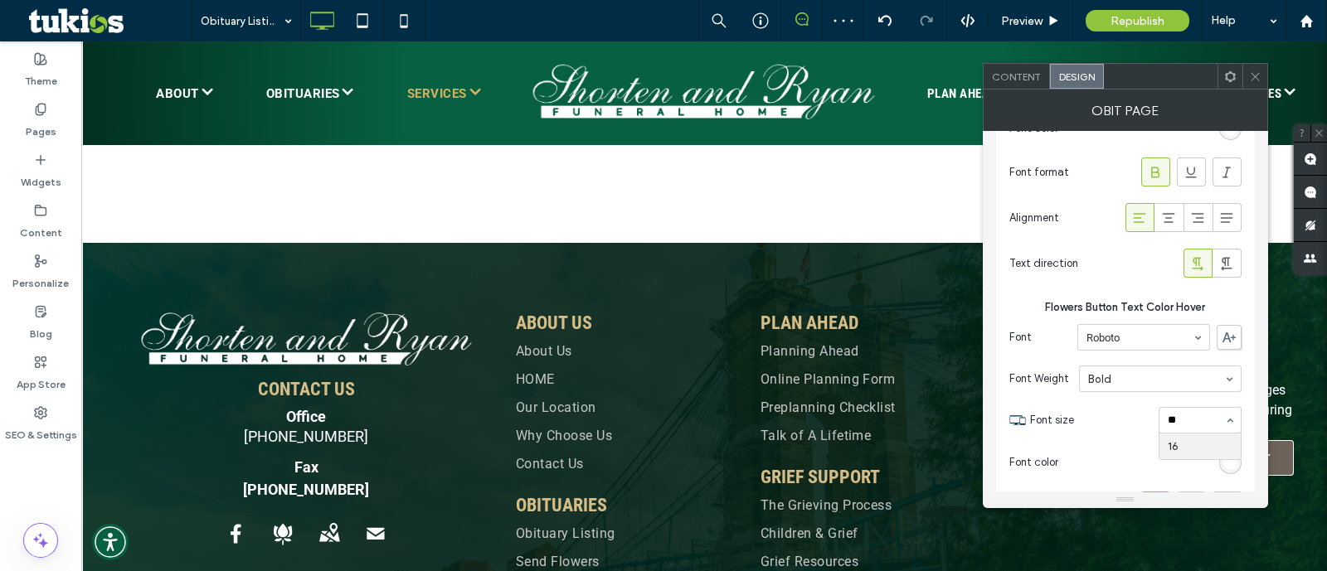
type input "*"
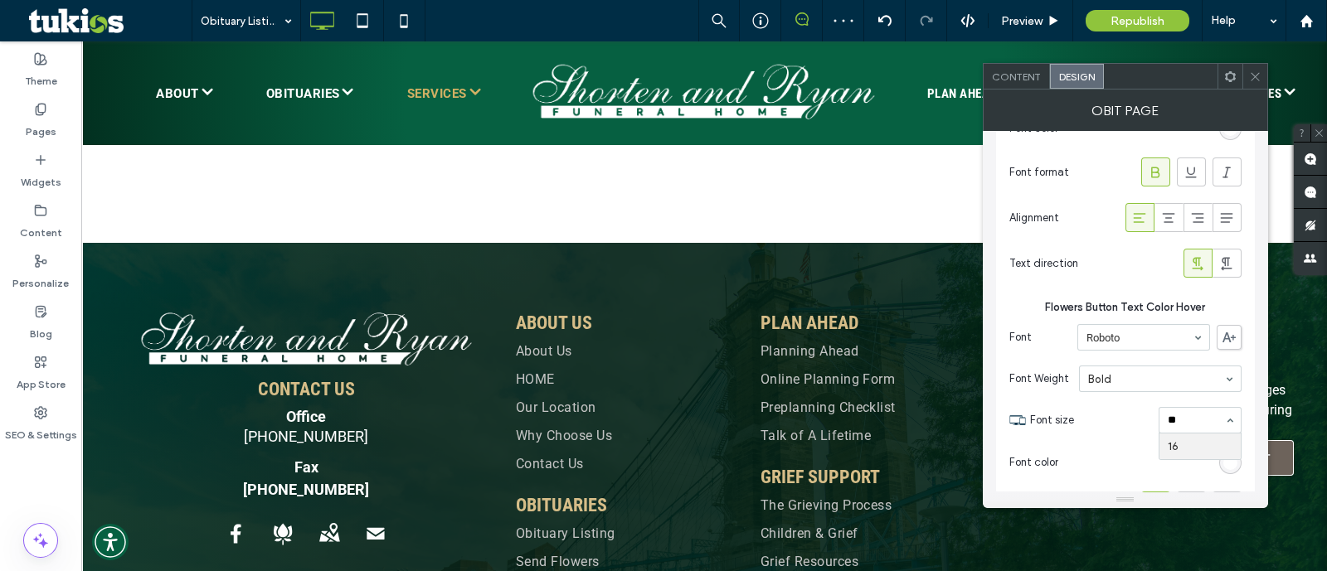
type input "*"
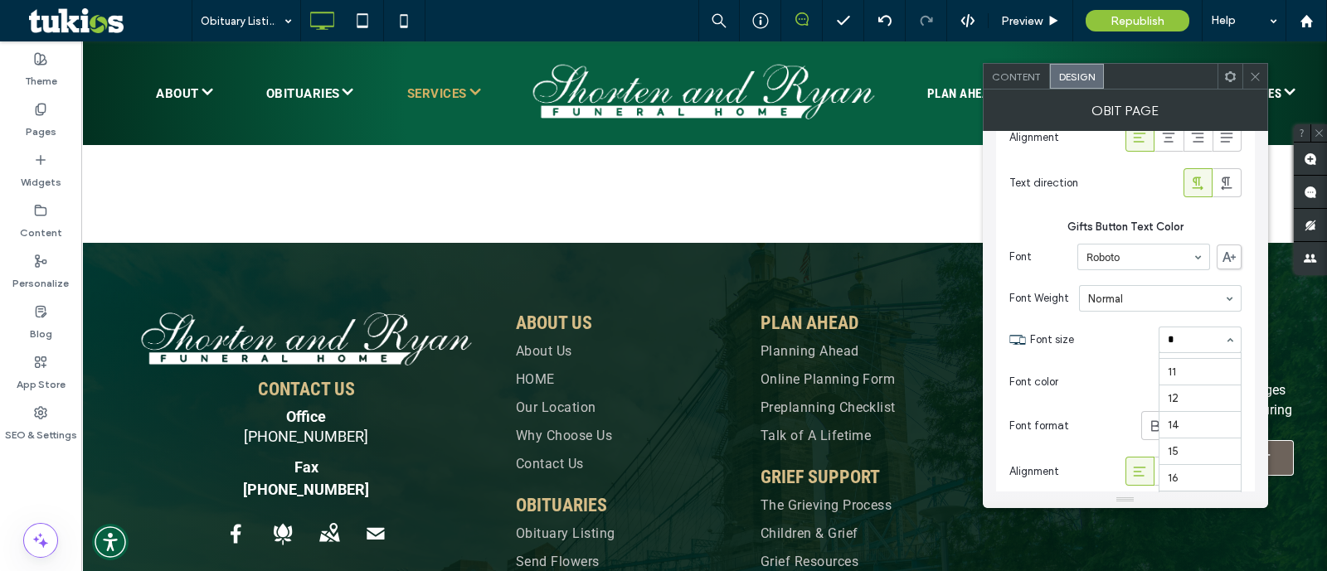
scroll to position [24, 0]
type input "**"
type input "*"
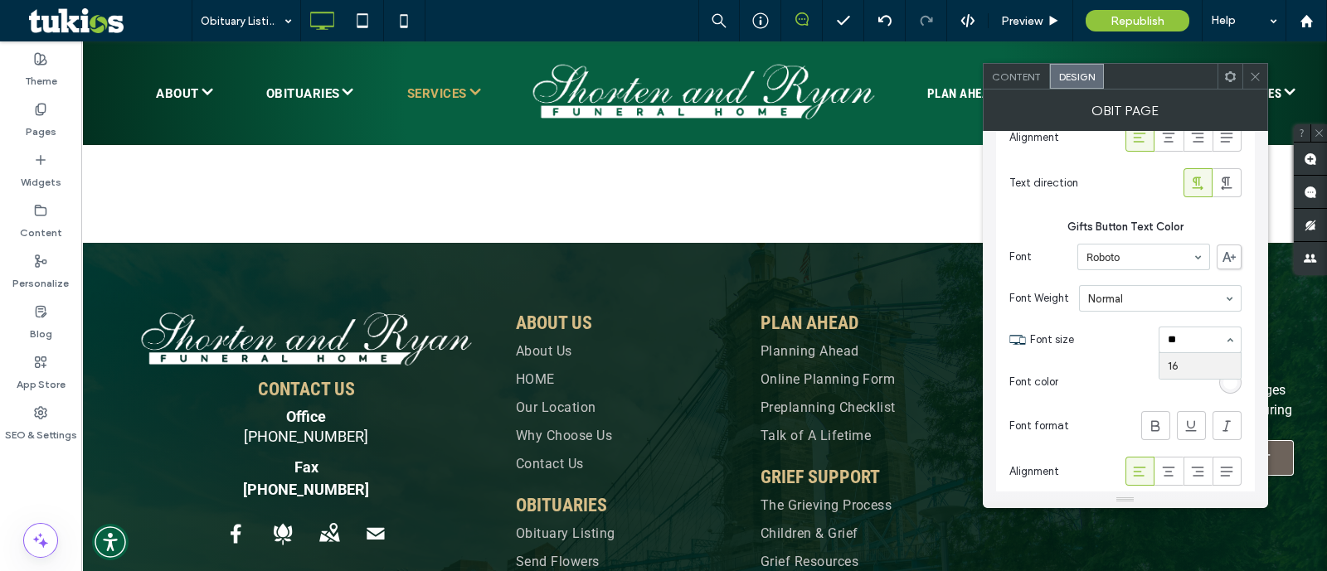
type input "*"
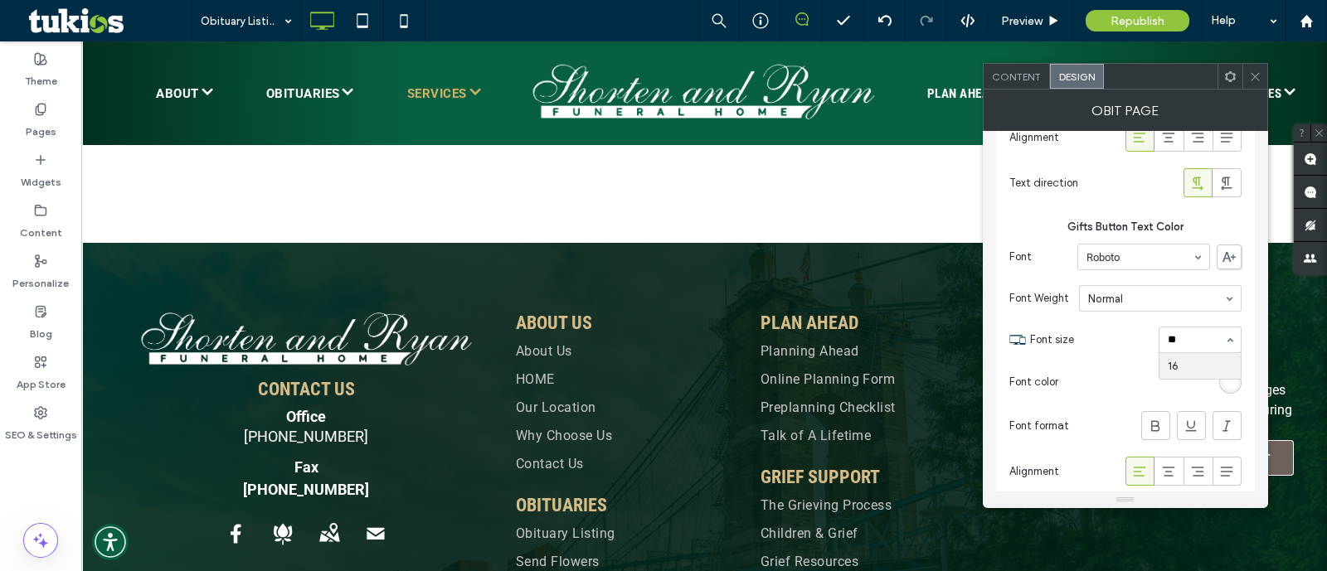
type input "*"
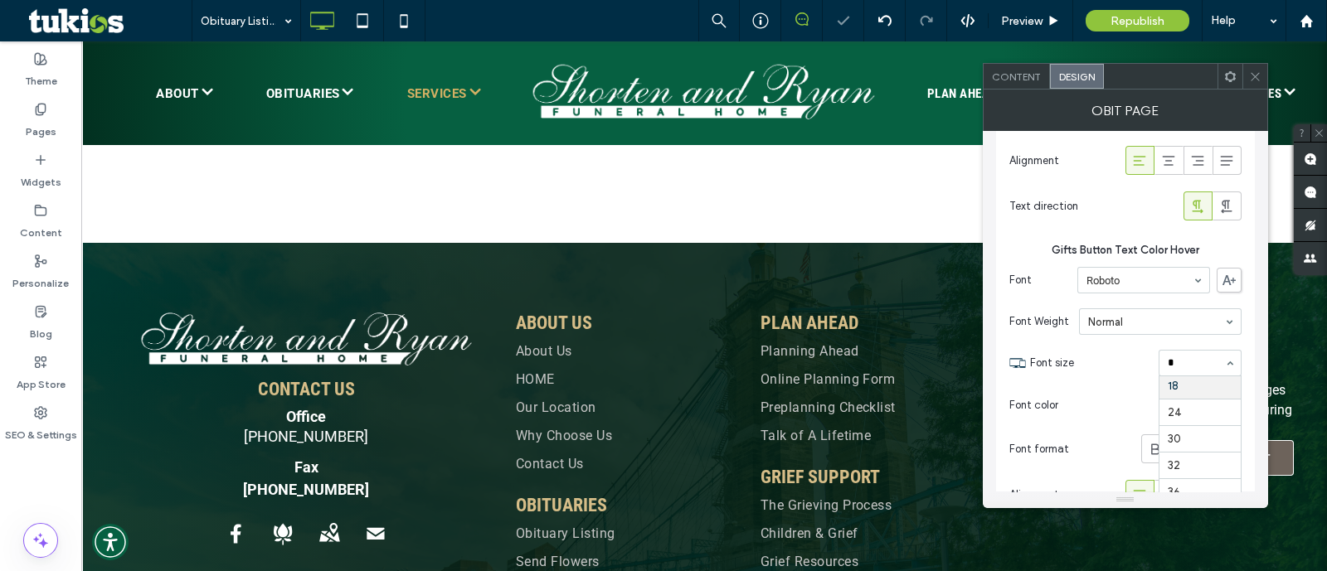
scroll to position [24, 0]
type input "**"
type input "*"
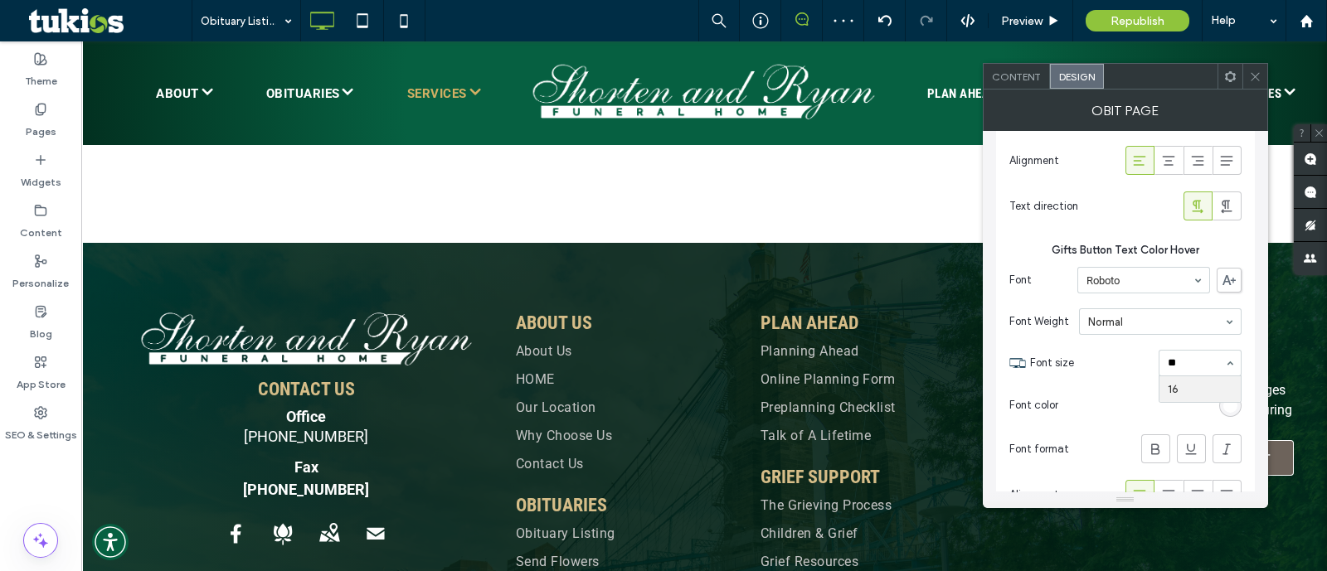
type input "*"
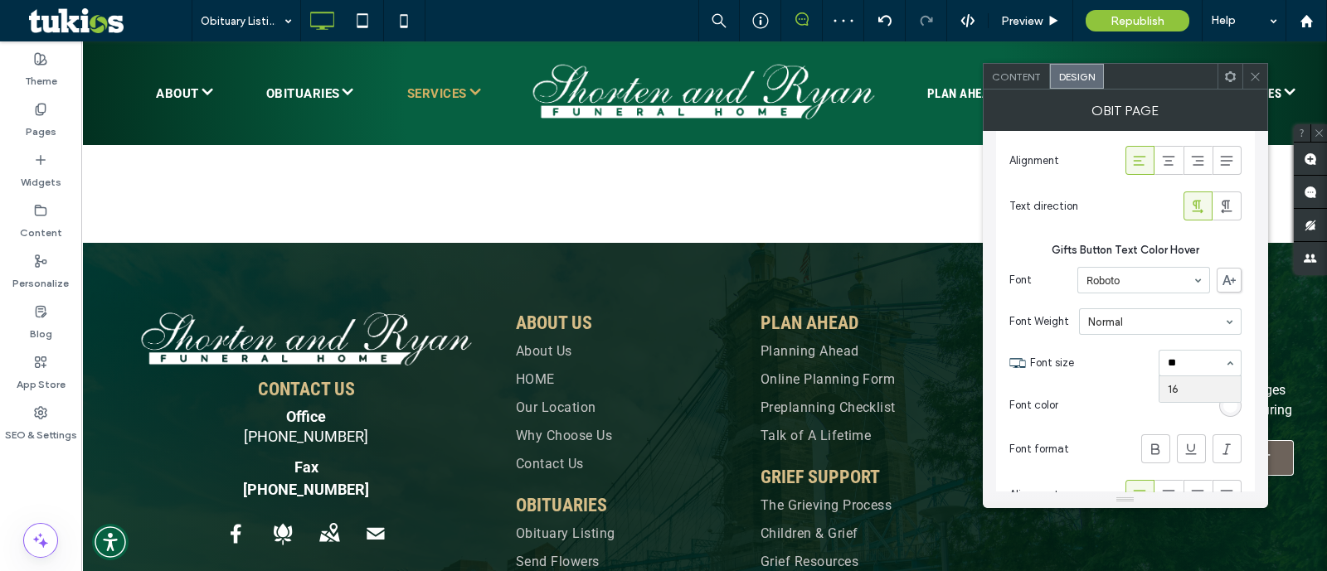
type input "*"
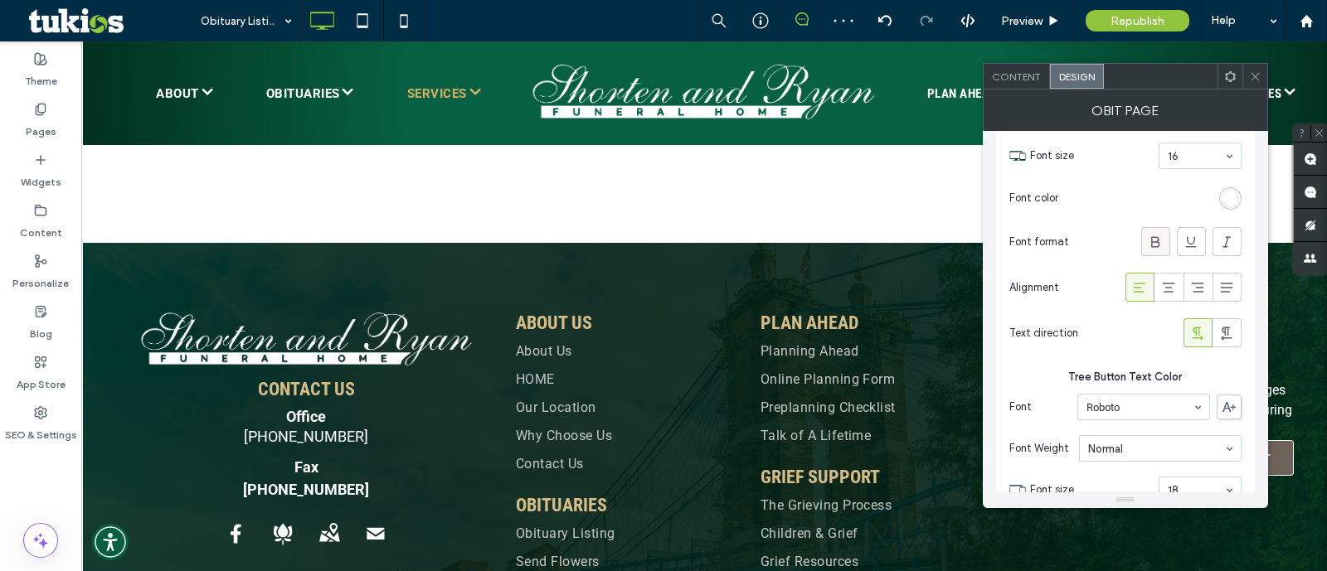
click at [1160, 241] on span at bounding box center [1155, 241] width 17 height 27
type input "*"
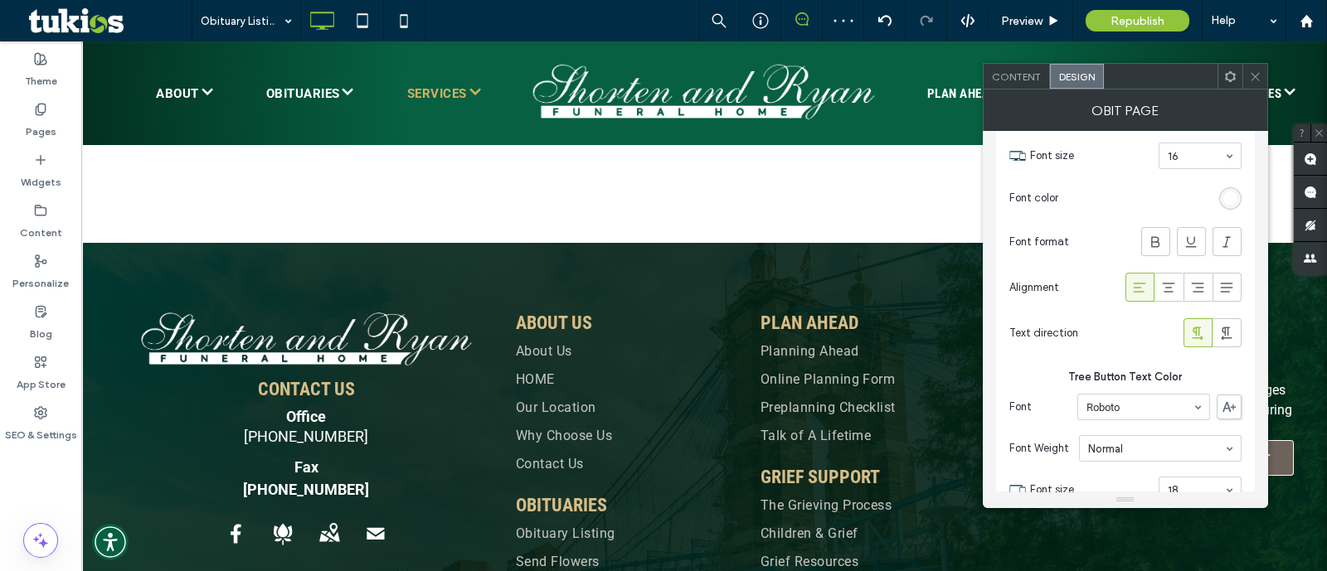
type input "*"
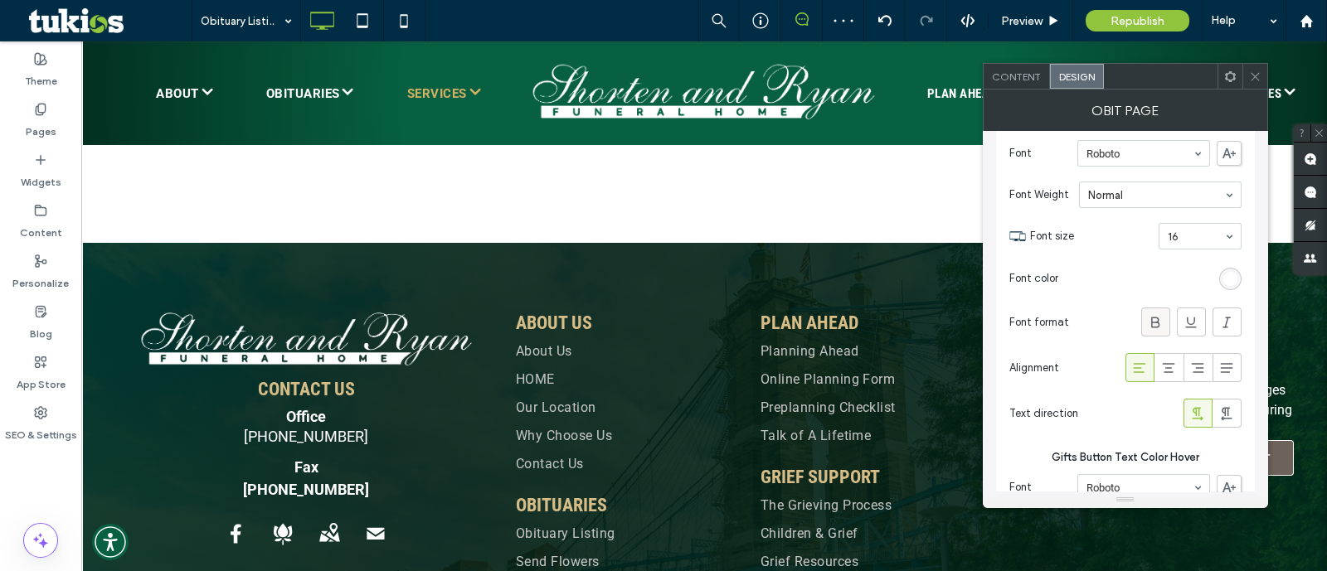
click at [1155, 322] on span at bounding box center [1155, 322] width 17 height 27
type input "*"
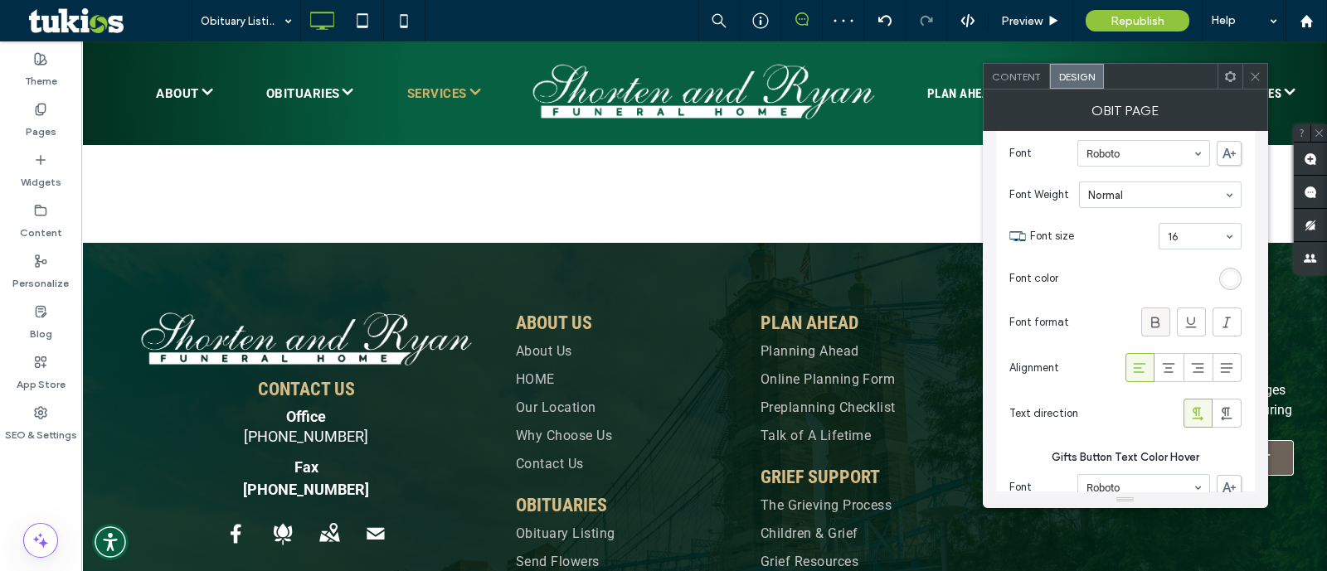
type input "*"
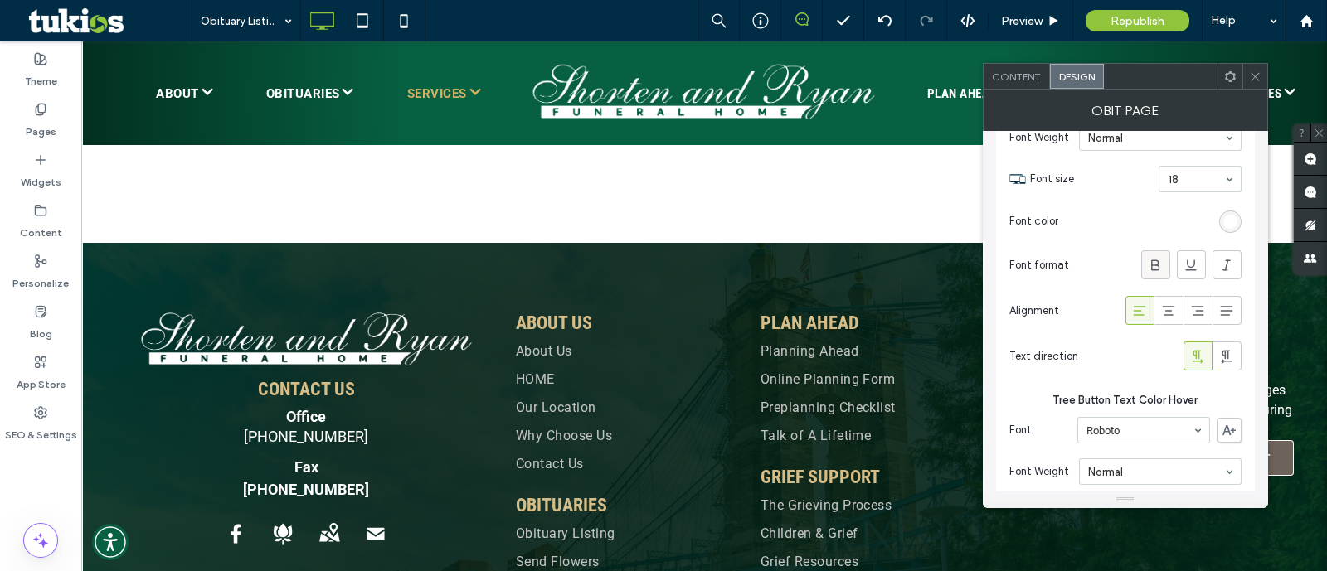
click at [1149, 260] on icon at bounding box center [1155, 265] width 17 height 17
type input "*"
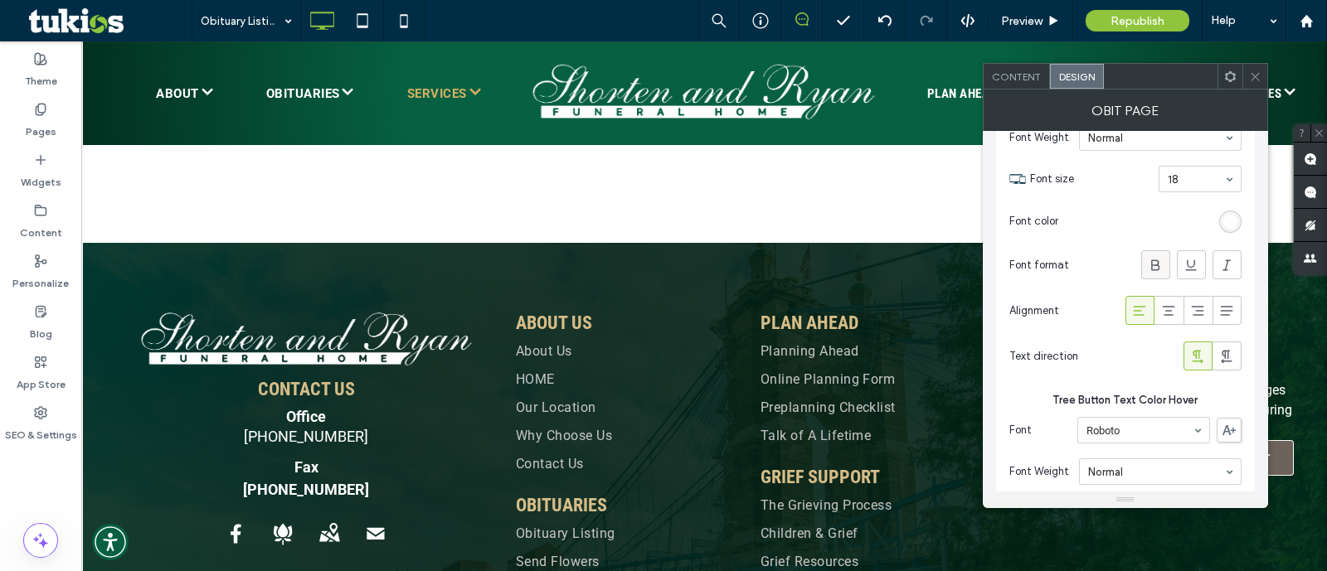
type input "*"
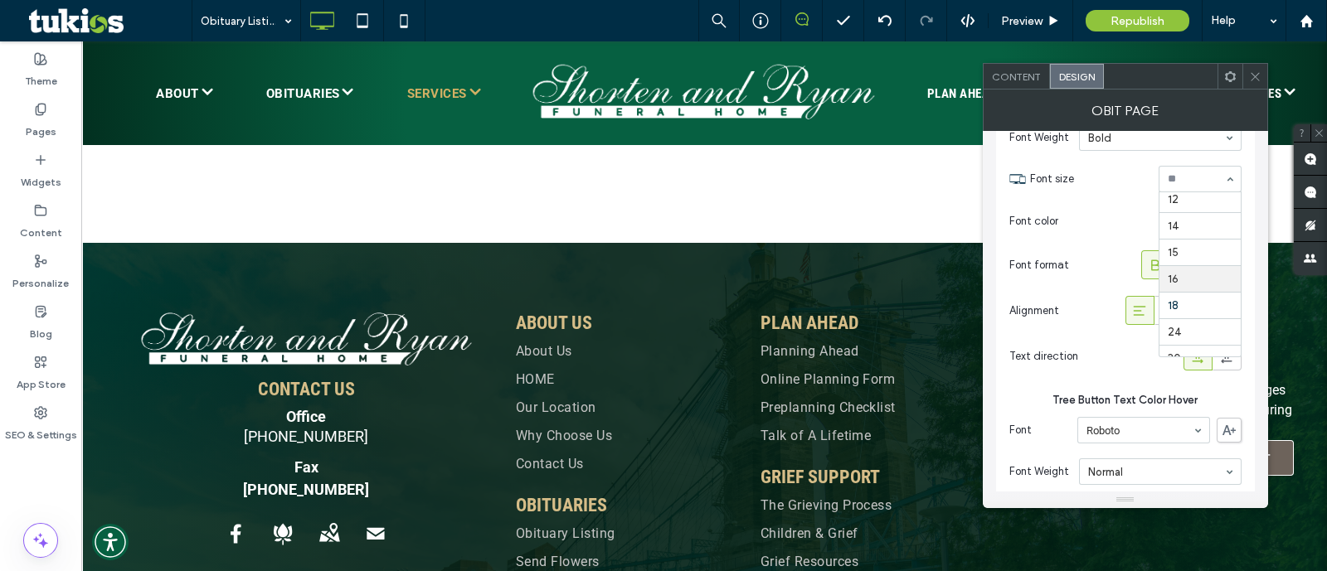
type input "*"
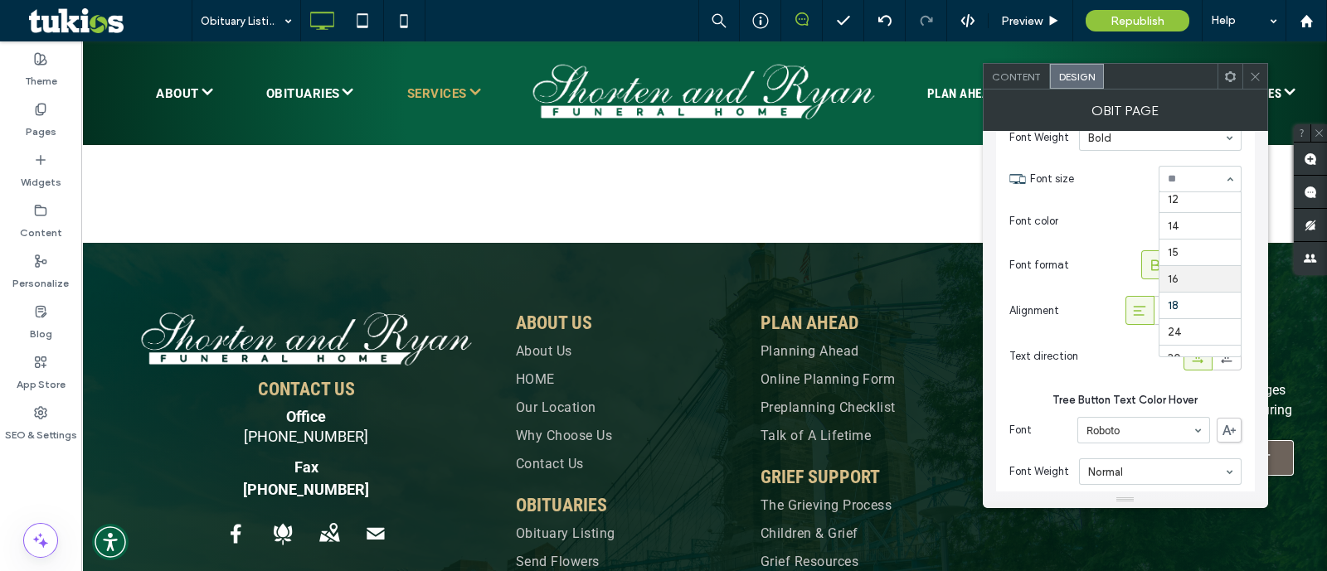
type input "*"
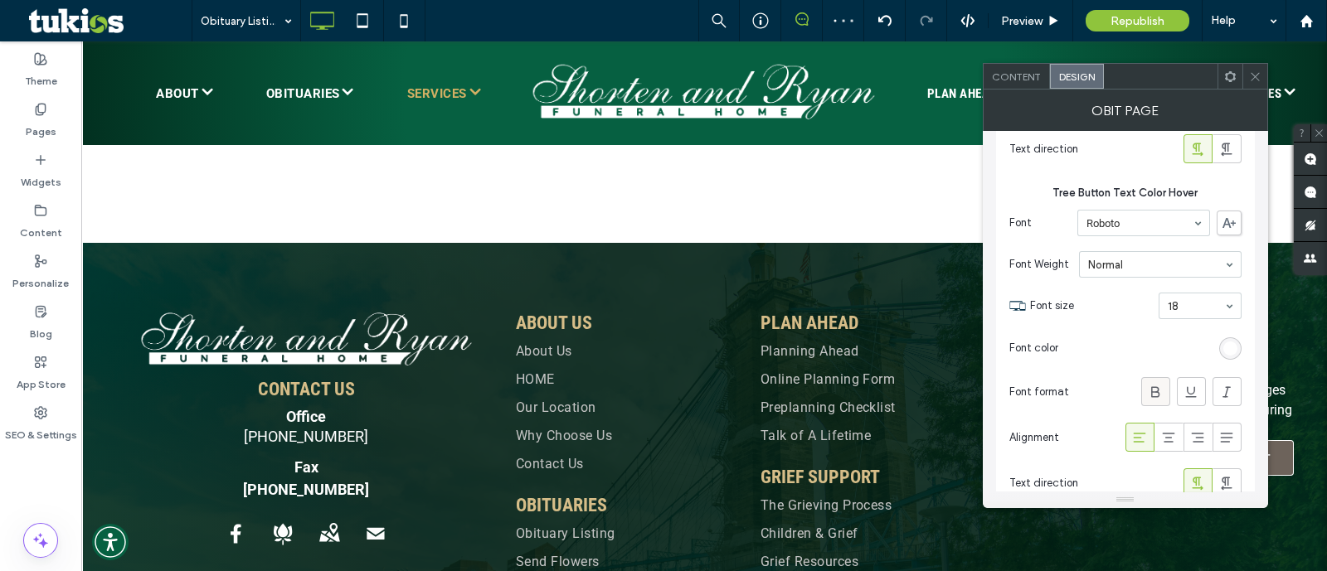
click at [1155, 387] on span at bounding box center [1155, 391] width 17 height 27
type input "*"
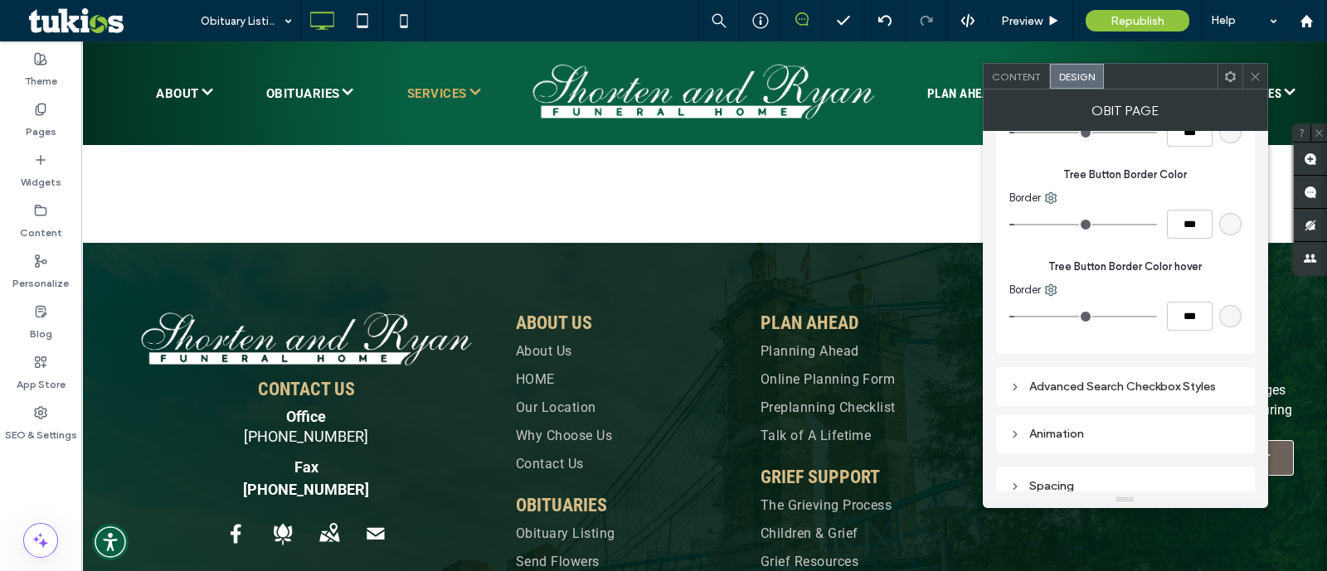
drag, startPoint x: 1253, startPoint y: 76, endPoint x: 1167, endPoint y: 34, distance: 96.1
click at [1252, 76] on icon at bounding box center [1255, 77] width 12 height 12
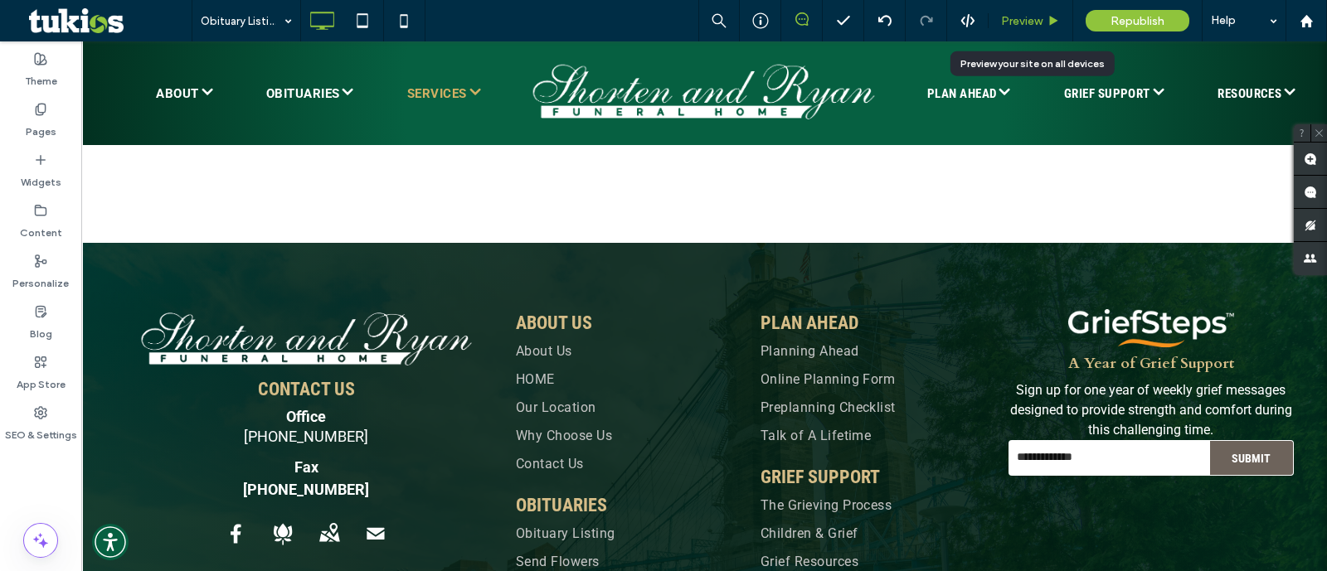
click at [1036, 14] on span "Preview" at bounding box center [1021, 21] width 41 height 14
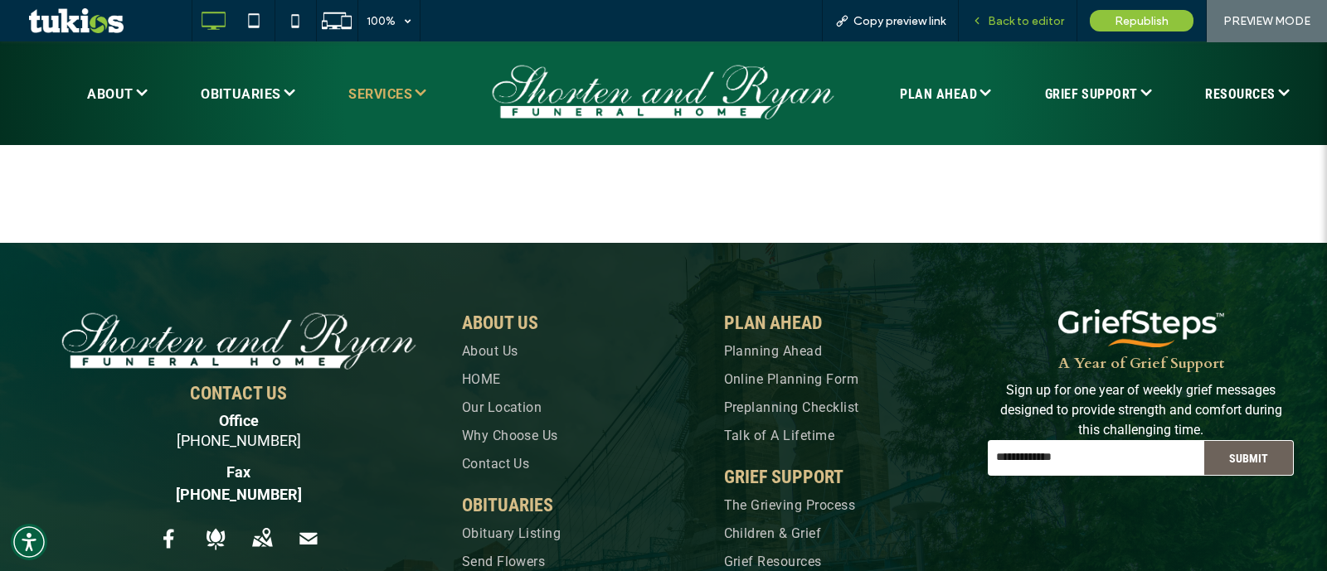
click at [1021, 30] on div "Back to editor" at bounding box center [1018, 20] width 119 height 41
click at [1020, 25] on span "Back to editor" at bounding box center [1026, 21] width 76 height 14
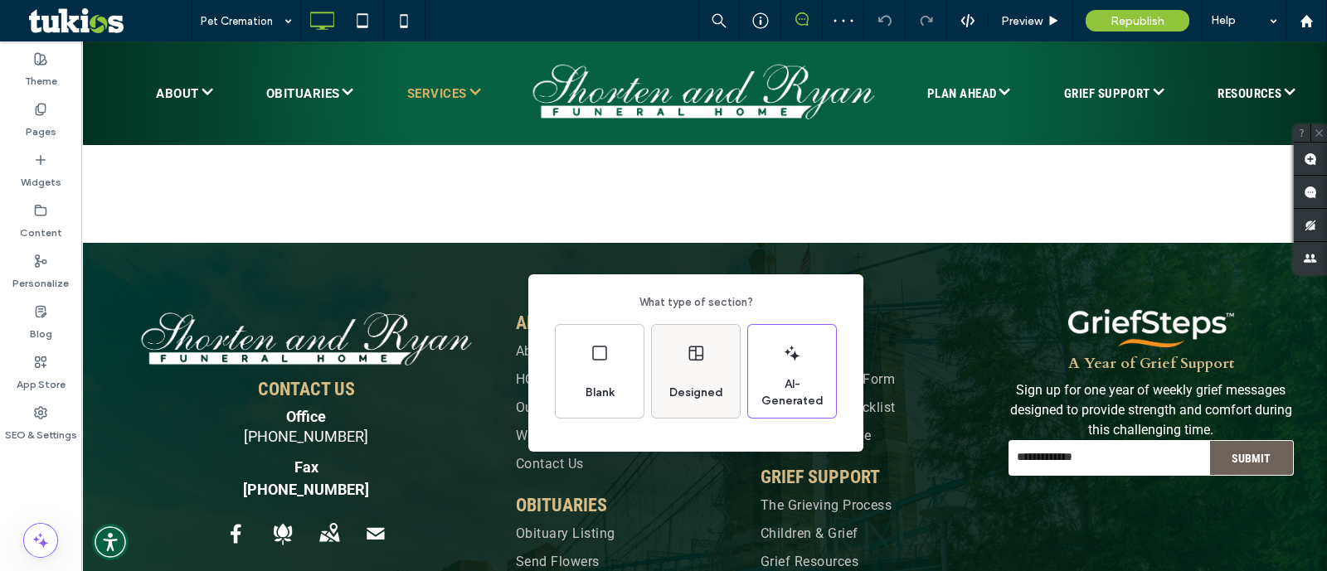
click at [676, 355] on div "Designed" at bounding box center [696, 371] width 88 height 93
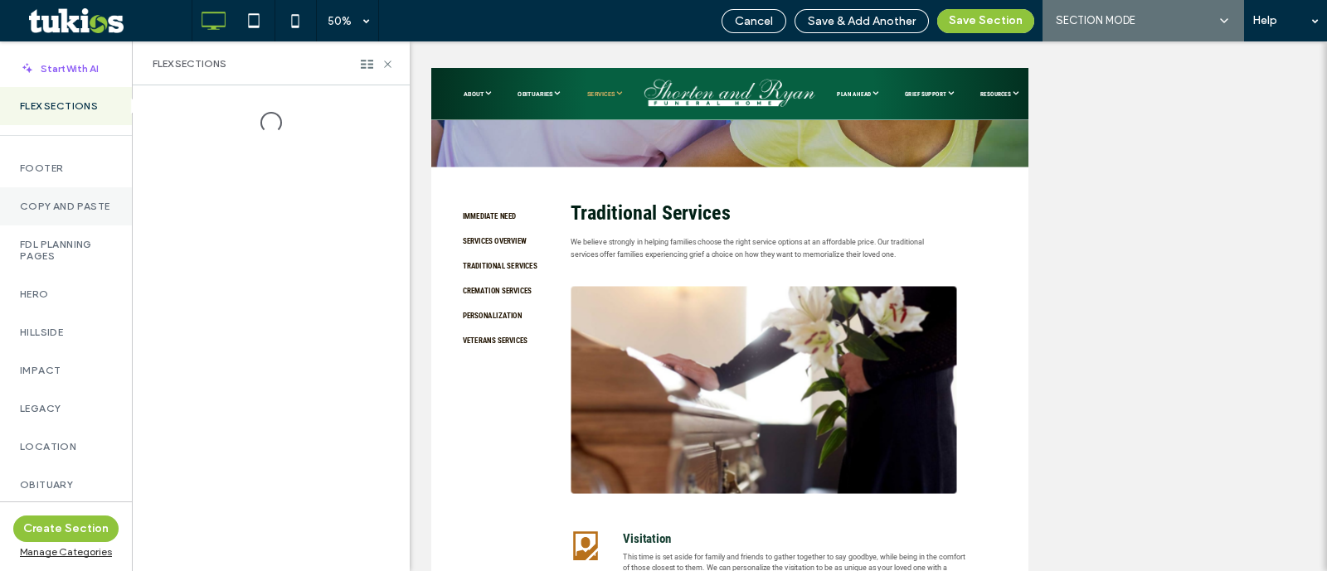
click at [71, 212] on label "Copy and Paste" at bounding box center [66, 207] width 92 height 12
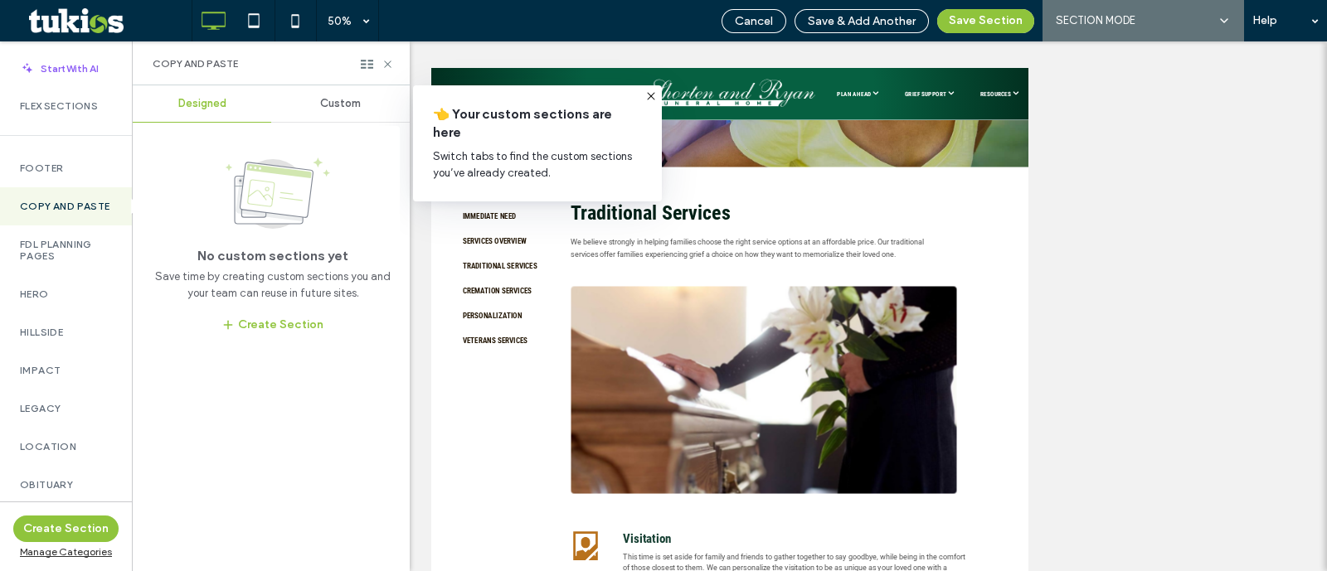
click at [322, 127] on div "No custom sections yet Save time by creating custom sections you and your team …" at bounding box center [265, 236] width 265 height 221
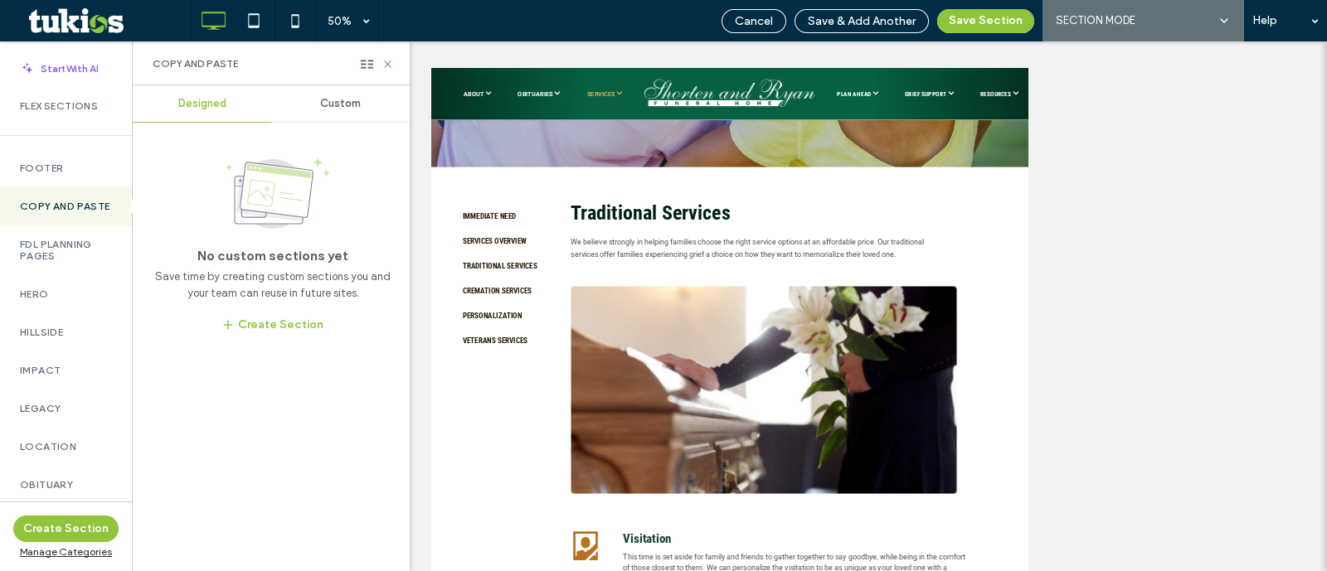
click at [325, 119] on div "Custom" at bounding box center [340, 103] width 139 height 36
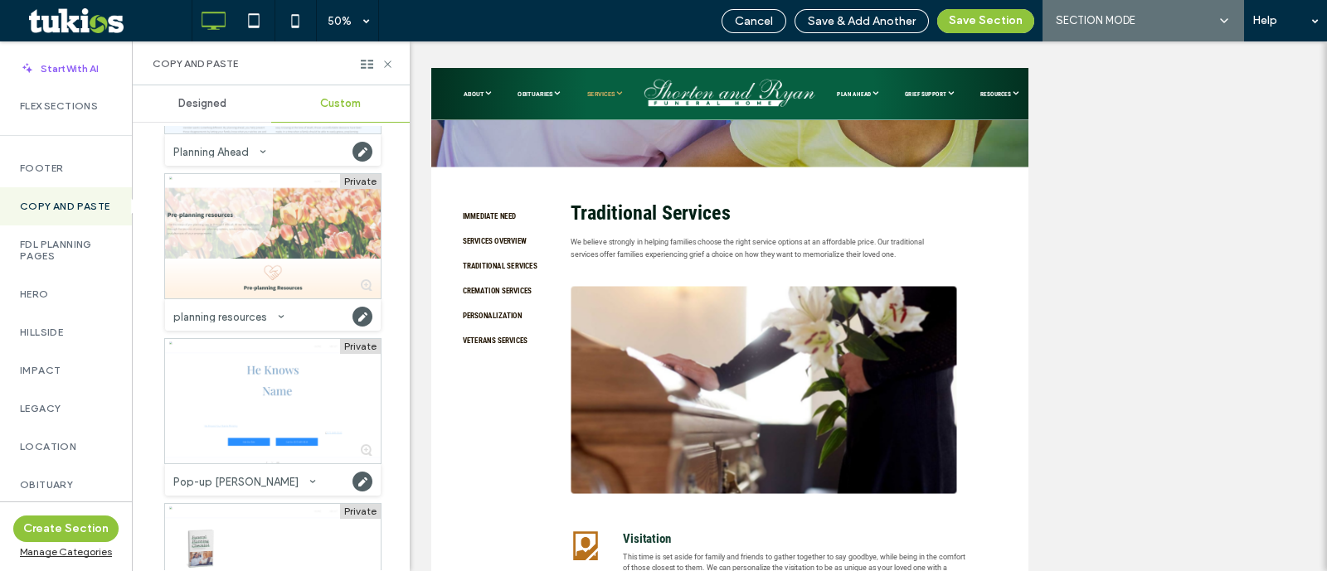
scroll to position [8564, 0]
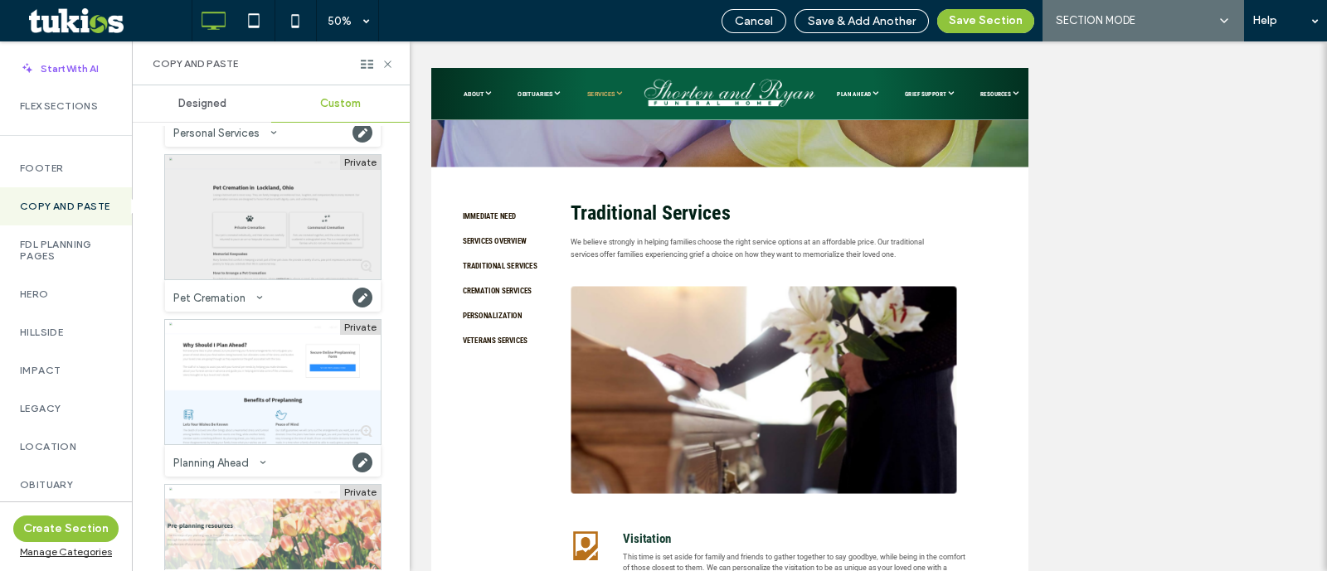
click at [257, 229] on div at bounding box center [273, 217] width 216 height 124
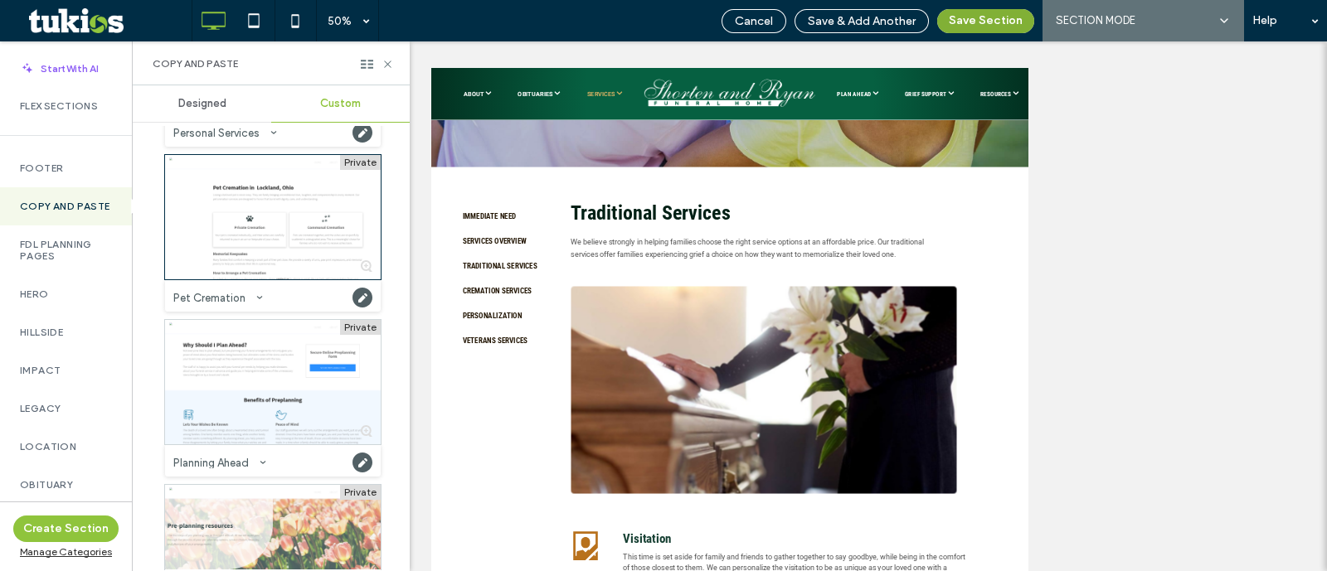
click at [983, 18] on button "Save Section" at bounding box center [985, 21] width 97 height 24
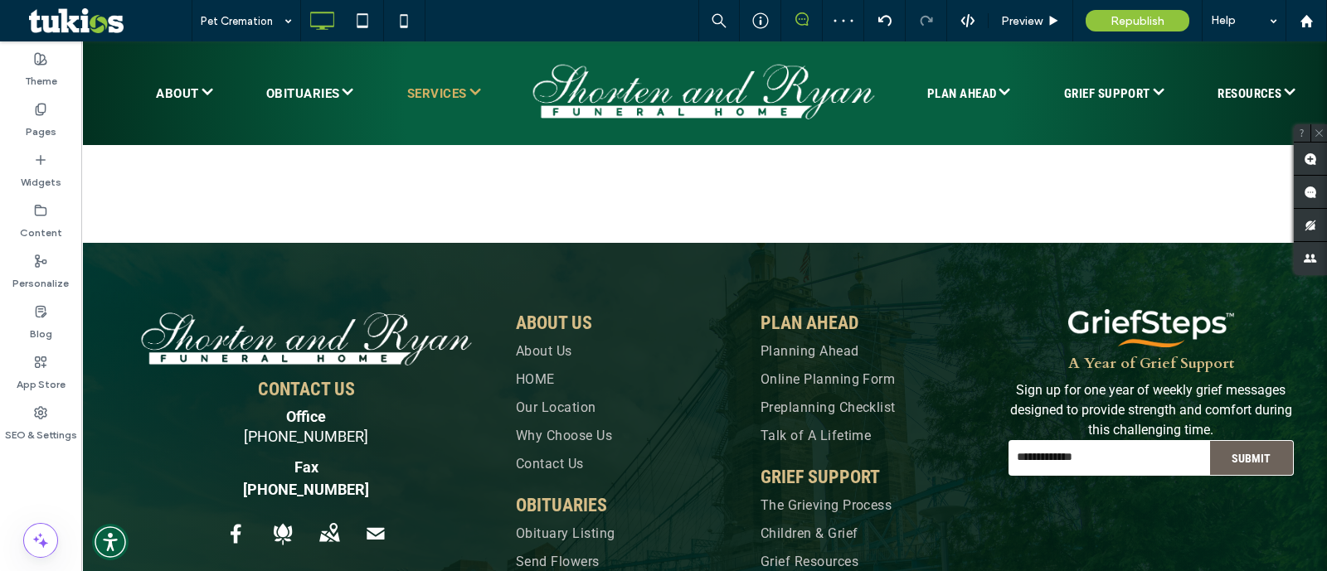
click at [255, 363] on div at bounding box center [663, 285] width 1327 height 571
click at [631, 362] on div at bounding box center [663, 285] width 1327 height 571
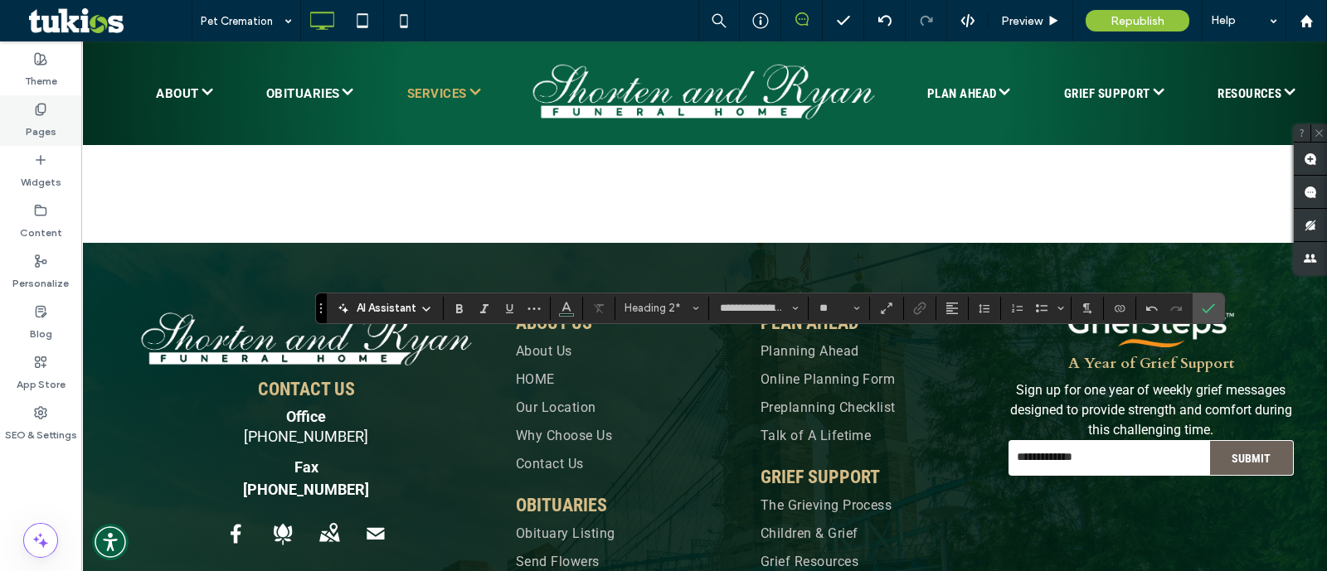
click at [46, 117] on label "Pages" at bounding box center [41, 127] width 31 height 23
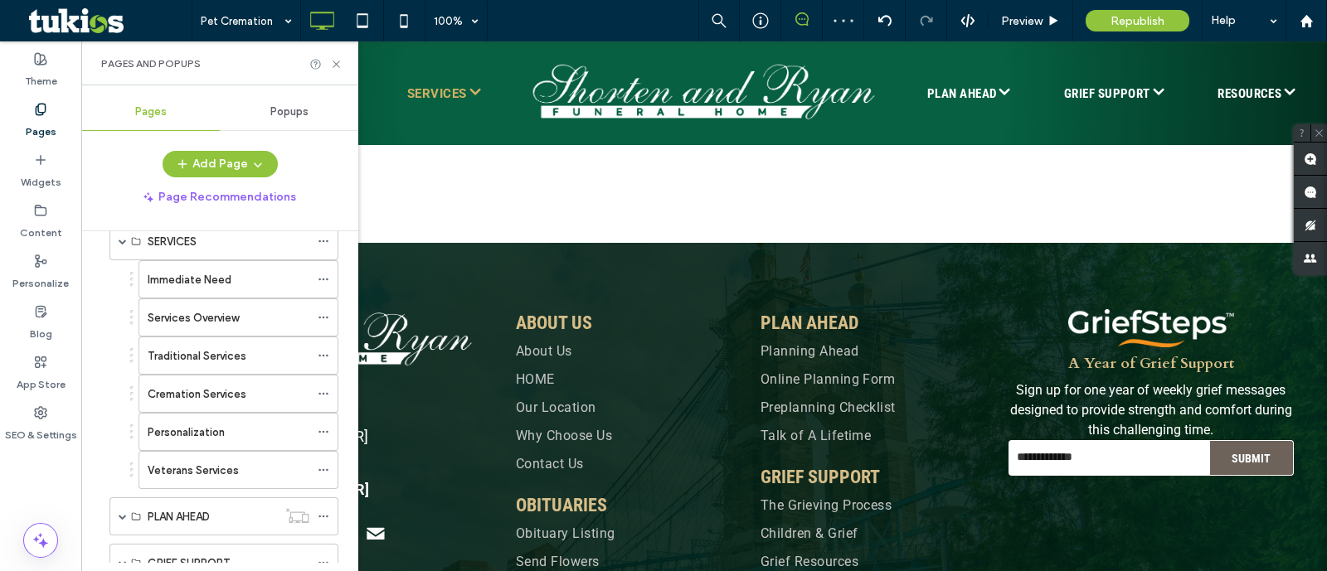
scroll to position [622, 0]
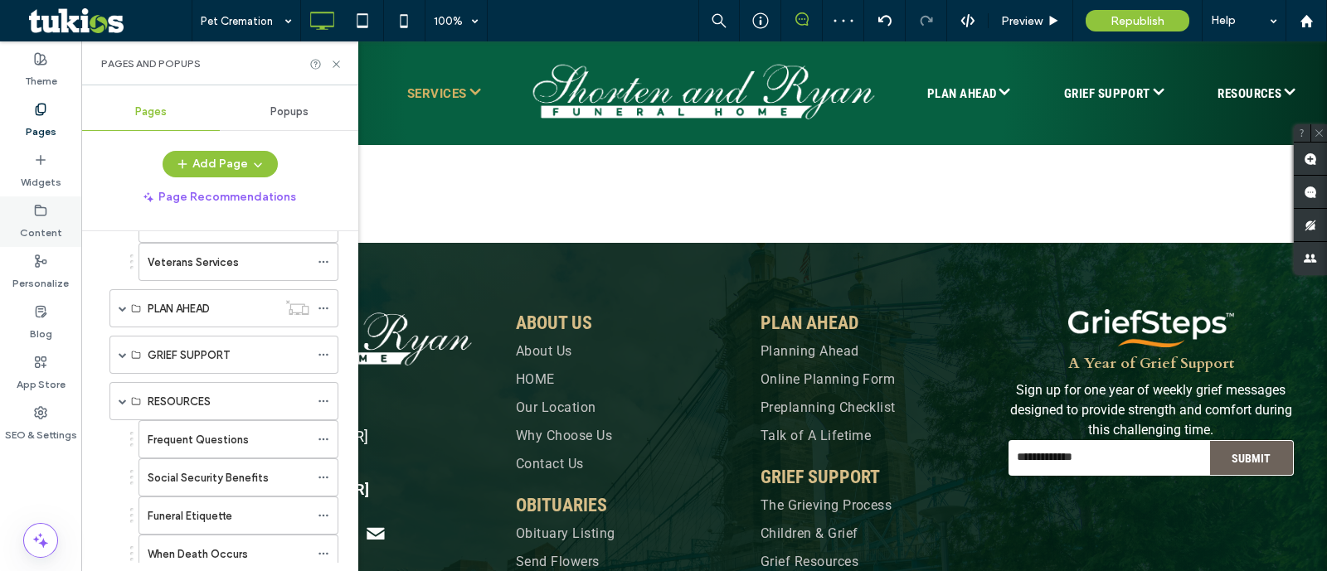
click at [25, 209] on div "Content" at bounding box center [40, 222] width 81 height 51
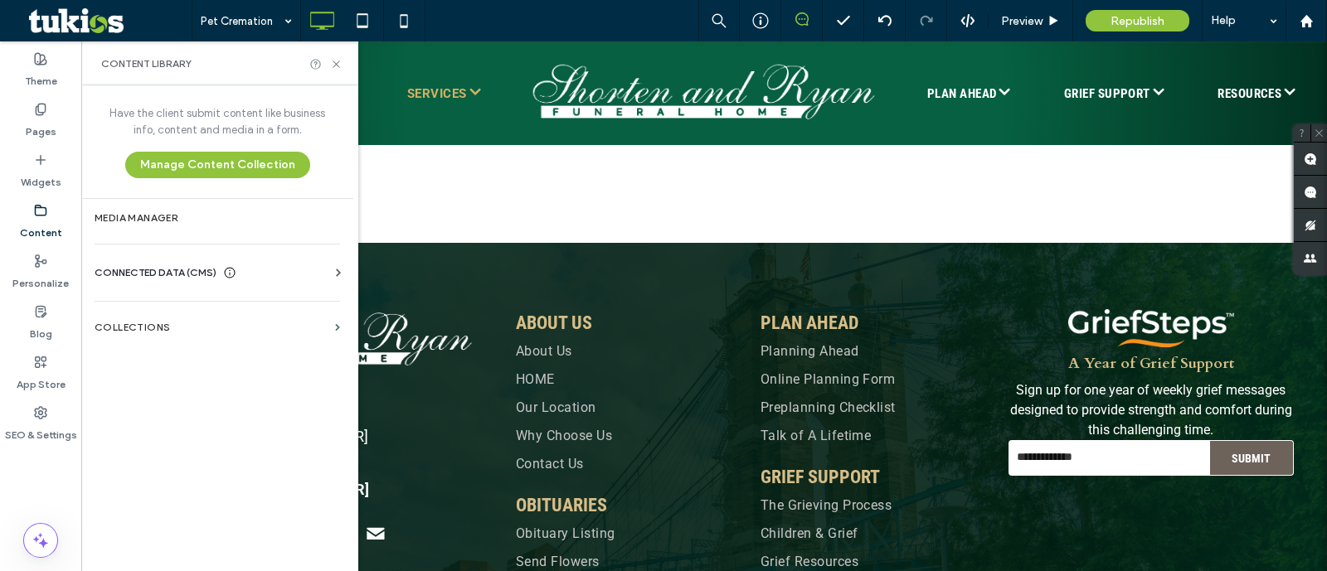
click at [157, 260] on div "CONNECTED DATA (CMS) Business Info Business Text Business Images Find and Repla…" at bounding box center [217, 272] width 272 height 43
click at [220, 268] on div "CONNECTED DATA (CMS)" at bounding box center [166, 273] width 142 height 17
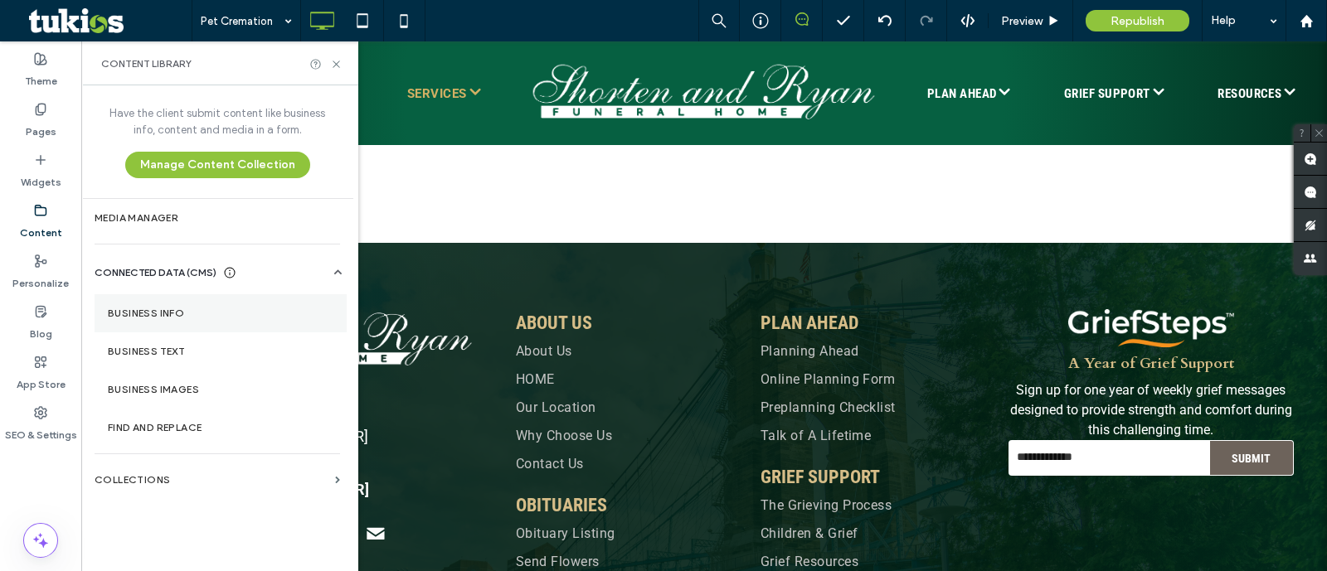
click at [180, 311] on label "Business Info" at bounding box center [221, 314] width 226 height 12
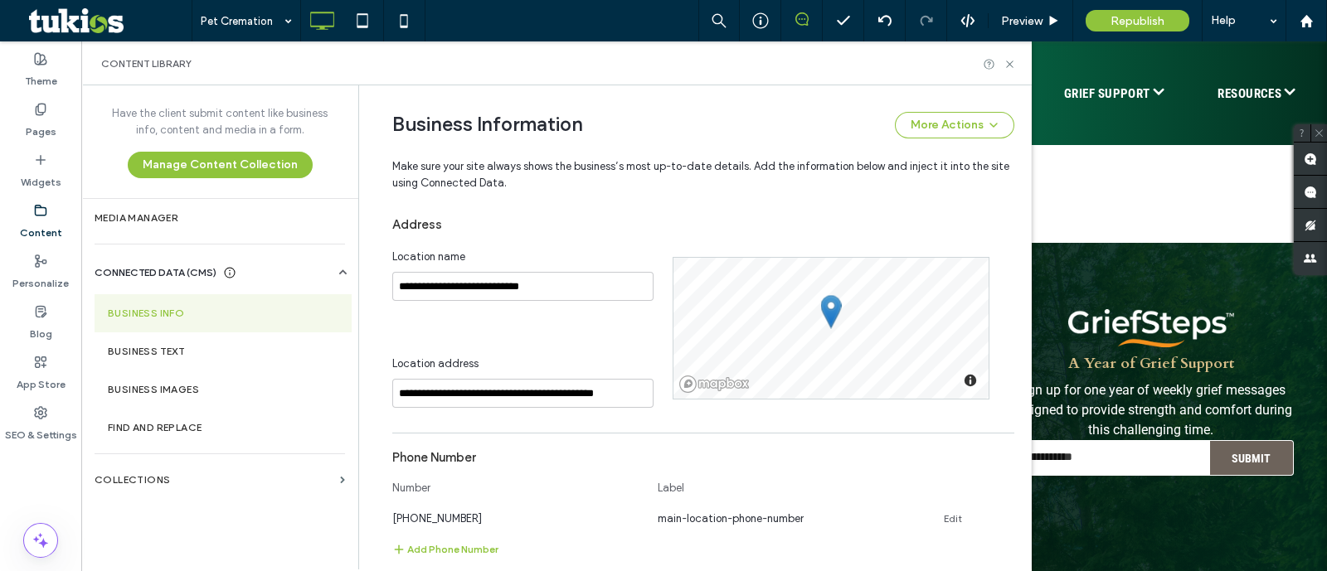
scroll to position [282, 0]
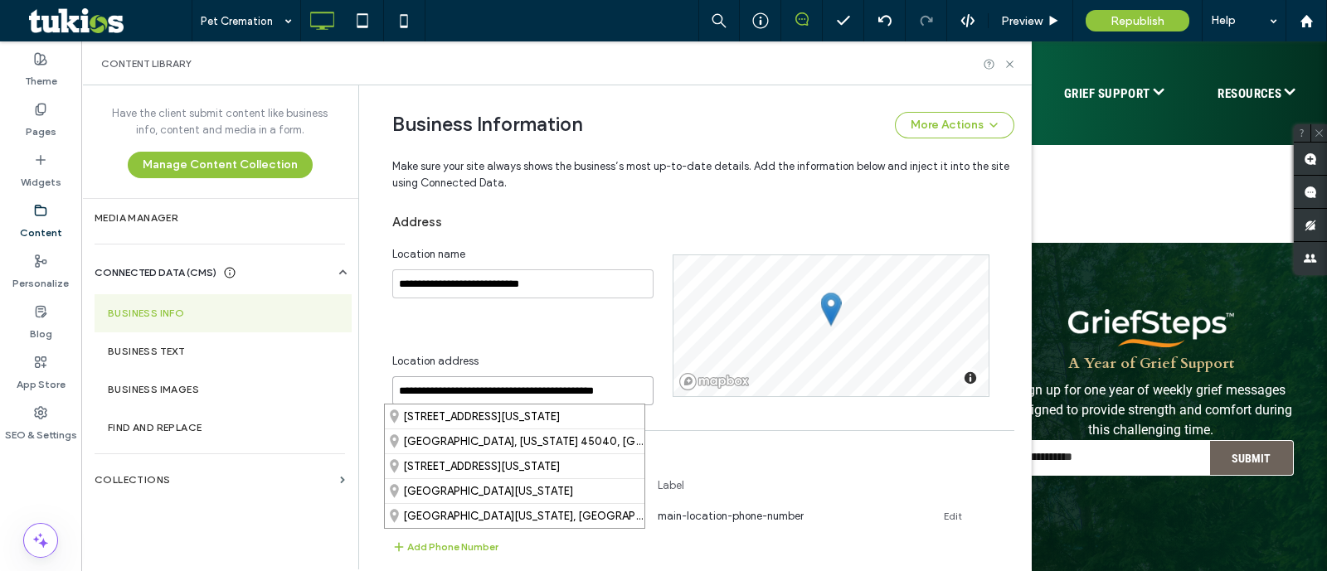
drag, startPoint x: 477, startPoint y: 387, endPoint x: 535, endPoint y: 387, distance: 58.1
click at [535, 387] on input "**********" at bounding box center [522, 391] width 261 height 29
click at [1013, 66] on icon at bounding box center [1010, 64] width 12 height 12
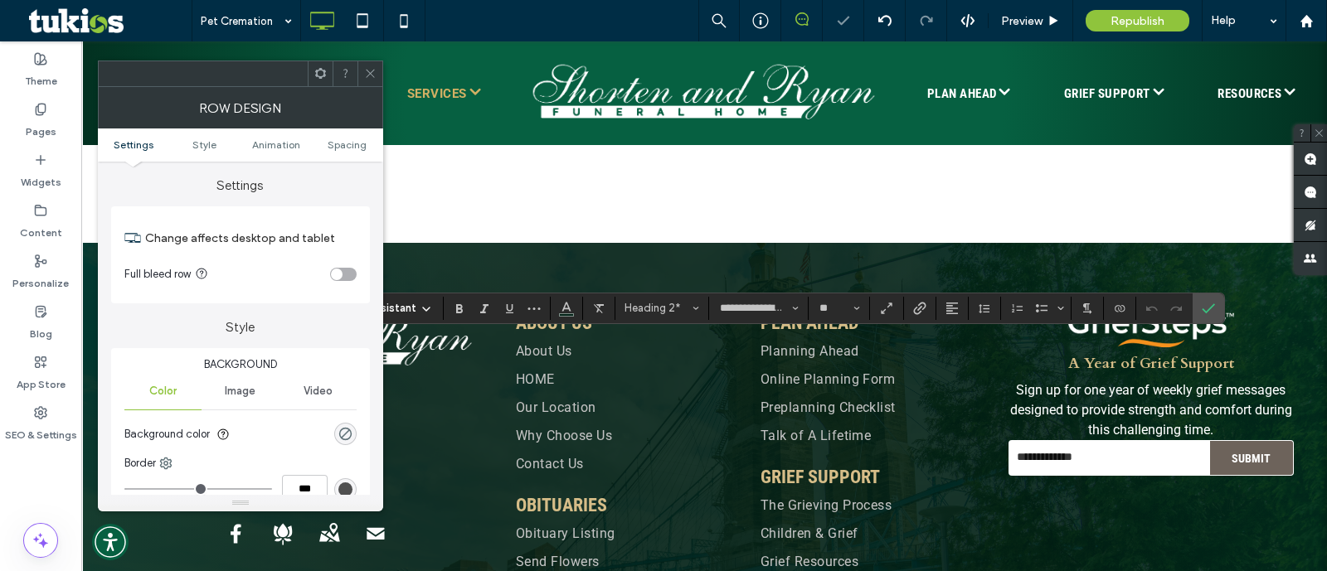
click at [369, 71] on icon at bounding box center [370, 73] width 12 height 12
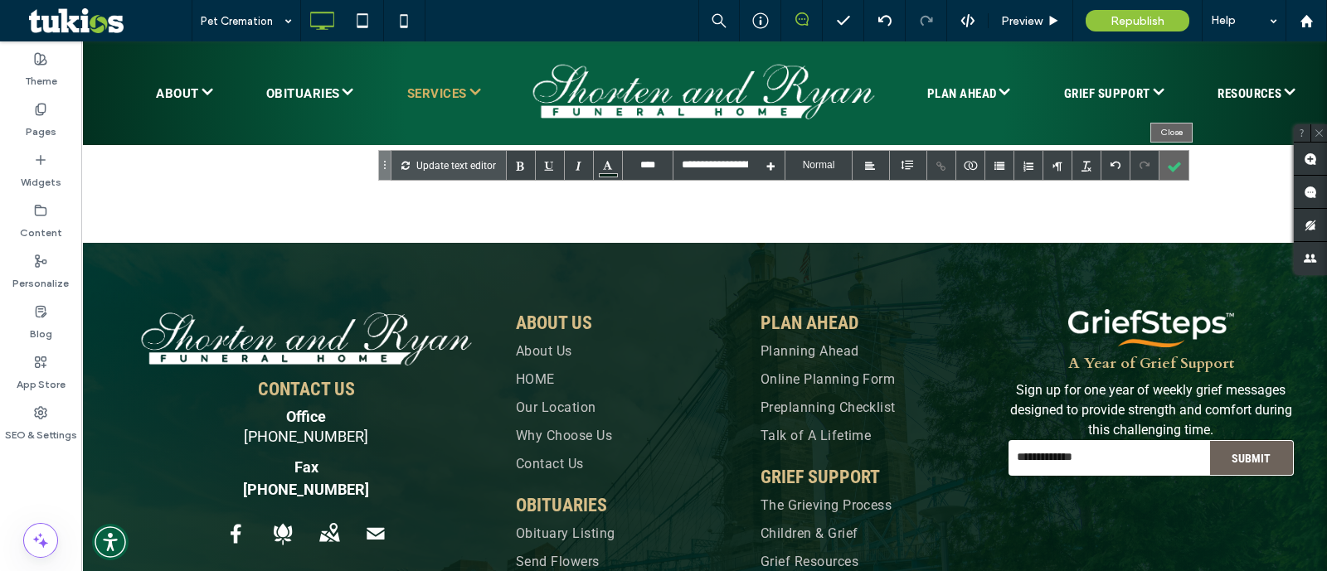
click at [1182, 167] on div at bounding box center [1174, 165] width 29 height 29
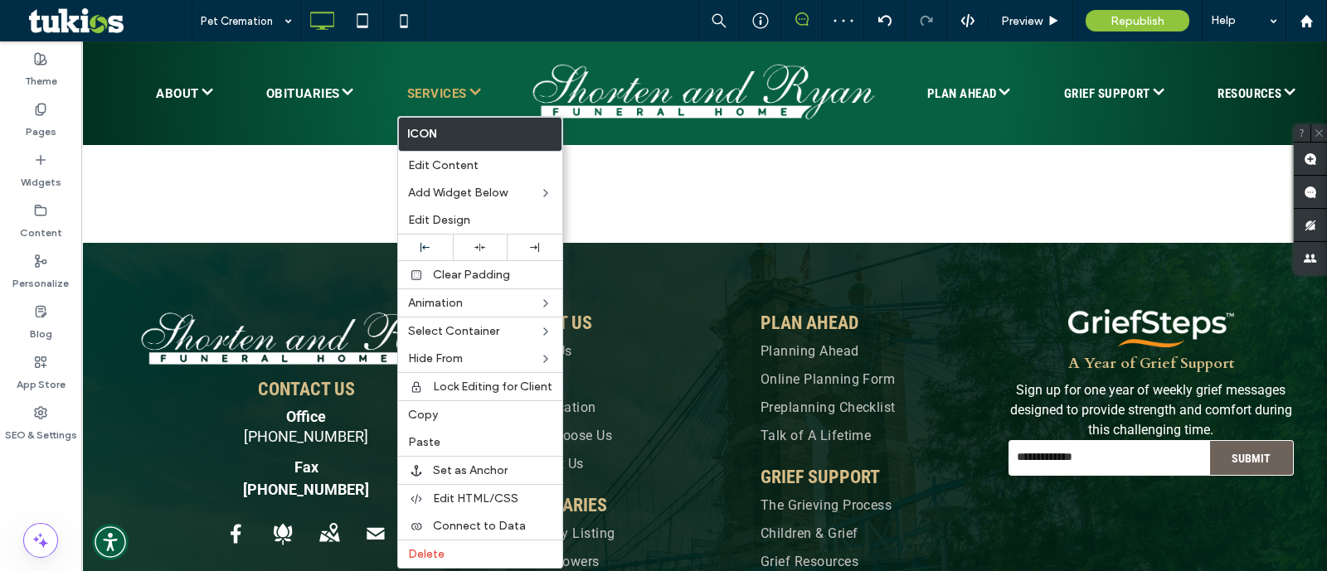
drag, startPoint x: 487, startPoint y: 555, endPoint x: 601, endPoint y: 496, distance: 128.0
click at [488, 554] on label "Delete" at bounding box center [480, 554] width 144 height 14
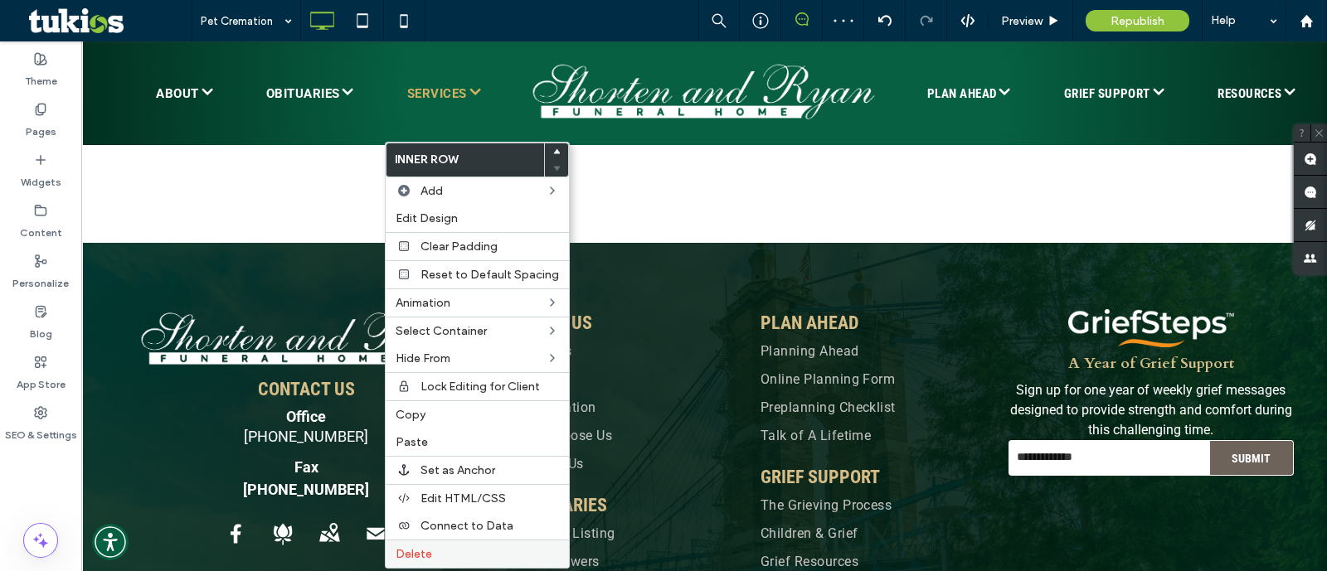
click at [443, 547] on label "Delete" at bounding box center [477, 554] width 163 height 14
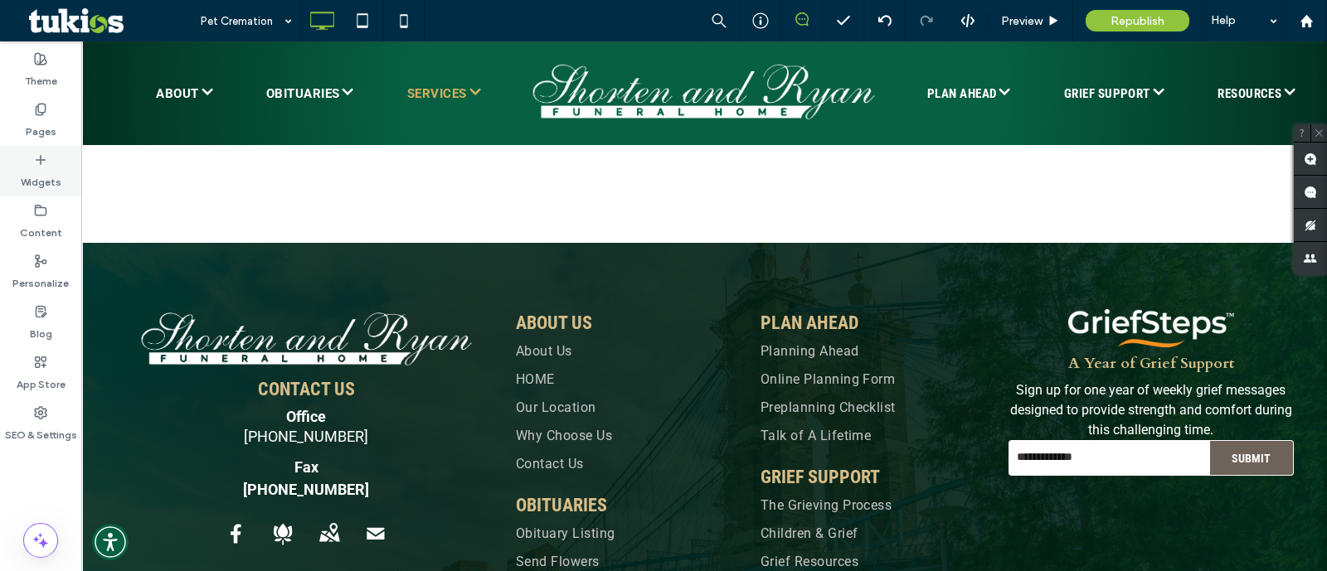
click at [17, 168] on div "Widgets" at bounding box center [40, 171] width 81 height 51
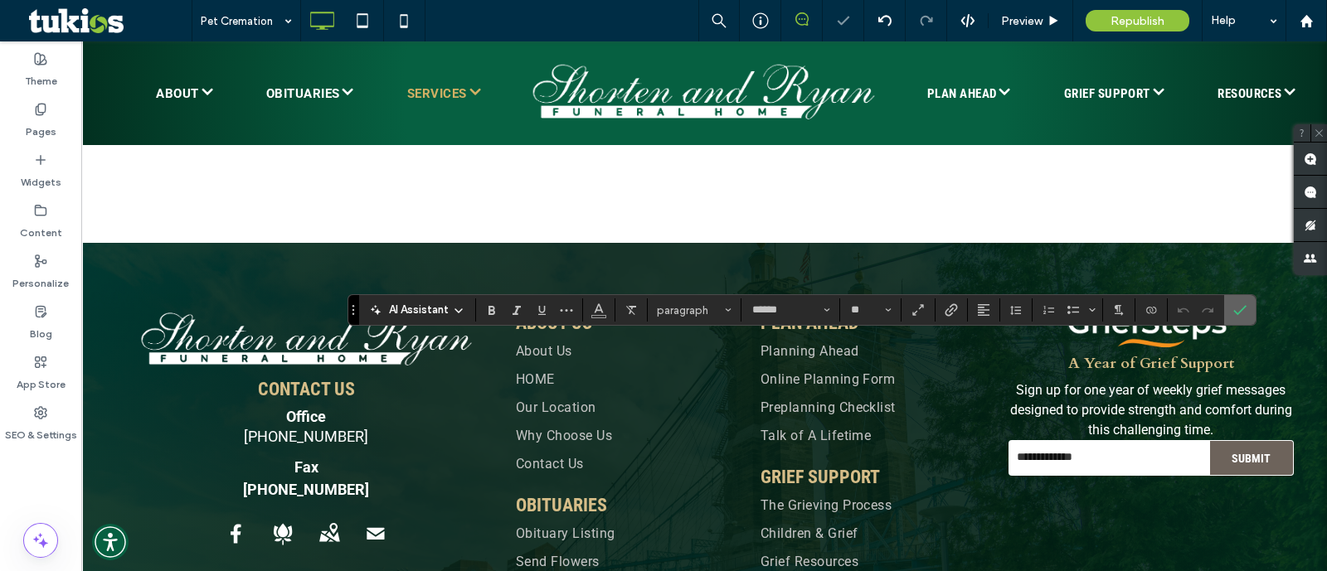
click at [1233, 319] on span "Confirm" at bounding box center [1236, 310] width 7 height 30
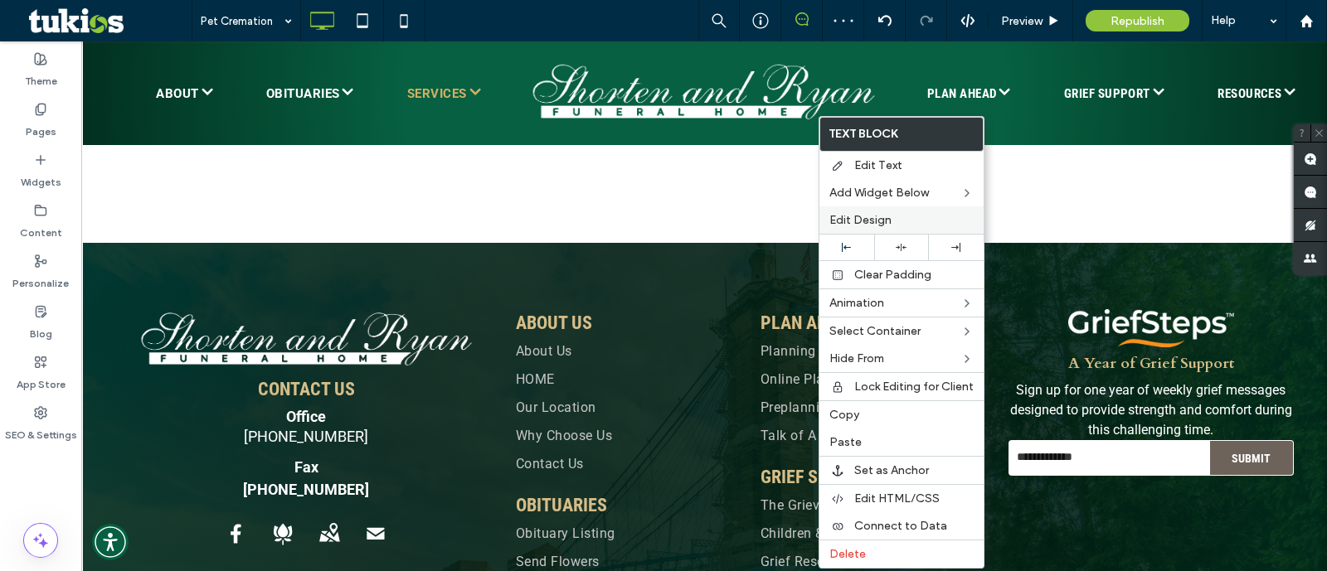
click at [863, 213] on span "Edit Design" at bounding box center [860, 220] width 62 height 14
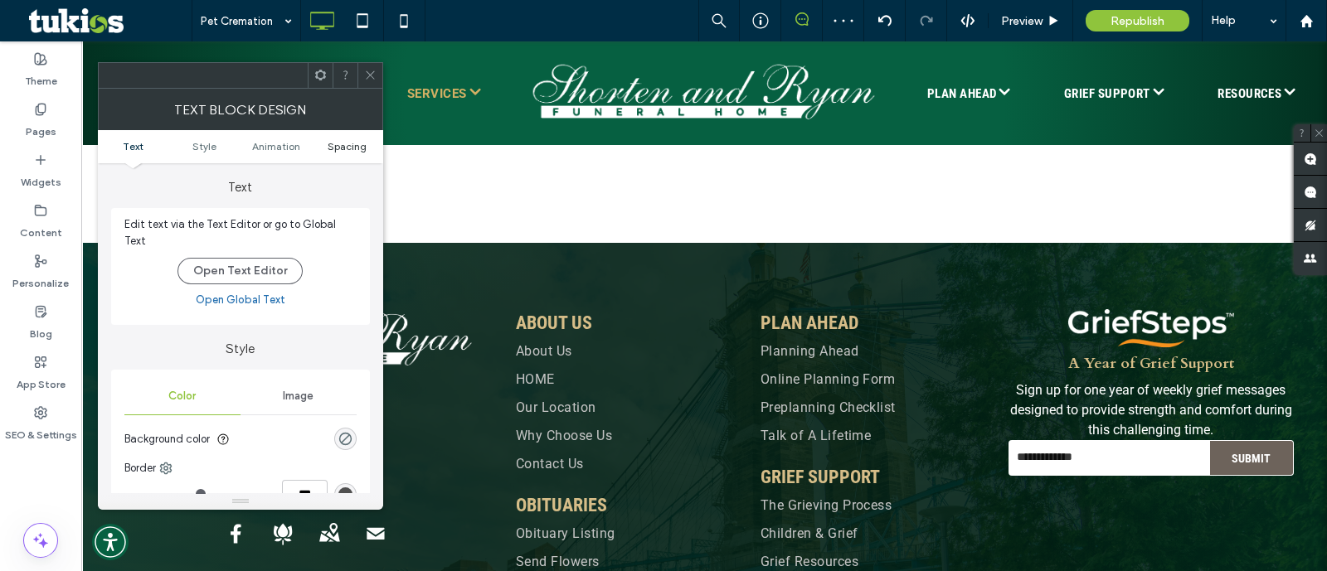
click at [341, 148] on span "Spacing" at bounding box center [347, 146] width 39 height 12
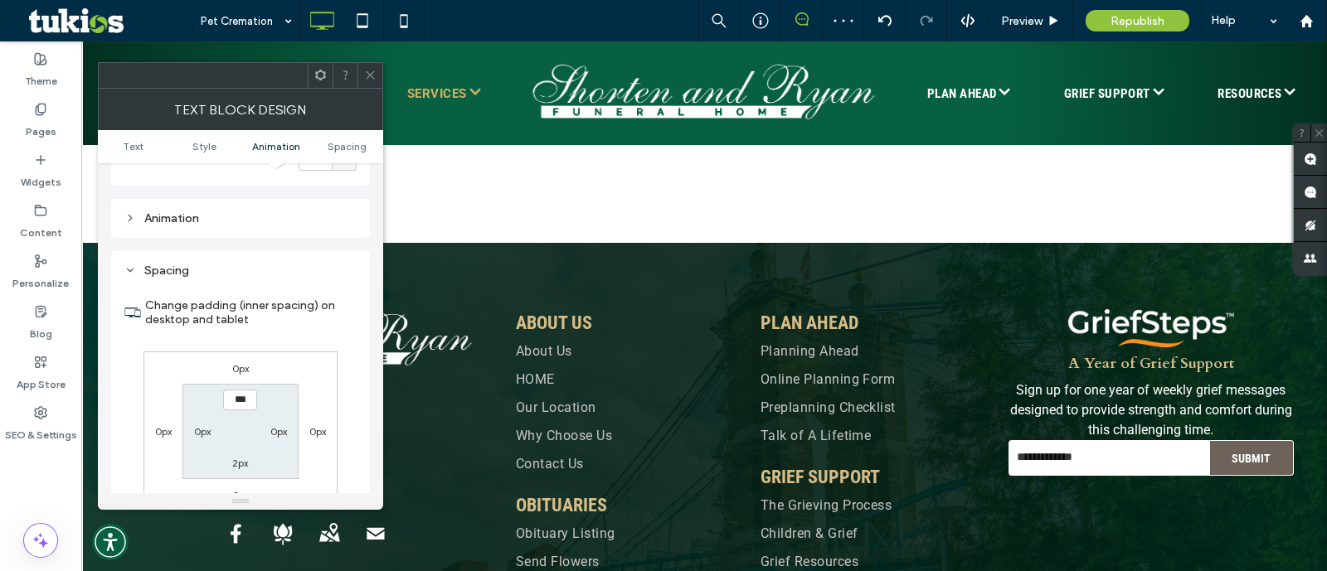
scroll to position [465, 0]
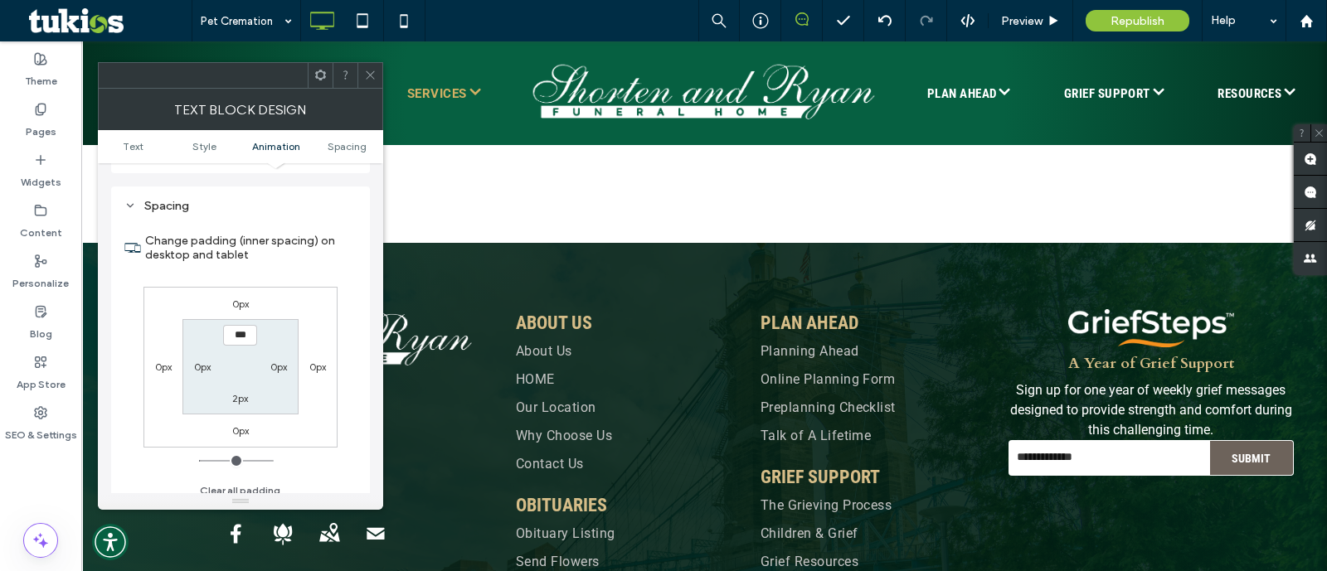
click at [236, 298] on label "0px" at bounding box center [240, 304] width 17 height 12
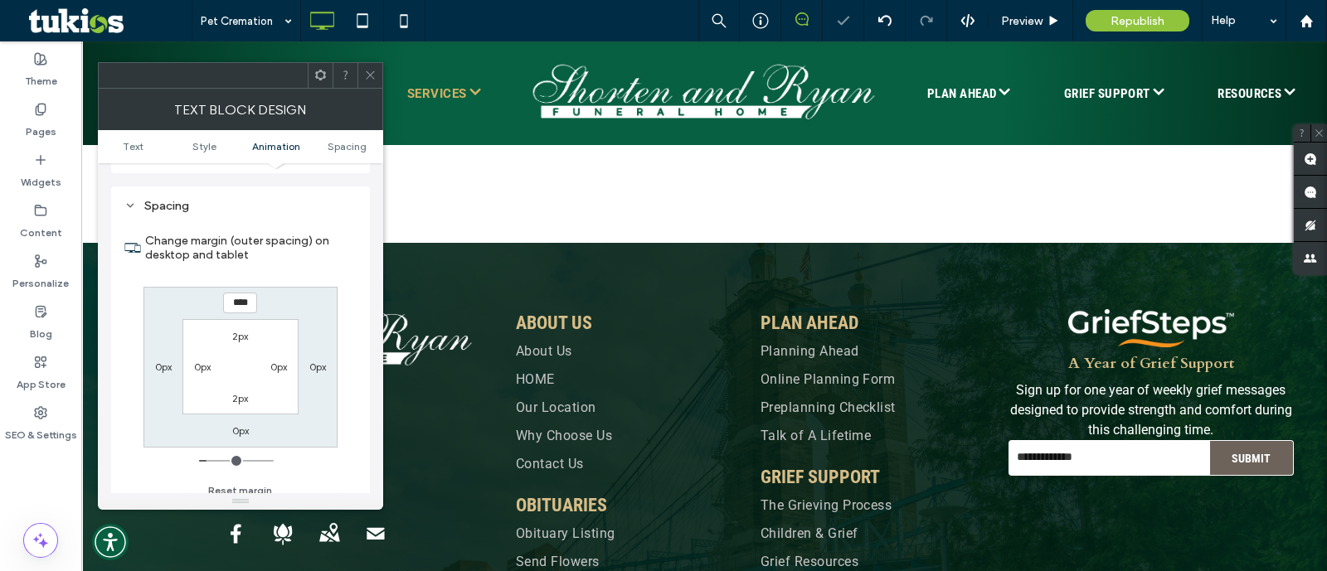
click at [373, 78] on icon at bounding box center [370, 75] width 12 height 12
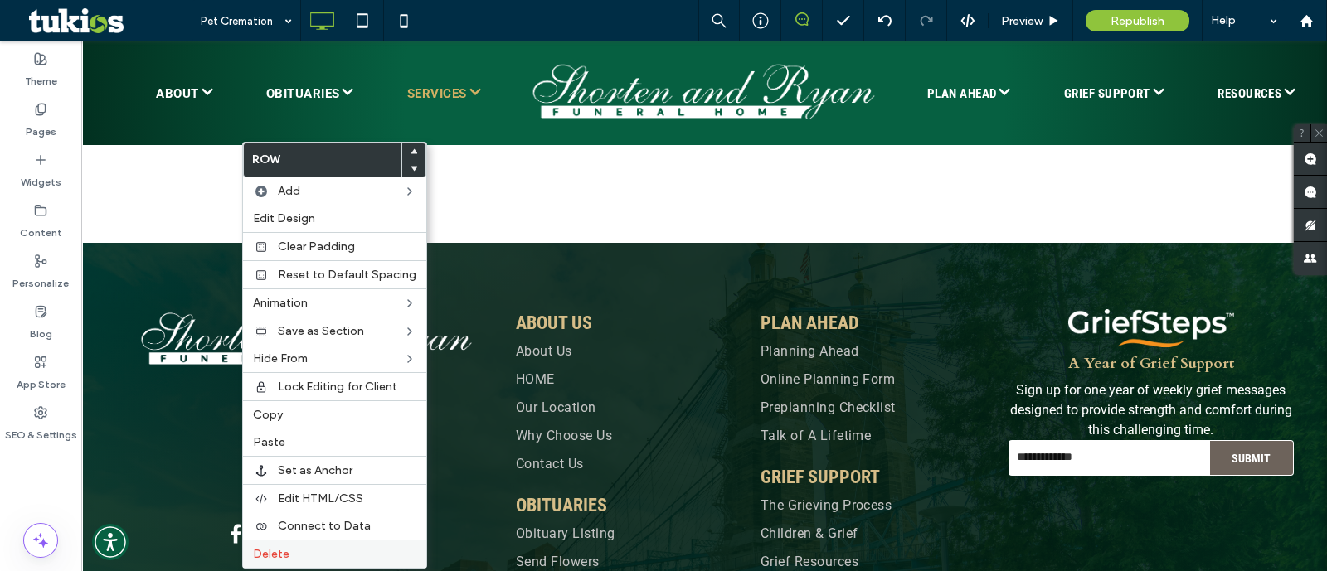
click at [290, 557] on div "Delete" at bounding box center [334, 554] width 183 height 28
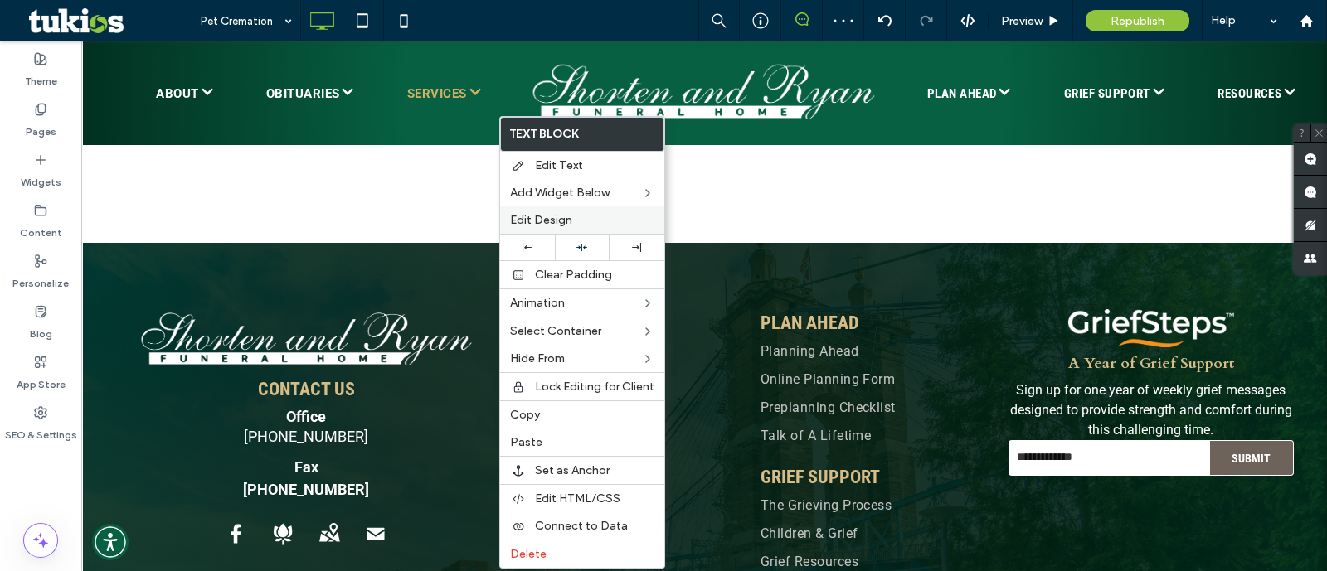
click at [567, 218] on span "Edit Design" at bounding box center [541, 220] width 62 height 14
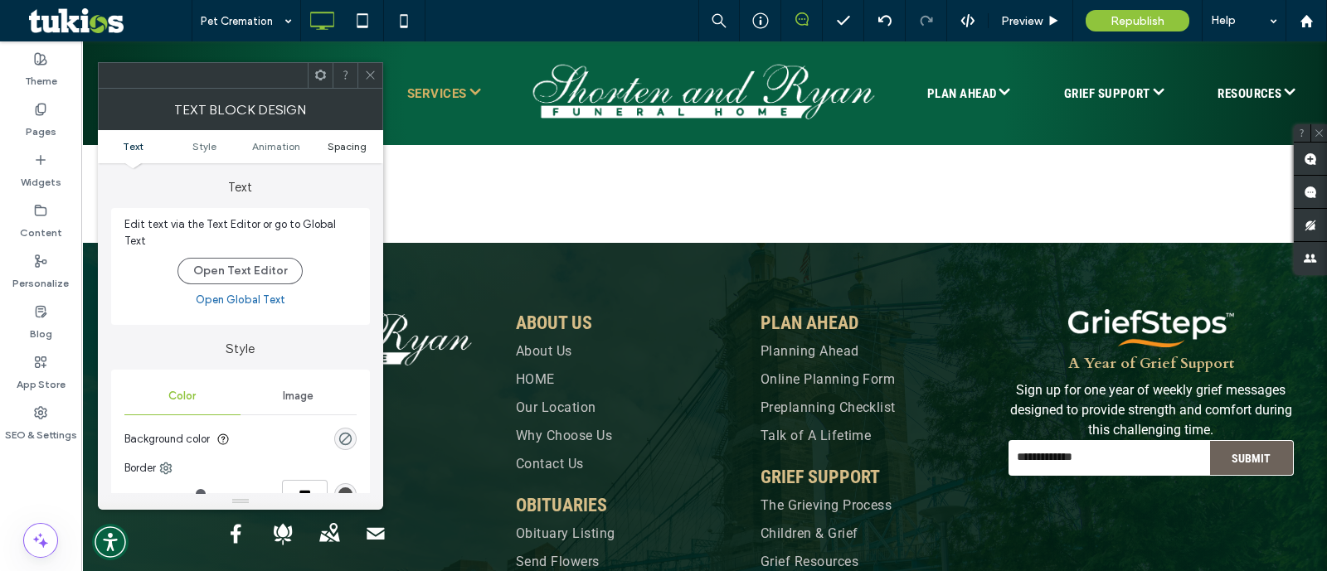
click at [335, 145] on span "Spacing" at bounding box center [347, 146] width 39 height 12
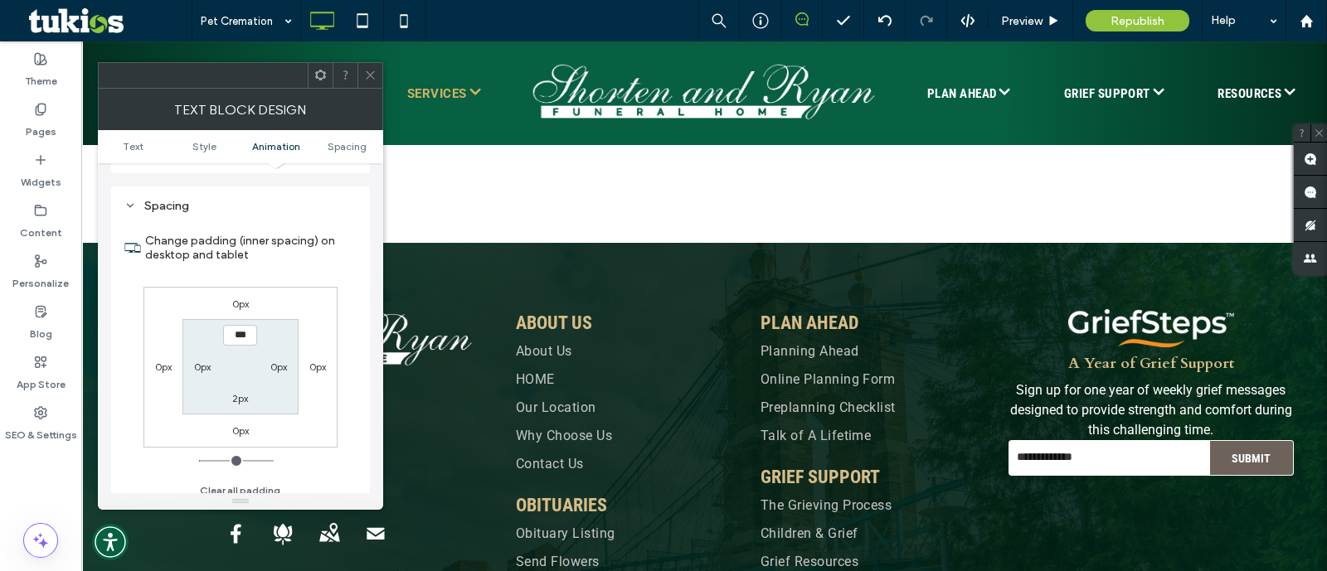
click at [245, 295] on div "0px" at bounding box center [240, 303] width 17 height 17
click at [245, 298] on label "0px" at bounding box center [240, 304] width 17 height 12
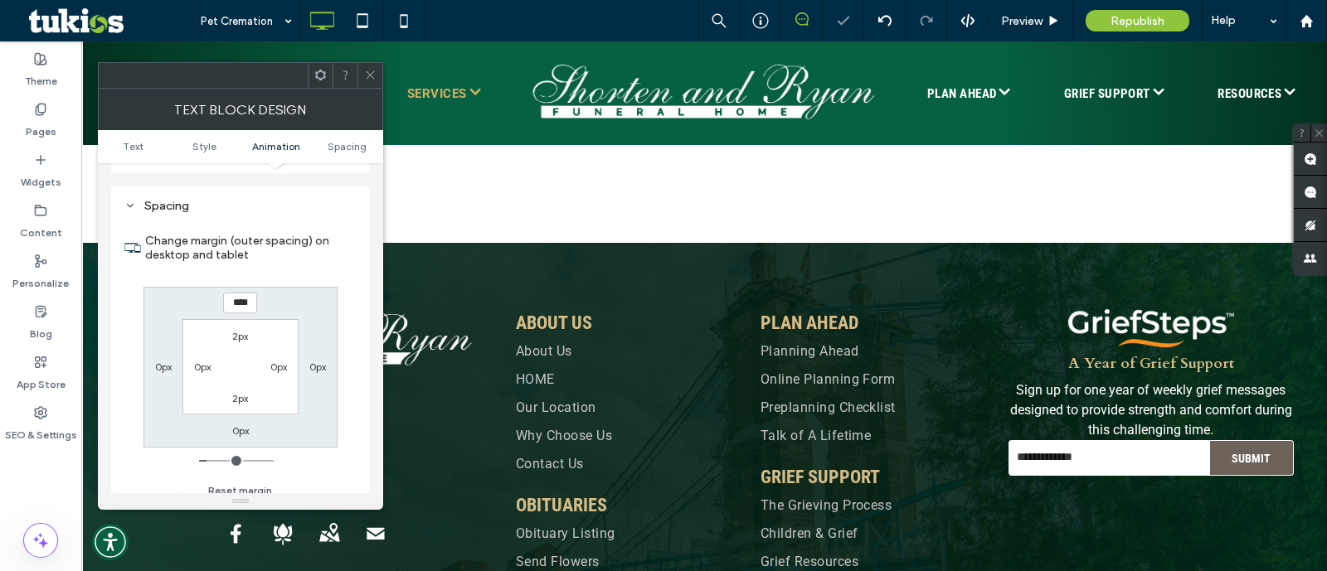
click at [372, 72] on icon at bounding box center [370, 75] width 12 height 12
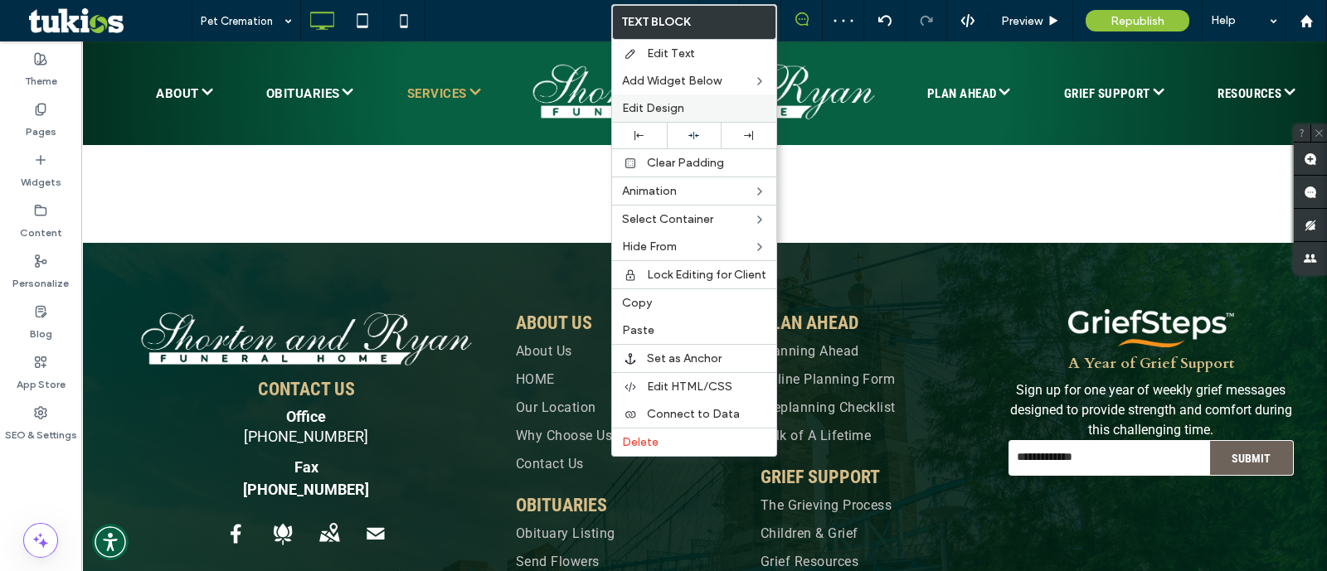
click at [691, 109] on label "Edit Design" at bounding box center [694, 108] width 144 height 14
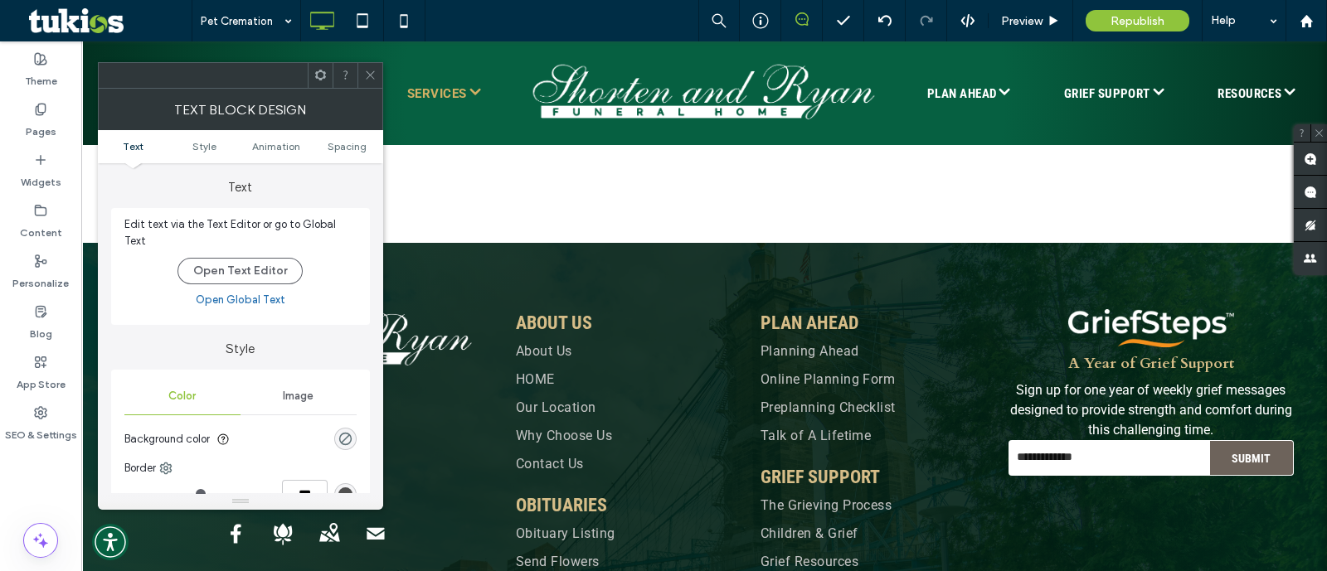
drag, startPoint x: 346, startPoint y: 145, endPoint x: 345, endPoint y: 194, distance: 48.9
click at [346, 145] on span "Spacing" at bounding box center [347, 146] width 39 height 12
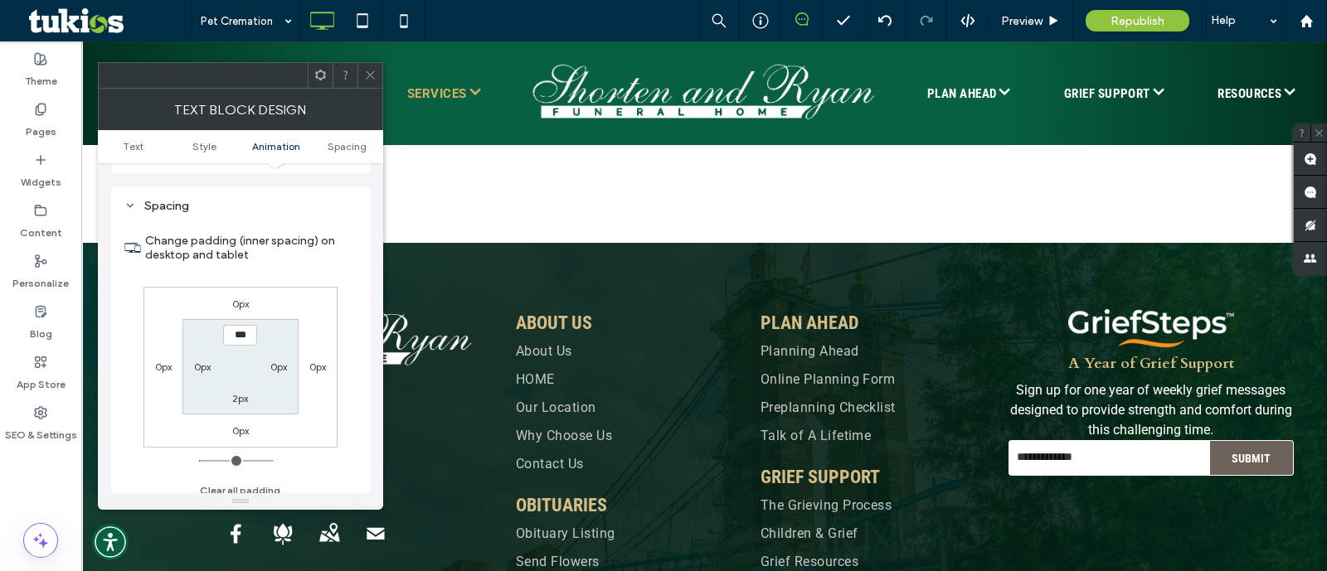
click at [243, 298] on label "0px" at bounding box center [240, 304] width 17 height 12
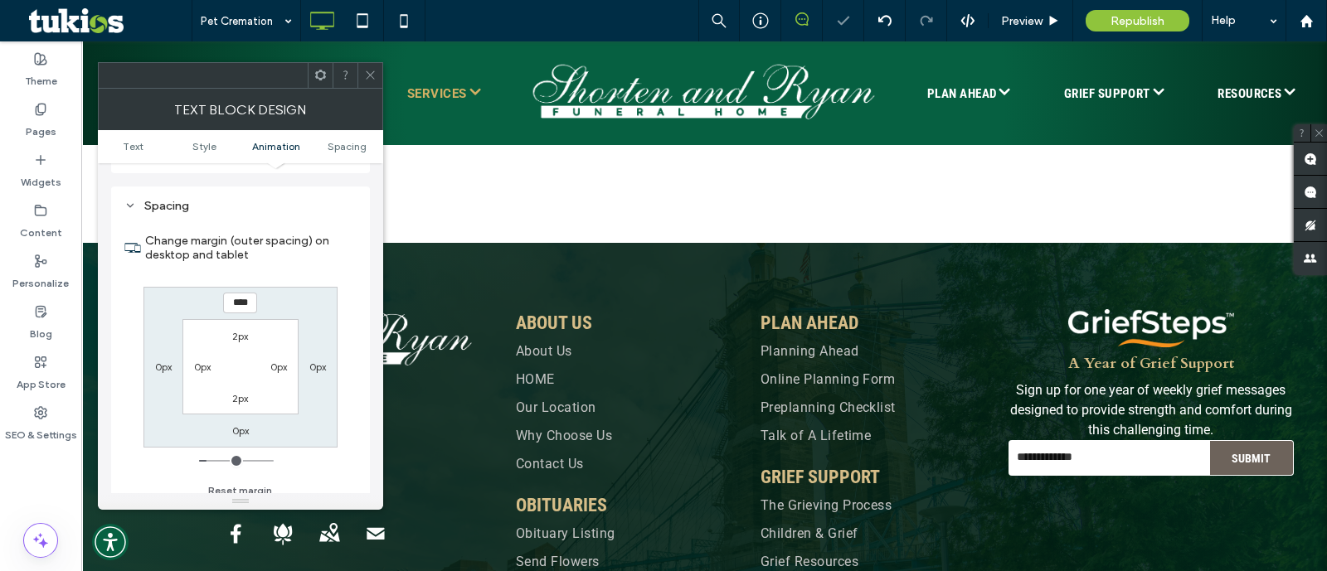
click at [370, 74] on icon at bounding box center [370, 75] width 12 height 12
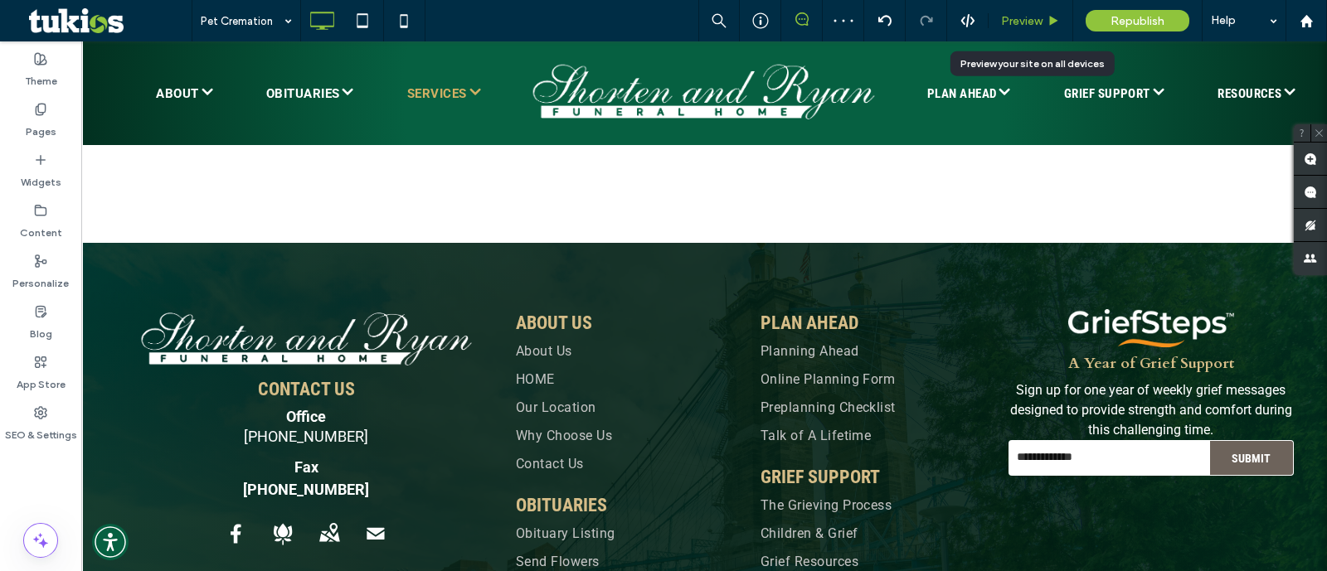
click at [1043, 21] on div "Preview" at bounding box center [1031, 21] width 84 height 14
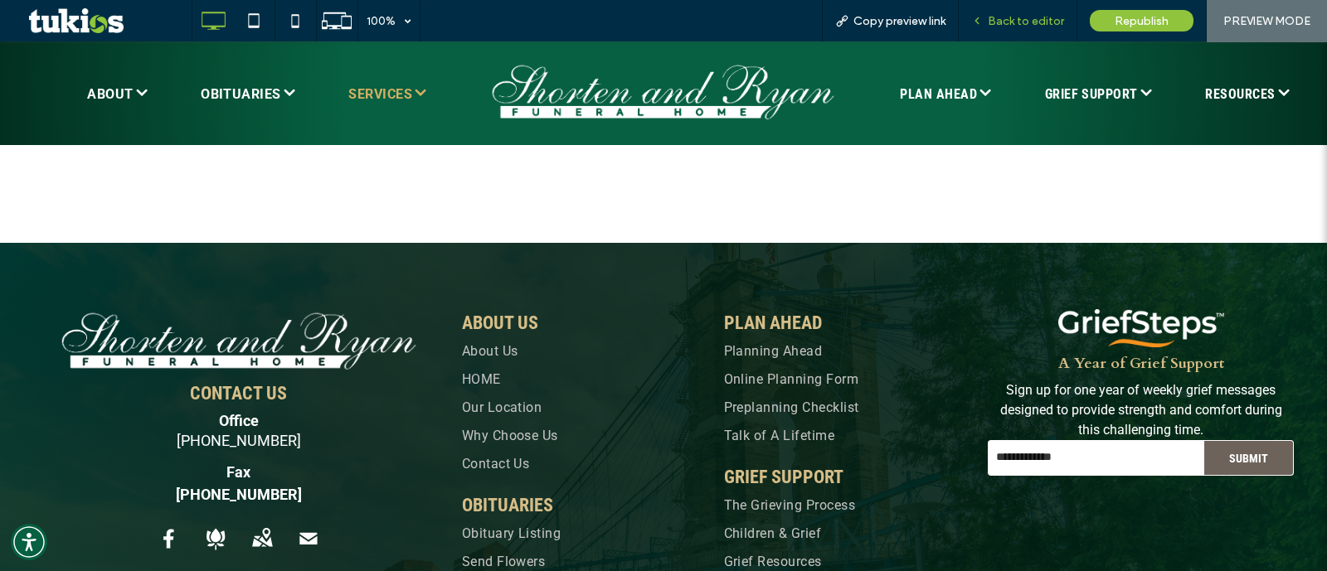
click at [1026, 18] on span "Back to editor" at bounding box center [1026, 21] width 76 height 14
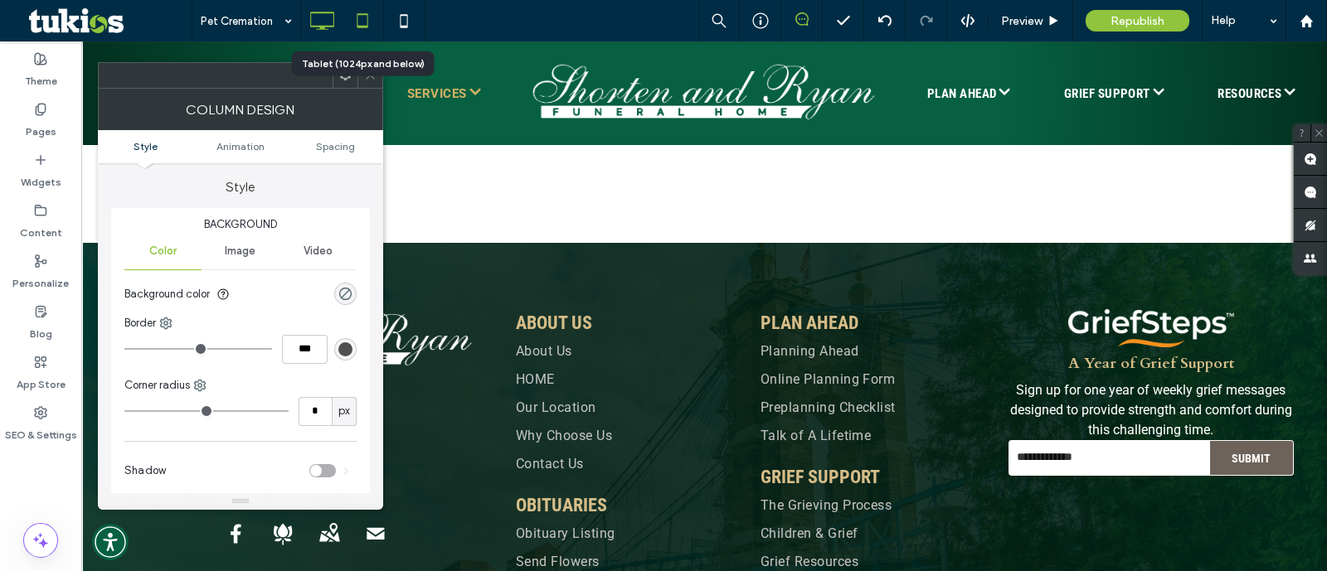
click at [368, 16] on icon at bounding box center [362, 20] width 33 height 33
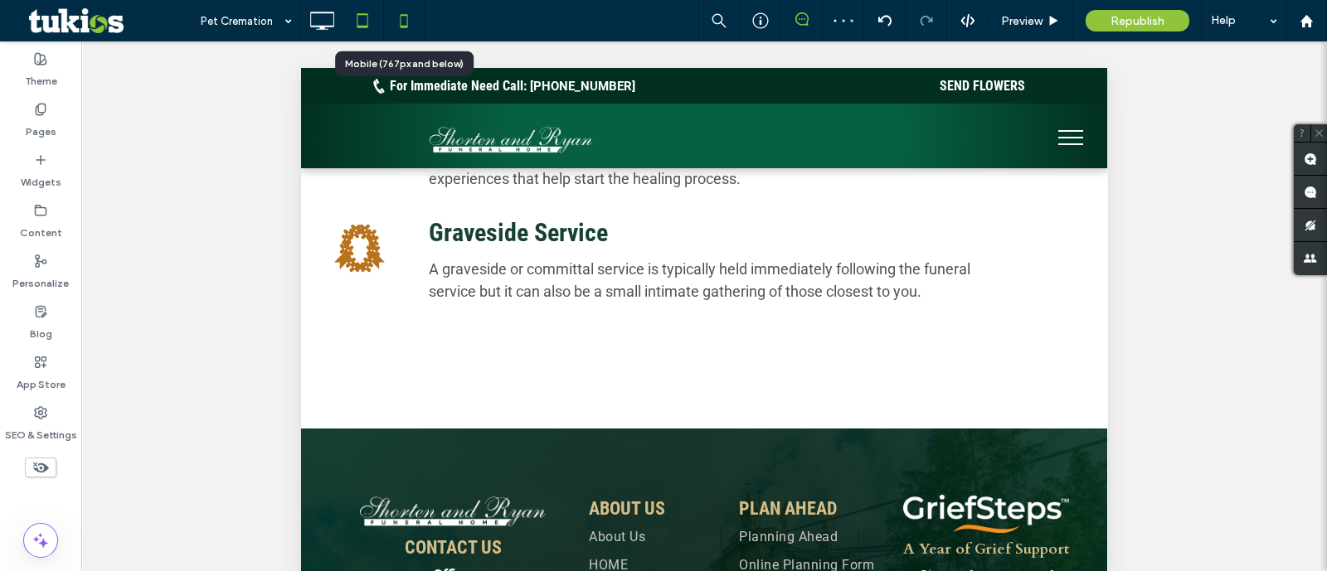
click at [402, 20] on icon at bounding box center [403, 20] width 33 height 33
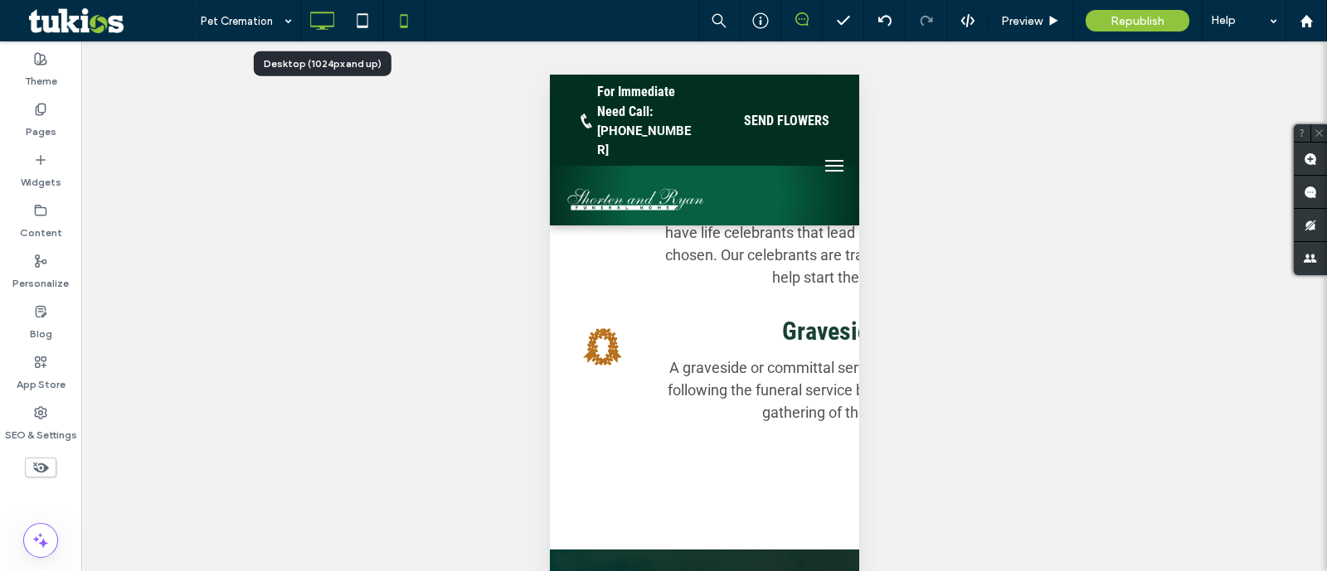
click at [323, 20] on icon at bounding box center [321, 20] width 33 height 33
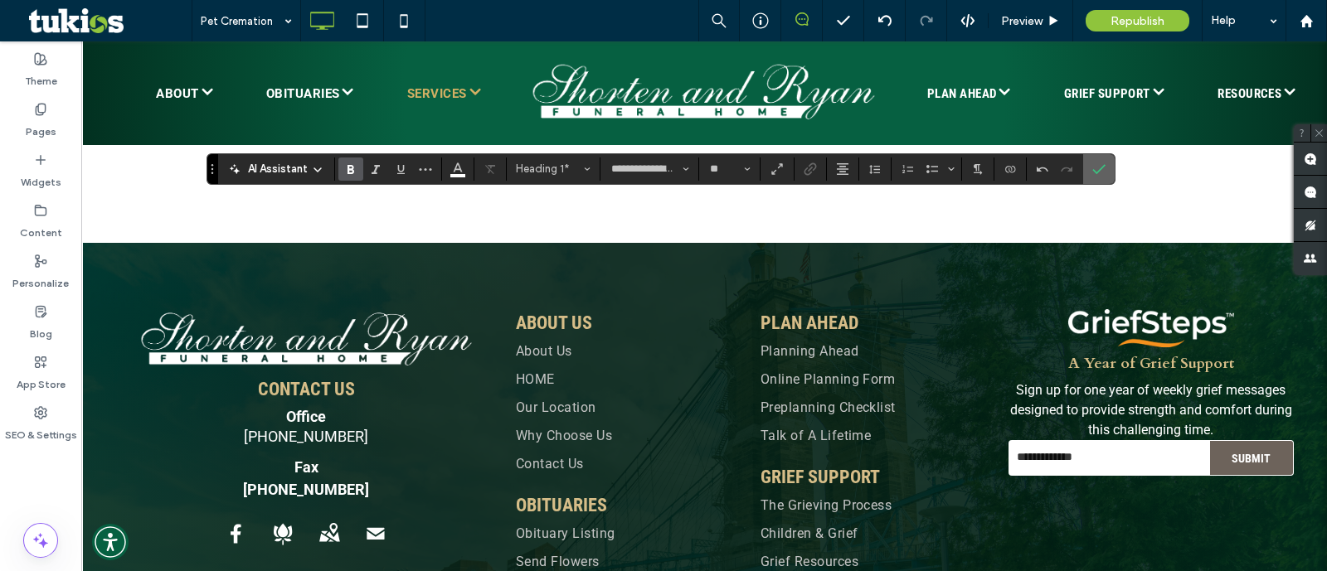
click at [1092, 172] on icon "Confirm" at bounding box center [1098, 169] width 13 height 13
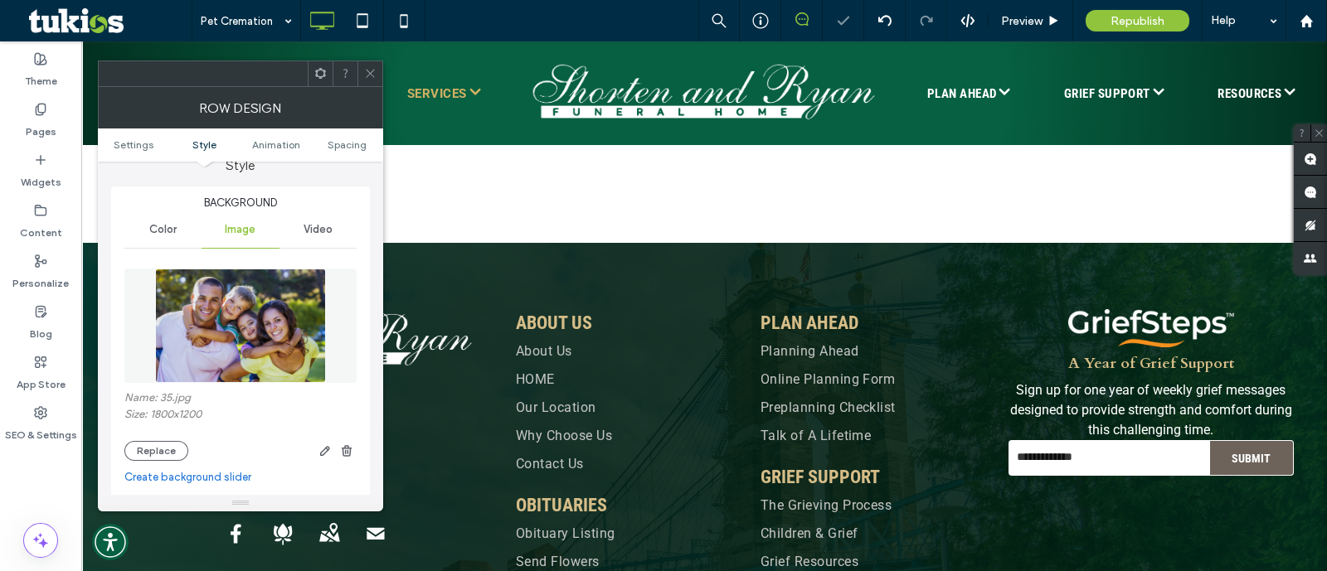
scroll to position [207, 0]
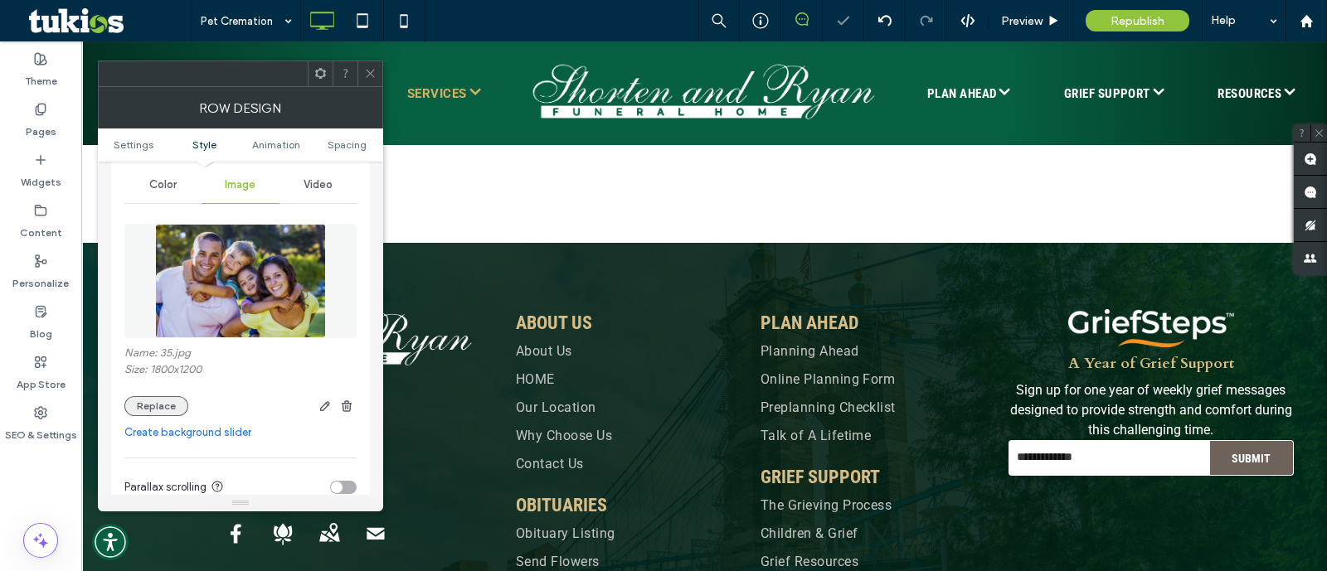
click at [137, 408] on button "Replace" at bounding box center [156, 406] width 64 height 20
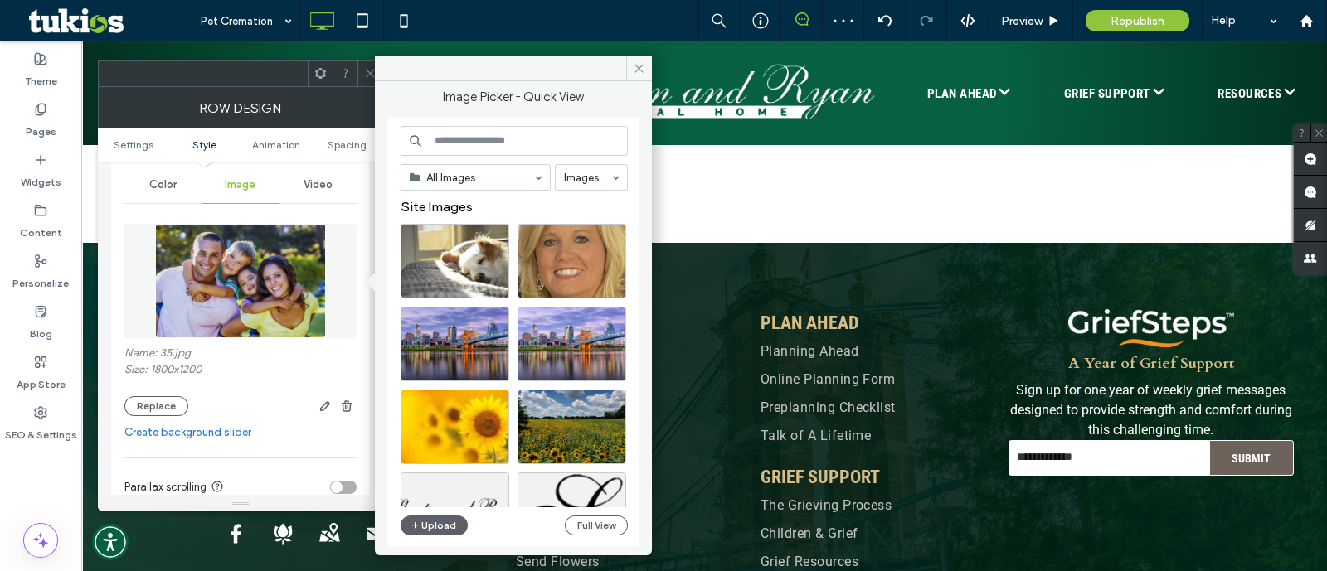
click at [543, 139] on input at bounding box center [514, 141] width 227 height 30
click at [488, 271] on div "Select" at bounding box center [455, 261] width 109 height 75
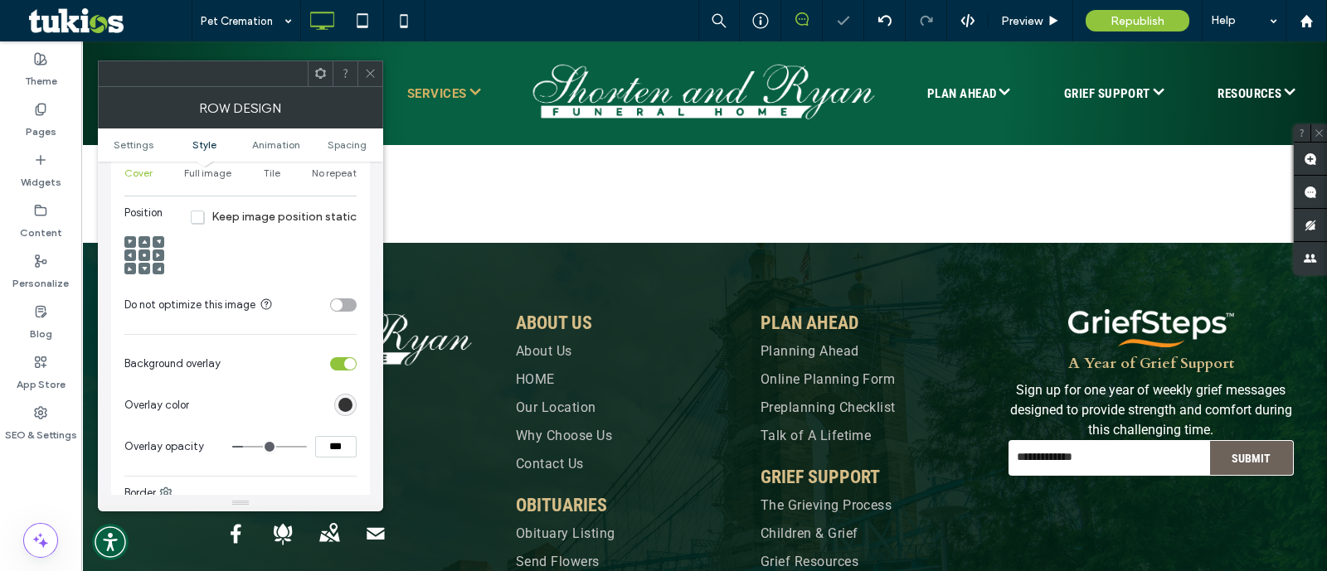
scroll to position [622, 0]
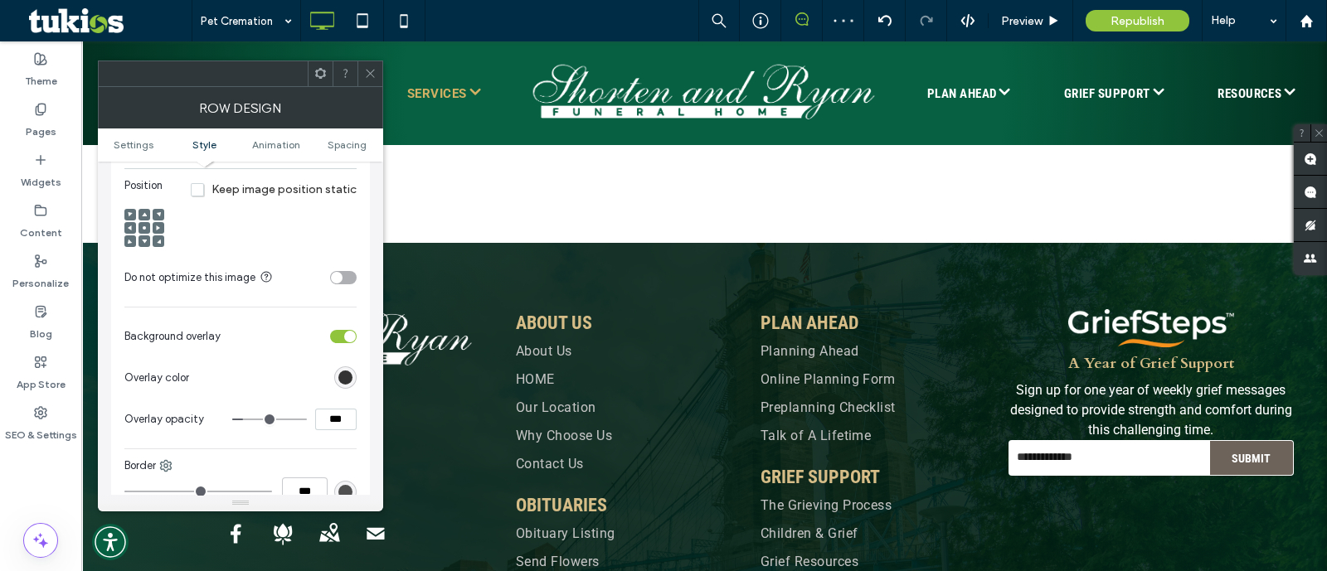
click at [142, 226] on icon at bounding box center [144, 228] width 5 height 5
click at [370, 80] on span at bounding box center [370, 73] width 12 height 25
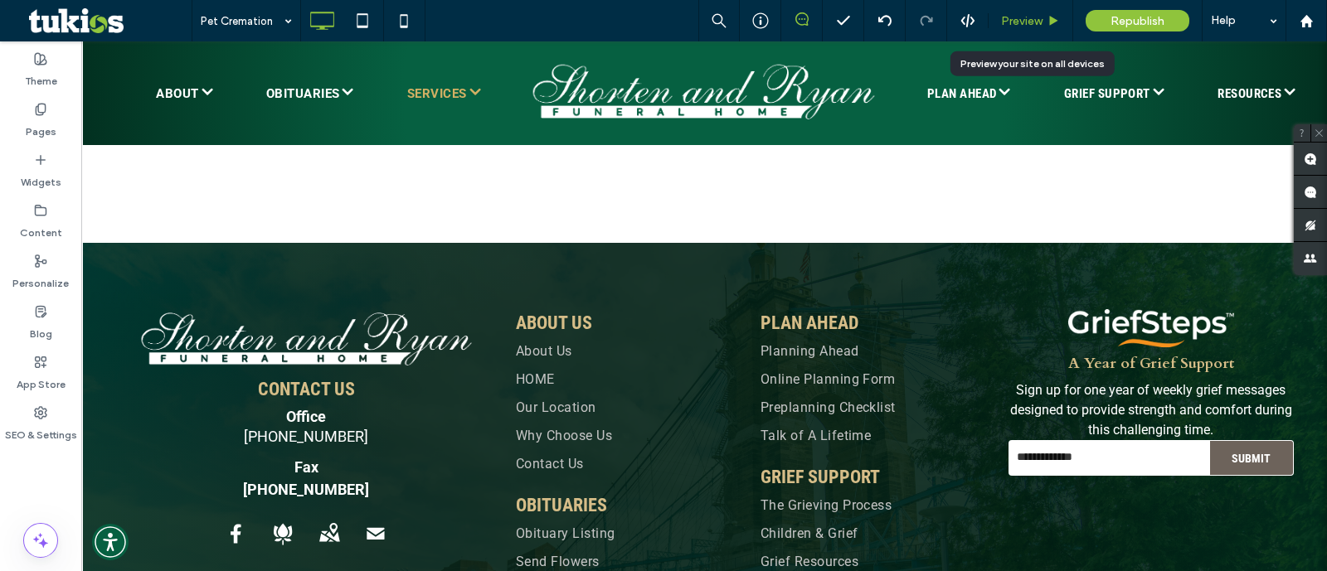
click at [1040, 27] on span "Preview" at bounding box center [1021, 21] width 41 height 14
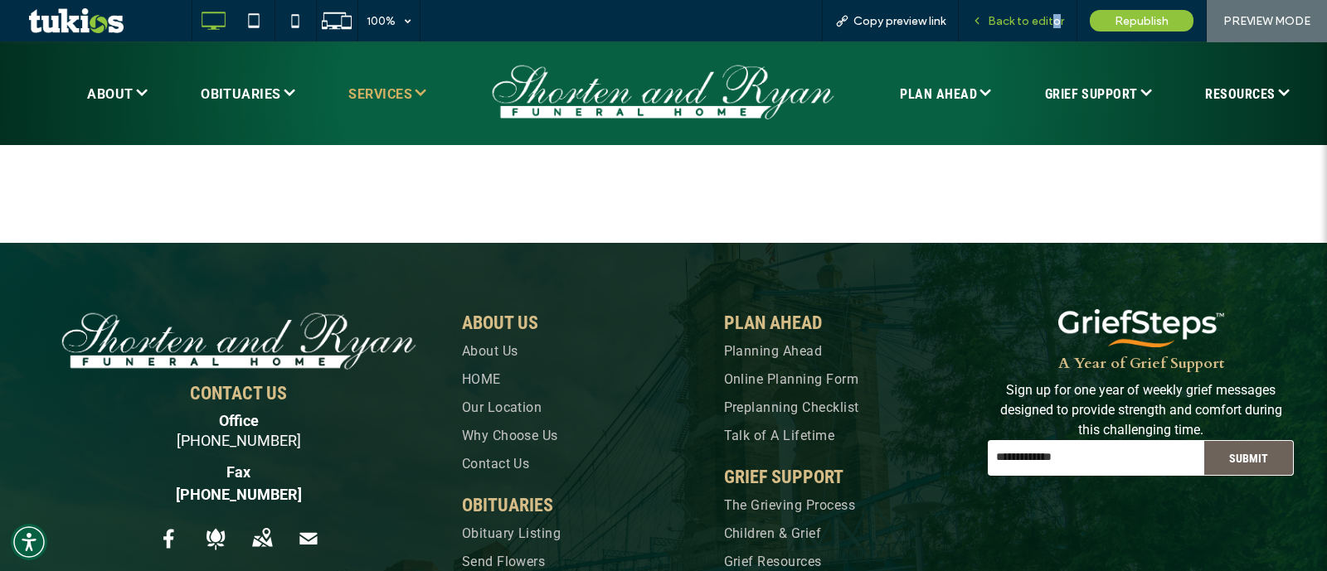
click at [1058, 17] on span "Back to editor" at bounding box center [1026, 21] width 76 height 14
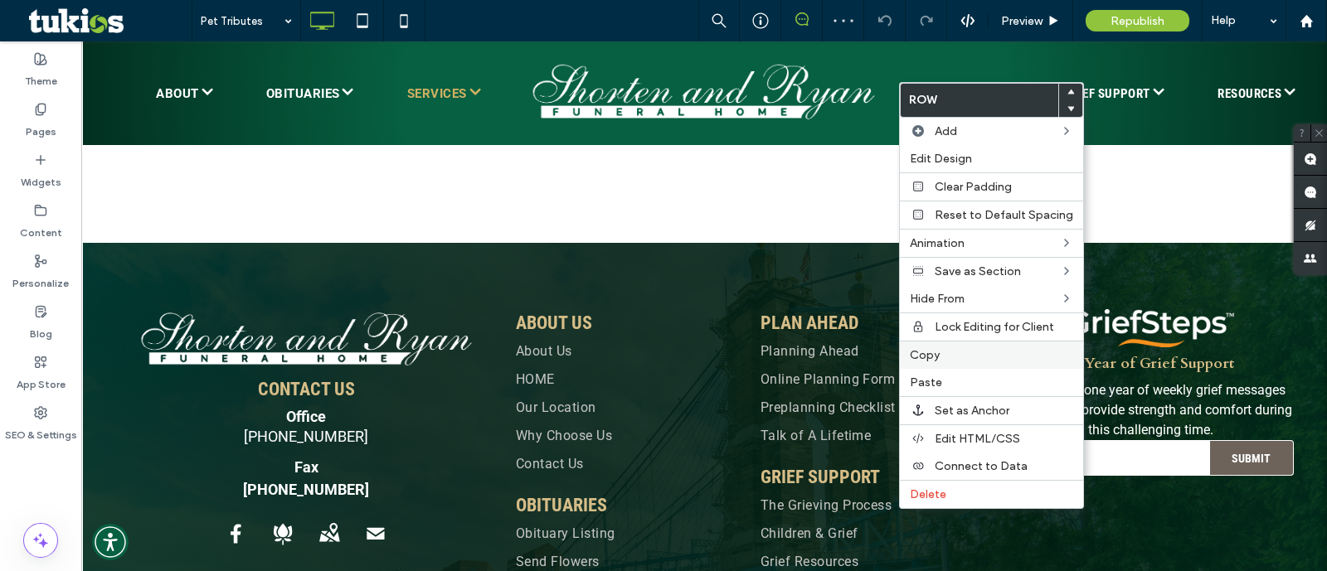
click at [945, 354] on label "Copy" at bounding box center [991, 355] width 163 height 14
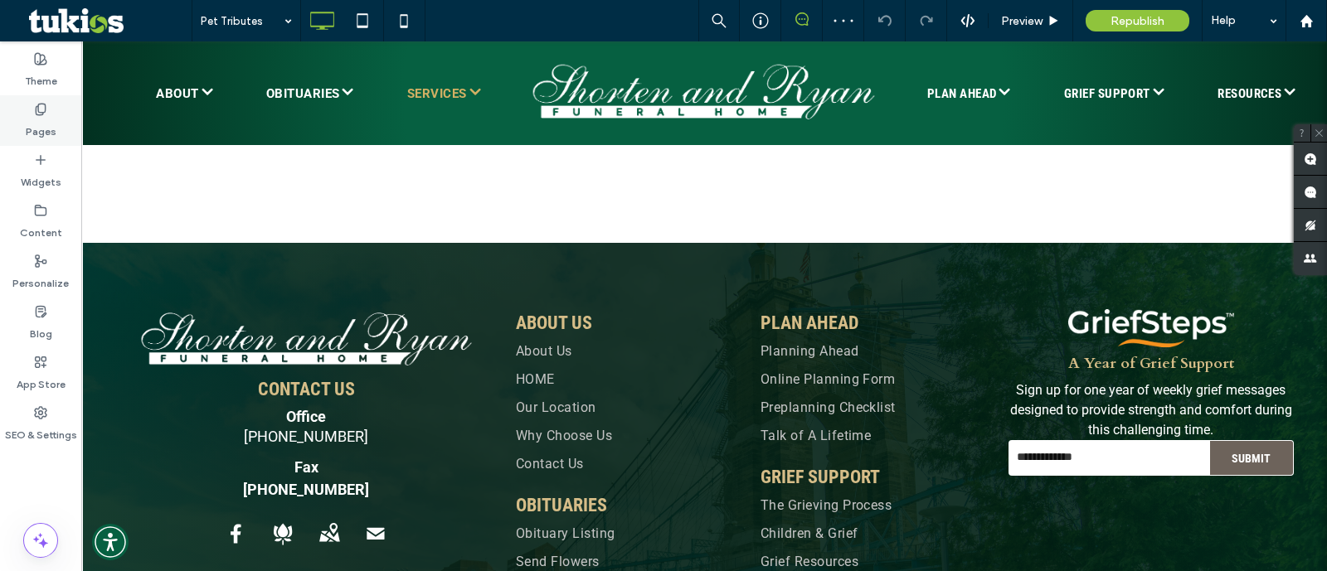
click at [62, 136] on div "Pages" at bounding box center [40, 120] width 81 height 51
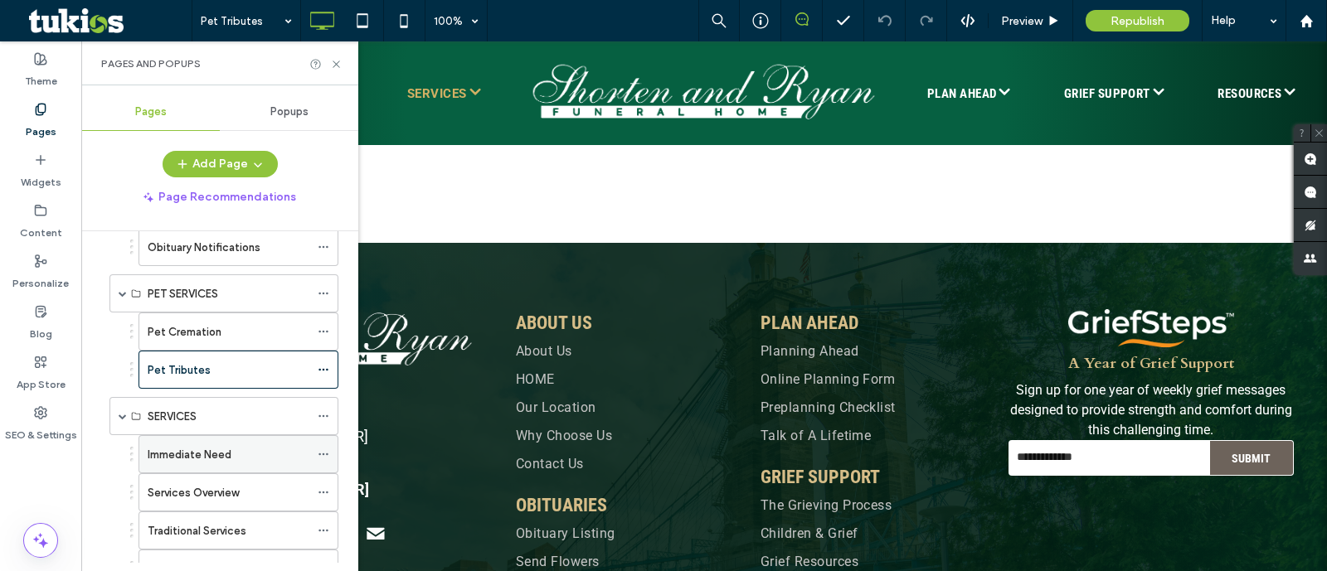
scroll to position [207, 0]
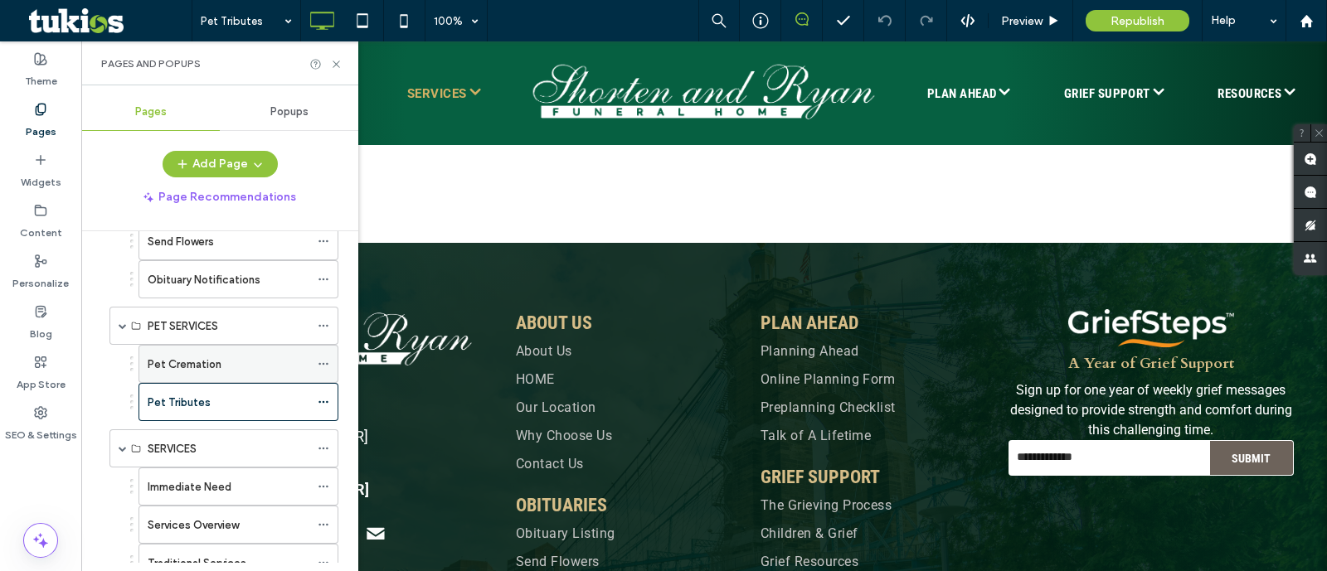
click at [239, 348] on div "Pet Cremation" at bounding box center [229, 364] width 162 height 36
click at [340, 64] on icon at bounding box center [336, 64] width 12 height 12
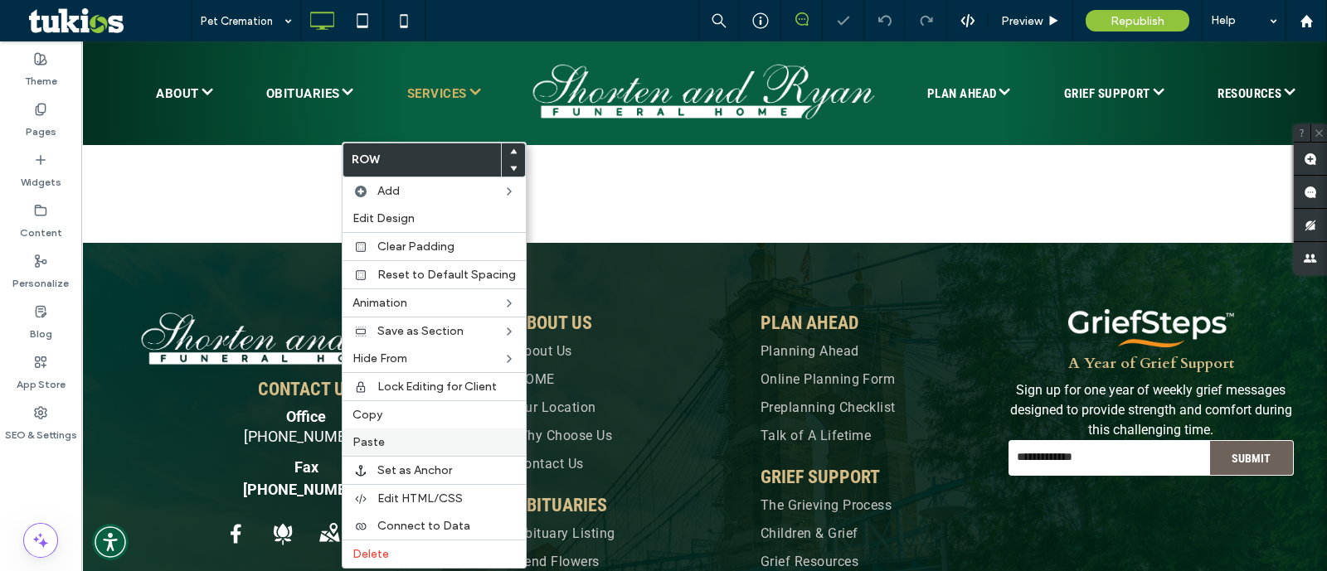
click at [406, 435] on label "Paste" at bounding box center [434, 442] width 163 height 14
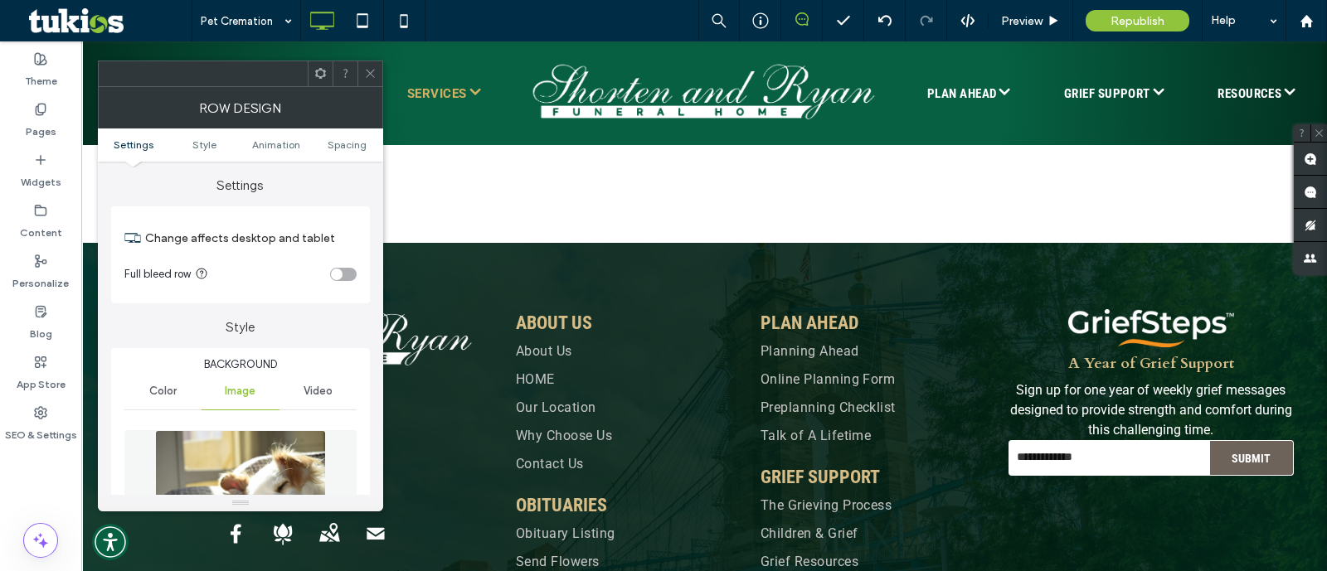
click at [365, 75] on icon at bounding box center [370, 73] width 12 height 12
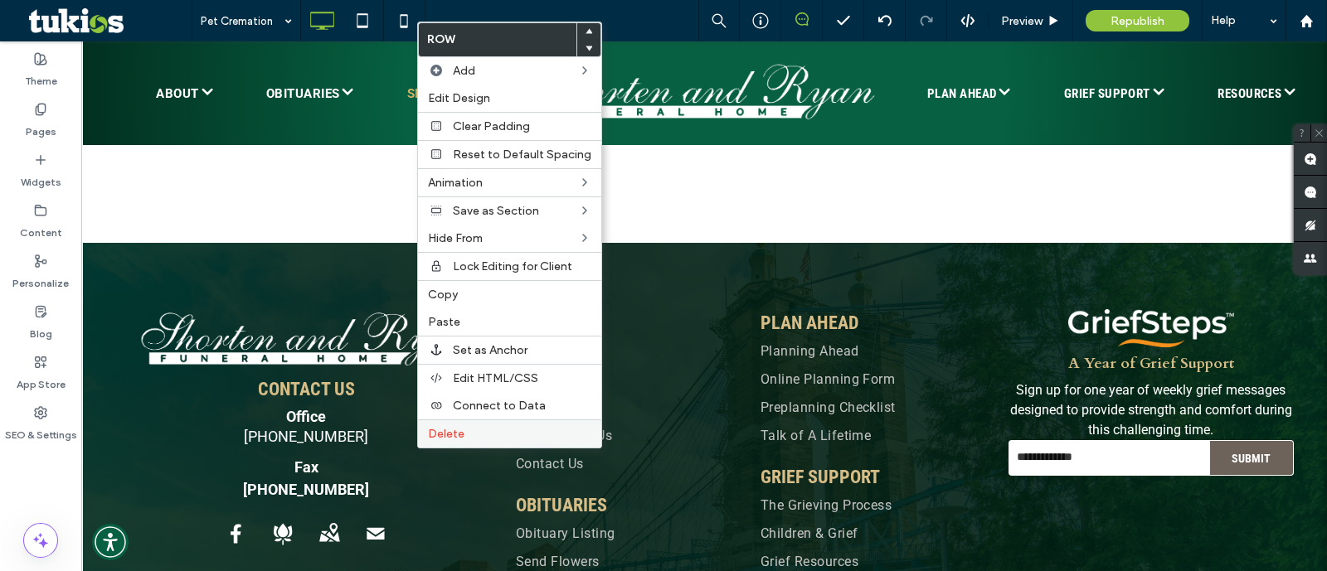
drag, startPoint x: 460, startPoint y: 435, endPoint x: 764, endPoint y: 305, distance: 330.3
click at [462, 433] on div "Delete" at bounding box center [509, 434] width 183 height 28
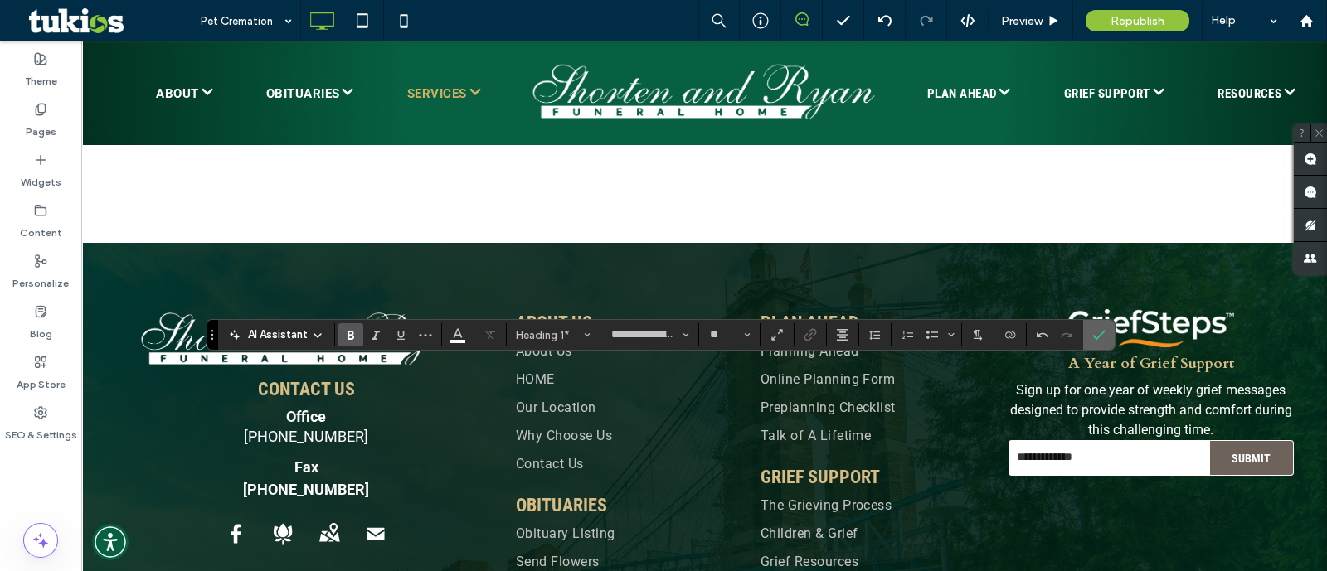
click at [1106, 333] on label "Confirm" at bounding box center [1099, 335] width 25 height 30
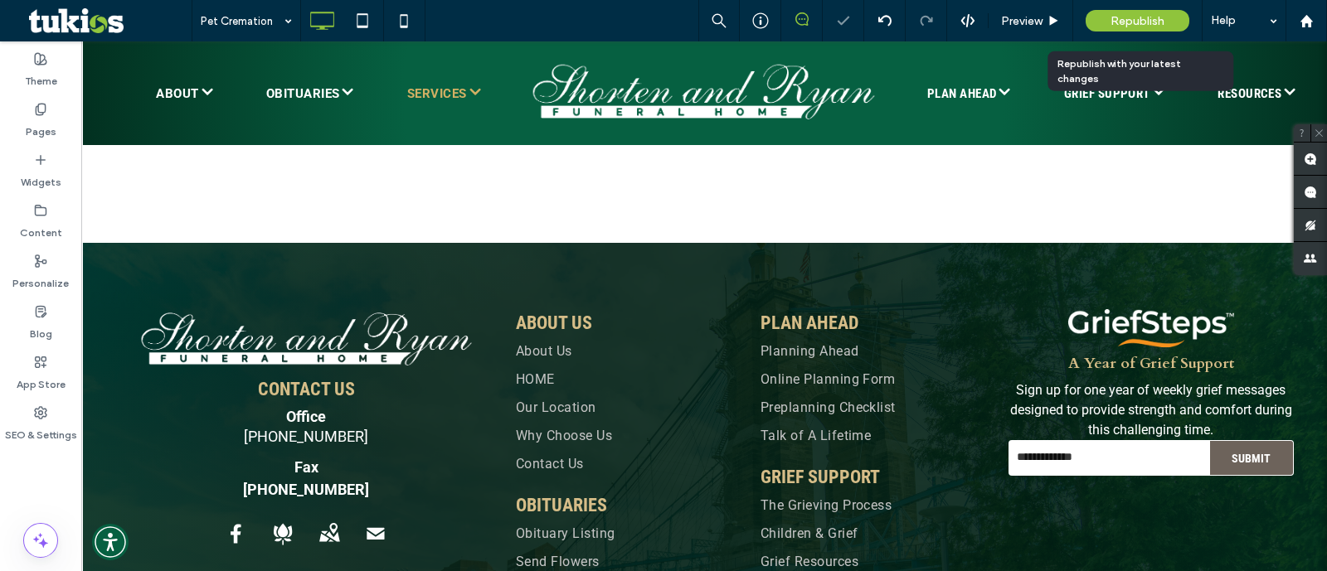
click at [1132, 28] on div "Republish" at bounding box center [1138, 21] width 104 height 22
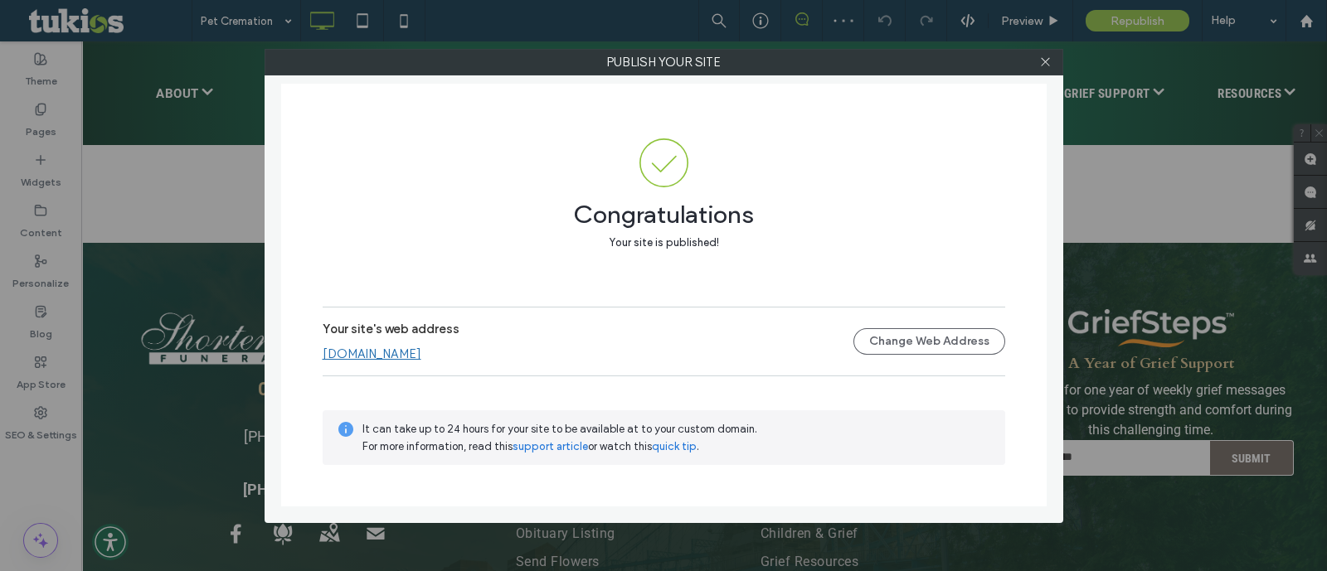
drag, startPoint x: 401, startPoint y: 338, endPoint x: 406, endPoint y: 349, distance: 11.9
click at [401, 338] on label "Your site's web address" at bounding box center [391, 334] width 137 height 25
click at [406, 349] on link "www.shortenandryan.com" at bounding box center [372, 354] width 99 height 15
click at [1052, 60] on div at bounding box center [1045, 62] width 25 height 25
click at [1048, 60] on icon at bounding box center [1045, 62] width 12 height 12
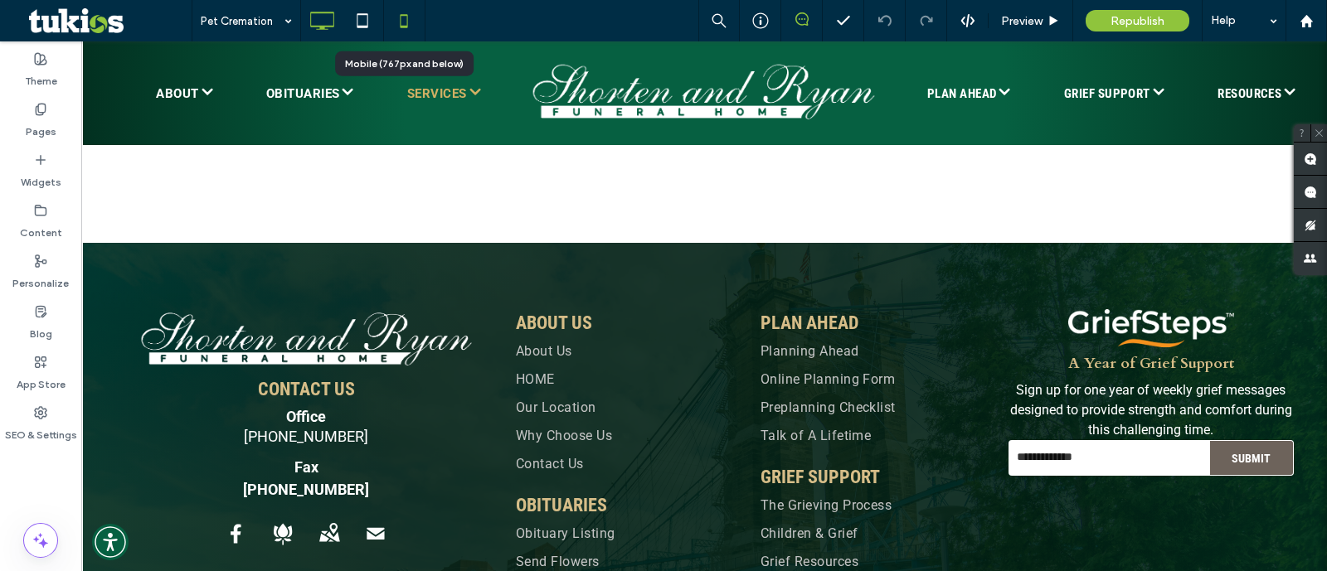
click at [415, 27] on icon at bounding box center [403, 20] width 33 height 33
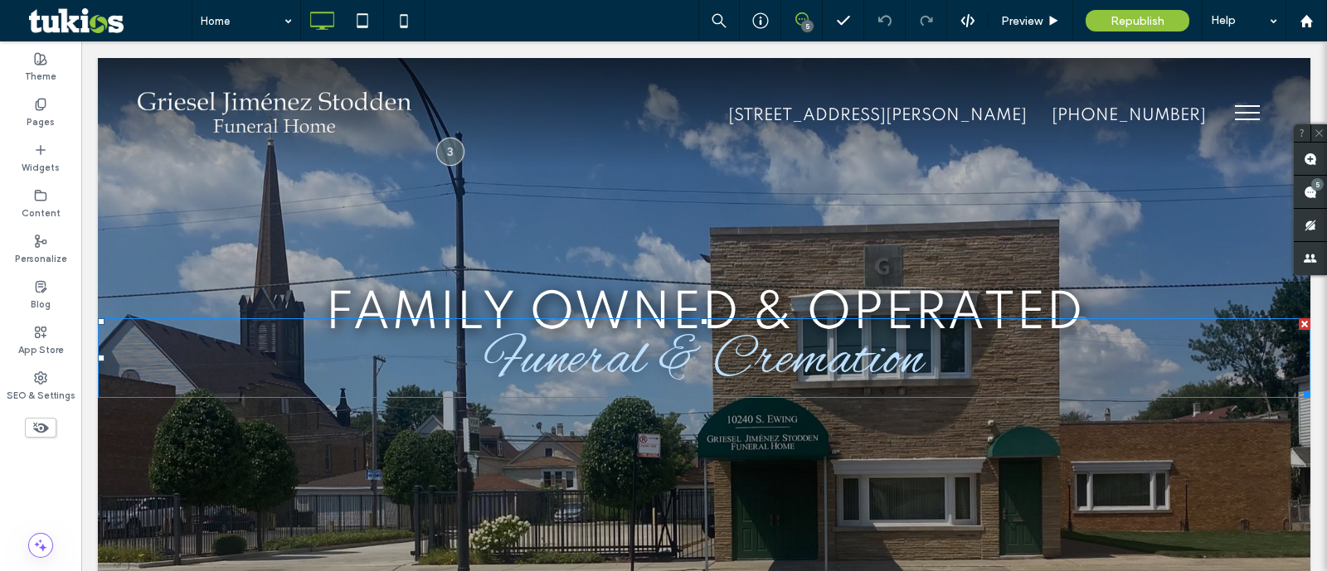
scroll to position [414, 0]
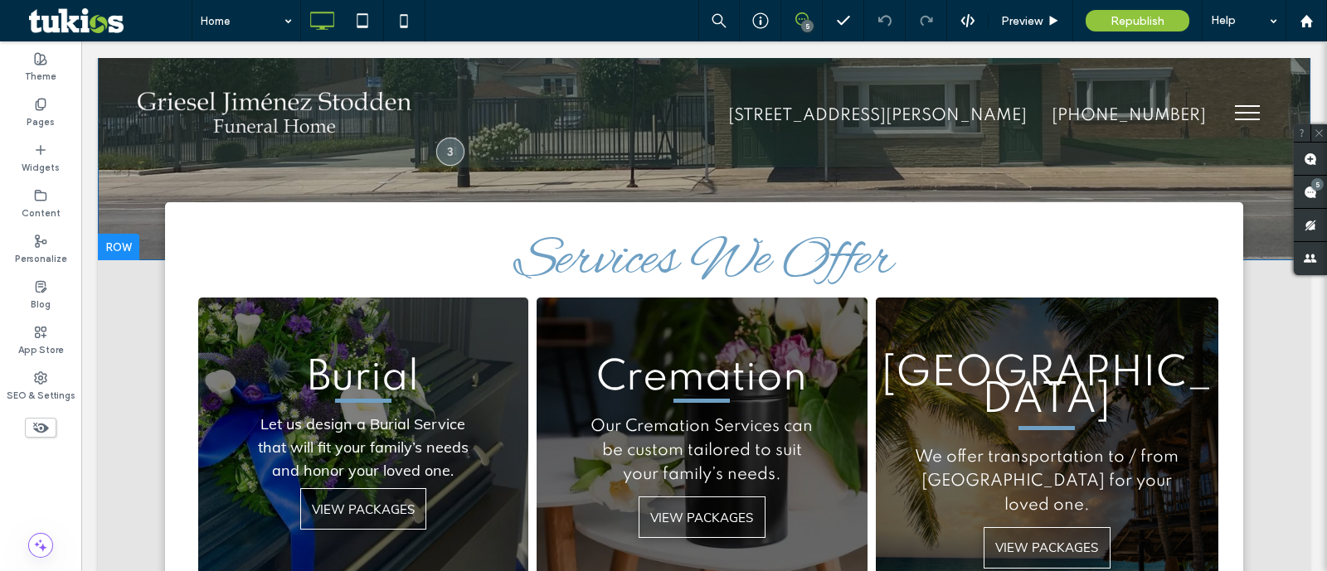
drag, startPoint x: 1293, startPoint y: 177, endPoint x: 1384, endPoint y: 226, distance: 102.4
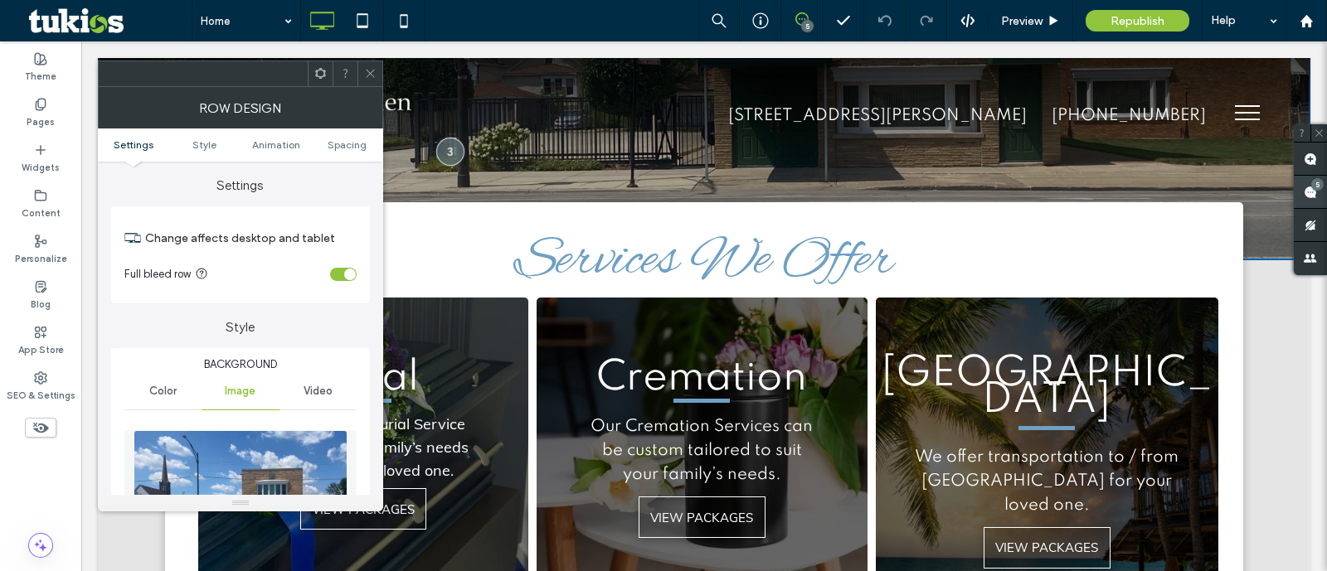
scroll to position [0, 0]
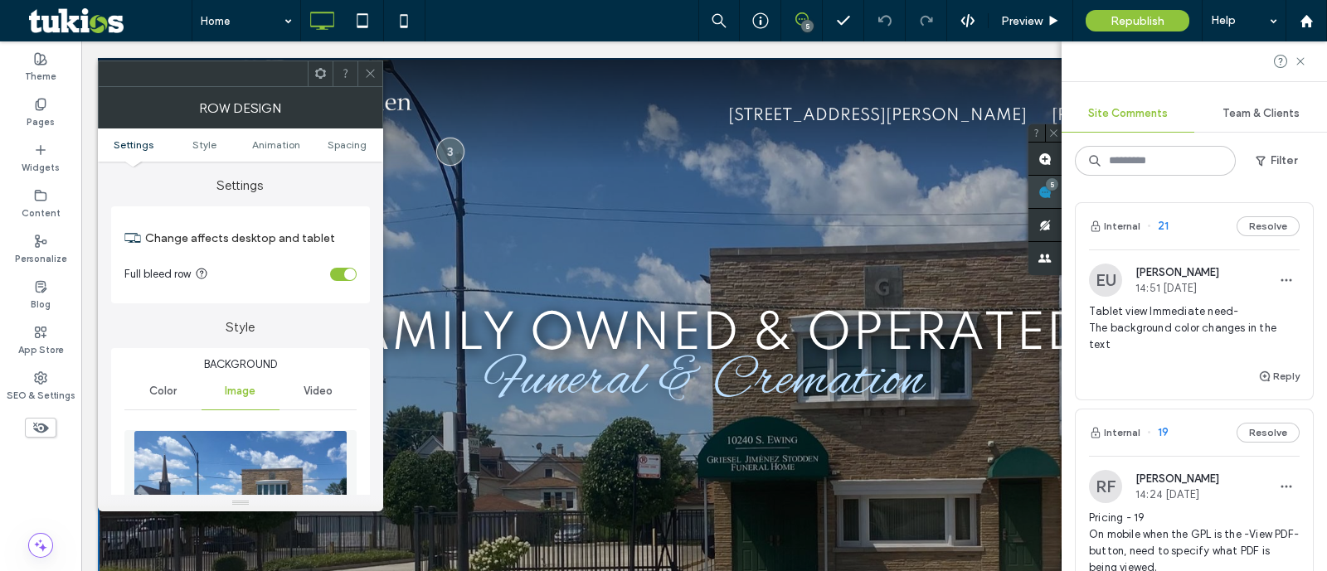
click at [1062, 184] on span at bounding box center [1045, 192] width 33 height 32
click at [1190, 304] on span "Tablet view Immediate need- The background color changes in the text" at bounding box center [1194, 329] width 211 height 50
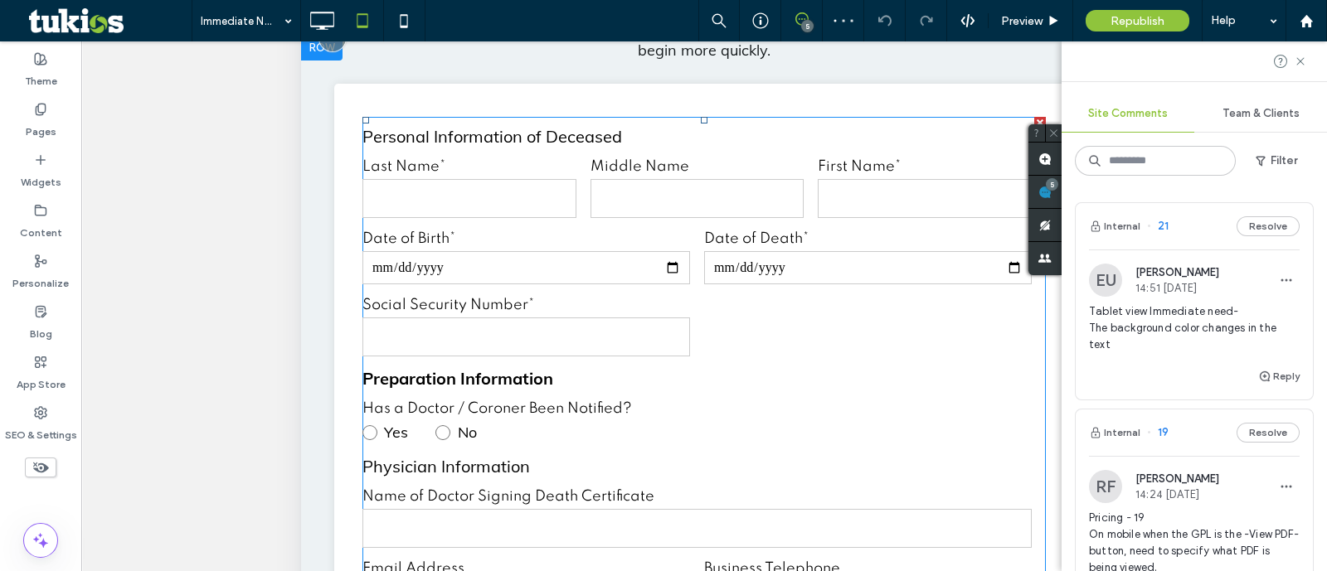
scroll to position [235, 0]
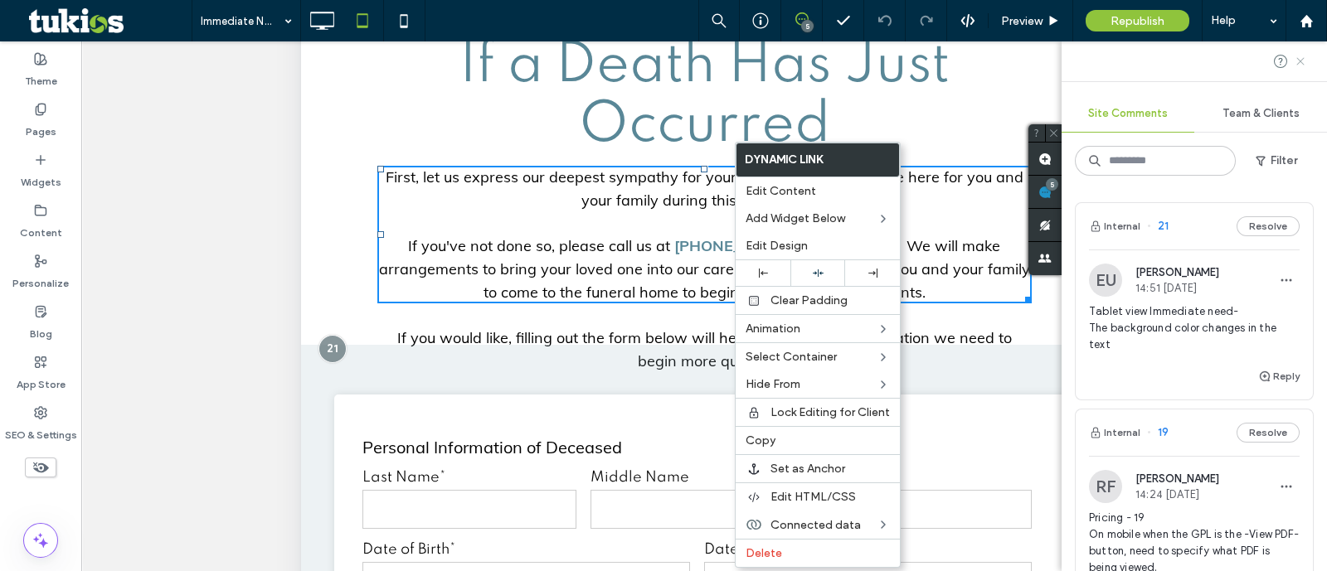
click at [1298, 61] on icon at bounding box center [1300, 61] width 13 height 13
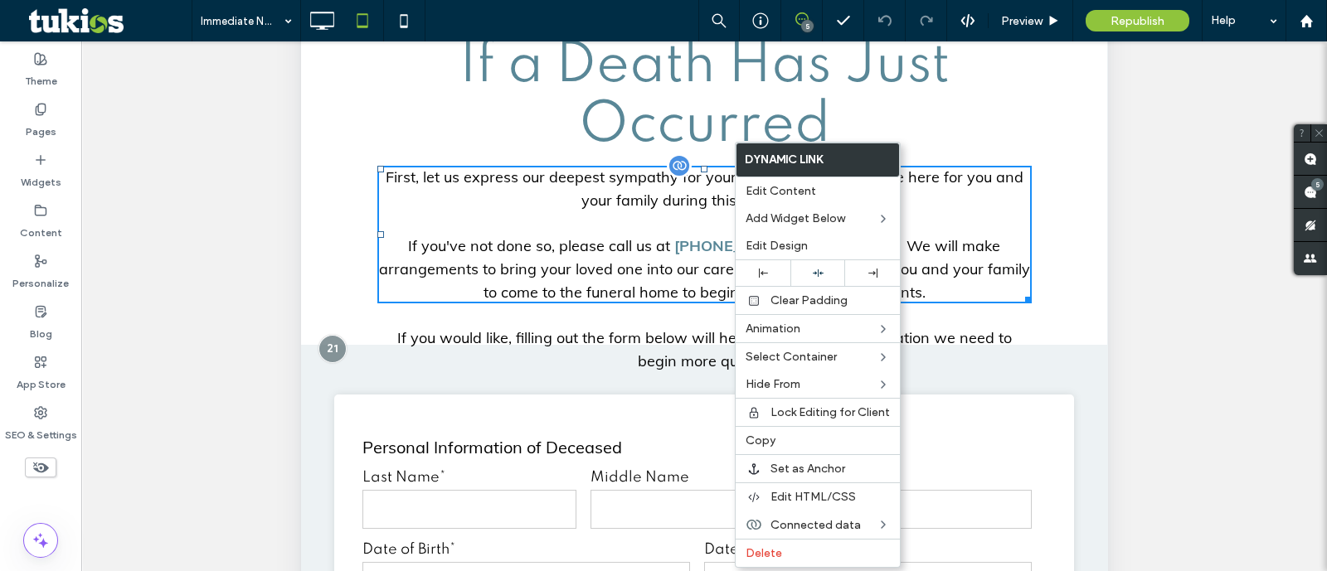
click at [945, 249] on p "If you've not done so, please call us at ﻿ [PHONE_NUMBER] day or night. We will…" at bounding box center [704, 270] width 654 height 70
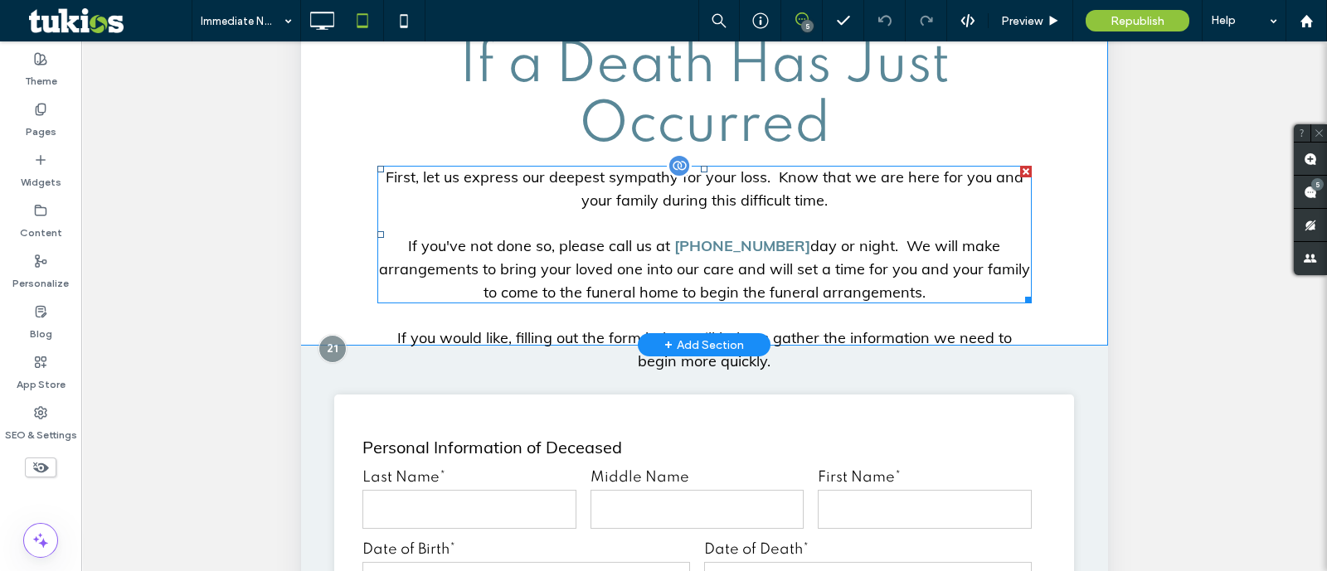
click at [955, 276] on span at bounding box center [704, 235] width 654 height 138
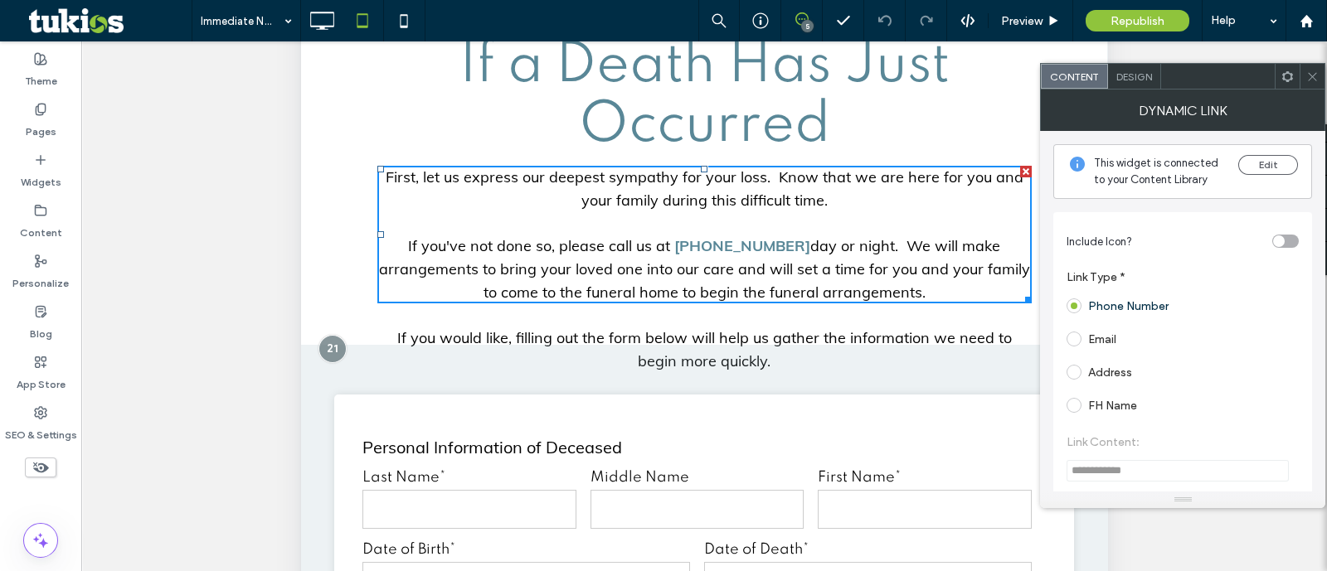
drag, startPoint x: 1311, startPoint y: 78, endPoint x: 695, endPoint y: 387, distance: 689.6
click at [1311, 78] on icon at bounding box center [1312, 77] width 12 height 12
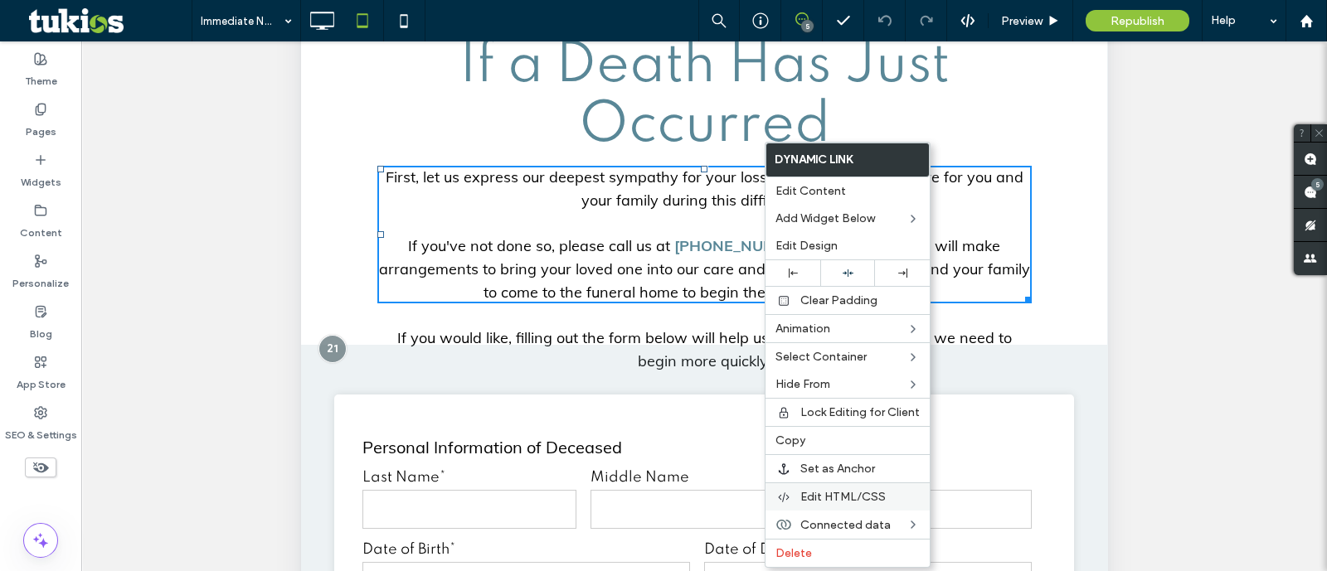
click at [836, 491] on span "Edit HTML/CSS" at bounding box center [842, 497] width 85 height 14
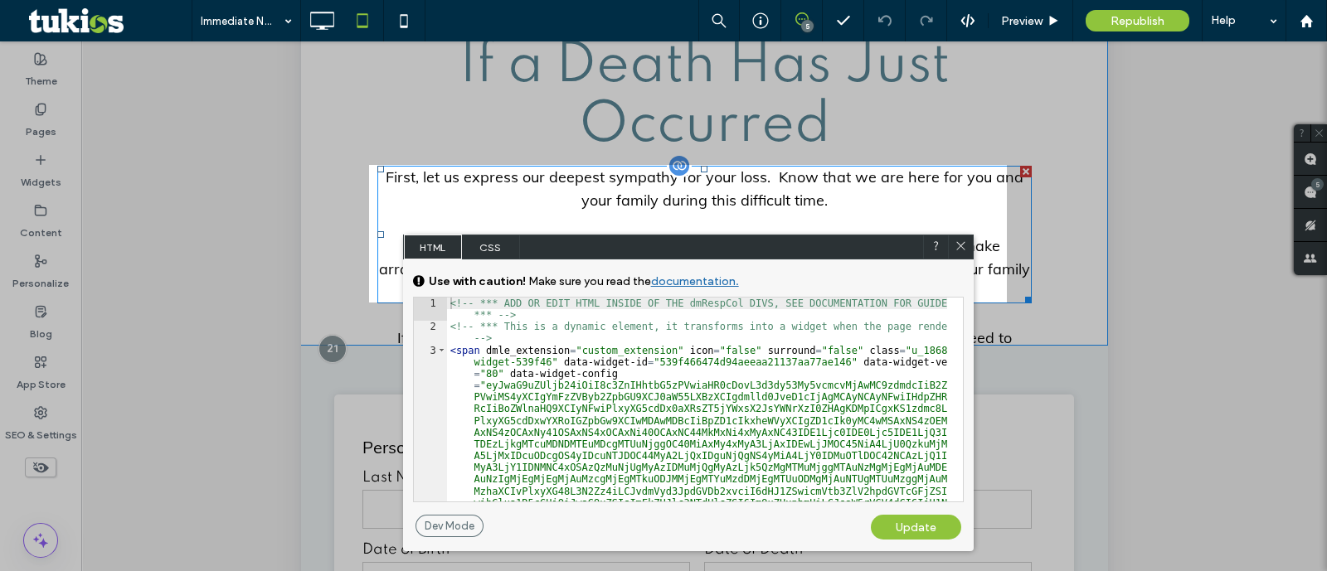
click at [498, 233] on span at bounding box center [704, 235] width 654 height 138
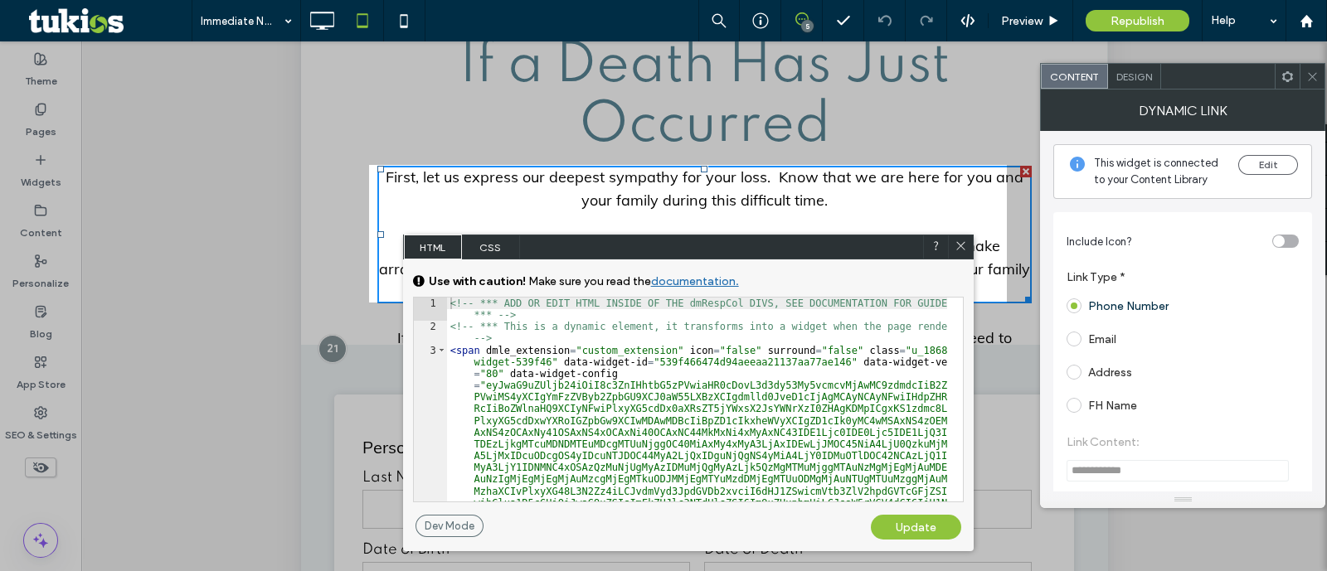
click at [492, 246] on span "CSS" at bounding box center [491, 247] width 58 height 25
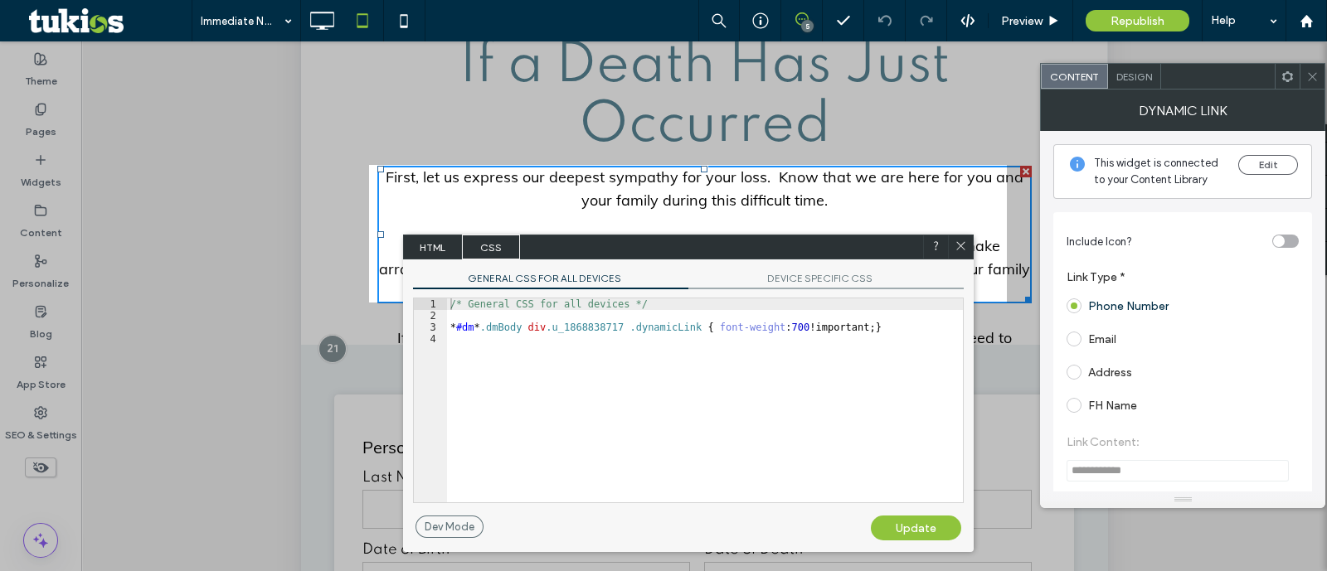
click at [804, 273] on span "DEVICE SPECIFIC CSS" at bounding box center [825, 280] width 275 height 17
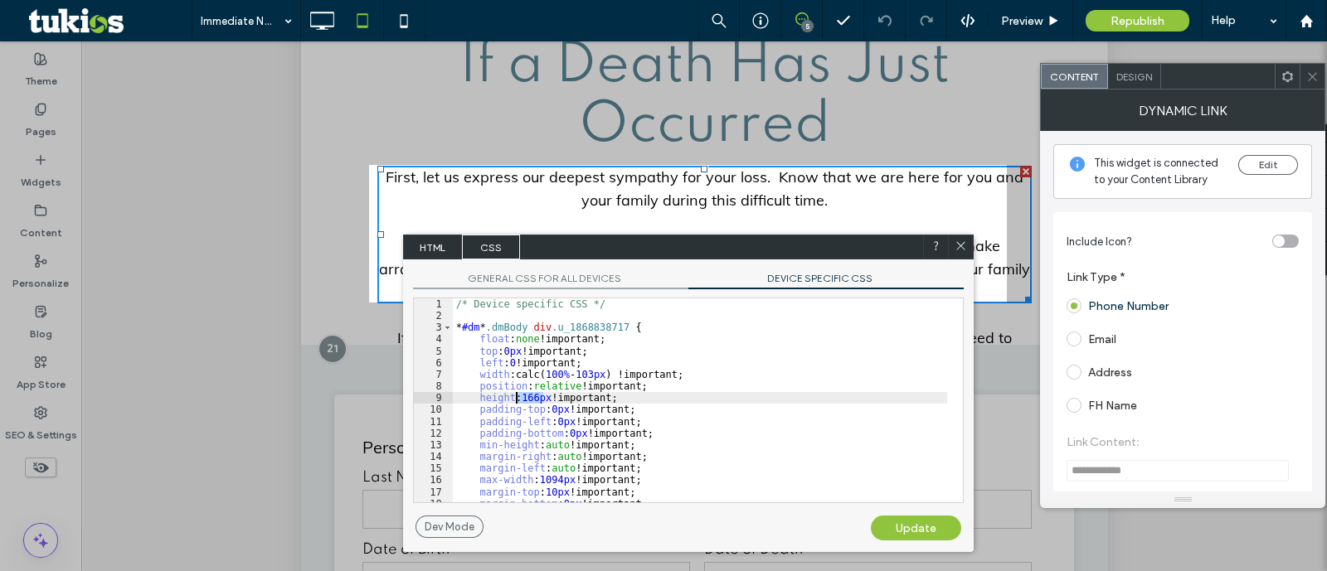
drag, startPoint x: 545, startPoint y: 400, endPoint x: 514, endPoint y: 402, distance: 30.8
click at [514, 402] on div "/* Device specific CSS */ * #dm * .dmBody div .u_1868838717 { float : none !imp…" at bounding box center [700, 412] width 494 height 227
type textarea "**"
click at [908, 524] on div "Update" at bounding box center [916, 528] width 90 height 25
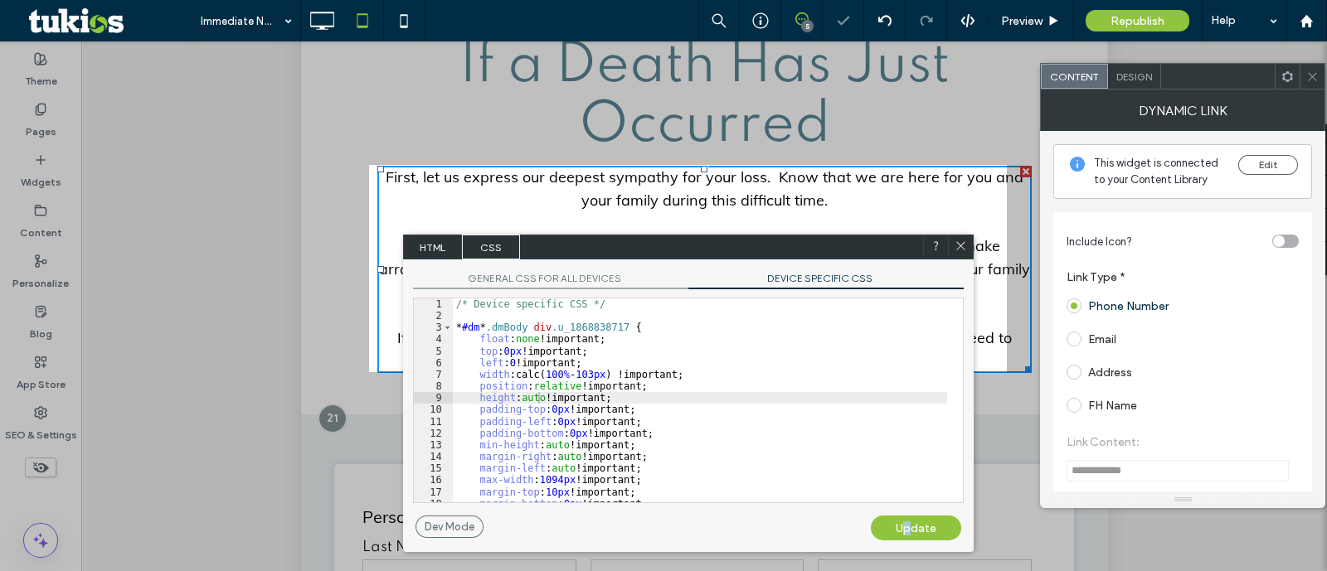
click at [958, 242] on icon at bounding box center [961, 246] width 12 height 12
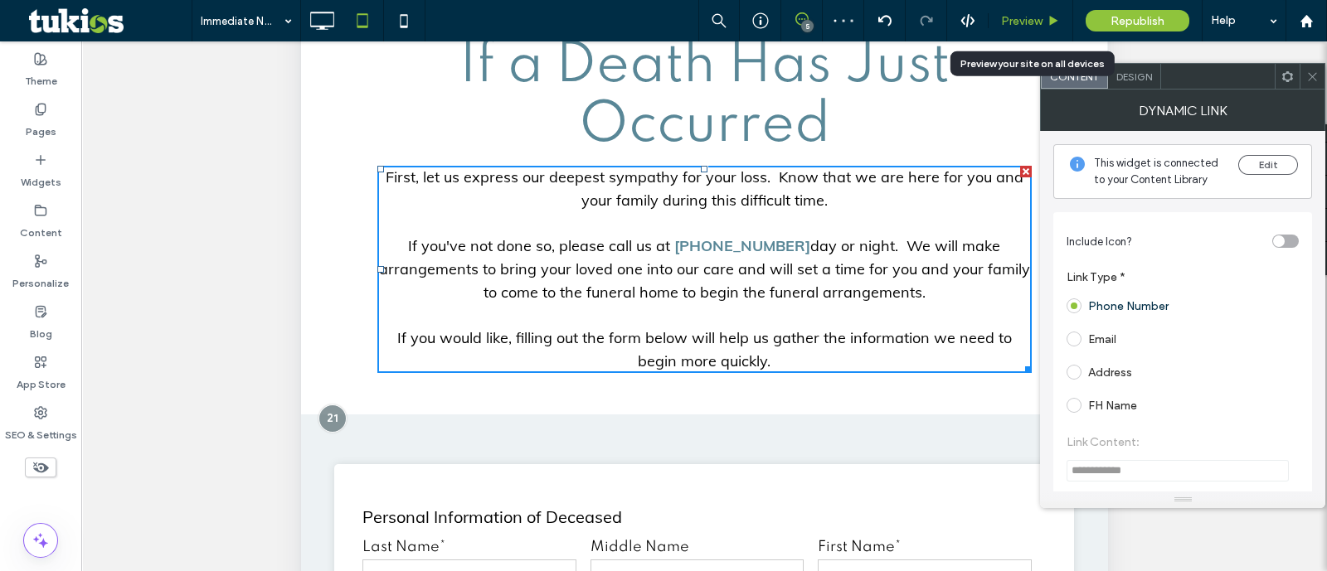
click at [1026, 17] on span "Preview" at bounding box center [1021, 21] width 41 height 14
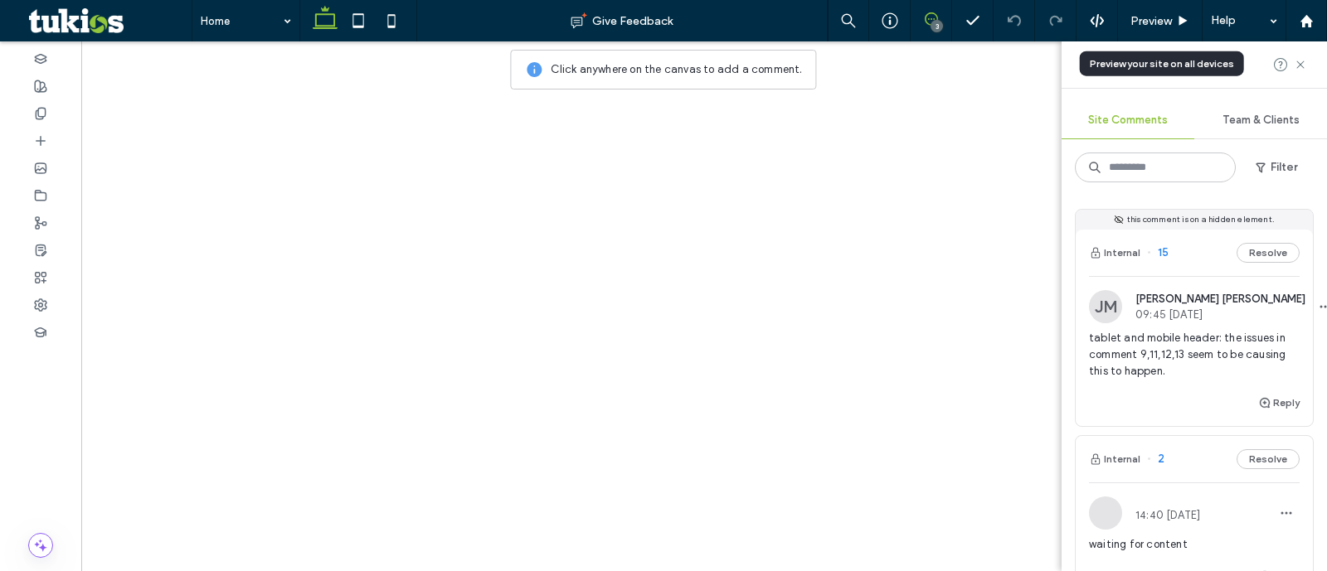
click at [1174, 22] on div "Preview" at bounding box center [1160, 21] width 84 height 14
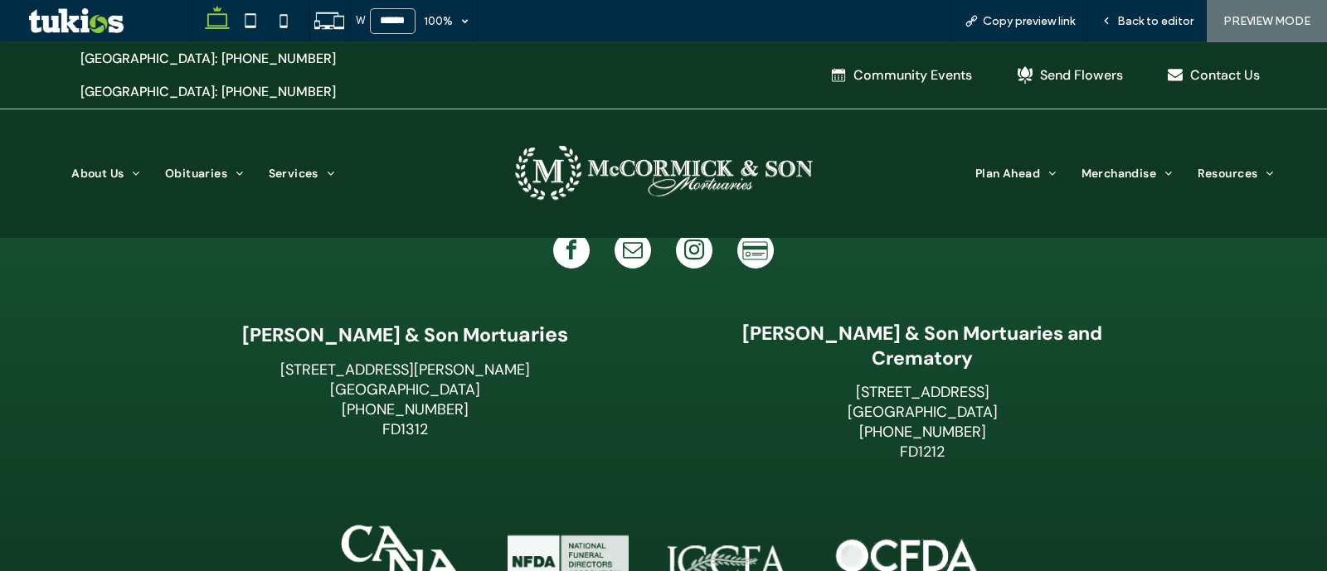
scroll to position [3220, 0]
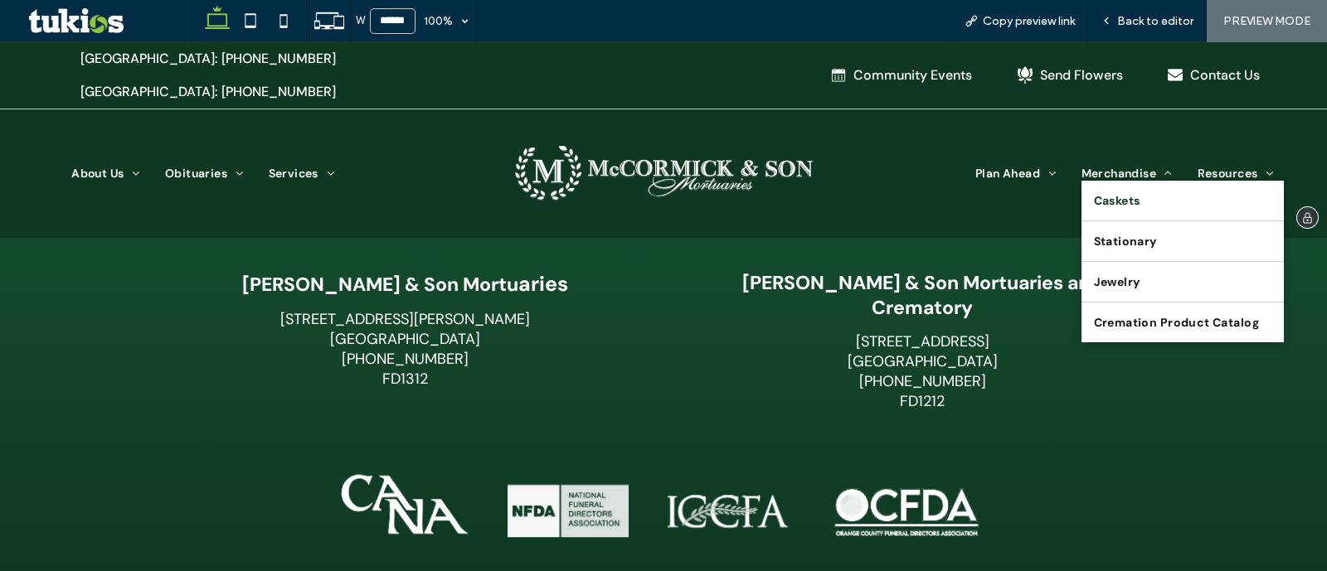
click at [1128, 181] on link "Caskets" at bounding box center [1183, 201] width 203 height 40
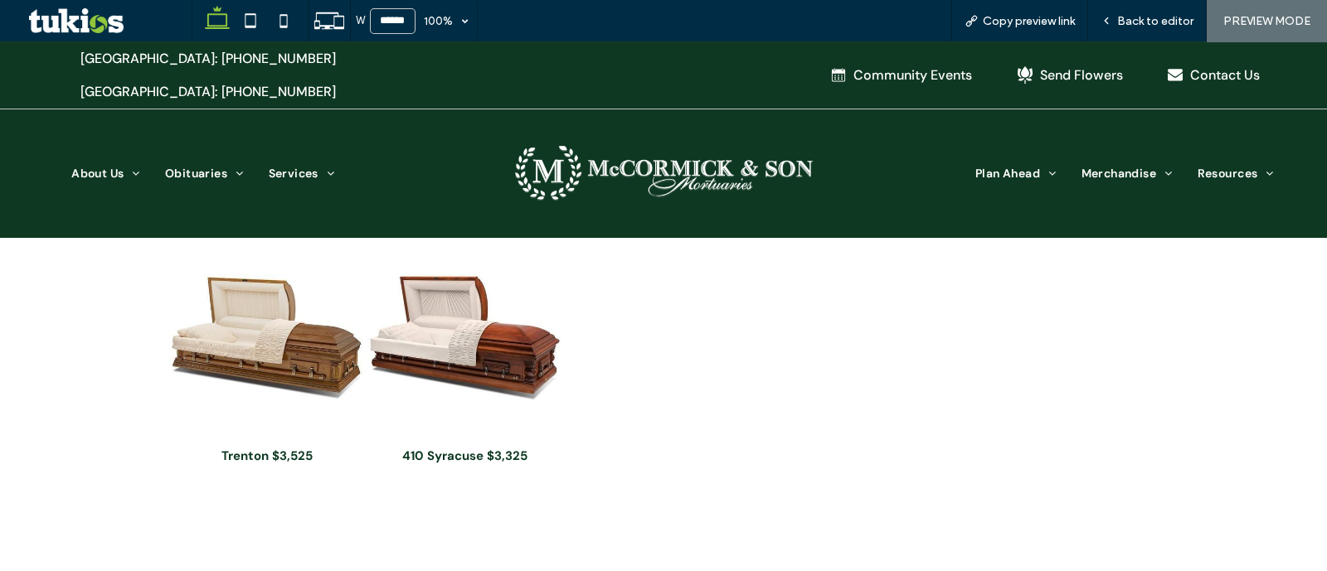
scroll to position [1658, 0]
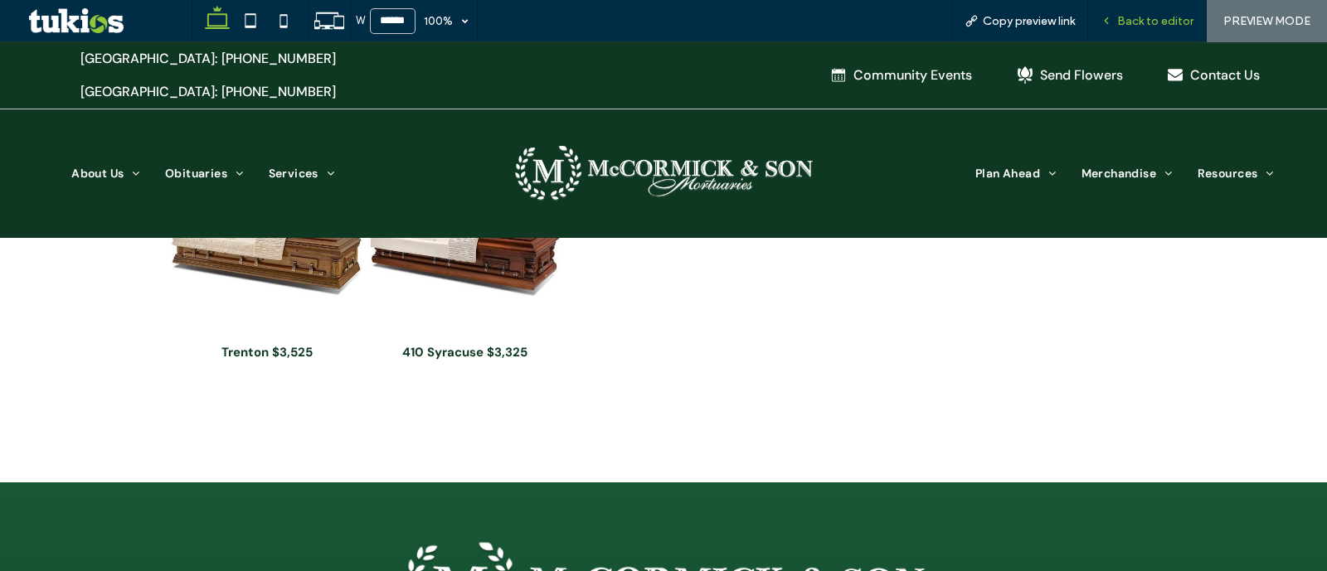
click at [1111, 24] on icon at bounding box center [1107, 21] width 12 height 12
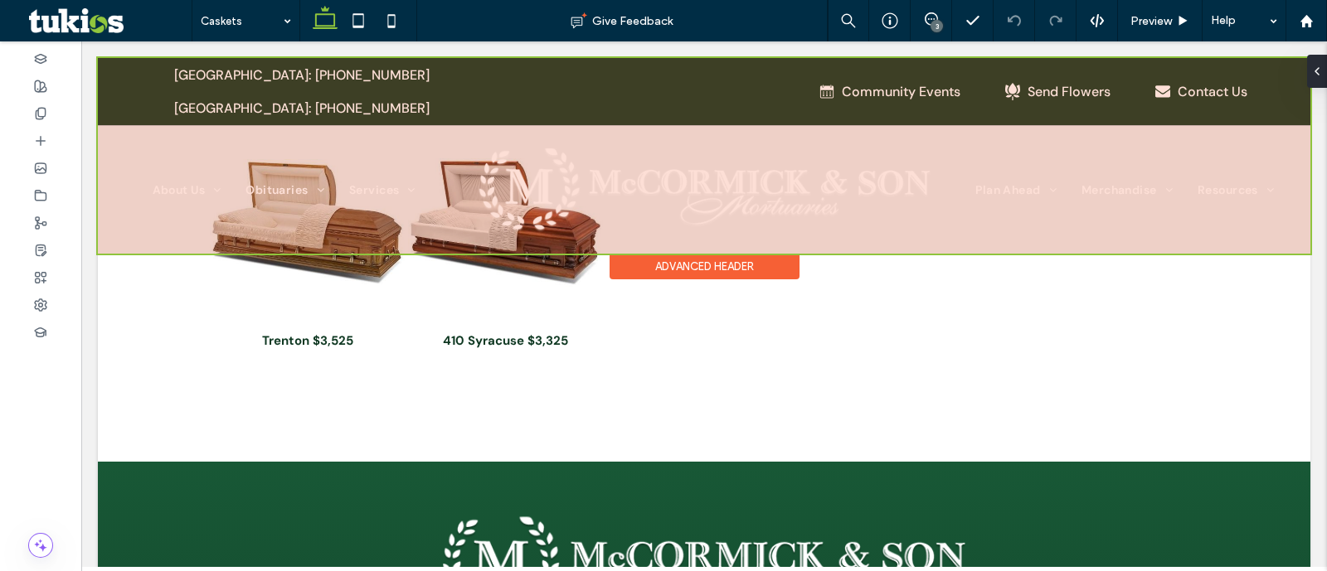
scroll to position [1639, 0]
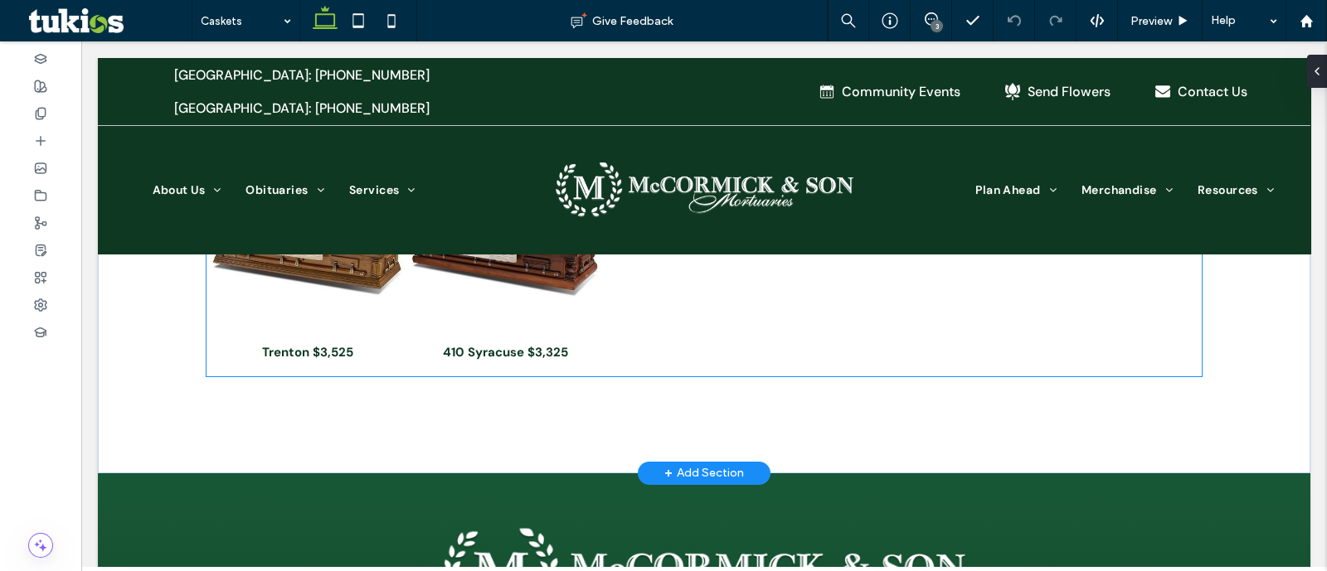
click at [766, 304] on div at bounding box center [704, 255] width 198 height 240
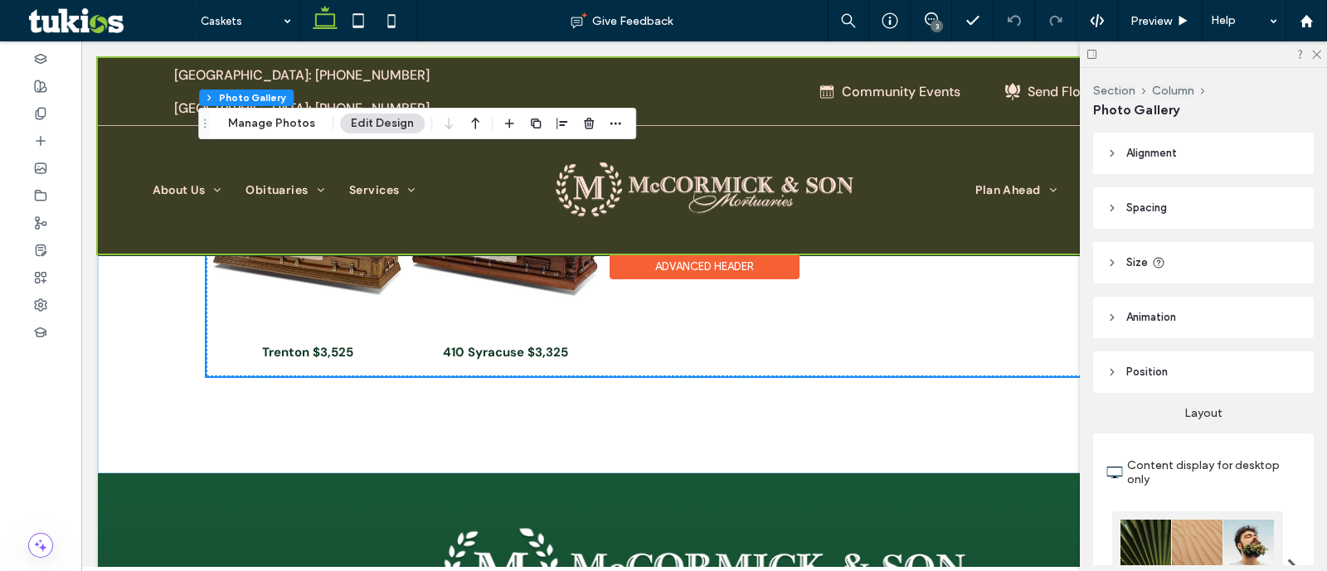
click at [236, 115] on button "Manage Photos" at bounding box center [271, 124] width 109 height 20
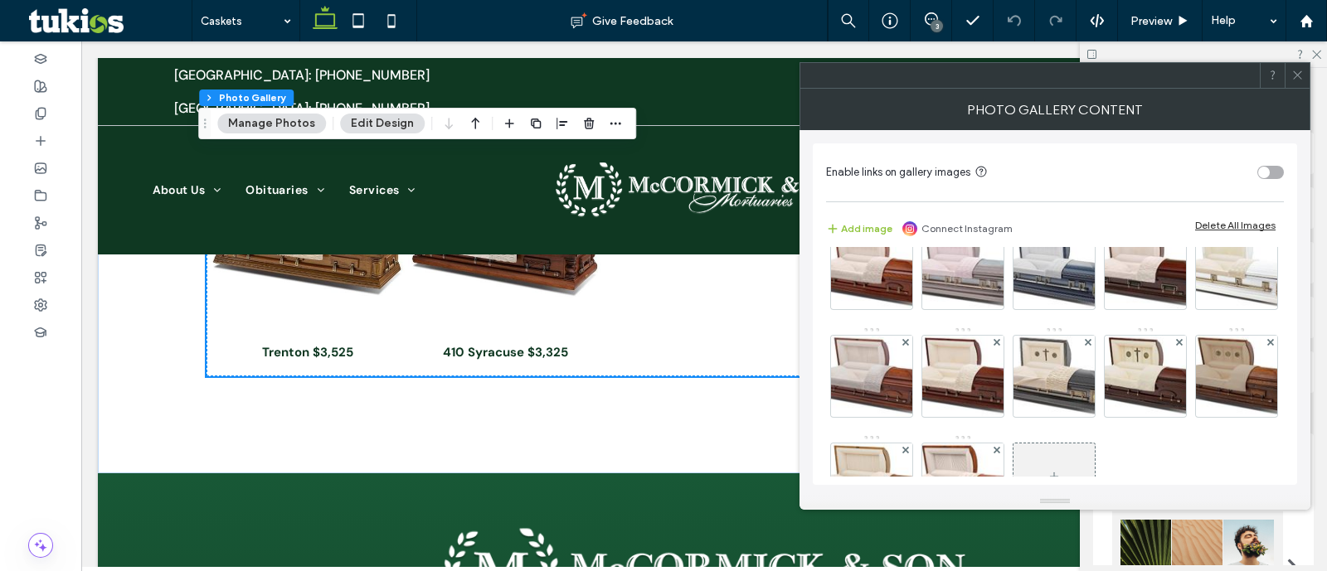
scroll to position [207, 0]
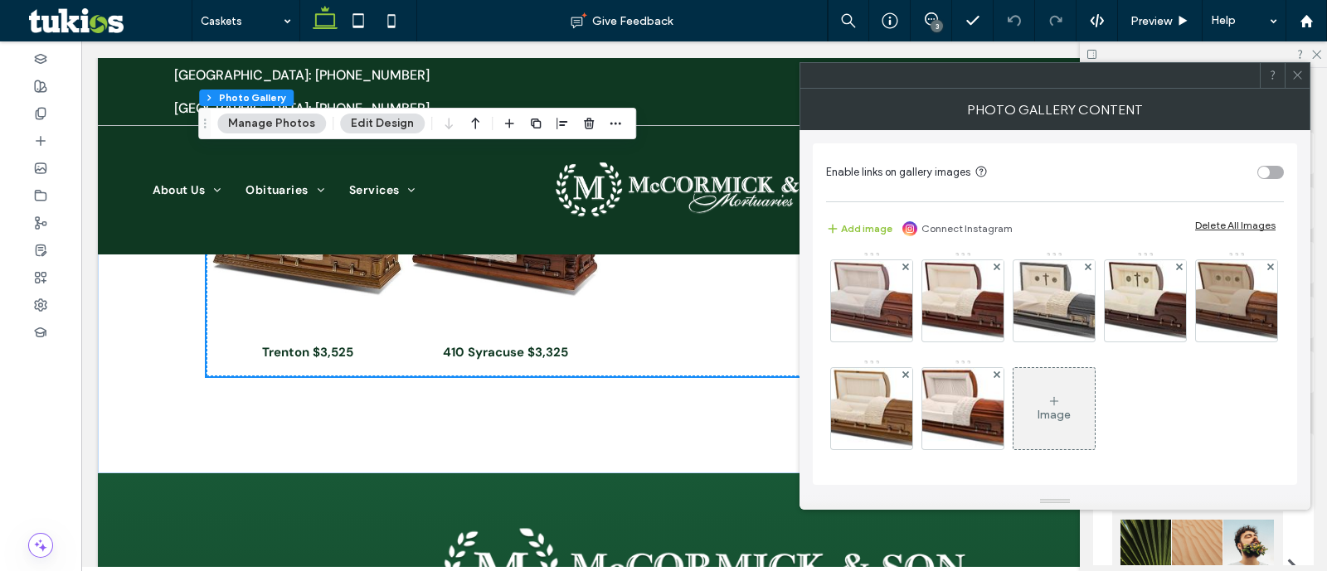
click at [1014, 411] on div "Image" at bounding box center [1054, 409] width 81 height 78
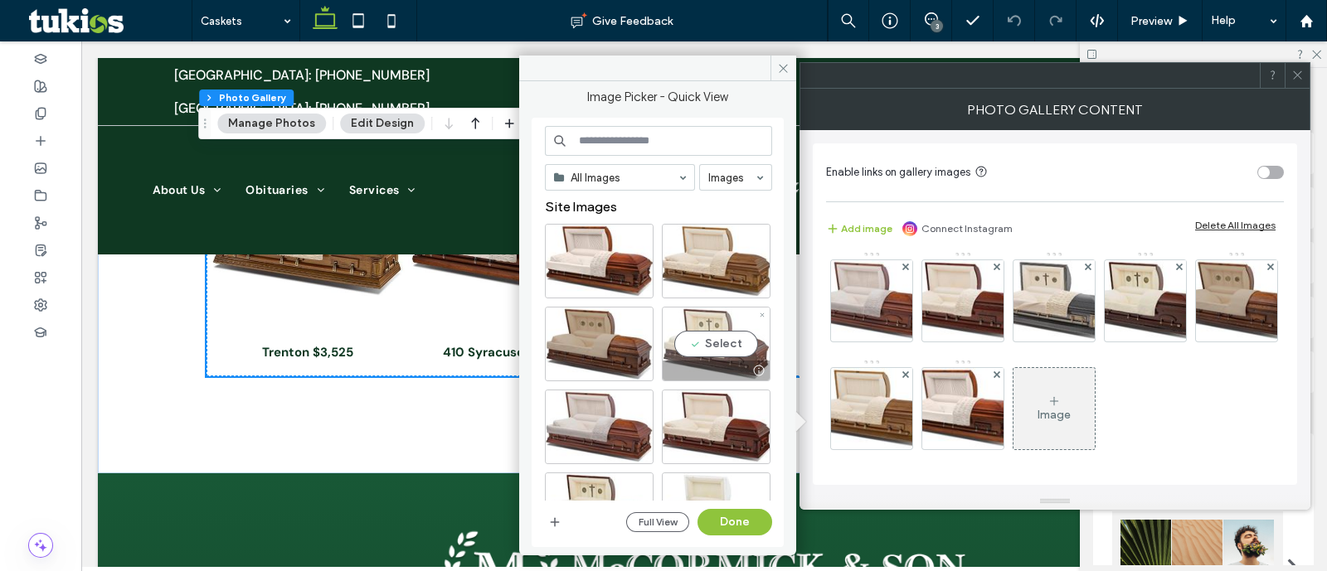
scroll to position [311, 0]
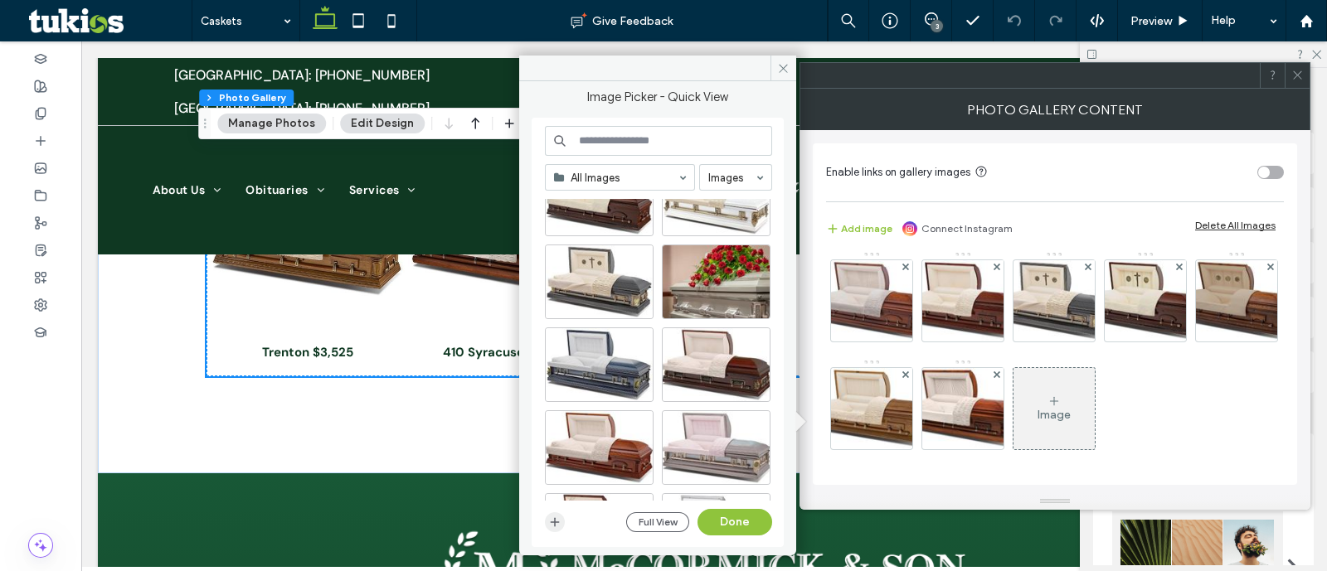
click at [563, 513] on span "button" at bounding box center [555, 523] width 20 height 20
click at [554, 527] on icon "button" at bounding box center [554, 522] width 13 height 13
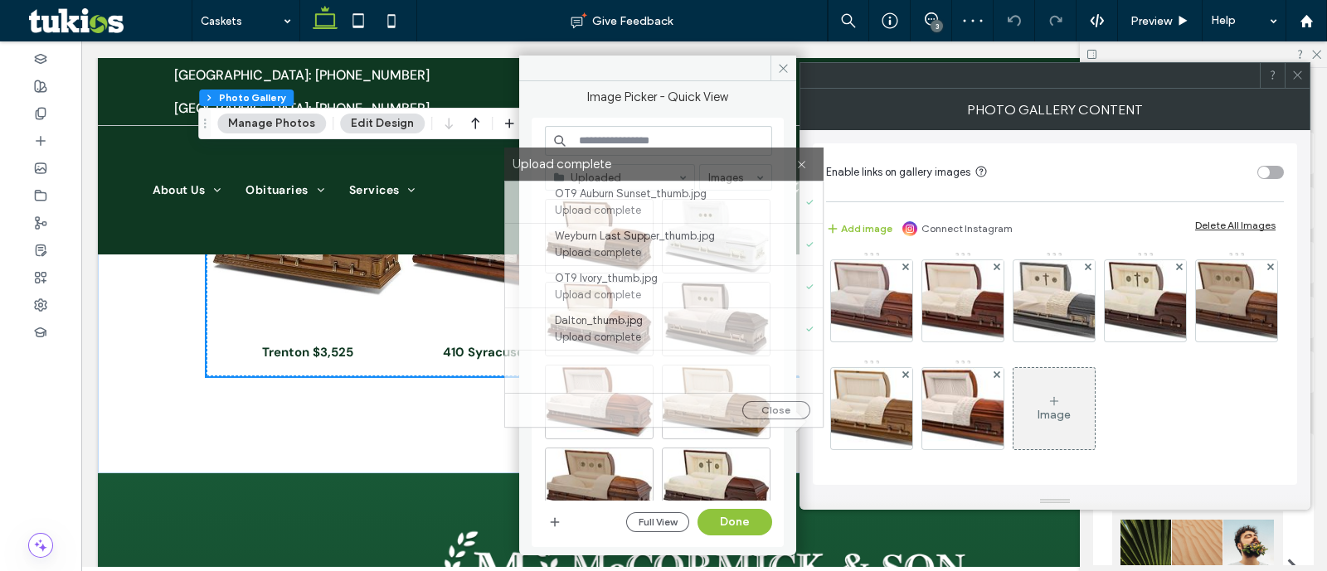
click at [794, 161] on label "Upload complete" at bounding box center [655, 164] width 284 height 22
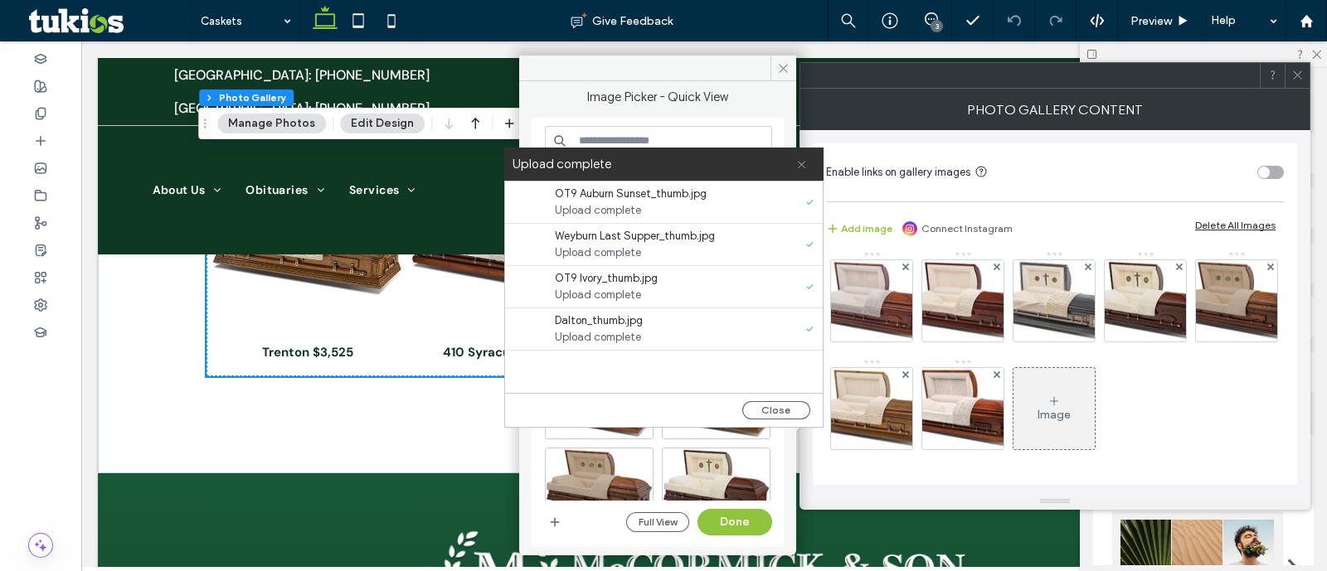
click at [805, 165] on icon at bounding box center [801, 164] width 11 height 11
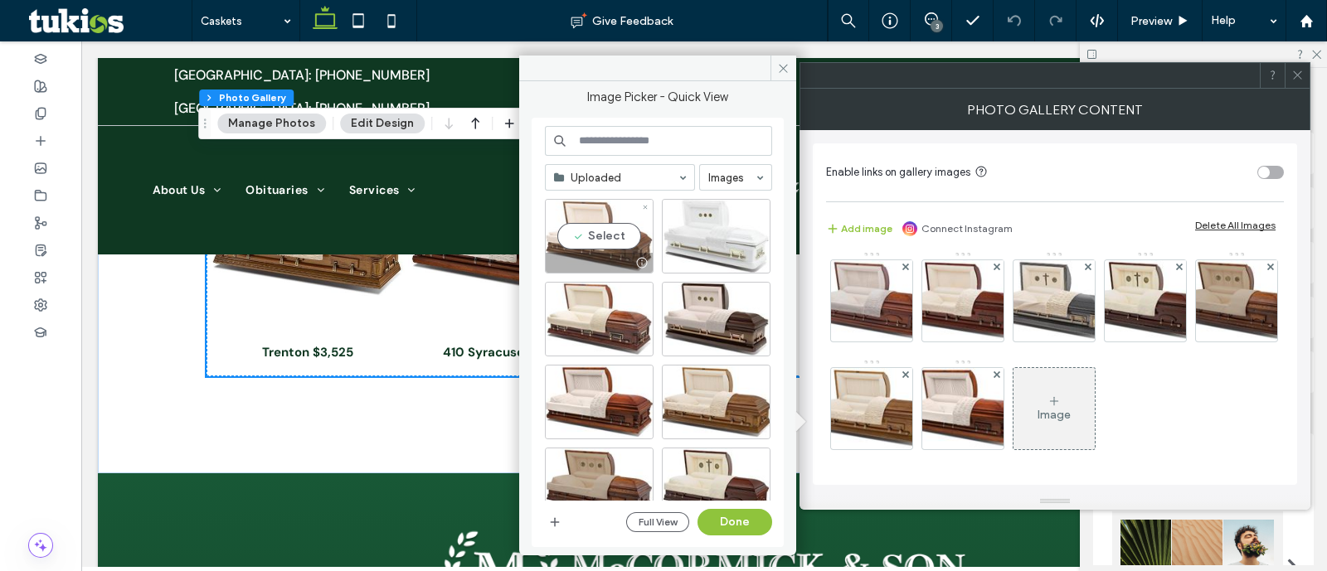
click at [604, 226] on div "Select" at bounding box center [599, 236] width 109 height 75
drag, startPoint x: 684, startPoint y: 204, endPoint x: 644, endPoint y: 248, distance: 59.3
click at [678, 207] on div "Select" at bounding box center [716, 236] width 109 height 75
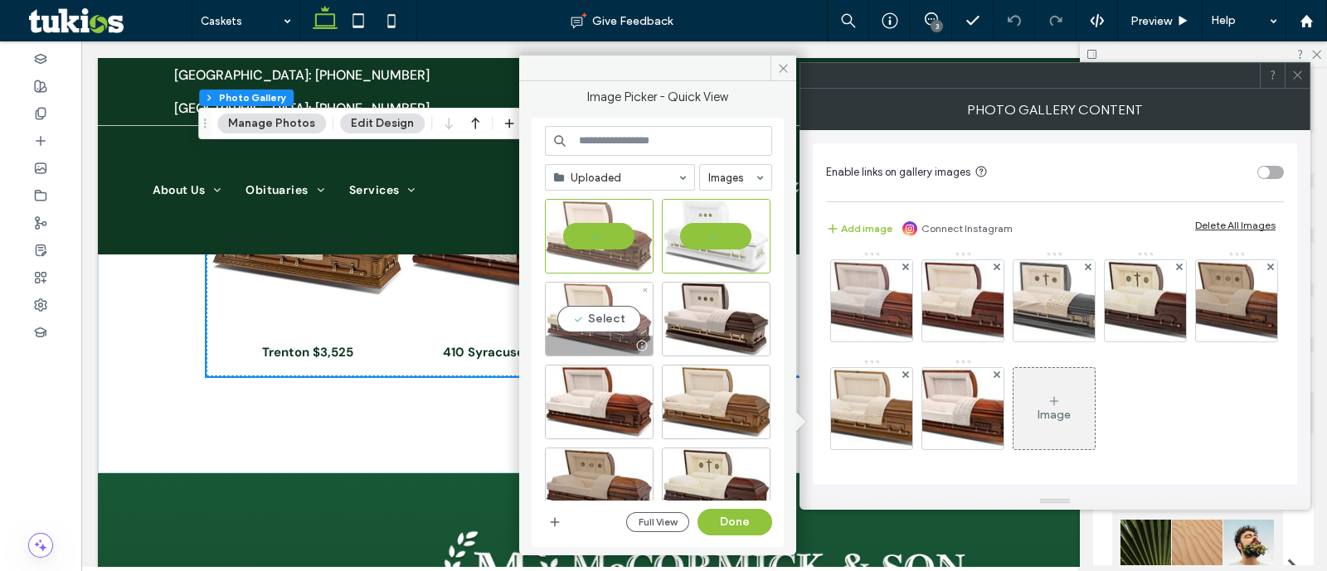
click at [610, 297] on div "Select" at bounding box center [599, 319] width 109 height 75
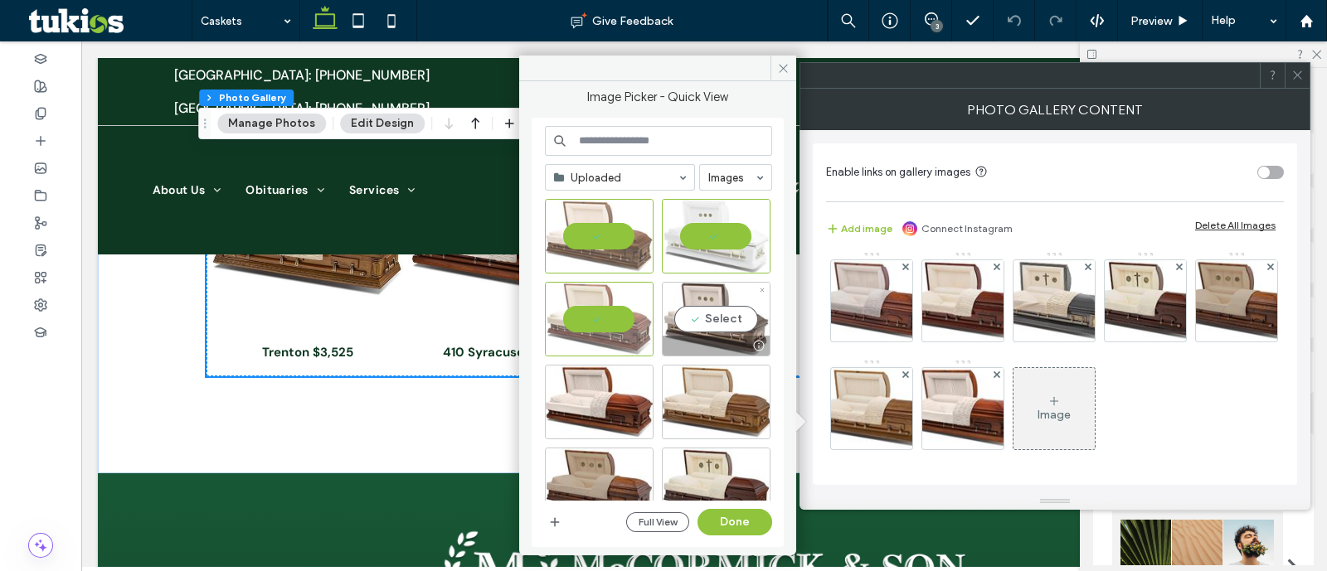
click at [698, 316] on div "Select" at bounding box center [716, 319] width 109 height 75
click at [743, 523] on button "Done" at bounding box center [735, 522] width 75 height 27
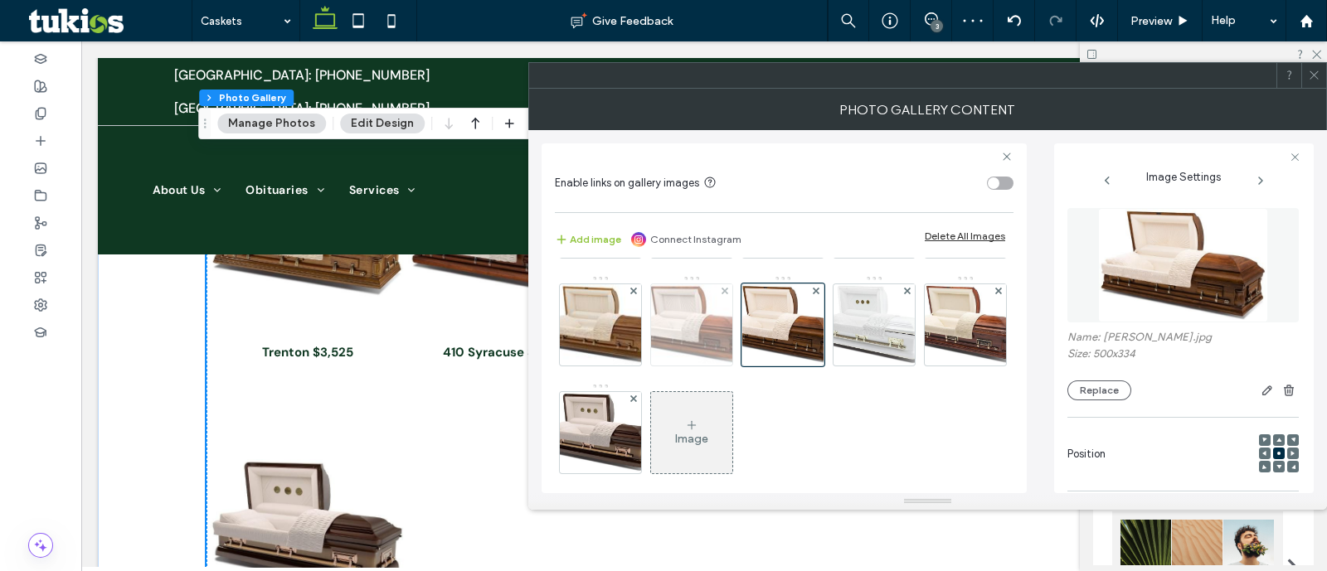
click at [753, 354] on img at bounding box center [691, 324] width 123 height 81
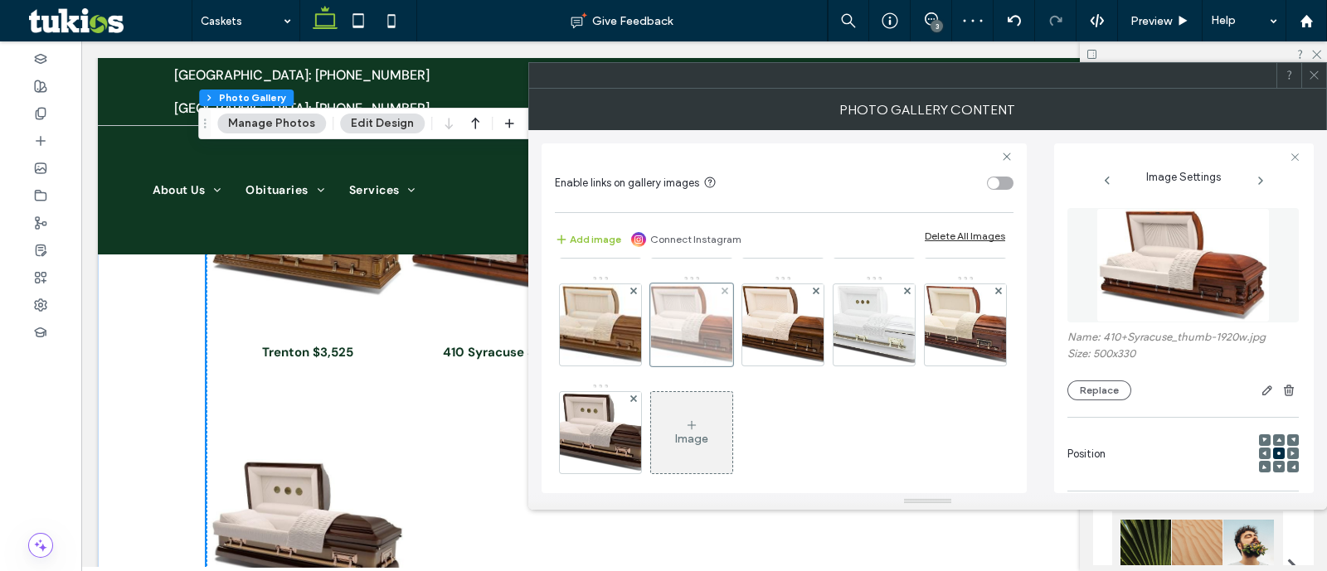
scroll to position [192, 0]
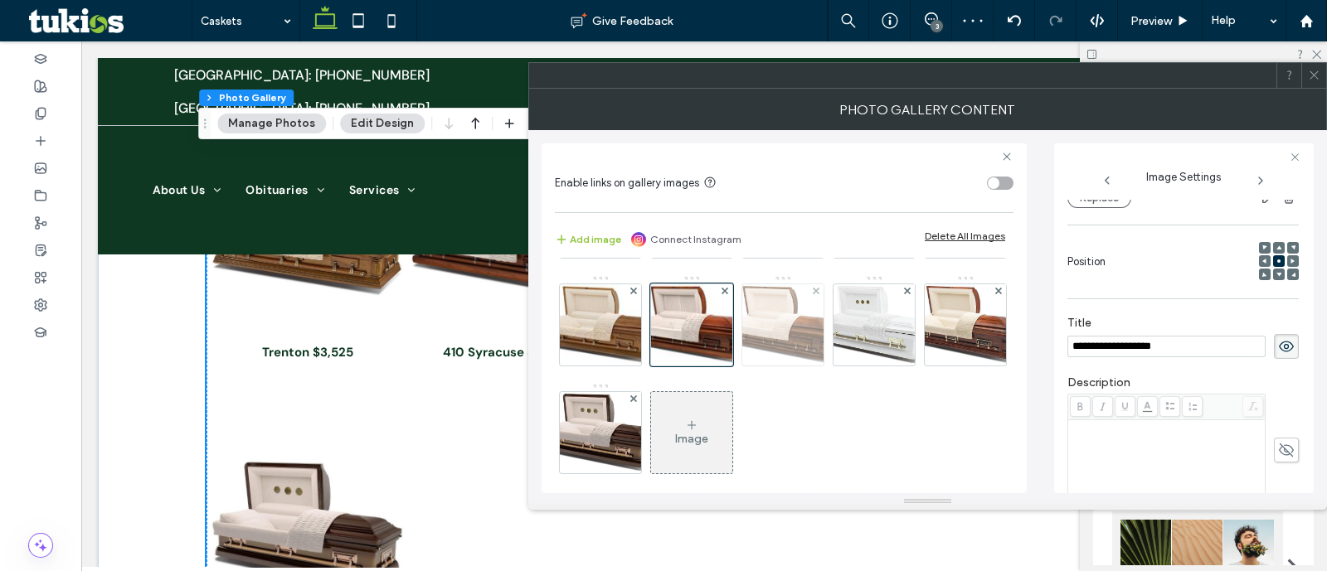
click at [722, 366] on img at bounding box center [783, 324] width 122 height 81
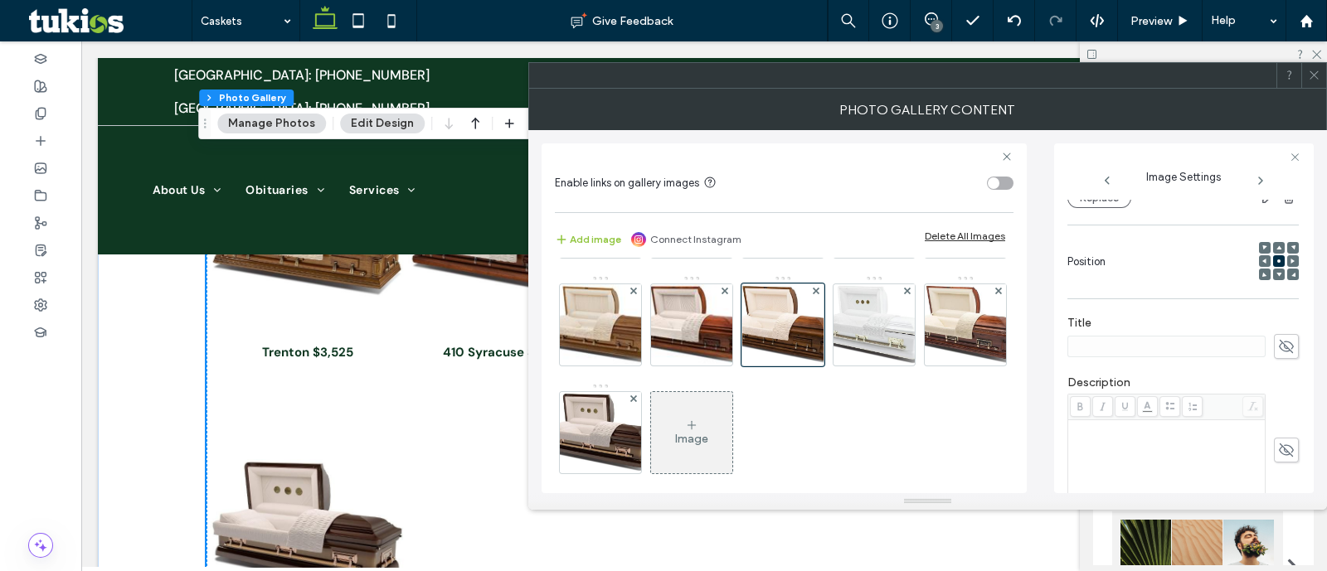
scroll to position [296, 0]
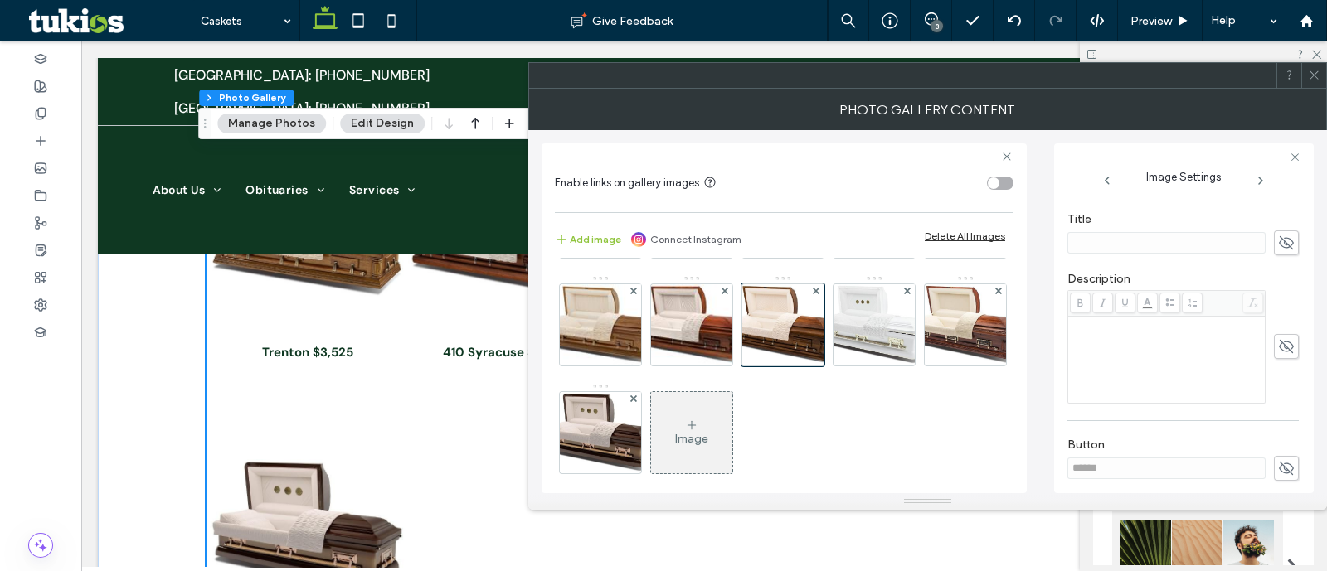
click at [1278, 246] on icon at bounding box center [1286, 243] width 17 height 18
paste input "**********"
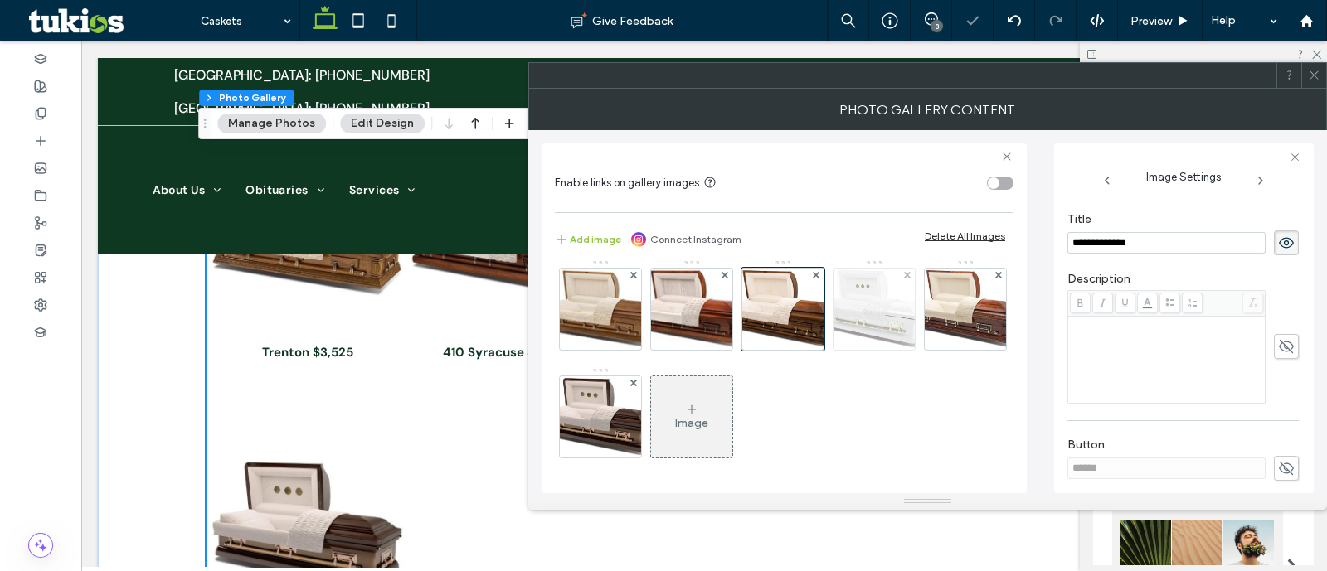
scroll to position [311, 0]
type input "**********"
click at [817, 338] on img at bounding box center [874, 309] width 115 height 81
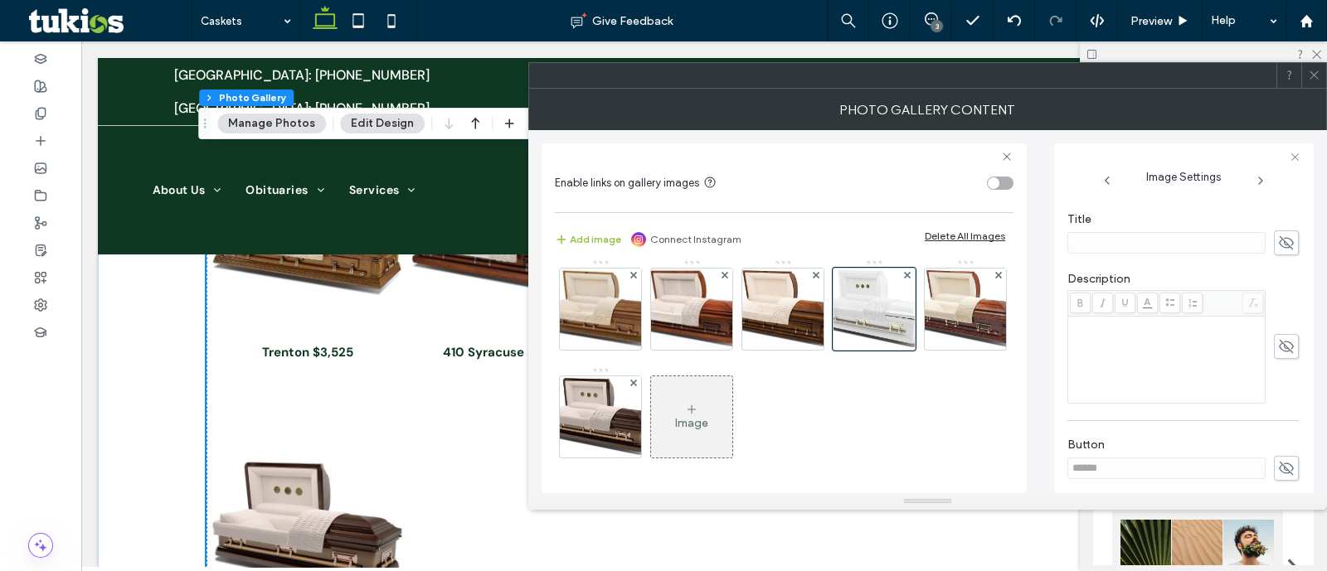
click at [1278, 242] on icon at bounding box center [1286, 243] width 17 height 18
paste input "**********"
type input "**********"
click at [907, 344] on img at bounding box center [966, 309] width 118 height 81
click at [1280, 255] on div "Title" at bounding box center [1182, 246] width 231 height 60
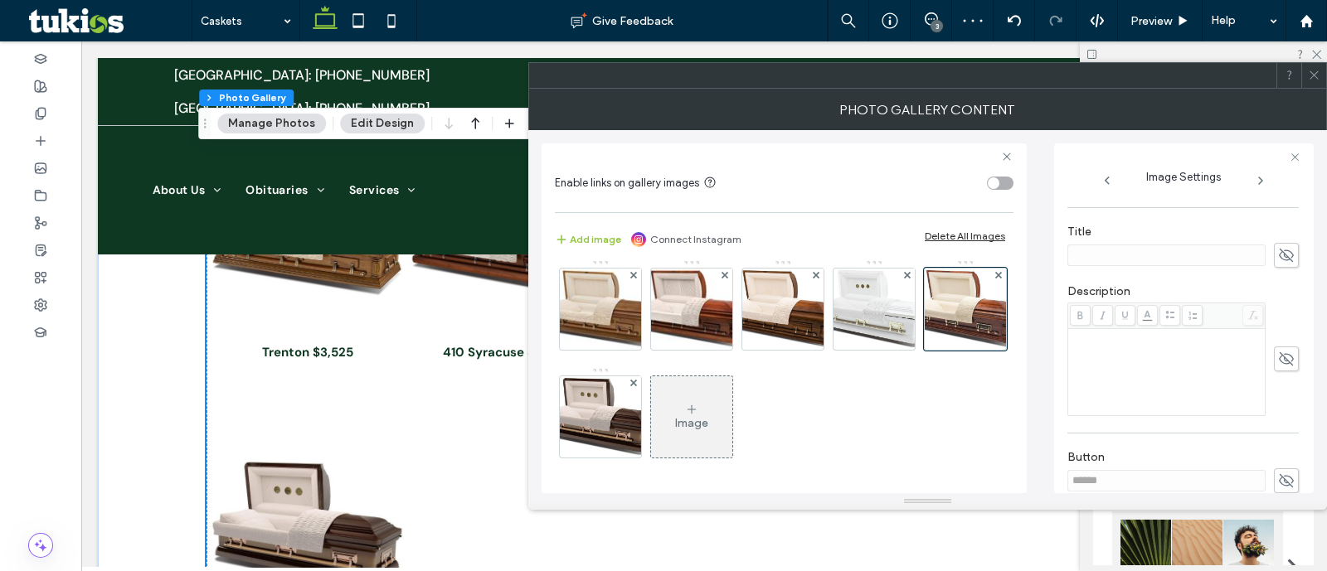
click at [1278, 246] on icon at bounding box center [1286, 255] width 17 height 18
paste input "**********"
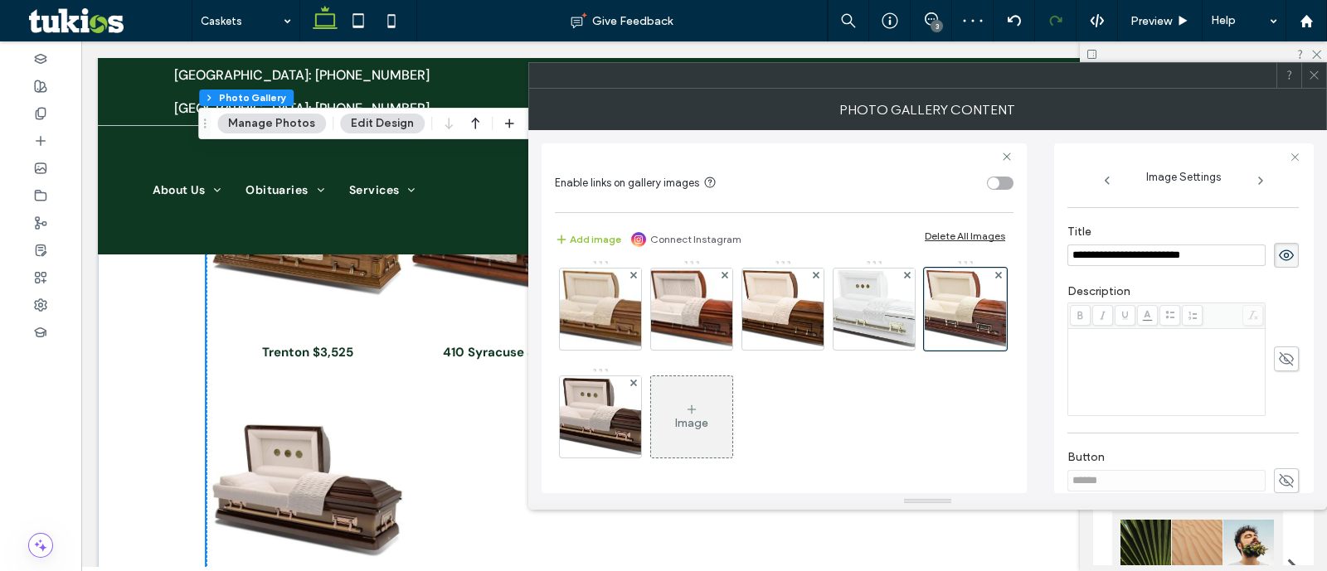
type input "**********"
click at [658, 377] on img at bounding box center [599, 417] width 115 height 81
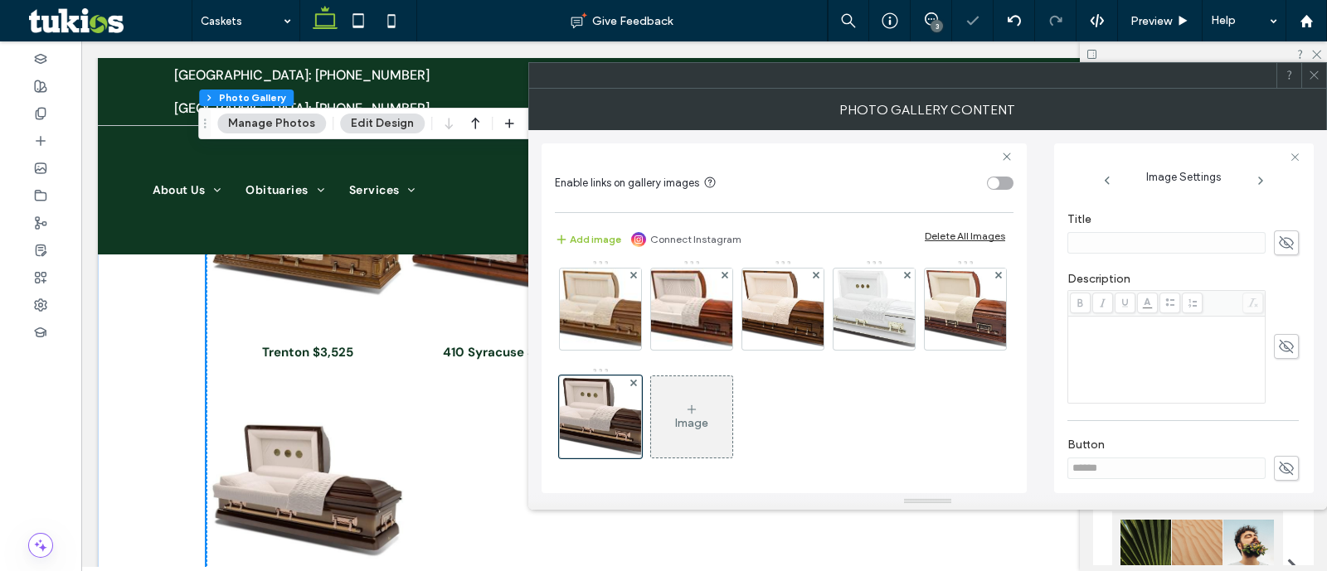
click at [1278, 245] on icon at bounding box center [1286, 243] width 17 height 18
paste input "**********"
type input "**********"
click at [675, 430] on div "Image" at bounding box center [691, 423] width 33 height 14
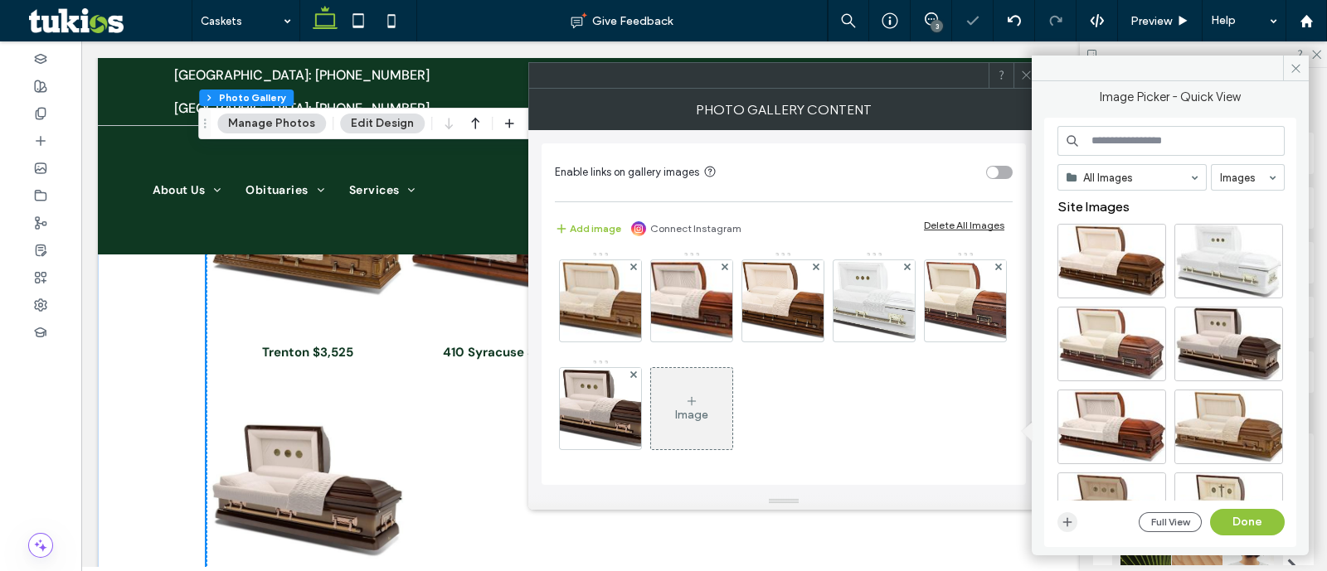
click at [1067, 520] on icon "button" at bounding box center [1067, 522] width 13 height 13
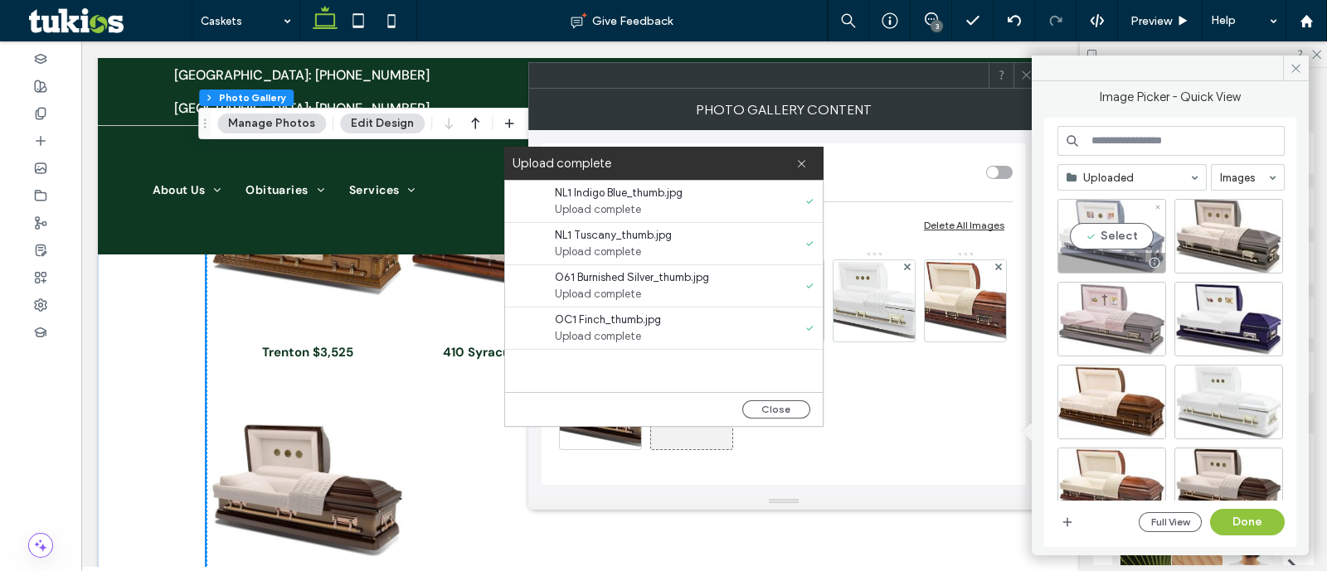
click at [1146, 217] on div "Select" at bounding box center [1112, 236] width 109 height 75
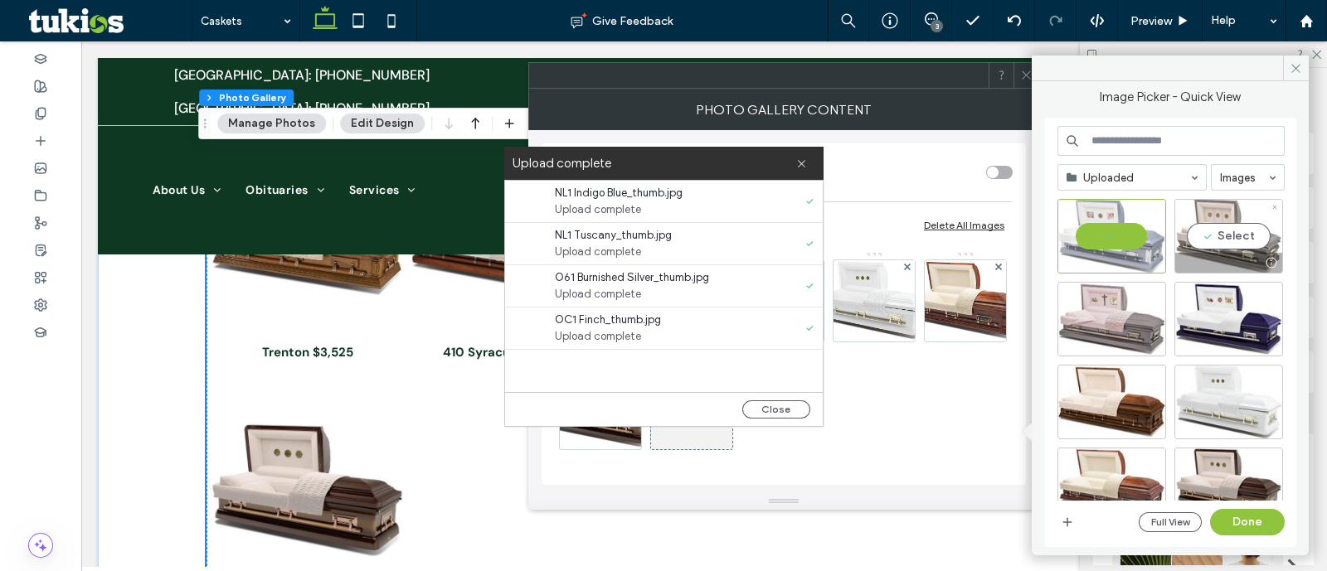
click at [1240, 247] on div "Select" at bounding box center [1228, 236] width 109 height 75
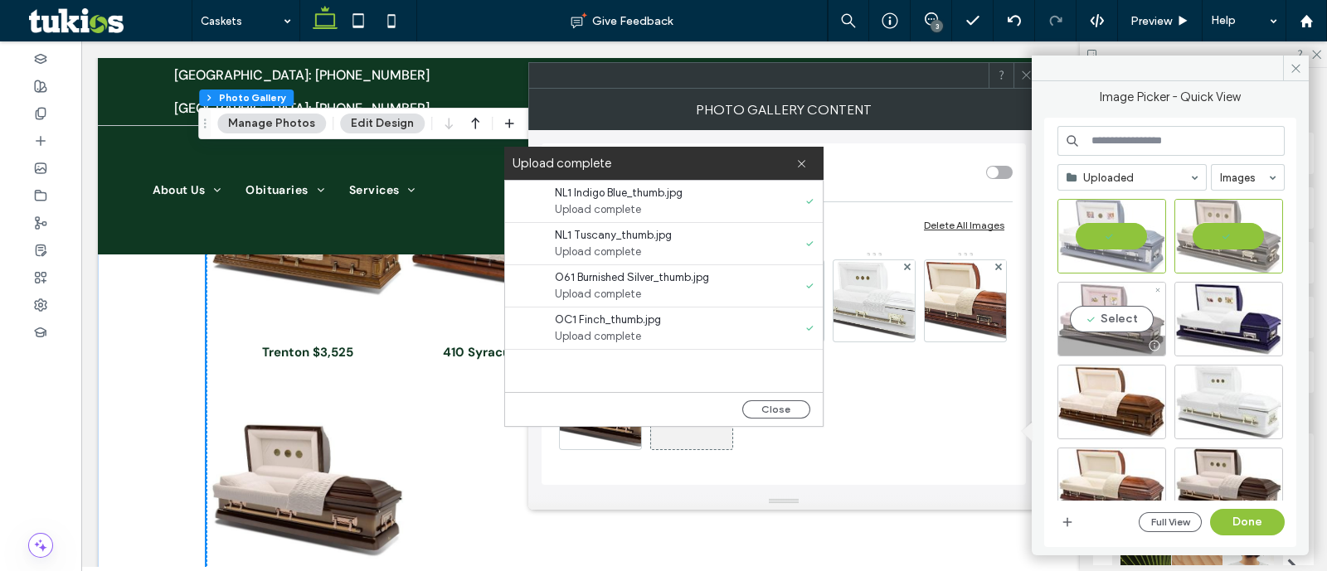
click at [1118, 304] on div "Select" at bounding box center [1112, 319] width 109 height 75
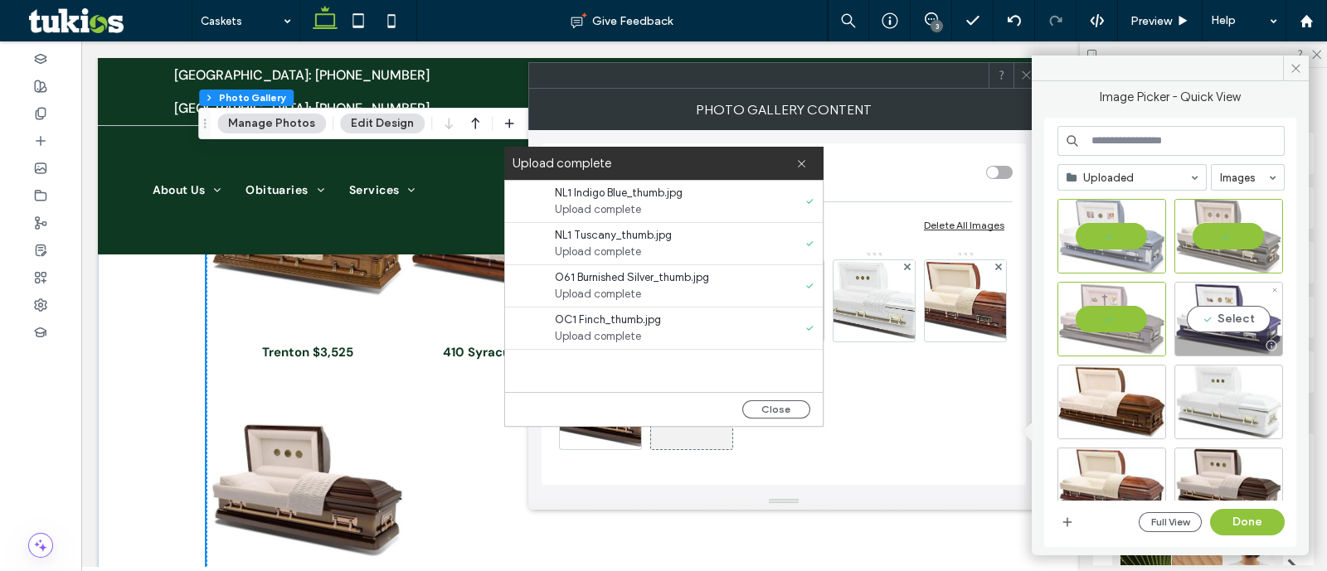
click at [1260, 324] on div "Select" at bounding box center [1228, 319] width 109 height 75
click at [1251, 514] on button "Done" at bounding box center [1247, 522] width 75 height 27
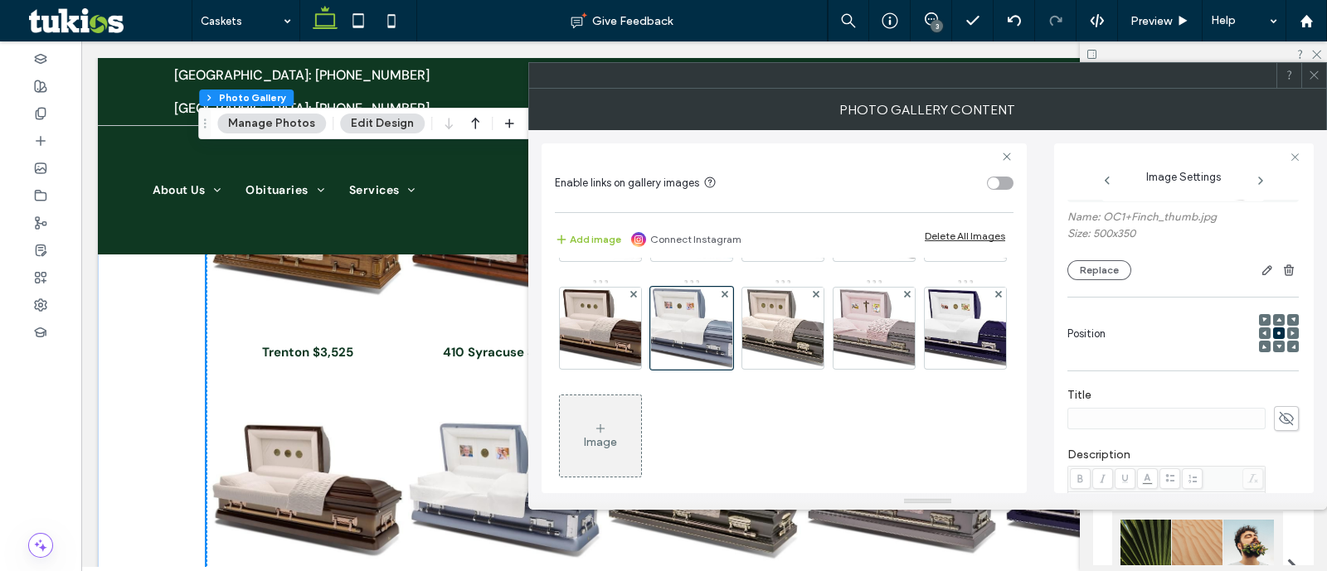
scroll to position [207, 0]
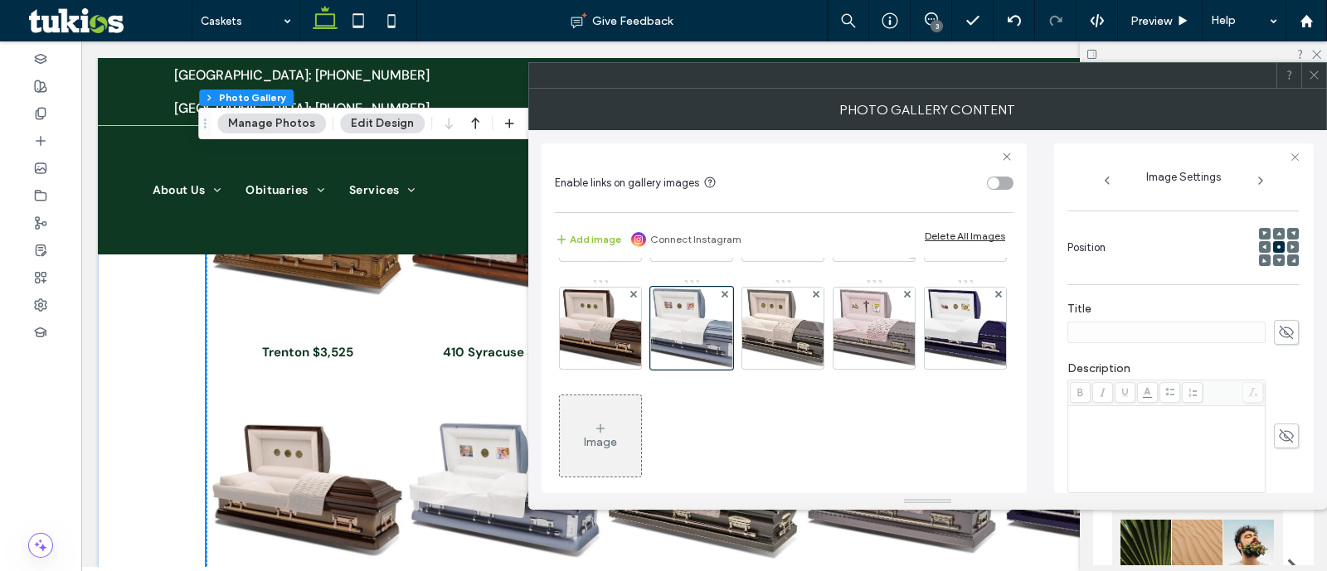
click at [1281, 333] on icon at bounding box center [1286, 332] width 17 height 18
paste input "**********"
type input "**********"
click at [727, 369] on img at bounding box center [783, 328] width 112 height 81
click at [1283, 342] on span at bounding box center [1286, 332] width 25 height 25
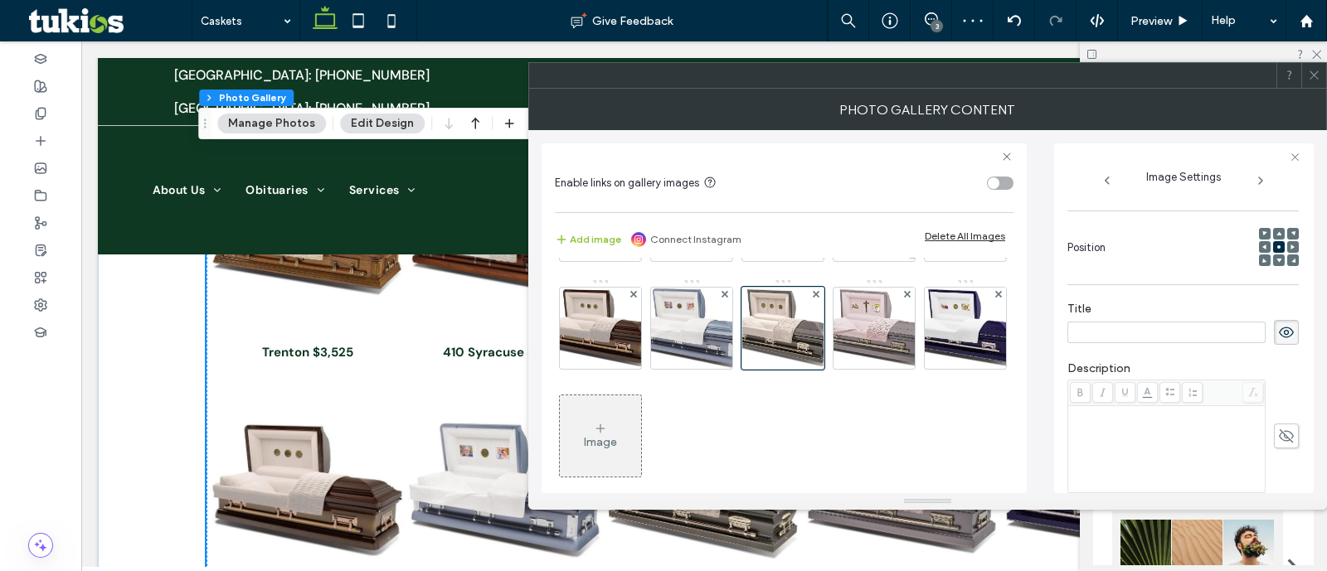
paste input "**********"
type input "**********"
click at [815, 369] on img at bounding box center [875, 328] width 120 height 81
click at [1286, 324] on icon at bounding box center [1286, 332] width 17 height 18
paste input "**********"
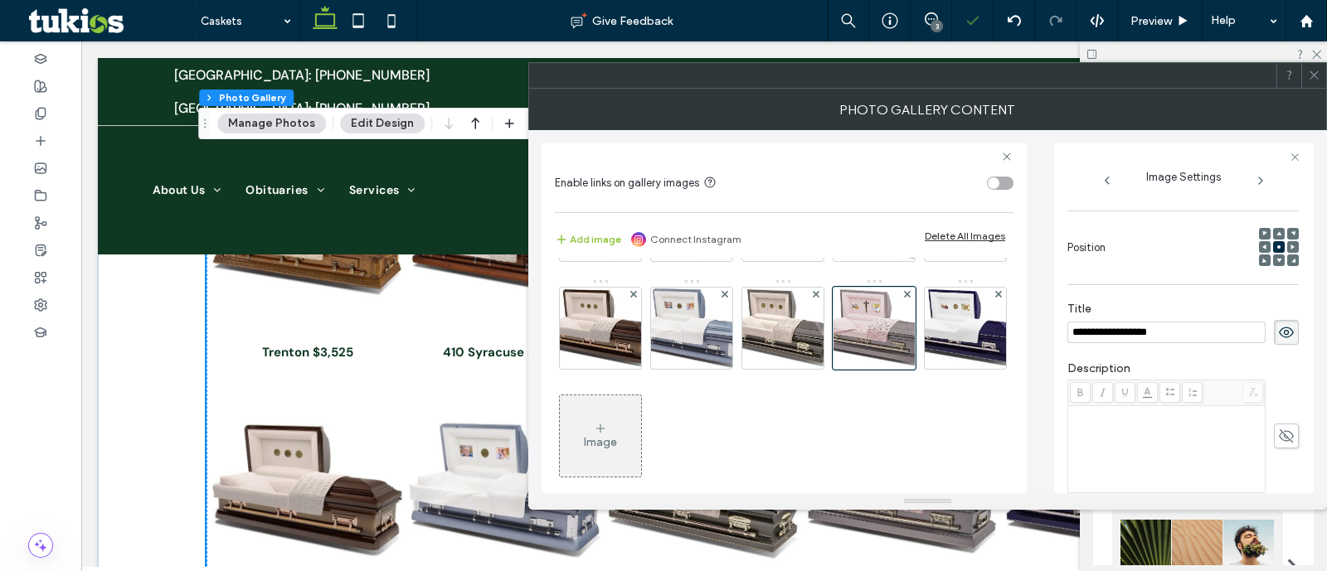
type input "**********"
click at [906, 369] on img at bounding box center [966, 328] width 120 height 81
click at [1278, 326] on icon at bounding box center [1286, 332] width 17 height 18
paste input "**********"
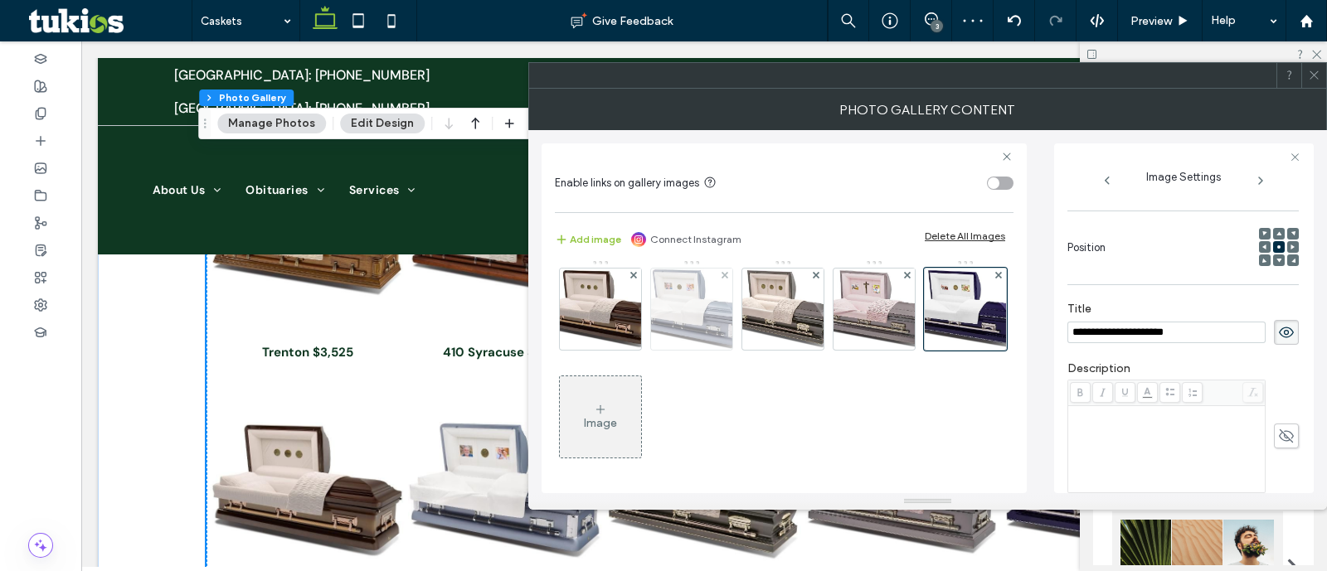
scroll to position [414, 0]
type input "**********"
click at [586, 412] on div "Image" at bounding box center [600, 417] width 81 height 78
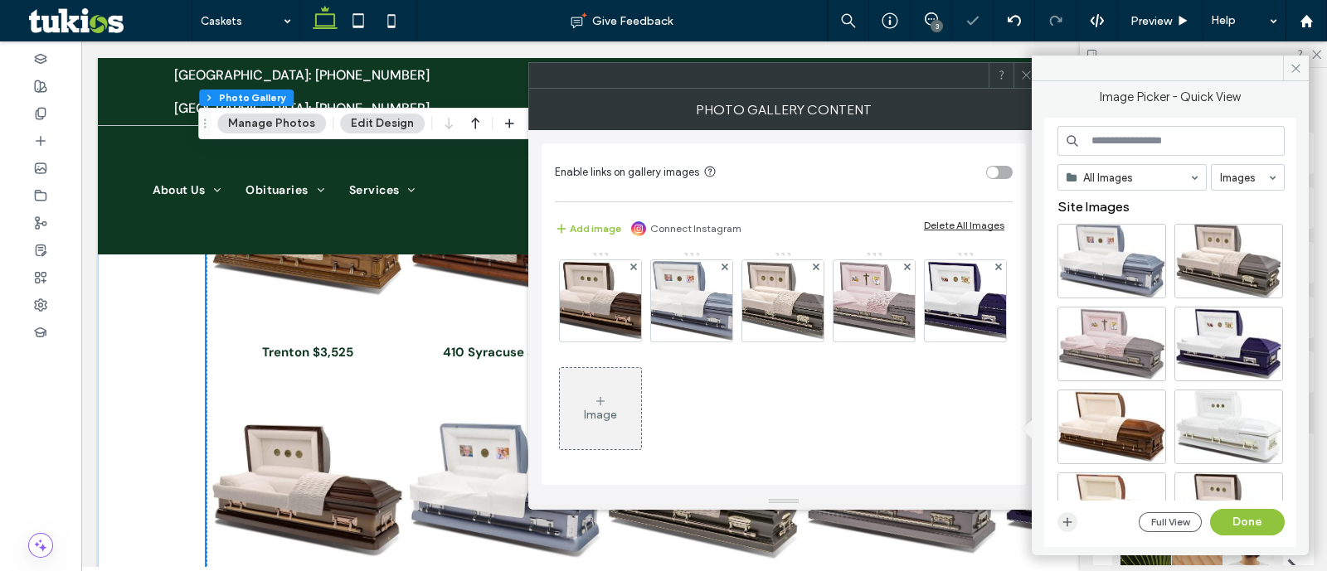
click at [1062, 523] on icon "button" at bounding box center [1067, 522] width 13 height 13
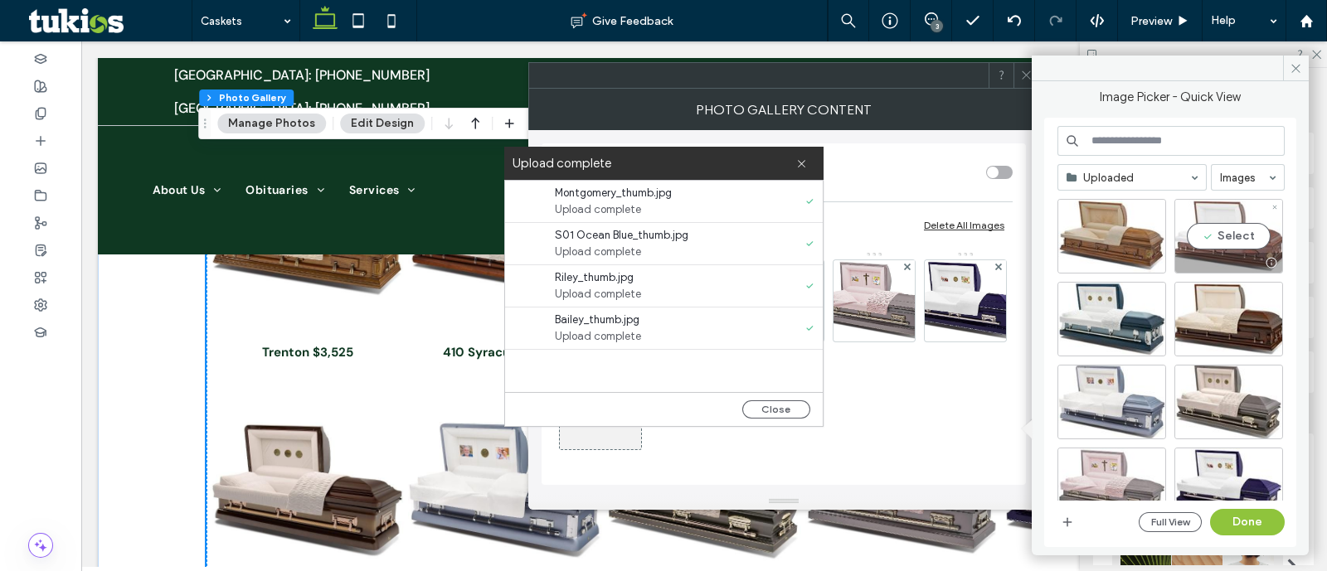
click at [1230, 246] on div "Select" at bounding box center [1228, 236] width 109 height 75
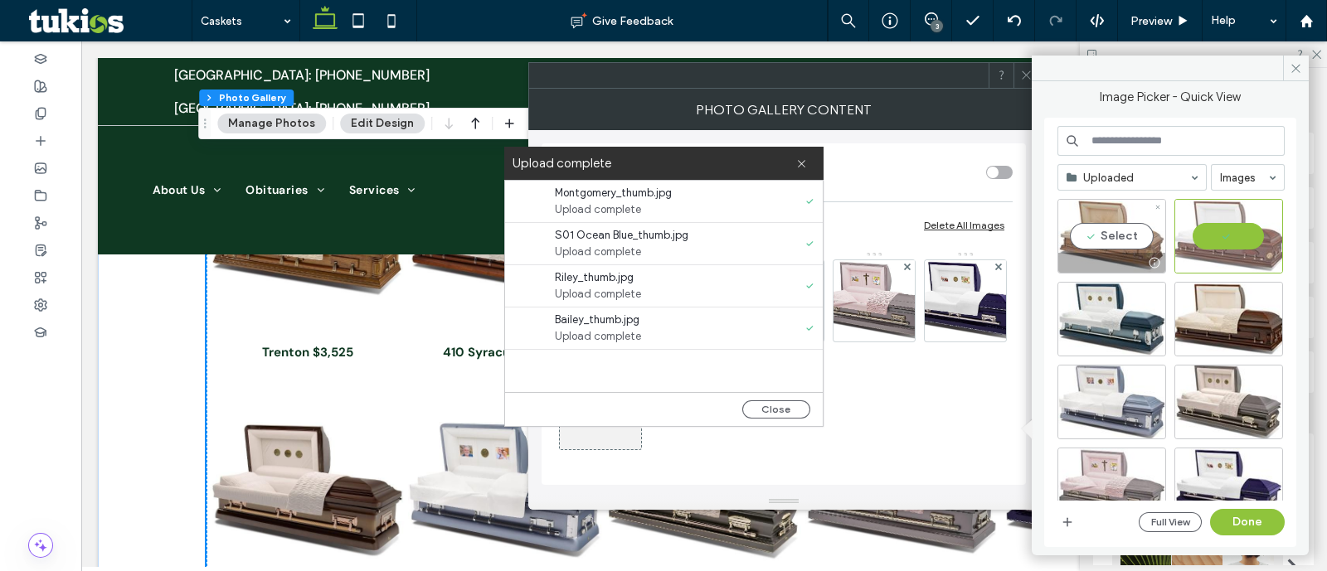
click at [1085, 257] on div at bounding box center [1111, 263] width 107 height 20
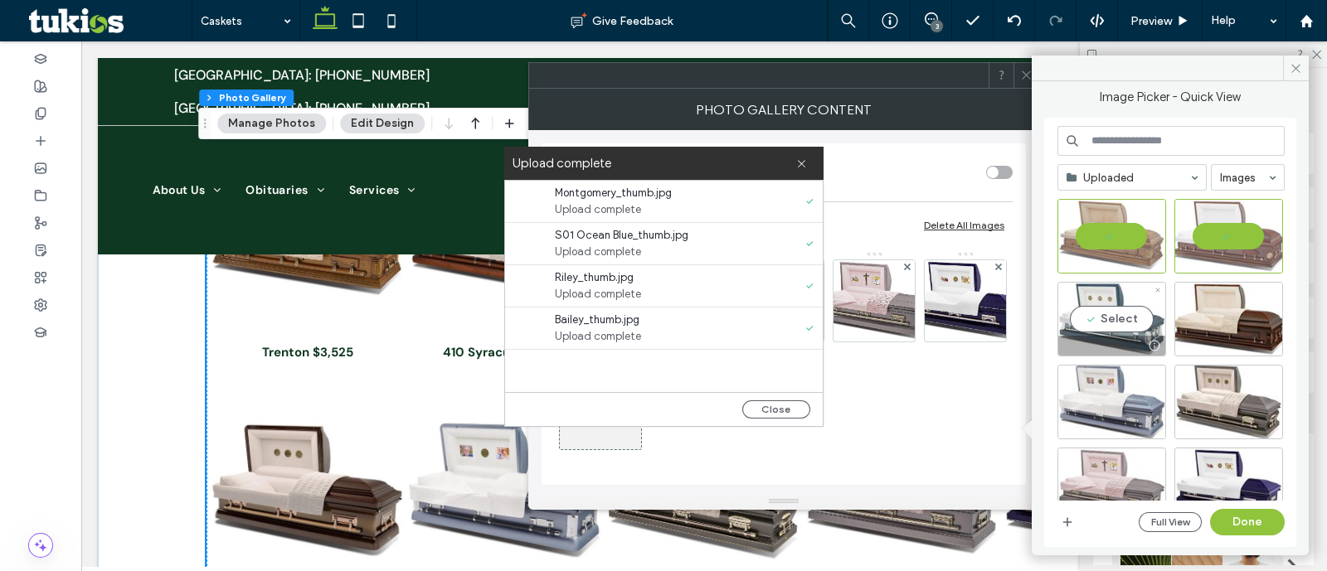
click at [1098, 341] on div at bounding box center [1111, 346] width 107 height 20
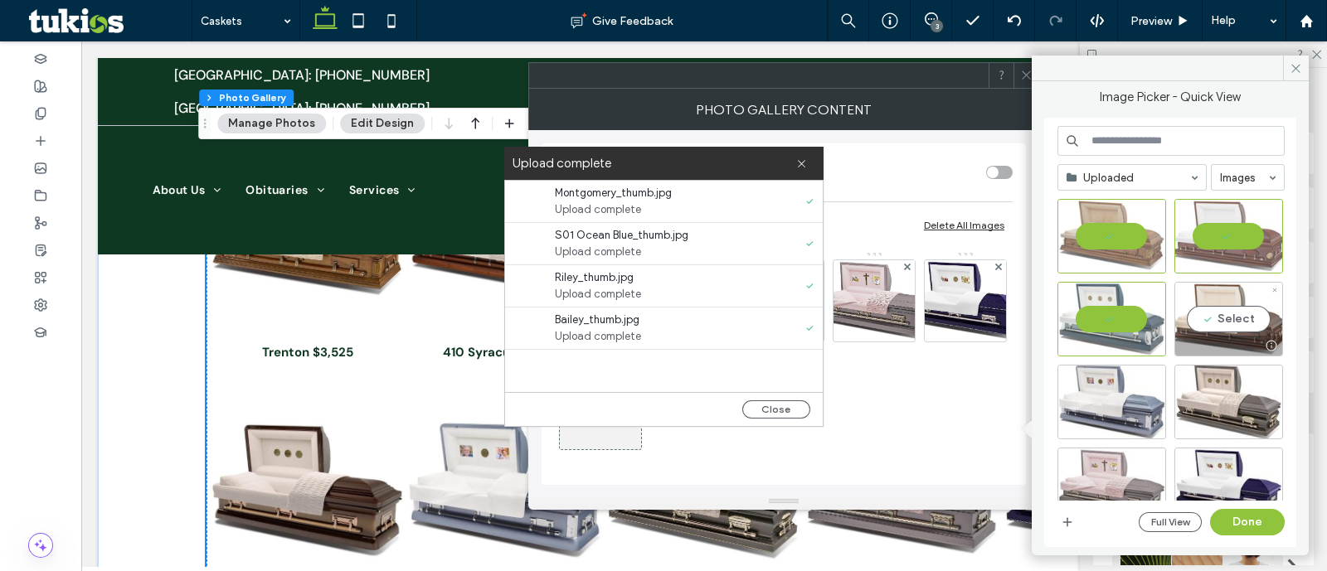
click at [1224, 306] on div "Select" at bounding box center [1228, 319] width 109 height 75
click at [1270, 520] on button "Done" at bounding box center [1247, 522] width 75 height 27
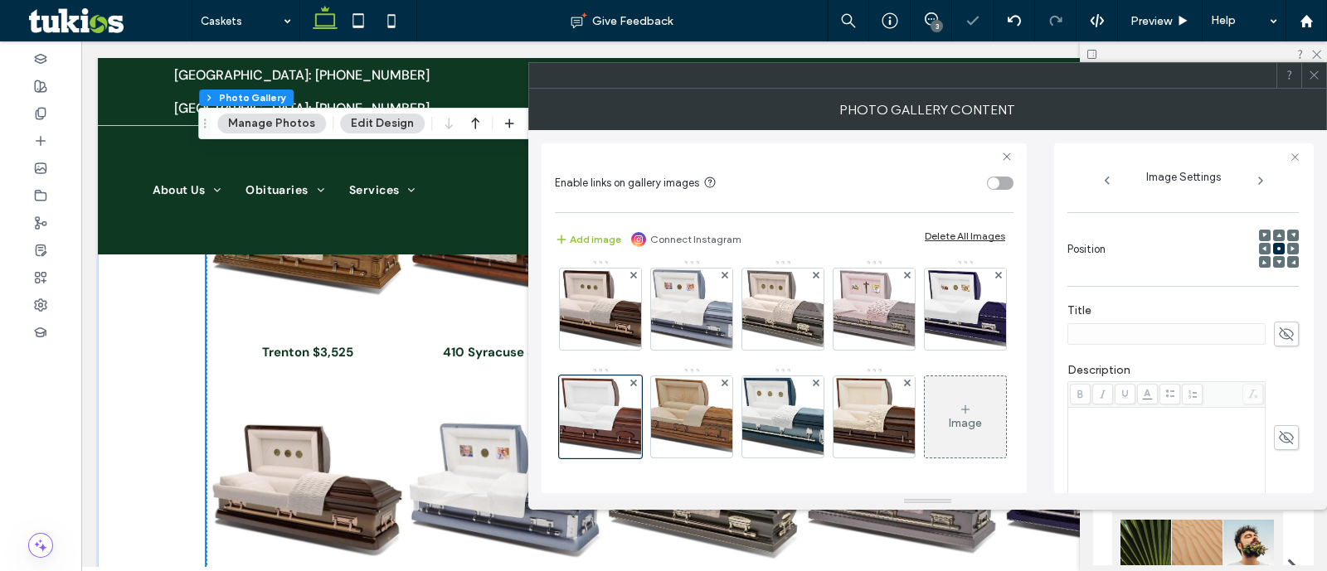
scroll to position [207, 0]
click at [1280, 330] on icon at bounding box center [1286, 332] width 17 height 18
paste input "**********"
type input "**********"
click at [676, 441] on img at bounding box center [692, 417] width 118 height 81
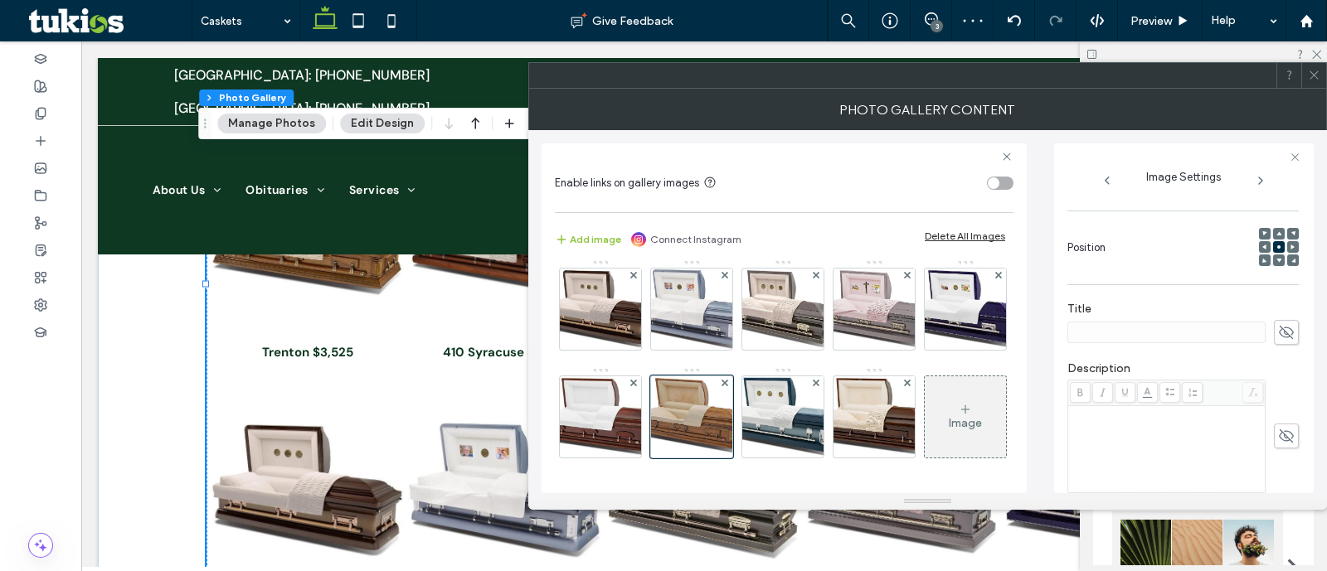
click at [1288, 333] on span at bounding box center [1286, 332] width 25 height 25
paste input "**********"
type input "**********"
click at [796, 446] on img at bounding box center [783, 417] width 119 height 81
click at [1279, 329] on use at bounding box center [1286, 332] width 15 height 13
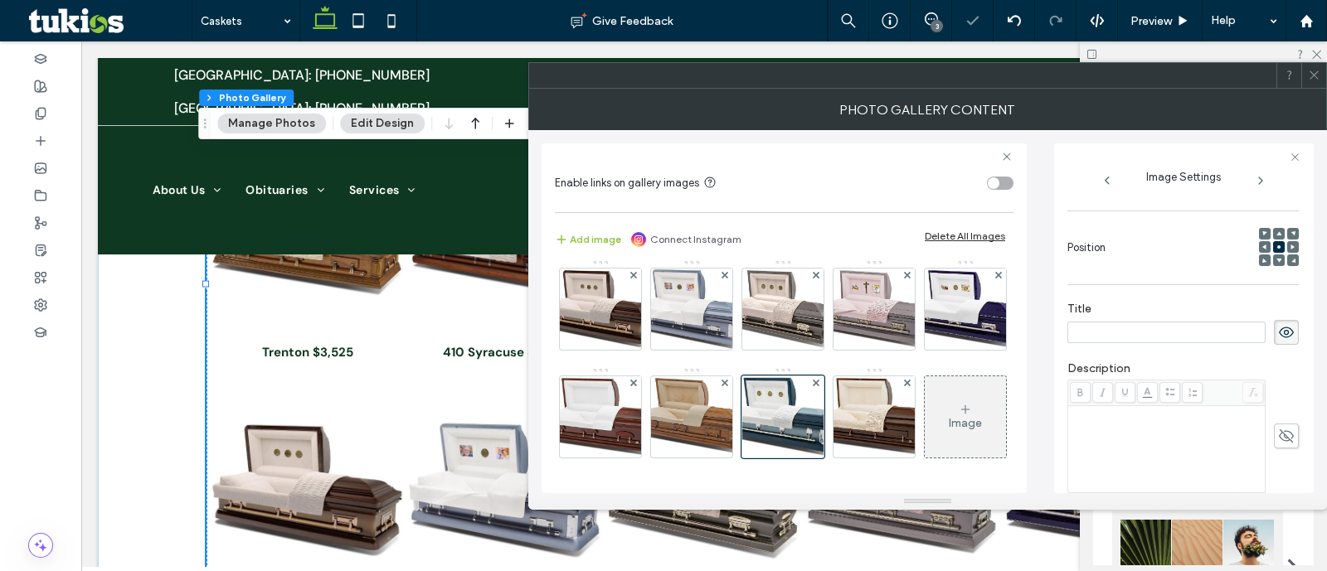
paste input "**********"
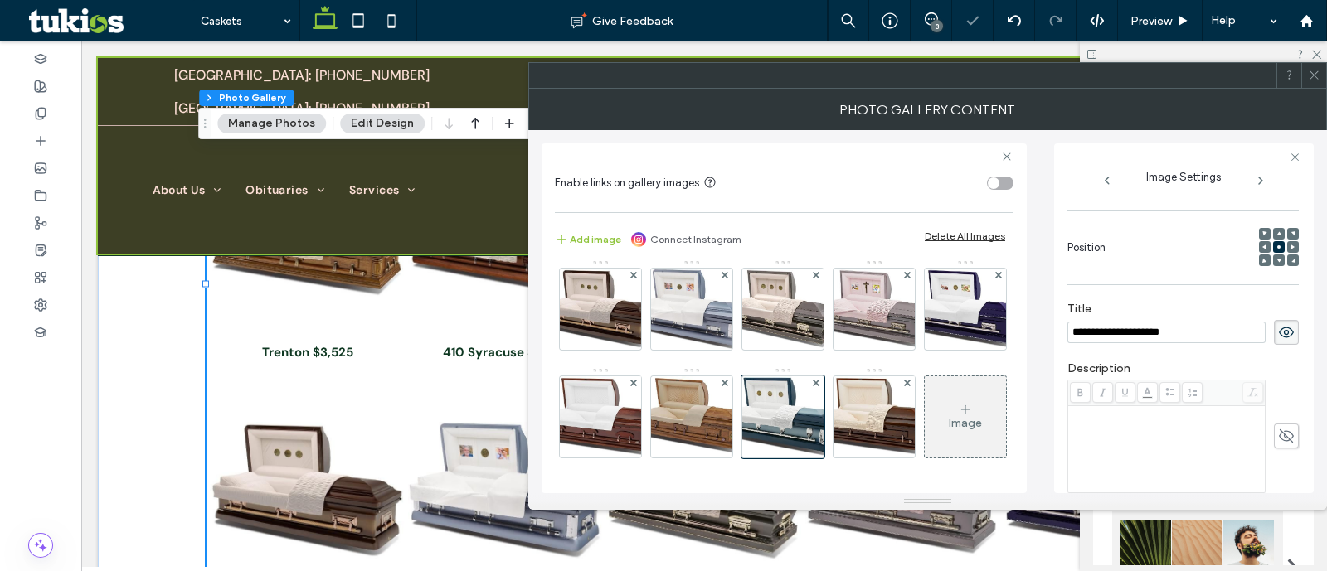
type input "**********"
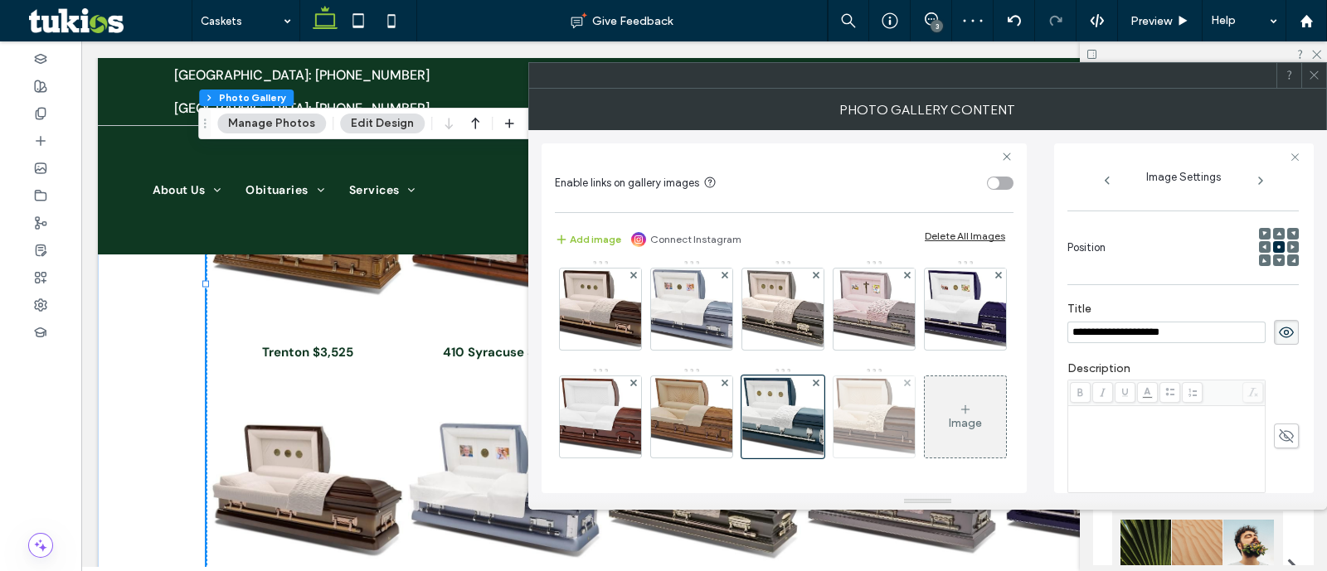
click at [893, 434] on img at bounding box center [874, 417] width 127 height 81
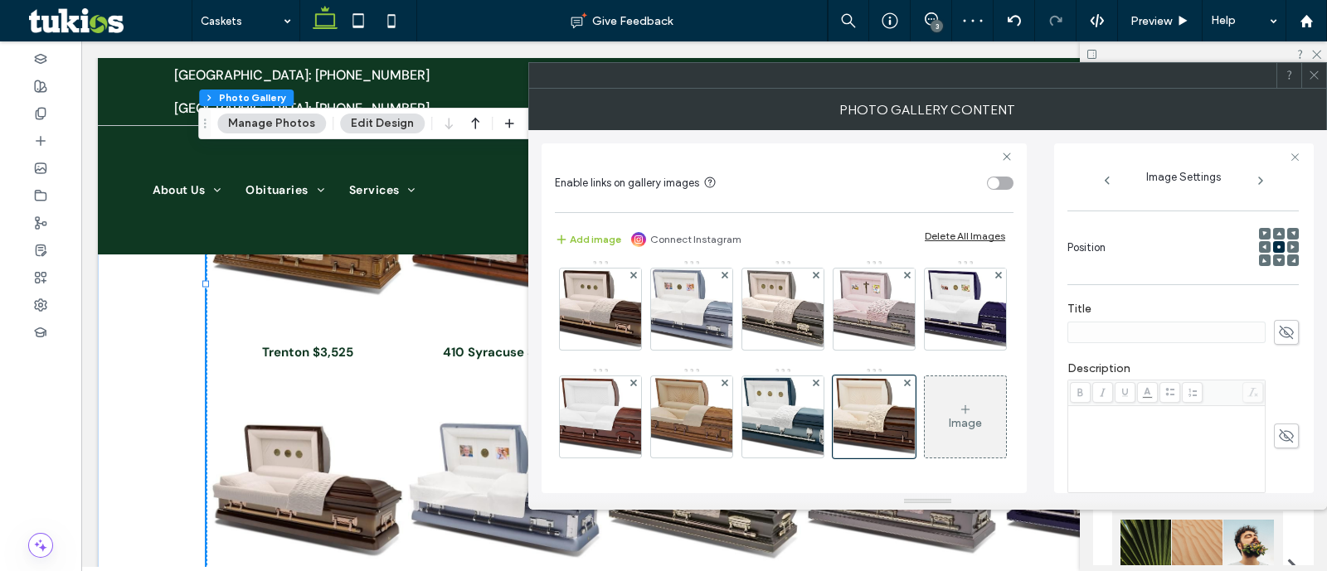
click at [1278, 330] on icon at bounding box center [1286, 332] width 17 height 18
click at [1196, 336] on input at bounding box center [1166, 333] width 198 height 22
paste input "**********"
type input "**********"
click at [1312, 84] on span at bounding box center [1314, 75] width 12 height 25
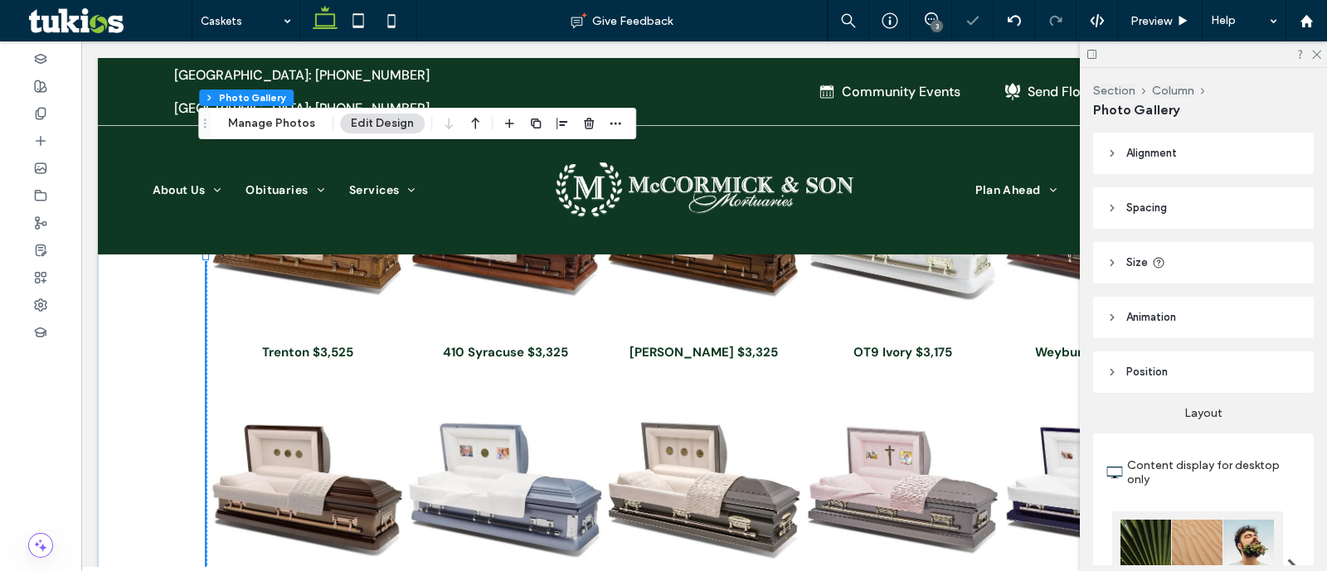
click at [1166, 23] on div "Caskets Give Feedback 3 Preview Help Design Panel Site Comments Team & Clients …" at bounding box center [663, 285] width 1327 height 571
